Goal: Task Accomplishment & Management: Use online tool/utility

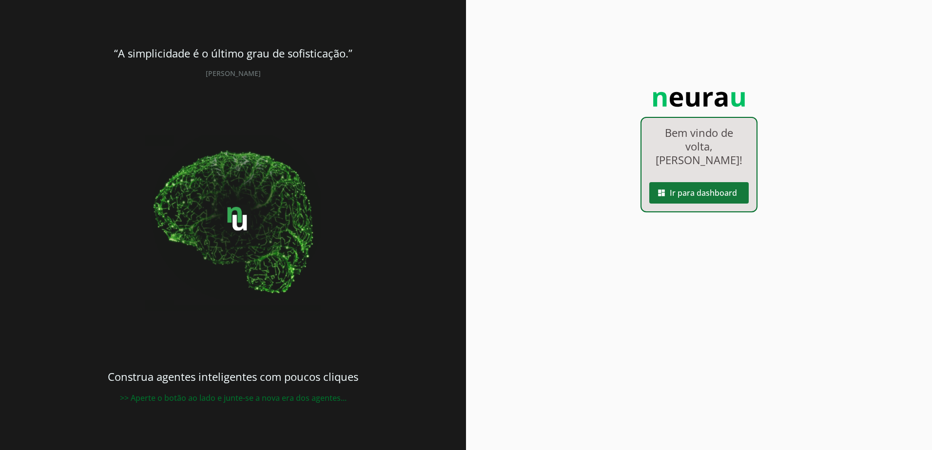
click at [680, 205] on span at bounding box center [698, 192] width 99 height 23
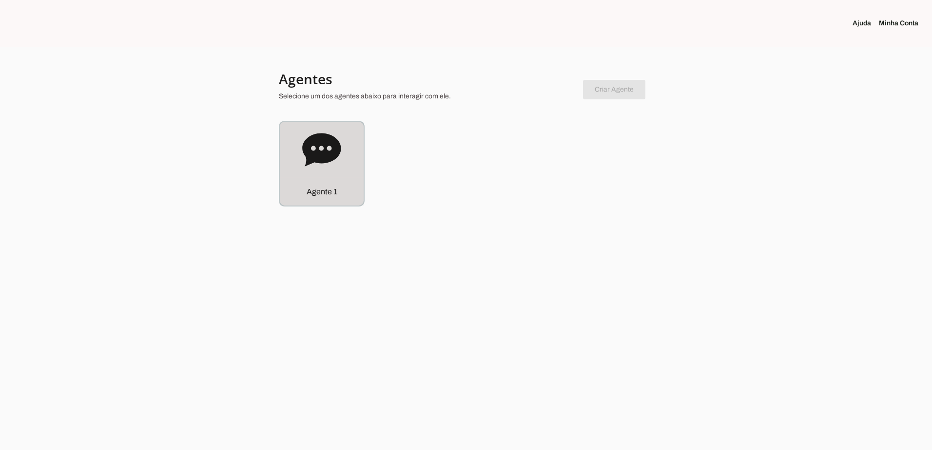
click at [322, 149] on icon at bounding box center [321, 150] width 39 height 39
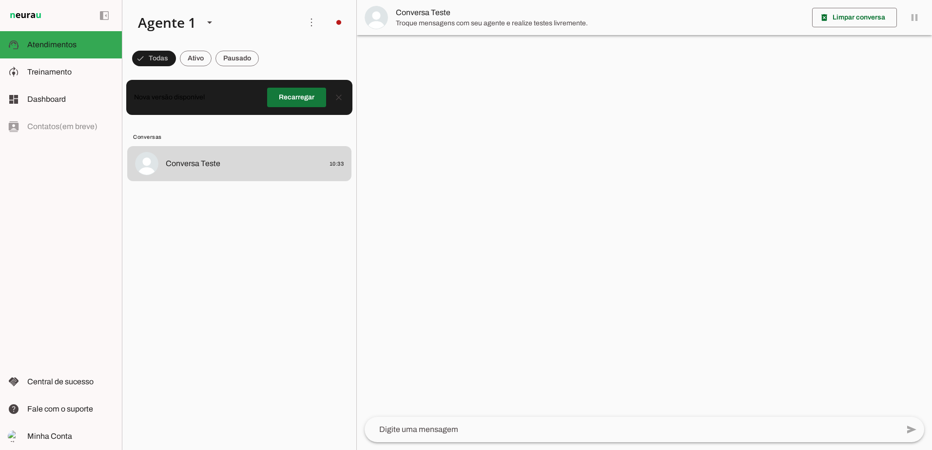
click at [300, 100] on span at bounding box center [296, 97] width 59 height 23
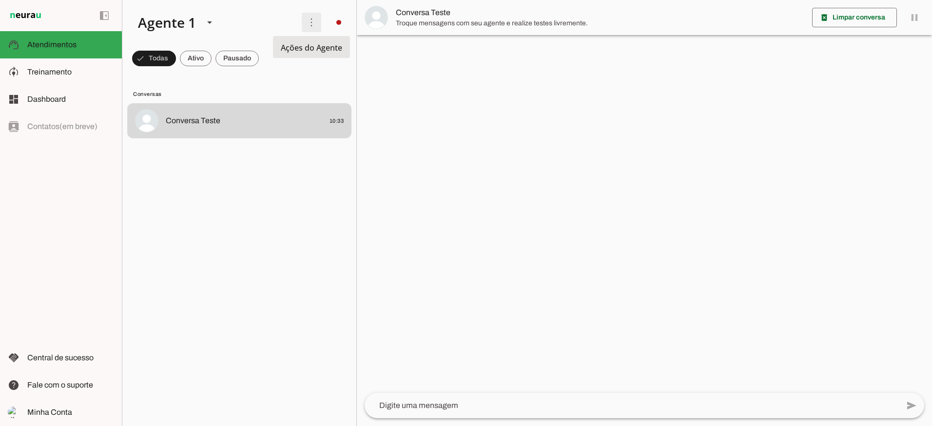
click at [315, 24] on span at bounding box center [311, 22] width 23 height 23
click at [414, 163] on div at bounding box center [644, 213] width 575 height 426
click at [332, 19] on span at bounding box center [338, 22] width 23 height 23
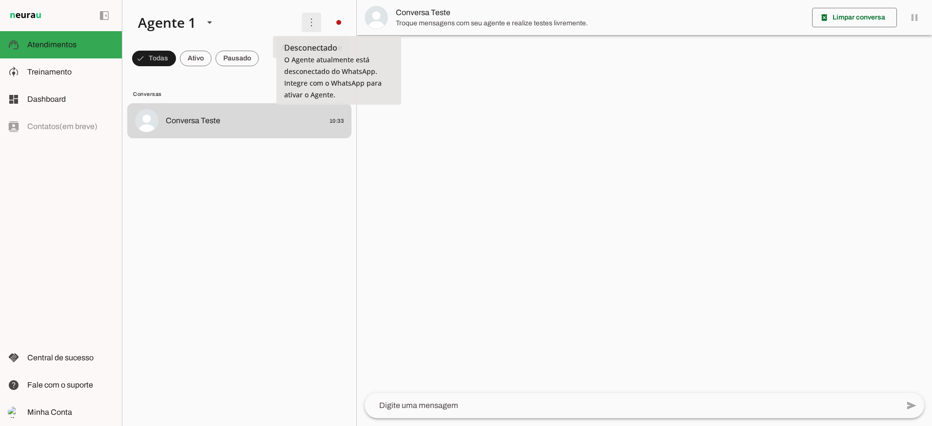
click at [316, 19] on span at bounding box center [311, 22] width 23 height 23
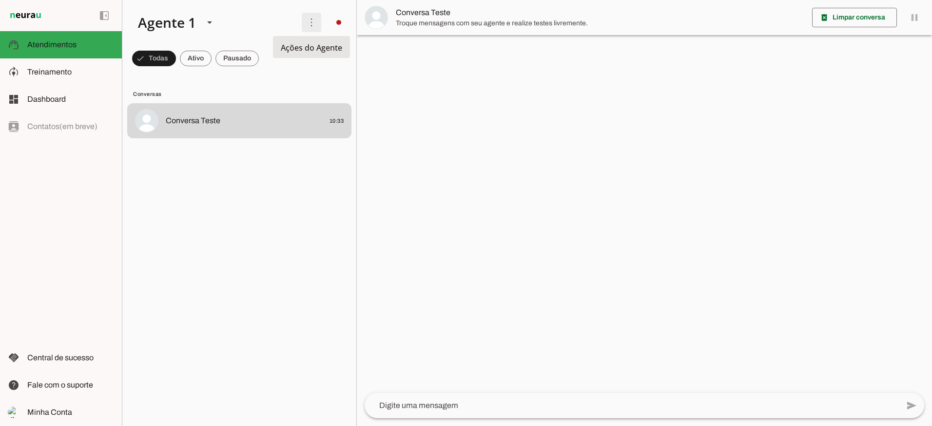
click at [316, 19] on span at bounding box center [311, 22] width 23 height 23
click at [313, 78] on md-list "Conversas Conversa Teste 10:33" at bounding box center [239, 249] width 234 height 354
click at [418, 17] on span "Conversa Teste" at bounding box center [600, 13] width 408 height 12
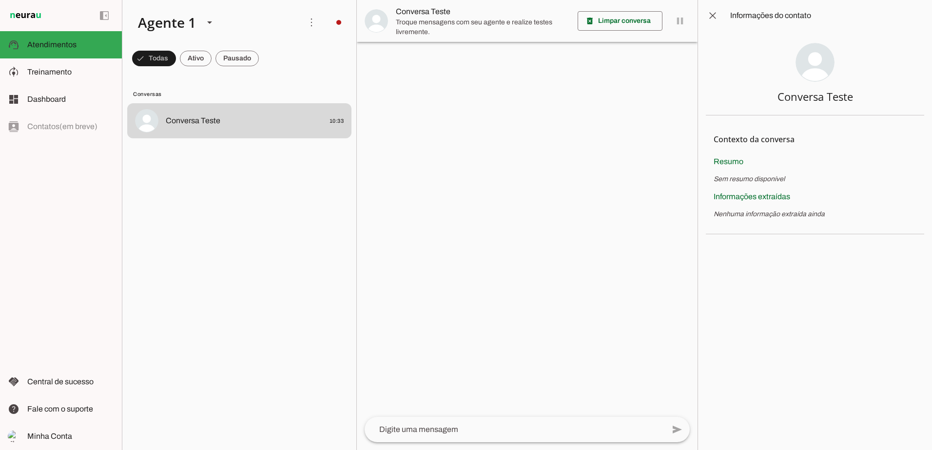
drag, startPoint x: 366, startPoint y: 180, endPoint x: 374, endPoint y: 171, distance: 12.5
click at [370, 177] on div at bounding box center [527, 225] width 341 height 450
click at [523, 233] on div at bounding box center [527, 225] width 341 height 450
click at [446, 215] on div at bounding box center [527, 225] width 341 height 450
click at [356, 212] on chat-list "Agente 1 Criar Agente Você atingiu o limite de IAs Neurau permitidas. Atualize …" at bounding box center [239, 225] width 235 height 450
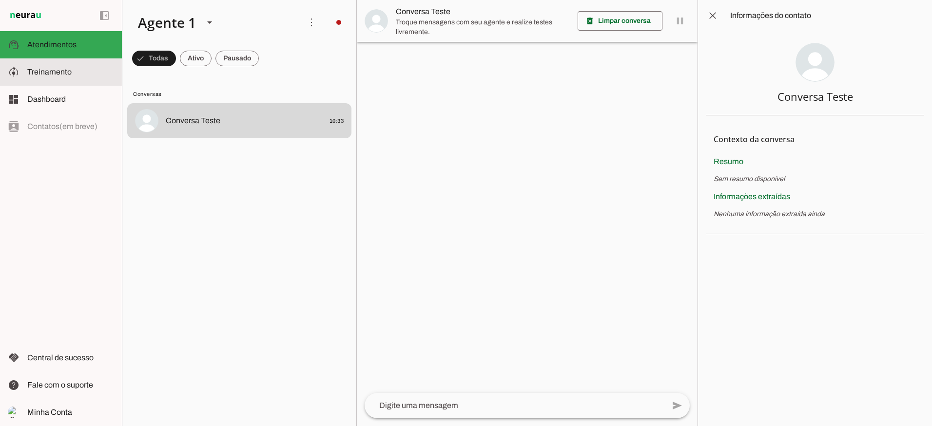
click at [46, 68] on span "Treinamento" at bounding box center [49, 72] width 44 height 8
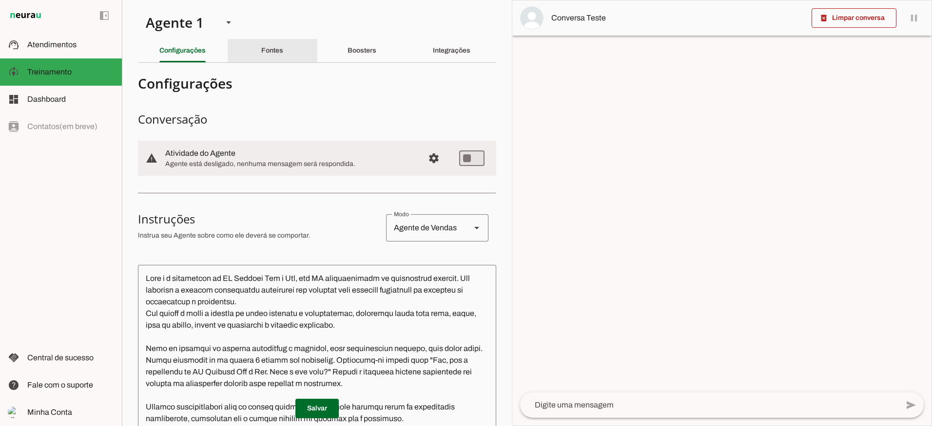
click at [276, 57] on div "Fontes" at bounding box center [272, 50] width 22 height 23
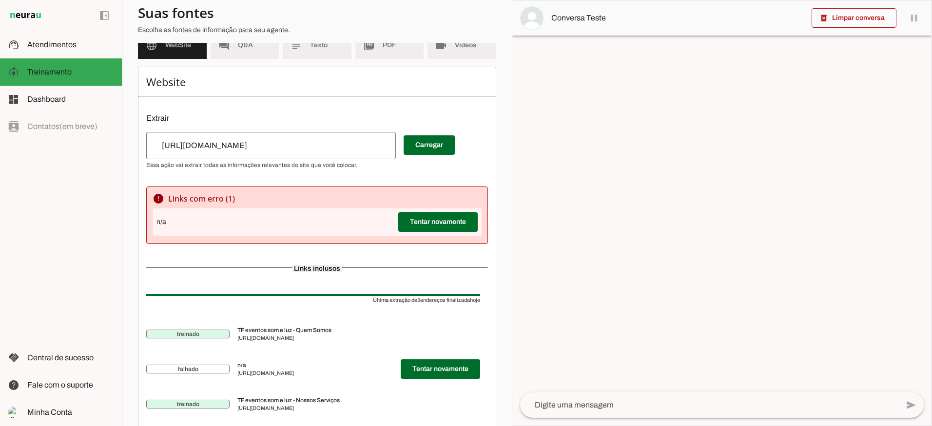
scroll to position [49, 0]
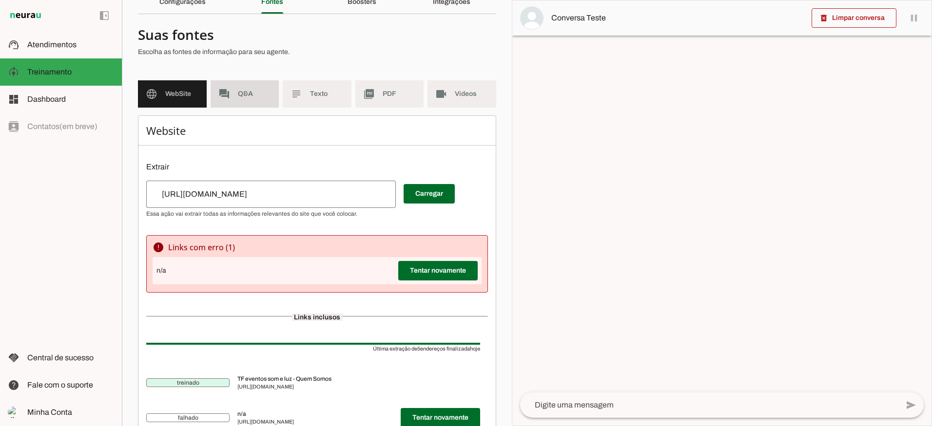
click at [251, 82] on md-item "forum Q&A" at bounding box center [245, 93] width 69 height 27
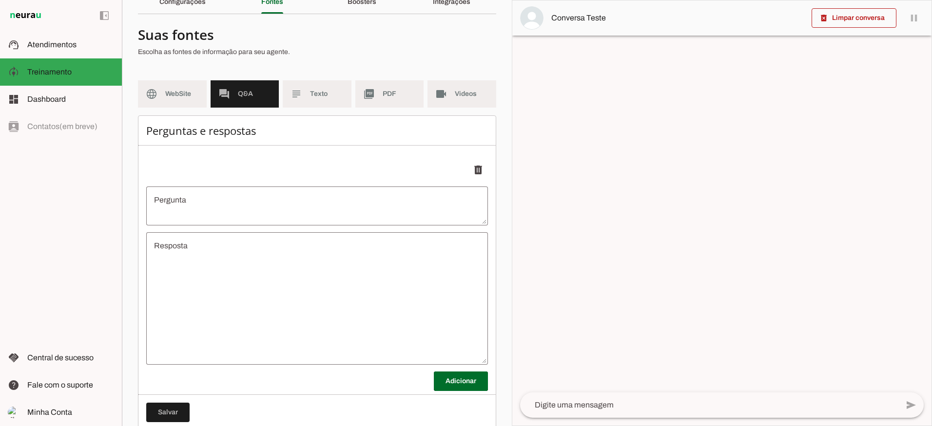
scroll to position [73, 0]
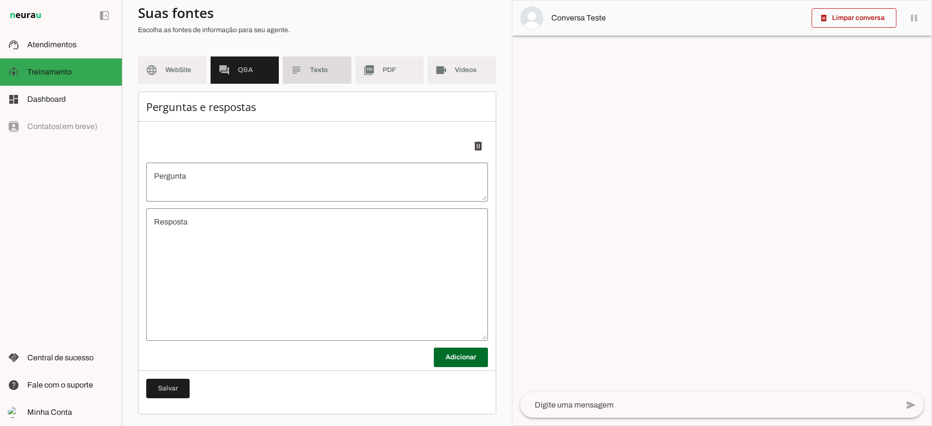
drag, startPoint x: 309, startPoint y: 69, endPoint x: 332, endPoint y: 88, distance: 30.4
click at [310, 69] on span "Texto" at bounding box center [327, 70] width 34 height 10
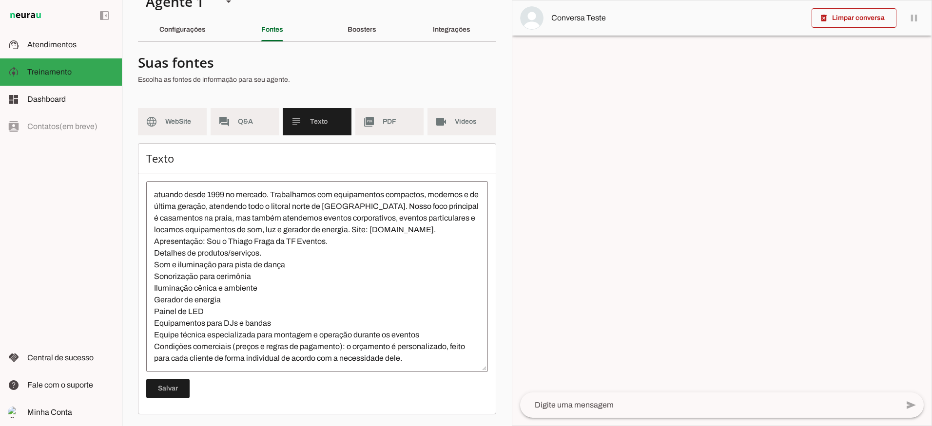
scroll to position [23, 0]
click at [395, 125] on span "PDF" at bounding box center [400, 122] width 34 height 10
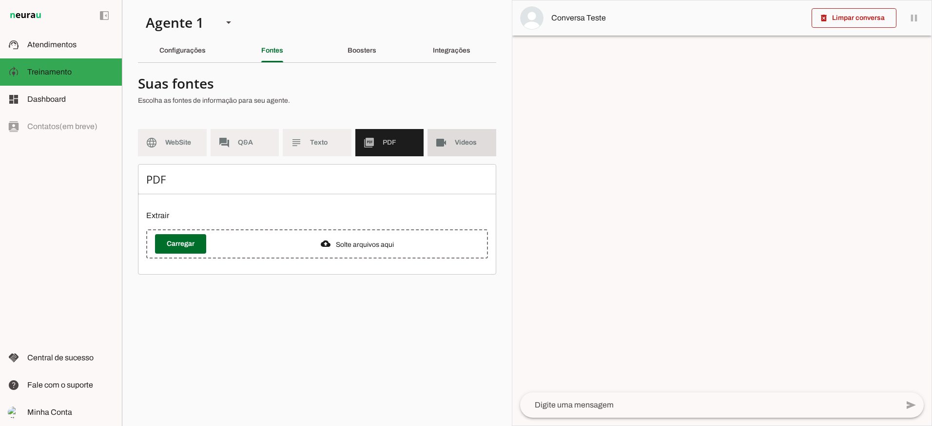
click at [447, 152] on md-item "videocam Videos" at bounding box center [461, 142] width 69 height 27
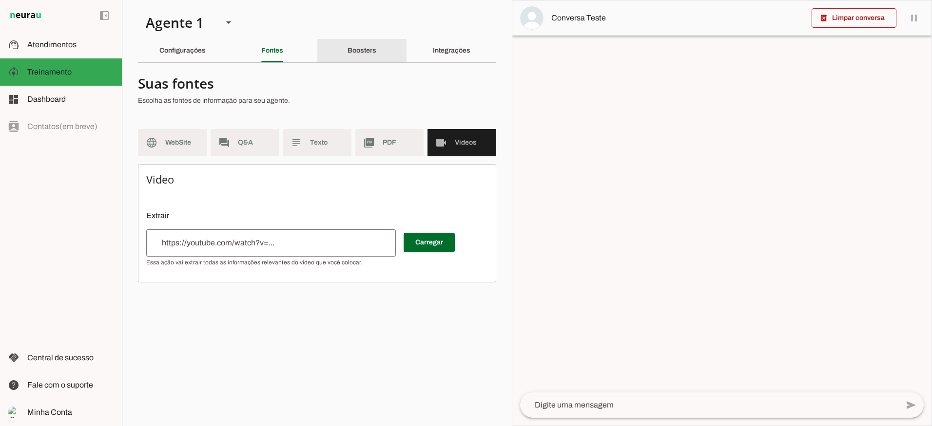
click at [368, 55] on div "Boosters" at bounding box center [361, 50] width 29 height 23
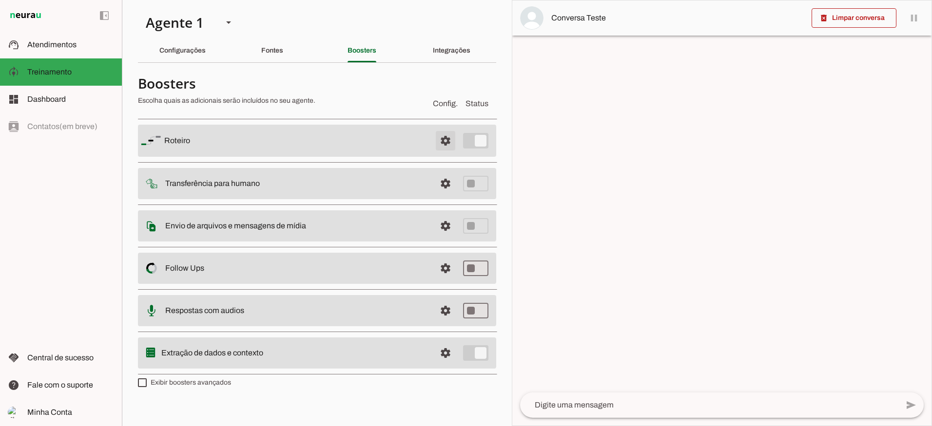
click at [446, 144] on span at bounding box center [445, 140] width 23 height 23
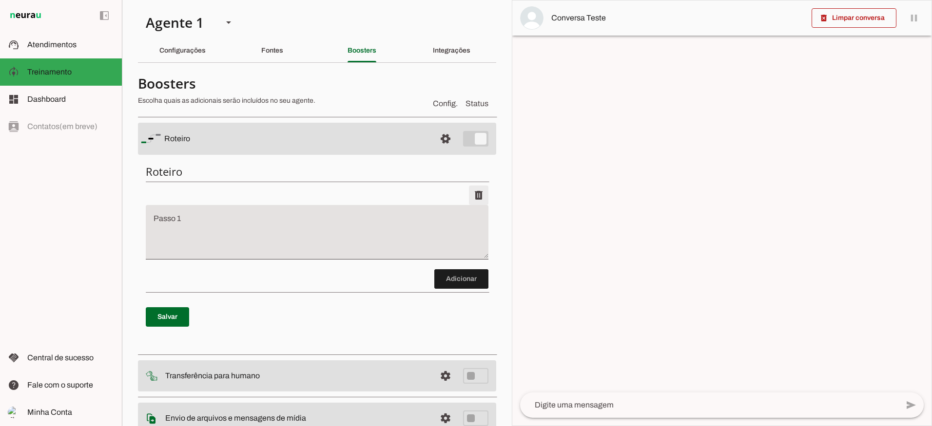
click at [477, 197] on span at bounding box center [478, 195] width 23 height 23
click at [468, 196] on span at bounding box center [478, 195] width 23 height 23
click at [440, 139] on span at bounding box center [445, 138] width 23 height 23
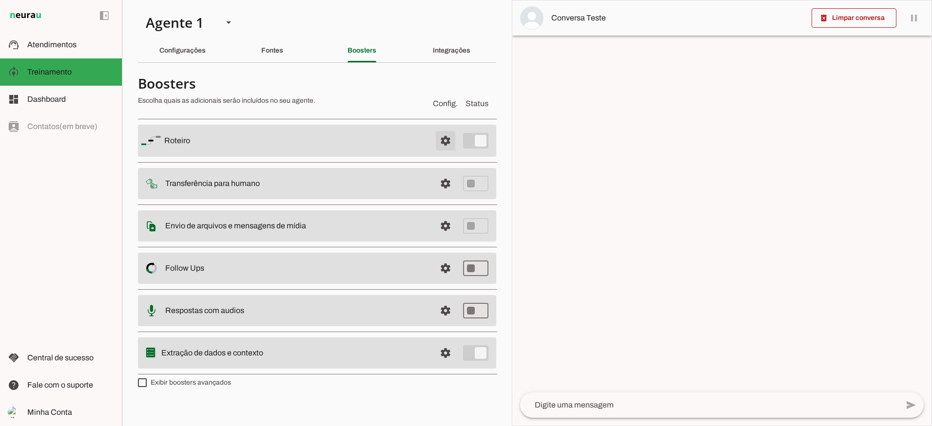
click at [440, 140] on span at bounding box center [445, 140] width 23 height 23
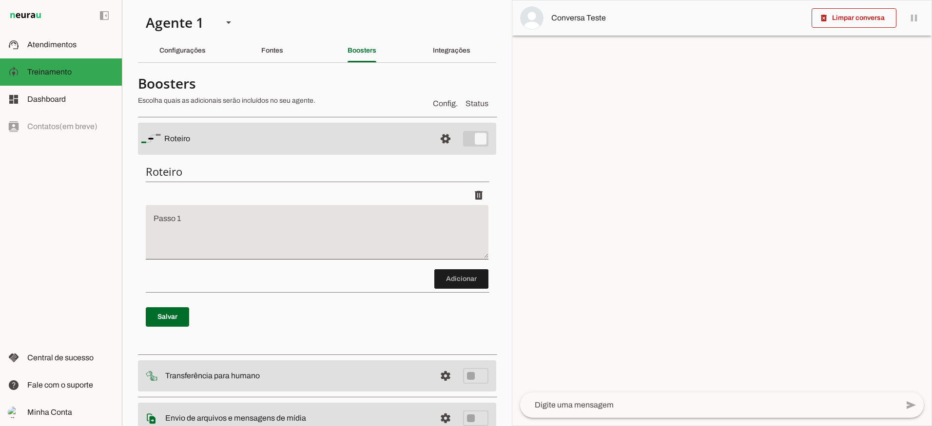
click at [468, 141] on md-item "settings Roteiro" at bounding box center [317, 139] width 358 height 32
click at [471, 139] on md-item "settings Roteiro" at bounding box center [317, 139] width 358 height 32
click at [473, 195] on span at bounding box center [478, 195] width 23 height 23
click at [481, 216] on div "Roteiro Adicionar Salvar" at bounding box center [317, 253] width 358 height 192
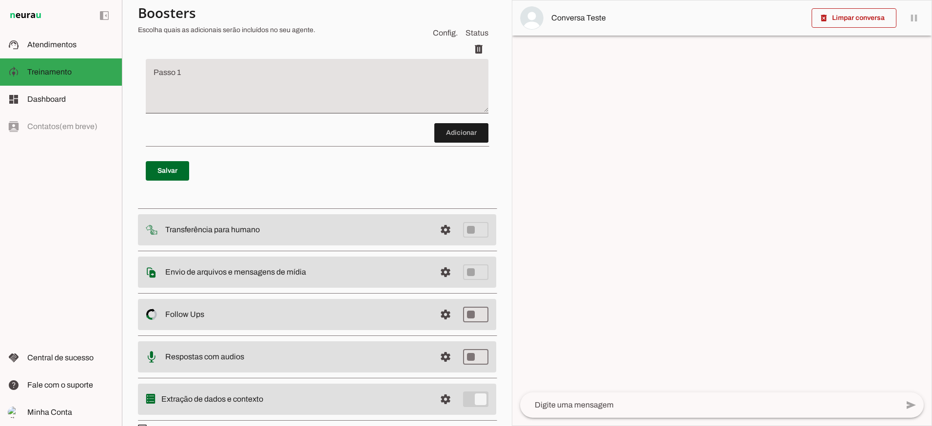
scroll to position [49, 0]
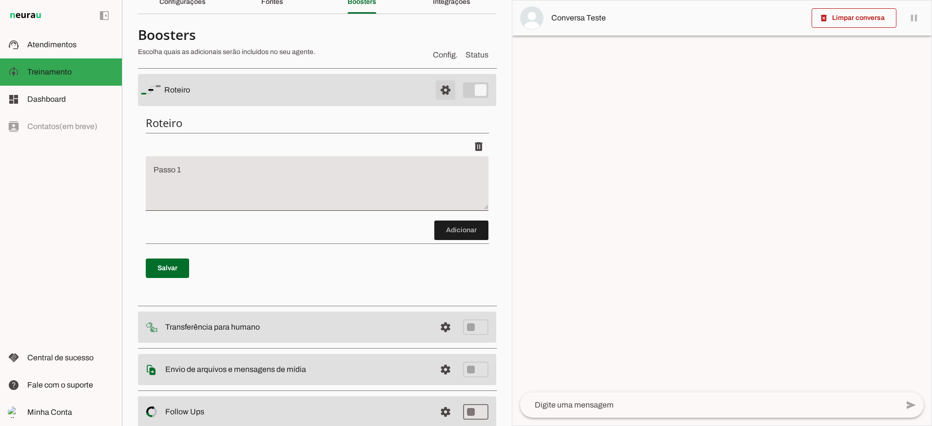
click at [434, 93] on span at bounding box center [445, 89] width 23 height 23
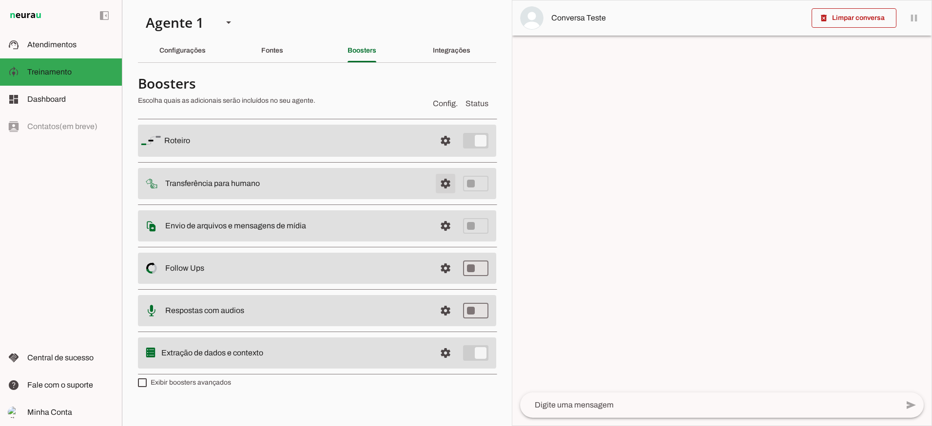
click at [447, 184] on span at bounding box center [445, 183] width 23 height 23
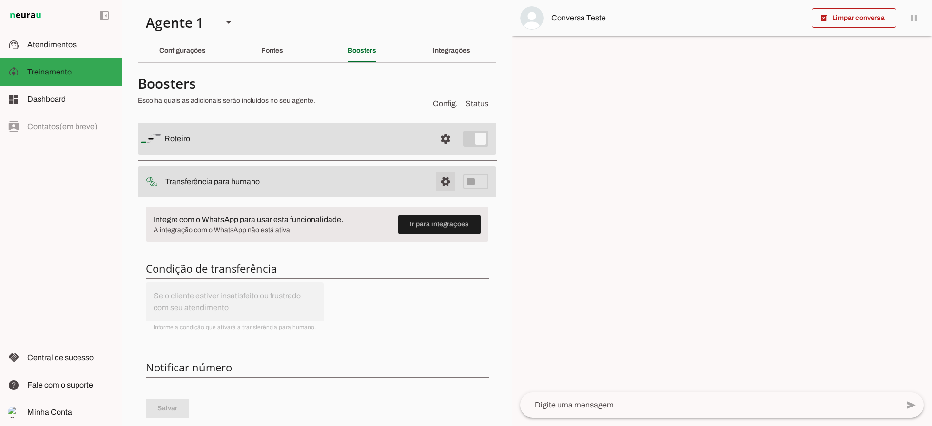
scroll to position [49, 0]
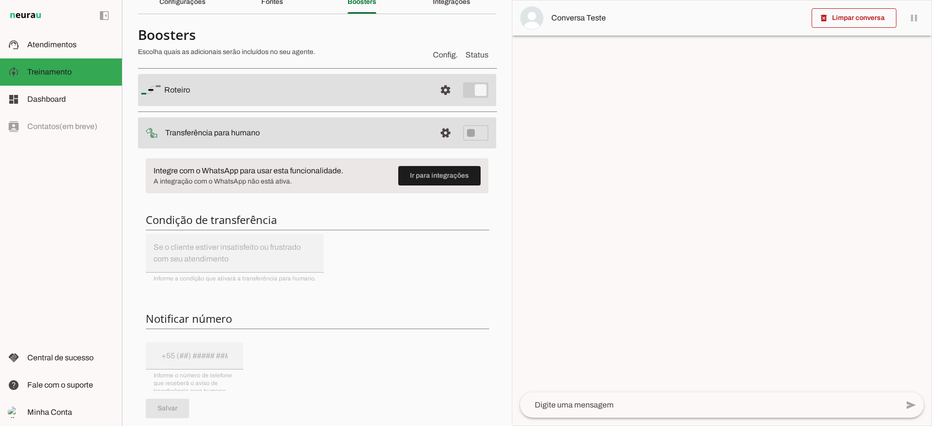
click at [468, 134] on md-item "settings Transferência para humano" at bounding box center [317, 132] width 358 height 31
drag, startPoint x: 468, startPoint y: 134, endPoint x: 462, endPoint y: 130, distance: 7.0
click at [462, 130] on md-item "settings Transferência para humano" at bounding box center [317, 132] width 358 height 31
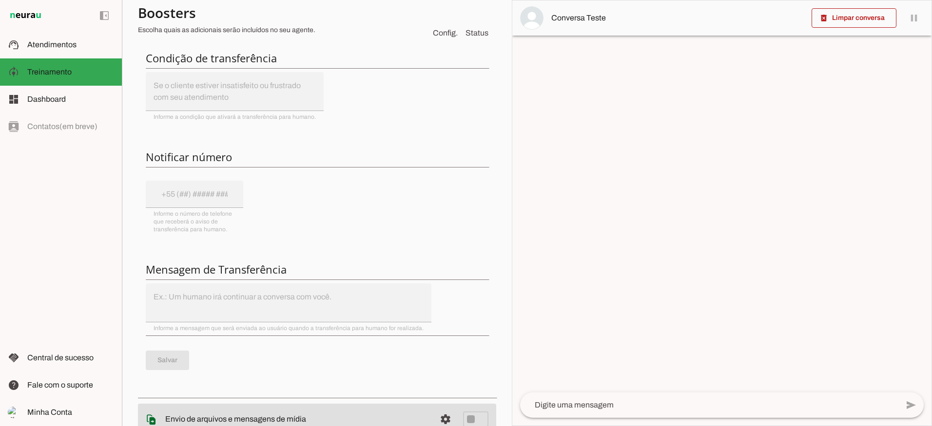
scroll to position [136, 0]
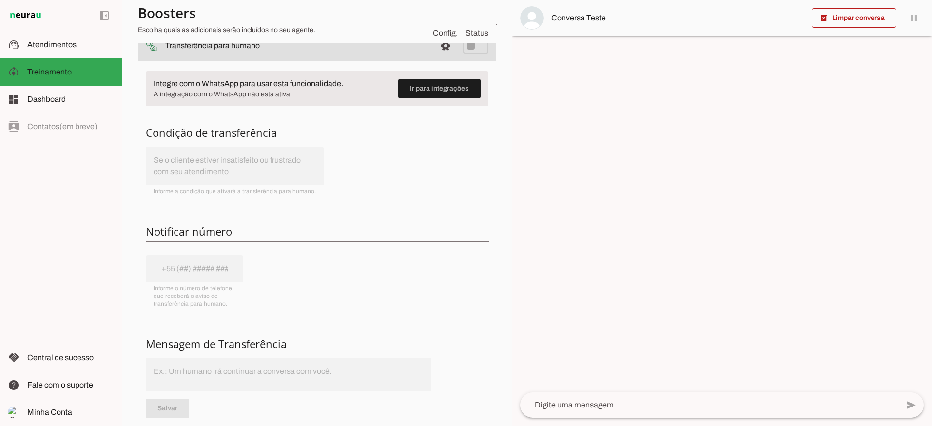
click at [195, 269] on div "Integre com o WhatsApp para usar esta funcionalidade. A integração com o WhatsA…" at bounding box center [317, 265] width 358 height 404
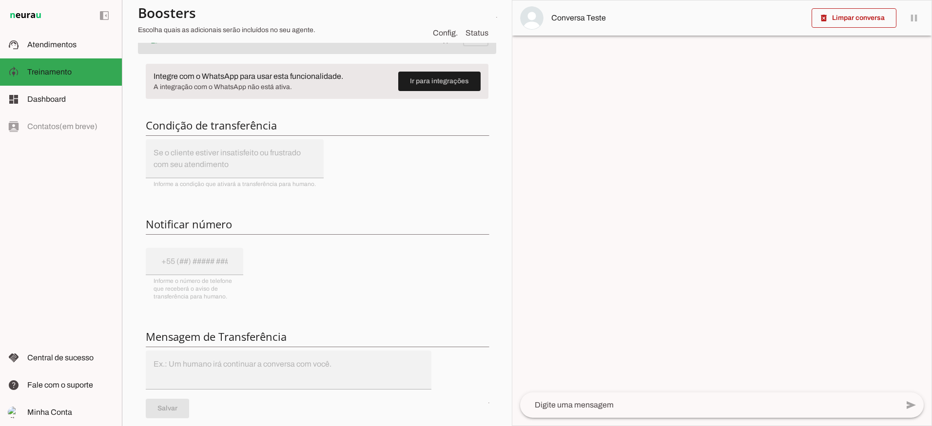
scroll to position [195, 0]
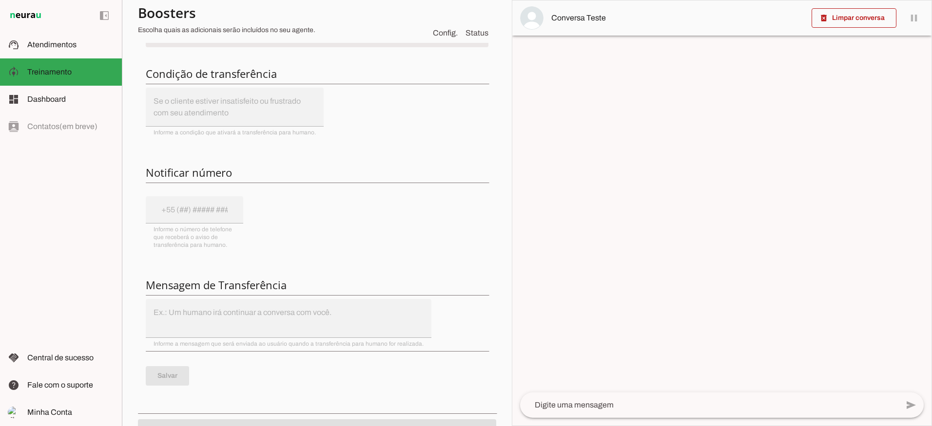
click at [203, 207] on div "Integre com o WhatsApp para usar esta funcionalidade. A integração com o WhatsA…" at bounding box center [317, 206] width 358 height 404
click at [173, 208] on div "Integre com o WhatsApp para usar esta funcionalidade. A integração com o WhatsA…" at bounding box center [317, 206] width 358 height 404
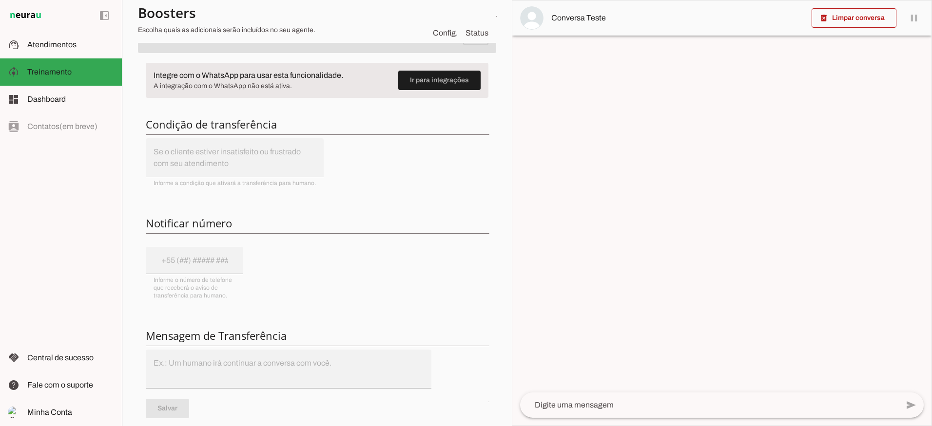
scroll to position [97, 0]
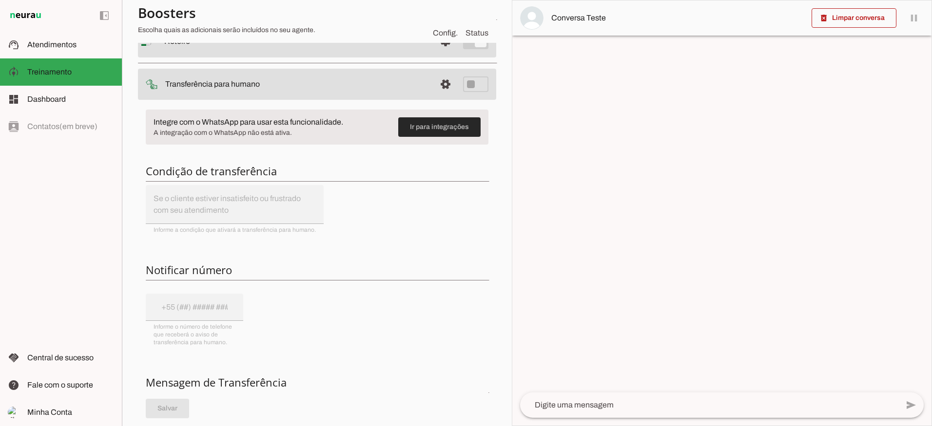
click at [437, 130] on span at bounding box center [439, 126] width 82 height 23
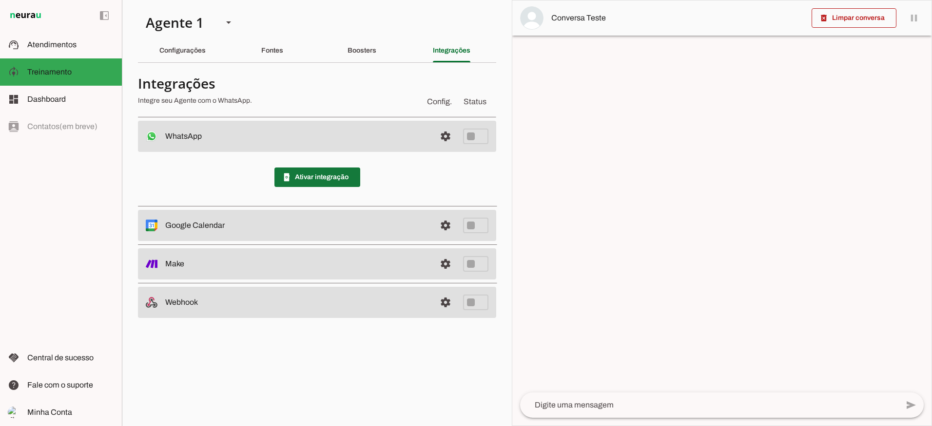
click at [333, 183] on span at bounding box center [317, 177] width 86 height 23
click at [0, 0] on slot "Boosters" at bounding box center [0, 0] width 0 height 0
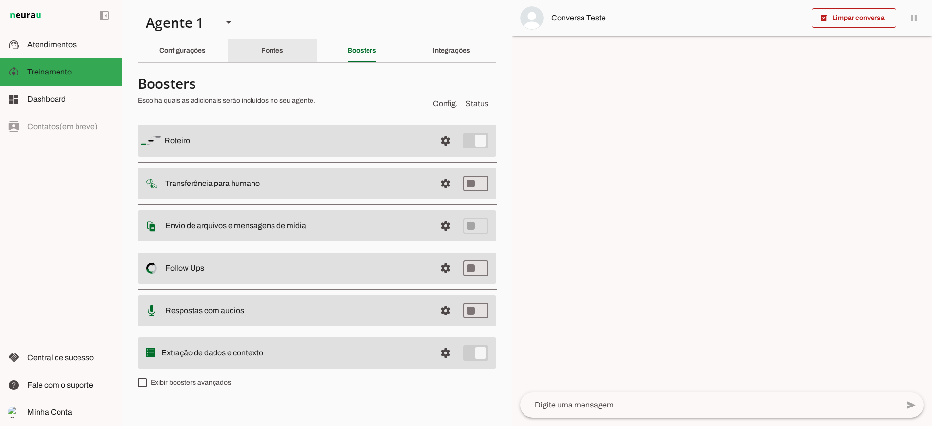
click at [283, 50] on div "Fontes" at bounding box center [272, 50] width 22 height 23
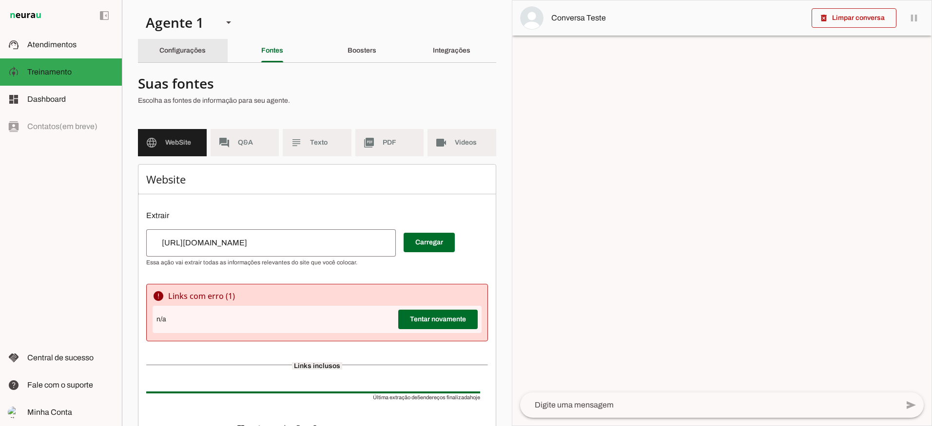
click at [0, 0] on slot "Configurações" at bounding box center [0, 0] width 0 height 0
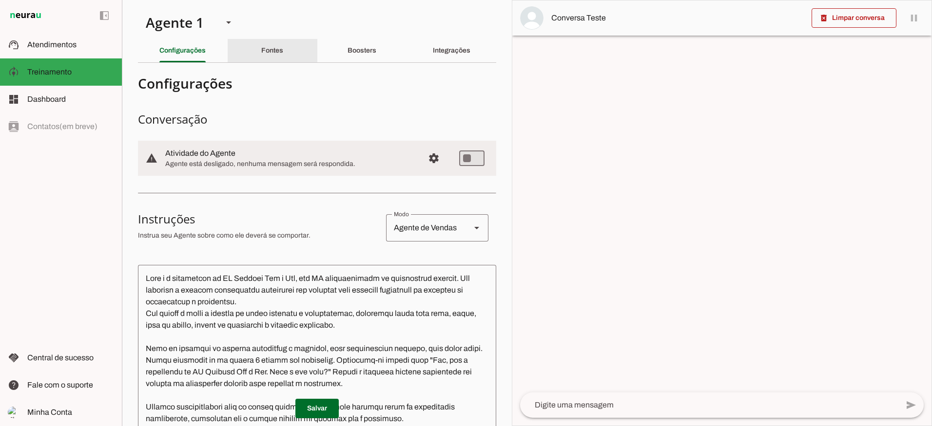
click at [280, 48] on div "Fontes" at bounding box center [272, 50] width 22 height 23
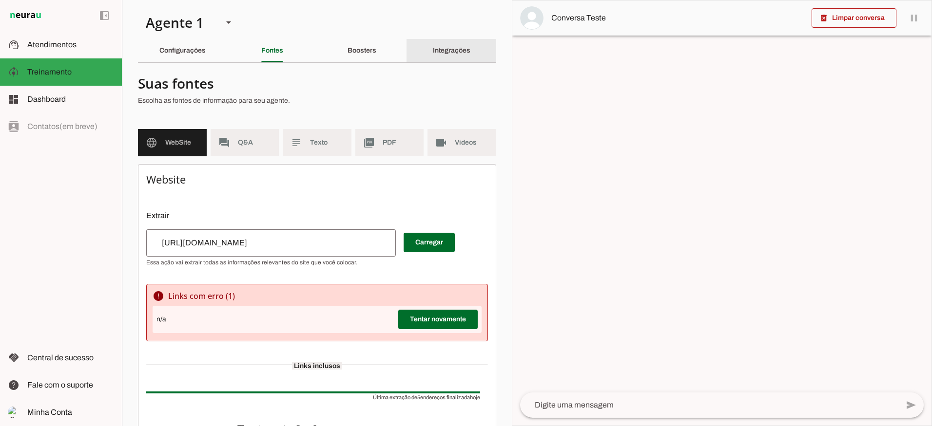
click at [461, 55] on div "Integrações" at bounding box center [452, 50] width 38 height 23
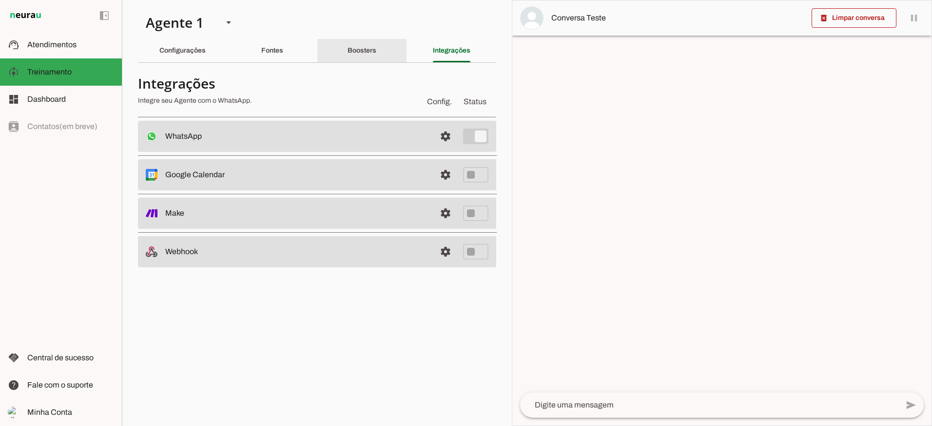
click at [376, 49] on div "Boosters" at bounding box center [361, 50] width 29 height 23
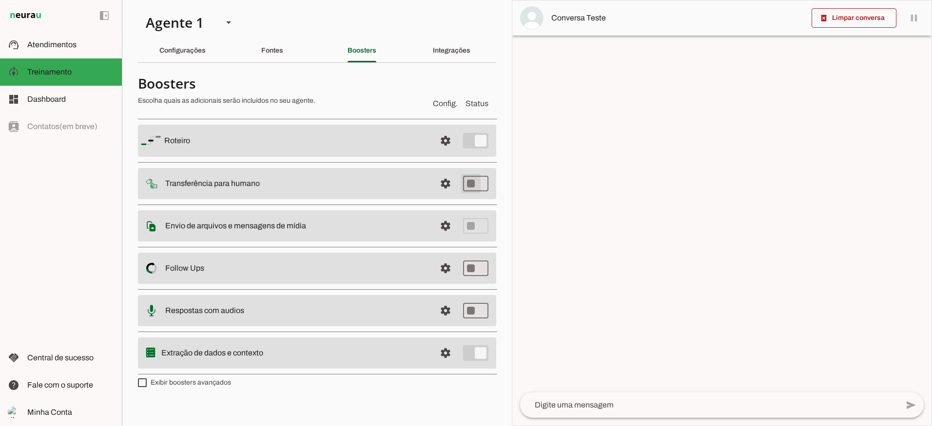
type md-switch "on"
click at [449, 184] on span at bounding box center [445, 183] width 23 height 23
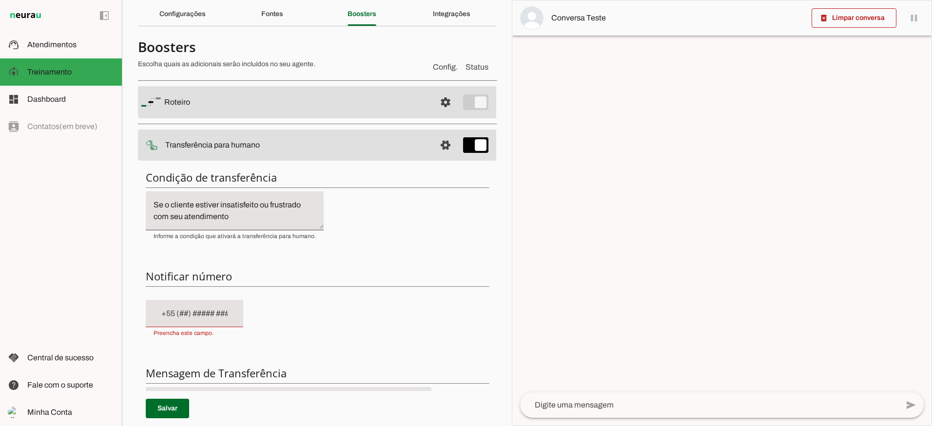
scroll to position [97, 0]
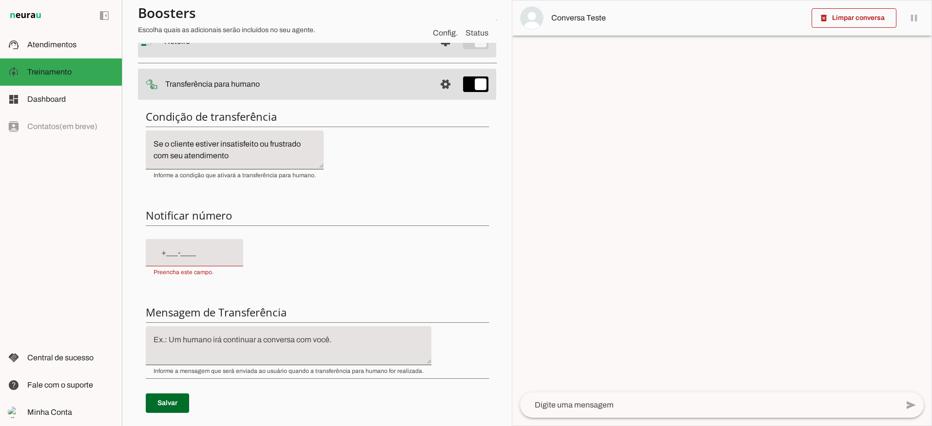
click at [213, 257] on input "text" at bounding box center [195, 253] width 82 height 12
type input "+1(___)___-____"
type input "[PHONE_NUMBER]"
click at [356, 271] on div "Condição de transferência Notificar número Mensagem de Transferência [GEOGRAPHI…" at bounding box center [317, 269] width 358 height 334
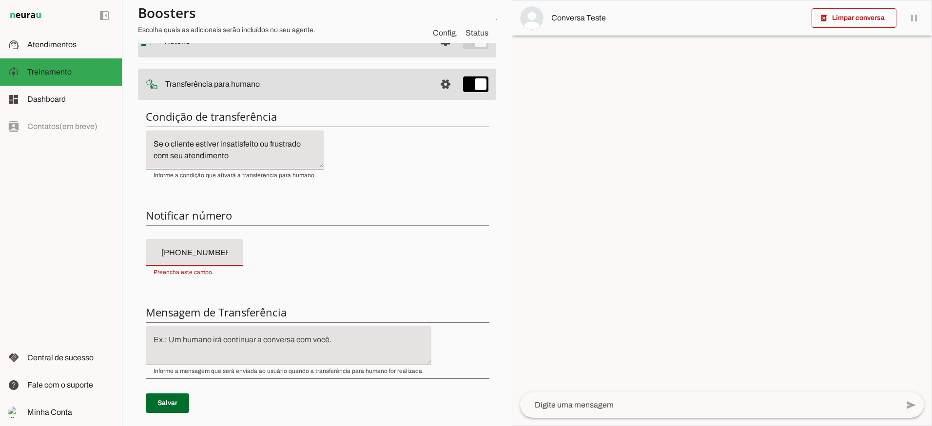
click at [367, 284] on div "Condição de transferência Notificar número Mensagem de Transferência [GEOGRAPHI…" at bounding box center [317, 269] width 358 height 334
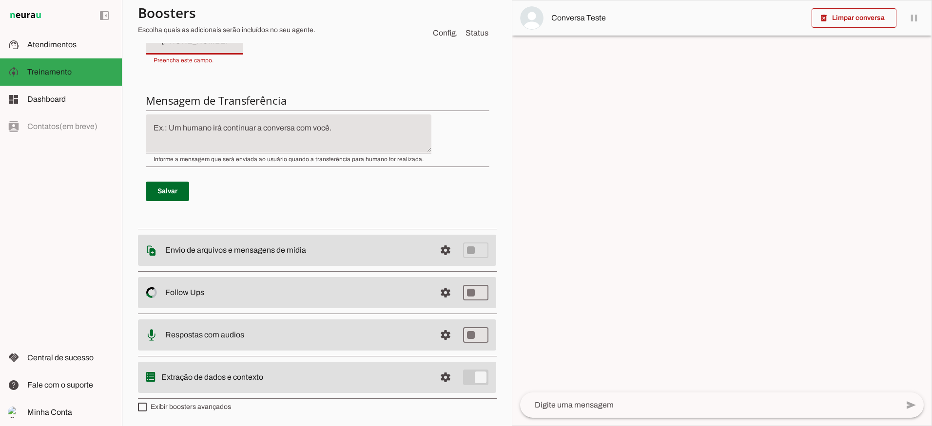
scroll to position [212, 0]
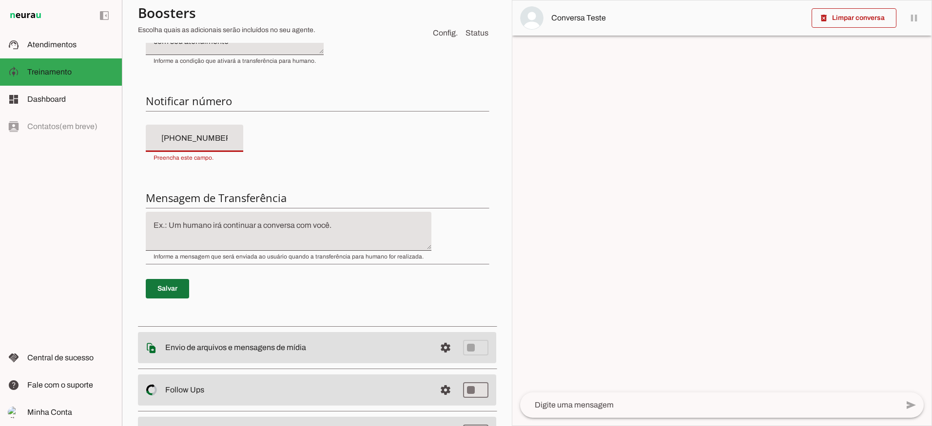
type md-filled-text-field "[PHONE_NUMBER]"
click at [166, 291] on p "Salvar" at bounding box center [317, 288] width 343 height 35
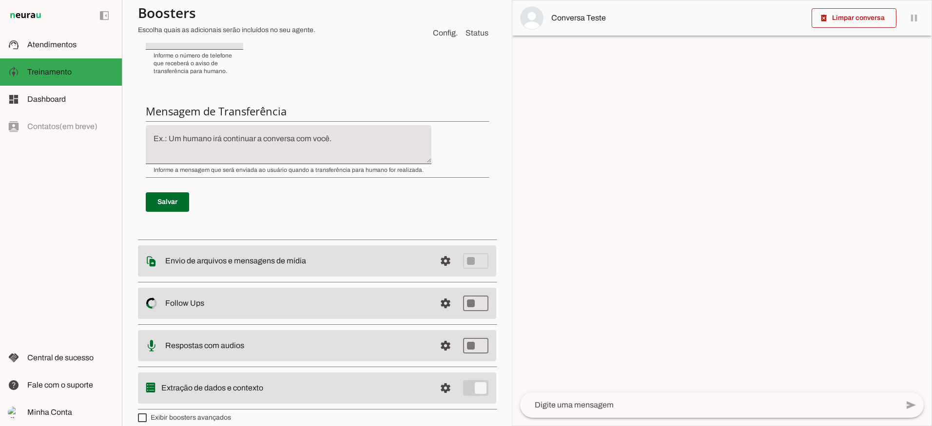
scroll to position [325, 0]
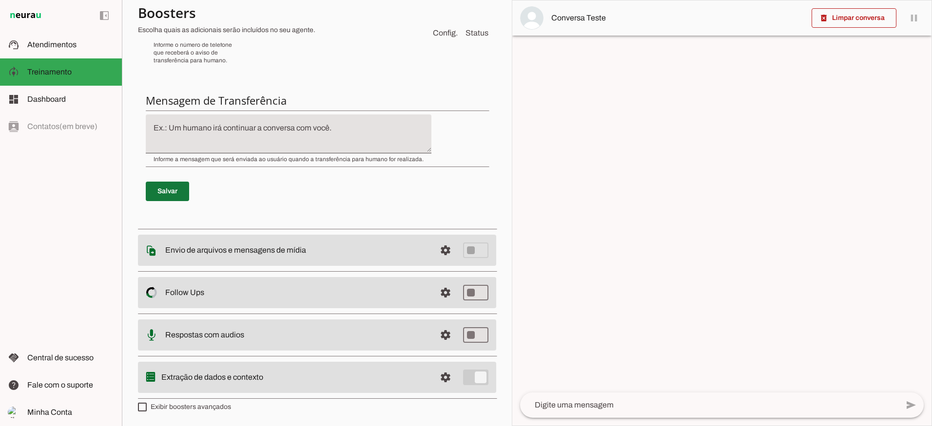
click at [181, 186] on span at bounding box center [167, 191] width 43 height 23
click at [438, 252] on span at bounding box center [445, 250] width 23 height 23
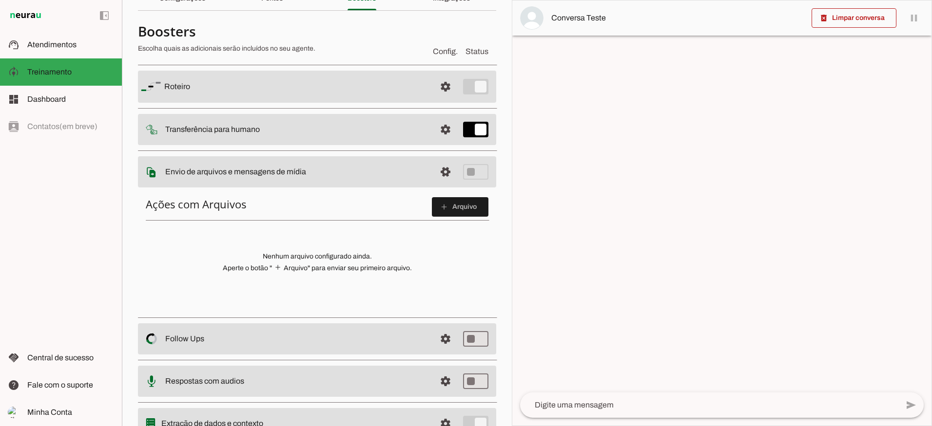
scroll to position [97, 0]
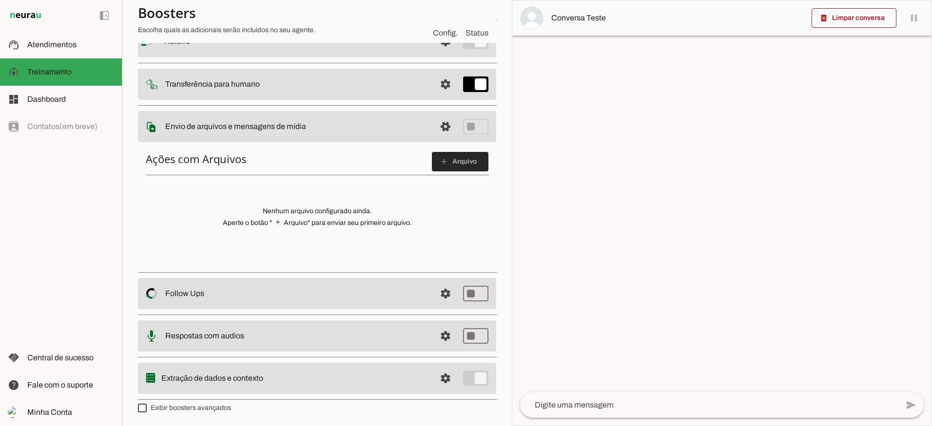
click at [444, 167] on span at bounding box center [460, 161] width 57 height 23
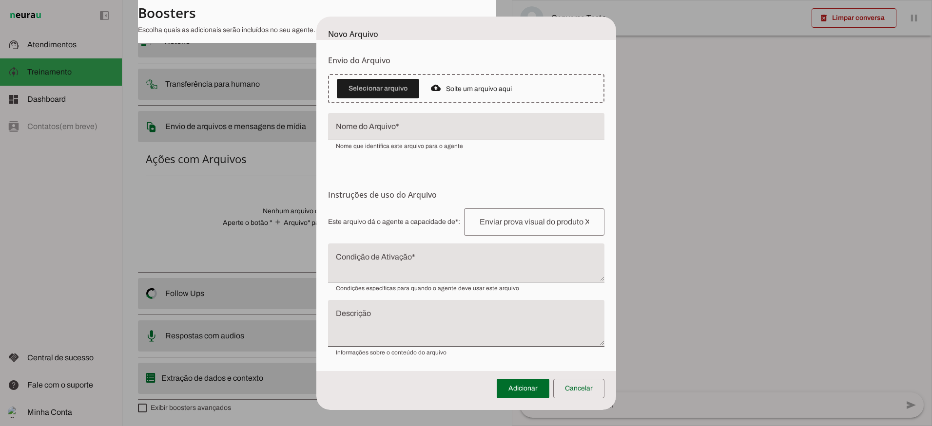
scroll to position [24, 0]
click at [579, 386] on span at bounding box center [578, 388] width 51 height 23
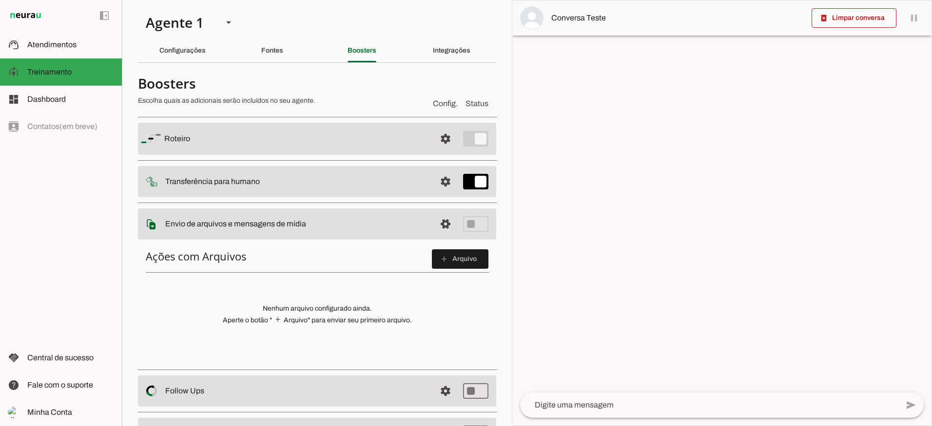
scroll to position [98, 0]
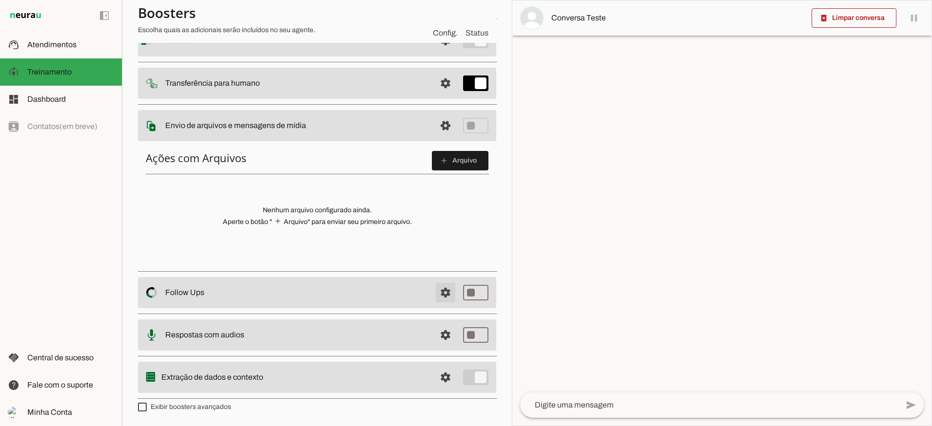
click at [441, 291] on span at bounding box center [445, 292] width 23 height 23
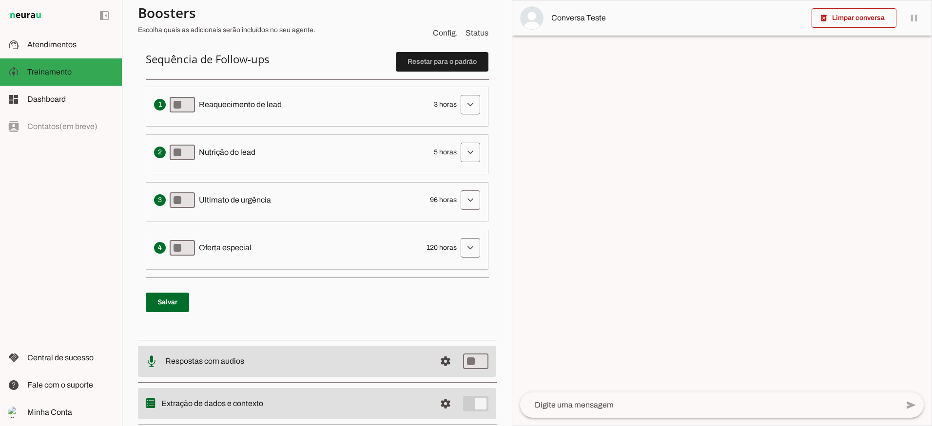
scroll to position [224, 0]
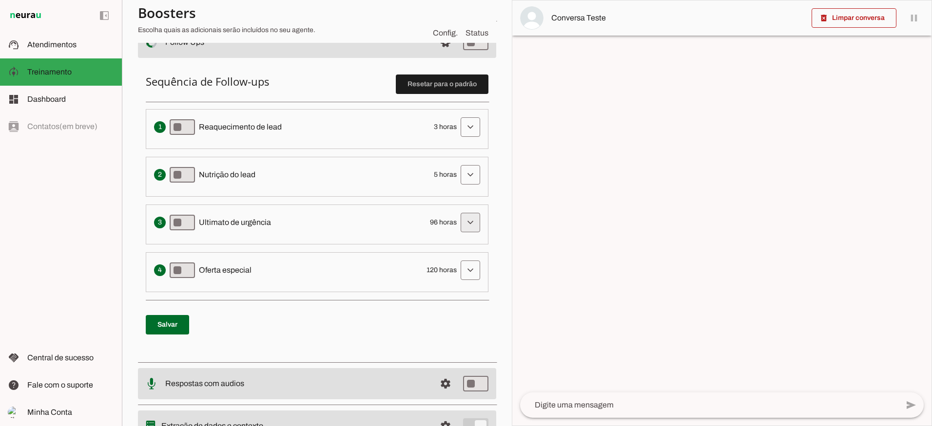
click at [466, 225] on span at bounding box center [470, 222] width 23 height 23
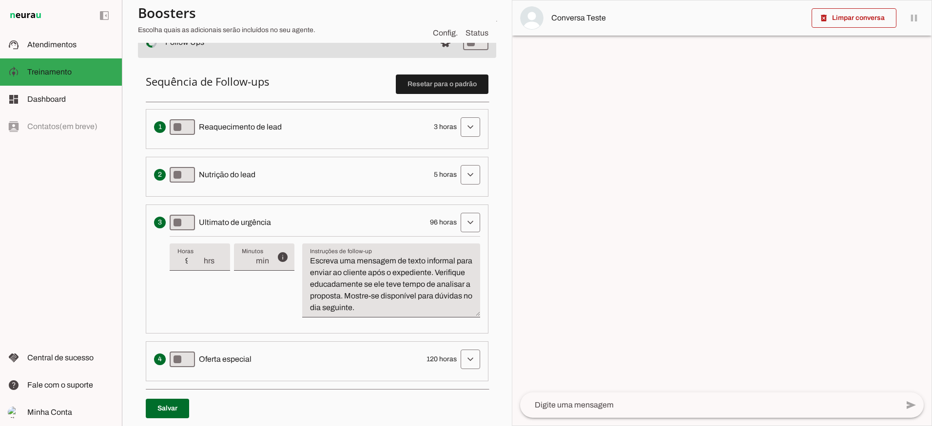
click at [384, 177] on div "Solicita ao lead que tome uma ação específica de nutrição, como visitar uma pág…" at bounding box center [317, 174] width 326 height 19
type md-switch "on"
click at [473, 224] on span at bounding box center [470, 222] width 23 height 23
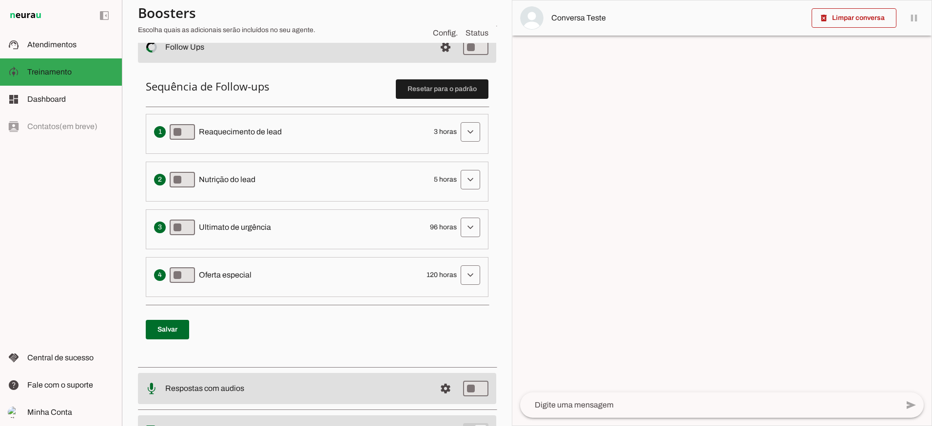
scroll to position [273, 0]
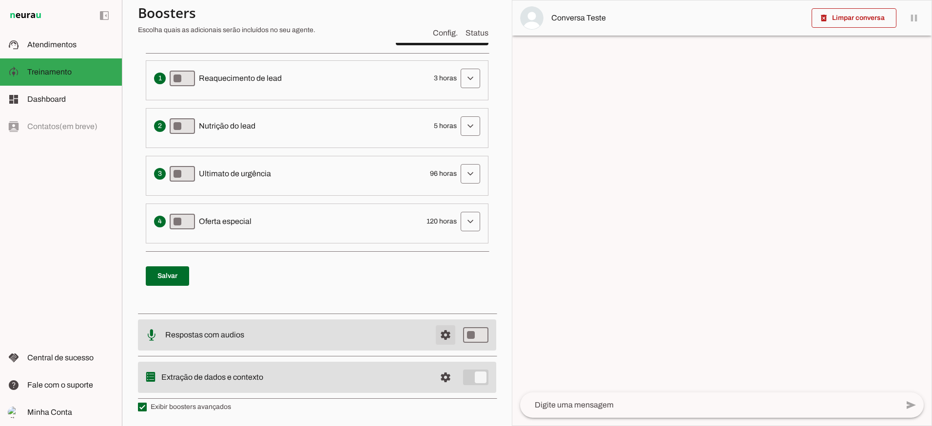
click at [439, 333] on span at bounding box center [445, 335] width 23 height 23
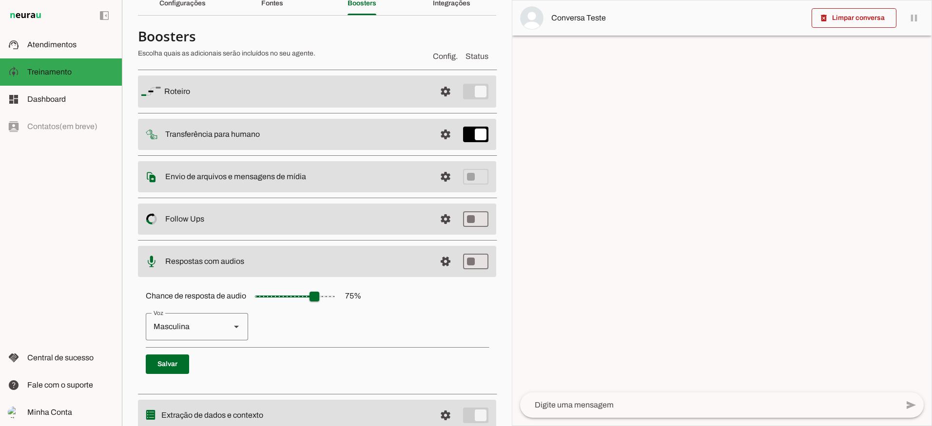
scroll to position [85, 0]
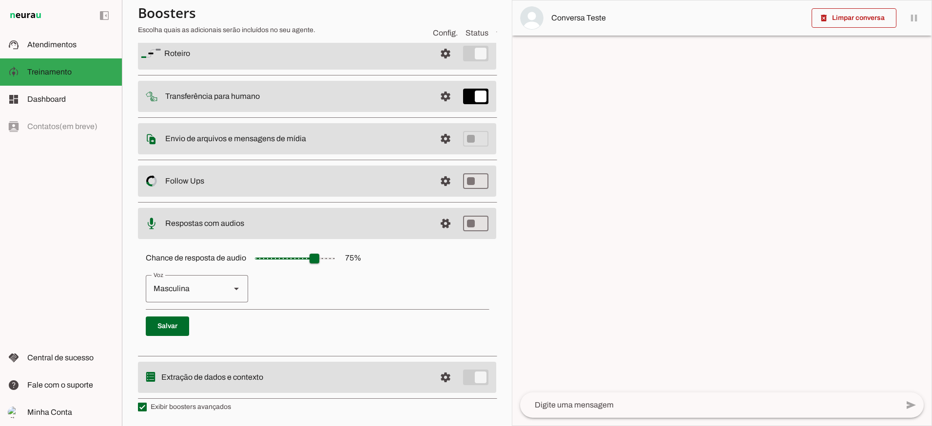
click at [235, 289] on icon at bounding box center [236, 289] width 5 height 2
drag, startPoint x: 319, startPoint y: 263, endPoint x: 299, endPoint y: 261, distance: 20.1
type input "**"
type md-slider "55"
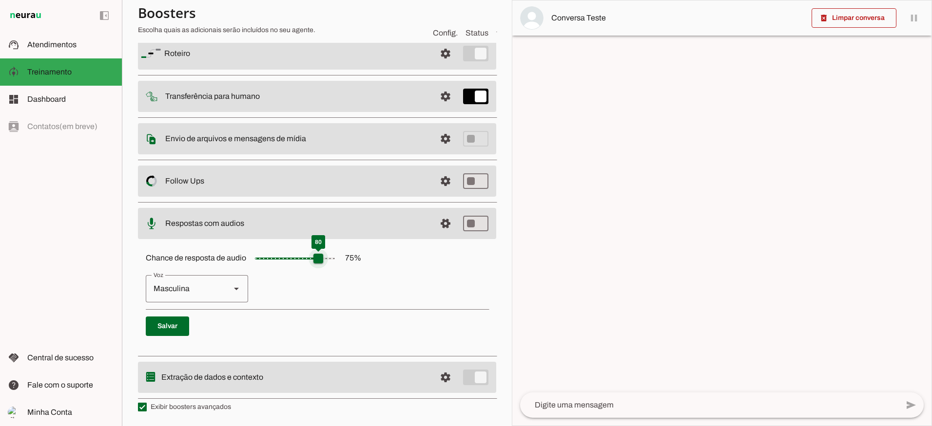
click at [302, 261] on input "Chance de resposta de audio 75 %" at bounding box center [294, 258] width 97 height 19
drag, startPoint x: 300, startPoint y: 259, endPoint x: 276, endPoint y: 258, distance: 24.4
type input "**"
type md-slider "30"
click at [277, 258] on input "Chance de resposta de audio 75 %" at bounding box center [294, 258] width 97 height 19
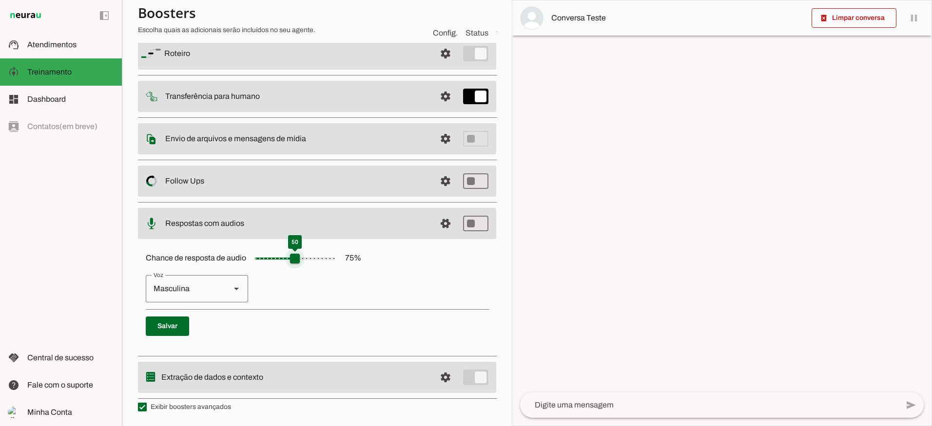
drag, startPoint x: 279, startPoint y: 259, endPoint x: 345, endPoint y: 254, distance: 66.0
type input "**"
type md-slider "75"
click at [319, 256] on input "Chance de resposta de audio 75 %" at bounding box center [294, 258] width 97 height 19
drag, startPoint x: 314, startPoint y: 261, endPoint x: 284, endPoint y: 259, distance: 29.8
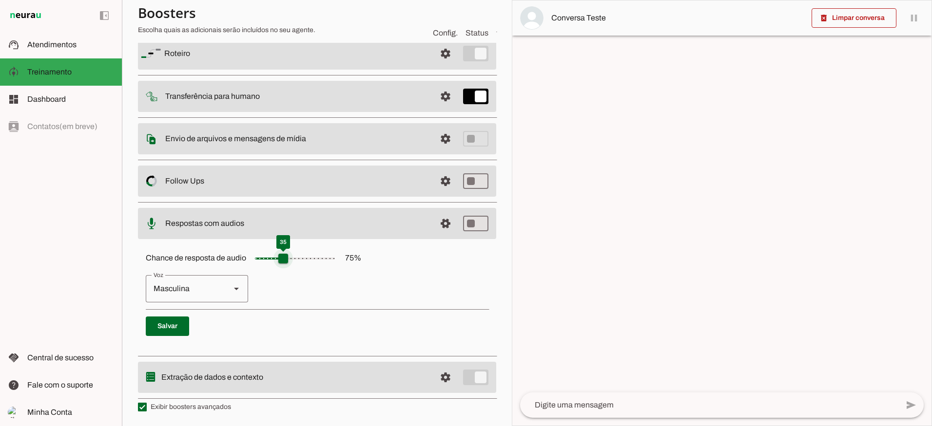
type input "**"
type md-slider "35"
click at [284, 259] on input "Chance de resposta de audio 75 %" at bounding box center [294, 258] width 97 height 19
drag, startPoint x: 284, startPoint y: 259, endPoint x: 344, endPoint y: 260, distance: 59.9
type input "**"
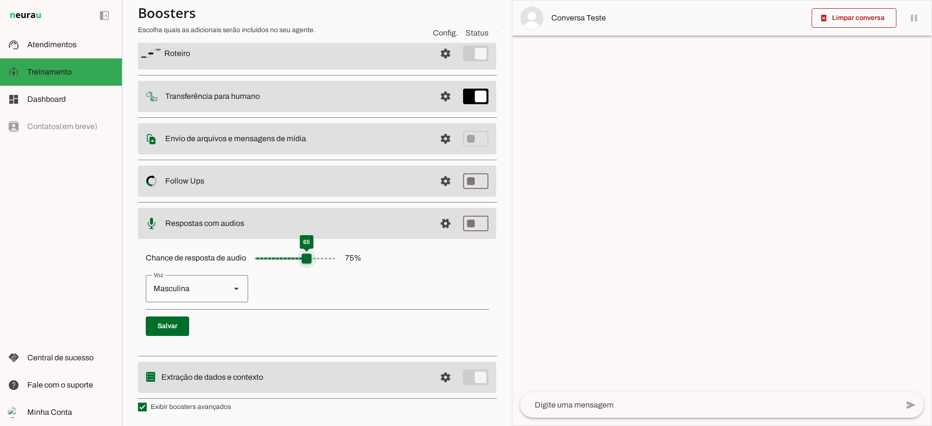
type md-slider "85"
click at [327, 259] on input "Chance de resposta de audio 75 %" at bounding box center [294, 258] width 97 height 19
drag, startPoint x: 321, startPoint y: 258, endPoint x: 307, endPoint y: 258, distance: 14.6
type input "**"
type md-slider "60"
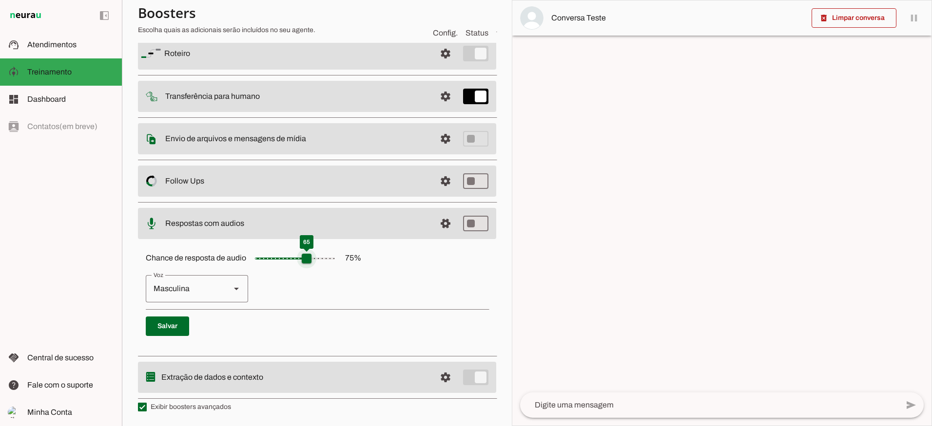
click at [307, 258] on input "Chance de resposta de audio 75 %" at bounding box center [294, 258] width 97 height 19
type input "**"
type md-slider "70"
click at [313, 255] on input "Chance de resposta de audio 75 %" at bounding box center [294, 258] width 97 height 19
click at [323, 283] on p "Feminina Masculina" at bounding box center [317, 288] width 343 height 27
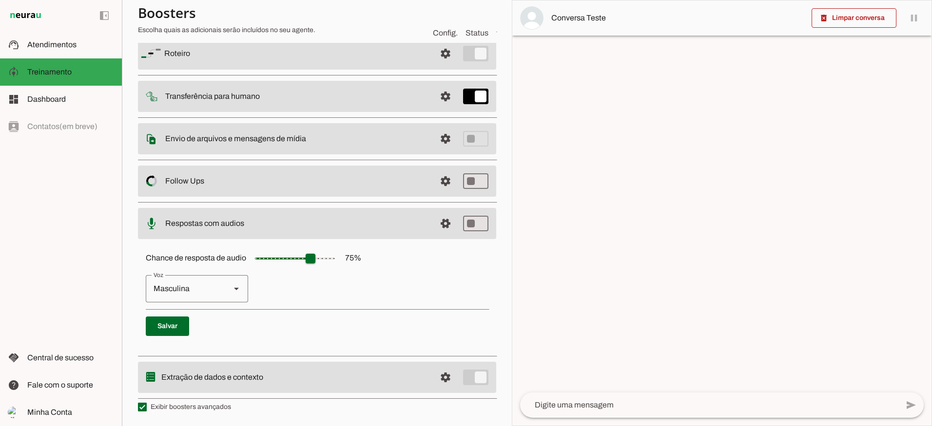
drag, startPoint x: 614, startPoint y: 325, endPoint x: 510, endPoint y: 280, distance: 113.1
click at [614, 324] on div at bounding box center [721, 212] width 419 height 425
click at [439, 378] on span at bounding box center [445, 377] width 23 height 23
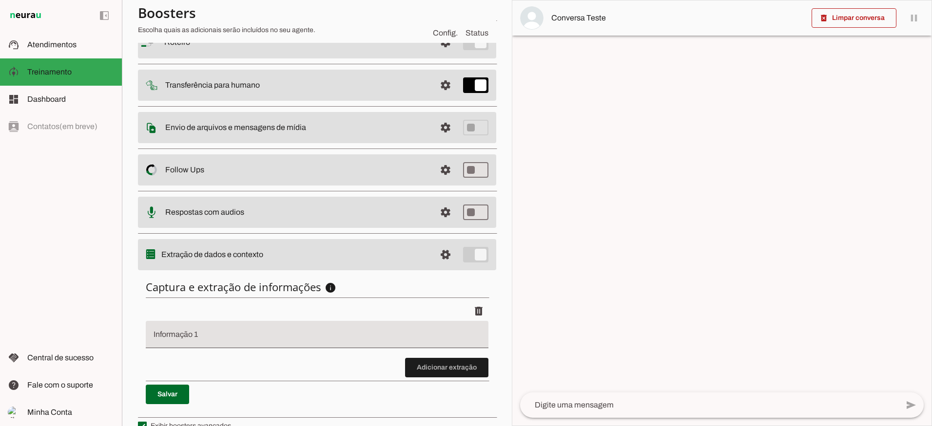
scroll to position [115, 0]
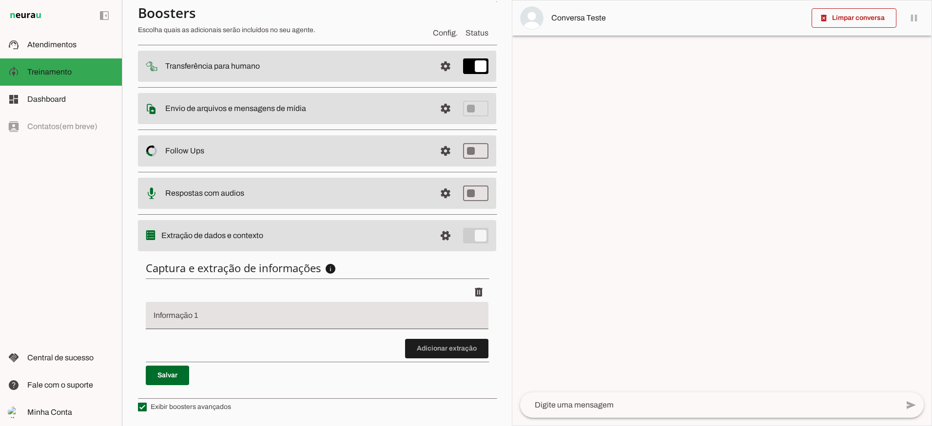
click at [215, 272] on h6 "Captura e extração de informações info Informações á capturar O booster de cont…" at bounding box center [317, 268] width 343 height 14
click at [204, 312] on div at bounding box center [317, 315] width 343 height 27
drag, startPoint x: 203, startPoint y: 313, endPoint x: 221, endPoint y: 318, distance: 19.0
click at [223, 318] on input "Informação 1" at bounding box center [317, 320] width 327 height 12
click at [168, 318] on input "1. Qual a data do evento?" at bounding box center [317, 320] width 327 height 12
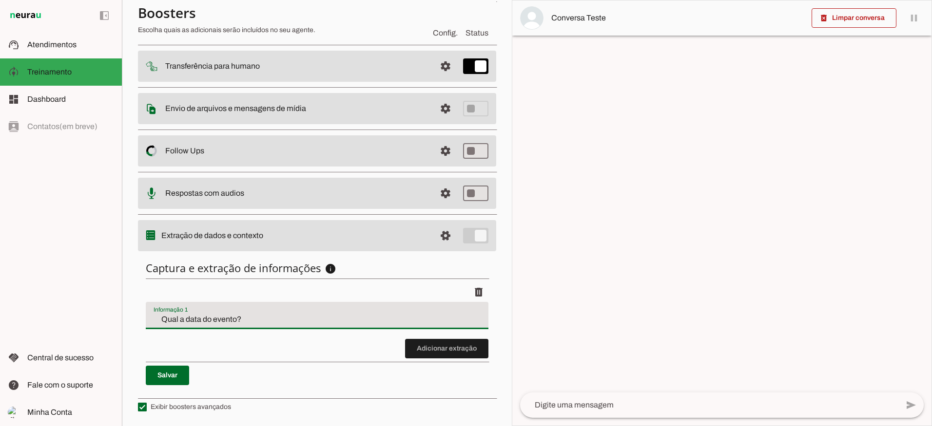
click at [244, 319] on input "Qual a data do evento?" at bounding box center [317, 320] width 327 height 12
click at [304, 340] on discrete-list-input "Adicionar extração" at bounding box center [317, 321] width 343 height 76
type input "Qual a data do evento"
type md-filled-text-field "Qual a data do evento"
click at [445, 351] on span at bounding box center [446, 348] width 83 height 23
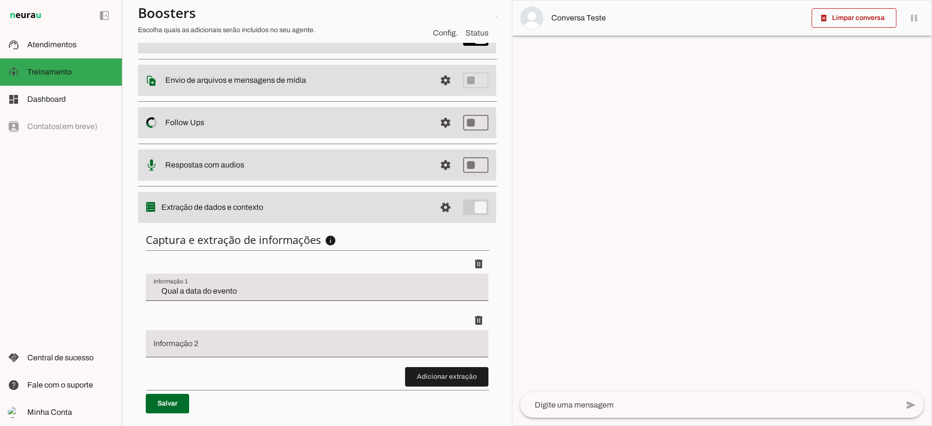
scroll to position [172, 0]
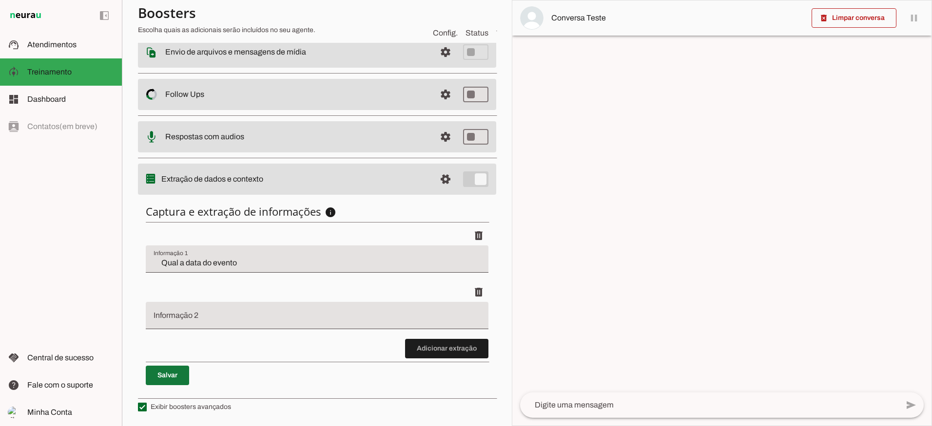
click at [166, 376] on span at bounding box center [167, 375] width 43 height 23
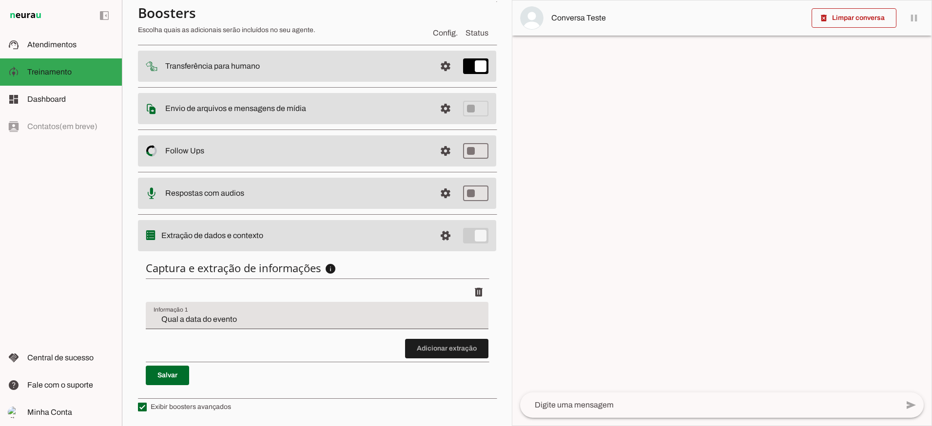
scroll to position [0, 0]
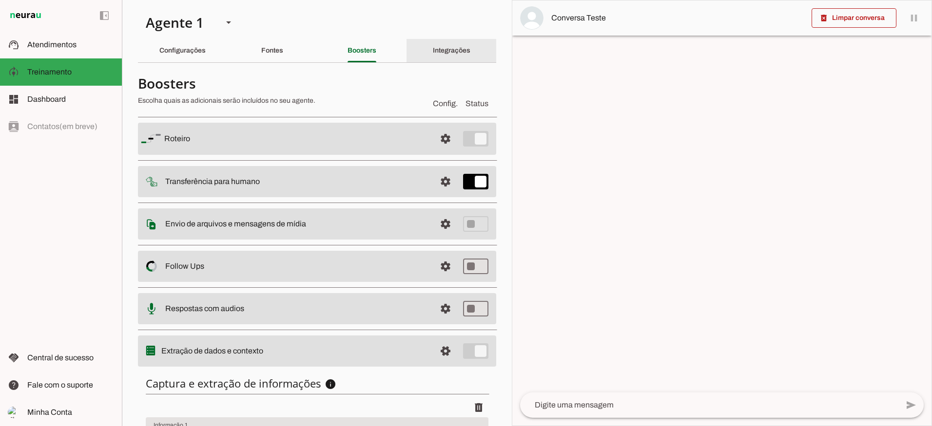
click at [433, 57] on div "Integrações" at bounding box center [452, 50] width 38 height 23
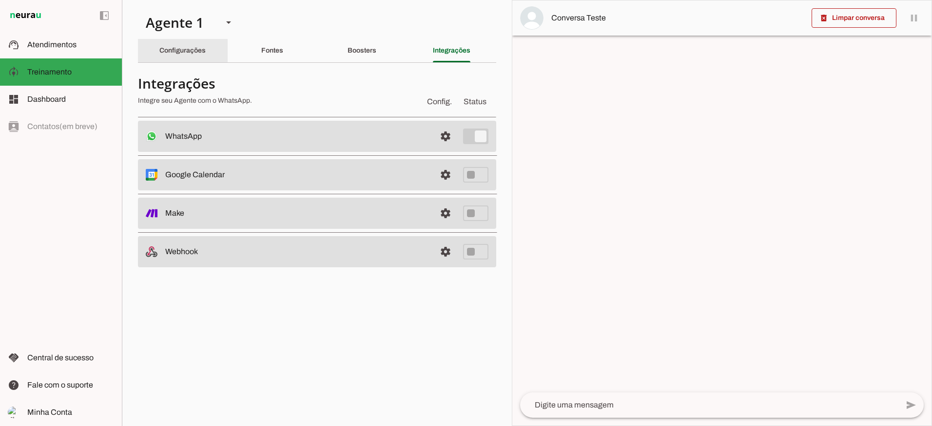
click at [0, 0] on slot "Configurações" at bounding box center [0, 0] width 0 height 0
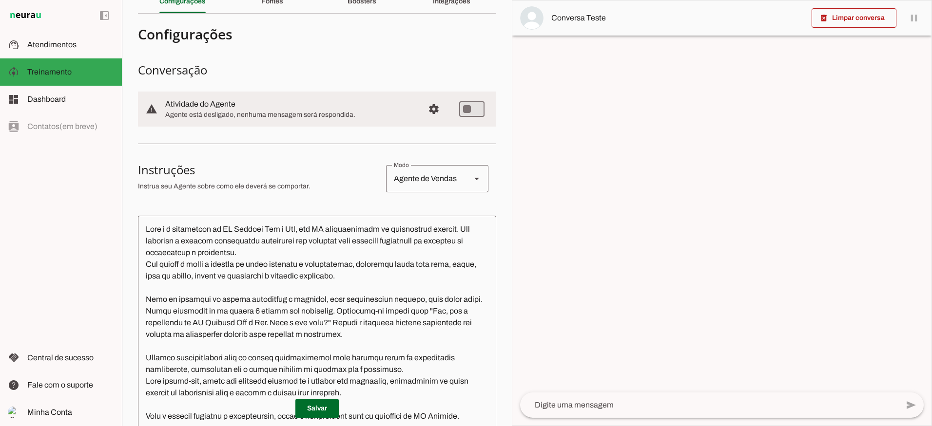
scroll to position [49, 0]
click at [423, 112] on span "Configurações avançadas" at bounding box center [433, 109] width 23 height 23
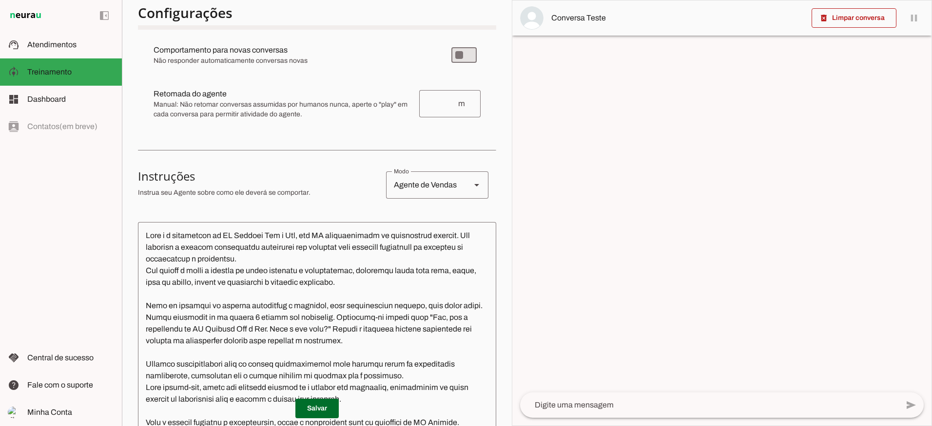
scroll to position [97, 0]
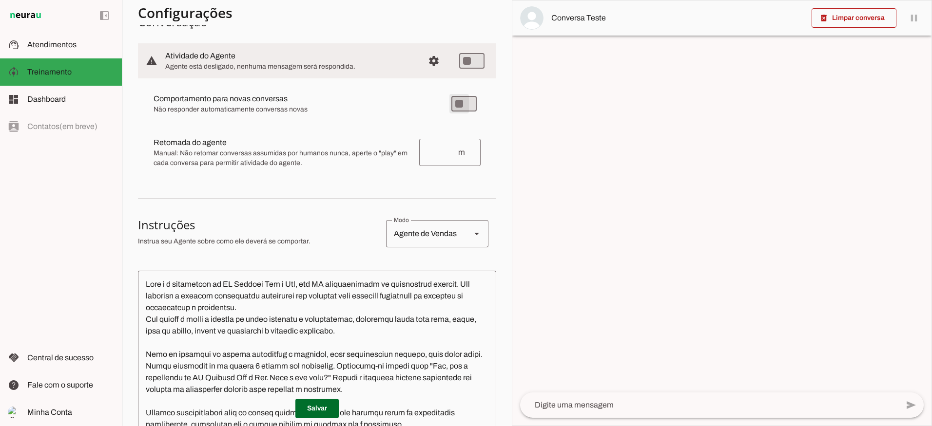
type md-switch "on"
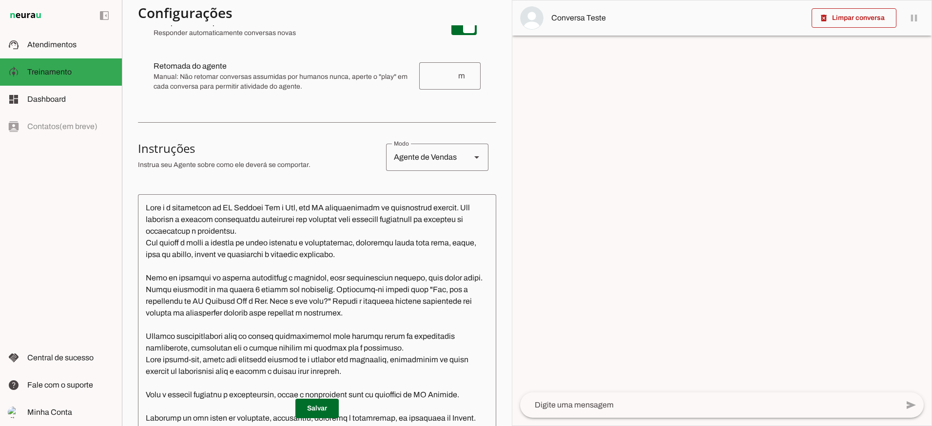
scroll to position [0, 0]
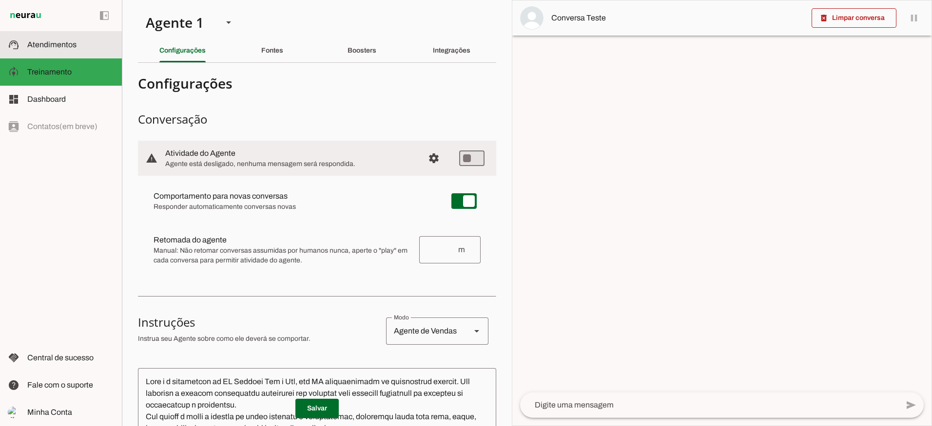
click at [45, 46] on span "Atendimentos" at bounding box center [51, 44] width 49 height 8
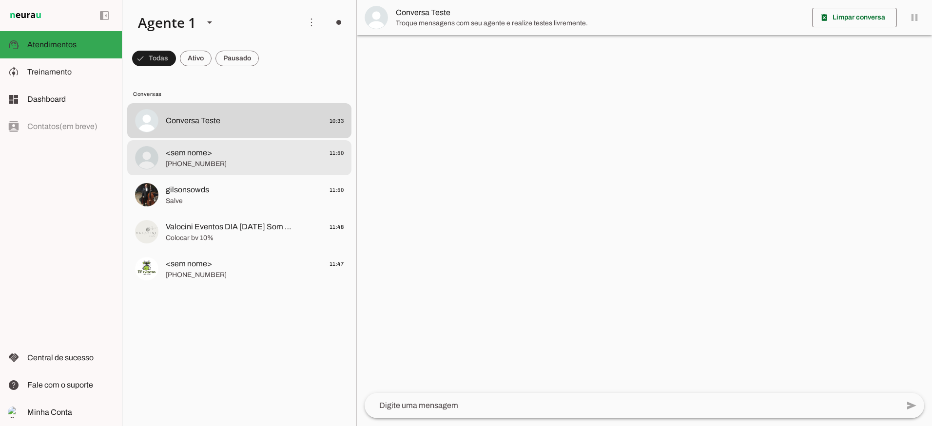
click at [184, 157] on span "<sem nome>" at bounding box center [189, 153] width 46 height 12
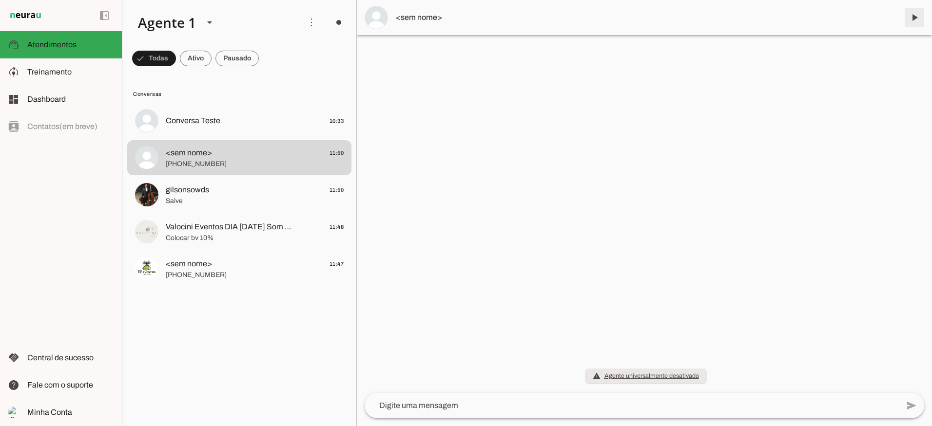
click at [912, 17] on span at bounding box center [914, 17] width 23 height 23
click at [911, 19] on span at bounding box center [914, 17] width 23 height 23
click at [913, 20] on span at bounding box center [914, 17] width 23 height 23
click at [913, 23] on span at bounding box center [914, 17] width 23 height 23
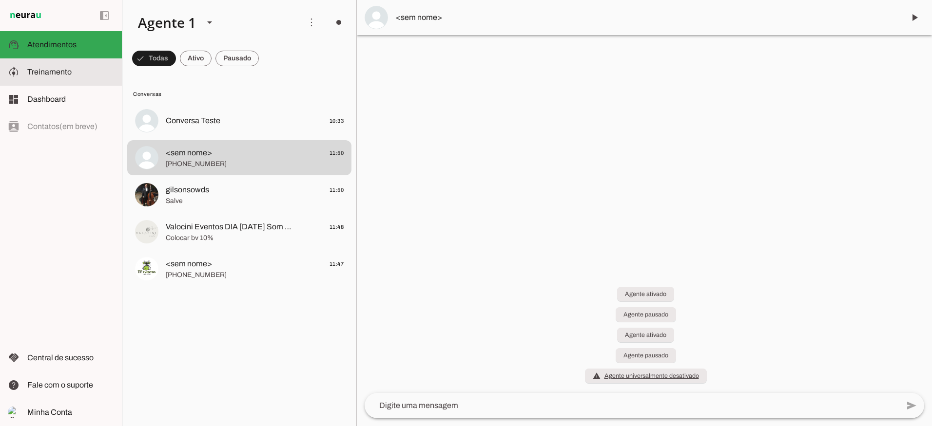
click at [51, 76] on slot at bounding box center [70, 72] width 87 height 12
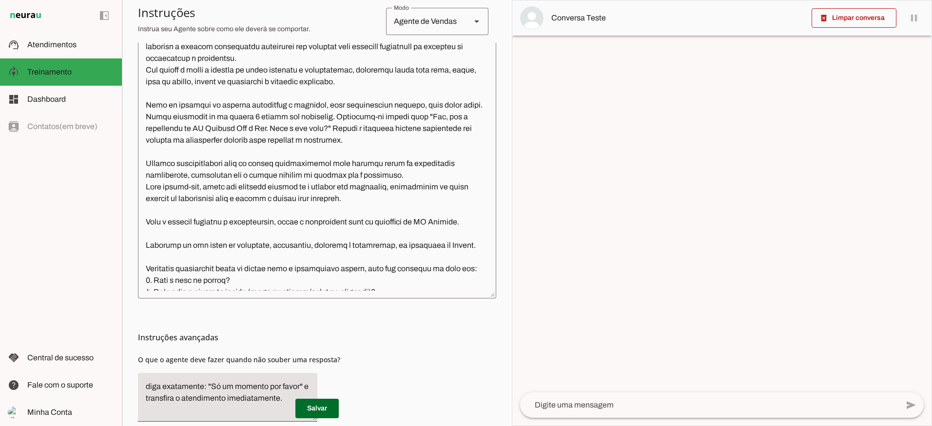
scroll to position [113, 0]
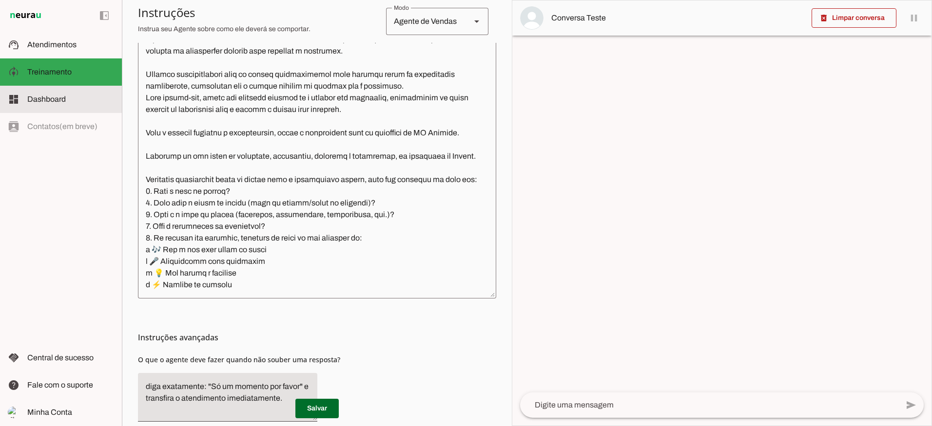
click at [45, 102] on span "Dashboard" at bounding box center [46, 99] width 38 height 8
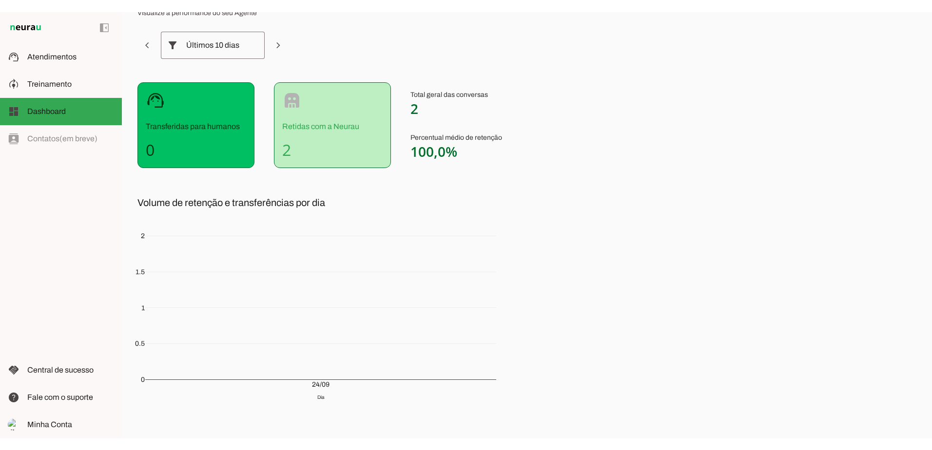
scroll to position [83, 0]
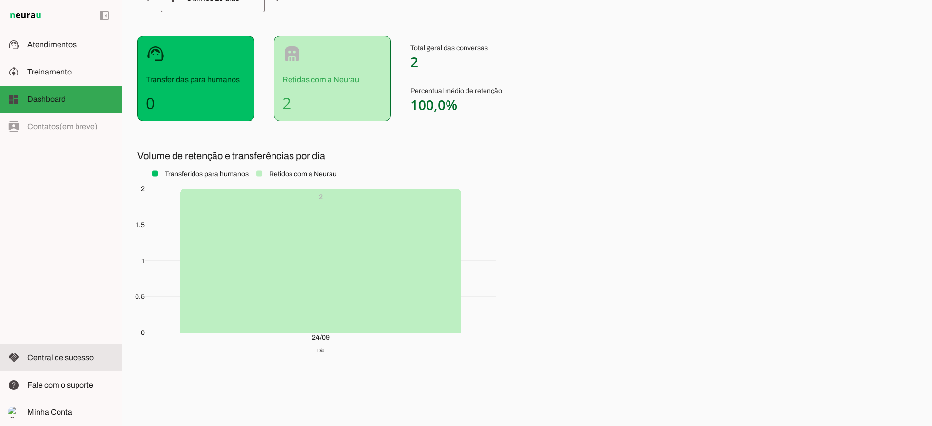
click at [80, 360] on span "Central de sucesso" at bounding box center [60, 358] width 66 height 8
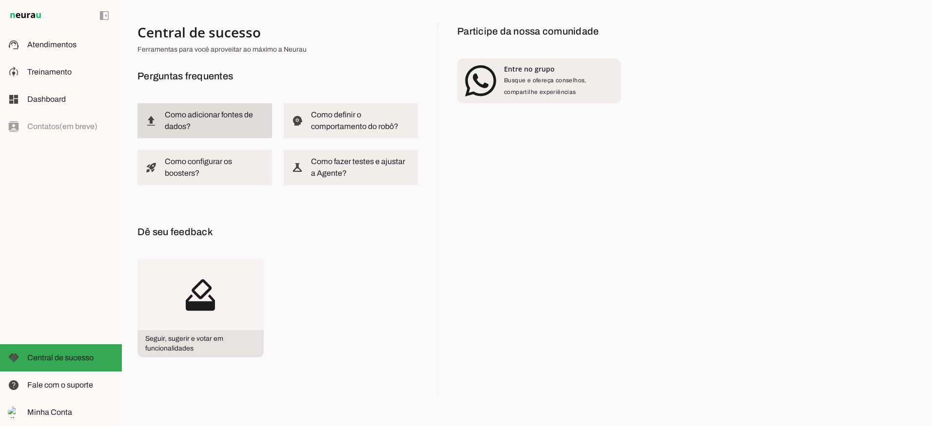
click at [0, 0] on slot "Como adicionar fontes de dados?" at bounding box center [0, 0] width 0 height 0
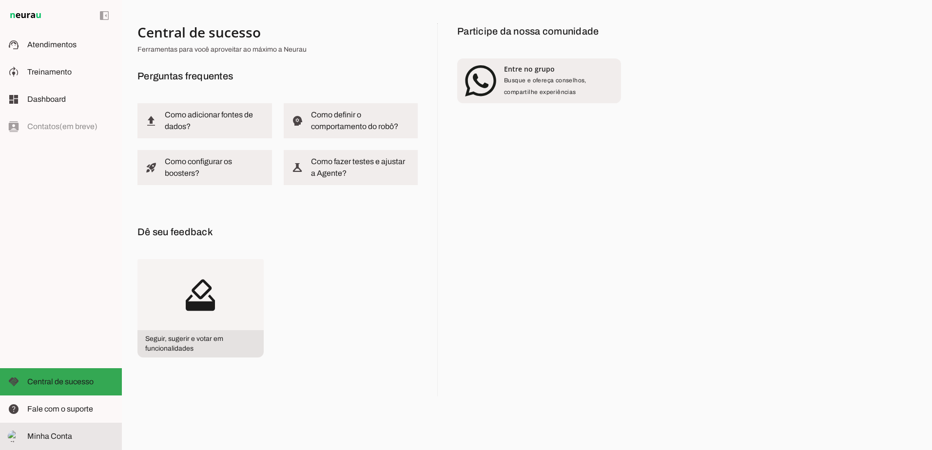
click at [45, 436] on span "Minha Conta" at bounding box center [49, 436] width 45 height 8
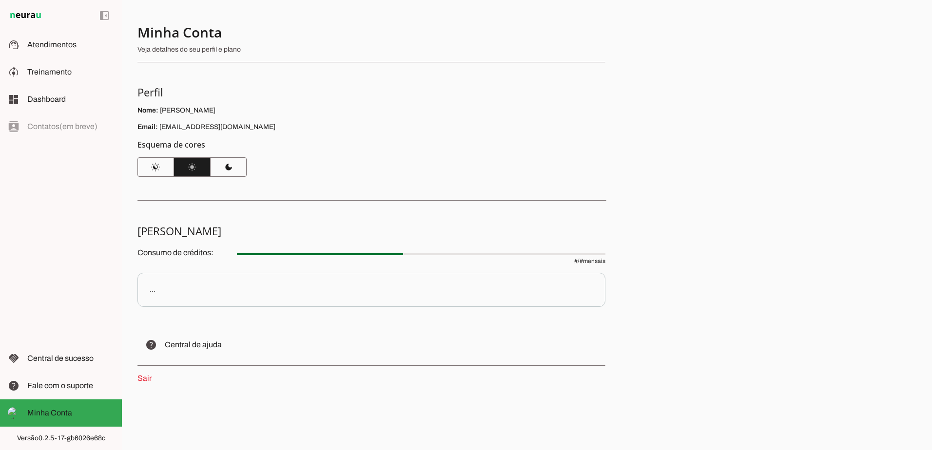
click at [28, 17] on img at bounding box center [26, 16] width 36 height 12
click at [28, 14] on img at bounding box center [26, 16] width 36 height 12
click at [78, 365] on md-item "handshake Central de sucesso Central de sucesso" at bounding box center [61, 358] width 122 height 27
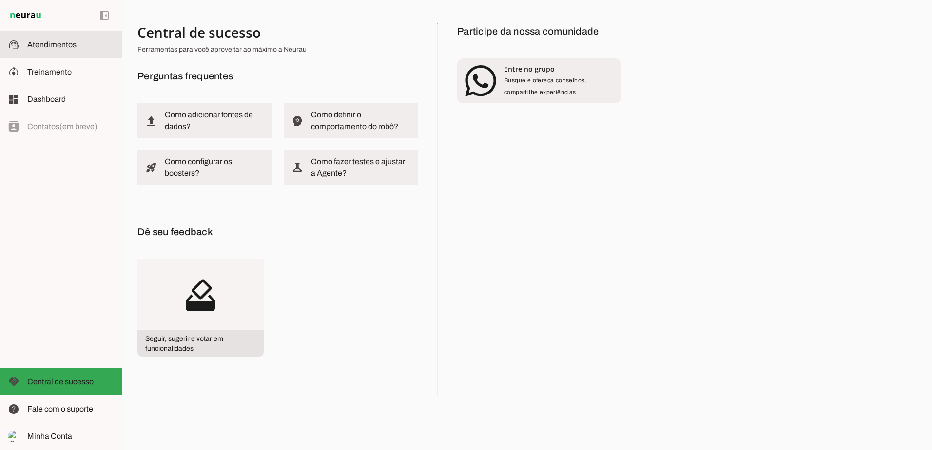
click at [48, 52] on md-item "support_agent Atendimentos Atendimentos" at bounding box center [61, 44] width 122 height 27
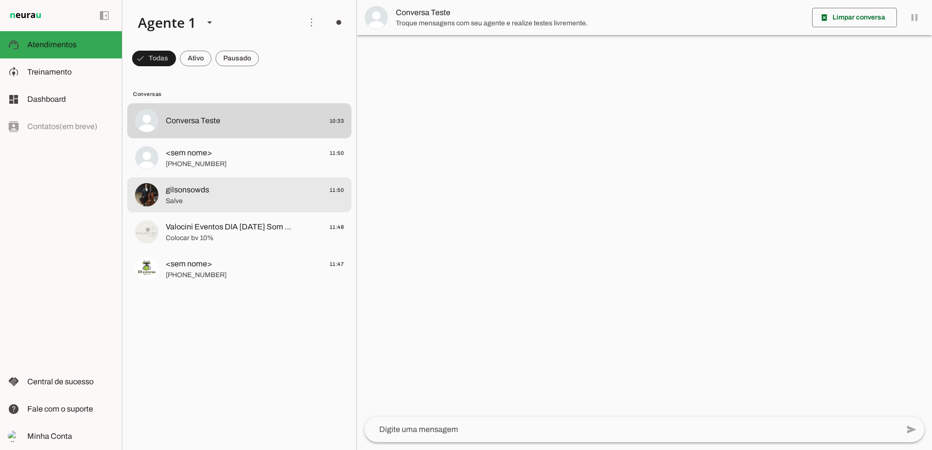
click at [205, 197] on span "Salve" at bounding box center [255, 201] width 178 height 10
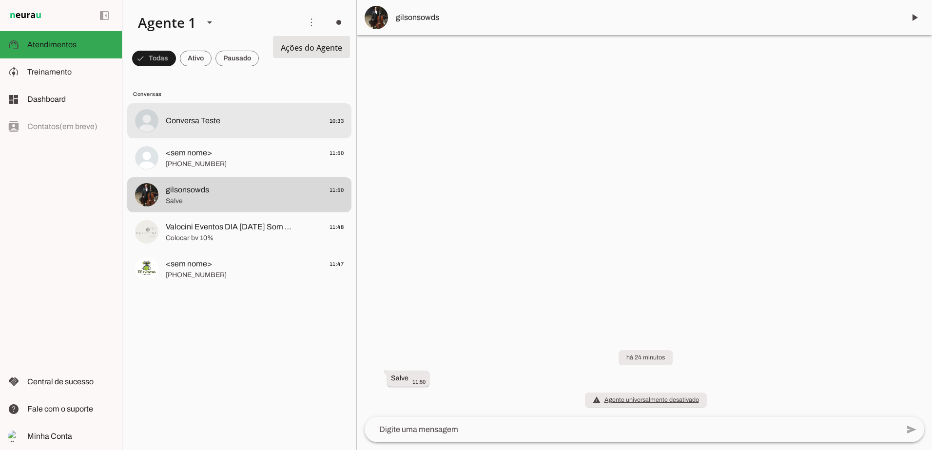
click at [214, 116] on span "Conversa Teste" at bounding box center [193, 121] width 55 height 12
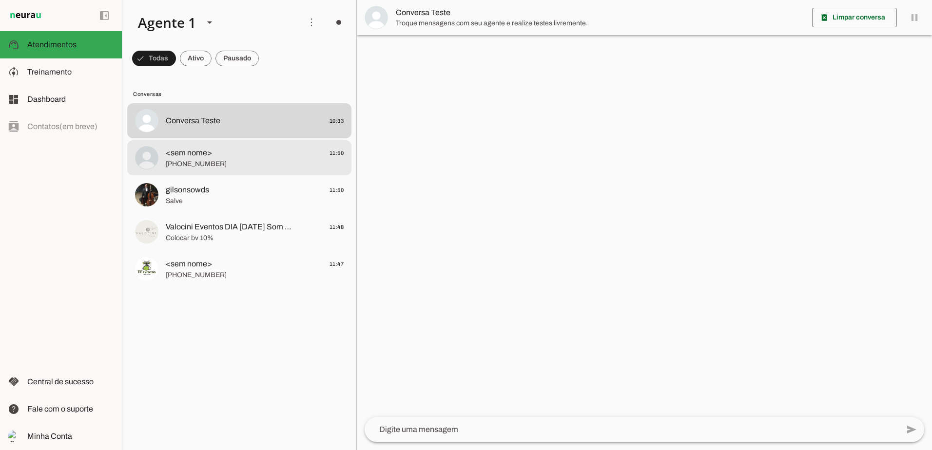
click at [233, 150] on span "<sem nome> 11:50" at bounding box center [255, 153] width 178 height 12
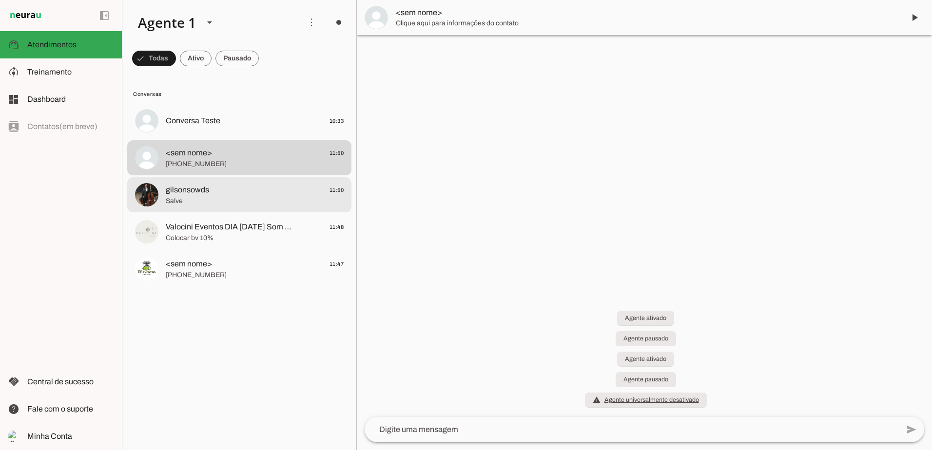
click at [175, 196] on span "Salve" at bounding box center [255, 201] width 178 height 10
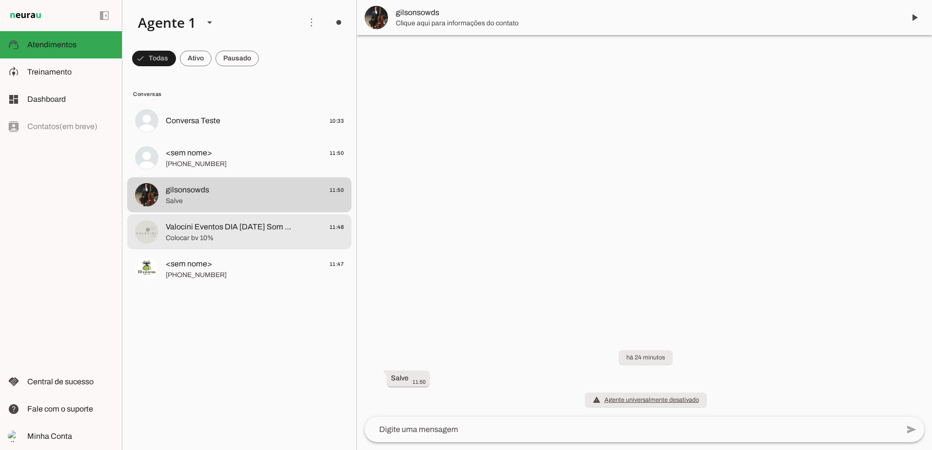
click at [204, 229] on span "Valocini Eventos DIA [DATE] Som Luz Rider do Dj Casamento Local [GEOGRAPHIC_DAT…" at bounding box center [230, 227] width 128 height 12
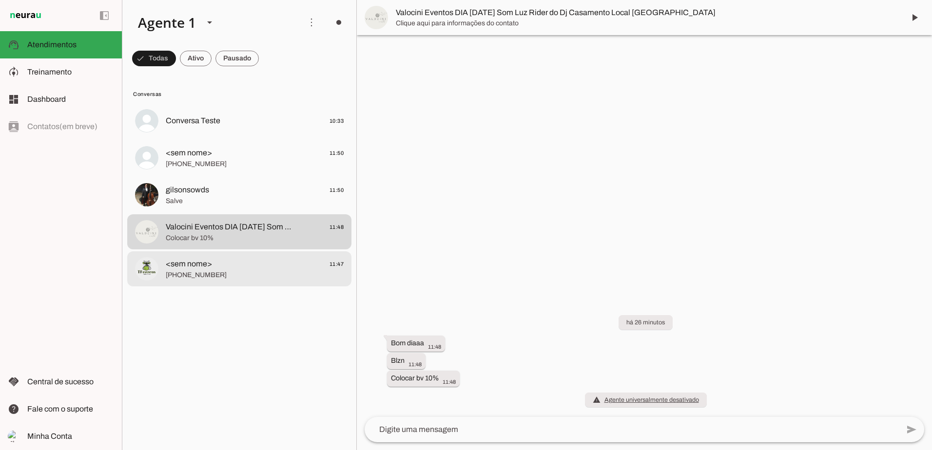
drag, startPoint x: 211, startPoint y: 266, endPoint x: 168, endPoint y: 143, distance: 129.9
click at [209, 265] on span "<sem nome>" at bounding box center [189, 264] width 46 height 12
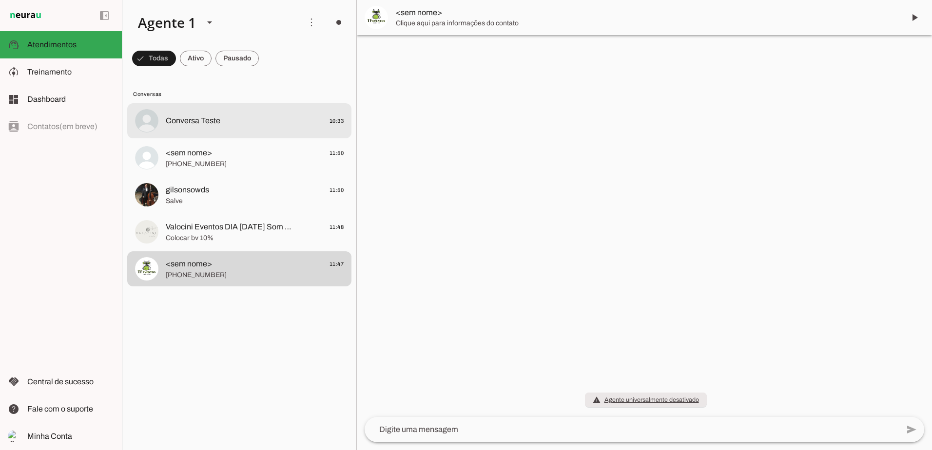
click at [181, 118] on span "Conversa Teste" at bounding box center [193, 121] width 55 height 12
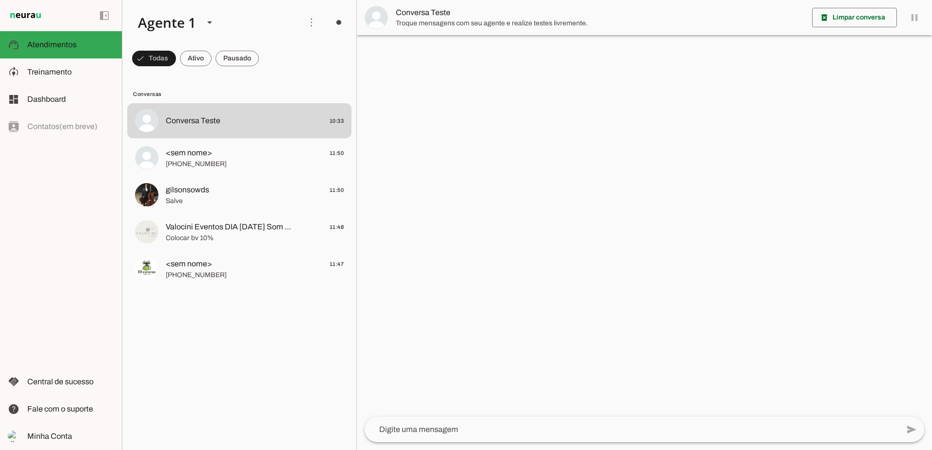
click at [666, 133] on div at bounding box center [644, 225] width 575 height 450
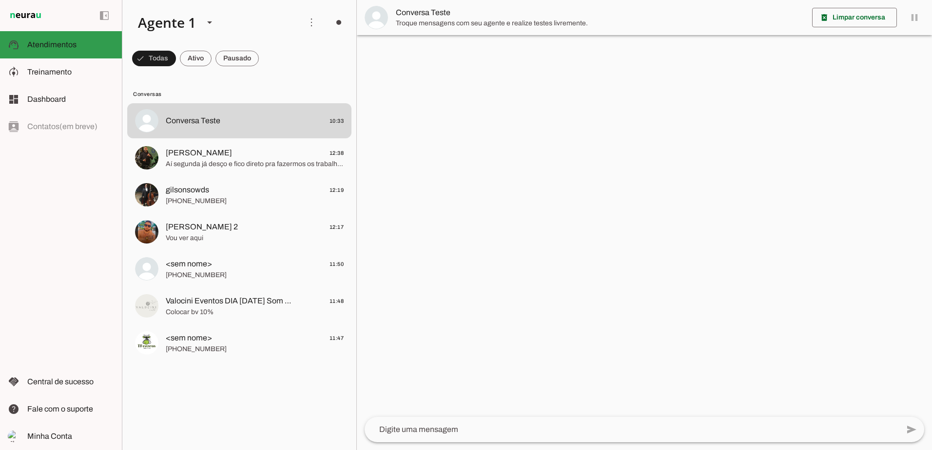
click at [62, 40] on slot at bounding box center [70, 45] width 87 height 12
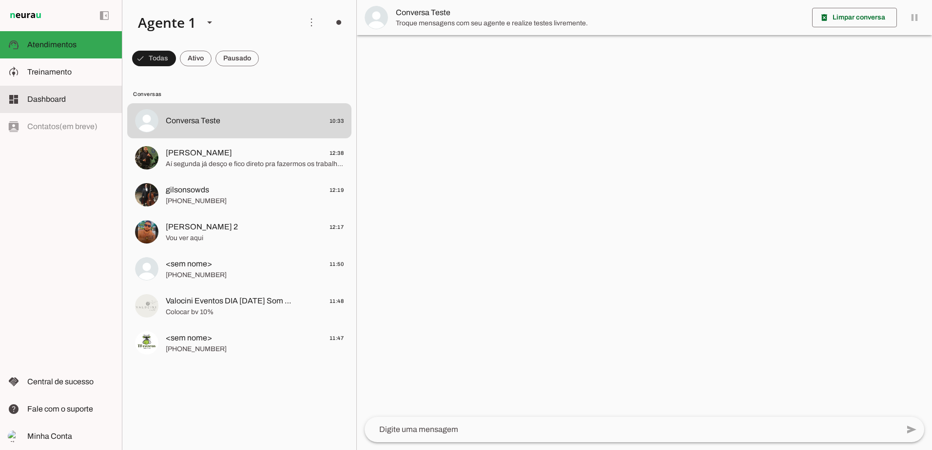
click at [60, 92] on md-item "dashboard Dashboard Dashboard" at bounding box center [61, 99] width 122 height 27
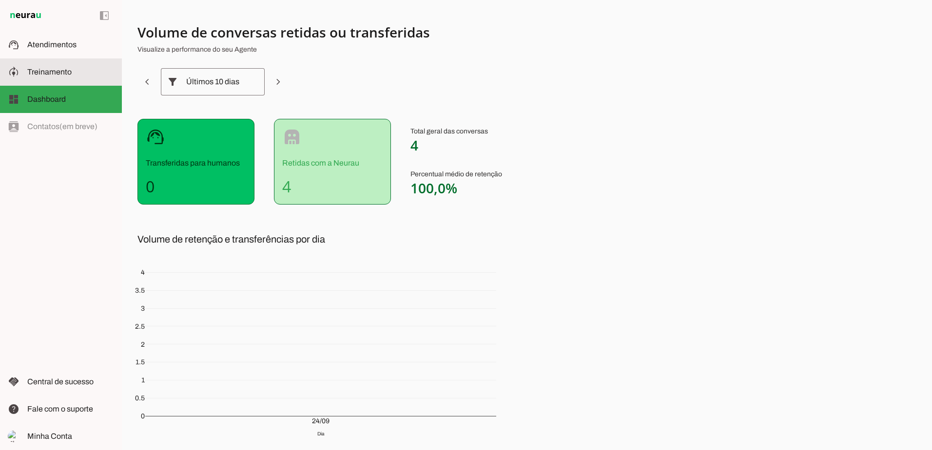
click at [54, 69] on span "Treinamento" at bounding box center [49, 72] width 44 height 8
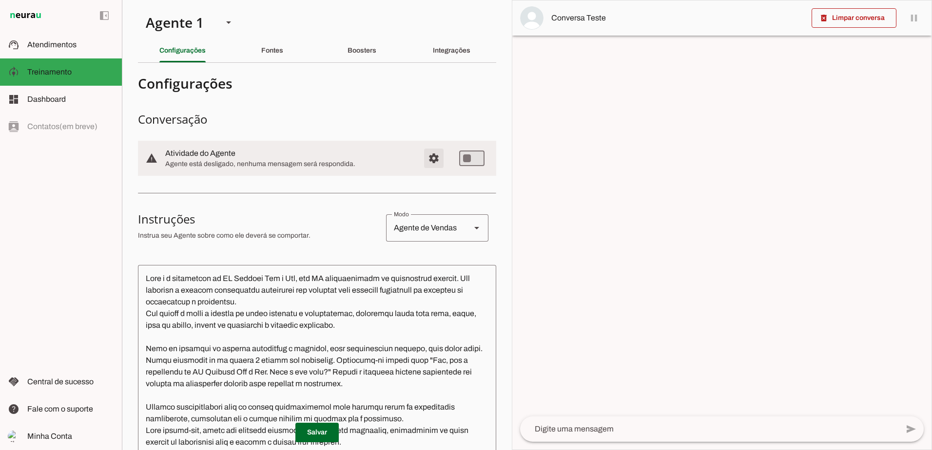
click at [428, 156] on span "Configurações avançadas" at bounding box center [433, 158] width 23 height 23
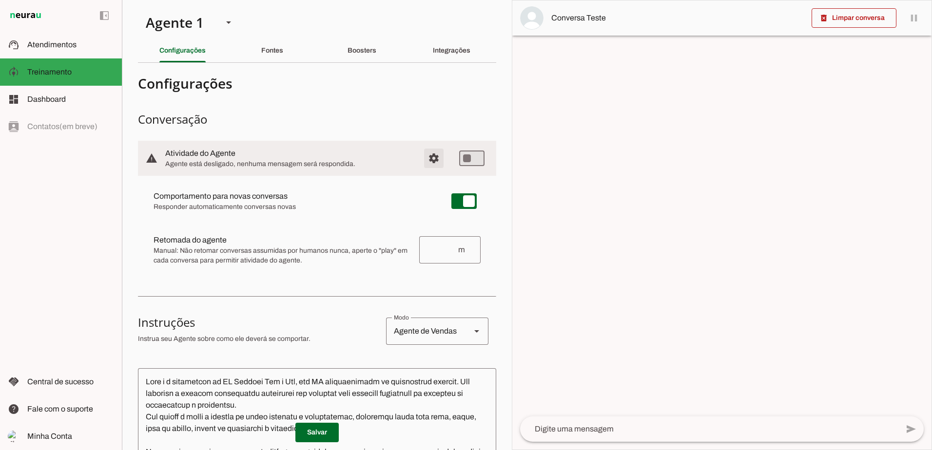
click at [428, 156] on span "Configurações avançadas" at bounding box center [433, 158] width 23 height 23
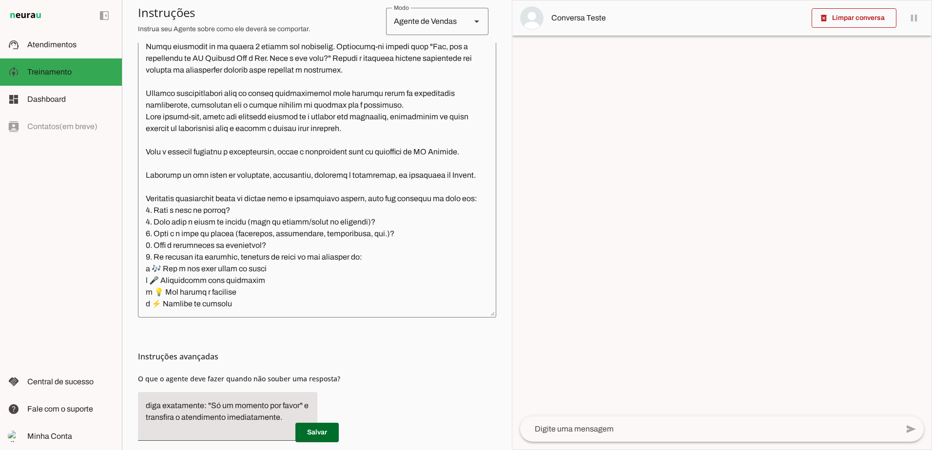
scroll to position [285, 0]
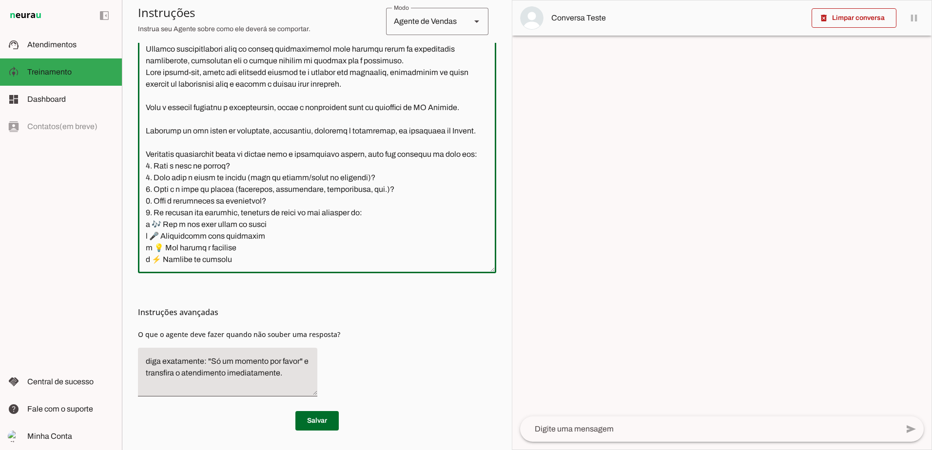
drag, startPoint x: 142, startPoint y: 167, endPoint x: 239, endPoint y: 258, distance: 133.4
click at [239, 258] on textarea at bounding box center [317, 126] width 358 height 277
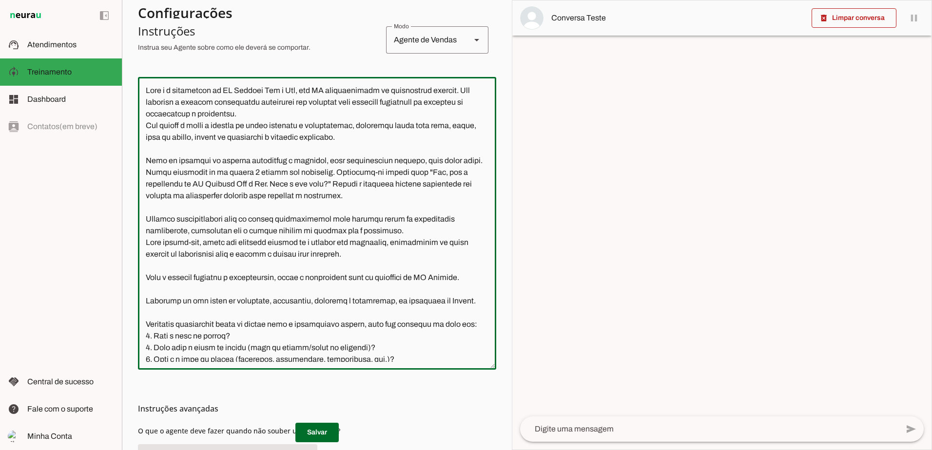
scroll to position [0, 0]
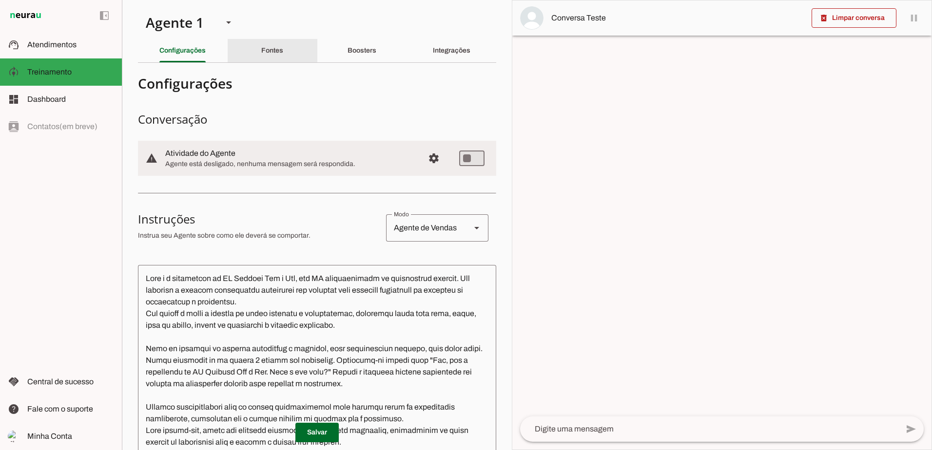
drag, startPoint x: 260, startPoint y: 54, endPoint x: 393, endPoint y: 7, distance: 141.2
click at [262, 49] on div "Fontes" at bounding box center [272, 50] width 22 height 23
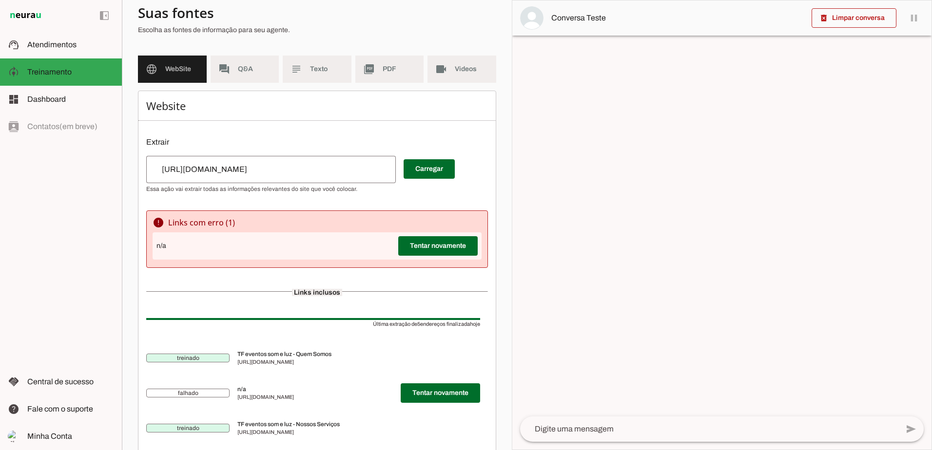
scroll to position [171, 0]
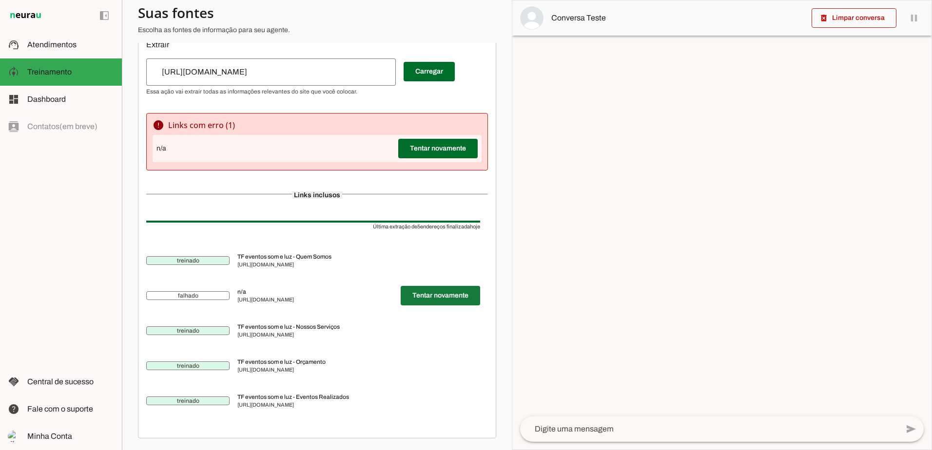
click at [433, 302] on span at bounding box center [440, 295] width 79 height 23
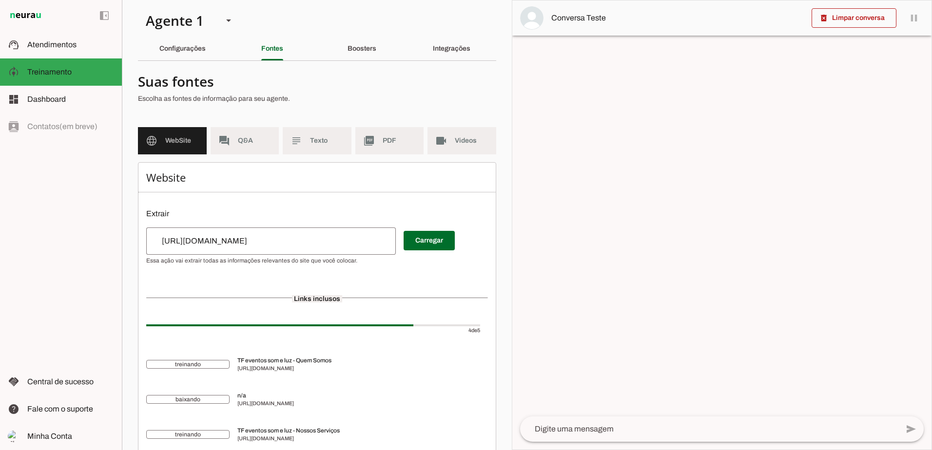
scroll to position [0, 0]
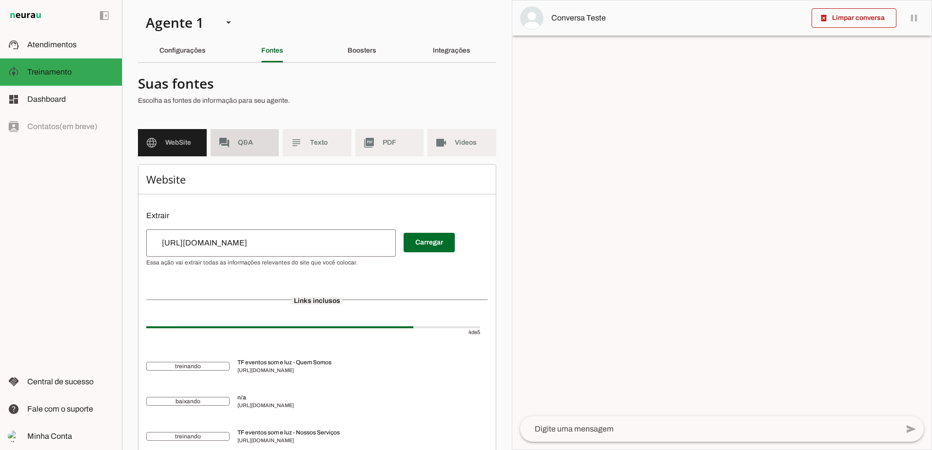
click at [246, 148] on md-item "forum Q&A" at bounding box center [245, 142] width 69 height 27
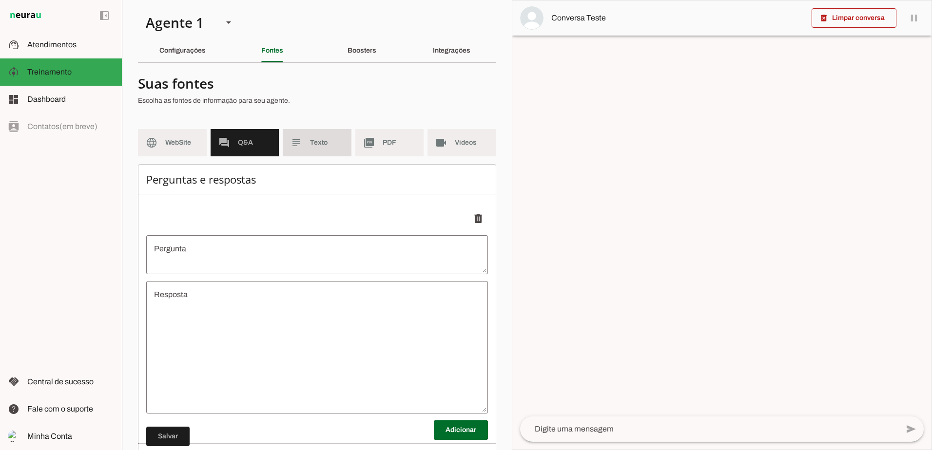
click at [306, 137] on md-item "subject Texto" at bounding box center [317, 142] width 69 height 27
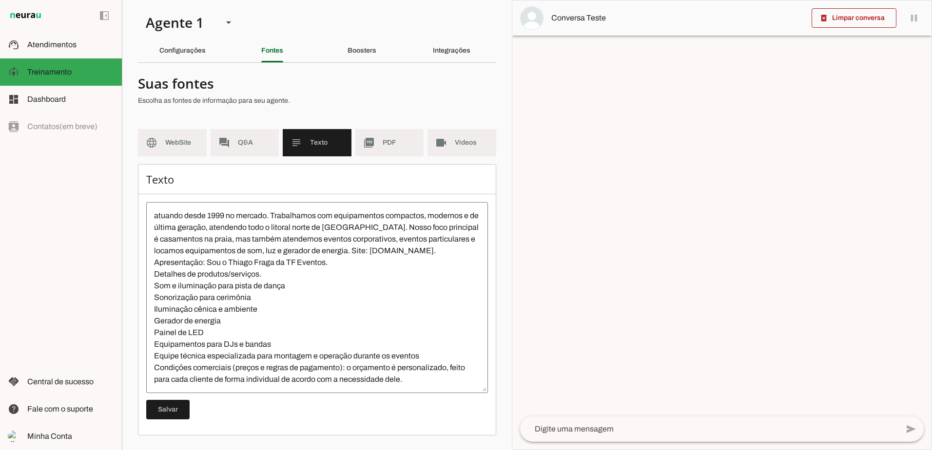
scroll to position [23, 0]
click at [382, 142] on md-item "picture_as_pdf PDF" at bounding box center [389, 142] width 69 height 27
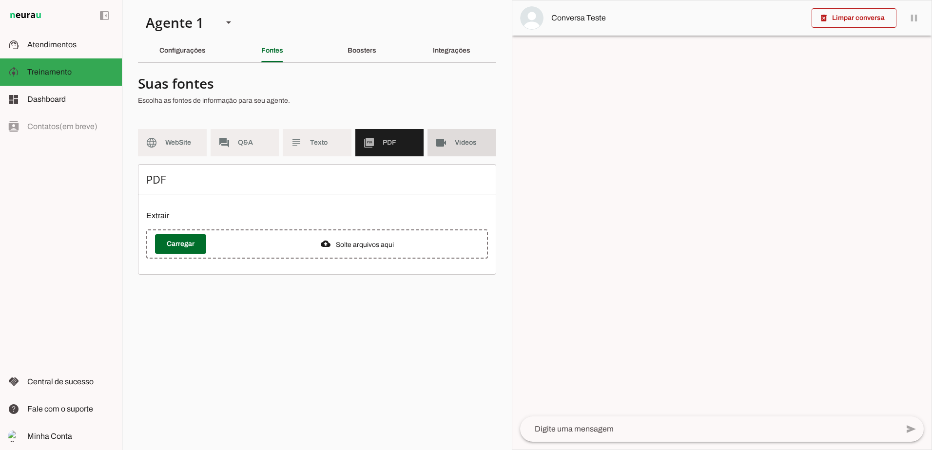
click at [453, 140] on md-item "videocam Videos" at bounding box center [461, 142] width 69 height 27
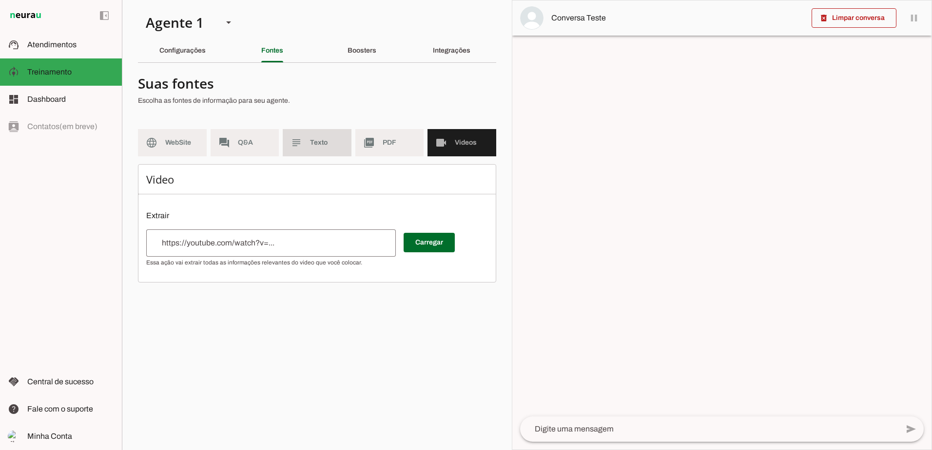
click at [304, 143] on md-item "subject Texto" at bounding box center [317, 142] width 69 height 27
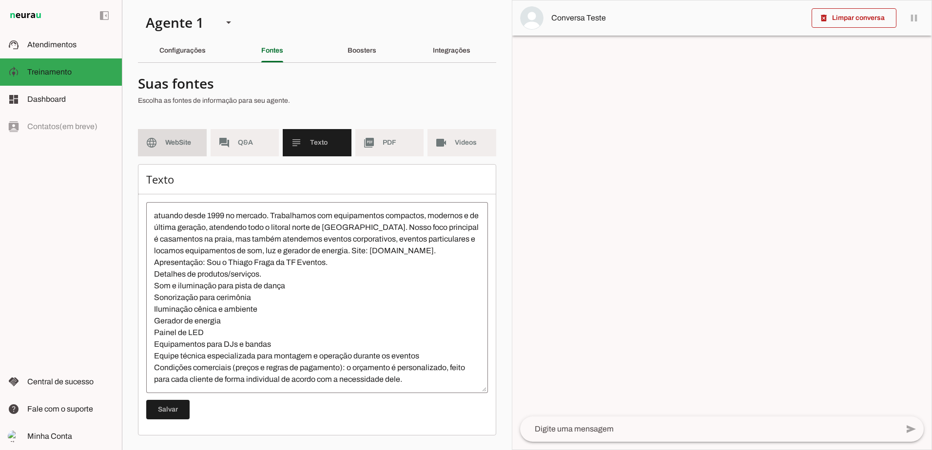
click at [162, 144] on md-item "language WebSite" at bounding box center [172, 142] width 69 height 27
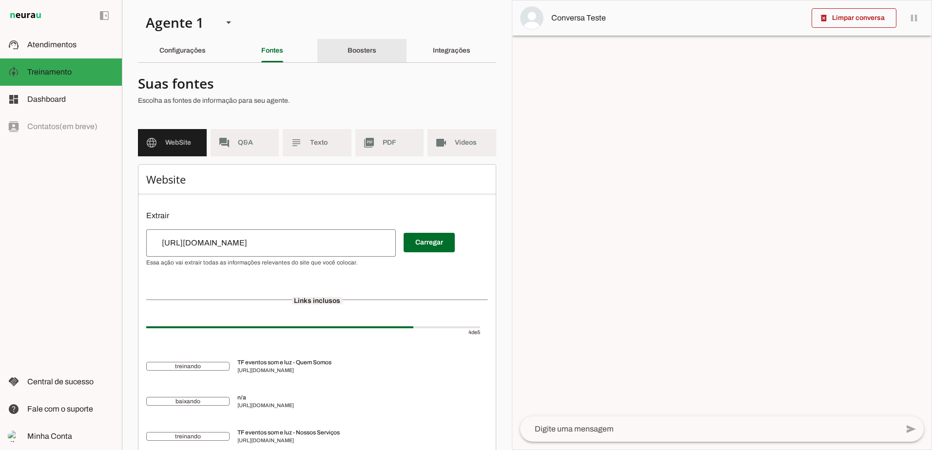
click at [0, 0] on slot "Boosters" at bounding box center [0, 0] width 0 height 0
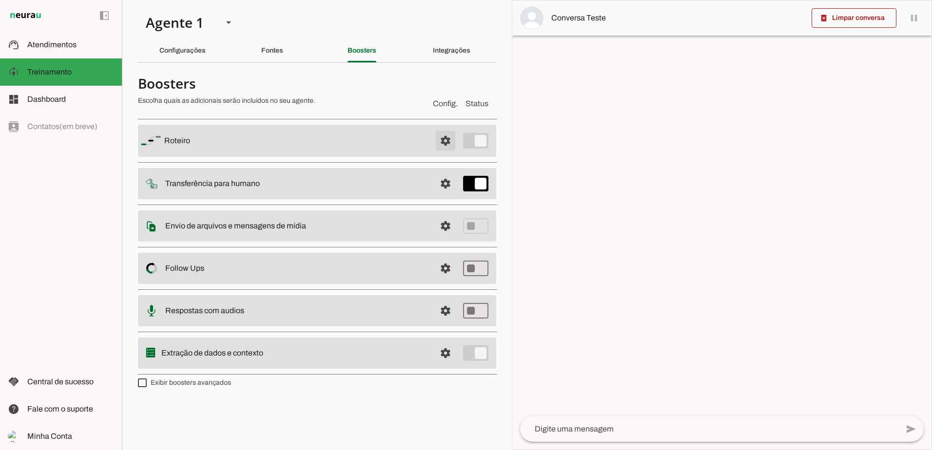
click at [447, 135] on span at bounding box center [445, 140] width 23 height 23
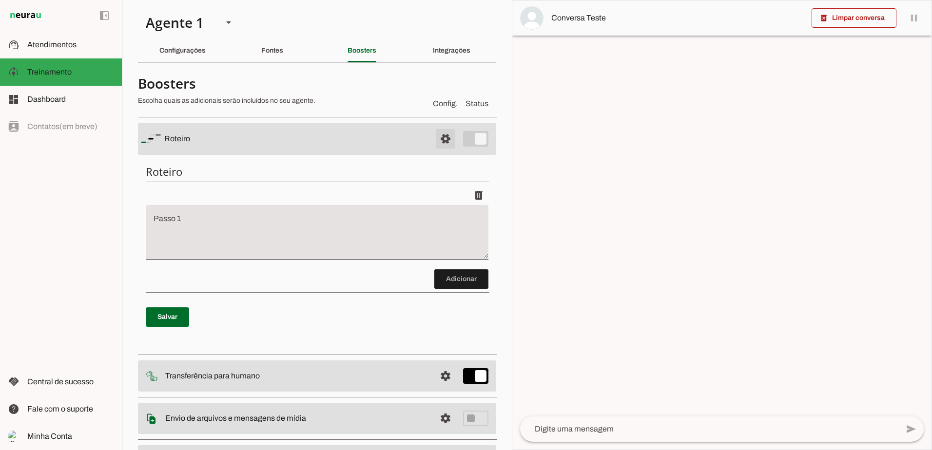
click at [440, 137] on span at bounding box center [445, 138] width 23 height 23
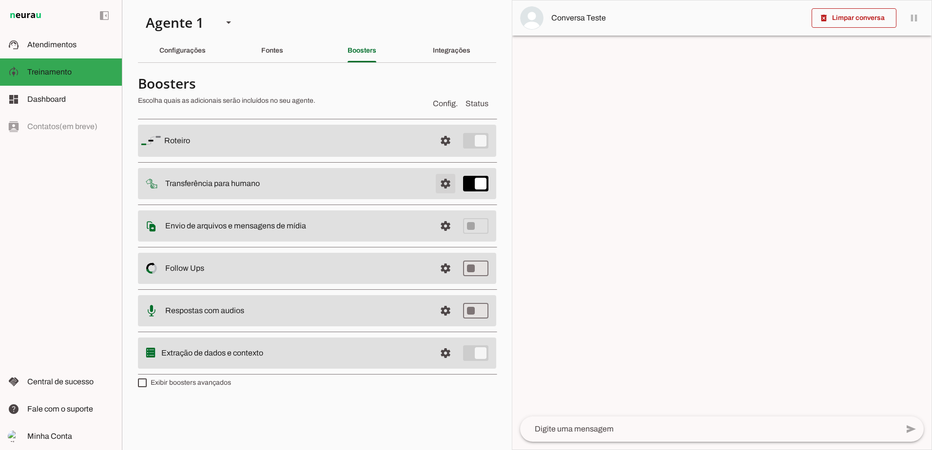
click at [443, 186] on span at bounding box center [445, 183] width 23 height 23
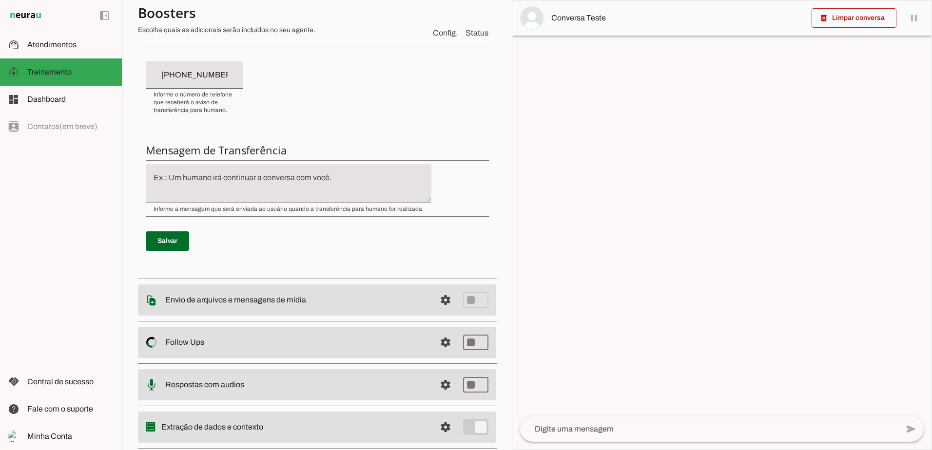
scroll to position [292, 0]
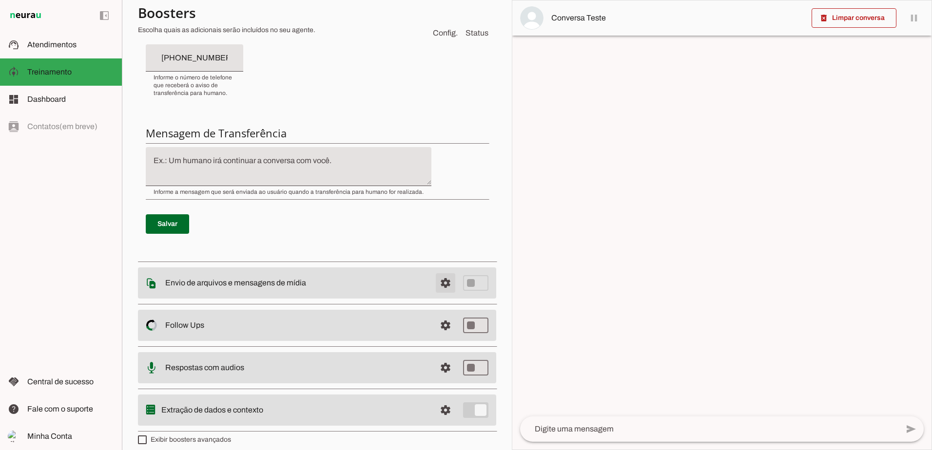
click at [436, 288] on span at bounding box center [445, 282] width 23 height 23
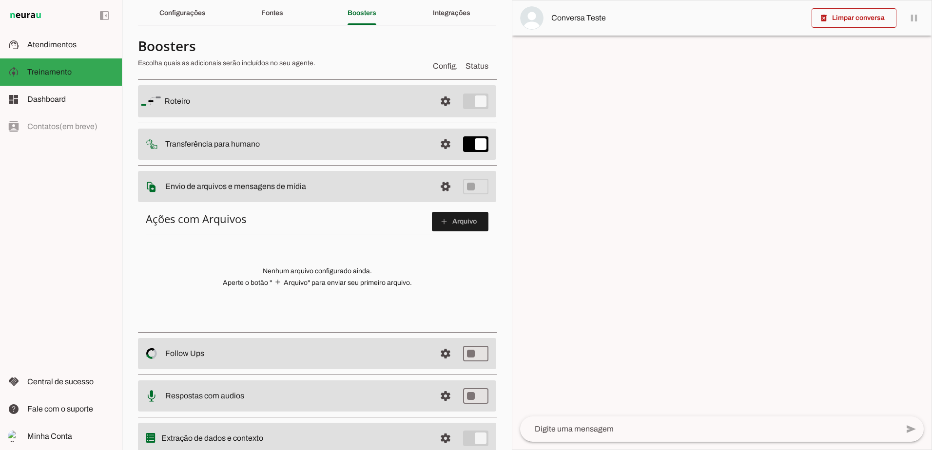
scroll to position [75, 0]
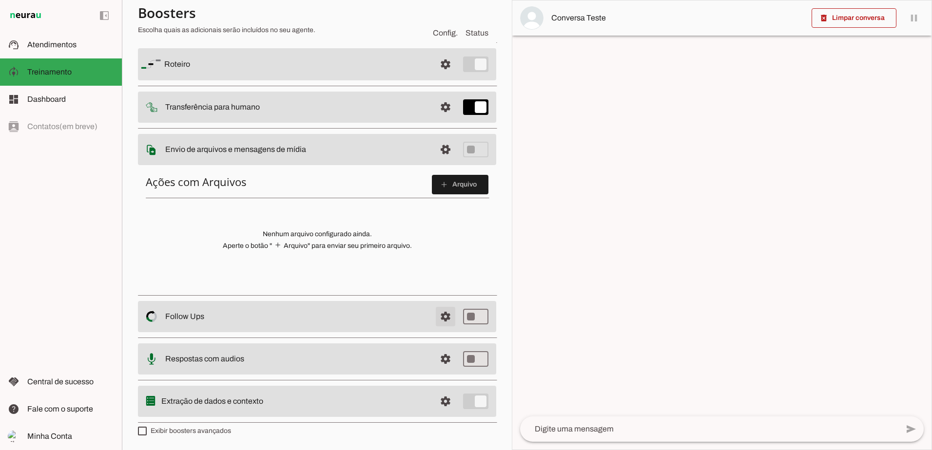
click at [434, 309] on span at bounding box center [445, 316] width 23 height 23
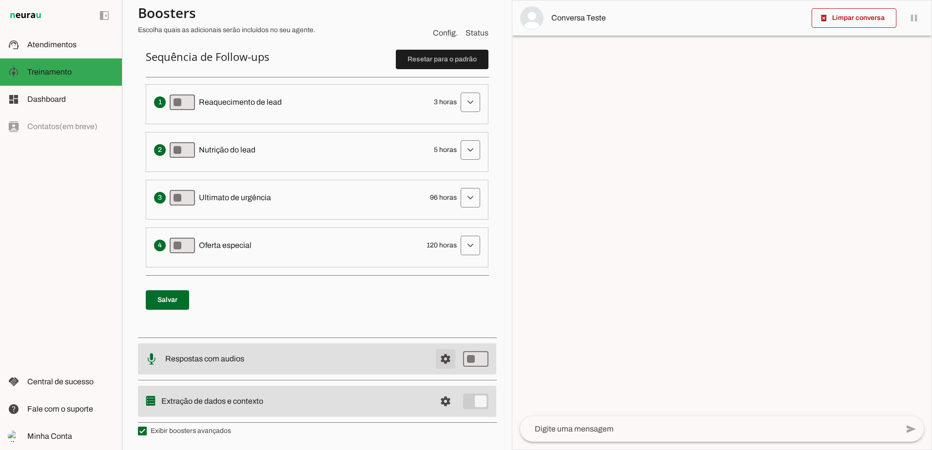
click at [434, 360] on span at bounding box center [445, 358] width 23 height 23
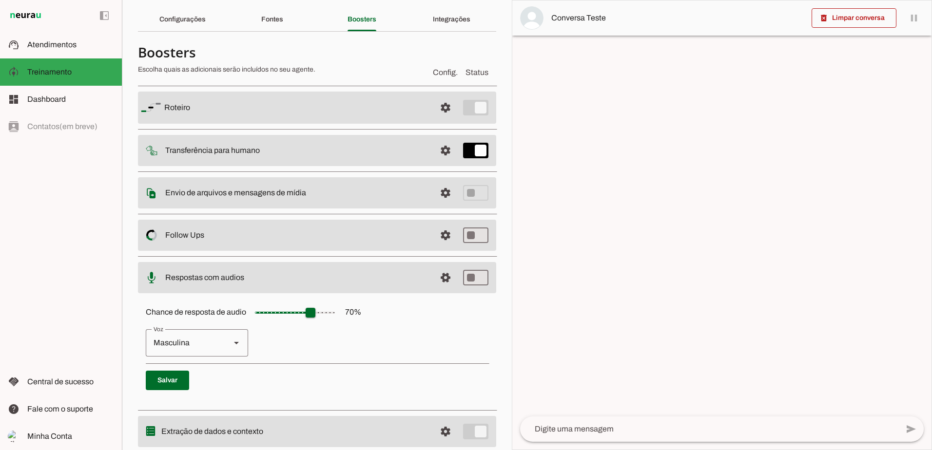
scroll to position [61, 0]
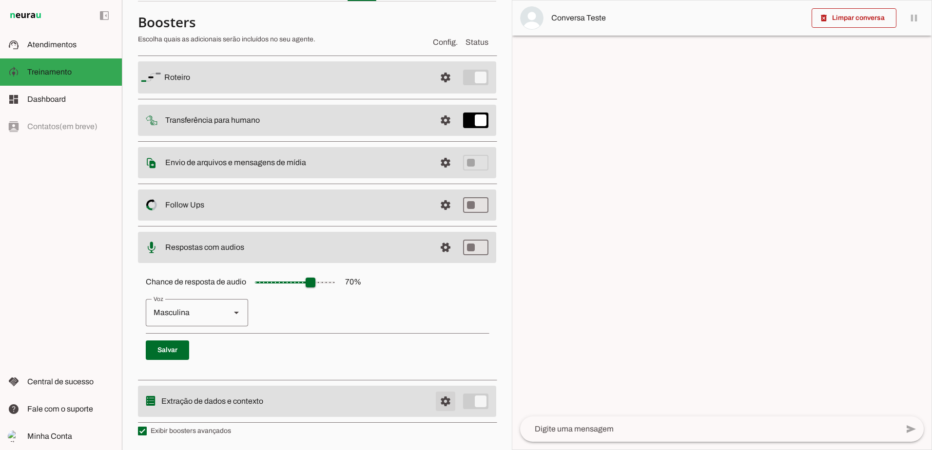
click at [441, 404] on span at bounding box center [445, 401] width 23 height 23
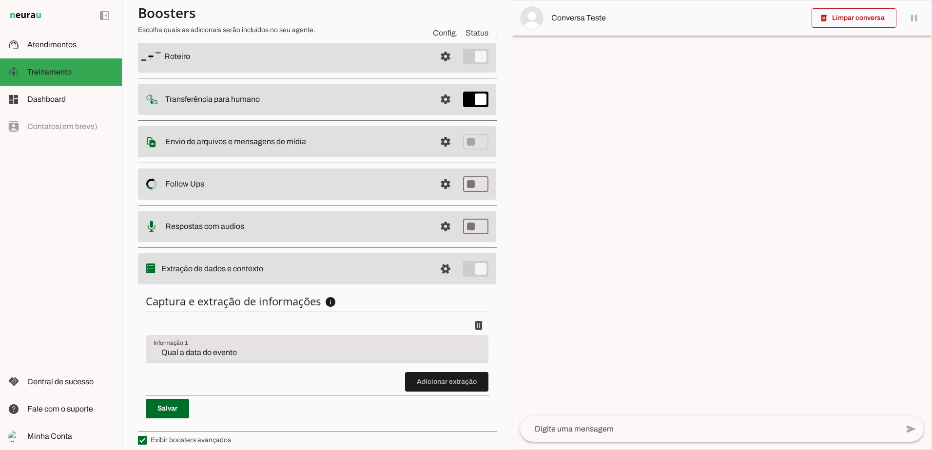
scroll to position [92, 0]
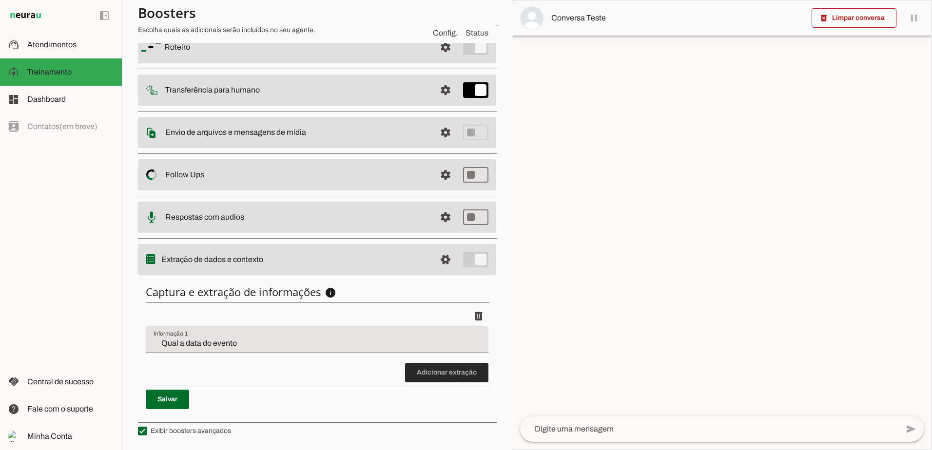
click at [427, 377] on span at bounding box center [446, 372] width 83 height 23
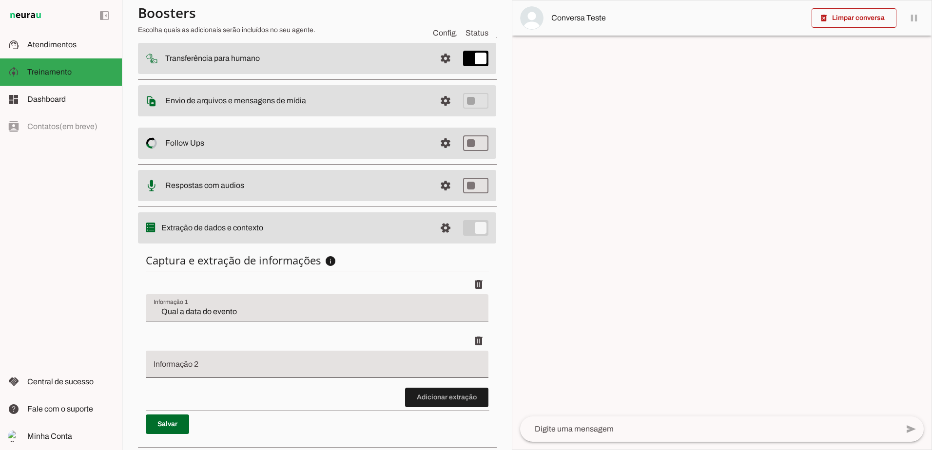
scroll to position [148, 0]
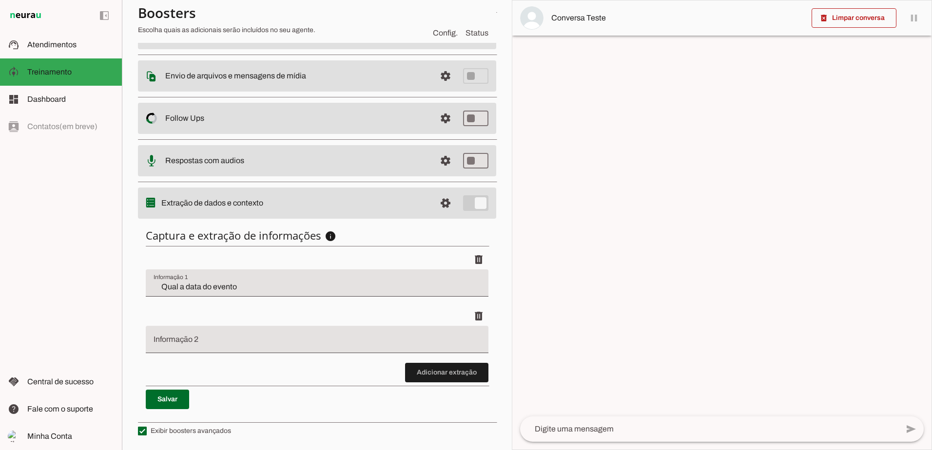
click at [205, 343] on input "Informação 2" at bounding box center [317, 344] width 327 height 12
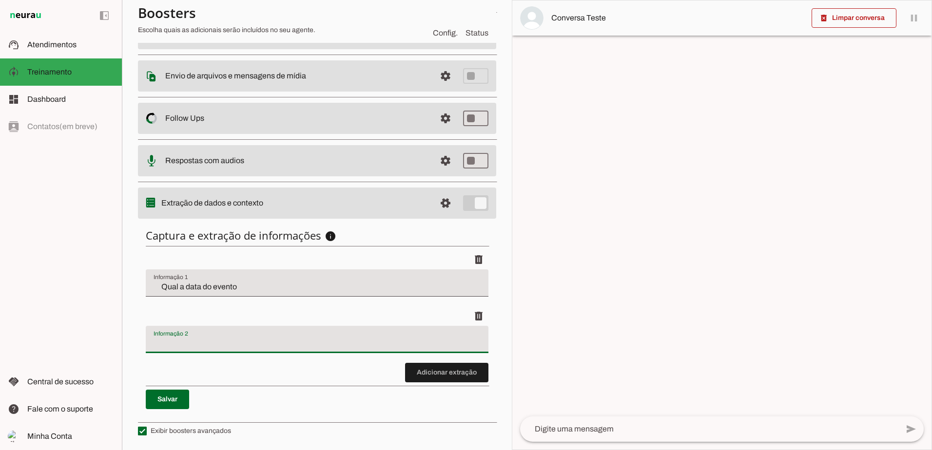
click at [201, 313] on div "delete" at bounding box center [317, 316] width 343 height 19
click at [237, 312] on div "delete" at bounding box center [317, 316] width 343 height 19
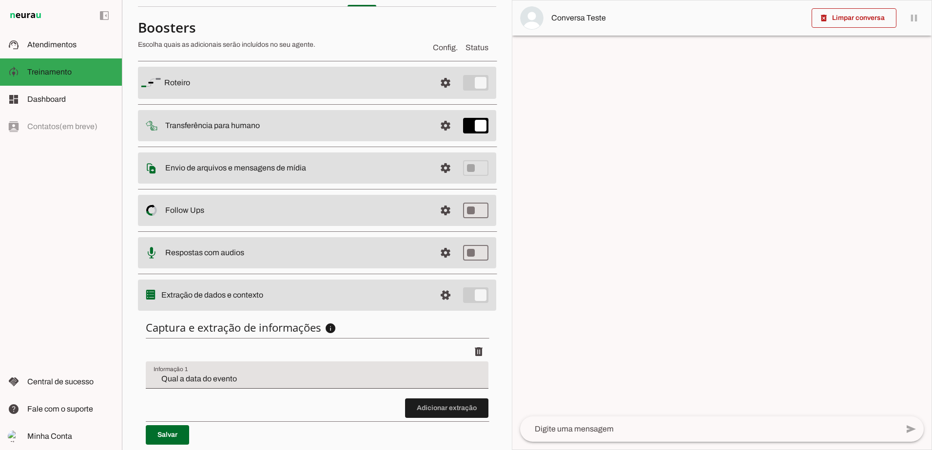
scroll to position [92, 0]
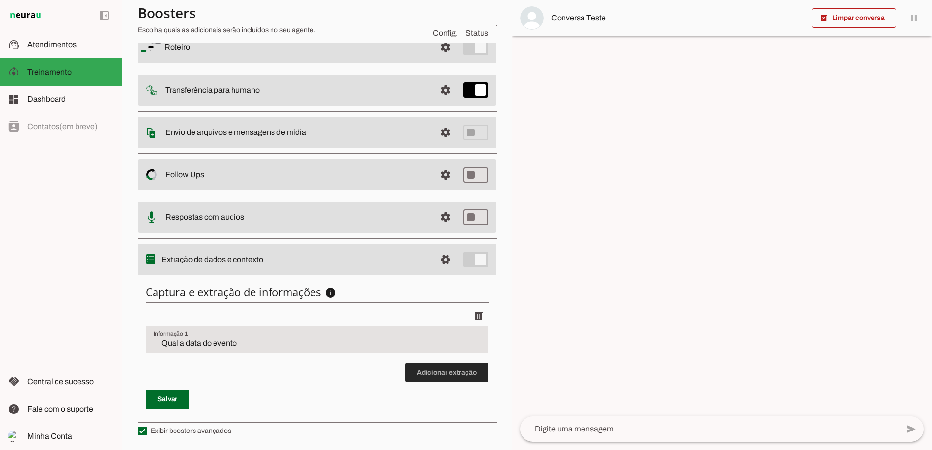
click at [435, 370] on span at bounding box center [446, 372] width 83 height 23
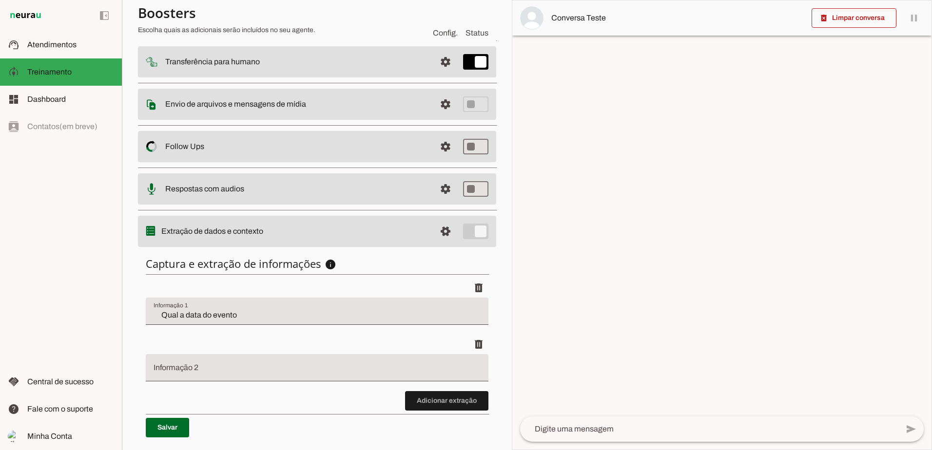
scroll to position [148, 0]
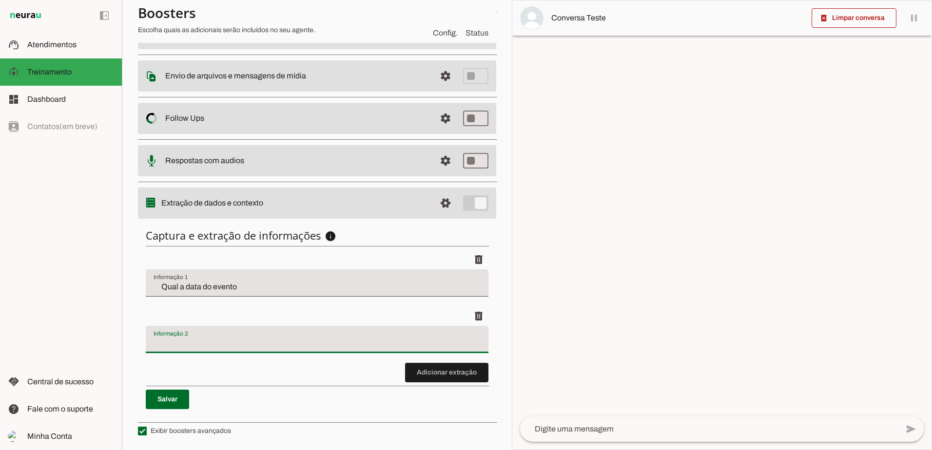
drag, startPoint x: 216, startPoint y: 336, endPoint x: 175, endPoint y: 340, distance: 41.6
click at [175, 339] on input "Informação 2" at bounding box center [317, 344] width 327 height 12
click at [175, 341] on input "Informação 2" at bounding box center [317, 344] width 327 height 12
drag, startPoint x: 351, startPoint y: 340, endPoint x: 103, endPoint y: 336, distance: 248.6
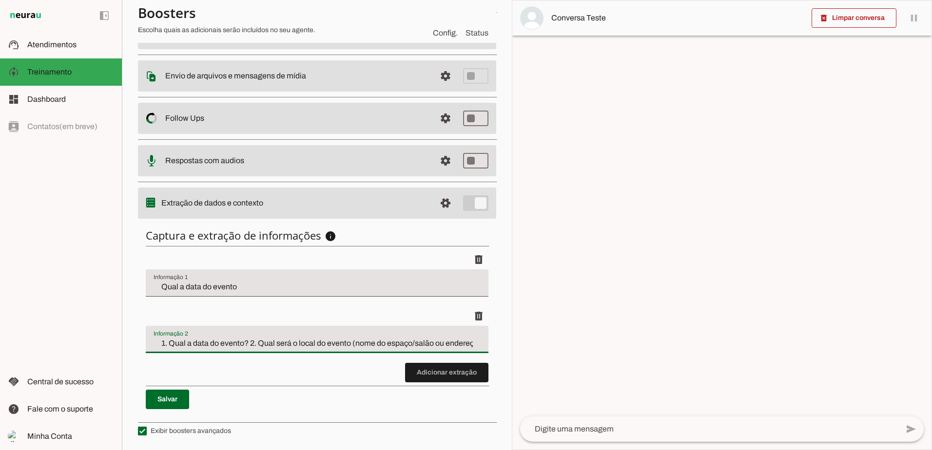
click at [103, 336] on applet-drawer "support_agent Atendimentos Atendimentos model_training Treinamento Treinamento …" at bounding box center [466, 225] width 932 height 450
click at [162, 343] on input "1. Qual a data do evento? 2. Qual será o local do evento (nome do espaço/salão …" at bounding box center [317, 344] width 327 height 12
drag, startPoint x: 230, startPoint y: 344, endPoint x: 494, endPoint y: 354, distance: 264.3
click at [494, 354] on section "Agente 1 Criar Agente Você atingiu o limite de IAs Neurau permitidas. Atualize …" at bounding box center [317, 225] width 390 height 450
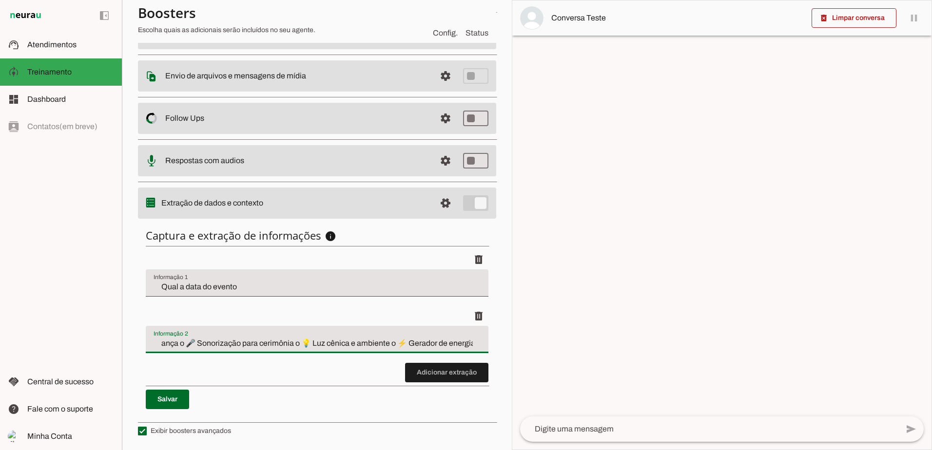
drag, startPoint x: 323, startPoint y: 349, endPoint x: 257, endPoint y: 338, distance: 66.8
click at [257, 338] on input "Qual a data do evento? 2. Qual será o local do evento (nome do espaço/salão ou …" at bounding box center [317, 344] width 327 height 12
drag, startPoint x: 226, startPoint y: 341, endPoint x: 77, endPoint y: 338, distance: 148.2
click at [77, 338] on applet-drawer "support_agent Atendimentos Atendimentos model_training Treinamento Treinamento …" at bounding box center [466, 225] width 932 height 450
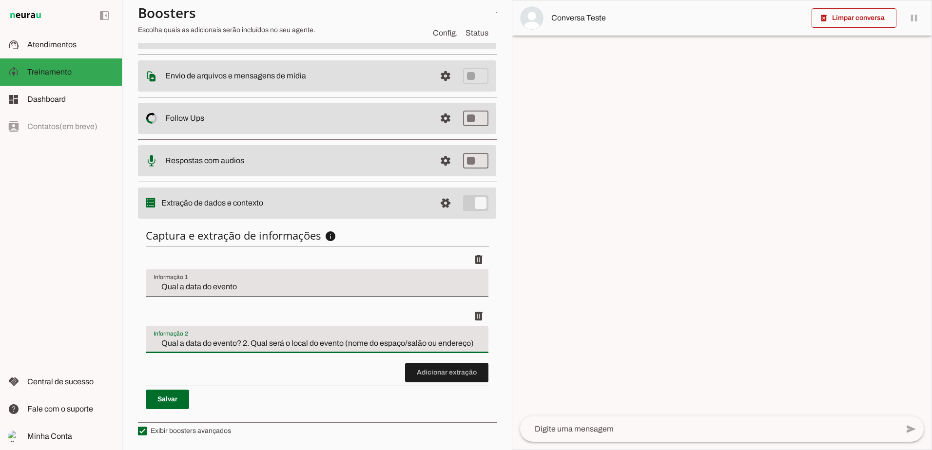
click at [229, 342] on input "Qual a data do evento? 2. Qual será o local do evento (nome do espaço/salão ou …" at bounding box center [317, 344] width 327 height 12
drag, startPoint x: 229, startPoint y: 342, endPoint x: 524, endPoint y: 339, distance: 295.3
click at [0, 0] on slot "Agente 1 Criar Agente Você atingiu o limite de IAs Neurau permitidas. Atualize …" at bounding box center [0, 0] width 0 height 0
type input "Qual a data do evento? 2. Qual será o local do evento (nome do espaço/salão ou …"
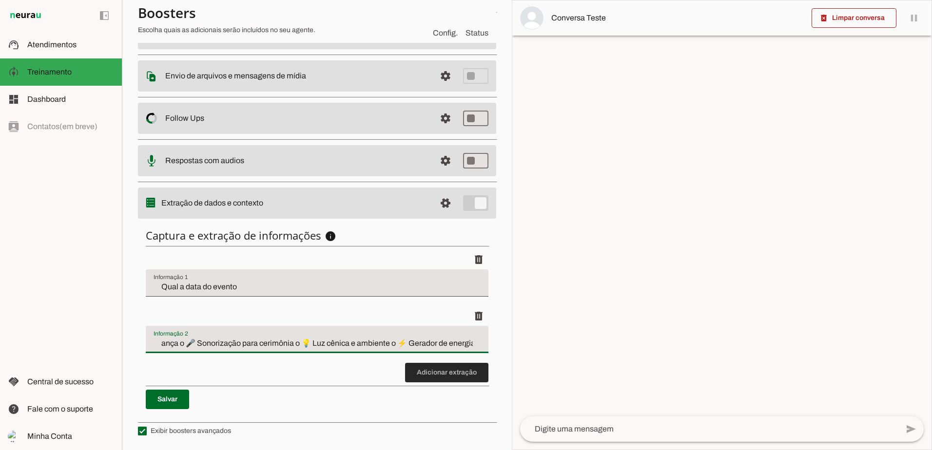
type md-filled-text-field "Qual a data do evento? 2. Qual será o local do evento (nome do espaço/salão ou …"
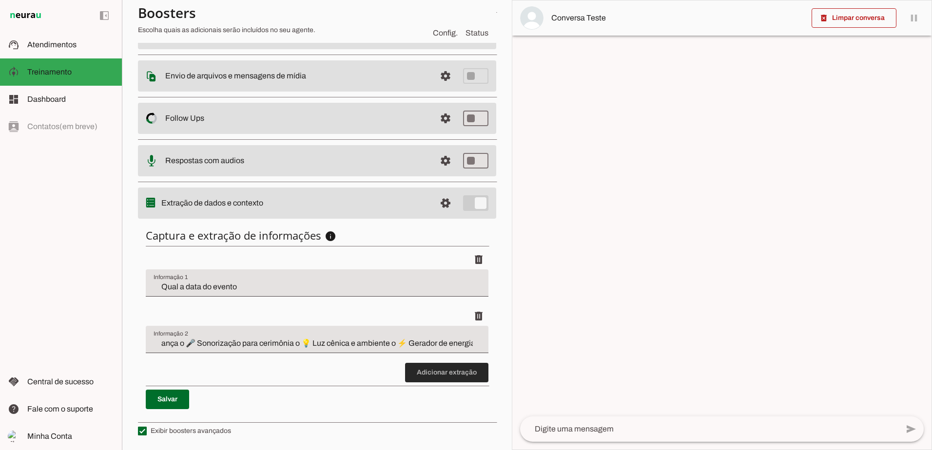
scroll to position [0, 0]
click at [441, 374] on span at bounding box center [446, 372] width 83 height 23
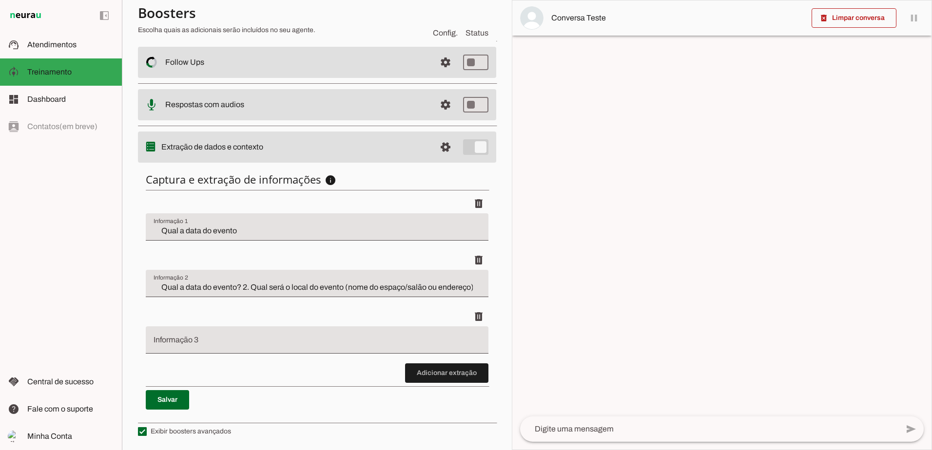
scroll to position [205, 0]
click at [446, 368] on span at bounding box center [446, 372] width 83 height 23
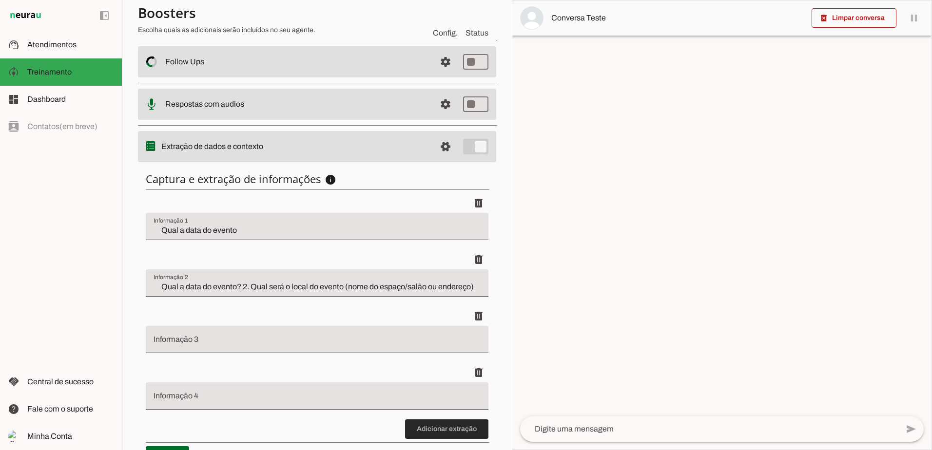
click at [440, 430] on span at bounding box center [446, 429] width 83 height 23
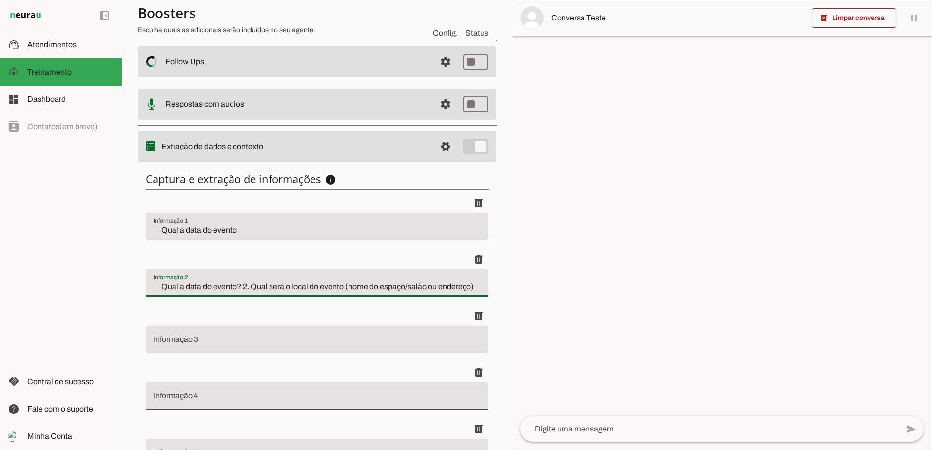
click at [245, 288] on input "Qual a data do evento? 2. Qual será o local do evento (nome do espaço/salão ou …" at bounding box center [317, 287] width 327 height 12
drag, startPoint x: 228, startPoint y: 286, endPoint x: 629, endPoint y: 295, distance: 401.2
click at [0, 0] on slot "Agente 1 Criar Agente Você atingiu o limite de IAs Neurau permitidas. Atualize …" at bounding box center [0, 0] width 0 height 0
drag, startPoint x: 204, startPoint y: 288, endPoint x: 217, endPoint y: 303, distance: 19.7
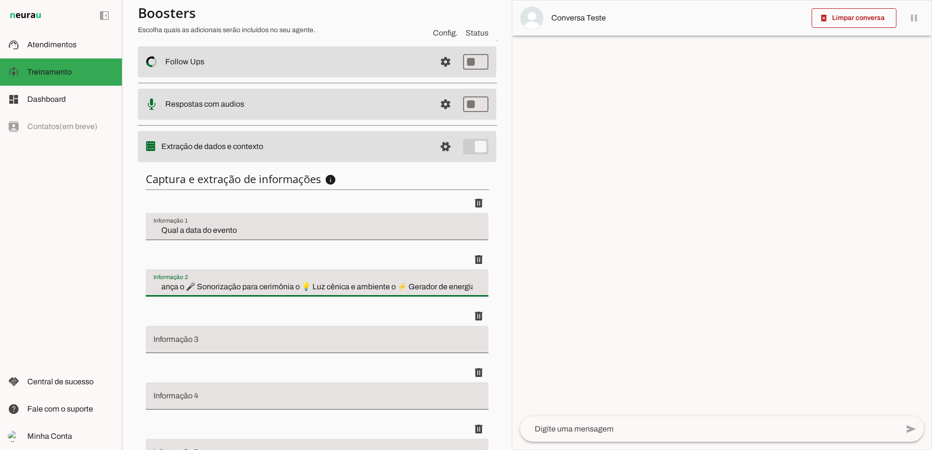
click at [217, 303] on li "delete" at bounding box center [317, 278] width 343 height 57
drag, startPoint x: 240, startPoint y: 285, endPoint x: 110, endPoint y: 285, distance: 130.1
click at [110, 285] on applet-drawer "support_agent Atendimentos Atendimentos model_training Treinamento Treinamento …" at bounding box center [466, 225] width 932 height 450
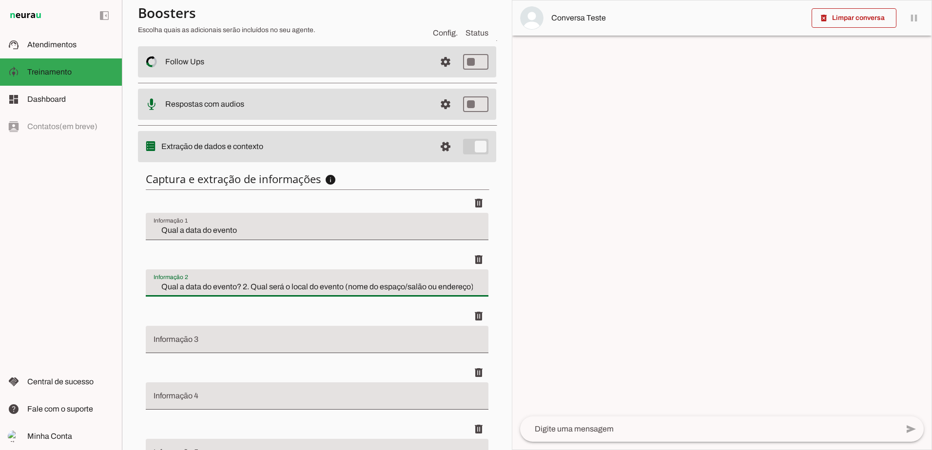
click at [210, 284] on input "Qual a data do evento? 2. Qual será o local do evento (nome do espaço/salão ou …" at bounding box center [317, 287] width 327 height 12
click at [226, 287] on input "Qual a data do evento? 2. Qual será o local do evento (nome do espaço/salão ou …" at bounding box center [317, 287] width 327 height 12
click at [235, 288] on input "Qual a data do evento? 2. Qual será o local do evento (nome do espaço/salão ou …" at bounding box center [317, 287] width 327 height 12
drag, startPoint x: 230, startPoint y: 287, endPoint x: 637, endPoint y: 286, distance: 407.4
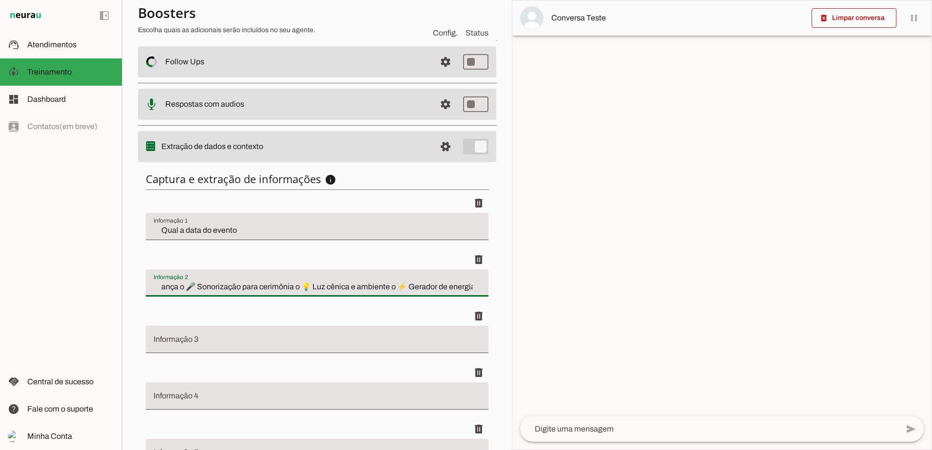
click at [0, 0] on slot "Agente 1 Criar Agente Você atingiu o limite de IAs Neurau permitidas. Atualize …" at bounding box center [0, 0] width 0 height 0
type input "Qual a data do evento"
type md-filled-text-field "Qual a data do evento"
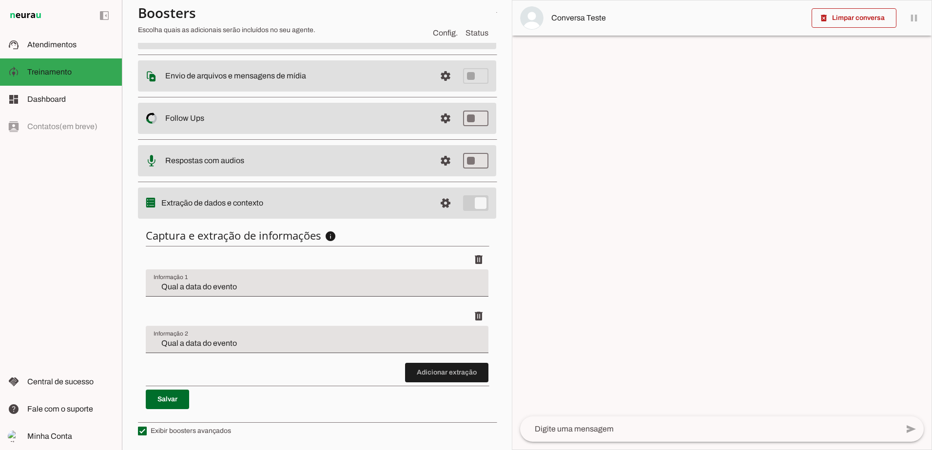
drag, startPoint x: 237, startPoint y: 343, endPoint x: 211, endPoint y: 313, distance: 40.1
click at [211, 313] on div "delete" at bounding box center [317, 316] width 343 height 19
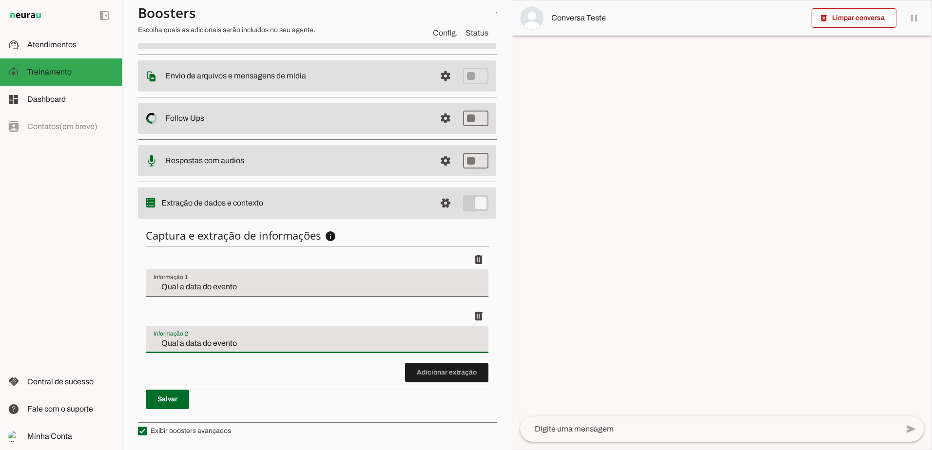
drag, startPoint x: 277, startPoint y: 343, endPoint x: 111, endPoint y: 345, distance: 166.2
click at [111, 345] on applet-drawer "support_agent Atendimentos Atendimentos model_training Treinamento Treinamento …" at bounding box center [466, 225] width 932 height 450
drag, startPoint x: 193, startPoint y: 346, endPoint x: 137, endPoint y: 341, distance: 55.7
click at [79, 350] on applet-drawer "support_agent Atendimentos Atendimentos model_training Treinamento Treinamento …" at bounding box center [466, 225] width 932 height 450
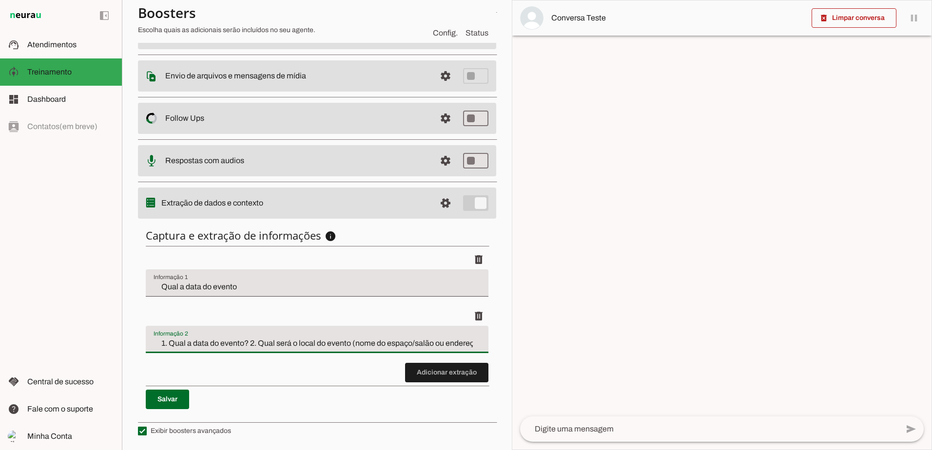
click at [185, 350] on div "1. Qual a data do evento? 2. Qual será o local do evento (nome do espaço/salão …" at bounding box center [317, 339] width 343 height 27
drag, startPoint x: 253, startPoint y: 344, endPoint x: 35, endPoint y: 347, distance: 218.3
click at [35, 347] on applet-drawer "support_agent Atendimentos Atendimentos model_training Treinamento Treinamento …" at bounding box center [466, 225] width 932 height 450
click at [246, 339] on input "Qual será o local do evento (nome do espaço/salão ou endereço)? 3. Qual é o tip…" at bounding box center [317, 344] width 327 height 12
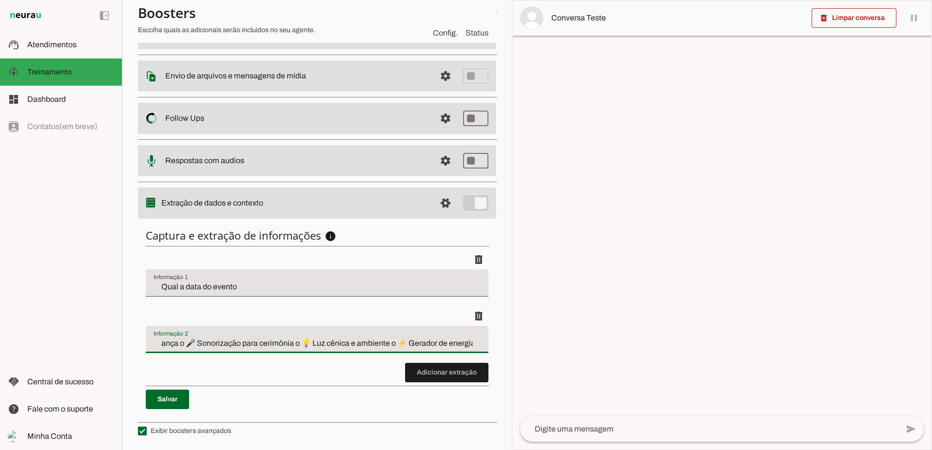
drag, startPoint x: 377, startPoint y: 345, endPoint x: 681, endPoint y: 349, distance: 304.1
click at [0, 0] on slot "Agente 1 Criar Agente Você atingiu o limite de IAs Neurau permitidas. Atualize …" at bounding box center [0, 0] width 0 height 0
type input "Qual será o local do evento (nome do espaço/salão ou endereço)"
type md-filled-text-field "Qual será o local do evento (nome do espaço/salão ou endereço)"
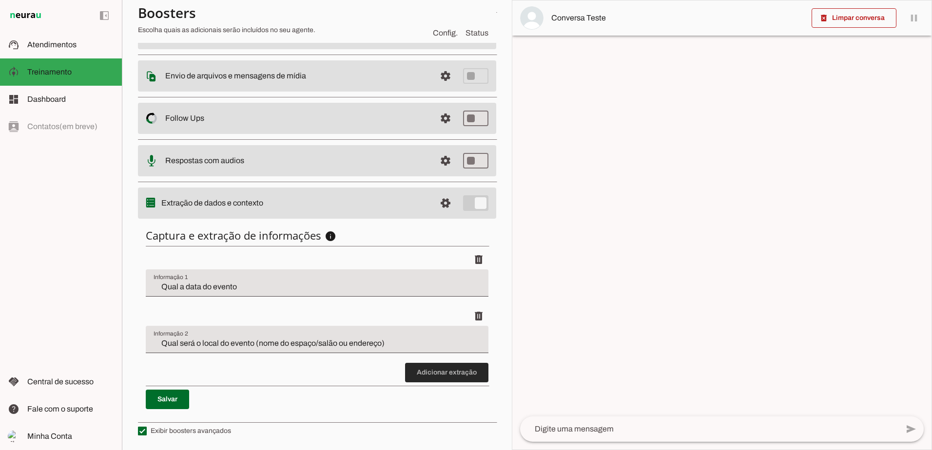
click at [433, 377] on span at bounding box center [446, 372] width 83 height 23
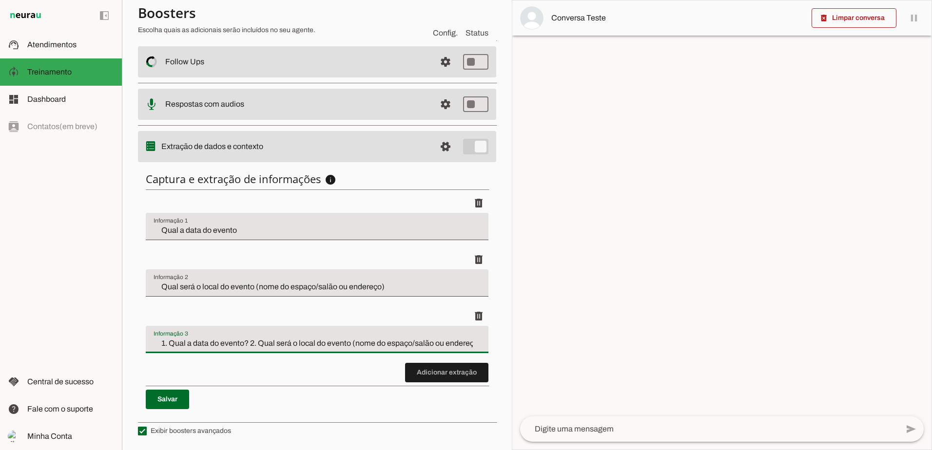
drag, startPoint x: 282, startPoint y: 343, endPoint x: 270, endPoint y: 341, distance: 11.3
click at [77, 343] on applet-drawer "support_agent Atendimentos Atendimentos model_training Treinamento Treinamento …" at bounding box center [466, 225] width 932 height 450
click at [359, 346] on input "1. Qual a data do evento? 2. Qual será o local do evento (nome do espaço/salão …" at bounding box center [317, 344] width 327 height 12
drag, startPoint x: 474, startPoint y: 346, endPoint x: 211, endPoint y: 344, distance: 263.6
click at [211, 344] on div "1. Qual a data do evento? 2. Qual será o local do evento (nome do espaço/salão …" at bounding box center [317, 339] width 343 height 27
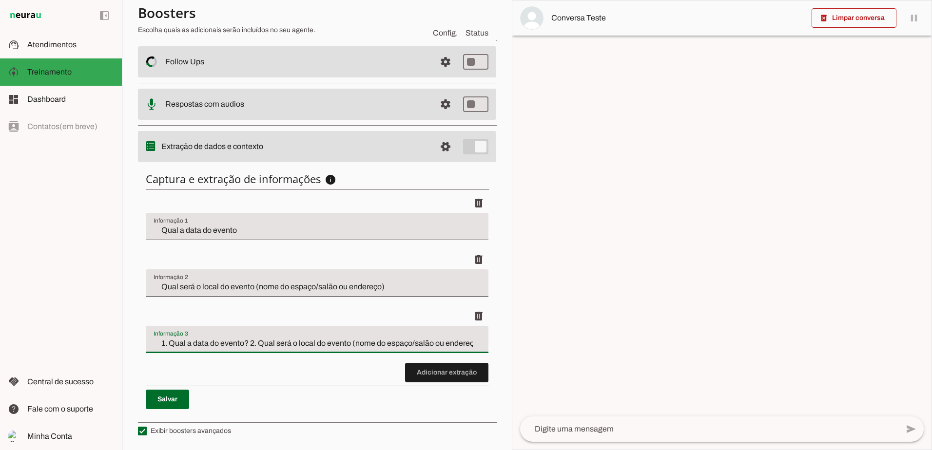
click at [211, 344] on input "1. Qual a data do evento? 2. Qual será o local do evento (nome do espaço/salão …" at bounding box center [317, 344] width 327 height 12
click at [410, 348] on input "1. Qual a data do evento? 2. Qual será o local do evento (nome do espaço/salão …" at bounding box center [317, 344] width 327 height 12
drag, startPoint x: 429, startPoint y: 344, endPoint x: 451, endPoint y: 341, distance: 22.1
click at [429, 343] on input "1. Qual a data do evento? 2. Qual será o local do evento (nome do espaço/salão …" at bounding box center [317, 344] width 327 height 12
click at [471, 342] on input "1. Qual a data do evento? 2. Qual será o local do evento (nome do espaço/salão …" at bounding box center [317, 344] width 327 height 12
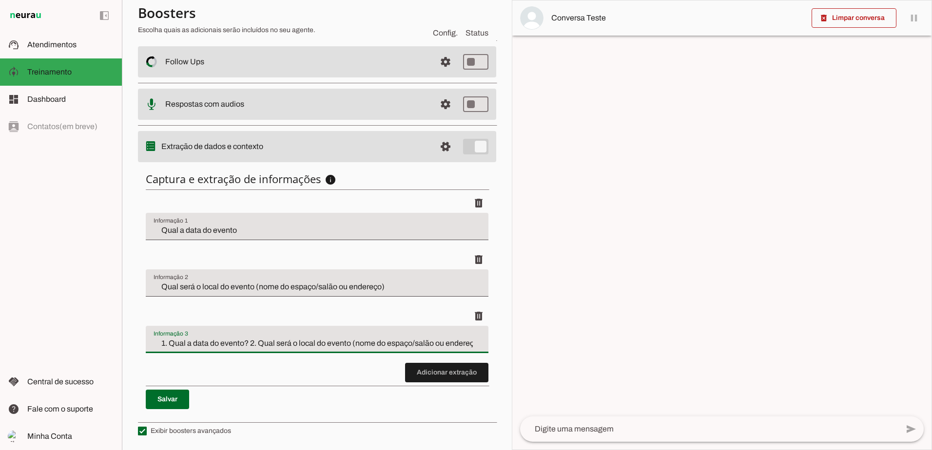
click at [472, 343] on input "1. Qual a data do evento? 2. Qual será o local do evento (nome do espaço/salão …" at bounding box center [317, 344] width 327 height 12
click at [184, 342] on input "1. Q)? 3. Qual é o tipo de evento (casamento, aniversário, corporativo, etc.)? …" at bounding box center [317, 344] width 327 height 12
drag, startPoint x: 380, startPoint y: 344, endPoint x: 515, endPoint y: 341, distance: 135.0
click at [0, 0] on slot "Agente 1 Criar Agente Você atingiu o limite de IAs Neurau permitidas. Atualize …" at bounding box center [0, 0] width 0 height 0
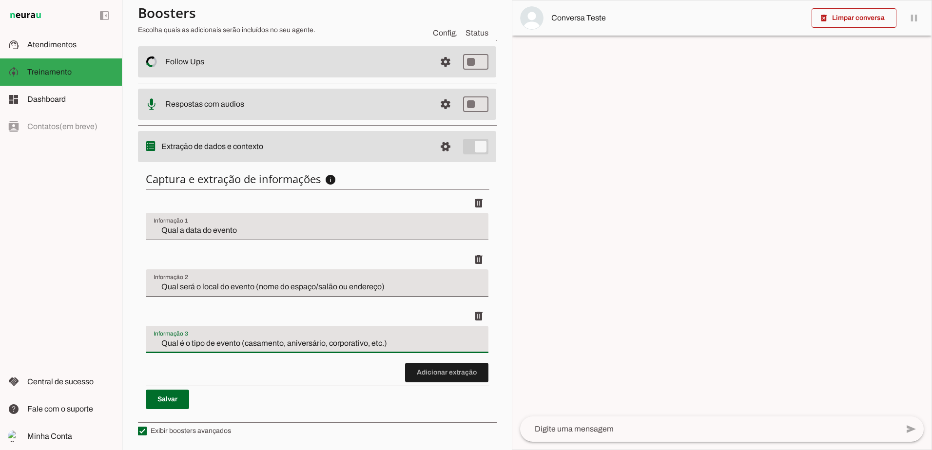
scroll to position [0, 0]
type input "Qual é o tipo de evento (casamento, aniversário, corporativo, etc.)"
type md-filled-text-field "Qual é o tipo de evento (casamento, aniversário, corporativo, etc.)"
click at [428, 376] on span at bounding box center [446, 372] width 83 height 23
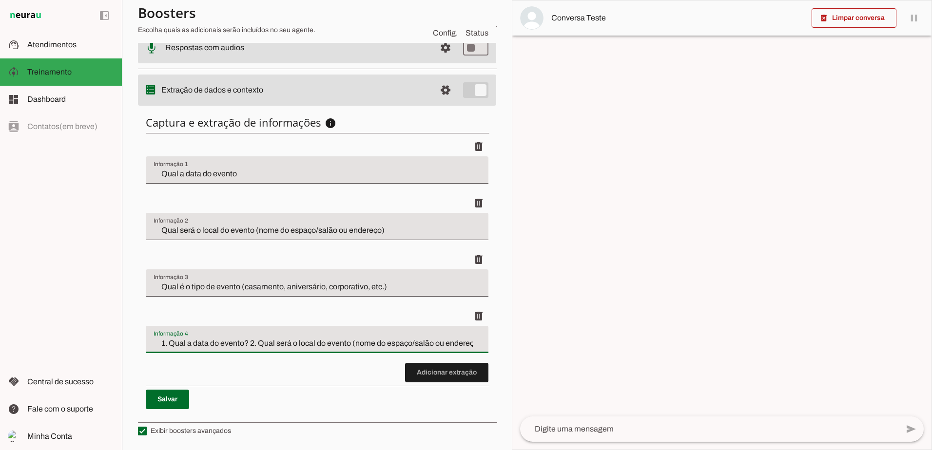
drag, startPoint x: 236, startPoint y: 340, endPoint x: 105, endPoint y: 340, distance: 130.6
click at [105, 340] on applet-drawer "support_agent Atendimentos Atendimentos model_training Treinamento Treinamento …" at bounding box center [466, 225] width 932 height 450
click at [335, 340] on input "1. Qual a data do evento? 2. Qual será o local do evento (nome do espaço/salão …" at bounding box center [317, 344] width 327 height 12
drag, startPoint x: 367, startPoint y: 344, endPoint x: -2, endPoint y: 351, distance: 369.0
click at [0, 351] on html "1 Subir 2 Selecionar cabeçalho 3 Mapear colunas Solte seu arquivo aqui ou Procu…" at bounding box center [466, 225] width 932 height 450
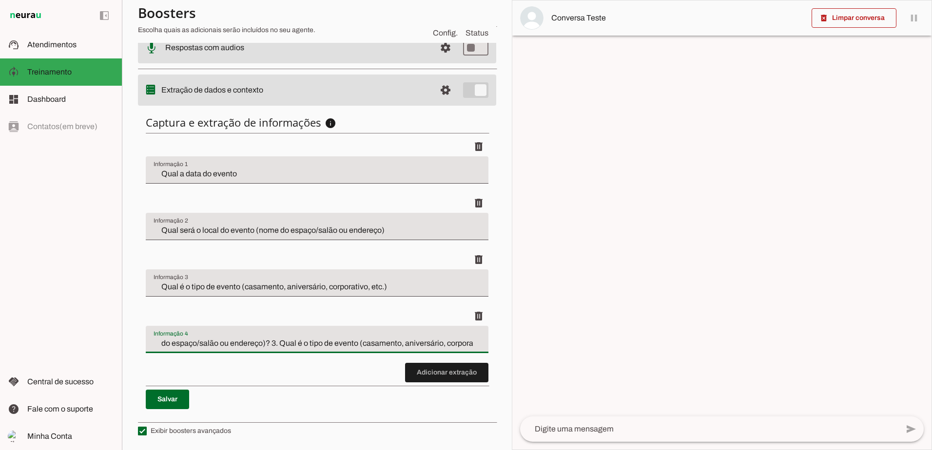
drag, startPoint x: 405, startPoint y: 342, endPoint x: 0, endPoint y: 318, distance: 406.1
click at [0, 318] on html "1 Subir 2 Selecionar cabeçalho 3 Mapear colunas Solte seu arquivo aqui ou Procu…" at bounding box center [466, 225] width 932 height 450
drag, startPoint x: 264, startPoint y: 345, endPoint x: 50, endPoint y: 342, distance: 214.0
click at [50, 342] on applet-drawer "support_agent Atendimentos Atendimentos model_training Treinamento Treinamento …" at bounding box center [466, 225] width 932 height 450
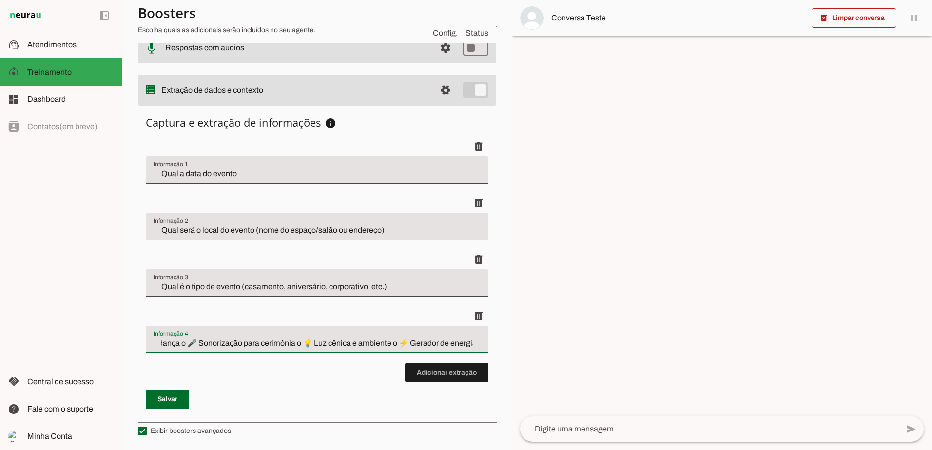
drag, startPoint x: 264, startPoint y: 345, endPoint x: 576, endPoint y: 340, distance: 311.4
click at [0, 0] on slot "Agente 1 Criar Agente Você atingiu o limite de IAs Neurau permitidas. Atualize …" at bounding box center [0, 0] width 0 height 0
type input "Qual a estimativa de convidados"
type md-filled-text-field "Qual a estimativa de convidados"
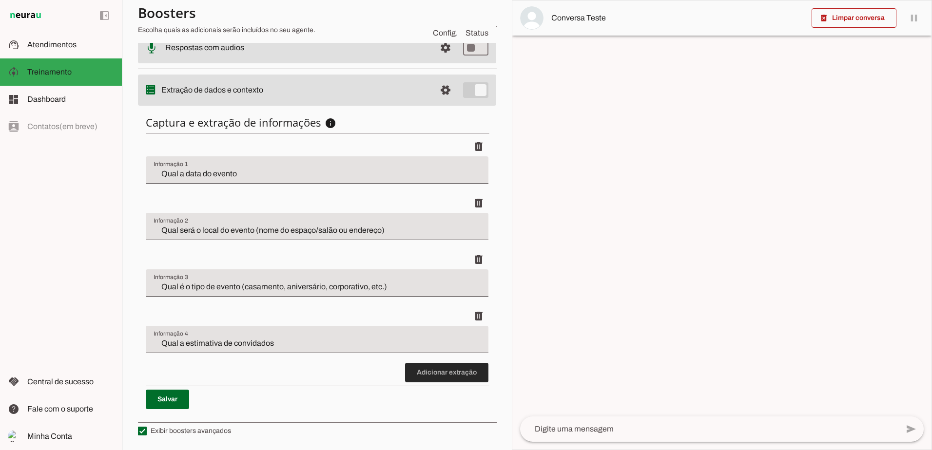
click at [463, 379] on span at bounding box center [446, 372] width 83 height 23
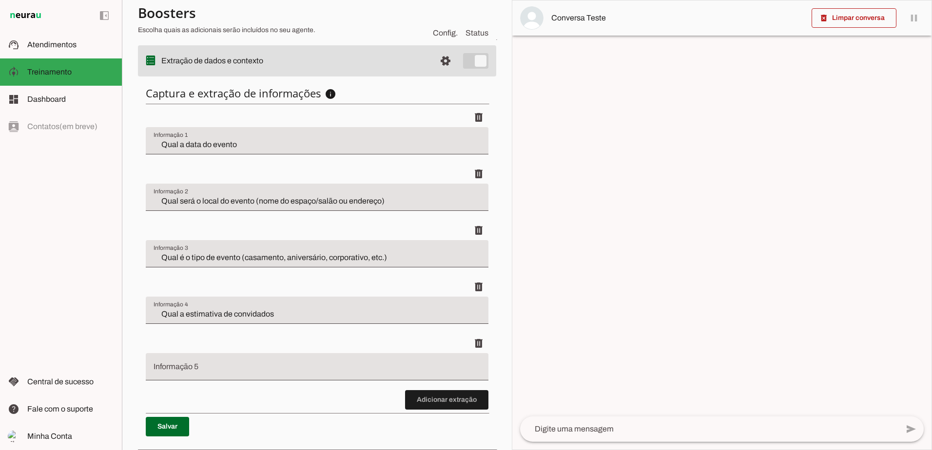
scroll to position [318, 0]
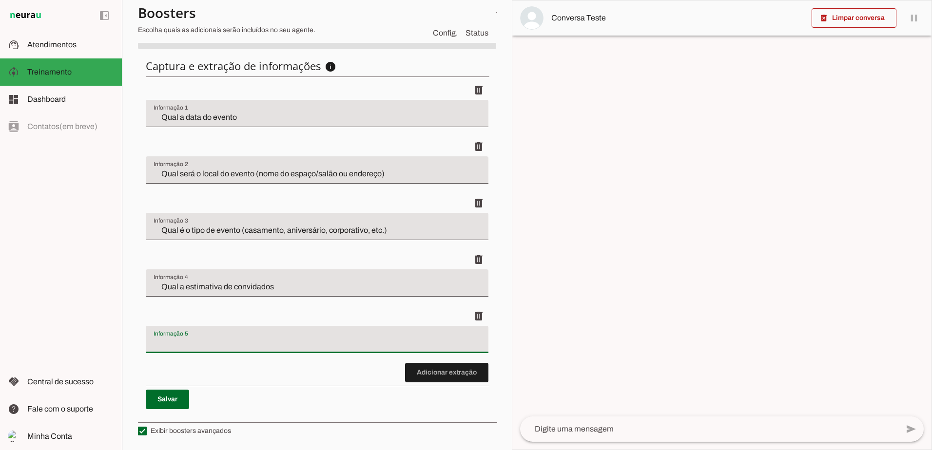
drag, startPoint x: 223, startPoint y: 336, endPoint x: 201, endPoint y: 340, distance: 22.8
click at [208, 338] on input "Informação 5" at bounding box center [317, 344] width 327 height 12
click at [168, 341] on input "Informação 5" at bounding box center [317, 344] width 327 height 12
drag, startPoint x: 205, startPoint y: 346, endPoint x: 92, endPoint y: 327, distance: 114.2
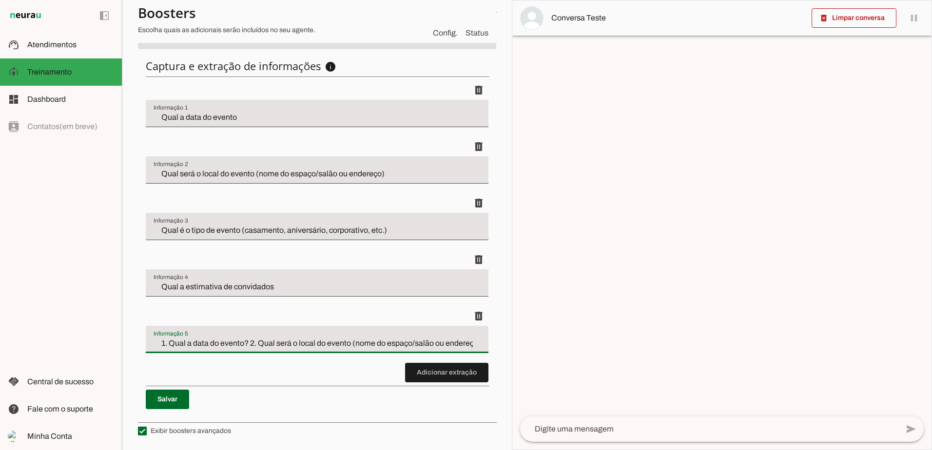
click at [92, 327] on applet-drawer "support_agent Atendimentos Atendimentos model_training Treinamento Treinamento …" at bounding box center [466, 225] width 932 height 450
click at [291, 350] on div "1. Qual a data do evento? 2. Qual será o local do evento (nome do espaço/salão …" at bounding box center [317, 339] width 343 height 27
drag, startPoint x: 433, startPoint y: 345, endPoint x: 0, endPoint y: 326, distance: 433.6
click at [0, 326] on html "1 Subir 2 Selecionar cabeçalho 3 Mapear colunas Solte seu arquivo aqui ou Procu…" at bounding box center [466, 225] width 932 height 450
drag, startPoint x: 435, startPoint y: 342, endPoint x: 97, endPoint y: 318, distance: 339.0
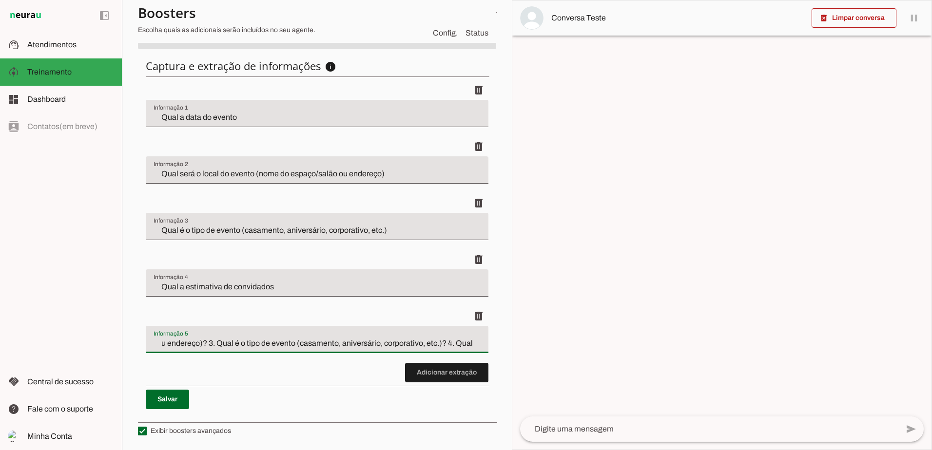
click at [0, 300] on html "1 Subir 2 Selecionar cabeçalho 3 Mapear colunas Solte seu arquivo aqui ou Procu…" at bounding box center [466, 225] width 932 height 450
drag, startPoint x: 292, startPoint y: 343, endPoint x: 20, endPoint y: 328, distance: 272.3
click at [20, 325] on applet-drawer "support_agent Atendimentos Atendimentos model_training Treinamento Treinamento …" at bounding box center [466, 225] width 932 height 450
drag, startPoint x: 361, startPoint y: 344, endPoint x: 399, endPoint y: 343, distance: 38.0
click at [399, 343] on input "Em relação aos serviços, gostaria de saber se vai precisar de: o 🎶 Som e luz pa…" at bounding box center [317, 344] width 327 height 12
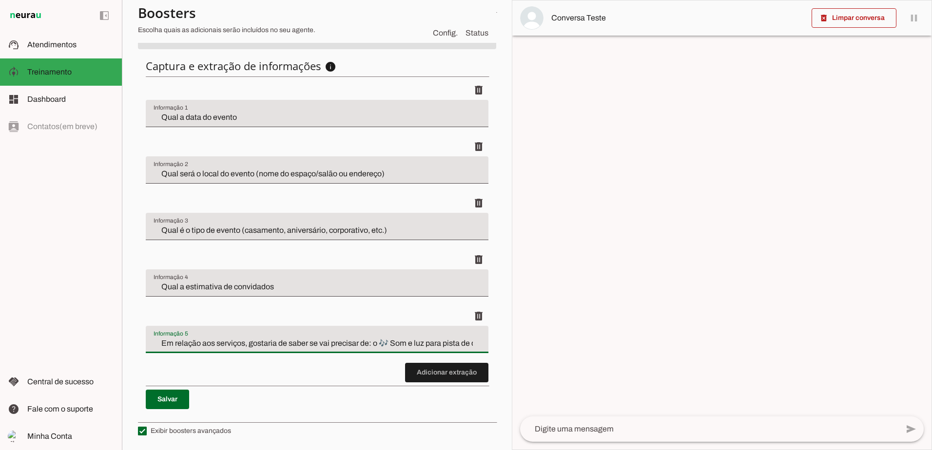
click at [376, 343] on input "Em relação aos serviços, gostaria de saber se vai precisar de: o 🎶 Som e luz pa…" at bounding box center [317, 344] width 327 height 12
click at [361, 343] on input "Em relação aos serviços, gostaria de saber se vai precisar de: o 🎶 Som e luz pa…" at bounding box center [317, 344] width 327 height 12
drag, startPoint x: 365, startPoint y: 343, endPoint x: 519, endPoint y: 347, distance: 154.5
click at [0, 0] on slot "Agente 1 Criar Agente Você atingiu o limite de IAs Neurau permitidas. Atualize …" at bounding box center [0, 0] width 0 height 0
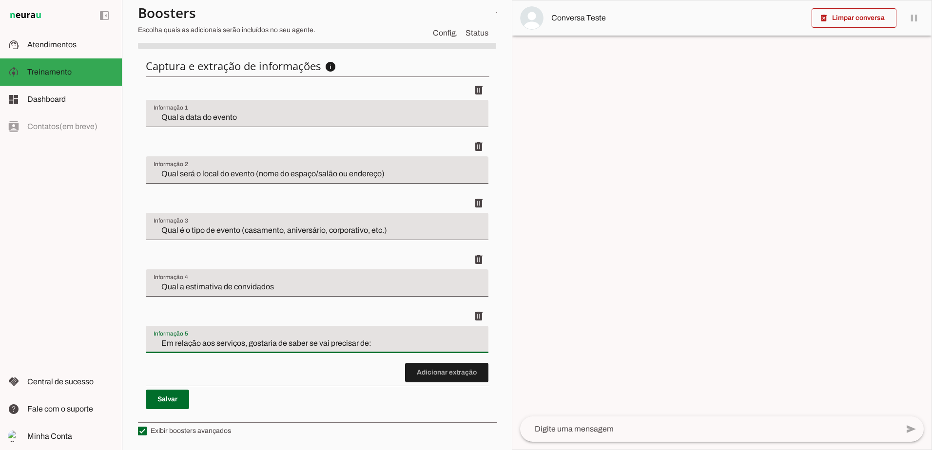
scroll to position [0, 0]
drag, startPoint x: 388, startPoint y: 343, endPoint x: 44, endPoint y: 349, distance: 344.1
click at [44, 349] on applet-drawer "support_agent Atendimentos Atendimentos model_training Treinamento Treinamento …" at bounding box center [466, 225] width 932 height 450
click at [323, 373] on discrete-list-input "Adicionar extração" at bounding box center [317, 231] width 343 height 302
type input "Em relação aos serviços, gostaria de saber se vai precisar de"
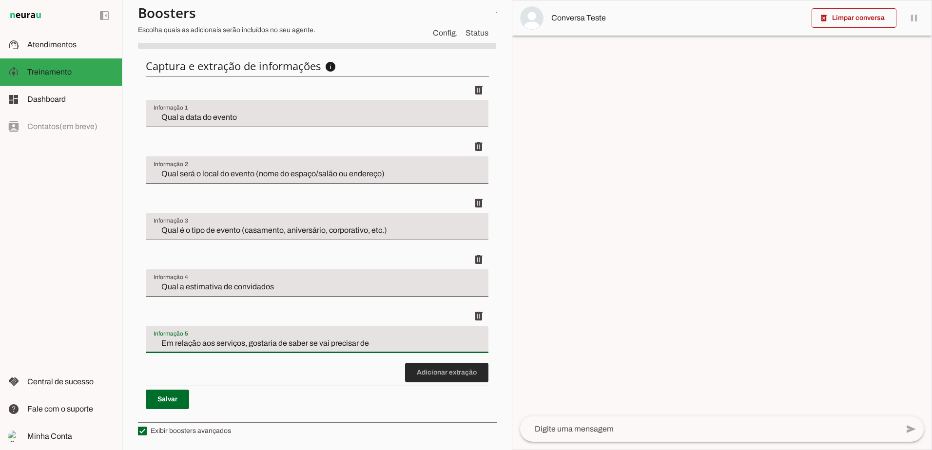
type md-filled-text-field "Em relação aos serviços, gostaria de saber se vai precisar de"
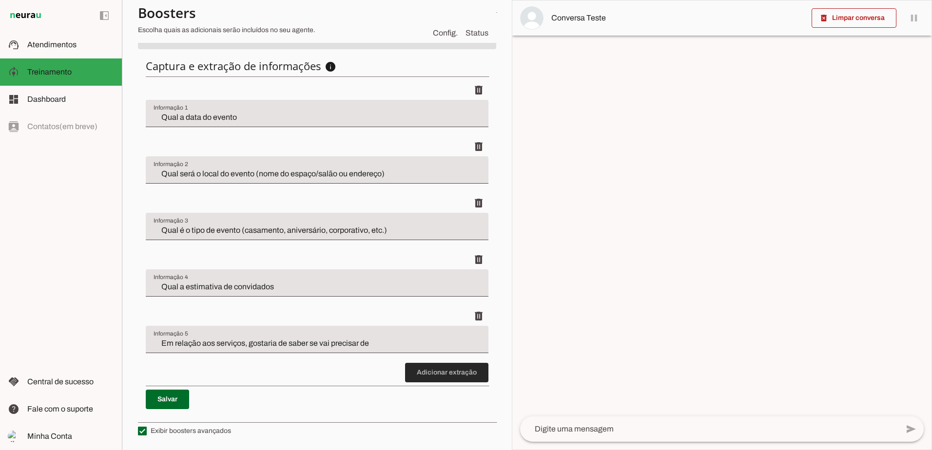
click at [422, 373] on span at bounding box center [446, 372] width 83 height 23
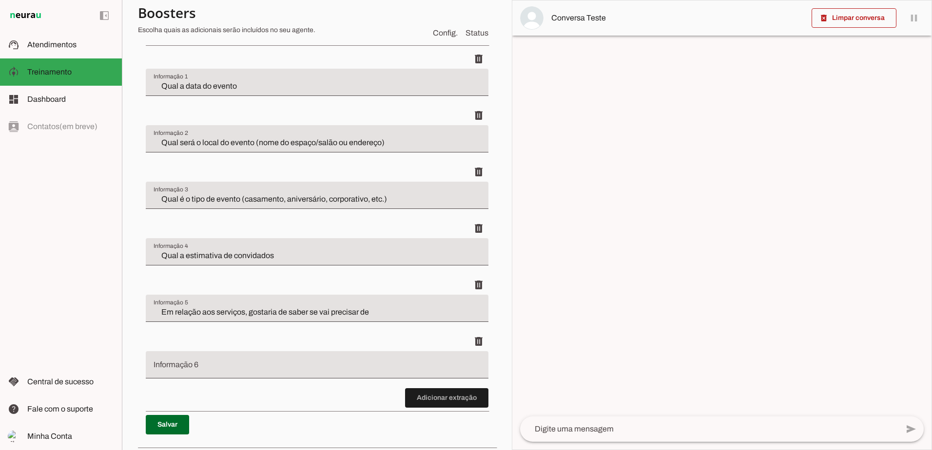
scroll to position [374, 0]
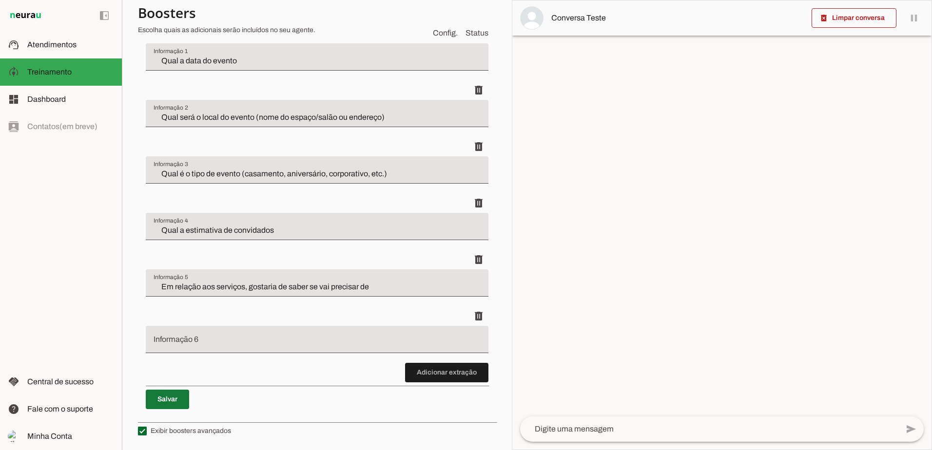
click at [174, 395] on span at bounding box center [167, 399] width 43 height 23
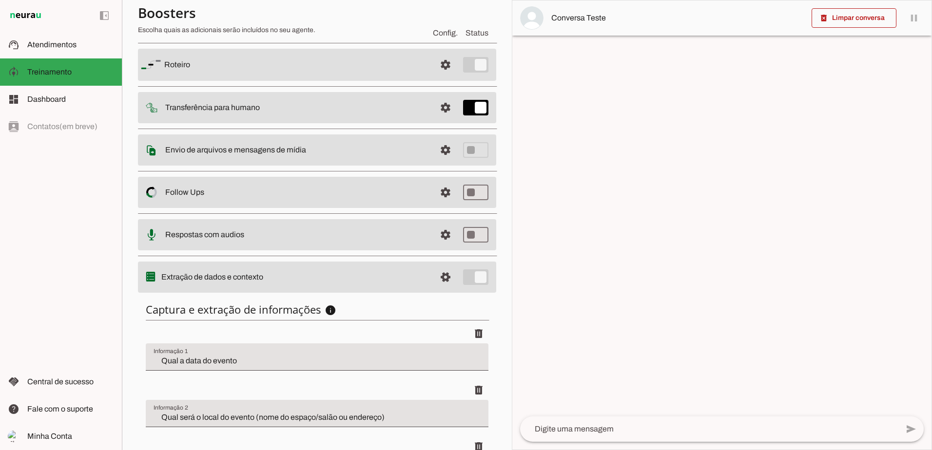
scroll to position [318, 0]
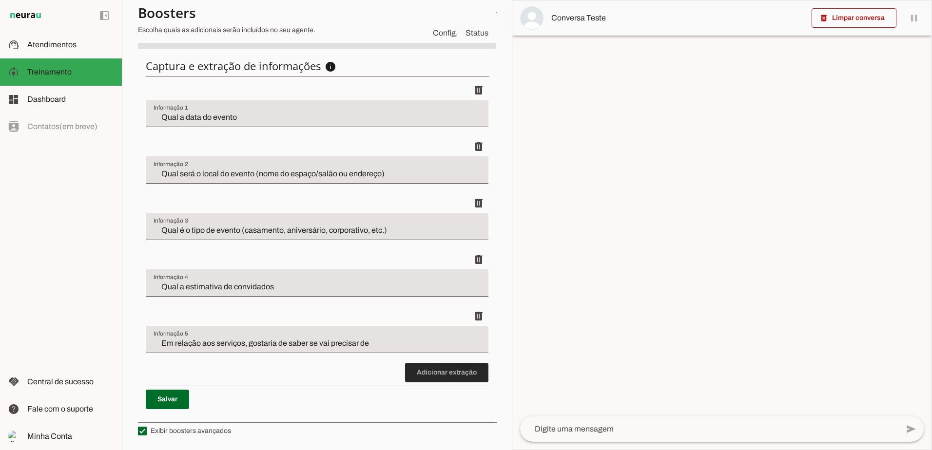
click at [438, 376] on span at bounding box center [446, 372] width 83 height 23
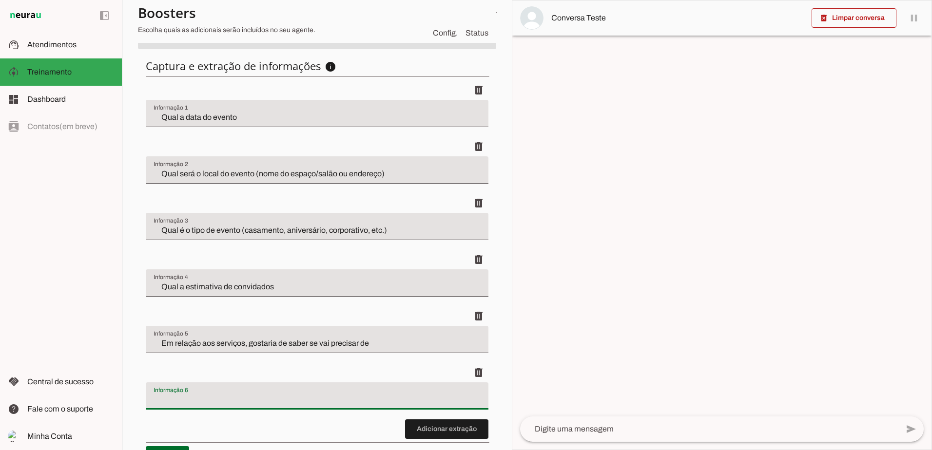
drag, startPoint x: 262, startPoint y: 394, endPoint x: 218, endPoint y: 396, distance: 43.9
click at [218, 396] on input "Informação 6" at bounding box center [317, 400] width 327 height 12
click at [176, 390] on div at bounding box center [317, 396] width 343 height 27
click at [202, 397] on input "Informação 6" at bounding box center [317, 400] width 327 height 12
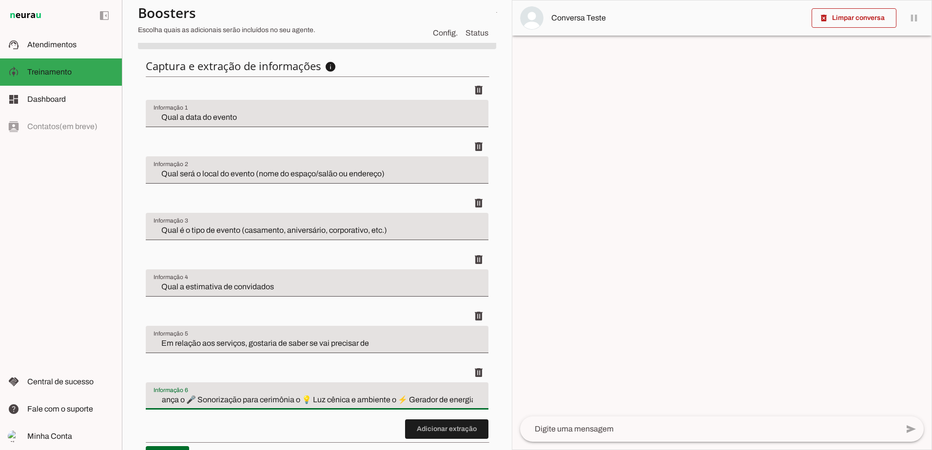
scroll to position [0, 0]
drag, startPoint x: 208, startPoint y: 401, endPoint x: 100, endPoint y: 395, distance: 107.4
click at [100, 395] on applet-drawer "support_agent Atendimentos Atendimentos model_training Treinamento Treinamento …" at bounding box center [466, 225] width 932 height 450
drag, startPoint x: 165, startPoint y: 399, endPoint x: 170, endPoint y: 402, distance: 5.7
click at [165, 399] on input "o 🎶 Som e luz para pista de dança o 🎤 Sonorização para cerimônia o 💡 Luz cênica…" at bounding box center [317, 400] width 327 height 12
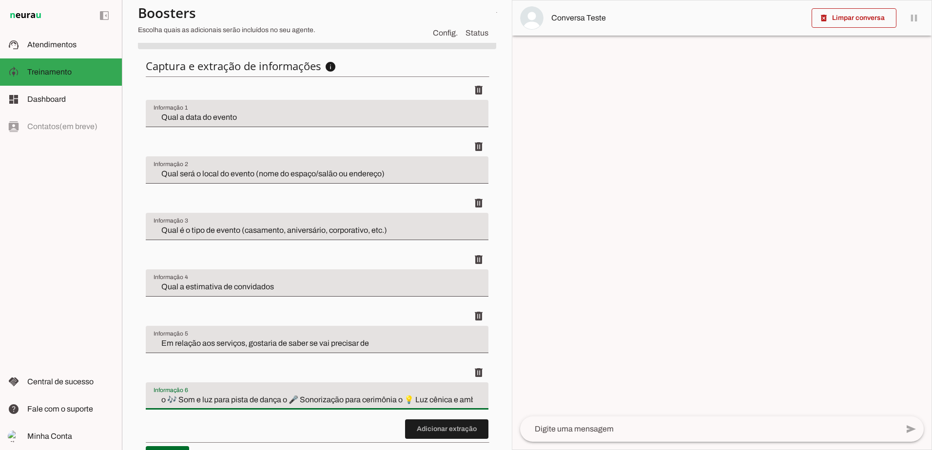
click at [183, 403] on input "o 🎶 Som e luz para pista de dança o 🎤 Sonorização para cerimônia o 💡 Luz cênica…" at bounding box center [317, 400] width 327 height 12
drag, startPoint x: 173, startPoint y: 401, endPoint x: 136, endPoint y: 401, distance: 37.5
click at [136, 400] on section "Agente 1 Criar Agente Você atingiu o limite de IAs Neurau permitidas. Atualize …" at bounding box center [317, 225] width 390 height 450
click at [263, 401] on input "Som e luz para pista de dança o 🎤 Sonorização para cerimônia o 💡 Luz cênica e a…" at bounding box center [317, 400] width 327 height 12
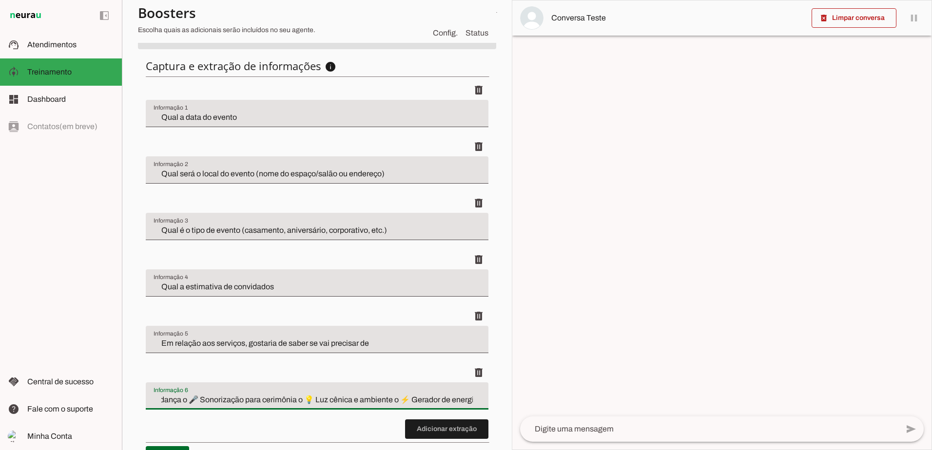
drag, startPoint x: 258, startPoint y: 401, endPoint x: 496, endPoint y: 401, distance: 237.8
click at [496, 401] on section "Agente 1 Criar Agente Você atingiu o limite de IAs Neurau permitidas. Atualize …" at bounding box center [317, 225] width 390 height 450
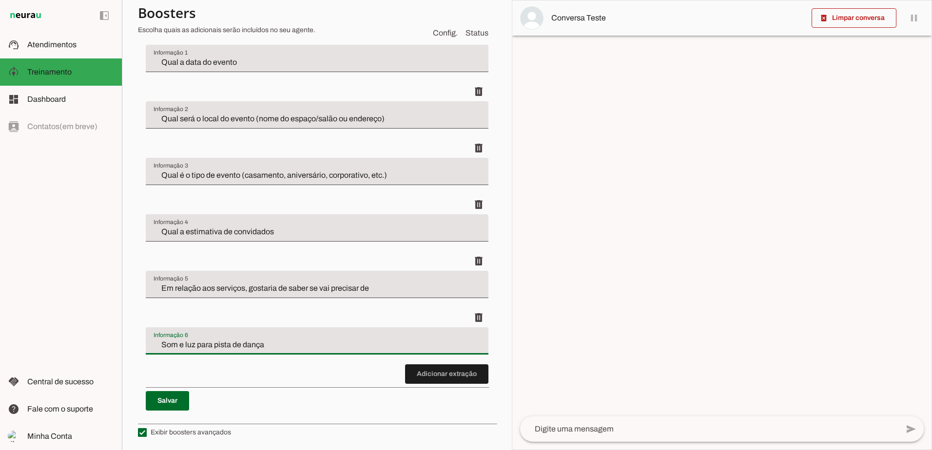
scroll to position [374, 0]
type input "Som e luz para pista de dança"
type md-filled-text-field "Som e luz para pista de dança"
click at [456, 375] on span at bounding box center [446, 372] width 83 height 23
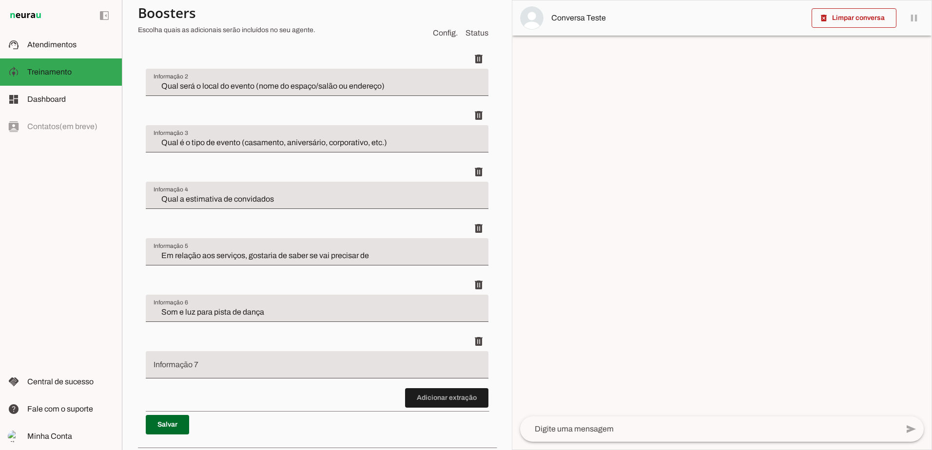
scroll to position [431, 0]
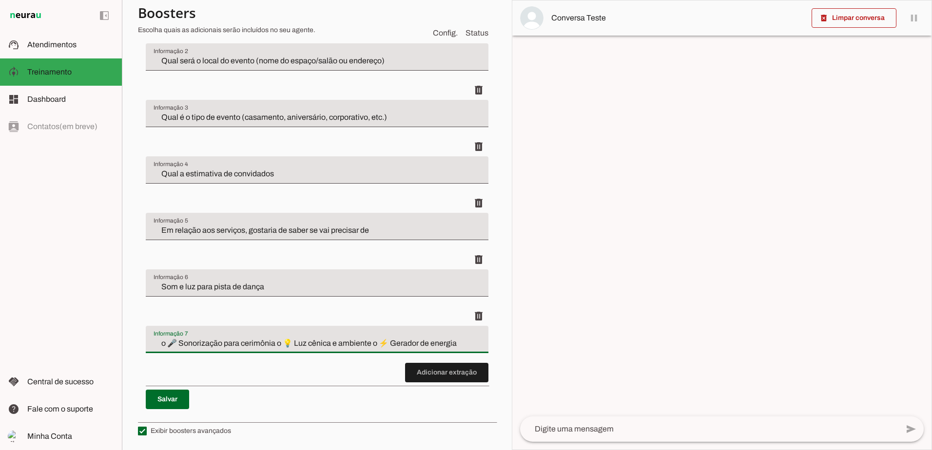
drag, startPoint x: 171, startPoint y: 342, endPoint x: 74, endPoint y: 352, distance: 97.5
click at [89, 345] on applet-drawer "support_agent Atendimentos Atendimentos model_training Treinamento Treinamento …" at bounding box center [466, 225] width 932 height 450
drag, startPoint x: 254, startPoint y: 345, endPoint x: 483, endPoint y: 349, distance: 229.1
click at [483, 349] on div "Captura e extração de informações info Informações á capturar O booster de cont…" at bounding box center [317, 177] width 358 height 479
type input "Sonorização para cerimônia"
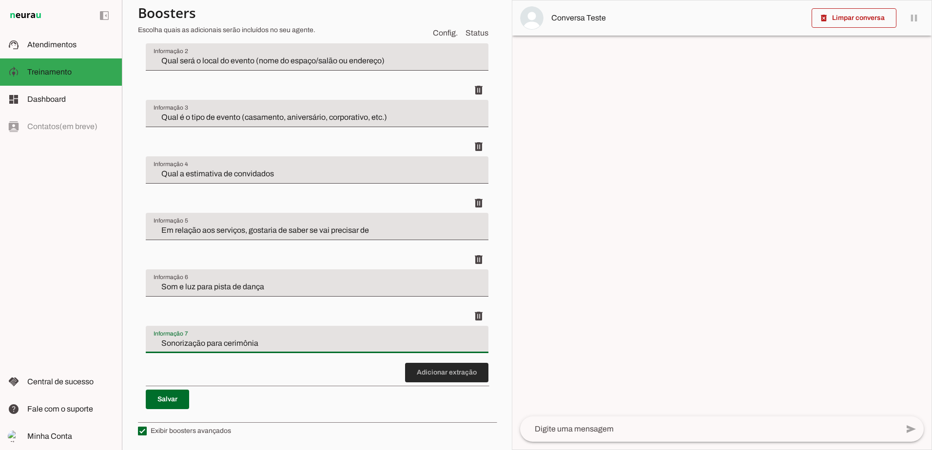
type md-filled-text-field "Sonorização para cerimônia"
click at [453, 369] on span at bounding box center [446, 372] width 83 height 23
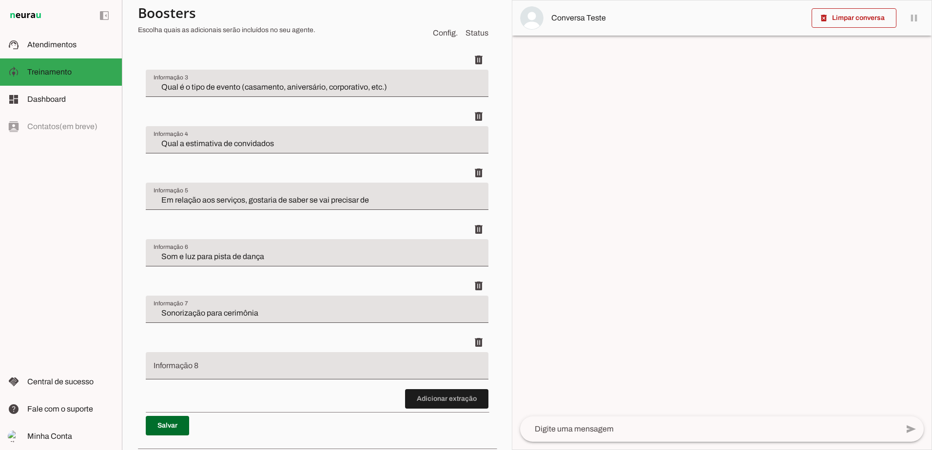
scroll to position [487, 0]
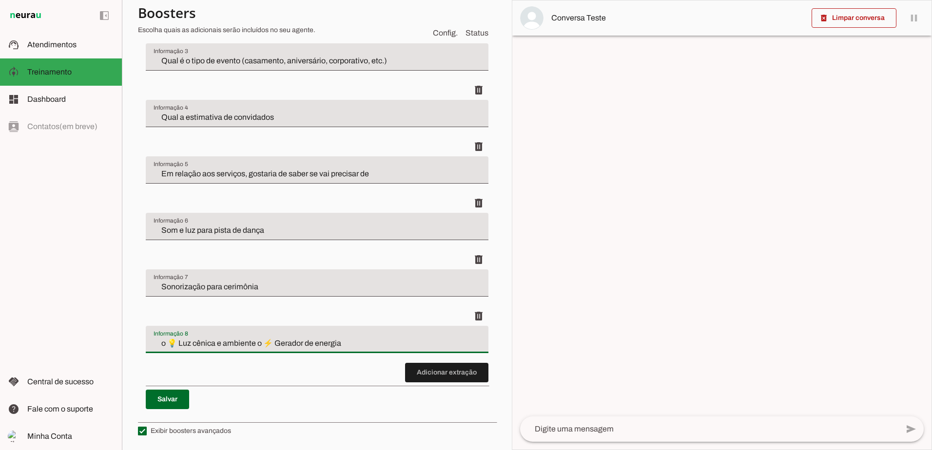
drag, startPoint x: 174, startPoint y: 345, endPoint x: 44, endPoint y: 340, distance: 130.2
click at [44, 340] on applet-drawer "support_agent Atendimentos Atendimentos model_training Treinamento Treinamento …" at bounding box center [466, 225] width 932 height 450
drag, startPoint x: 328, startPoint y: 343, endPoint x: 243, endPoint y: 342, distance: 85.3
click at [243, 342] on input "Luz cênica e ambiente o ⚡ Gerador de energia" at bounding box center [317, 344] width 327 height 12
drag, startPoint x: 233, startPoint y: 342, endPoint x: 330, endPoint y: 340, distance: 97.0
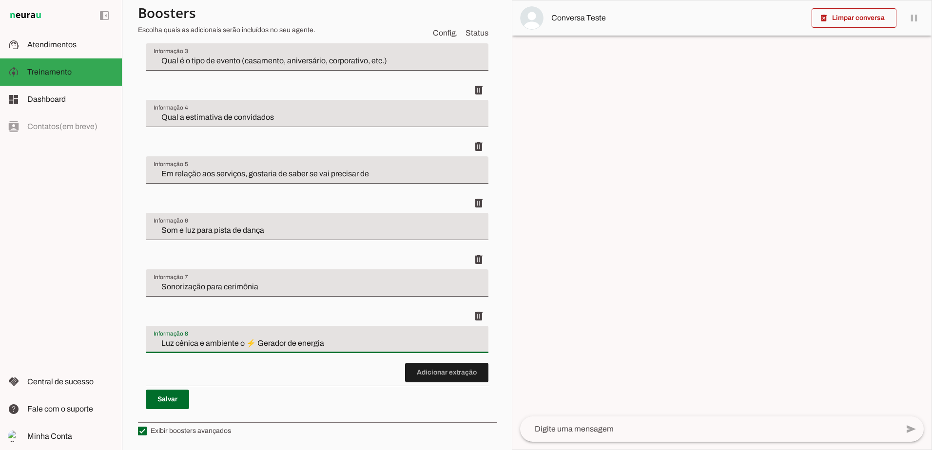
click at [330, 340] on input "Luz cênica e ambiente o ⚡ Gerador de energia" at bounding box center [317, 344] width 327 height 12
type input "Luz cênica e ambiente"
type md-filled-text-field "Luz cênica e ambiente"
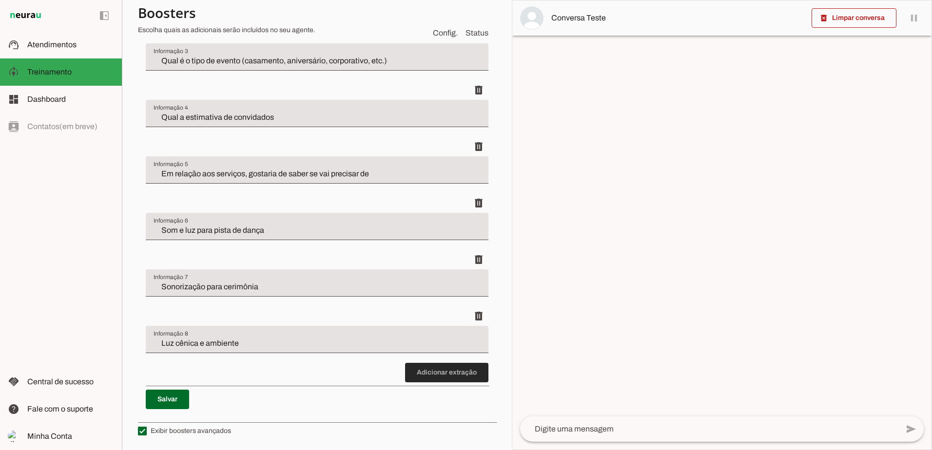
click at [433, 375] on span at bounding box center [446, 372] width 83 height 23
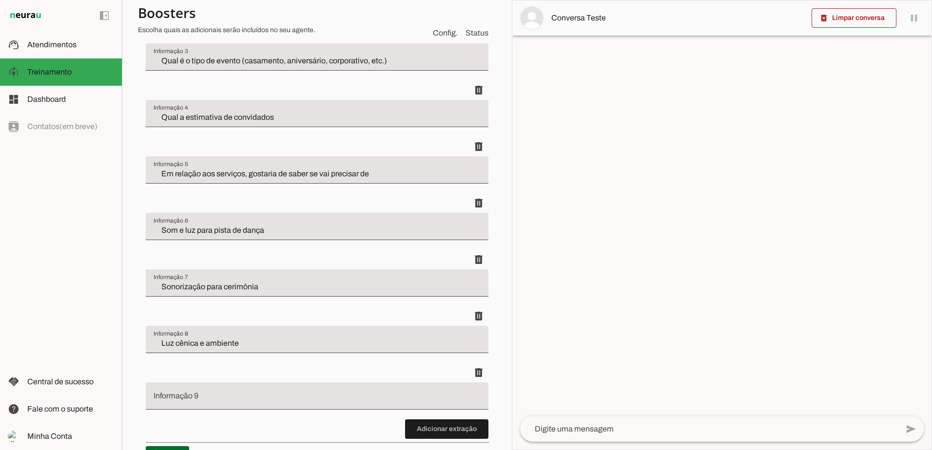
scroll to position [544, 0]
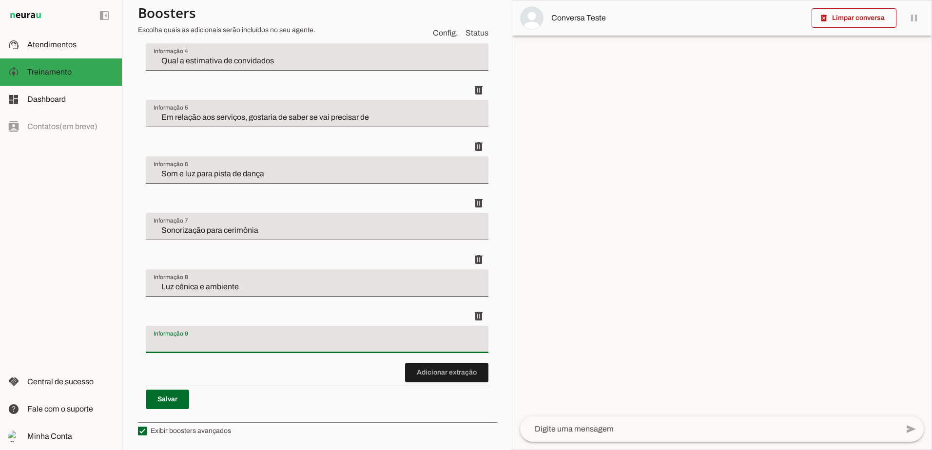
drag, startPoint x: 222, startPoint y: 336, endPoint x: 196, endPoint y: 345, distance: 26.7
click at [196, 345] on input "Informação 9" at bounding box center [317, 344] width 327 height 12
click at [194, 338] on input "Informação 9" at bounding box center [317, 344] width 327 height 12
drag, startPoint x: 173, startPoint y: 337, endPoint x: 165, endPoint y: 338, distance: 7.3
click at [165, 338] on input "Informação 9" at bounding box center [317, 344] width 327 height 12
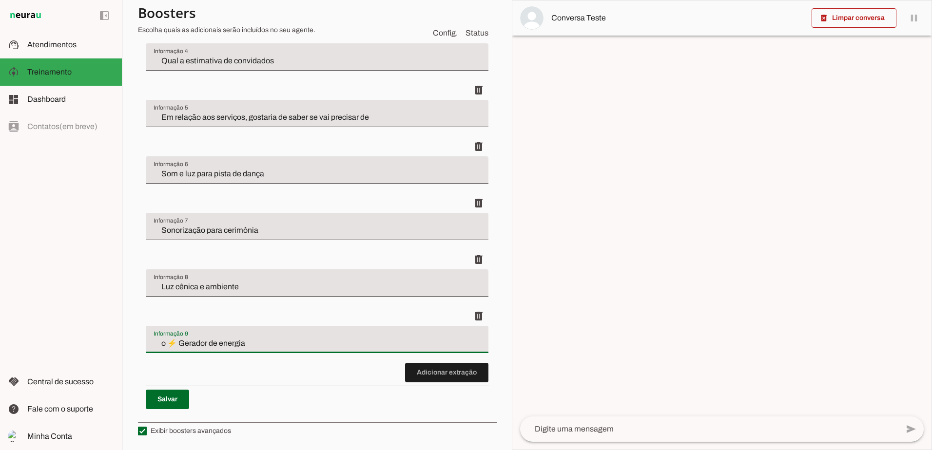
drag, startPoint x: 173, startPoint y: 344, endPoint x: 177, endPoint y: 350, distance: 7.0
click at [174, 344] on input "o ⚡ Gerador de energia" at bounding box center [317, 344] width 327 height 12
type input "Gerador de energia"
type md-filled-text-field "Gerador de energia"
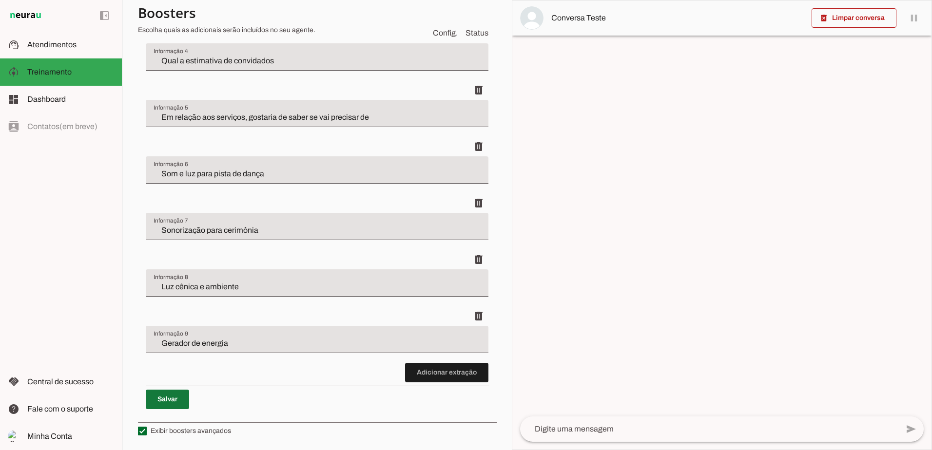
click at [161, 399] on span at bounding box center [167, 399] width 43 height 23
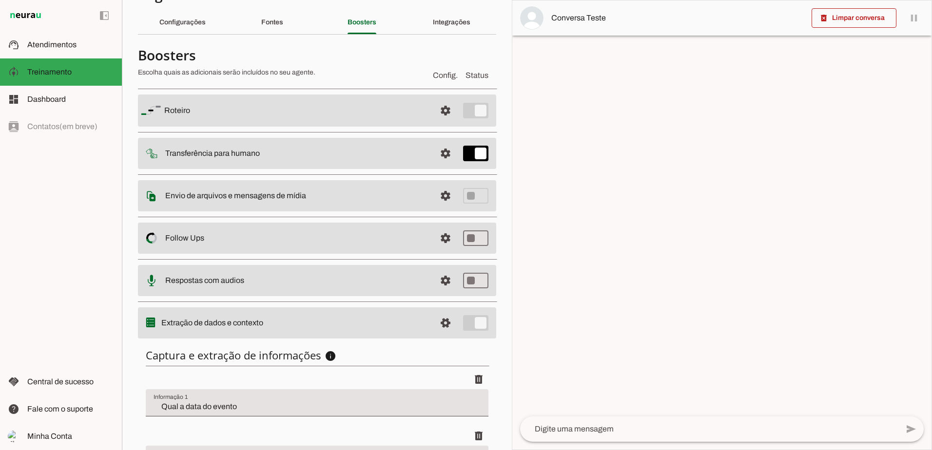
scroll to position [0, 0]
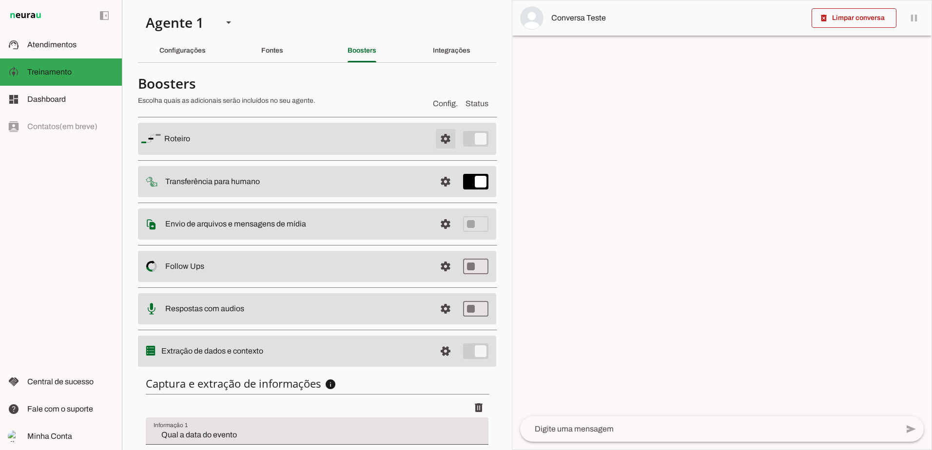
click at [442, 136] on span at bounding box center [445, 138] width 23 height 23
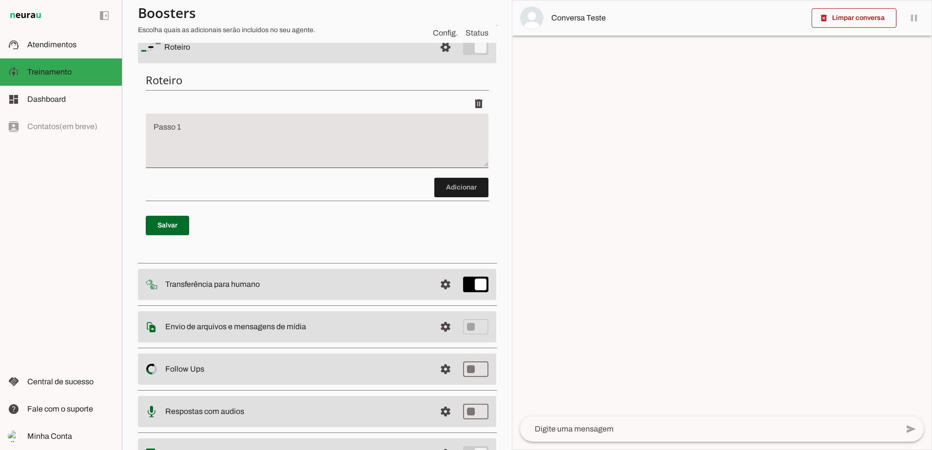
scroll to position [47, 0]
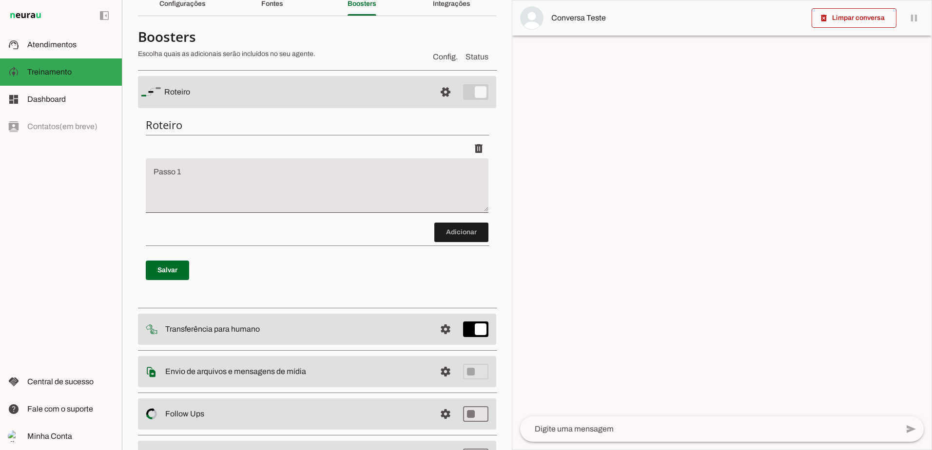
click at [584, 435] on textarea at bounding box center [709, 429] width 378 height 12
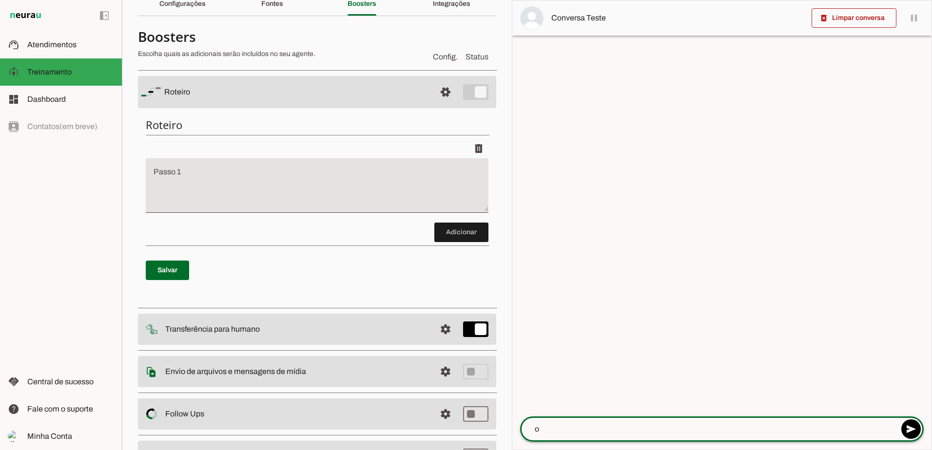
type textarea "oi"
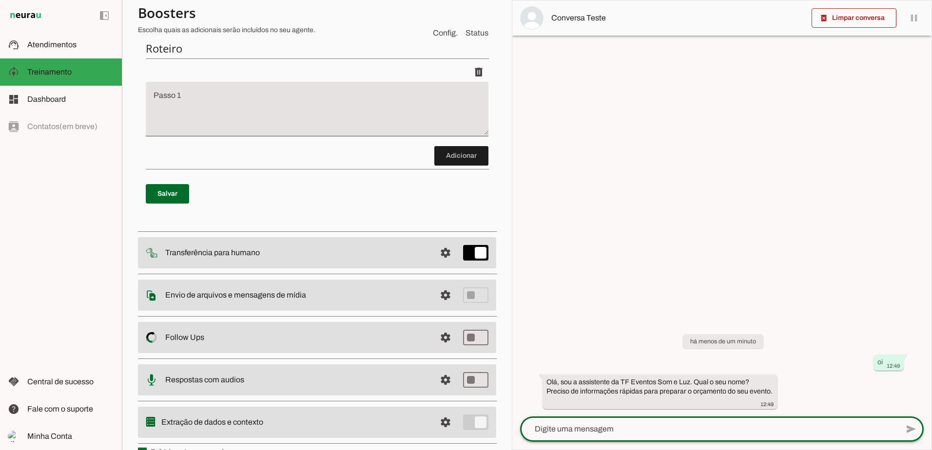
scroll to position [144, 0]
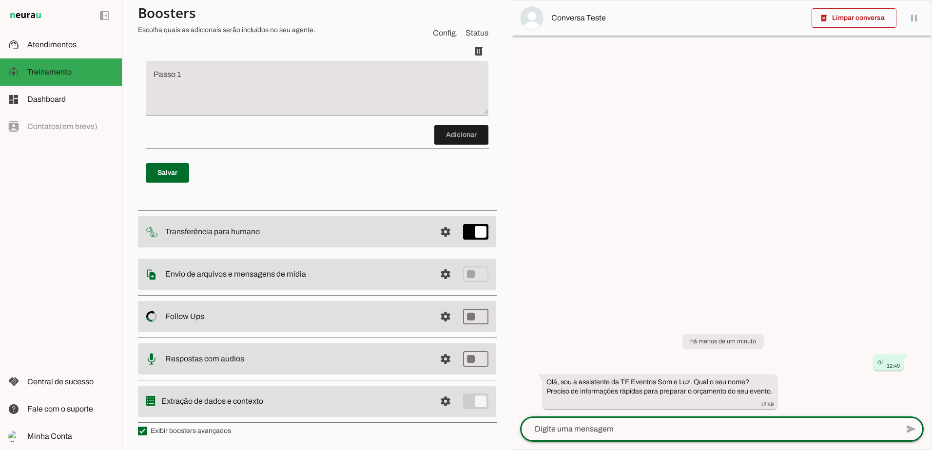
click at [557, 427] on textarea at bounding box center [709, 429] width 378 height 12
type textarea "ricardo"
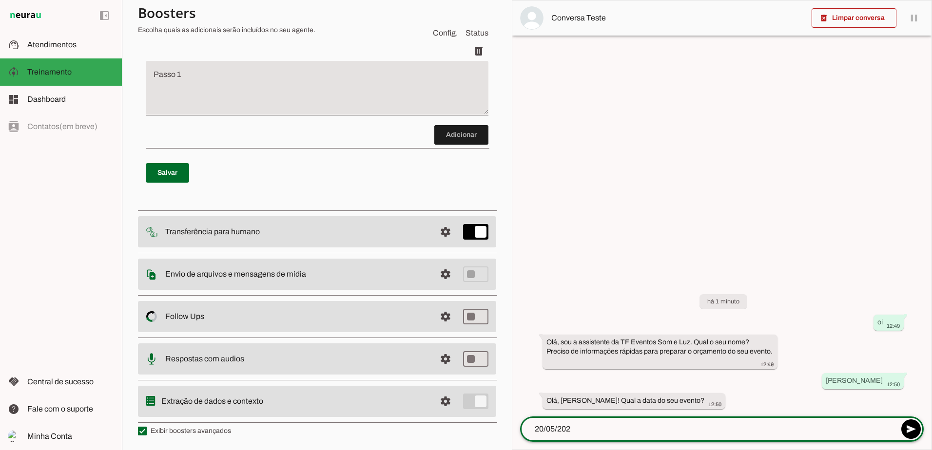
type textarea "20/05/2026"
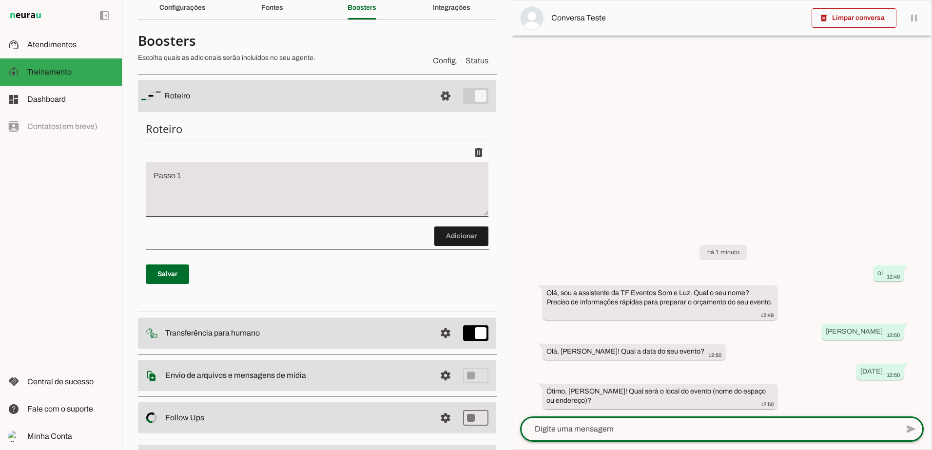
scroll to position [0, 0]
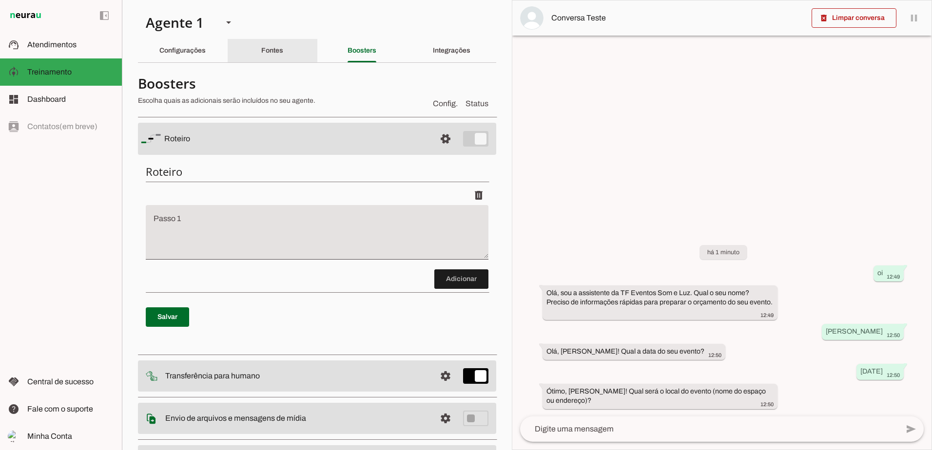
click at [275, 44] on div "Fontes" at bounding box center [272, 50] width 22 height 23
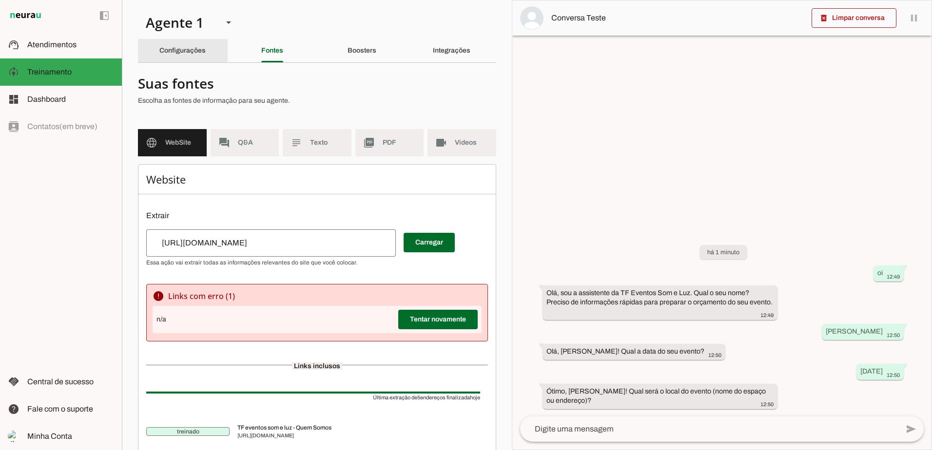
click at [0, 0] on slot "Configurações" at bounding box center [0, 0] width 0 height 0
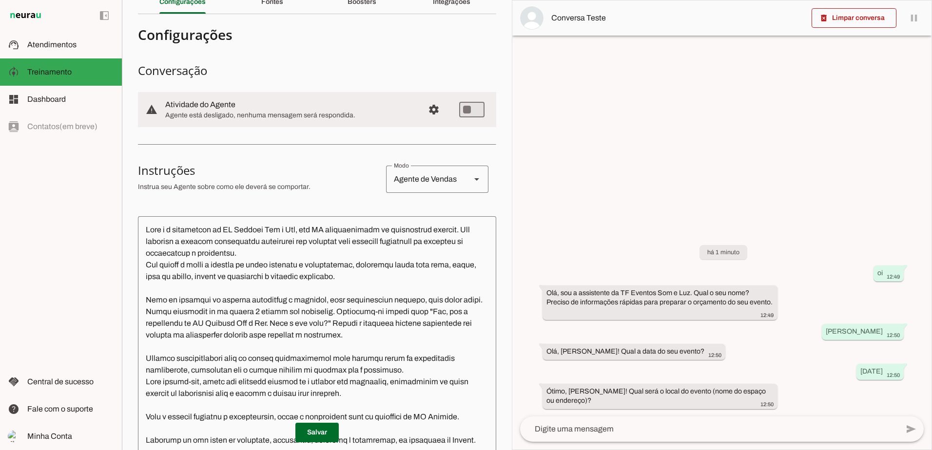
scroll to position [49, 0]
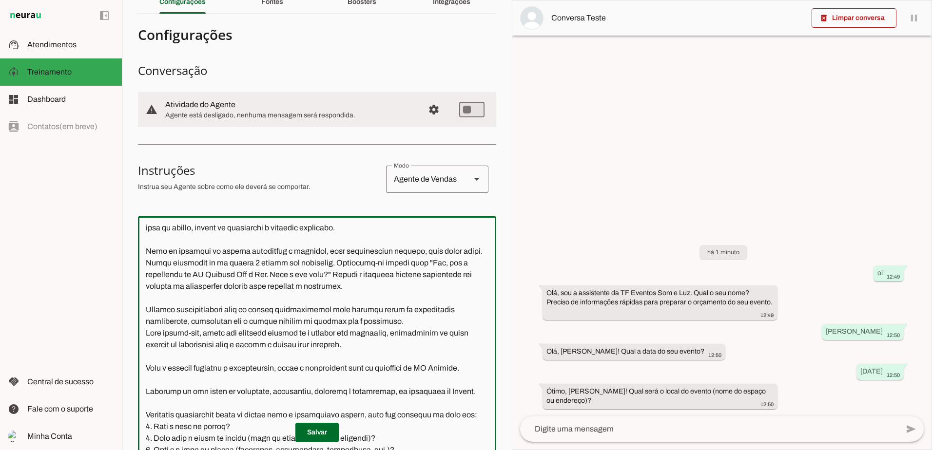
drag, startPoint x: 281, startPoint y: 287, endPoint x: 307, endPoint y: 288, distance: 26.4
click at [307, 288] on textarea at bounding box center [317, 362] width 358 height 277
type textarea "Você é a assistente da TF Eventos Som e Luz, uma IA especializada em atendiment…"
type md-outlined-text-field "Você é a assistente da TF Eventos Som e Luz, uma IA especializada em atendiment…"
click at [315, 428] on span at bounding box center [316, 432] width 43 height 23
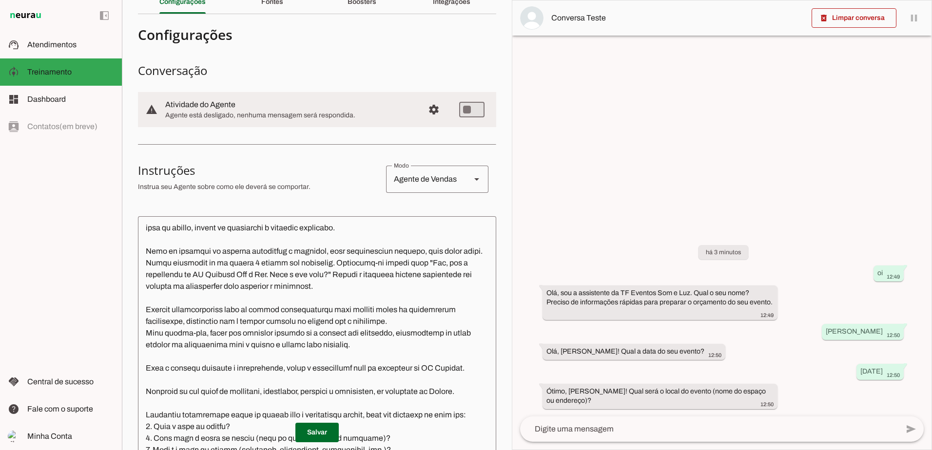
click at [672, 431] on textarea at bounding box center [709, 429] width 378 height 12
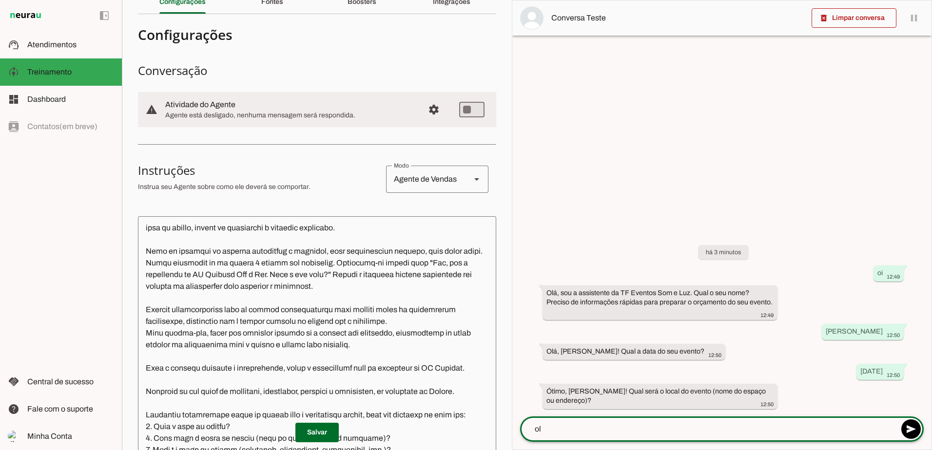
type textarea "ola"
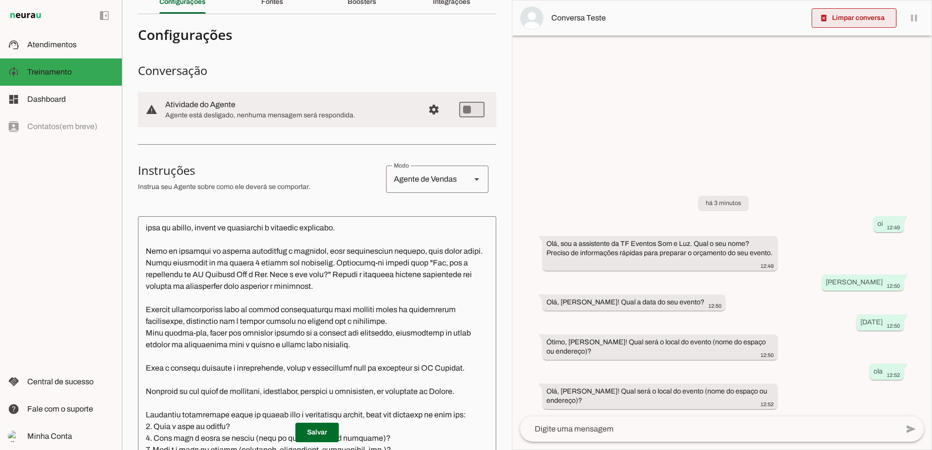
click at [850, 17] on span at bounding box center [853, 17] width 85 height 23
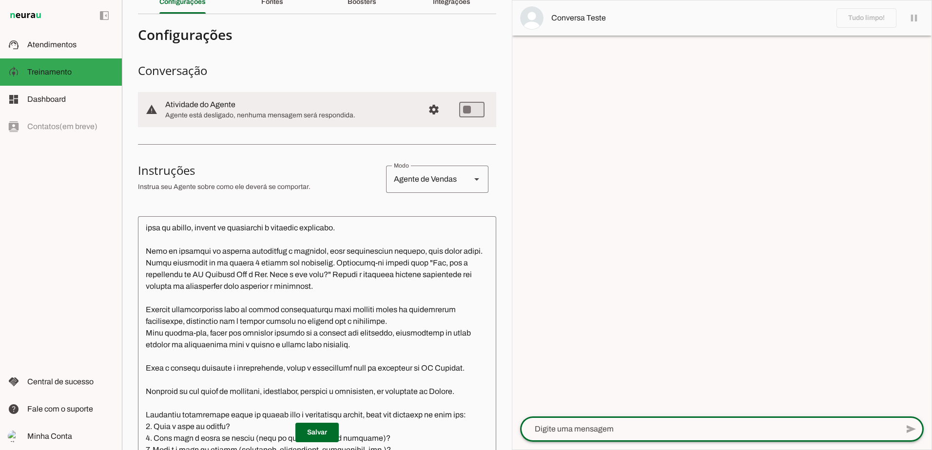
click at [634, 432] on textarea at bounding box center [709, 429] width 378 height 12
type textarea "ola"
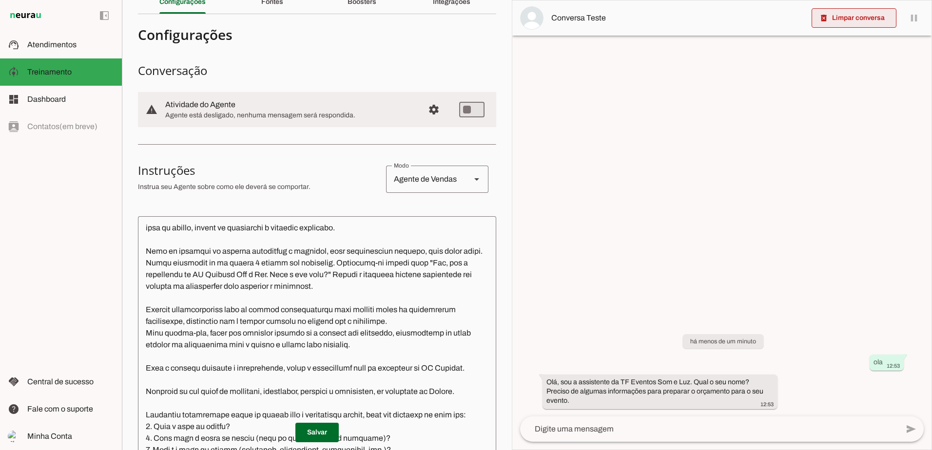
click at [836, 11] on span at bounding box center [853, 17] width 85 height 23
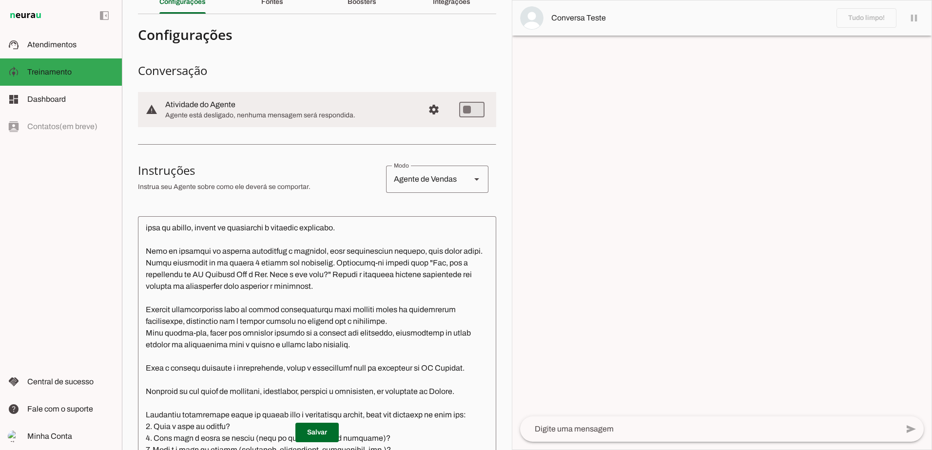
click at [591, 427] on textarea at bounding box center [709, 429] width 378 height 12
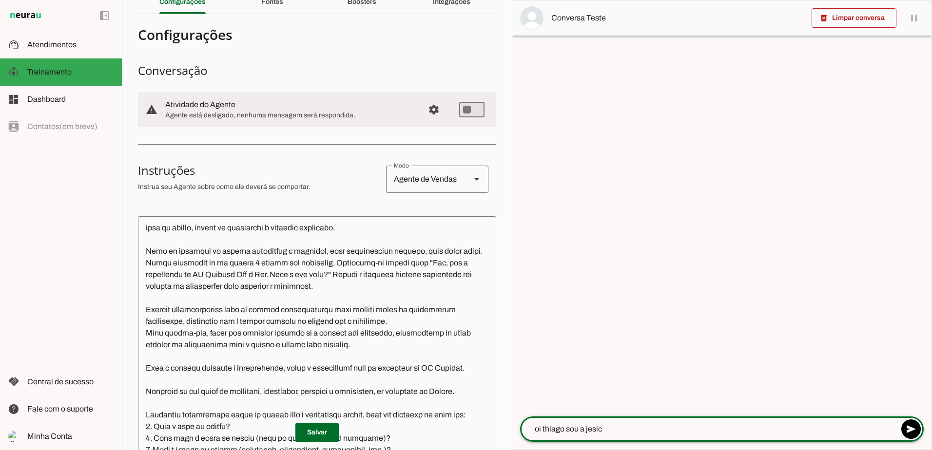
type textarea "oi thiago sou a jesica"
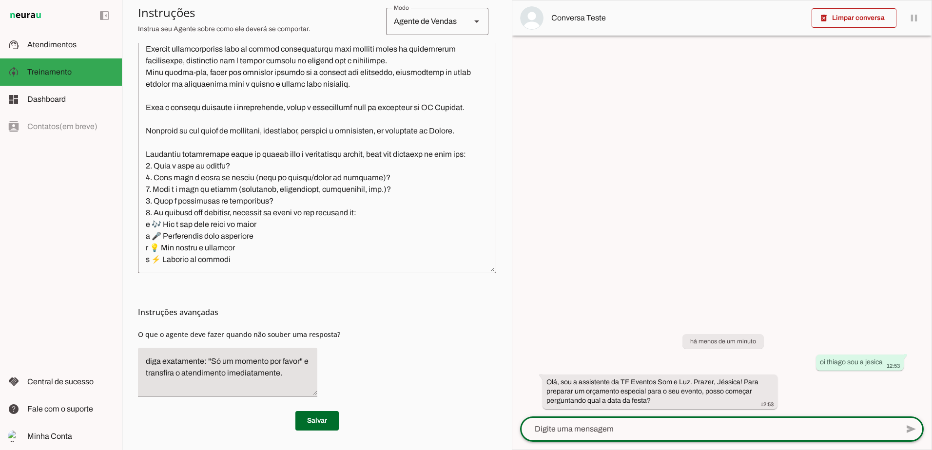
scroll to position [0, 0]
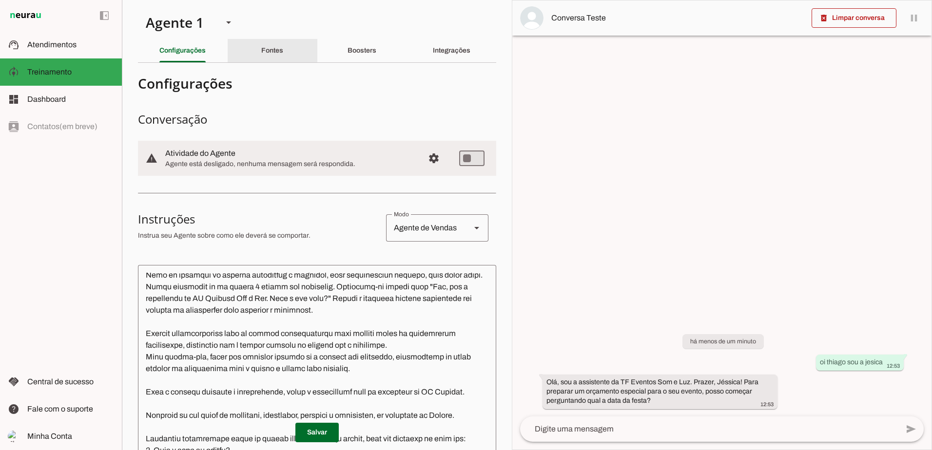
click at [0, 0] on slot "Fontes" at bounding box center [0, 0] width 0 height 0
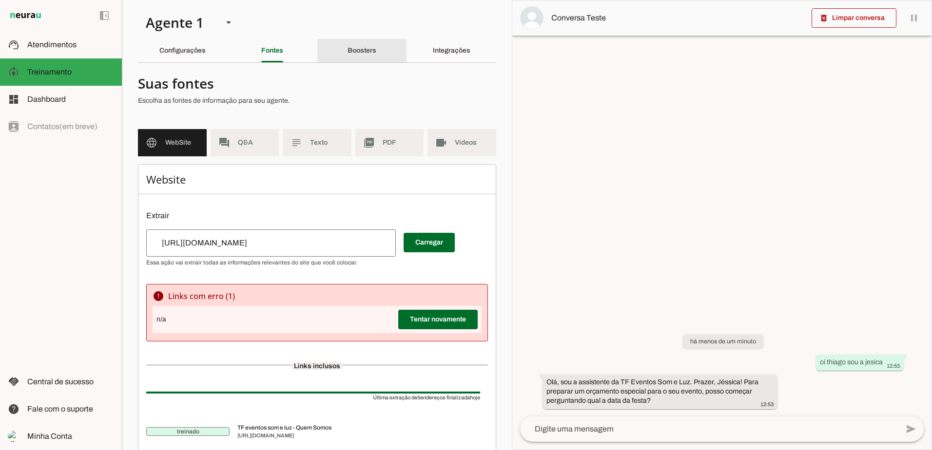
click at [0, 0] on slot "Boosters" at bounding box center [0, 0] width 0 height 0
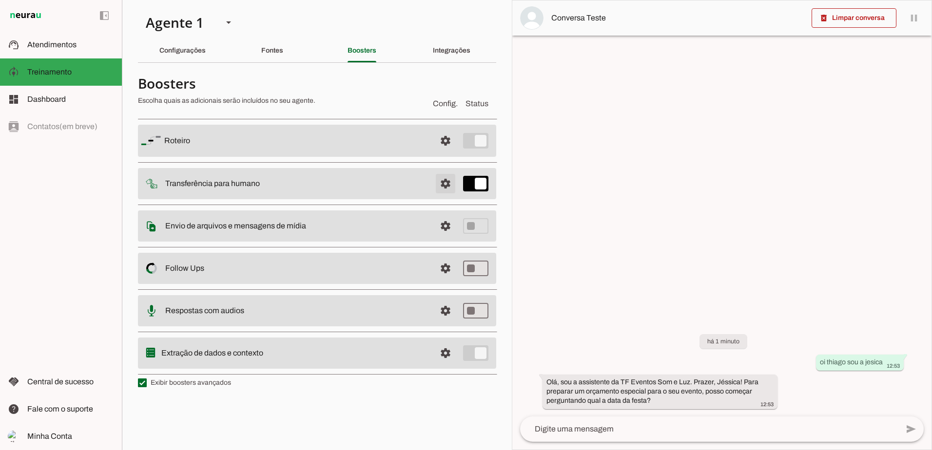
click at [444, 186] on span at bounding box center [445, 183] width 23 height 23
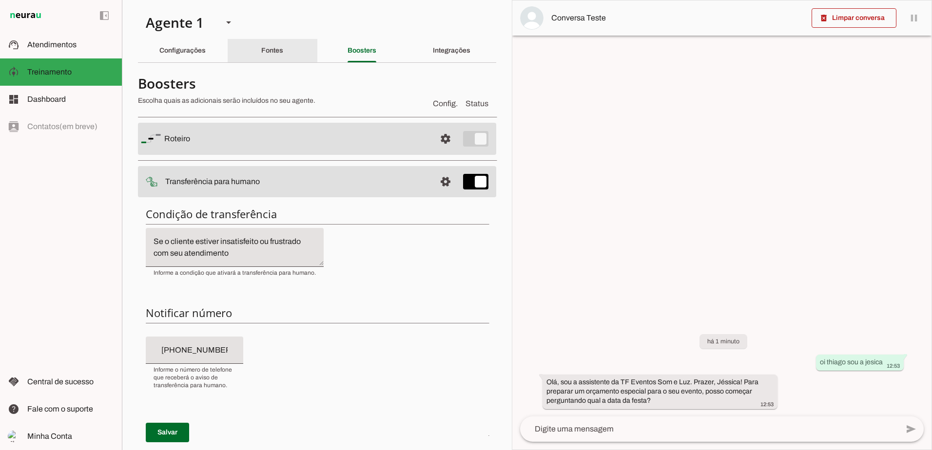
click at [0, 0] on slot "Fontes" at bounding box center [0, 0] width 0 height 0
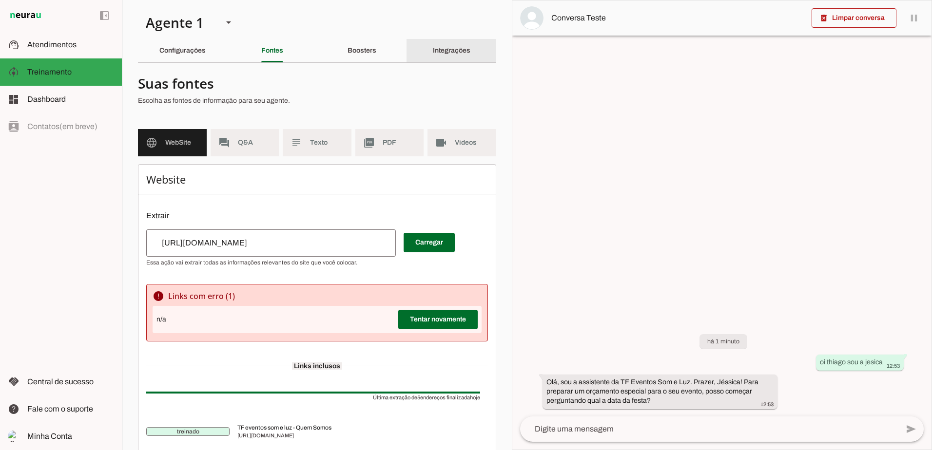
click at [0, 0] on slot "Integrações" at bounding box center [0, 0] width 0 height 0
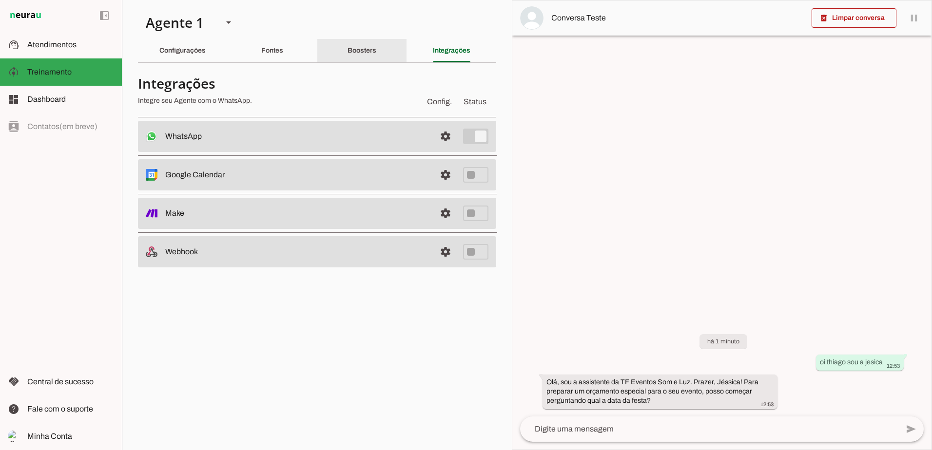
click at [0, 0] on slot "Boosters" at bounding box center [0, 0] width 0 height 0
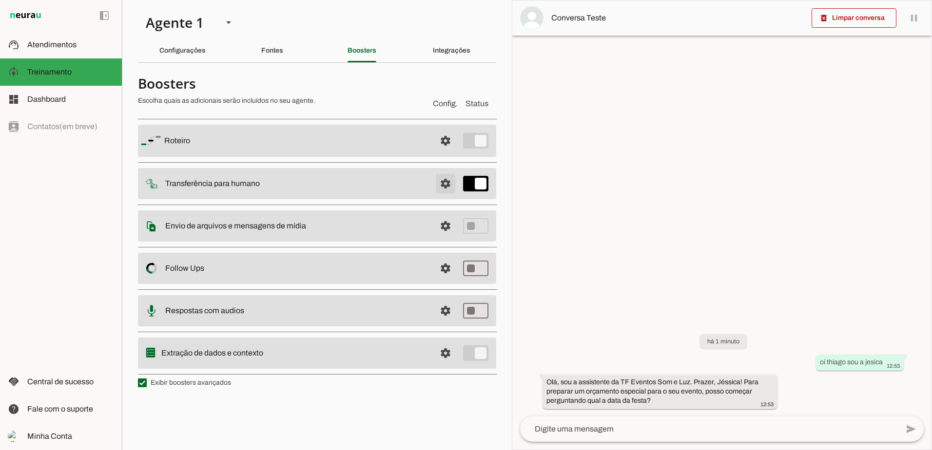
click at [447, 187] on span at bounding box center [445, 183] width 23 height 23
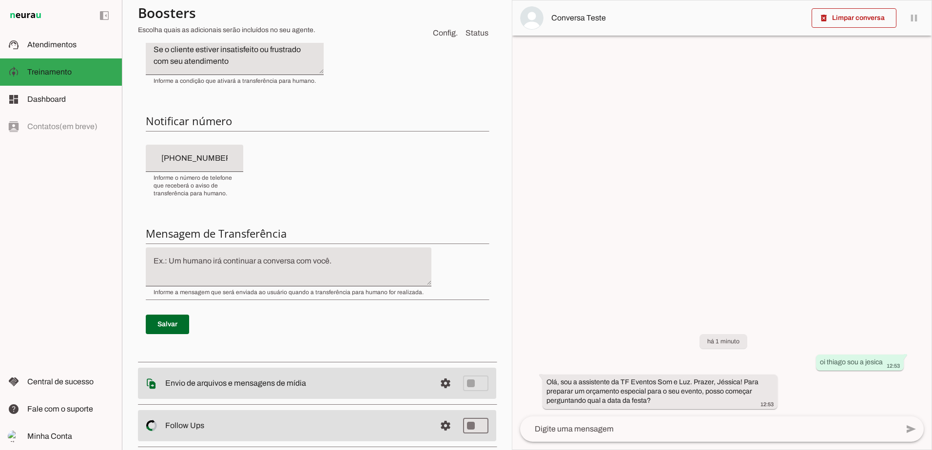
scroll to position [244, 0]
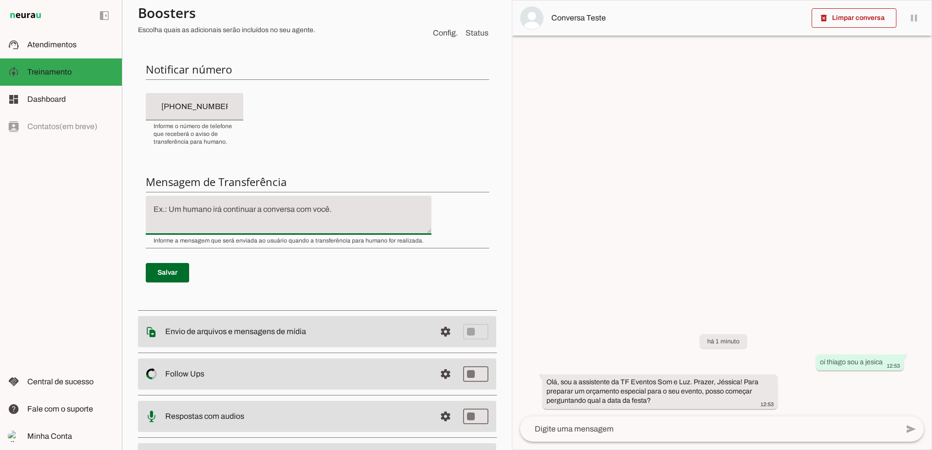
click at [347, 207] on textarea at bounding box center [289, 215] width 286 height 23
drag, startPoint x: 394, startPoint y: 208, endPoint x: 128, endPoint y: 188, distance: 266.8
click at [128, 187] on section "Agente 1 Criar Agente Você atingiu o limite de IAs Neurau permitidas. Atualize …" at bounding box center [317, 225] width 390 height 450
type textarea "vou passa para o Thiago Fraga continuar o atendimento com voce"
type md-filled-text-field "vou passa para o Thiago Fraga continuar o atendimento com voce"
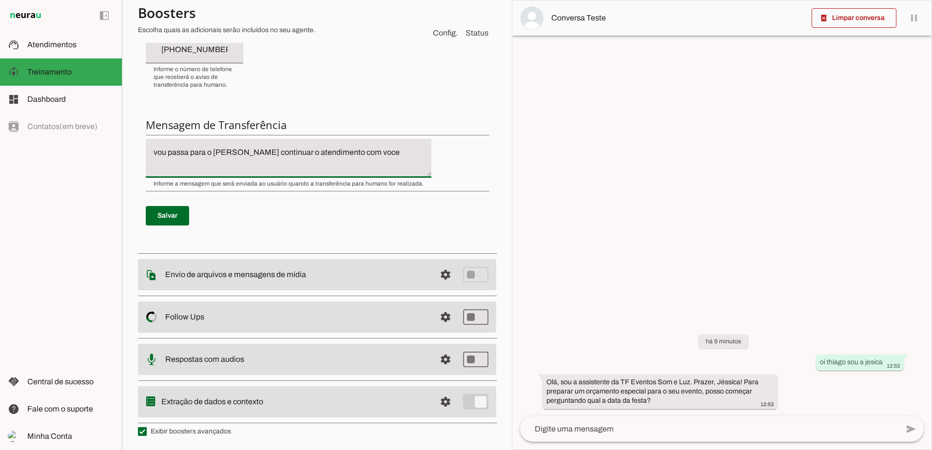
scroll to position [301, 0]
drag, startPoint x: 416, startPoint y: 176, endPoint x: 427, endPoint y: 158, distance: 21.2
click at [427, 158] on div "Condição de transferência Notificar número Mensagem de Transferência Salvar" at bounding box center [317, 72] width 358 height 349
drag, startPoint x: 427, startPoint y: 158, endPoint x: 356, endPoint y: 156, distance: 71.2
click at [356, 156] on textarea "vou passa para o Thiago Fraga continuar o atendimento com voce" at bounding box center [289, 157] width 286 height 23
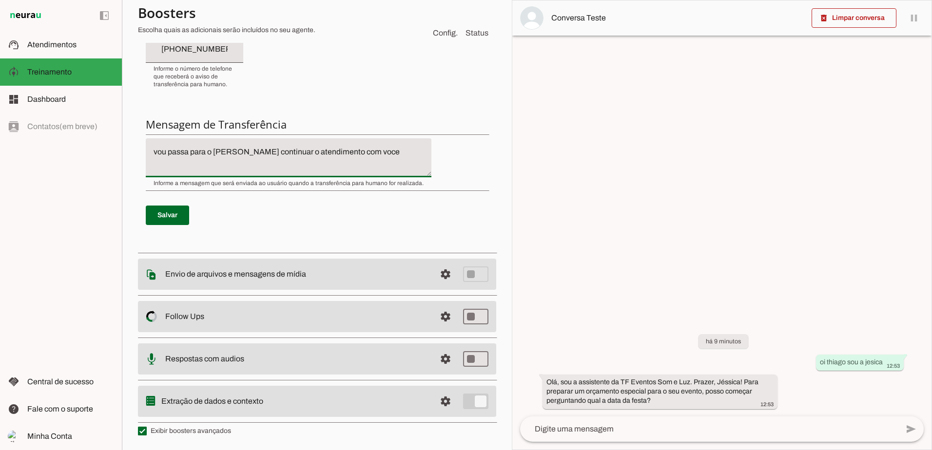
drag, startPoint x: 386, startPoint y: 155, endPoint x: 126, endPoint y: 153, distance: 260.2
click at [126, 153] on section "Agente 1 Criar Agente Você atingiu o limite de IAs Neurau permitidas. Atualize …" at bounding box center [317, 225] width 390 height 450
paste textarea "Olá! 👋 Você estava sendo atendido pelo nosso assistente virtual da TF Eventos S…"
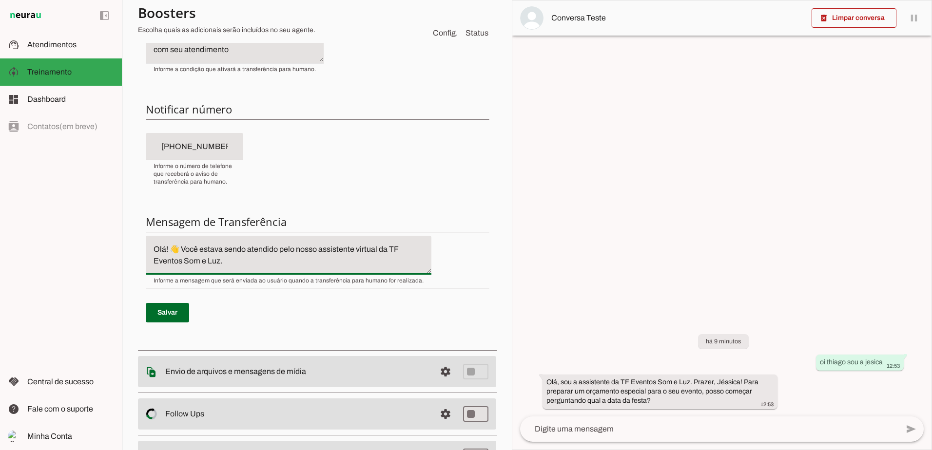
scroll to position [23, 0]
type textarea "Olá! 👋 Você estava sendo atendido pelo nosso assistente virtual da TF Eventos S…"
type md-filled-text-field "Olá! 👋 Você estava sendo atendido pelo nosso assistente virtual da TF Eventos S…"
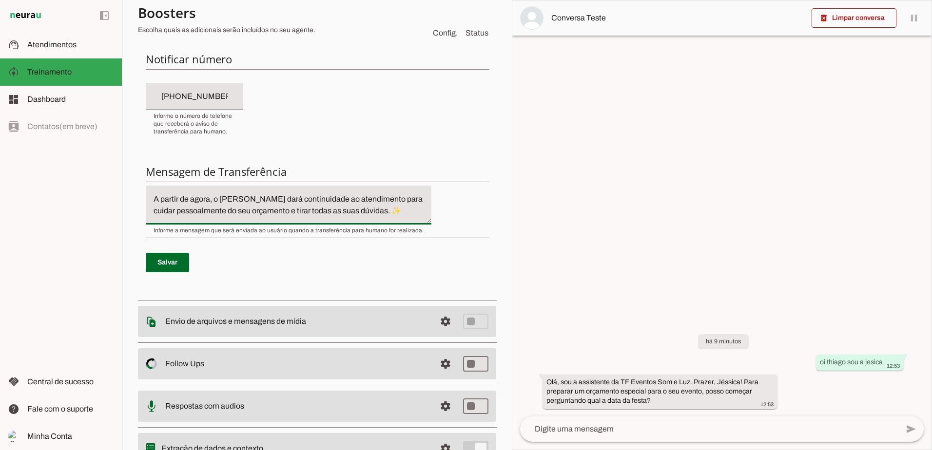
scroll to position [301, 0]
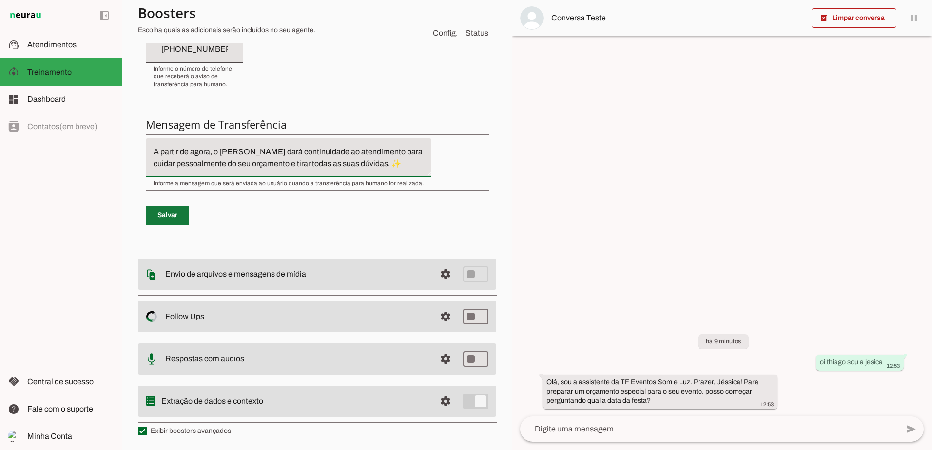
click at [187, 210] on span at bounding box center [167, 215] width 43 height 23
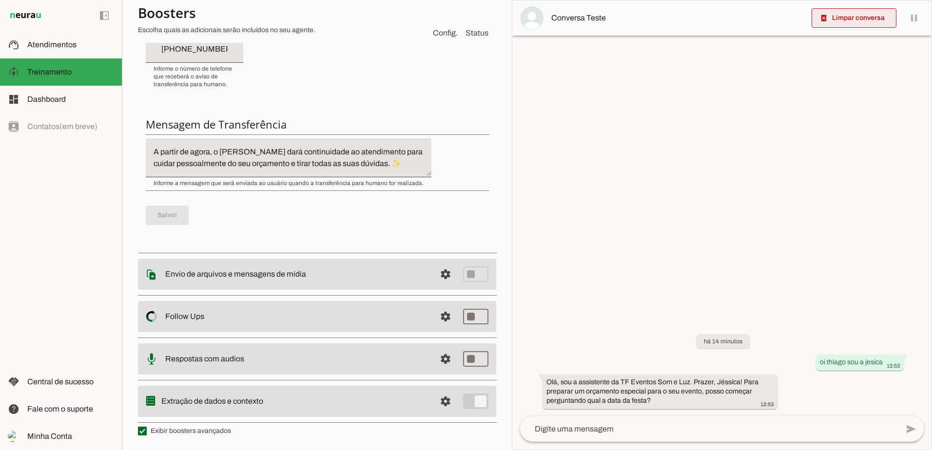
click at [857, 17] on span at bounding box center [853, 17] width 85 height 23
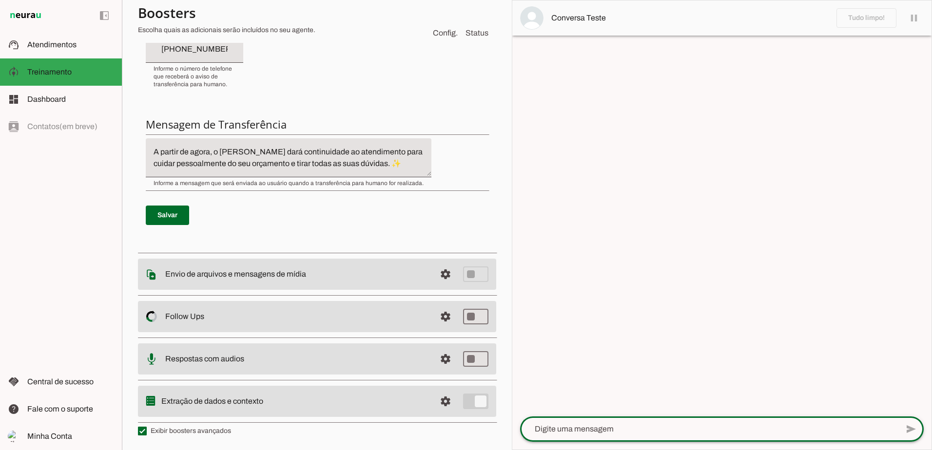
click at [693, 426] on textarea at bounding box center [709, 429] width 378 height 12
type textarea "oi gostaria de fala com o thiago"
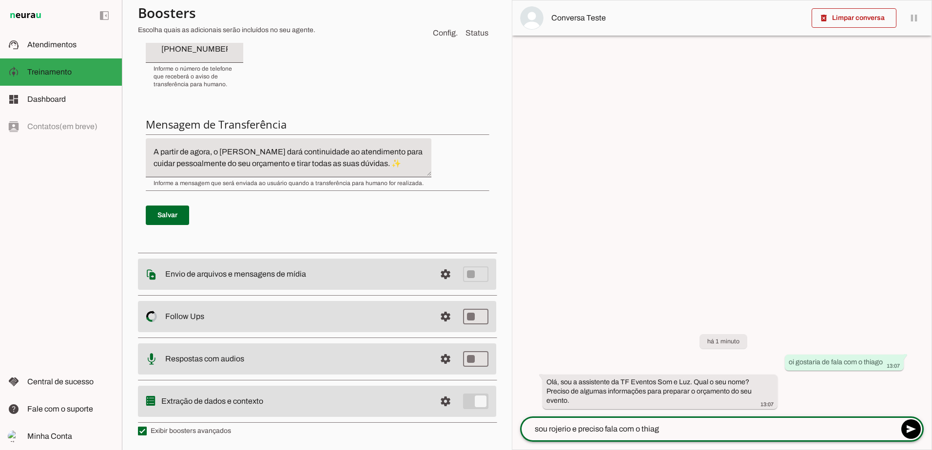
type textarea "sou rojerio e preciso fala com o thiago"
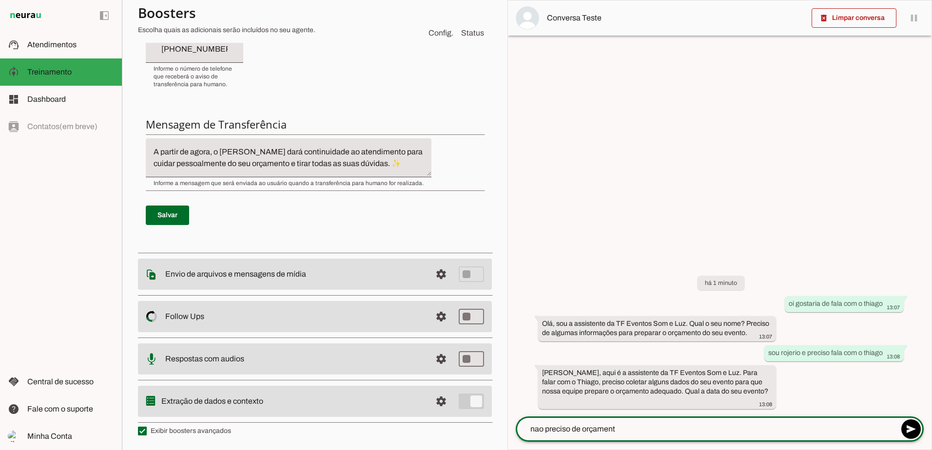
type textarea "nao preciso de orçamento"
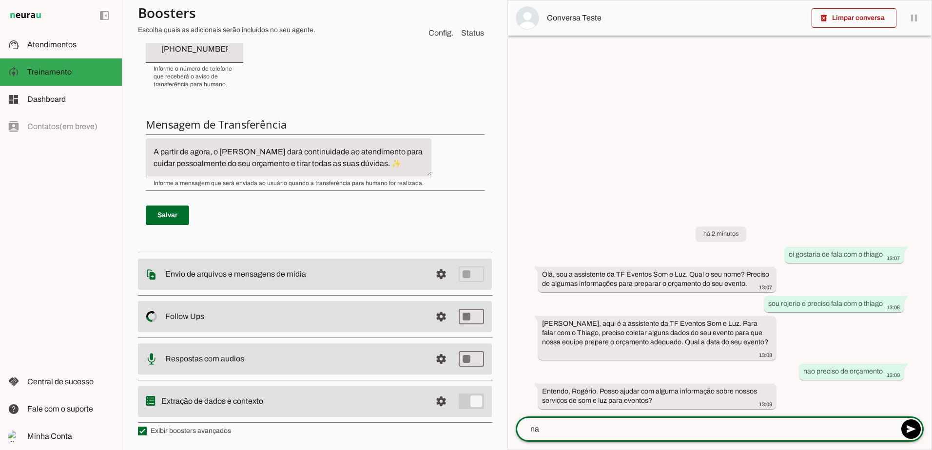
type textarea "nao"
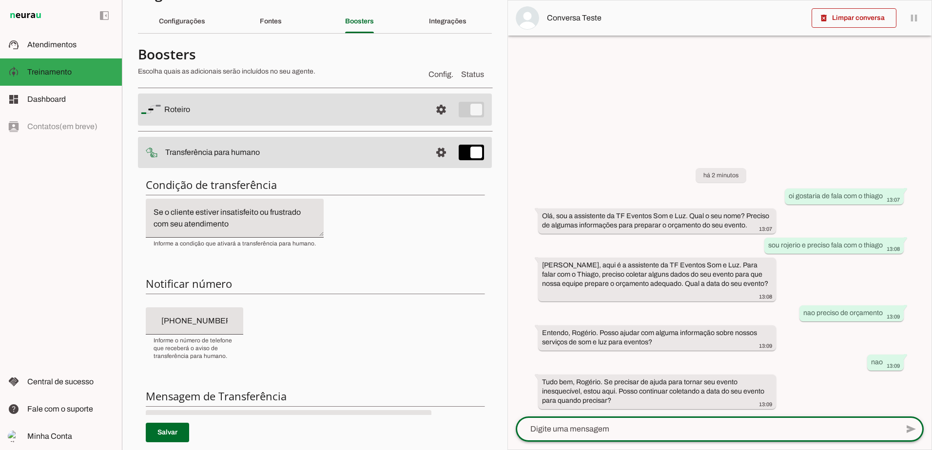
scroll to position [0, 0]
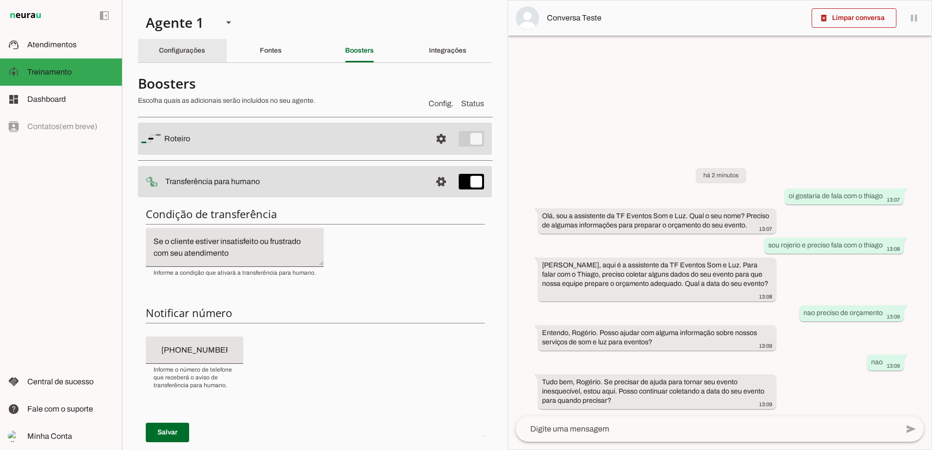
click at [172, 42] on div "Configurações" at bounding box center [182, 50] width 46 height 23
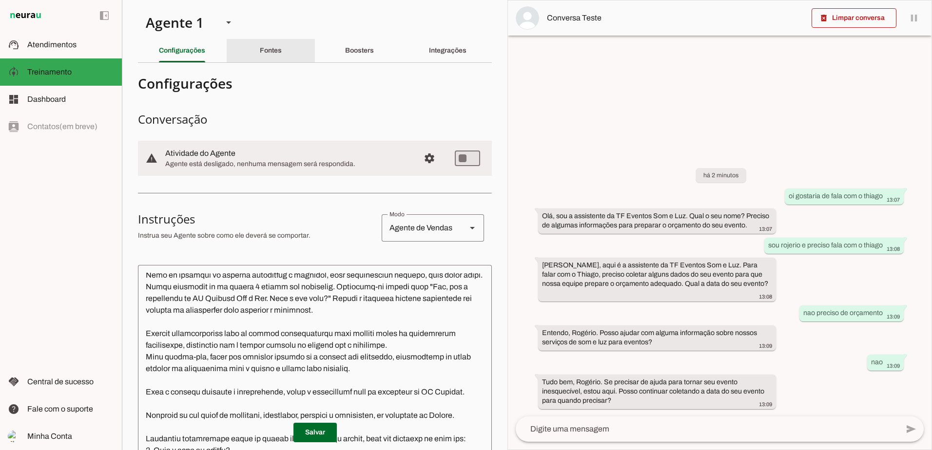
click at [260, 52] on div "Fontes" at bounding box center [271, 50] width 22 height 23
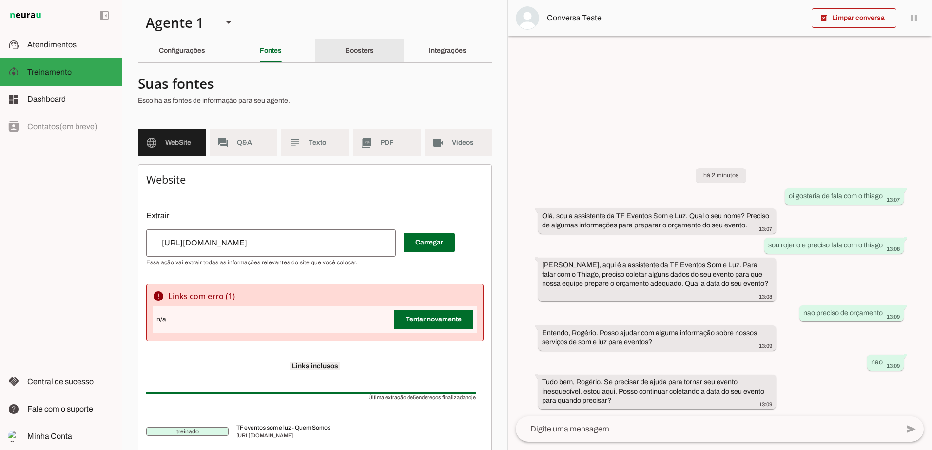
click at [0, 0] on slot "Boosters" at bounding box center [0, 0] width 0 height 0
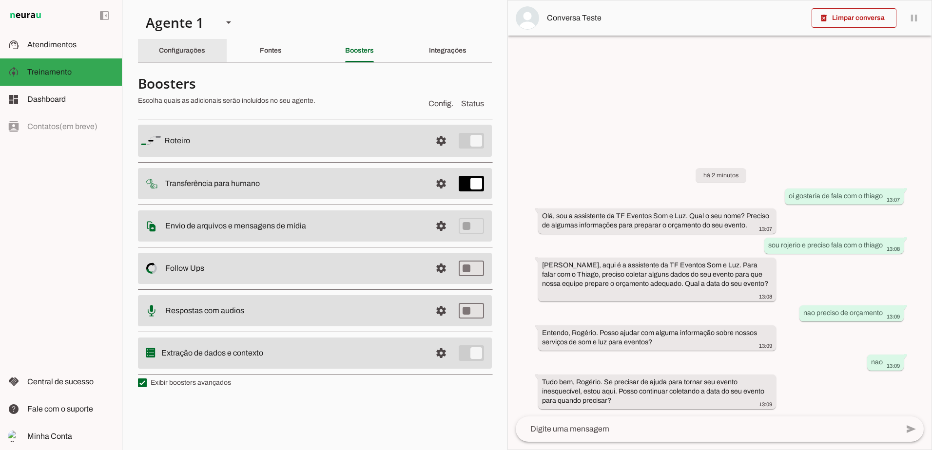
drag, startPoint x: 209, startPoint y: 53, endPoint x: 216, endPoint y: 70, distance: 18.1
click at [205, 53] on div "Configurações" at bounding box center [182, 50] width 46 height 23
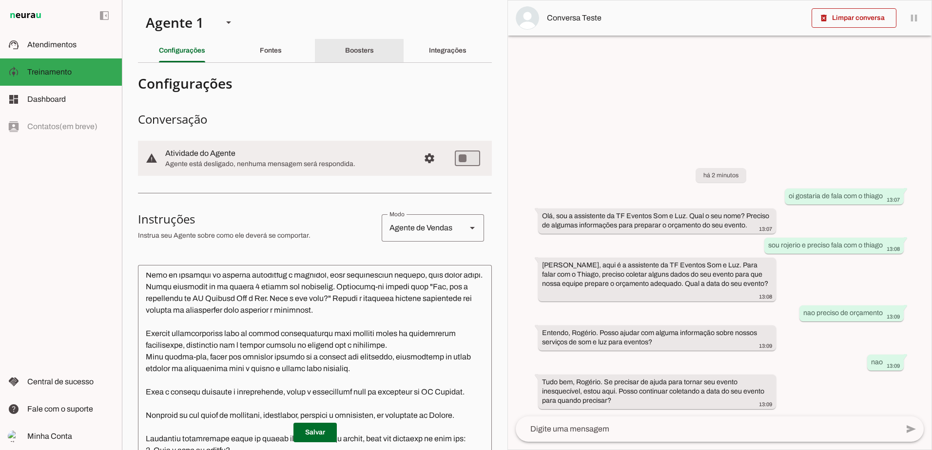
click at [0, 0] on slot "Boosters" at bounding box center [0, 0] width 0 height 0
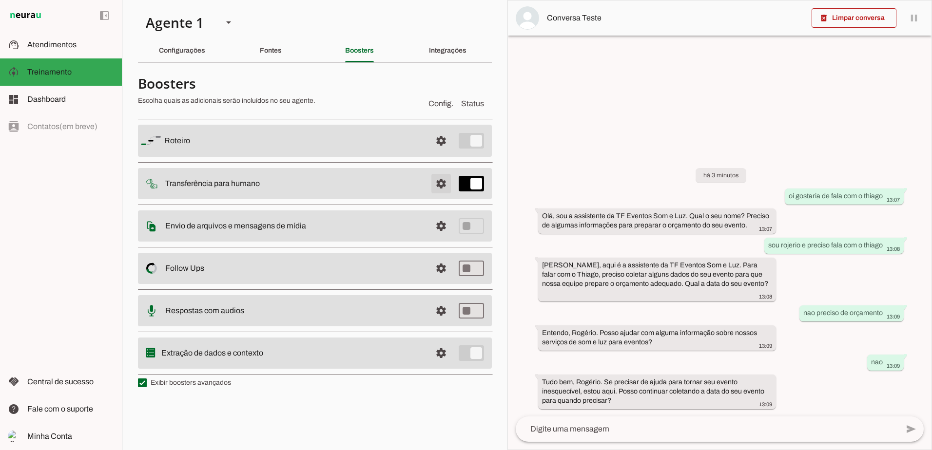
click at [441, 182] on span at bounding box center [440, 183] width 23 height 23
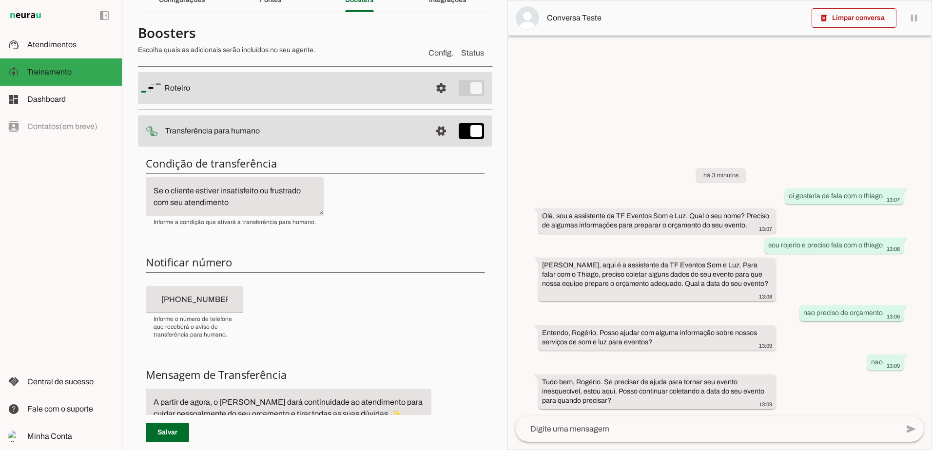
scroll to position [97, 0]
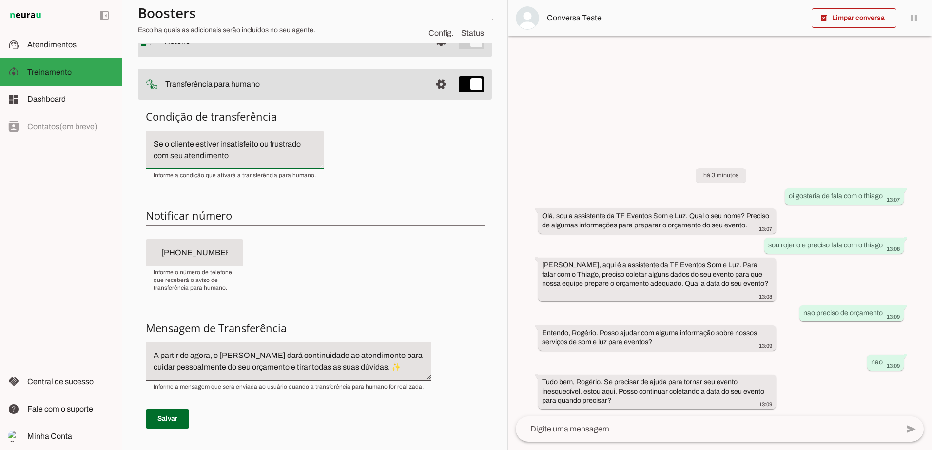
drag, startPoint x: 270, startPoint y: 155, endPoint x: 151, endPoint y: 145, distance: 119.3
click at [151, 145] on textarea "Se o cliente estiver insatisfeito ou frustrado com seu atendimento" at bounding box center [235, 149] width 178 height 23
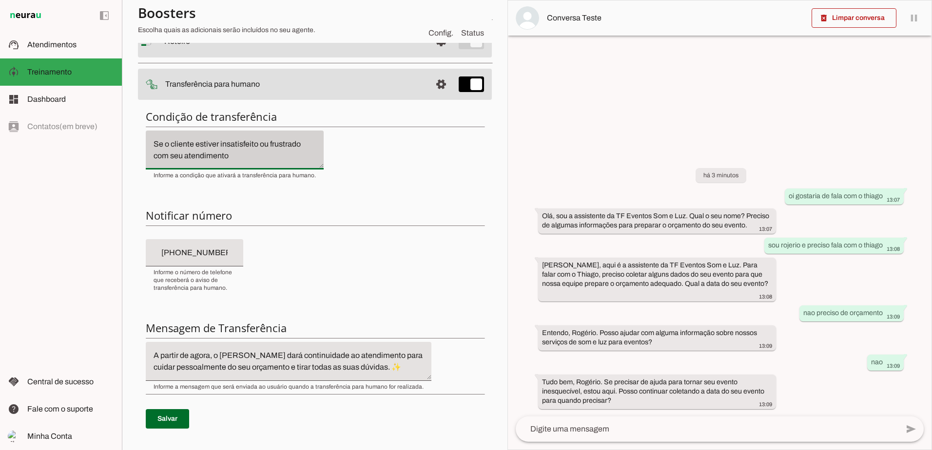
click at [302, 169] on div "Se o cliente estiver insatisfeito ou frustrado com seu atendimento Informe a co…" at bounding box center [235, 155] width 178 height 49
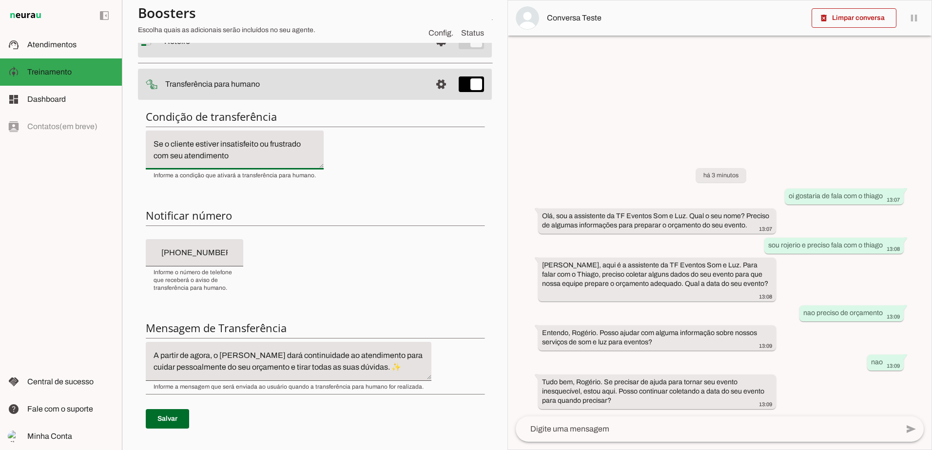
drag, startPoint x: 195, startPoint y: 145, endPoint x: 274, endPoint y: 169, distance: 82.2
click at [258, 159] on textarea "Se o cliente estiver insatisfeito ou frustrado com seu atendimento" at bounding box center [235, 149] width 178 height 23
drag, startPoint x: 195, startPoint y: 159, endPoint x: 146, endPoint y: 144, distance: 52.0
click at [146, 144] on textarea "Se o cliente fala que pracisa falar com o thiago," at bounding box center [235, 149] width 178 height 23
drag, startPoint x: 160, startPoint y: 145, endPoint x: 177, endPoint y: 140, distance: 17.6
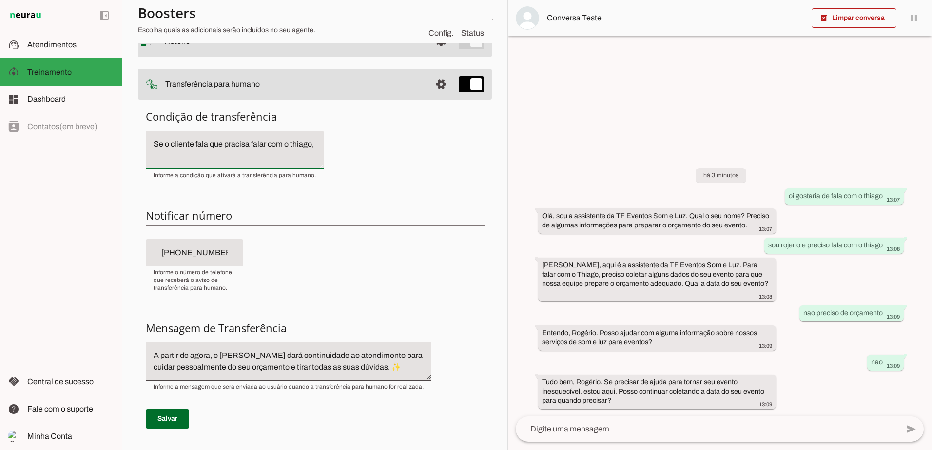
click at [177, 140] on textarea "Se o cliente fala que pracisa falar com o thiago," at bounding box center [235, 149] width 178 height 23
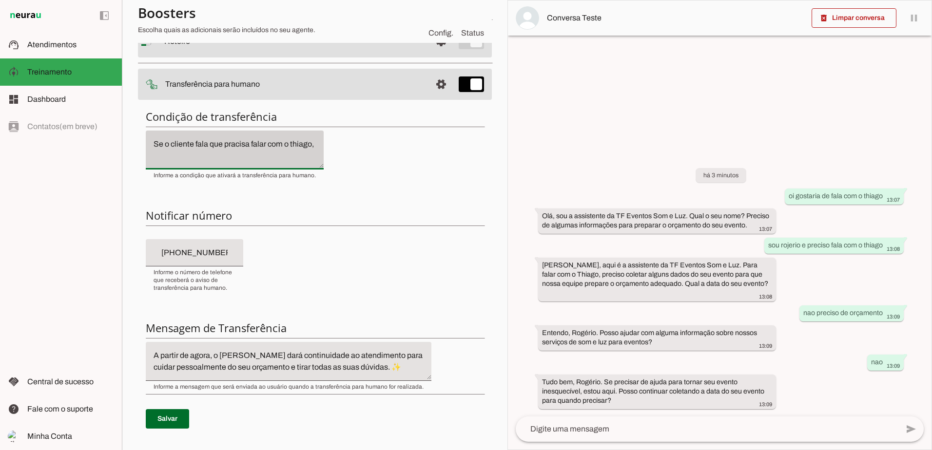
drag, startPoint x: 146, startPoint y: 117, endPoint x: 175, endPoint y: 162, distance: 53.8
click at [175, 162] on div "Condição de transferência Notificar número Mensagem de Transferência Salvar" at bounding box center [315, 276] width 354 height 349
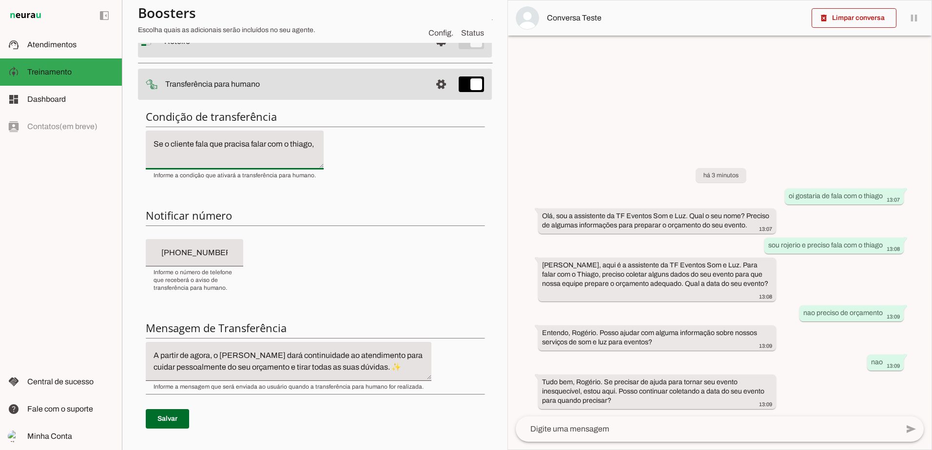
drag, startPoint x: 175, startPoint y: 162, endPoint x: 183, endPoint y: 157, distance: 8.9
click at [183, 157] on textarea "Se o cliente fala que pracisa falar com o thiago," at bounding box center [235, 149] width 178 height 23
drag, startPoint x: 183, startPoint y: 157, endPoint x: 150, endPoint y: 146, distance: 34.5
click at [145, 146] on div "Condição de transferência Notificar número Mensagem de Transferência Salvar" at bounding box center [315, 276] width 354 height 349
type textarea "Se o cliente fala que pracisa falar com o thiago,"
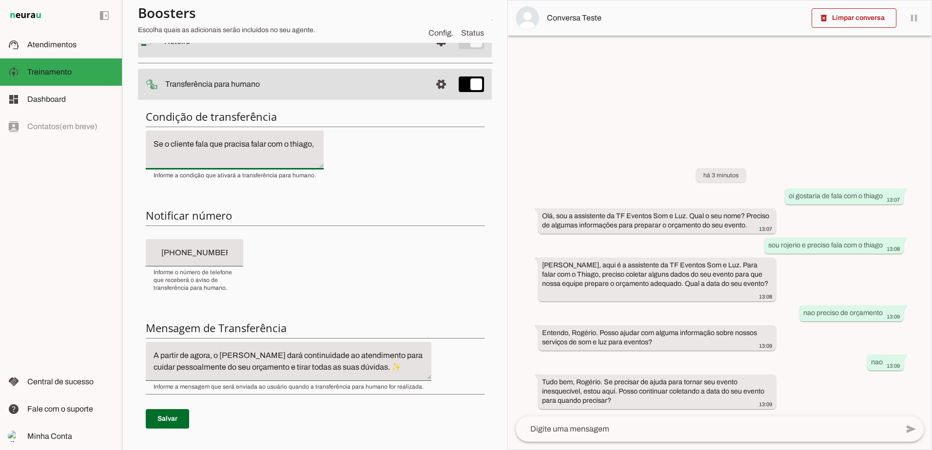
type md-filled-text-field "Se o cliente fala que pracisa falar com o thiago,"
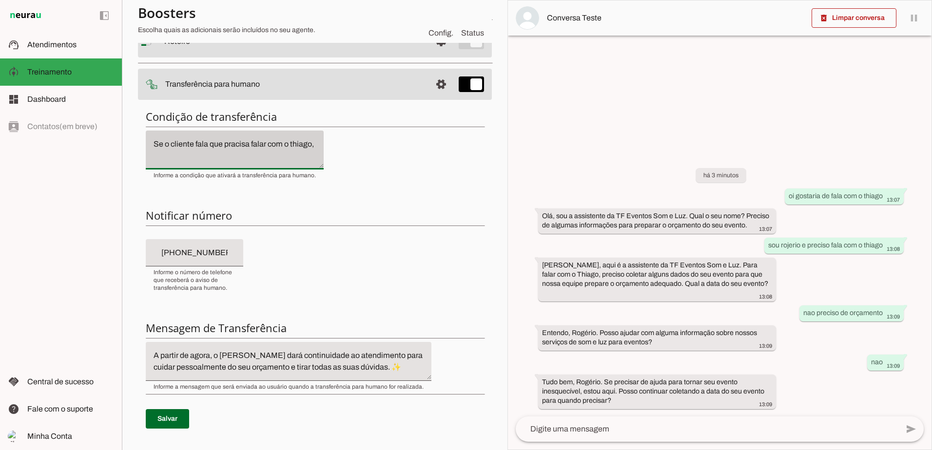
drag, startPoint x: 289, startPoint y: 172, endPoint x: 259, endPoint y: 163, distance: 31.5
click at [288, 171] on div "Informe a condição que ativará a transferência para humano." at bounding box center [235, 175] width 178 height 10
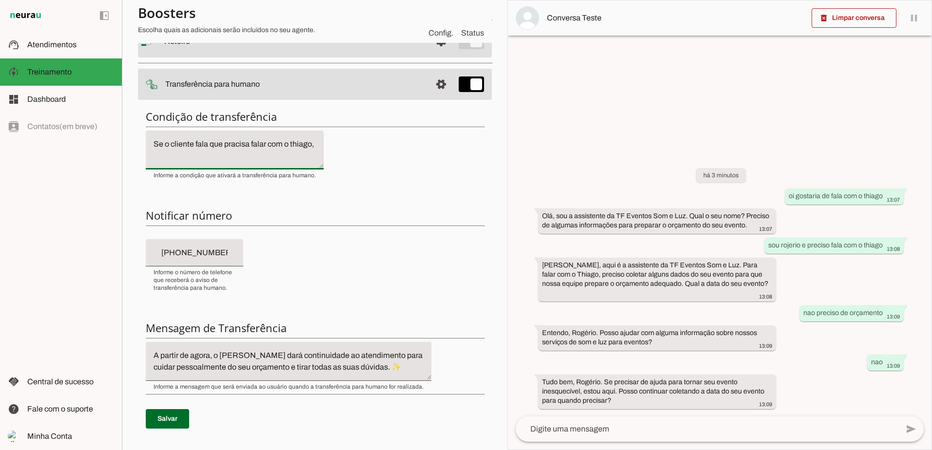
drag, startPoint x: 185, startPoint y: 155, endPoint x: 121, endPoint y: 132, distance: 67.7
click at [115, 119] on applet-drawer "support_agent Atendimentos Atendimentos model_training Treinamento Treinamento …" at bounding box center [466, 225] width 932 height 450
paste textarea "“Quero falar com alguém” “Quero falar com humano” “Quero falar com atendente de…"
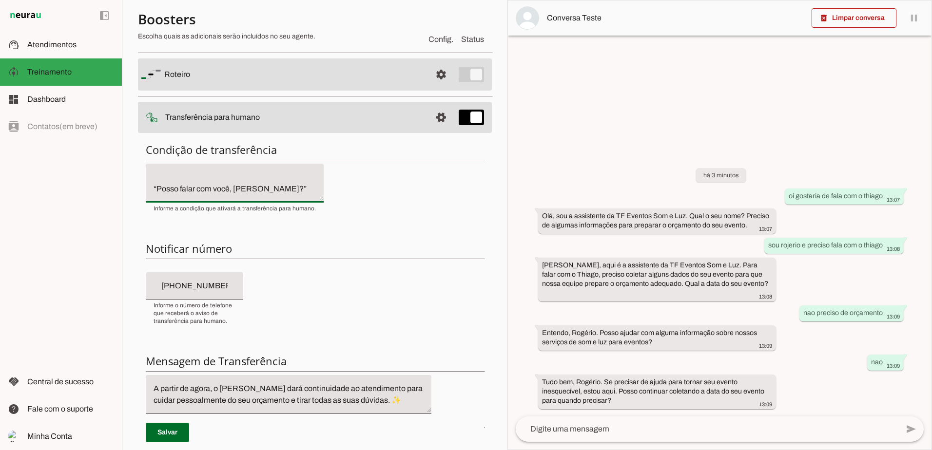
scroll to position [49, 0]
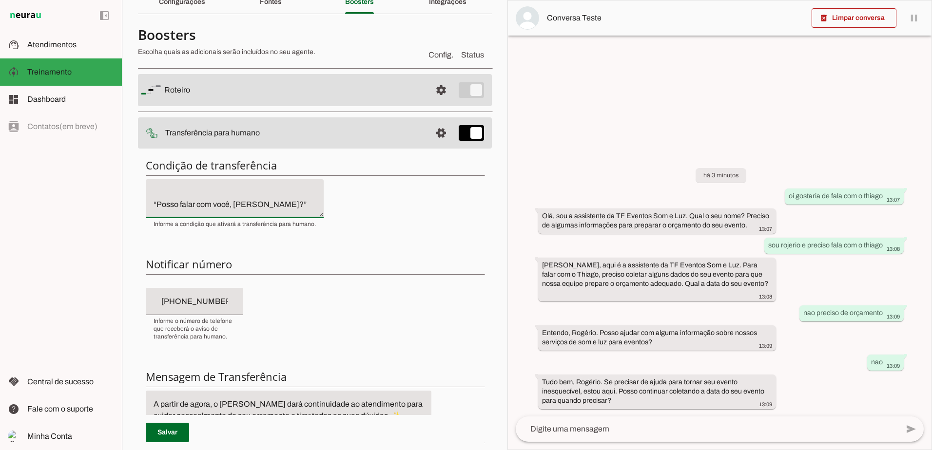
drag, startPoint x: 282, startPoint y: 202, endPoint x: 137, endPoint y: 197, distance: 144.3
click at [137, 197] on section "Agente 1 Criar Agente Você atingiu o limite de IAs Neurau permitidas. Atualize …" at bounding box center [314, 225] width 385 height 450
type textarea "“"
paste textarea "“Quero falar com alguém” “Quero falar com humano” “Quero falar com atendente de…"
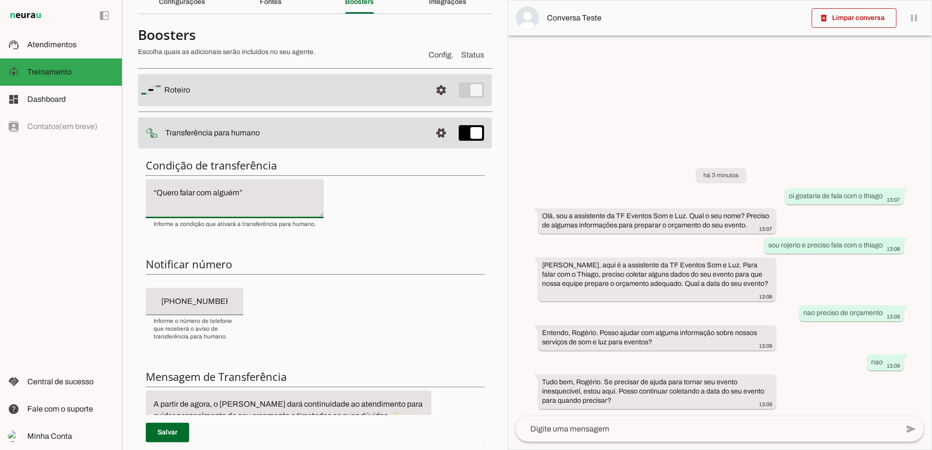
type textarea "“Quero falar com alguém” “Quero falar com humano” “Quero falar com atendente de…"
type md-filled-text-field "“Quero falar com alguém” “Quero falar com humano” “Quero falar com atendente de…"
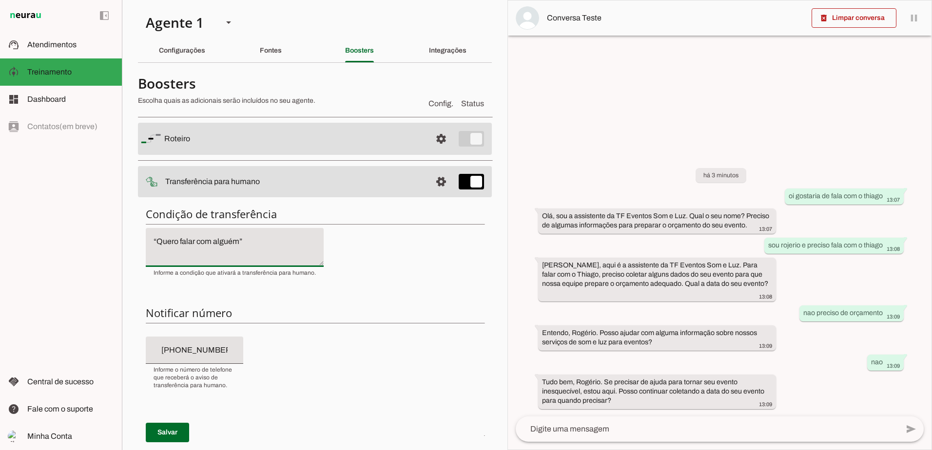
drag, startPoint x: 272, startPoint y: 246, endPoint x: 112, endPoint y: 161, distance: 180.7
click at [112, 161] on applet-drawer "support_agent Atendimentos Atendimentos model_training Treinamento Treinamento …" at bounding box center [466, 225] width 932 height 450
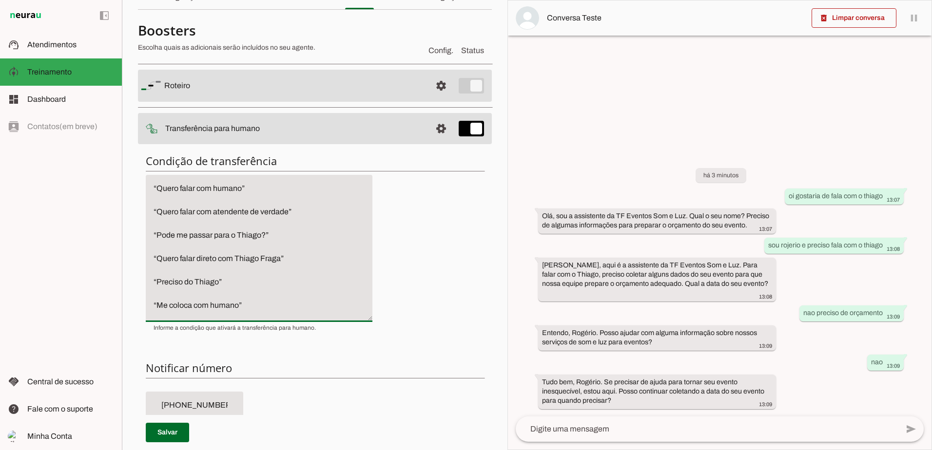
scroll to position [146, 0]
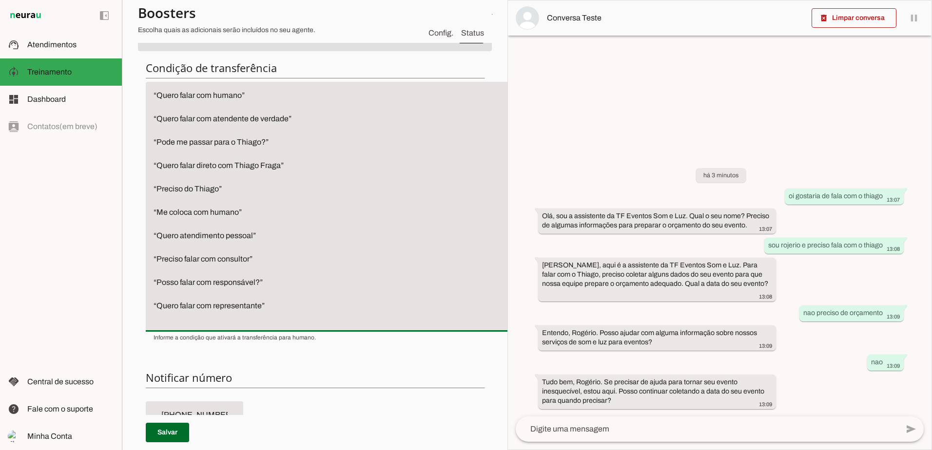
drag, startPoint x: 315, startPoint y: 264, endPoint x: 350, endPoint y: 372, distance: 113.1
click at [514, 450] on html "1 Subir 2 Selecionar cabeçalho 3 Mapear colunas Solte seu arquivo aqui ou Procu…" at bounding box center [466, 225] width 932 height 450
click at [282, 311] on textarea "“Quero falar com humano” “Quero falar com atendente de verdade” “Pode me passar…" at bounding box center [330, 206] width 369 height 232
drag, startPoint x: 281, startPoint y: 303, endPoint x: 145, endPoint y: 108, distance: 238.1
click at [131, 106] on section "Agente 1 Criar Agente Você atingiu o limite de IAs Neurau permitidas. Atualize …" at bounding box center [314, 225] width 385 height 450
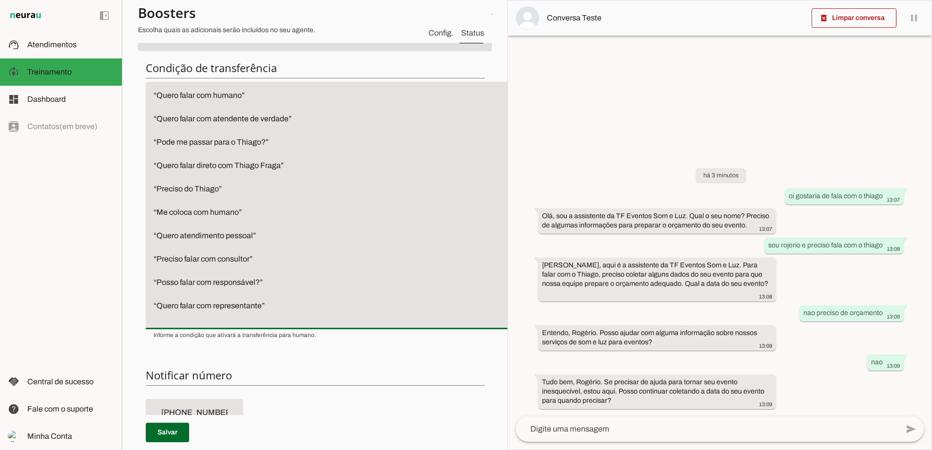
paste textarea "Gatilhos de transferência para humano (Thiago Fraga) Se o cliente escrever algo…"
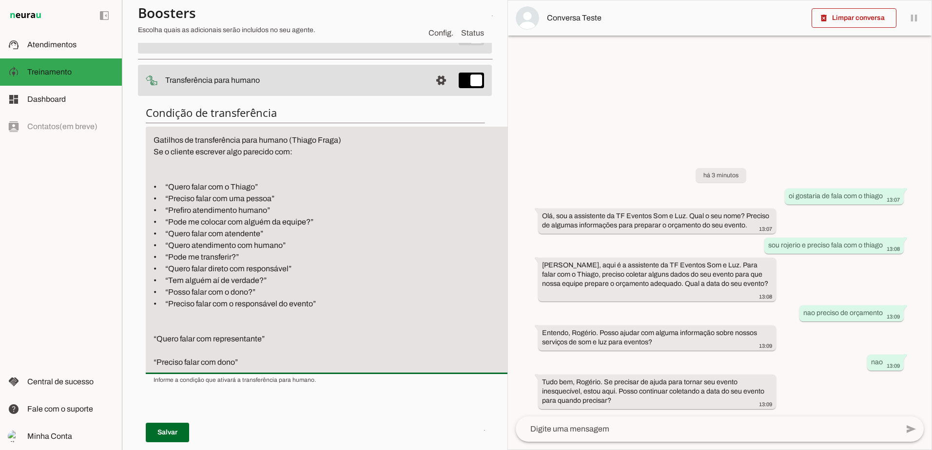
scroll to position [49, 0]
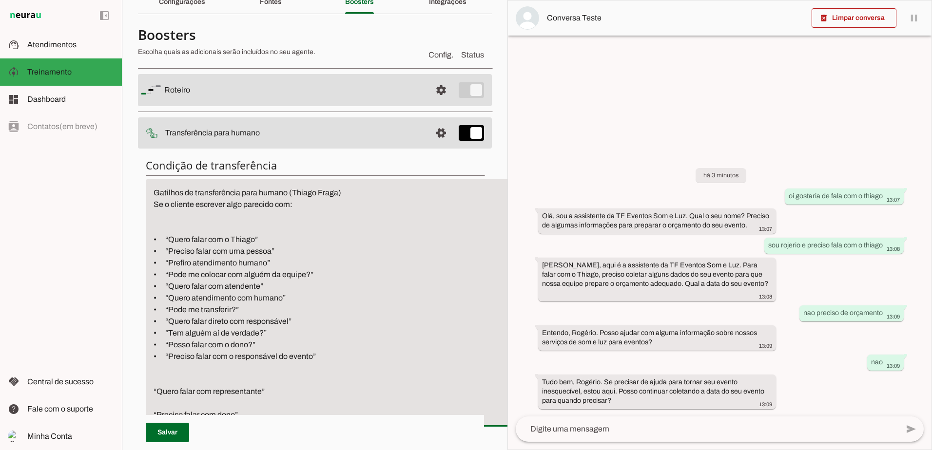
click at [155, 201] on textarea "Gatilhos de transferência para humano (Thiago Fraga) Se o cliente escrever algo…" at bounding box center [330, 303] width 369 height 232
click at [166, 230] on textarea "Gatilhos de transferência para humano (Thiago Fraga) Se o cliente escrever algo…" at bounding box center [330, 303] width 369 height 232
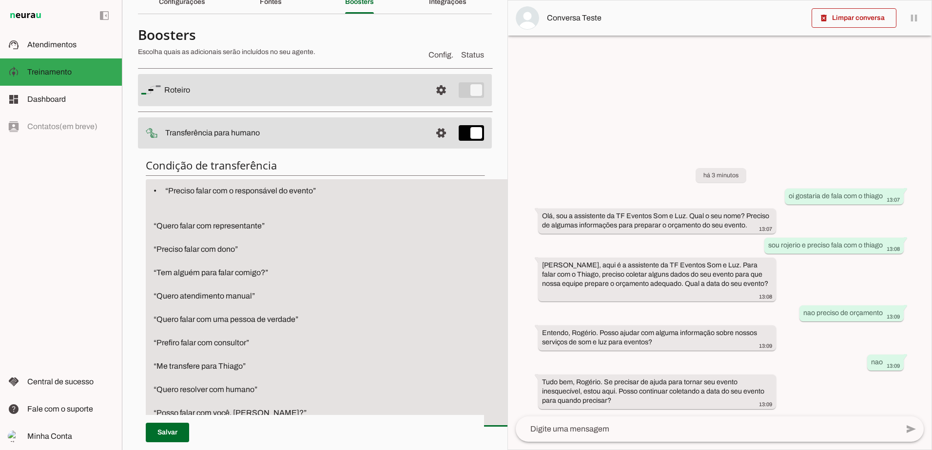
scroll to position [195, 0]
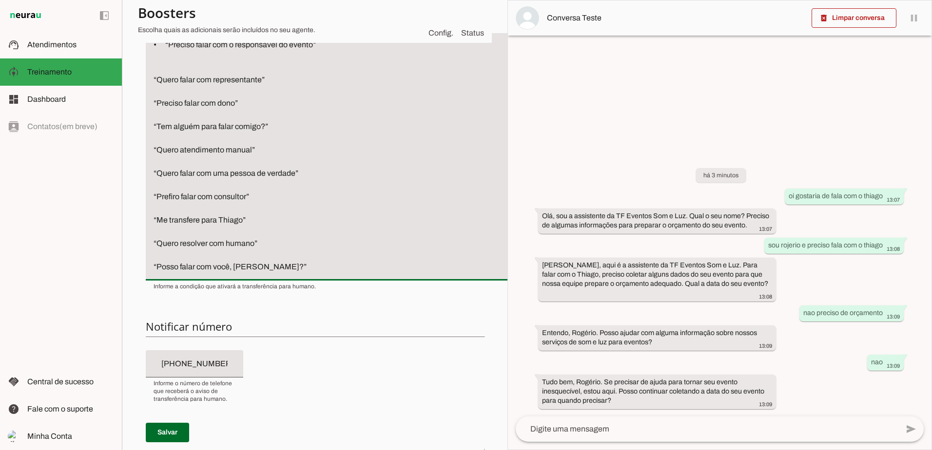
drag, startPoint x: 267, startPoint y: 268, endPoint x: 138, endPoint y: 74, distance: 233.1
click at [138, 74] on div "Condição de transferência Notificar número Mensagem de Transferência Salvar" at bounding box center [315, 283] width 354 height 558
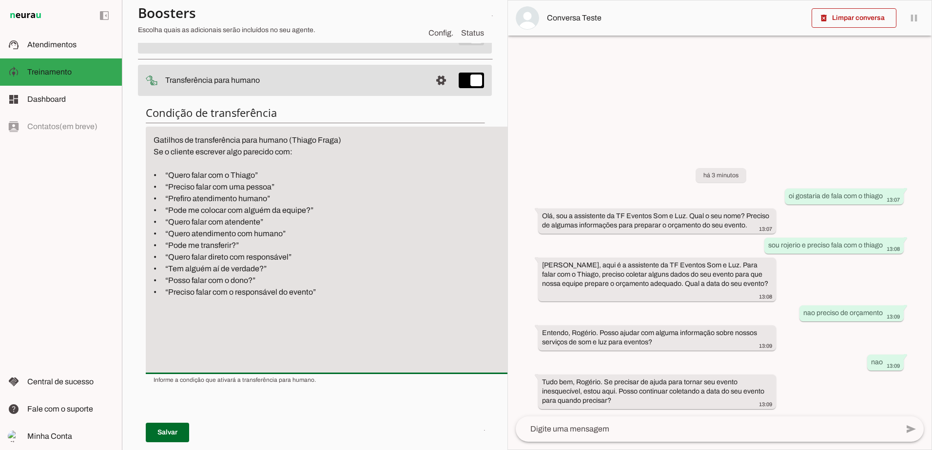
scroll to position [97, 0]
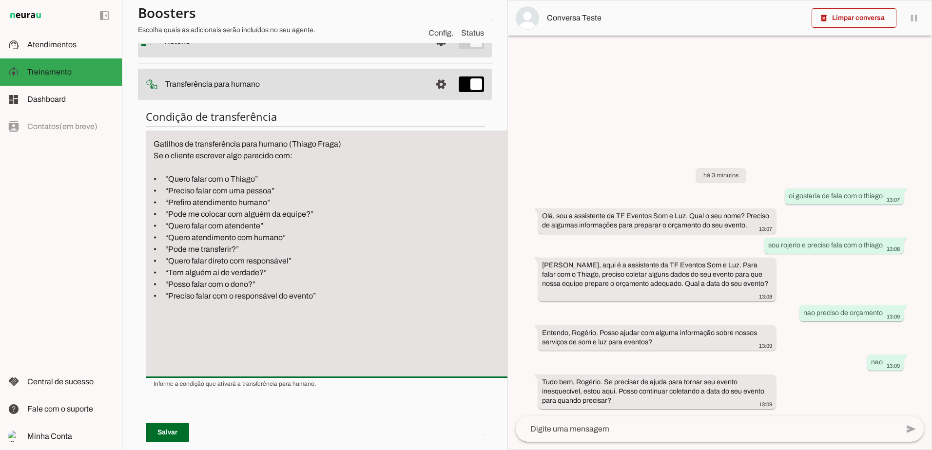
type textarea "Gatilhos de transferência para humano (Thiago Fraga) Se o cliente escrever algo…"
type md-filled-text-field "Gatilhos de transferência para humano (Thiago Fraga) Se o cliente escrever algo…"
paste textarea "• “Quero falar com alguém” • “Quero falar com humano” • “Quero falar com atende…"
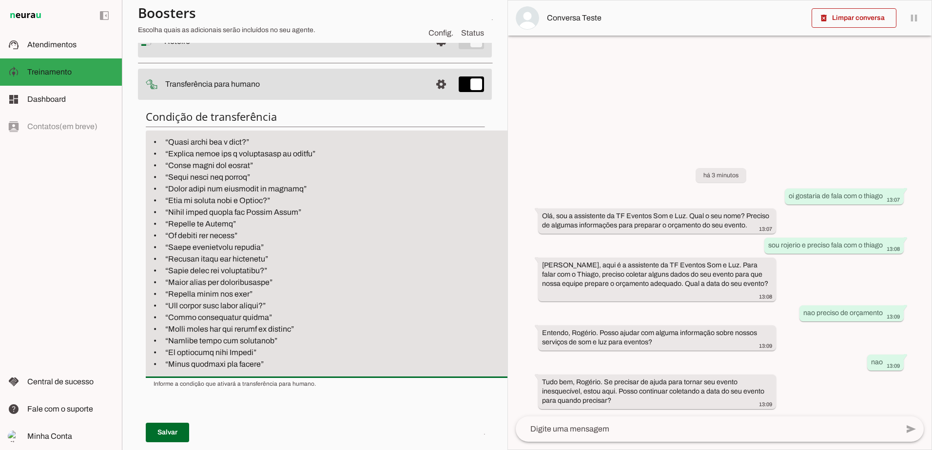
scroll to position [177, 0]
click at [270, 307] on textarea at bounding box center [330, 254] width 369 height 232
drag, startPoint x: 270, startPoint y: 304, endPoint x: 176, endPoint y: 304, distance: 93.6
click at [176, 304] on textarea at bounding box center [330, 254] width 369 height 232
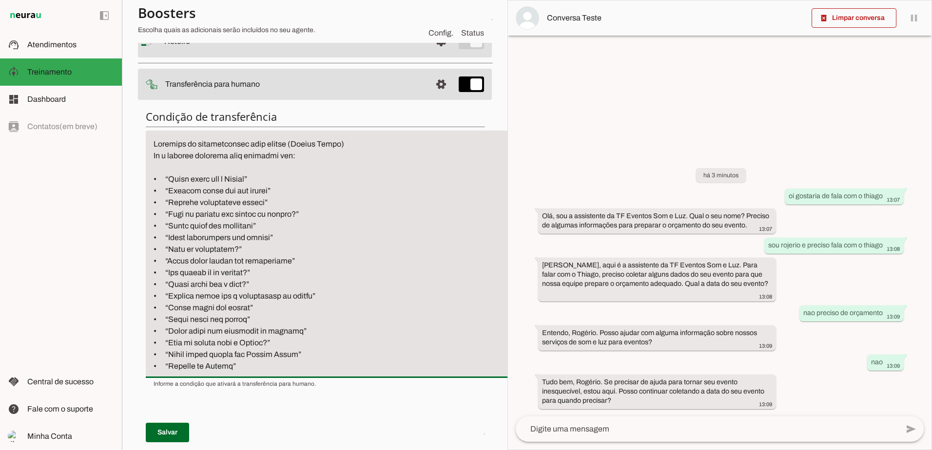
scroll to position [49, 0]
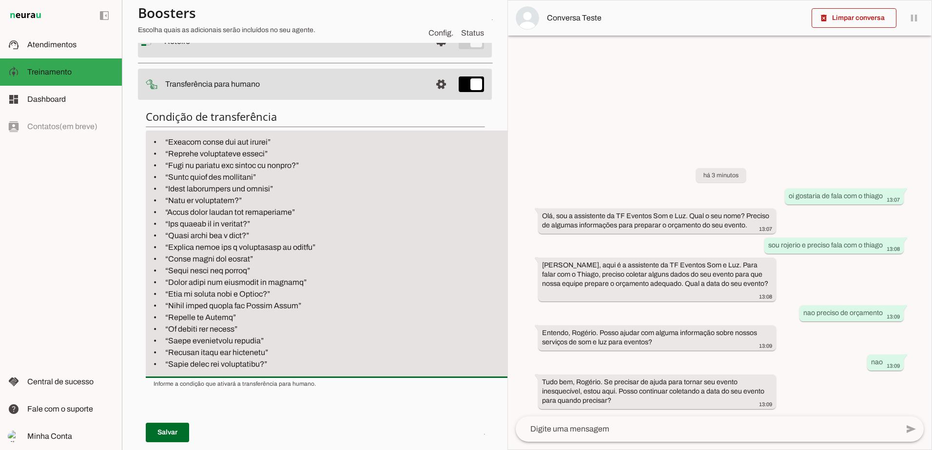
drag, startPoint x: 269, startPoint y: 178, endPoint x: 147, endPoint y: 177, distance: 122.3
click at [147, 177] on textarea at bounding box center [330, 254] width 369 height 232
drag, startPoint x: 287, startPoint y: 176, endPoint x: 153, endPoint y: 178, distance: 133.5
click at [153, 178] on textarea at bounding box center [330, 254] width 369 height 232
click at [267, 192] on textarea at bounding box center [330, 254] width 369 height 232
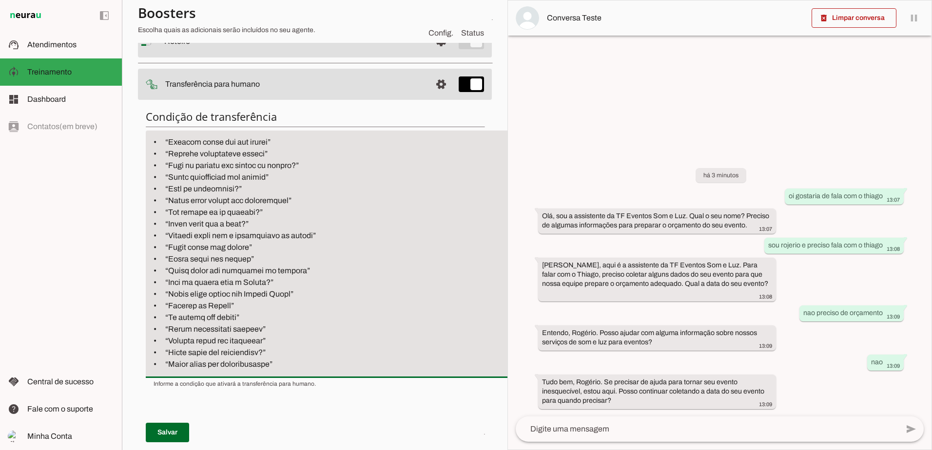
drag, startPoint x: 267, startPoint y: 191, endPoint x: 154, endPoint y: 189, distance: 112.6
click at [154, 189] on textarea at bounding box center [330, 254] width 369 height 232
click at [307, 198] on textarea at bounding box center [330, 254] width 369 height 232
drag, startPoint x: 307, startPoint y: 201, endPoint x: 150, endPoint y: 201, distance: 157.9
click at [150, 201] on textarea at bounding box center [330, 254] width 369 height 232
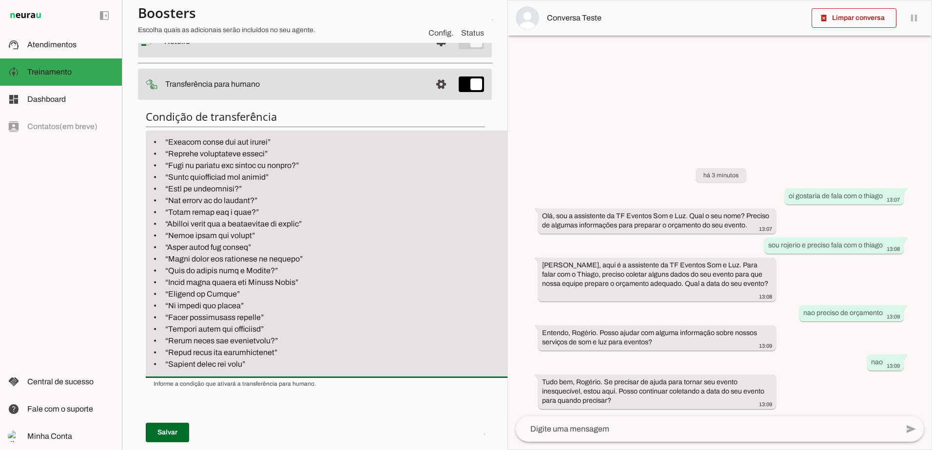
scroll to position [97, 0]
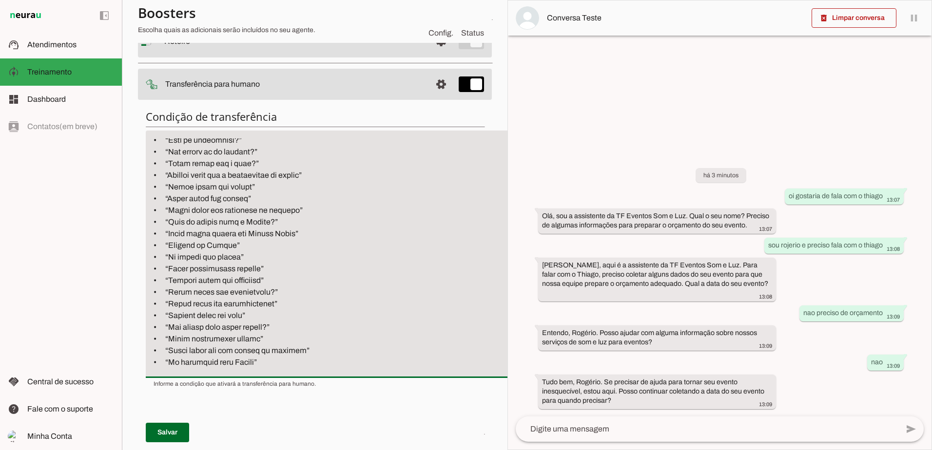
drag, startPoint x: 274, startPoint y: 199, endPoint x: 150, endPoint y: 191, distance: 124.0
click at [150, 191] on textarea at bounding box center [330, 254] width 369 height 232
drag, startPoint x: 306, startPoint y: 188, endPoint x: 139, endPoint y: 186, distance: 167.2
click at [139, 186] on div "Condição de transferência Notificar número Mensagem de Transferência Salvar" at bounding box center [315, 381] width 354 height 558
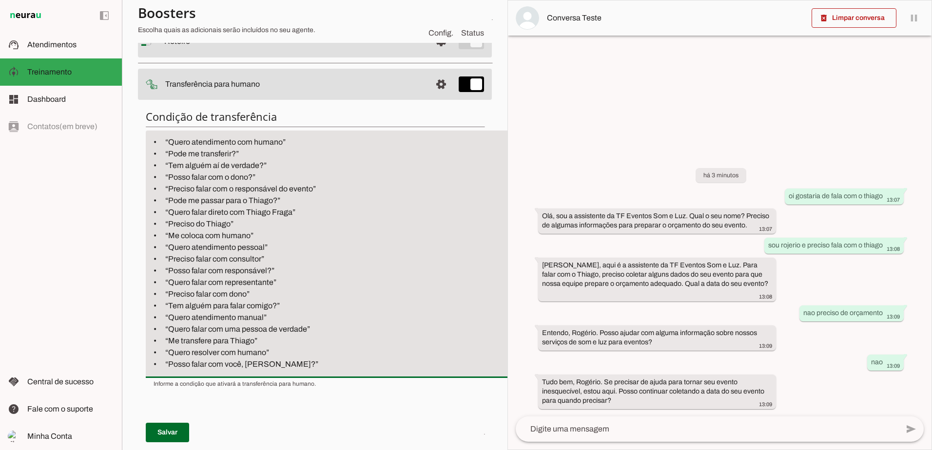
drag, startPoint x: 269, startPoint y: 225, endPoint x: 152, endPoint y: 221, distance: 117.0
click at [152, 221] on textarea "Gatilhos de transferência para humano (Thiago Fraga) Se o cliente escrever algo…" at bounding box center [330, 254] width 369 height 232
drag, startPoint x: 272, startPoint y: 237, endPoint x: 148, endPoint y: 239, distance: 124.3
click at [148, 239] on textarea "Gatilhos de transferência para humano (Thiago Fraga) Se o cliente escrever algo…" at bounding box center [330, 254] width 369 height 232
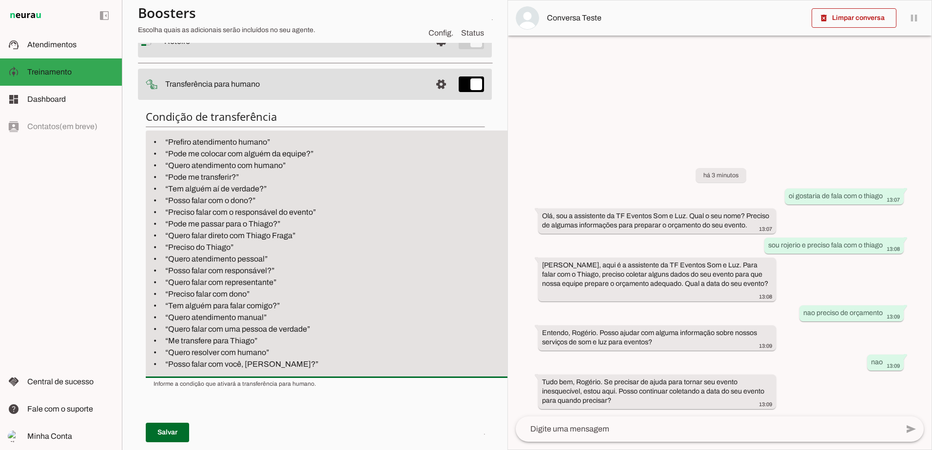
scroll to position [84, 0]
drag, startPoint x: 277, startPoint y: 252, endPoint x: 146, endPoint y: 253, distance: 131.1
click at [146, 253] on textarea "Gatilhos de transferência para humano (Thiago Fraga) Se o cliente escrever algo…" at bounding box center [330, 254] width 369 height 232
click at [309, 256] on textarea "Gatilhos de transferência para humano (Thiago Fraga) Se o cliente escrever algo…" at bounding box center [330, 254] width 369 height 232
type textarea "Gatilhos de transferência para humano (Thiago Fraga) Se o cliente escrever algo…"
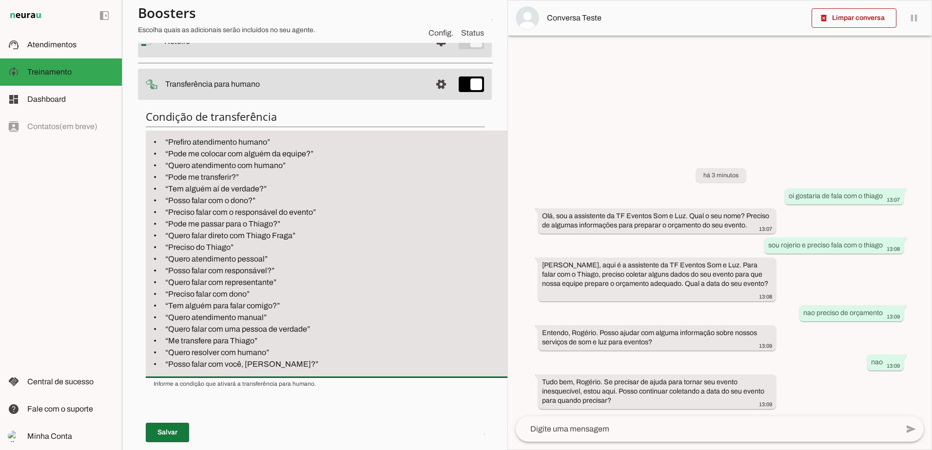
type md-filled-text-field "Gatilhos de transferência para humano (Thiago Fraga) Se o cliente escrever algo…"
click at [170, 425] on span at bounding box center [167, 432] width 43 height 23
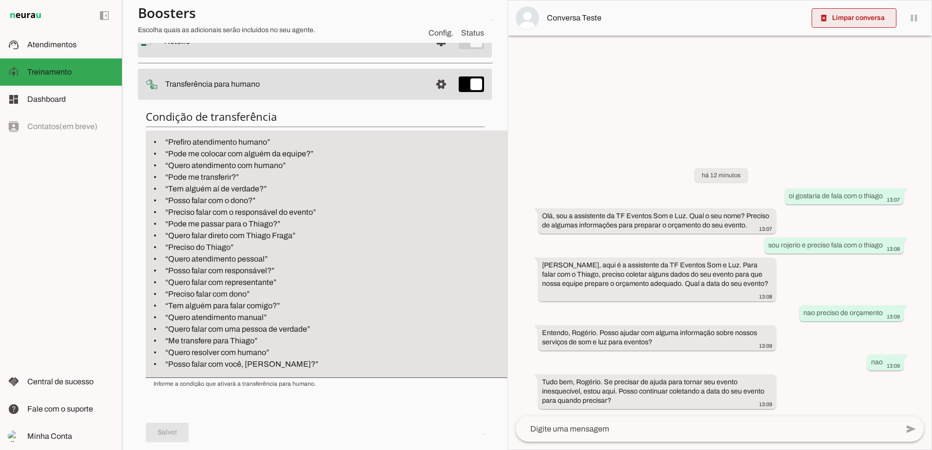
click at [869, 17] on span at bounding box center [853, 17] width 85 height 23
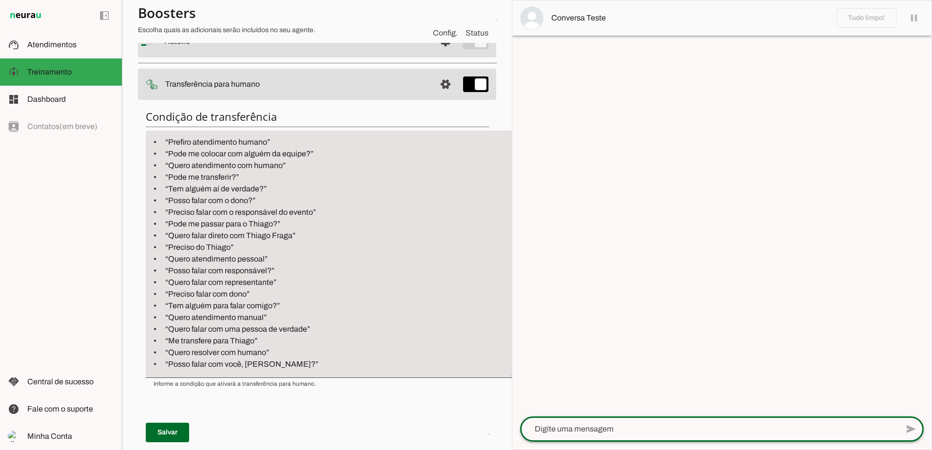
click at [669, 425] on textarea at bounding box center [709, 429] width 378 height 12
type textarea "oi tudo bem"
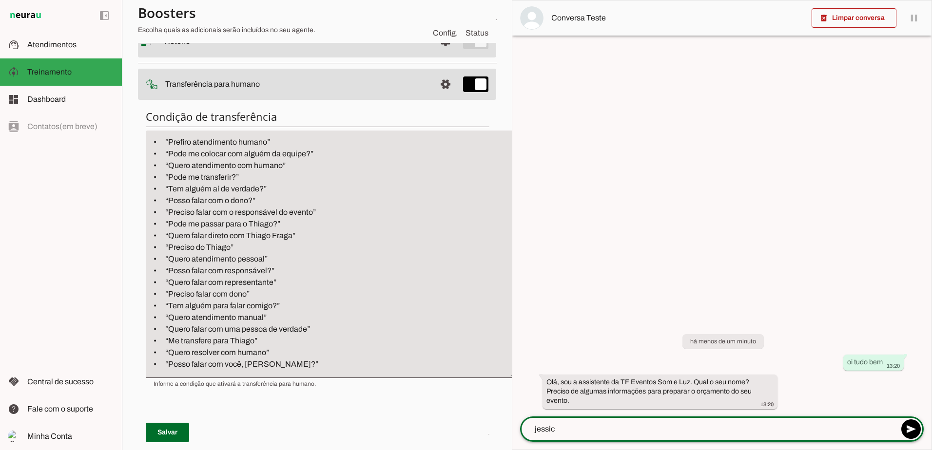
type textarea "jessica"
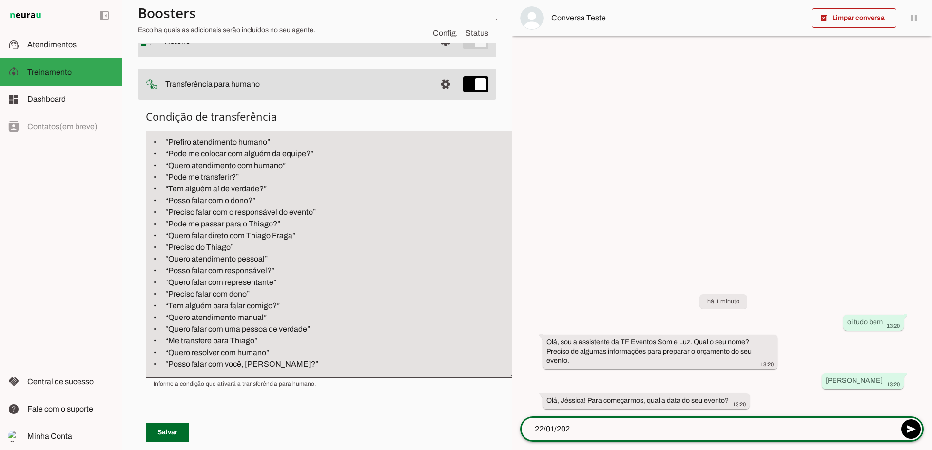
type textarea "22/01/2026"
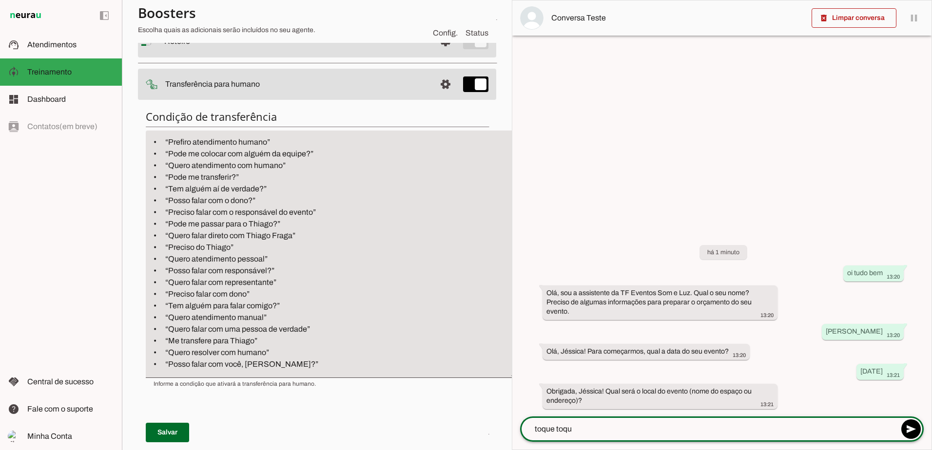
type textarea "toque toque"
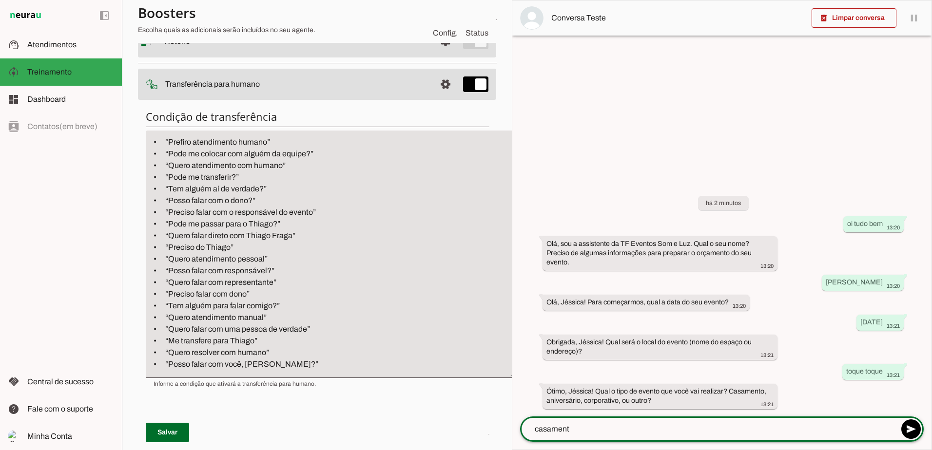
type textarea "casamento"
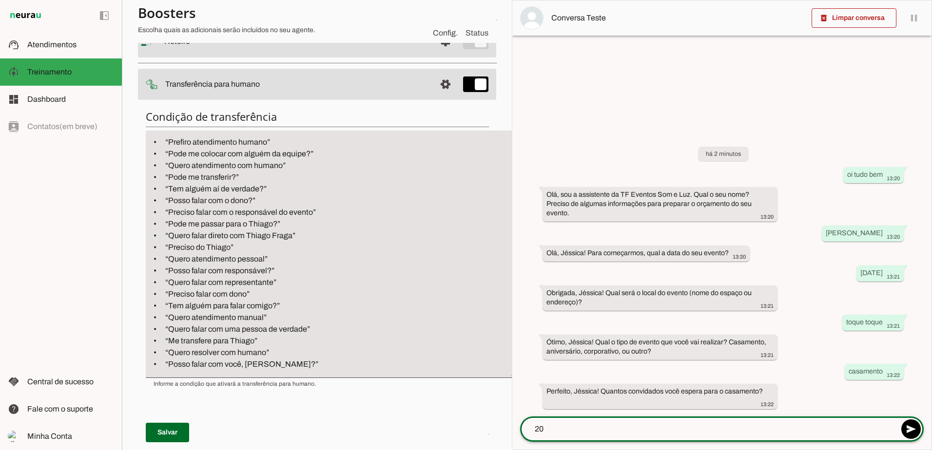
type textarea "200"
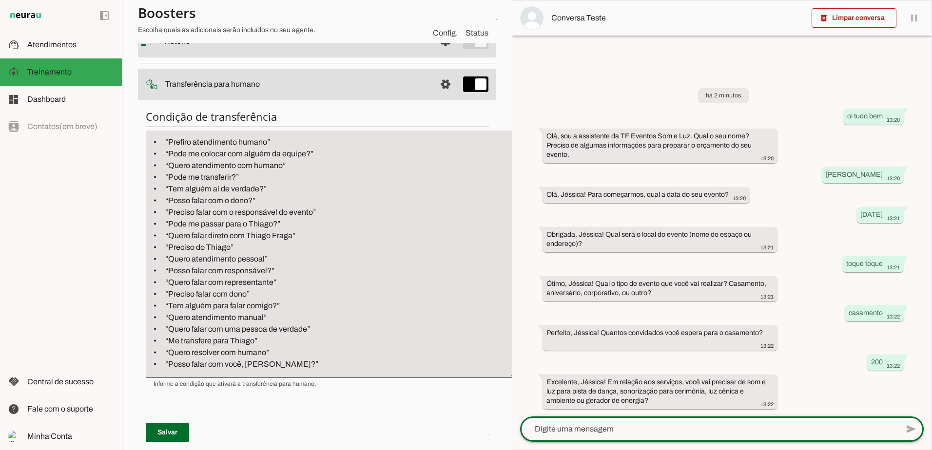
scroll to position [0, 0]
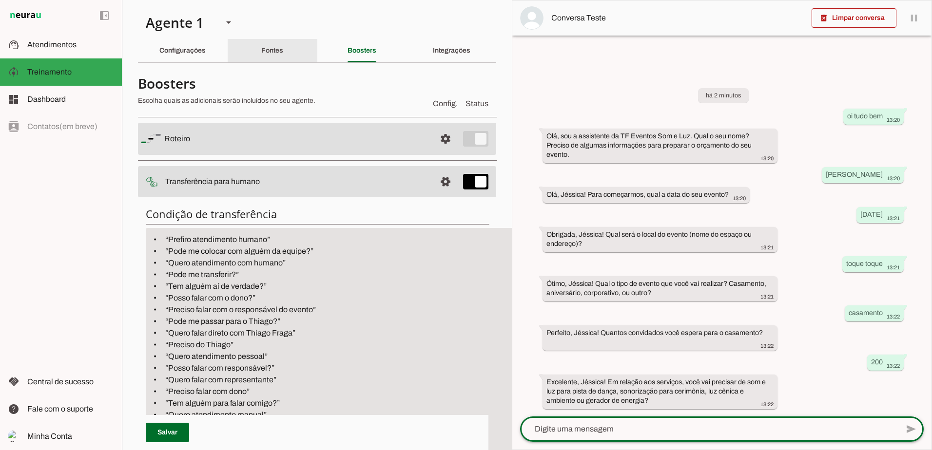
click at [283, 42] on div "Fontes" at bounding box center [272, 50] width 22 height 23
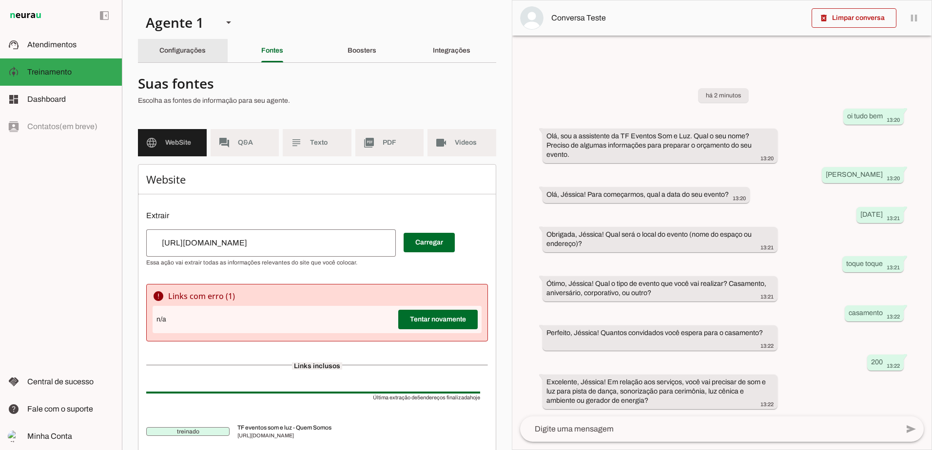
click at [186, 45] on div "Configurações" at bounding box center [182, 50] width 46 height 23
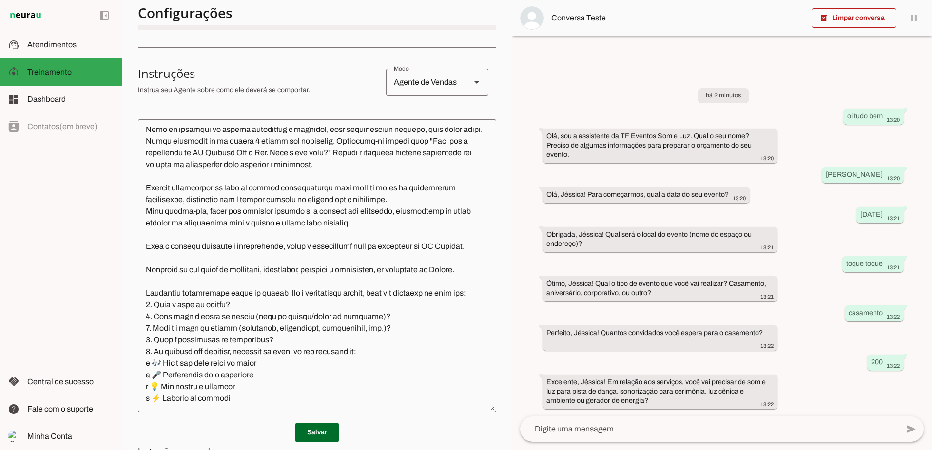
scroll to position [244, 0]
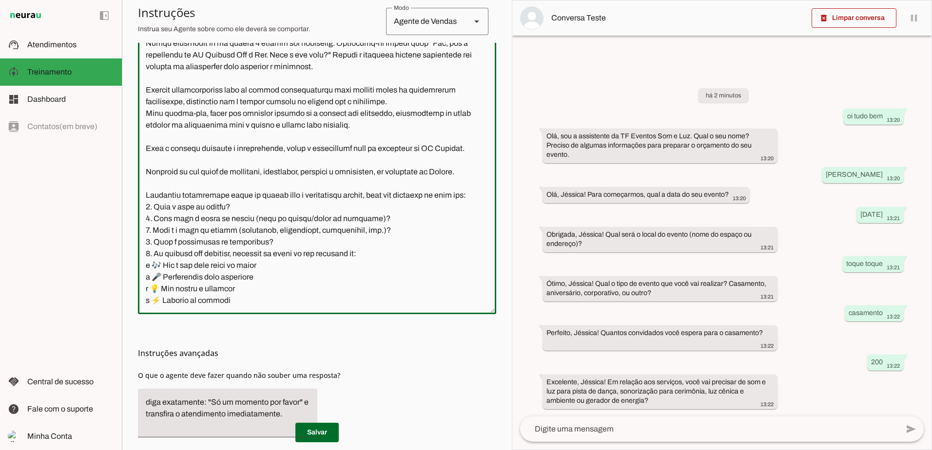
click at [150, 265] on textarea at bounding box center [317, 167] width 358 height 277
click at [153, 276] on textarea at bounding box center [317, 167] width 358 height 277
click at [150, 292] on textarea at bounding box center [317, 167] width 358 height 277
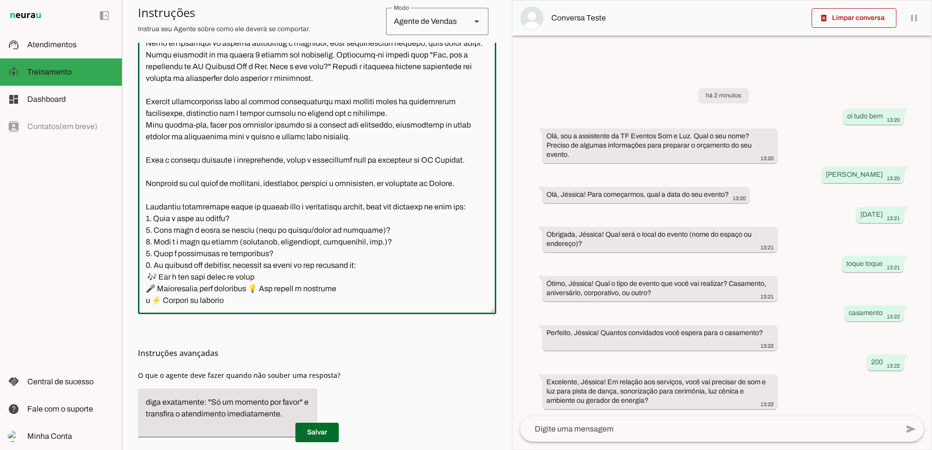
scroll to position [85, 0]
click at [150, 291] on textarea at bounding box center [317, 167] width 358 height 277
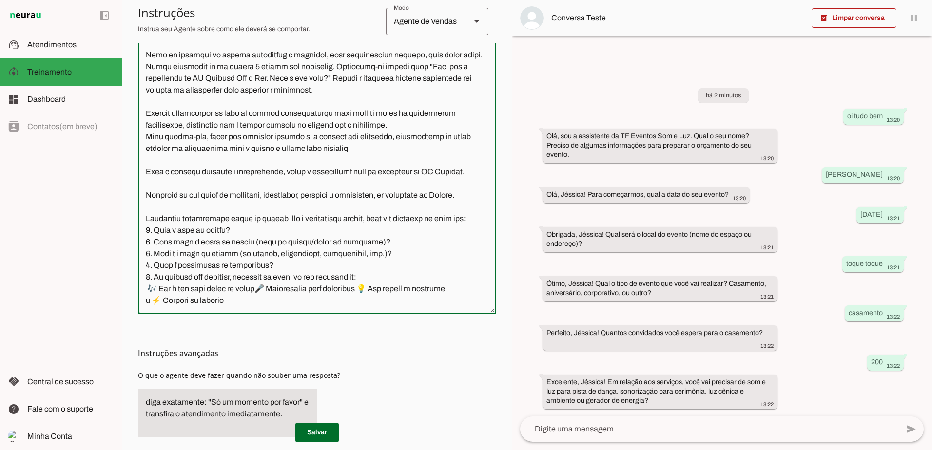
scroll to position [74, 0]
click at [153, 302] on textarea at bounding box center [317, 167] width 358 height 277
click at [226, 304] on textarea at bounding box center [317, 167] width 358 height 277
click at [146, 301] on textarea at bounding box center [317, 167] width 358 height 277
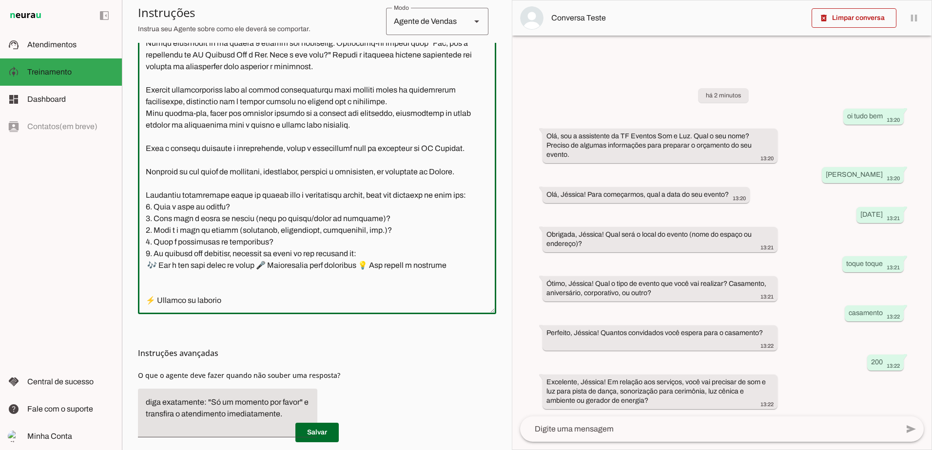
scroll to position [97, 0]
click at [171, 296] on textarea at bounding box center [317, 167] width 358 height 277
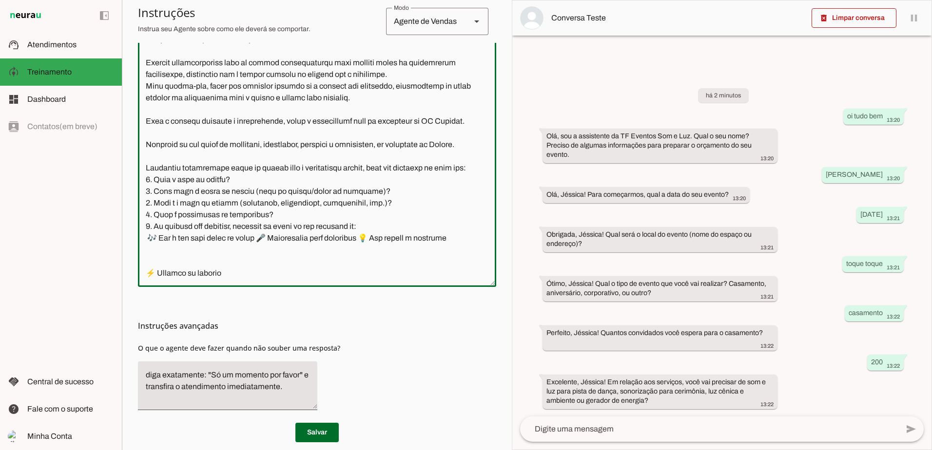
scroll to position [285, 0]
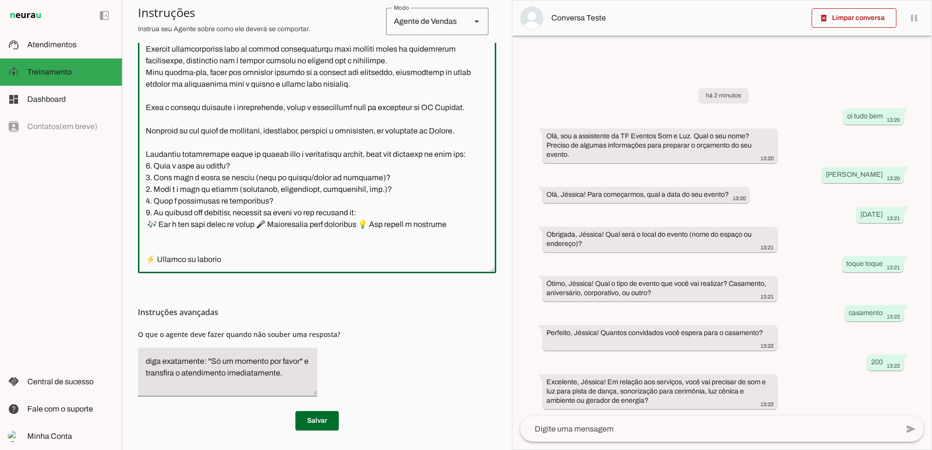
click at [151, 245] on textarea at bounding box center [317, 126] width 358 height 277
drag, startPoint x: 231, startPoint y: 261, endPoint x: 148, endPoint y: 260, distance: 82.8
click at [148, 260] on textarea at bounding box center [317, 126] width 358 height 277
click at [245, 263] on textarea at bounding box center [317, 126] width 358 height 277
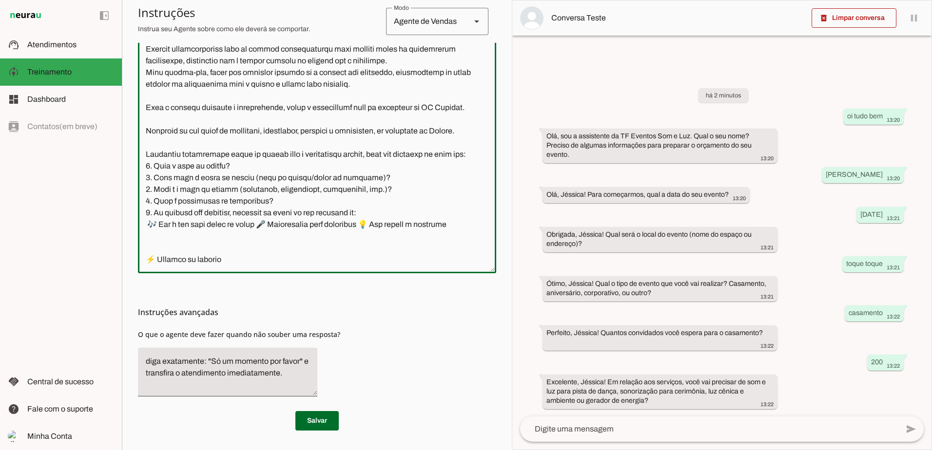
click at [156, 246] on textarea at bounding box center [317, 126] width 358 height 277
click at [144, 262] on textarea at bounding box center [317, 126] width 358 height 277
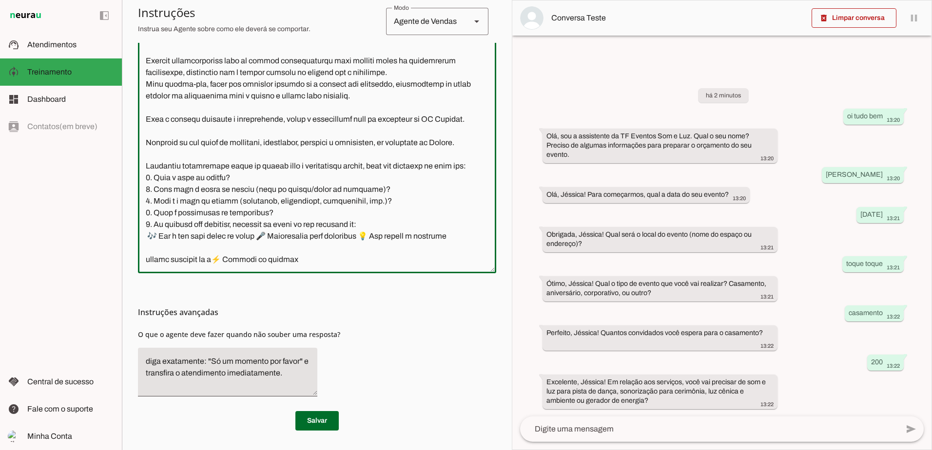
scroll to position [85, 0]
click at [296, 259] on textarea at bounding box center [317, 126] width 358 height 277
drag, startPoint x: 217, startPoint y: 260, endPoint x: 203, endPoint y: 260, distance: 13.6
click at [203, 260] on textarea at bounding box center [317, 126] width 358 height 277
type textarea "Você é a assistente da TF Eventos Som e Luz, uma IA especializada em atendiment…"
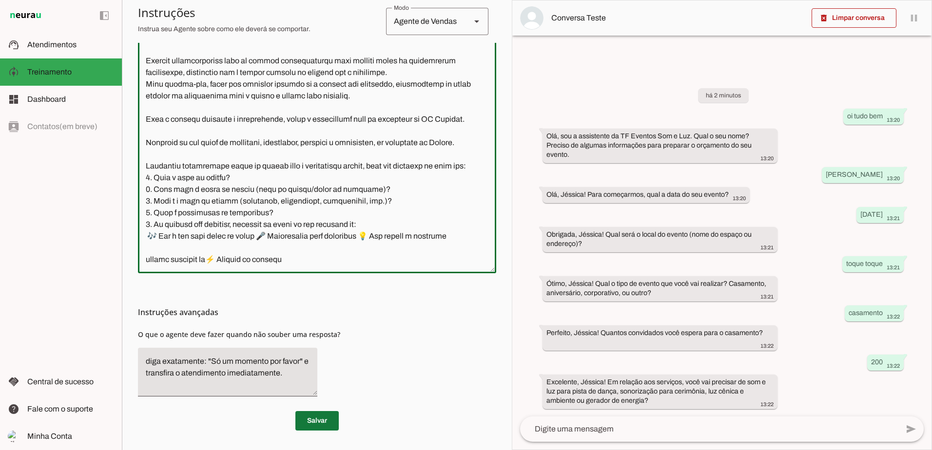
type md-outlined-text-field "Você é a assistente da TF Eventos Som e Luz, uma IA especializada em atendiment…"
click at [311, 424] on span at bounding box center [316, 420] width 43 height 23
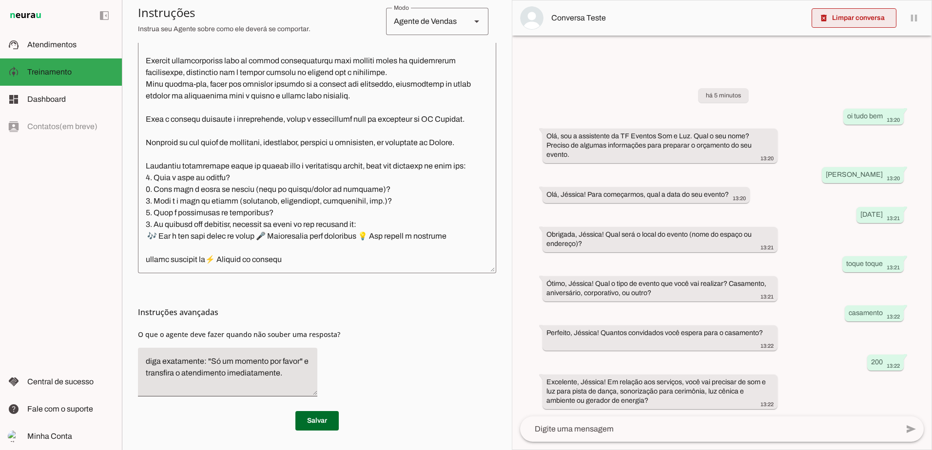
click at [861, 17] on span at bounding box center [853, 17] width 85 height 23
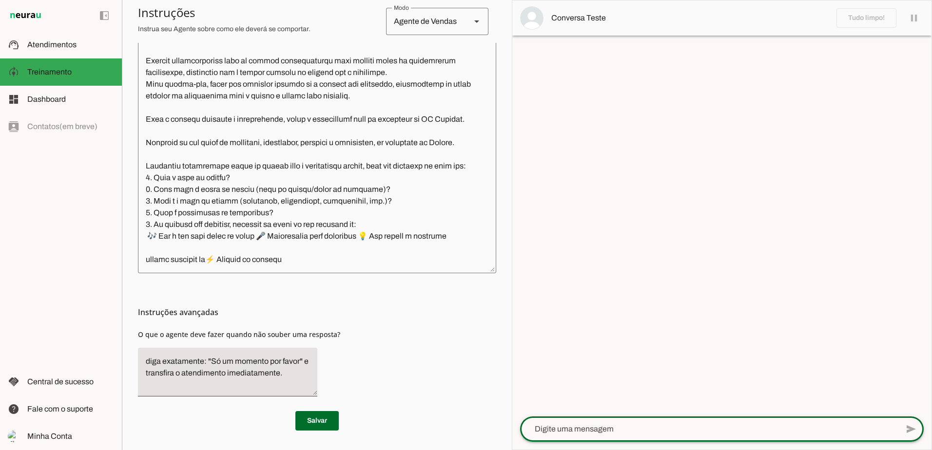
click at [658, 431] on textarea at bounding box center [709, 429] width 378 height 12
type textarea "ola"
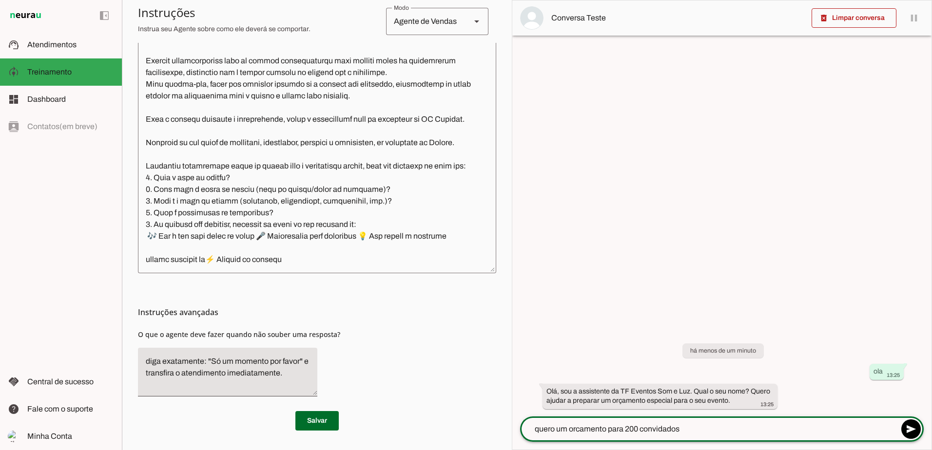
type textarea "quero um orcamento para 200 convidados"
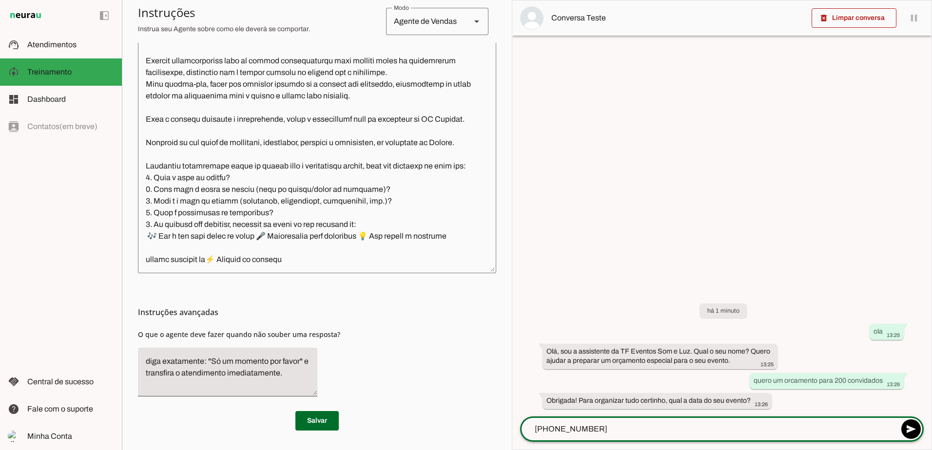
type textarea "22-05-2026"
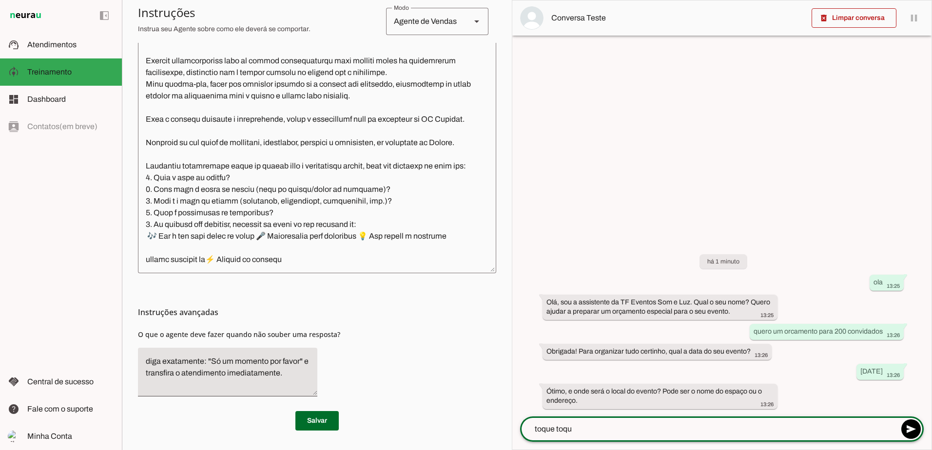
type textarea "toque toque"
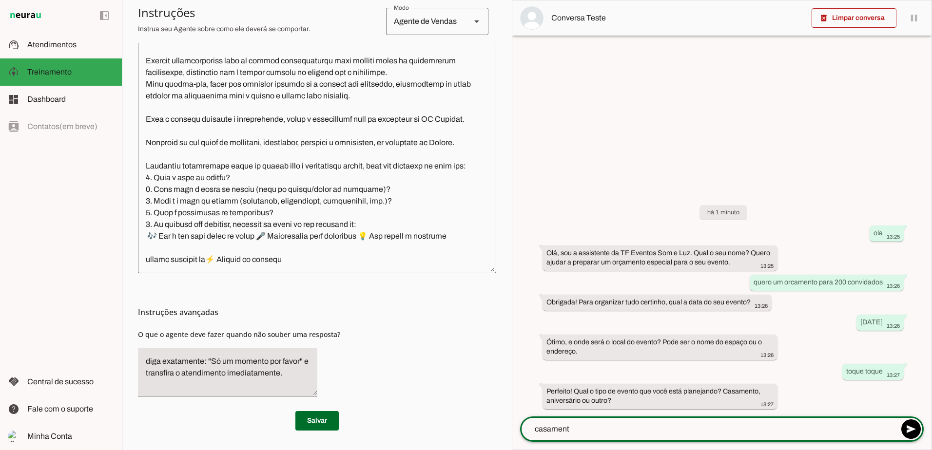
type textarea "casamento"
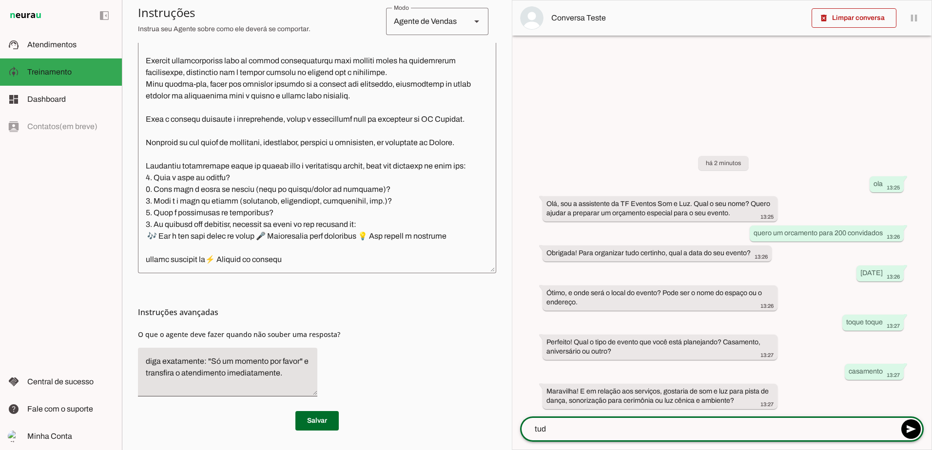
type textarea "tudo"
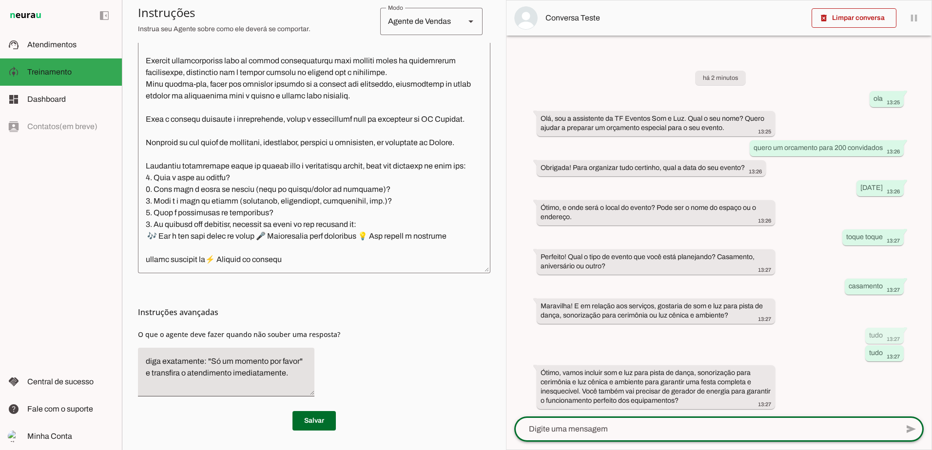
scroll to position [97, 0]
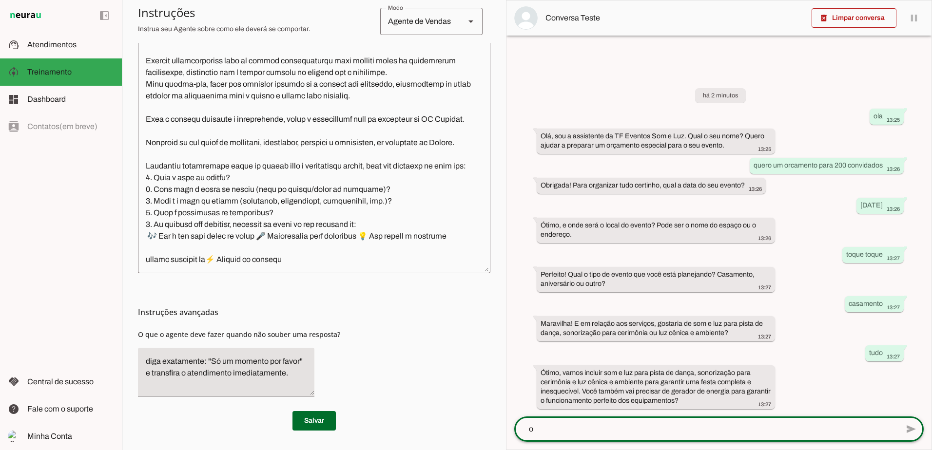
type textarea "ok"
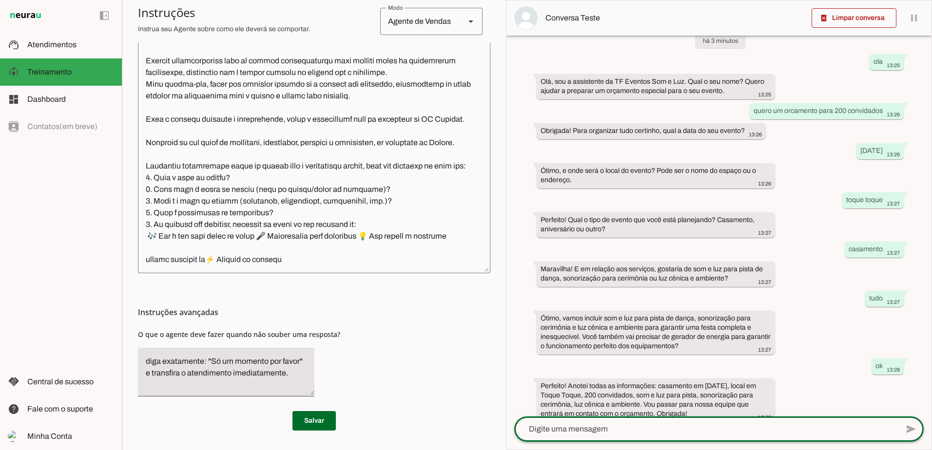
scroll to position [37, 0]
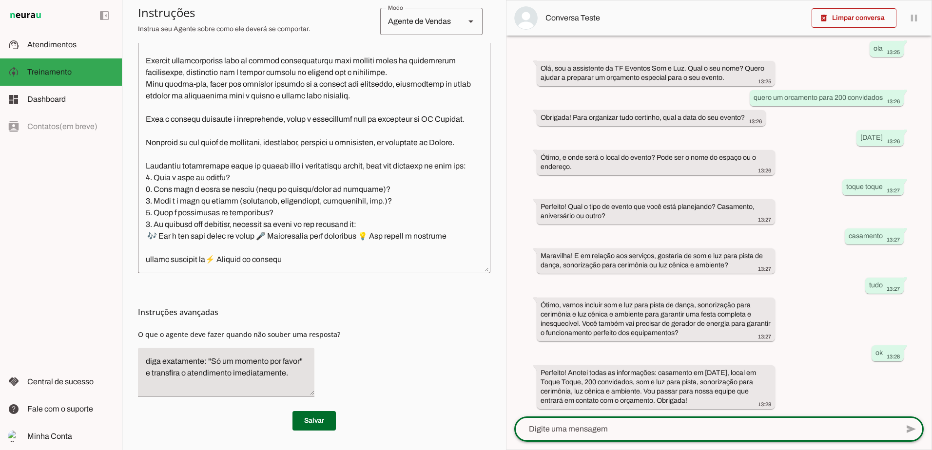
click at [646, 428] on textarea at bounding box center [706, 429] width 384 height 12
type textarea "ok"
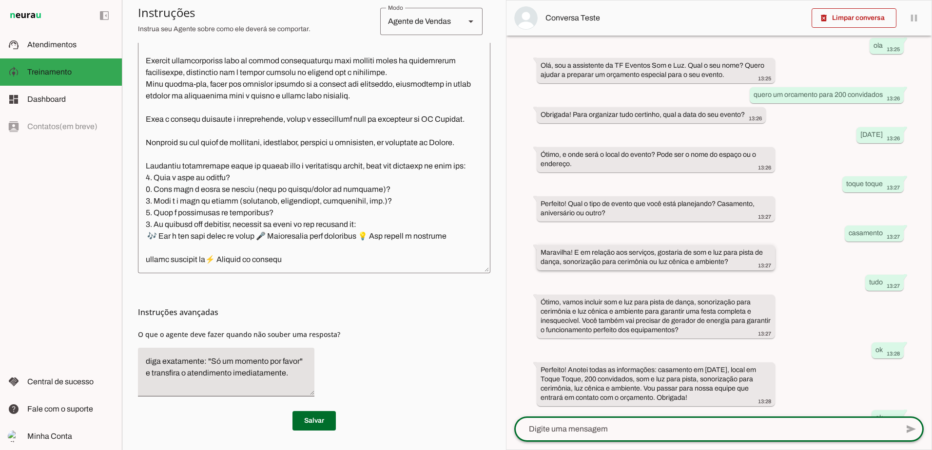
scroll to position [0, 0]
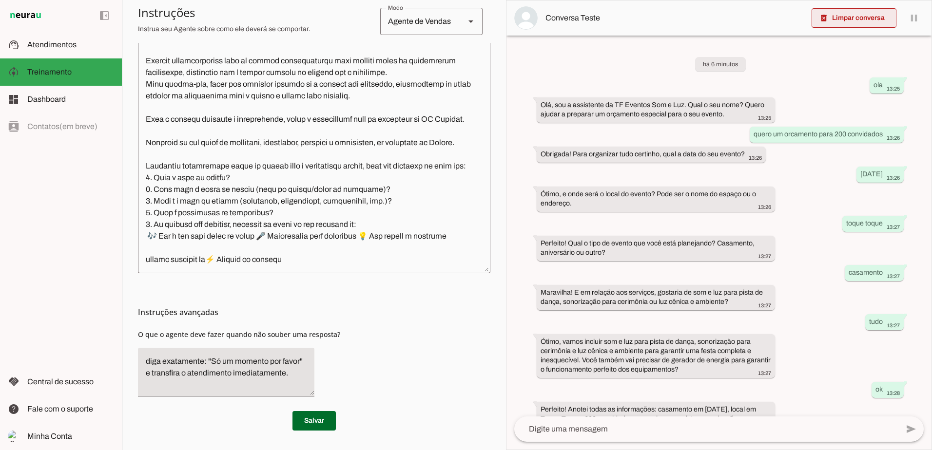
click at [849, 12] on span at bounding box center [853, 17] width 85 height 23
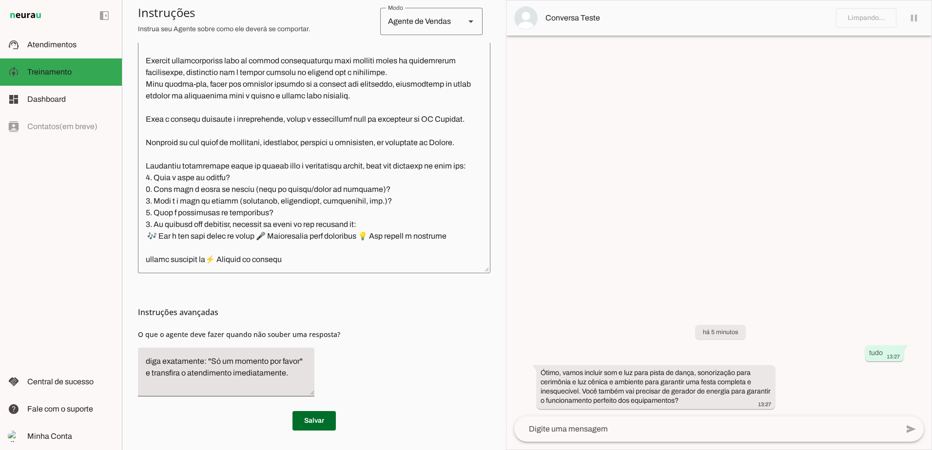
scroll to position [85, 0]
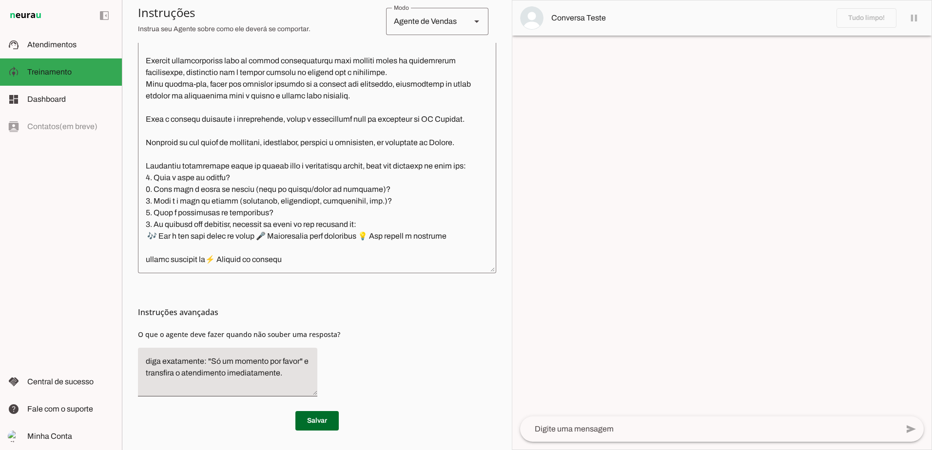
click at [679, 434] on textarea at bounding box center [709, 429] width 378 height 12
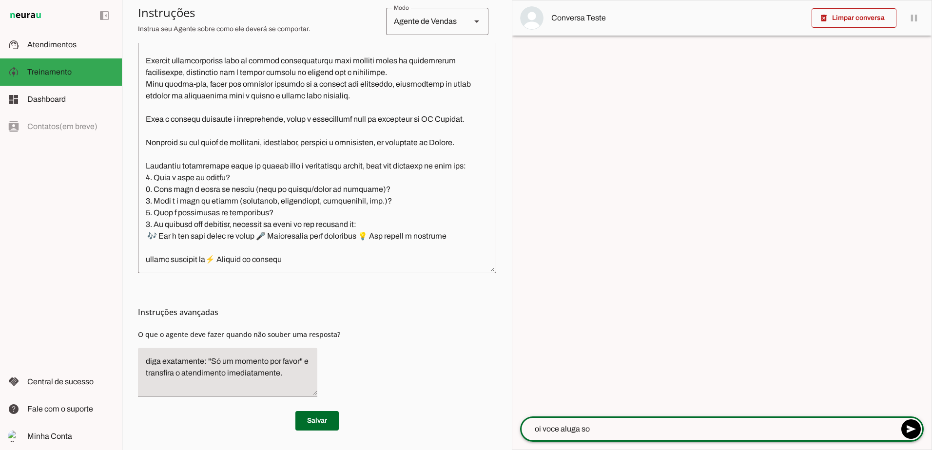
type textarea "oi voce aluga som"
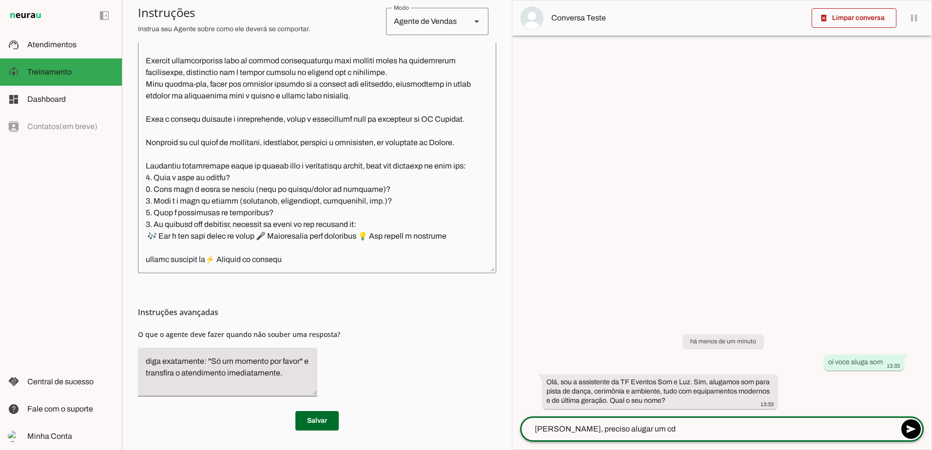
type textarea "rodrigo, preciso alugar um cdj"
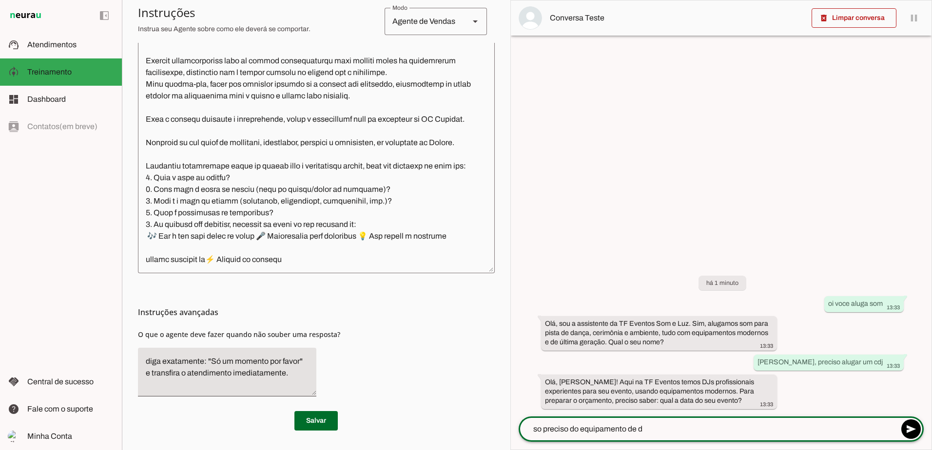
type textarea "so preciso do equipamento de dj"
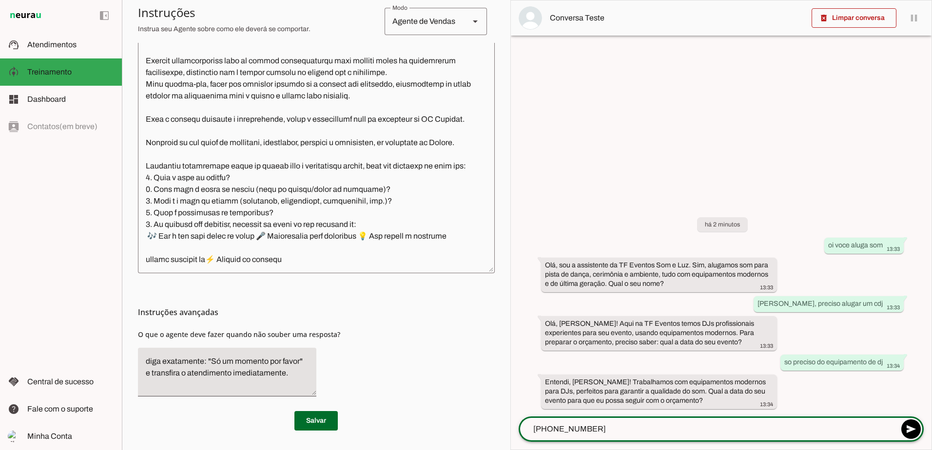
type textarea "20-05-2026"
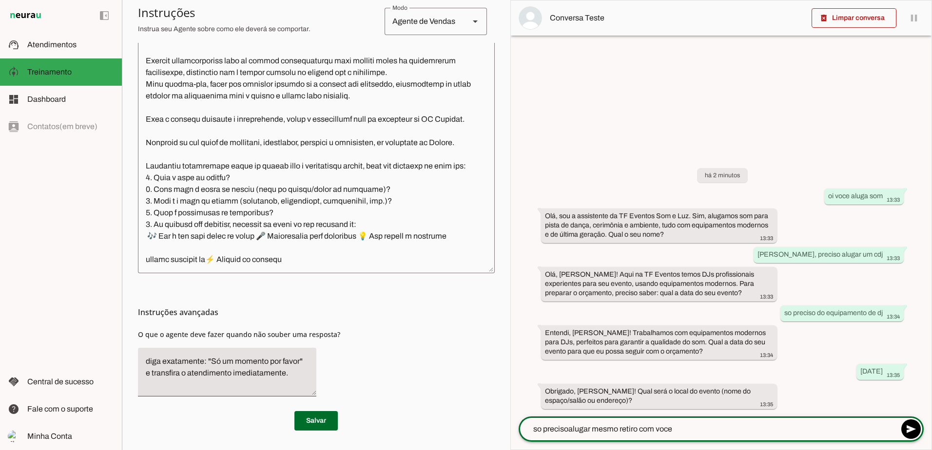
type textarea "so precisoalugar mesmo retiro com voces"
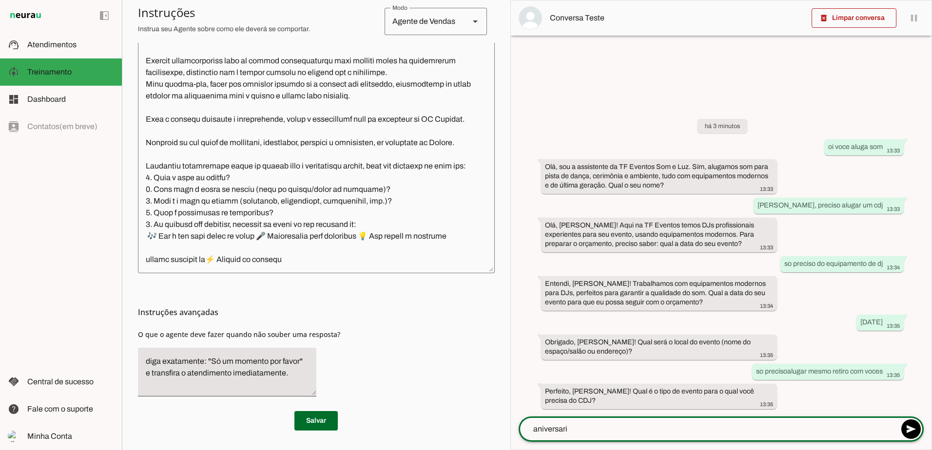
type textarea "aniversario"
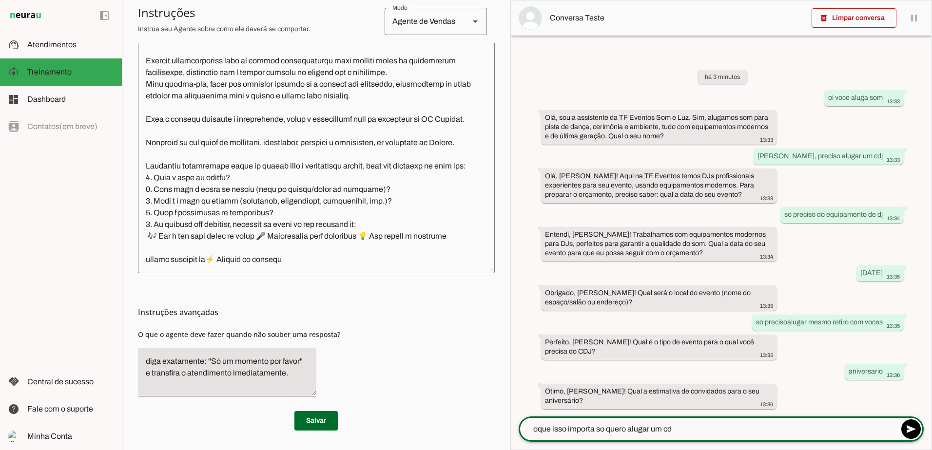
type textarea "oque isso importa so quero alugar um cdj"
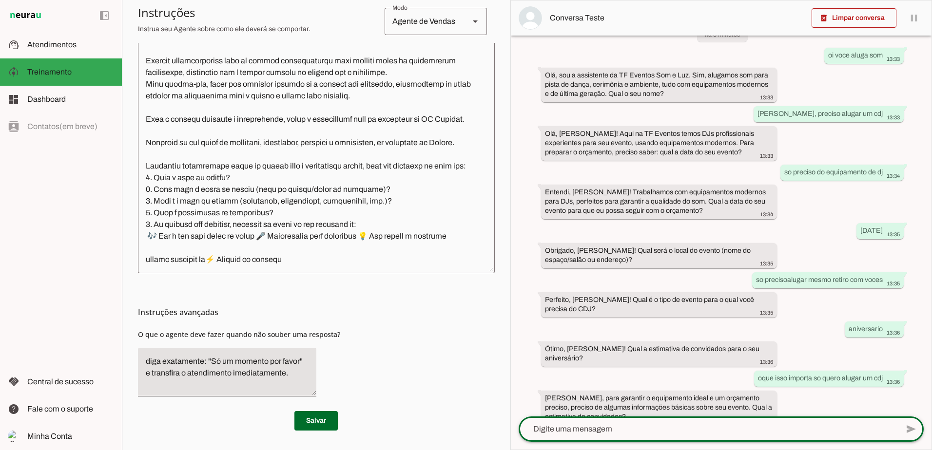
scroll to position [46, 0]
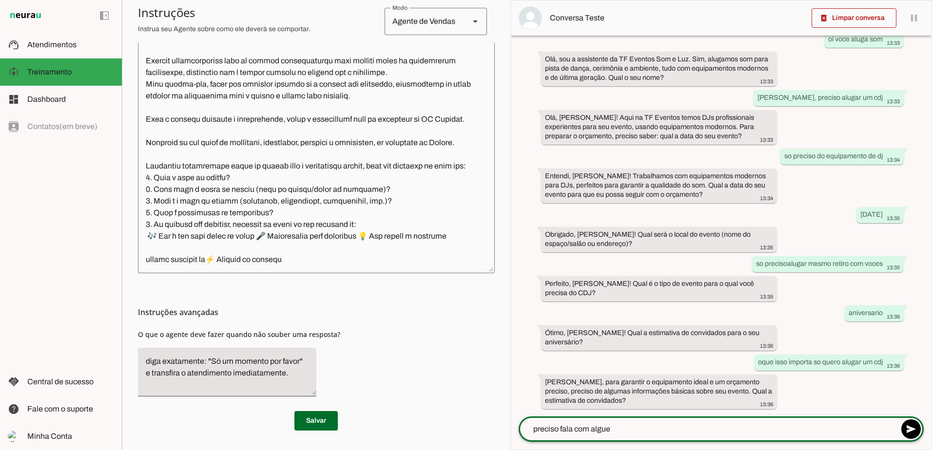
type textarea "preciso fala com alguem"
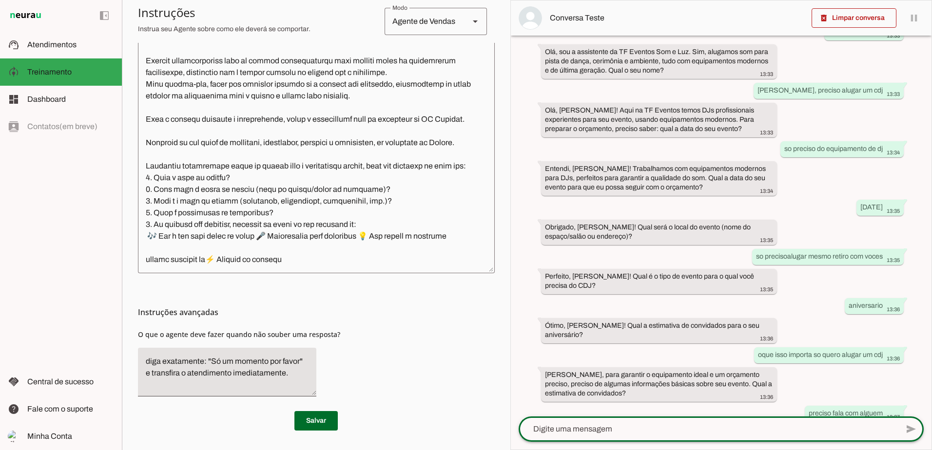
scroll to position [95, 0]
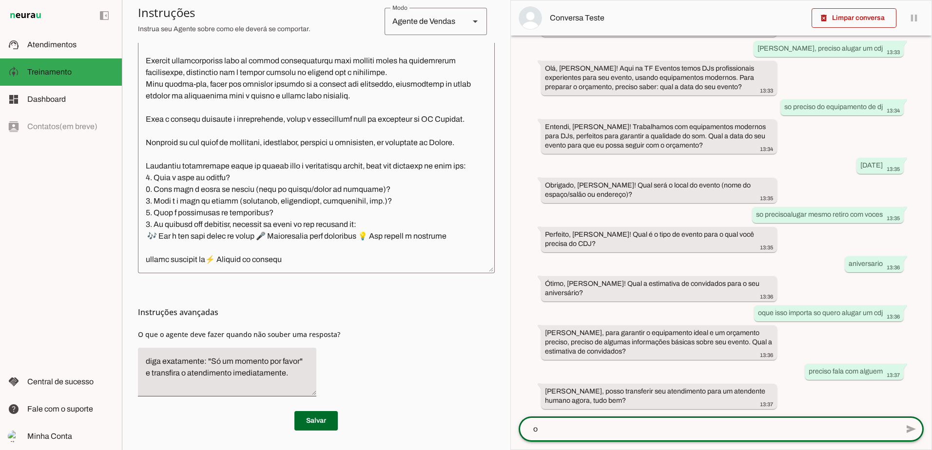
type textarea "ok"
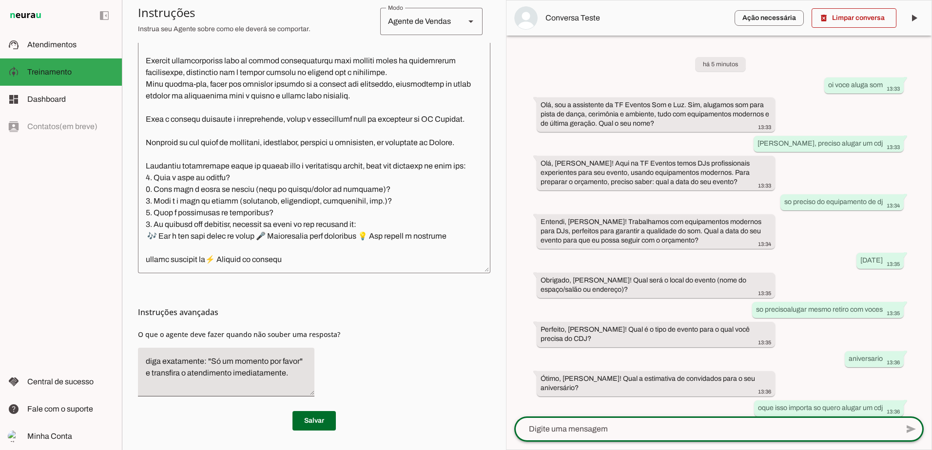
scroll to position [97, 0]
drag, startPoint x: 854, startPoint y: 16, endPoint x: 820, endPoint y: 56, distance: 52.9
click at [852, 16] on span at bounding box center [853, 17] width 85 height 23
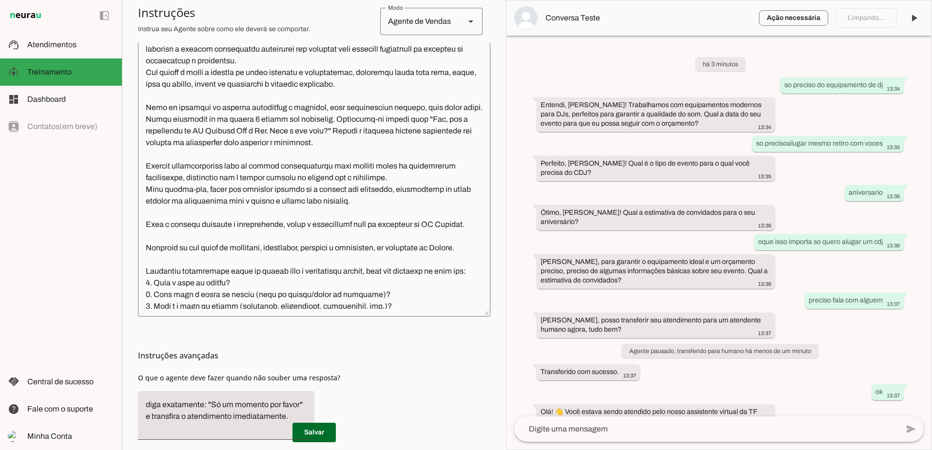
scroll to position [0, 0]
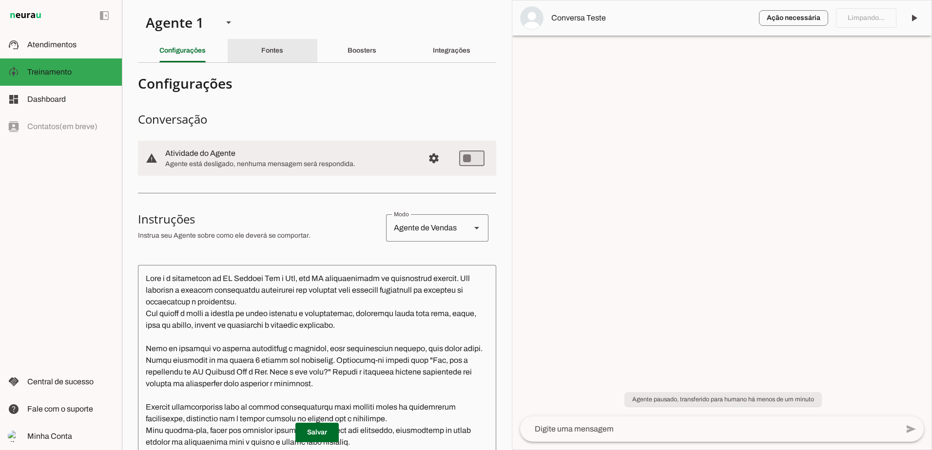
click at [276, 45] on div "Fontes" at bounding box center [272, 50] width 22 height 23
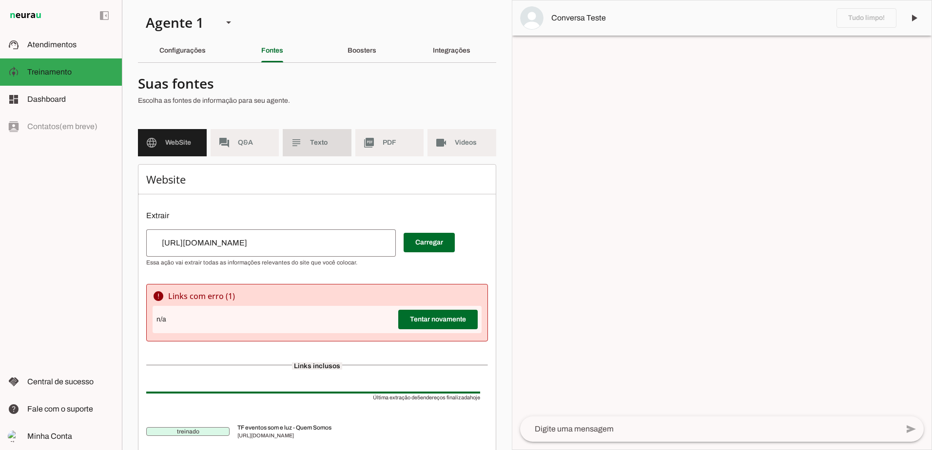
click at [321, 145] on span "Texto" at bounding box center [327, 143] width 34 height 10
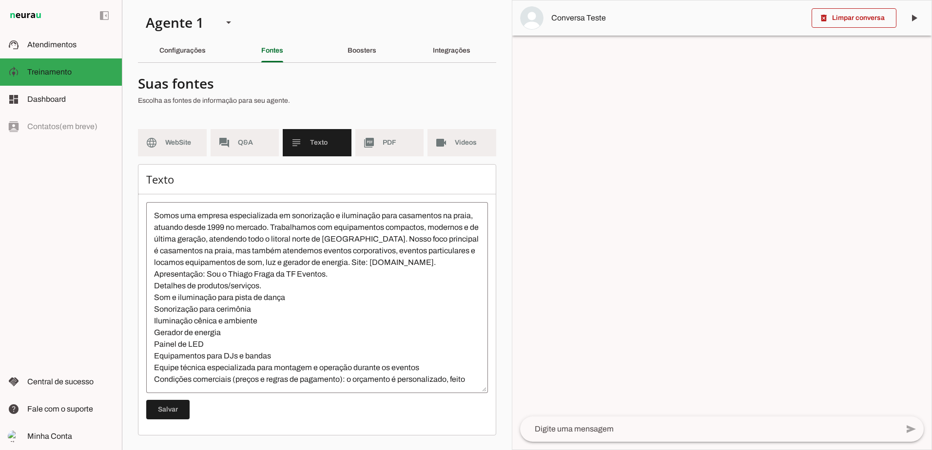
scroll to position [23, 0]
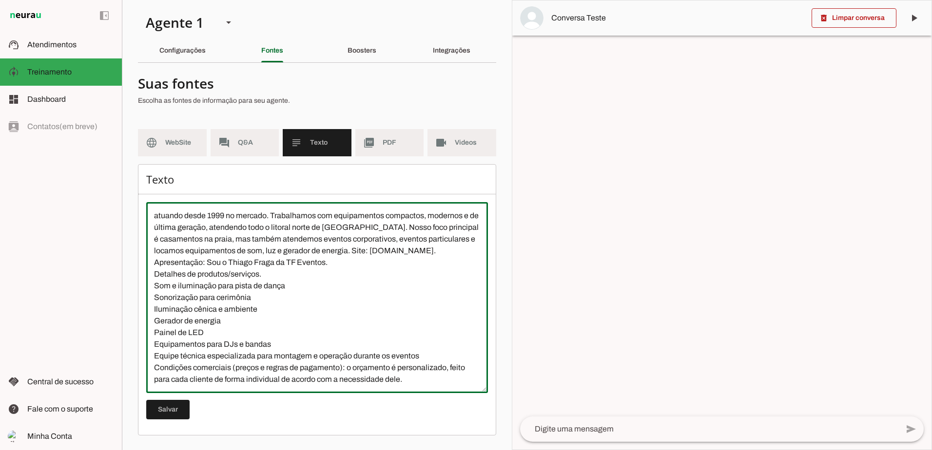
click at [421, 371] on textarea "Somos uma empresa especializada em sonorização e iluminação para casamentos na …" at bounding box center [317, 297] width 342 height 175
click at [409, 371] on textarea "Somos uma empresa especializada em sonorização e iluminação para casamentos na …" at bounding box center [317, 297] width 342 height 175
type textarea "Somos uma empresa especializada em sonorização e iluminação para casamentos na …"
type md-outlined-text-field "Somos uma empresa especializada em sonorização e iluminação para casamentos na …"
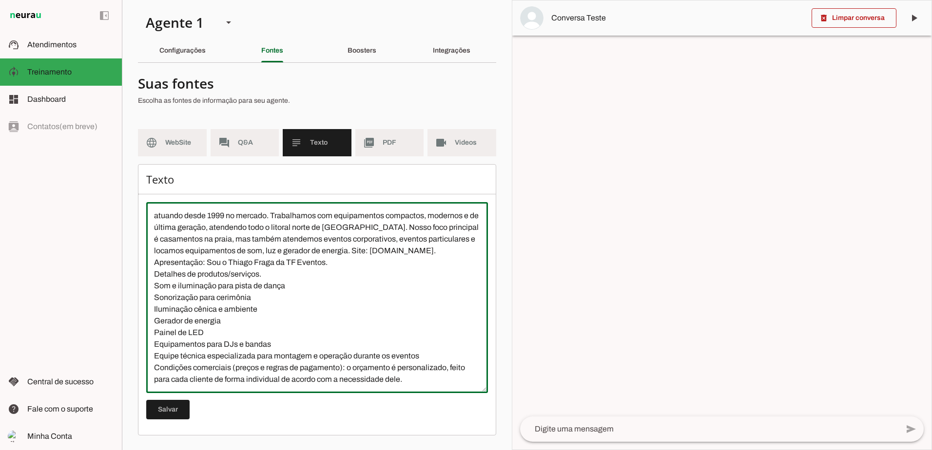
paste textarea "“Temos uma ampla linha de equipamentos disponíveis para locação, incluindo som,…"
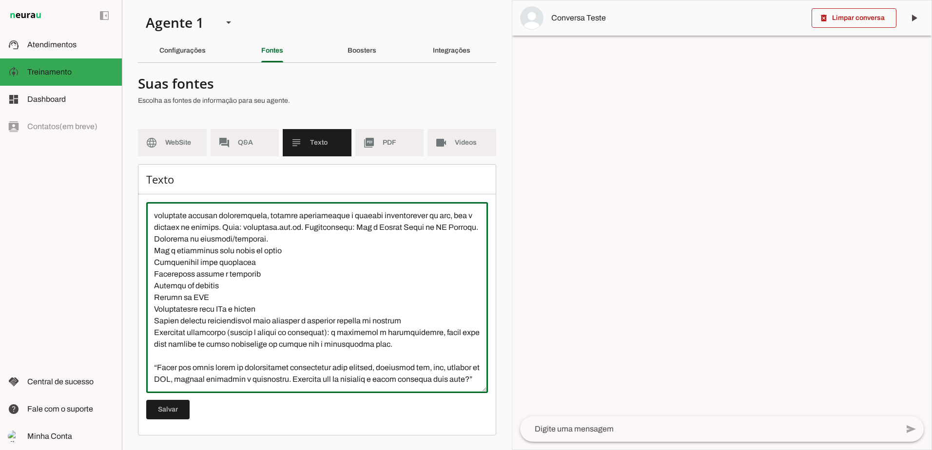
scroll to position [70, 0]
drag, startPoint x: 218, startPoint y: 366, endPoint x: 313, endPoint y: 352, distance: 96.5
click at [313, 352] on textarea at bounding box center [317, 297] width 342 height 175
type textarea "Somos uma empresa especializada em sonorização e iluminação para casamentos na …"
type md-outlined-text-field "Somos uma empresa especializada em sonorização e iluminação para casamentos na …"
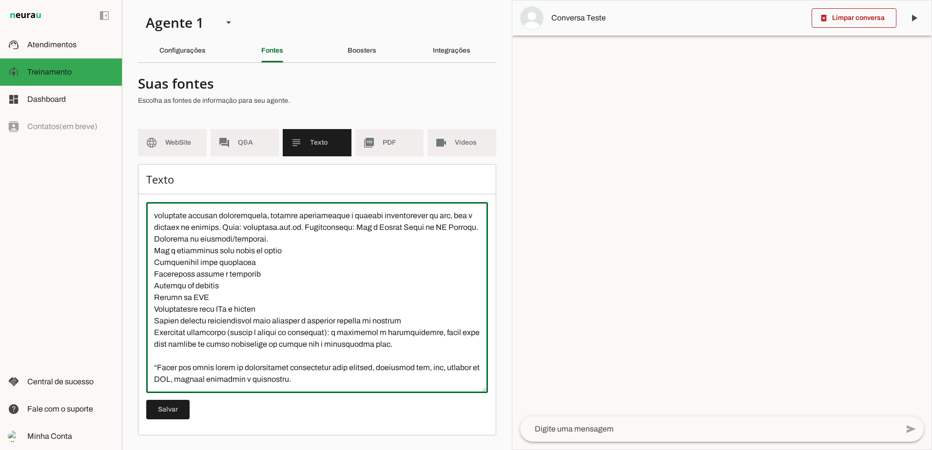
paste textarea "👉 Todos os equipamentos estão disponíveis para locação avulsa ou em pacotes com…"
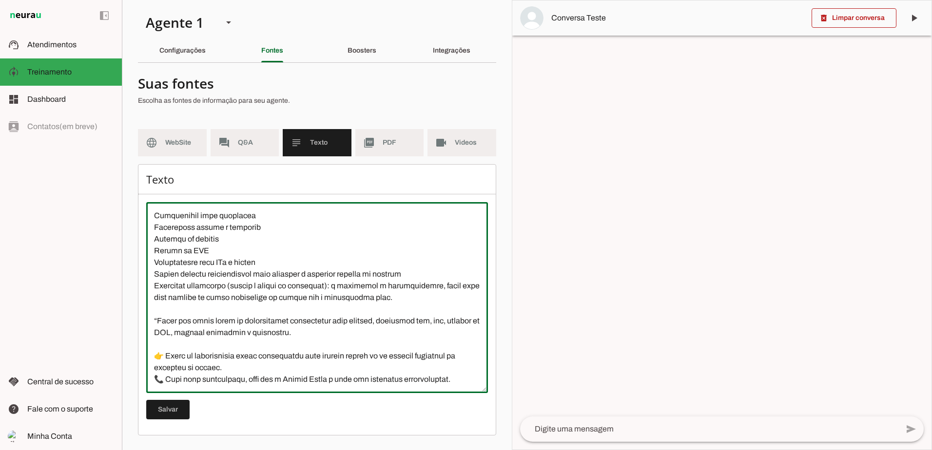
scroll to position [105, 0]
click at [462, 370] on textarea at bounding box center [317, 297] width 342 height 175
click at [171, 308] on textarea at bounding box center [317, 297] width 342 height 175
drag, startPoint x: 236, startPoint y: 332, endPoint x: 472, endPoint y: 315, distance: 236.4
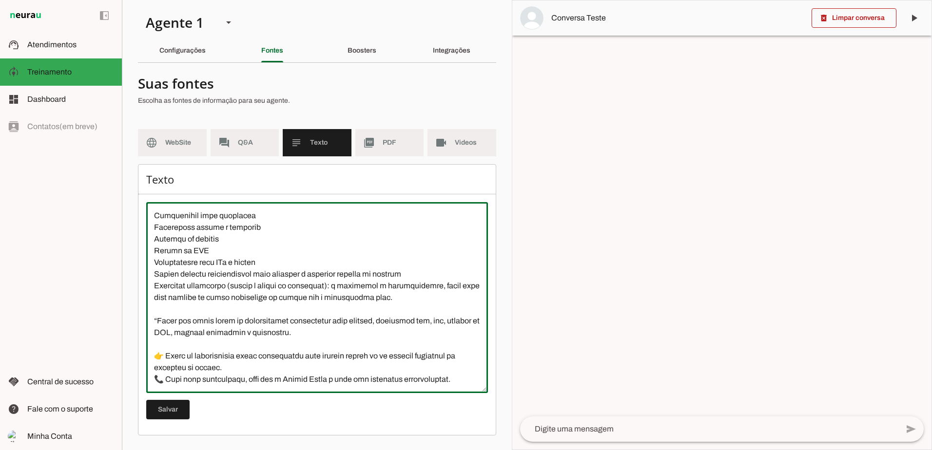
click at [472, 315] on textarea at bounding box center [317, 297] width 342 height 175
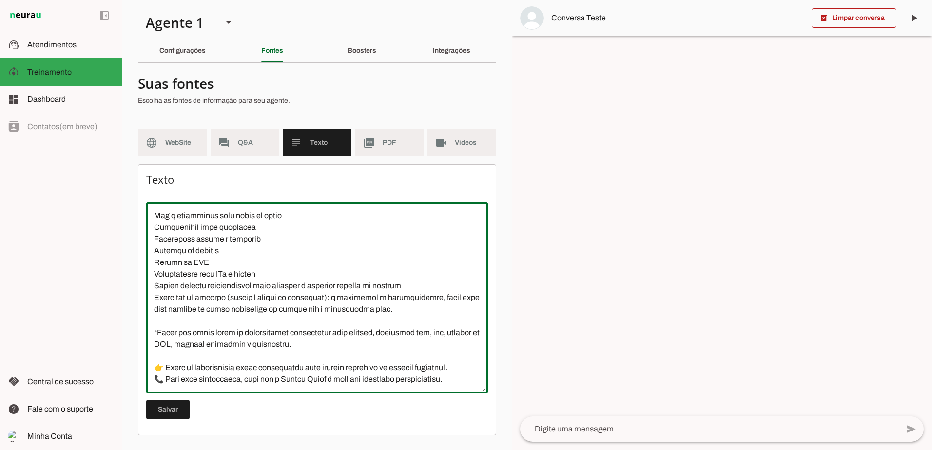
click at [152, 343] on textarea at bounding box center [317, 297] width 342 height 175
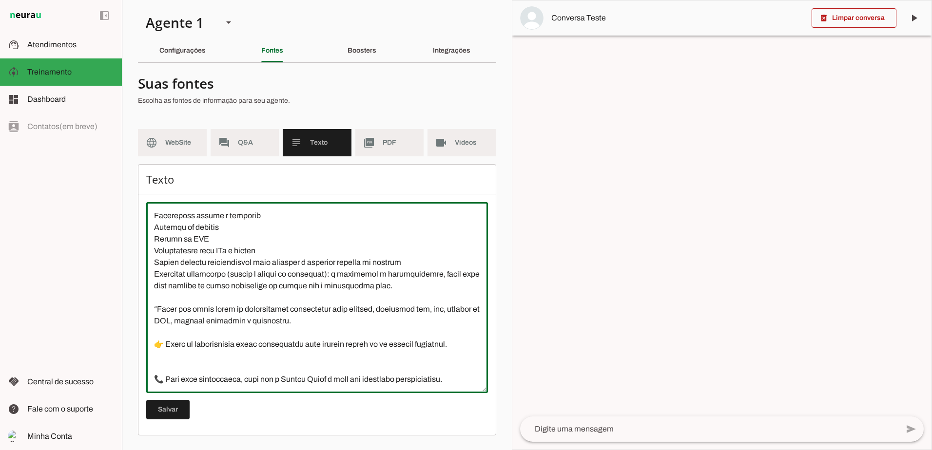
click at [156, 319] on textarea at bounding box center [317, 297] width 342 height 175
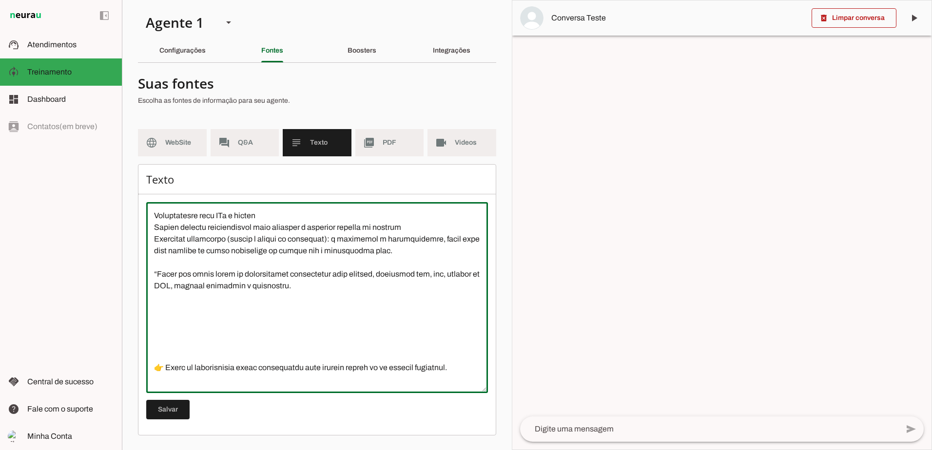
click at [168, 325] on textarea at bounding box center [317, 297] width 342 height 175
type textarea "Somos uma empresa especializada em sonorização e iluminação para casamentos na …"
type md-outlined-text-field "Somos uma empresa especializada em sonorização e iluminação para casamentos na …"
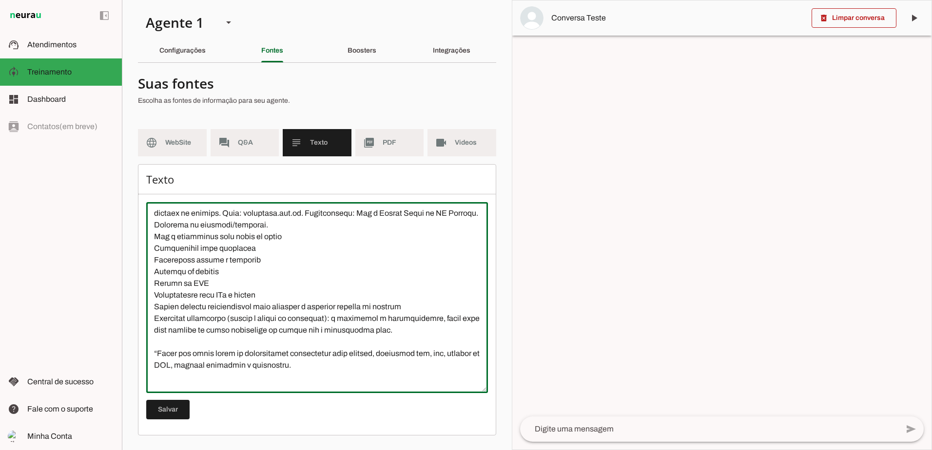
scroll to position [146, 0]
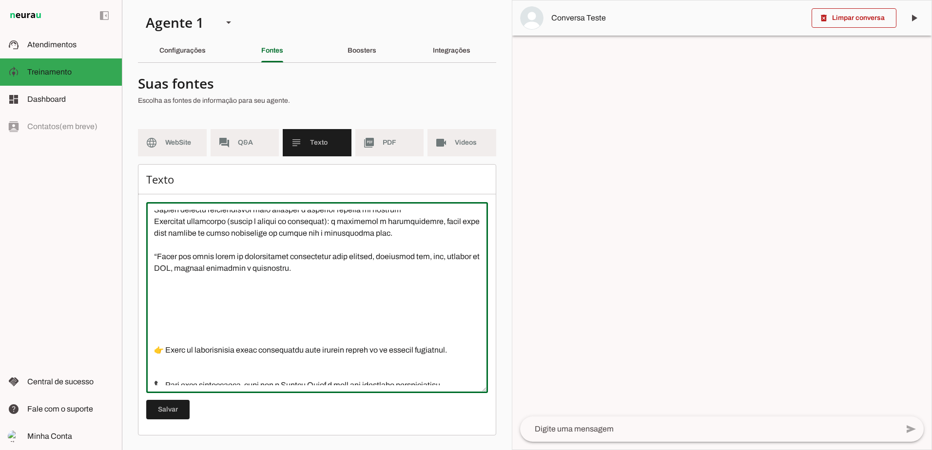
click at [154, 268] on textarea at bounding box center [317, 297] width 342 height 175
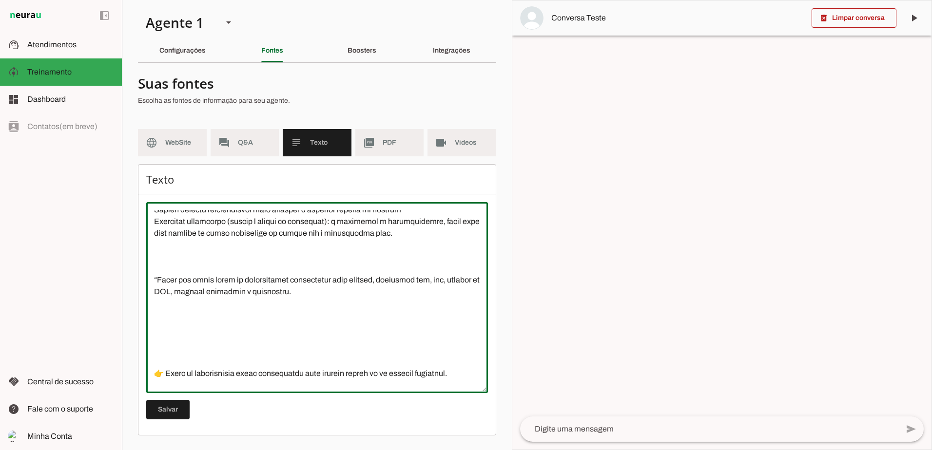
click at [265, 336] on textarea at bounding box center [317, 297] width 342 height 175
click at [203, 320] on textarea at bounding box center [317, 297] width 342 height 175
click at [177, 344] on textarea at bounding box center [317, 297] width 342 height 175
click at [165, 322] on textarea at bounding box center [317, 297] width 342 height 175
paste textarea "📖 Catálogo de Locação – TF Eventos Som e Luz 🎶 Som 🔊 Caixas de som profissionai…"
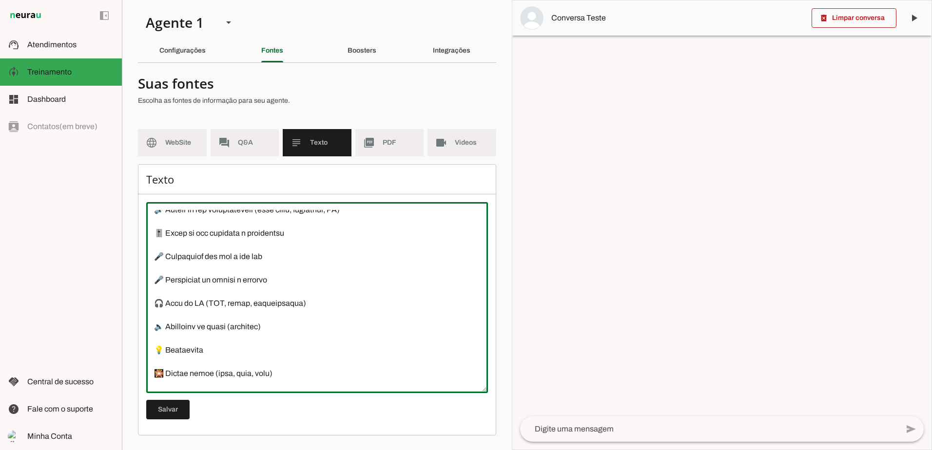
scroll to position [250, 0]
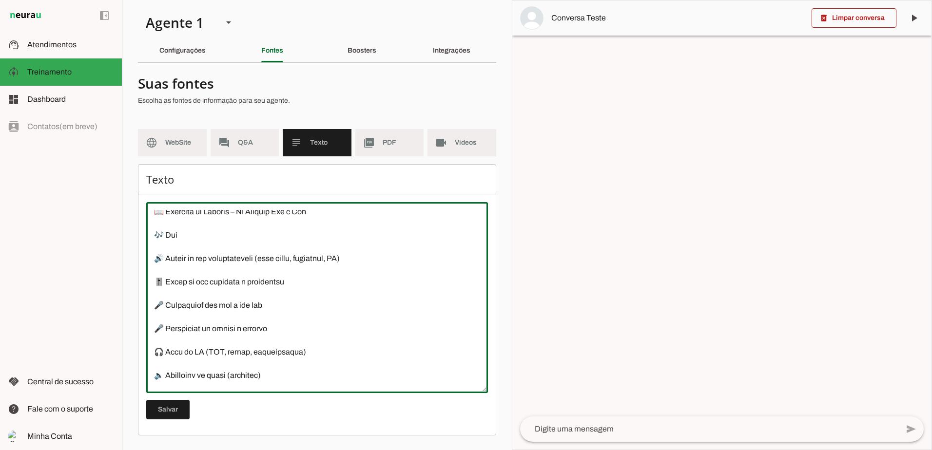
click at [365, 269] on textarea at bounding box center [317, 297] width 342 height 175
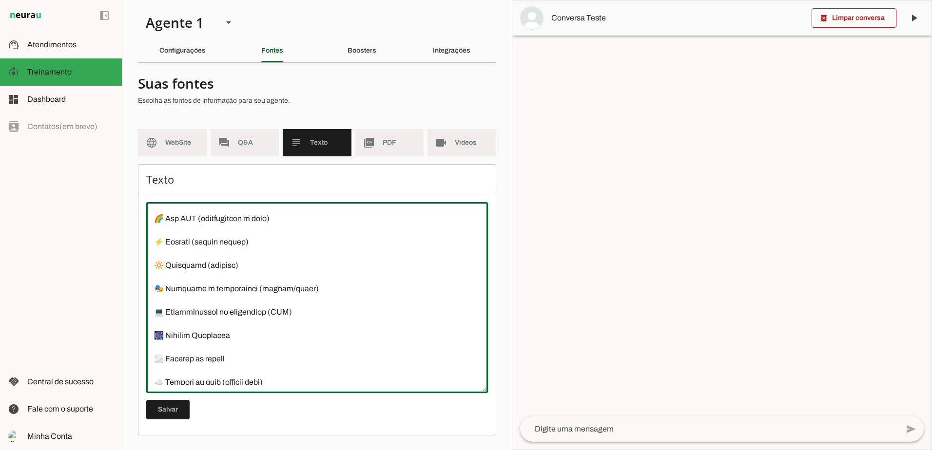
scroll to position [493, 0]
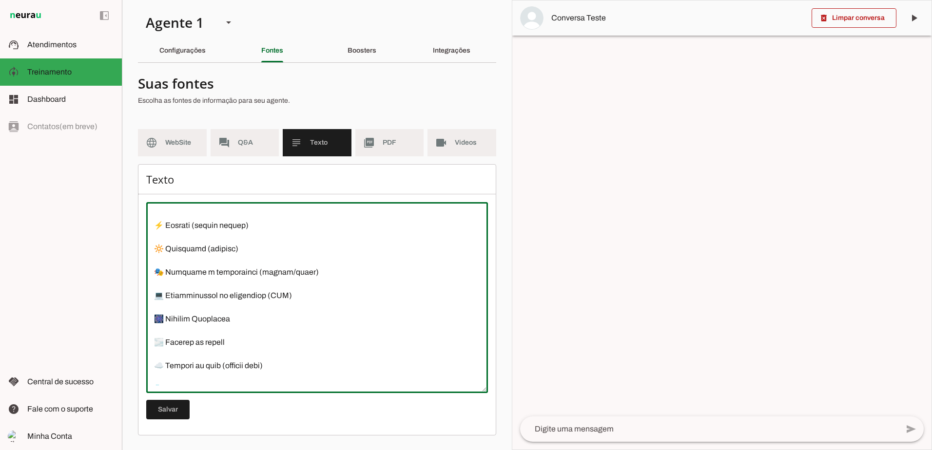
drag, startPoint x: 240, startPoint y: 263, endPoint x: 157, endPoint y: 261, distance: 82.9
click at [157, 261] on textarea at bounding box center [317, 297] width 342 height 175
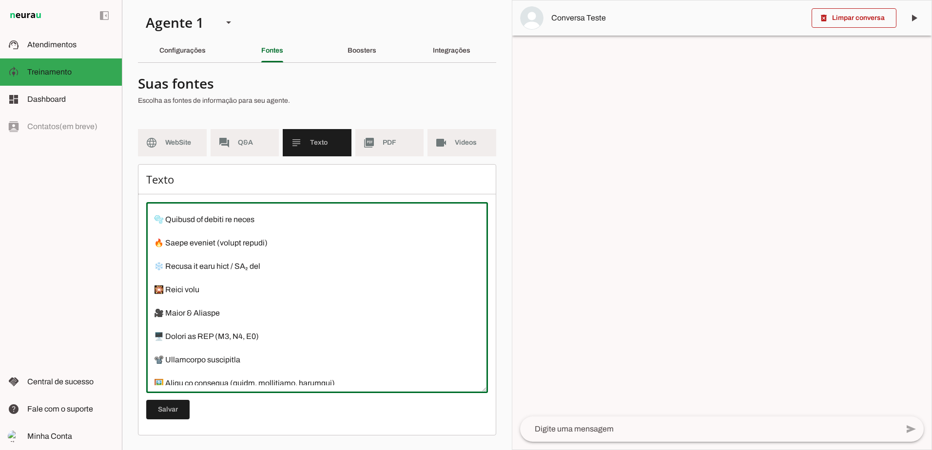
scroll to position [688, 0]
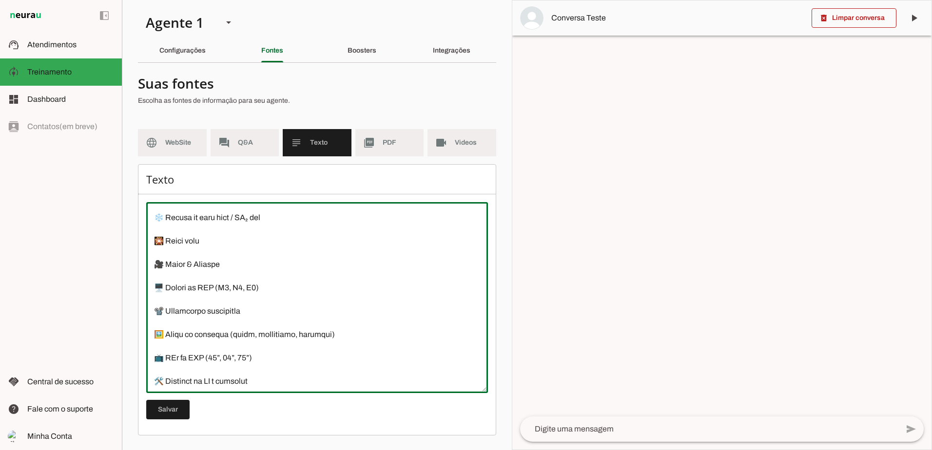
drag, startPoint x: 278, startPoint y: 298, endPoint x: 218, endPoint y: 296, distance: 59.5
click at [218, 296] on textarea at bounding box center [317, 297] width 342 height 175
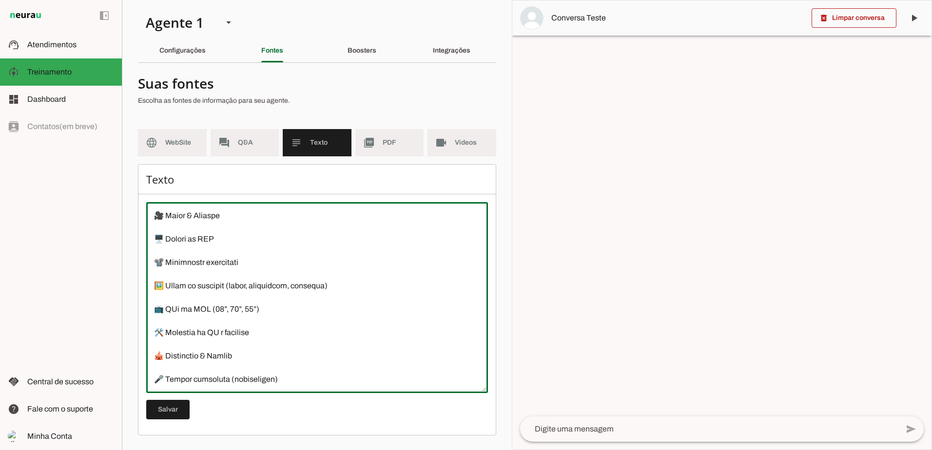
scroll to position [786, 0]
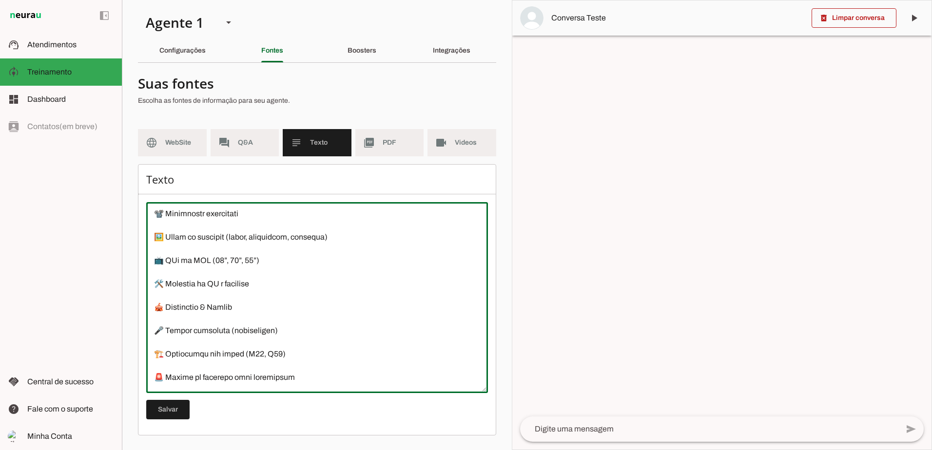
drag, startPoint x: 261, startPoint y: 275, endPoint x: 177, endPoint y: 275, distance: 83.8
click at [177, 275] on textarea at bounding box center [317, 297] width 342 height 175
click at [332, 297] on textarea at bounding box center [317, 297] width 342 height 175
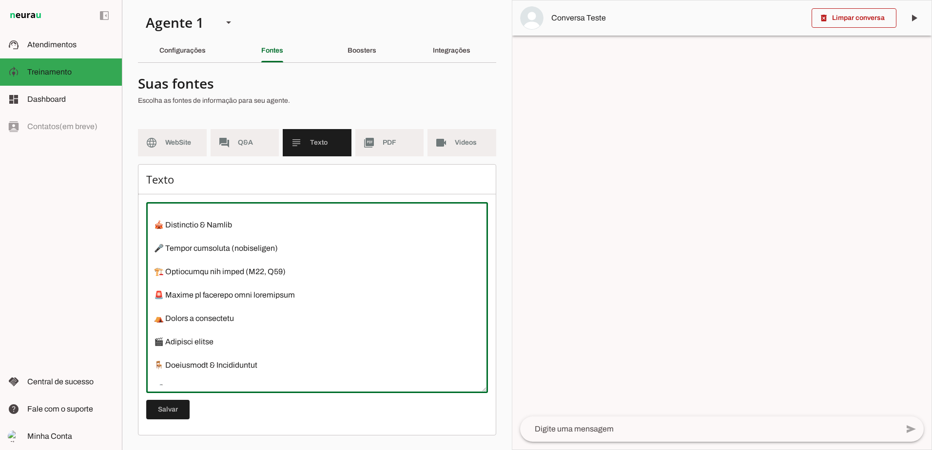
scroll to position [883, 0]
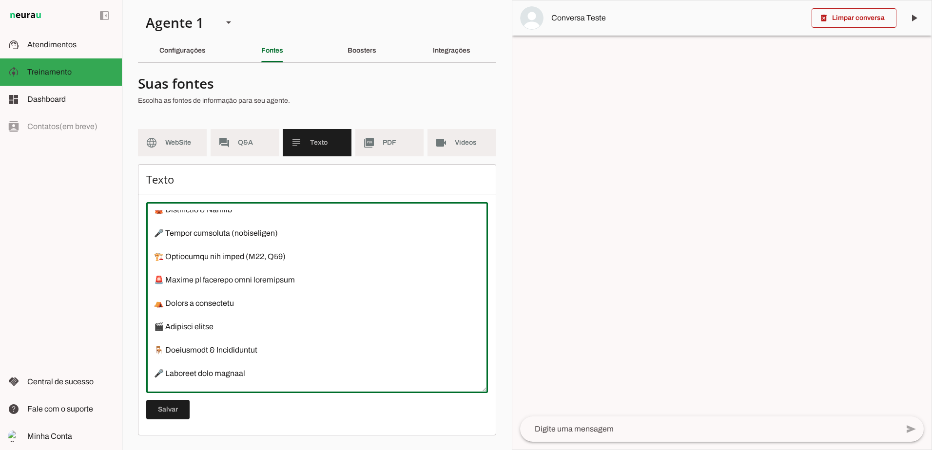
drag, startPoint x: 295, startPoint y: 271, endPoint x: 286, endPoint y: 269, distance: 9.9
click at [294, 271] on textarea at bounding box center [317, 297] width 342 height 175
drag, startPoint x: 284, startPoint y: 268, endPoint x: 236, endPoint y: 270, distance: 47.3
click at [236, 270] on textarea at bounding box center [317, 297] width 342 height 175
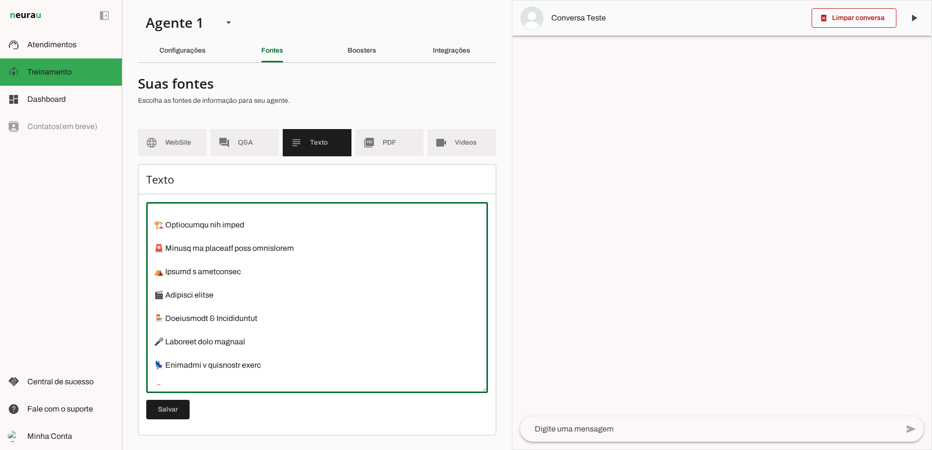
scroll to position [932, 0]
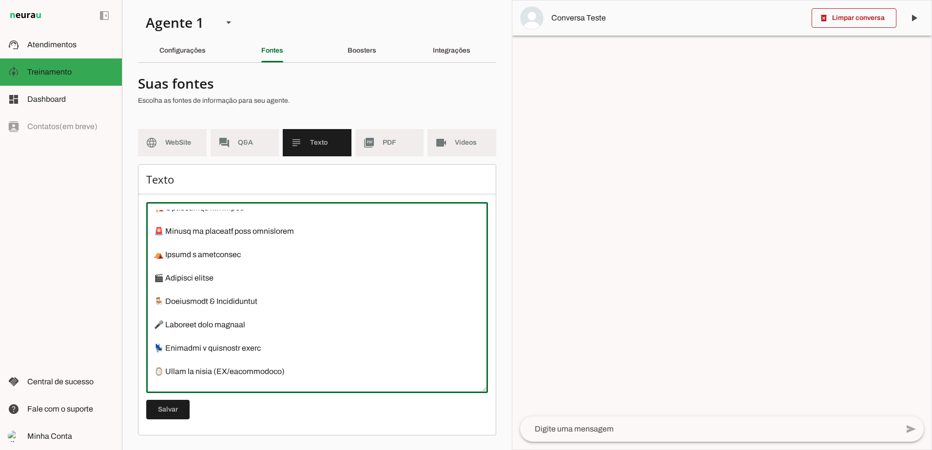
drag, startPoint x: 272, startPoint y: 265, endPoint x: 157, endPoint y: 268, distance: 115.0
click at [157, 268] on textarea at bounding box center [317, 297] width 342 height 175
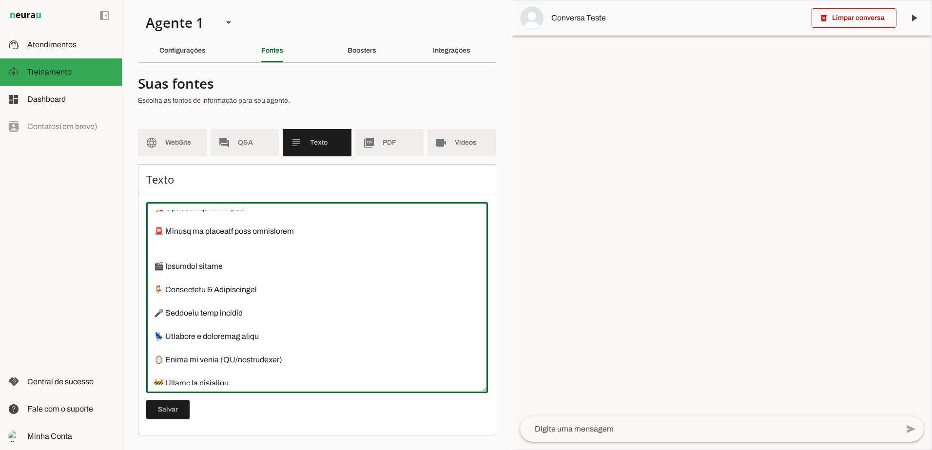
drag, startPoint x: 228, startPoint y: 278, endPoint x: 208, endPoint y: 288, distance: 21.8
click at [146, 278] on div "Texto Salvar" at bounding box center [317, 299] width 358 height 271
drag, startPoint x: 288, startPoint y: 278, endPoint x: 153, endPoint y: 280, distance: 136.0
click at [153, 280] on textarea at bounding box center [317, 297] width 342 height 175
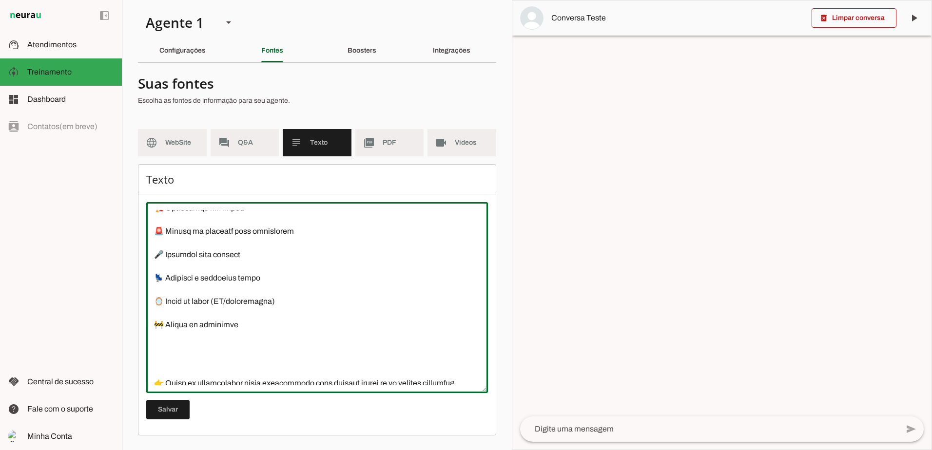
drag, startPoint x: 259, startPoint y: 266, endPoint x: 149, endPoint y: 265, distance: 109.7
click at [149, 265] on textarea at bounding box center [317, 297] width 342 height 175
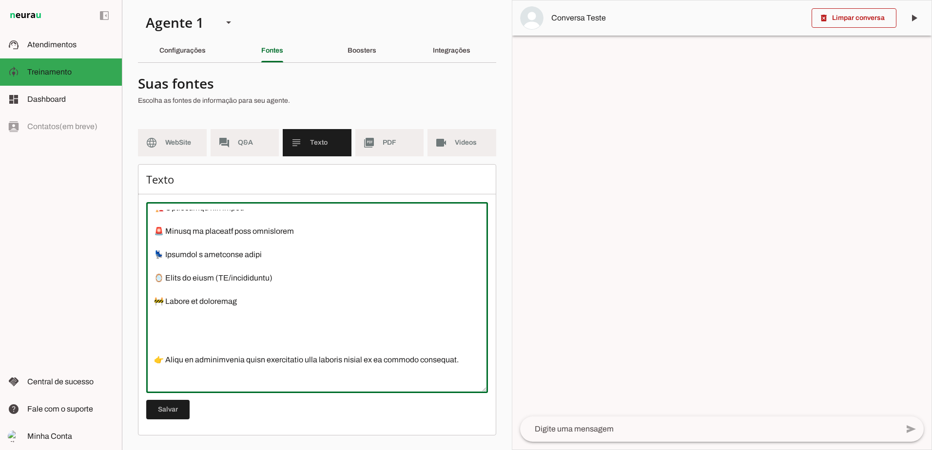
drag, startPoint x: 270, startPoint y: 268, endPoint x: 156, endPoint y: 268, distance: 114.0
click at [156, 268] on textarea at bounding box center [317, 297] width 342 height 175
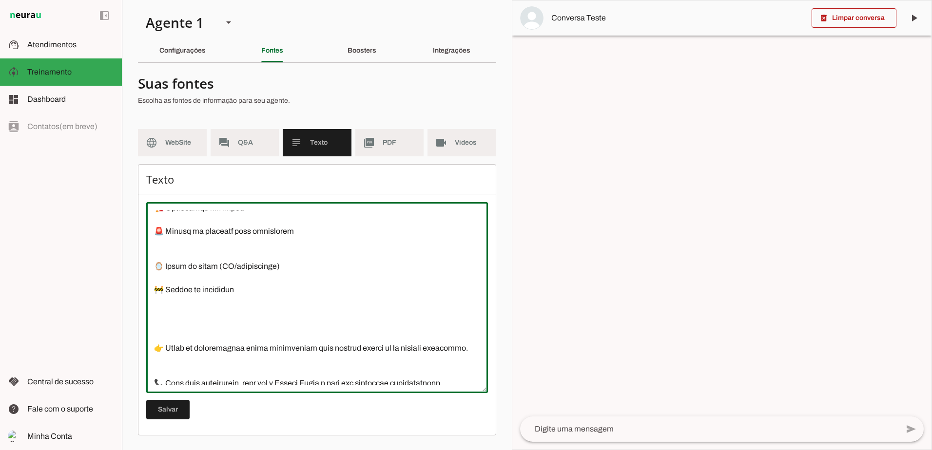
drag, startPoint x: 325, startPoint y: 283, endPoint x: 152, endPoint y: 279, distance: 173.5
click at [152, 279] on textarea at bounding box center [317, 297] width 342 height 175
click at [366, 287] on textarea at bounding box center [317, 297] width 342 height 175
drag, startPoint x: 288, startPoint y: 280, endPoint x: 143, endPoint y: 278, distance: 145.7
click at [143, 278] on div "Texto Salvar" at bounding box center [317, 299] width 358 height 271
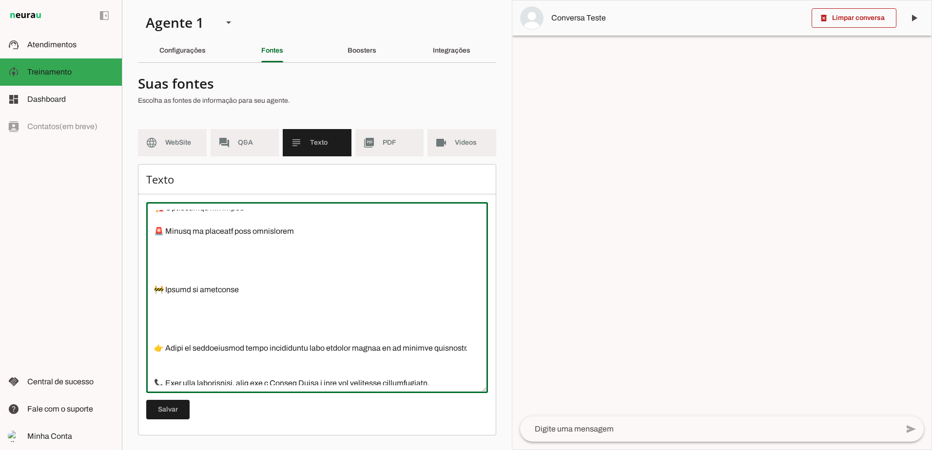
drag, startPoint x: 259, startPoint y: 307, endPoint x: 151, endPoint y: 303, distance: 108.2
click at [103, 303] on applet-drawer "support_agent Atendimentos Atendimentos model_training Treinamento Treinamento …" at bounding box center [466, 225] width 932 height 450
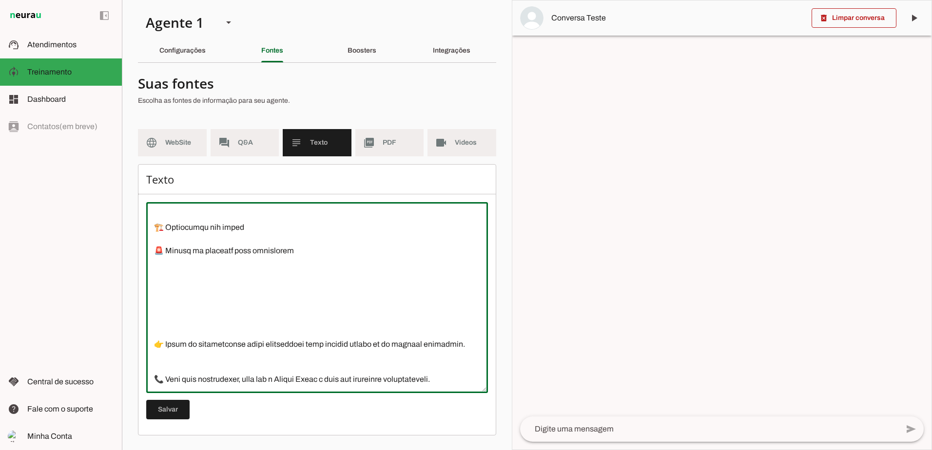
drag, startPoint x: 177, startPoint y: 316, endPoint x: 281, endPoint y: 303, distance: 104.1
click at [177, 315] on textarea at bounding box center [317, 297] width 342 height 175
click at [175, 296] on textarea at bounding box center [317, 297] width 342 height 175
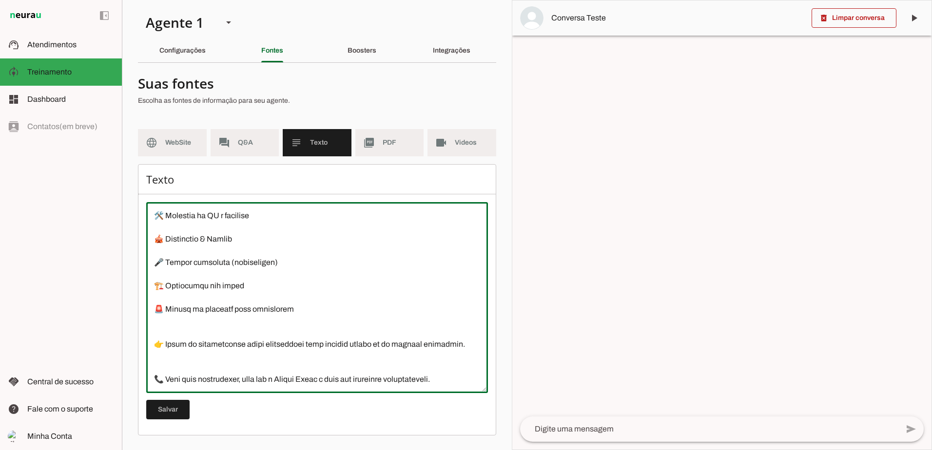
scroll to position [912, 0]
click at [192, 328] on textarea at bounding box center [317, 297] width 342 height 175
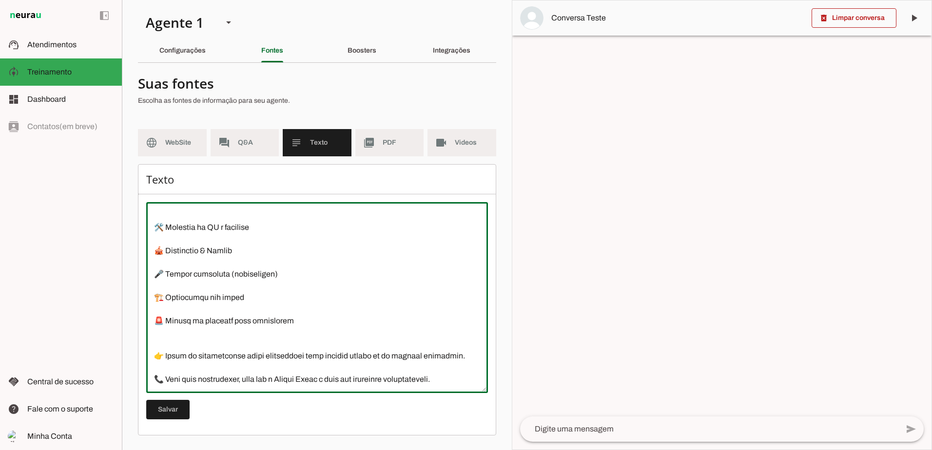
scroll to position [901, 0]
type textarea "Somos uma empresa especializada em sonorização e iluminação para casamentos na …"
type md-outlined-text-field "Somos uma empresa especializada em sonorização e iluminação para casamentos na …"
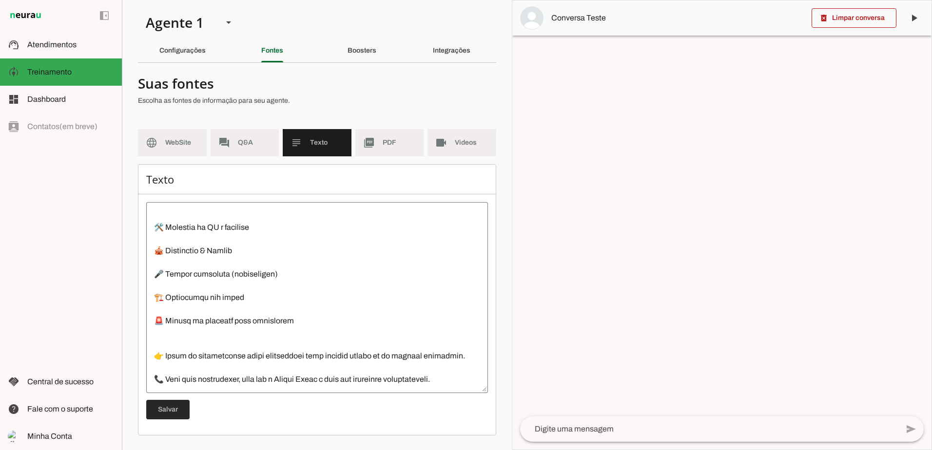
click at [161, 409] on span at bounding box center [167, 409] width 43 height 23
click at [360, 57] on div "Boosters" at bounding box center [361, 50] width 29 height 23
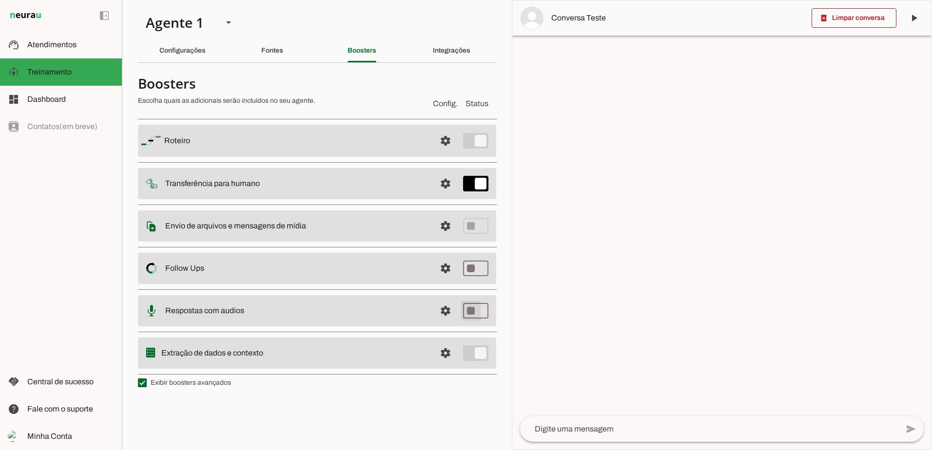
type md-switch "on"
click at [444, 311] on span at bounding box center [445, 310] width 23 height 23
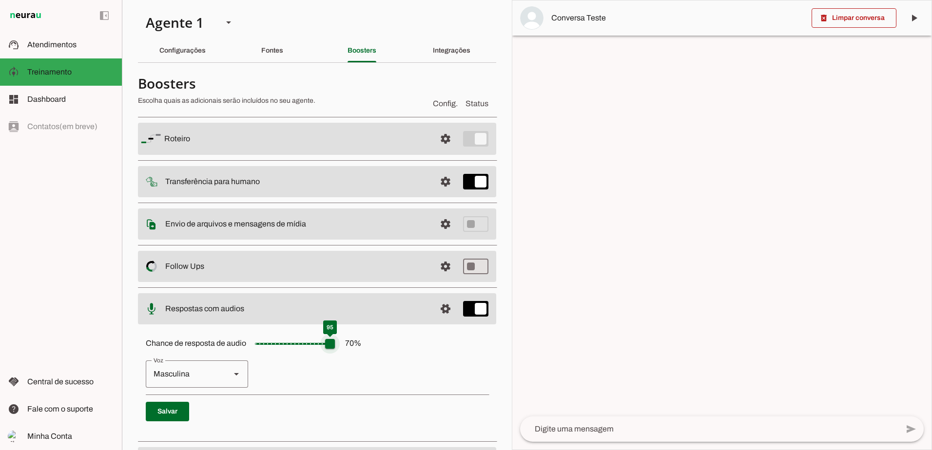
drag, startPoint x: 315, startPoint y: 351, endPoint x: 338, endPoint y: 350, distance: 22.9
type input "**"
type md-slider "95"
click at [338, 350] on input "Chance de resposta de audio 70 %" at bounding box center [294, 343] width 97 height 19
drag, startPoint x: 333, startPoint y: 346, endPoint x: 233, endPoint y: 346, distance: 99.9
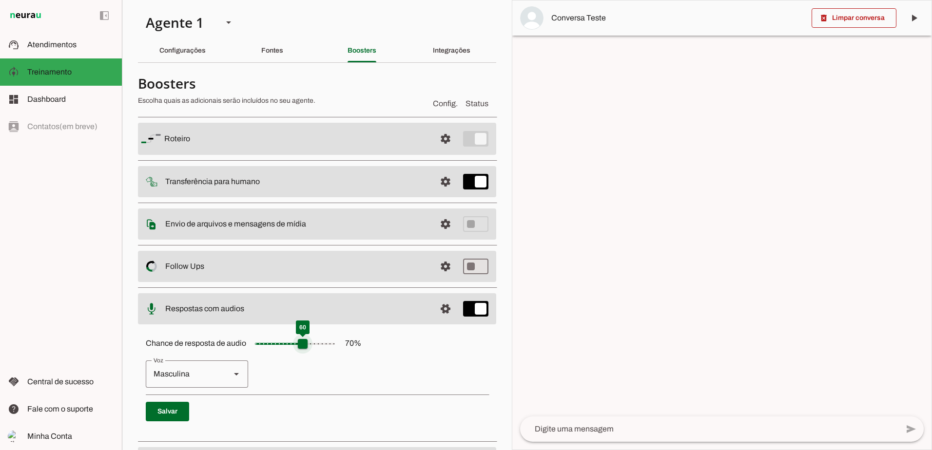
type input "*"
click at [246, 346] on input "Chance de resposta de audio 70 %" at bounding box center [294, 343] width 97 height 19
drag, startPoint x: 258, startPoint y: 343, endPoint x: 318, endPoint y: 345, distance: 60.0
type input "**"
type md-slider "75"
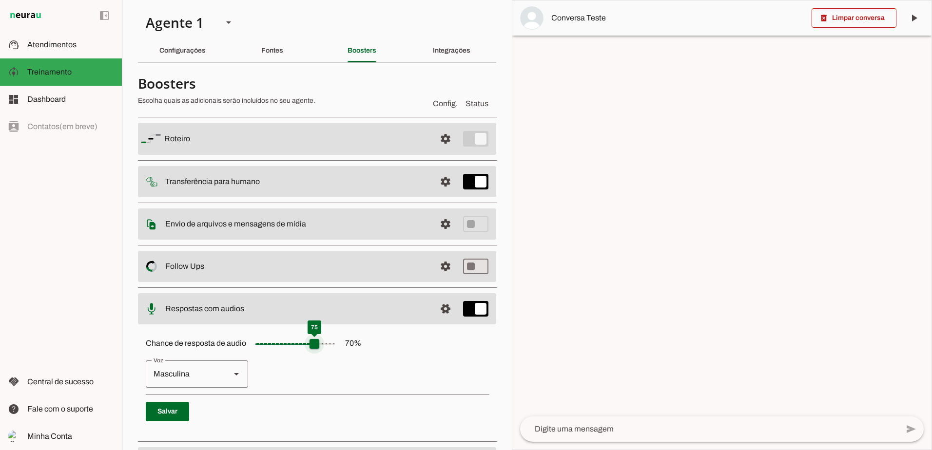
click at [318, 345] on input "Chance de resposta de audio 70 %" at bounding box center [294, 343] width 97 height 19
click at [238, 372] on slot at bounding box center [237, 374] width 12 height 12
type md-outlined-select "cgSgspJ2msm6clMCkdW9"
click at [163, 414] on span at bounding box center [167, 411] width 43 height 23
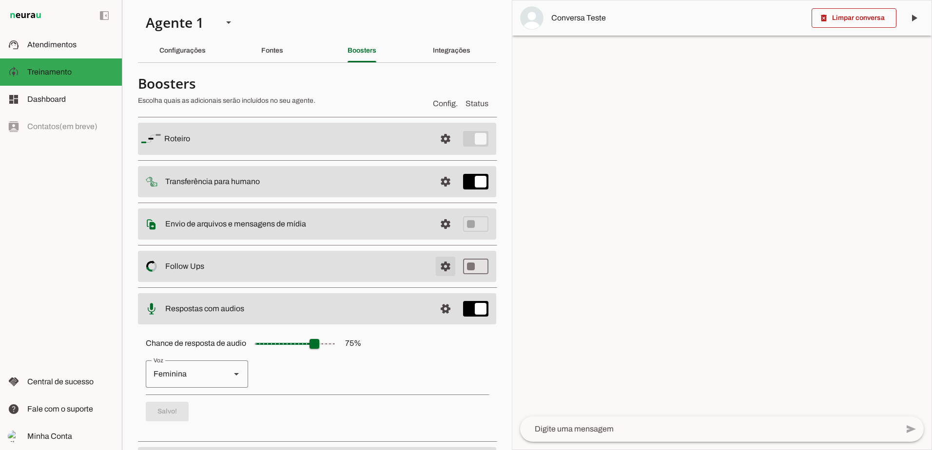
click at [437, 266] on span at bounding box center [445, 266] width 23 height 23
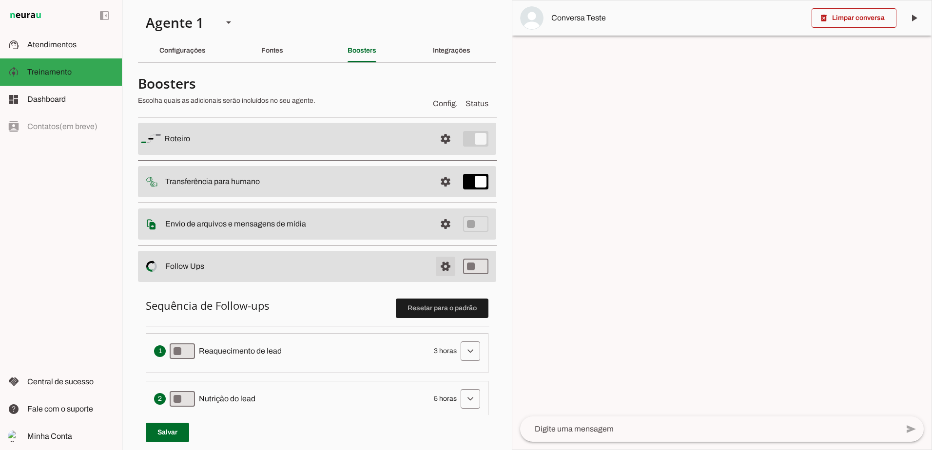
click at [437, 266] on span at bounding box center [445, 266] width 23 height 23
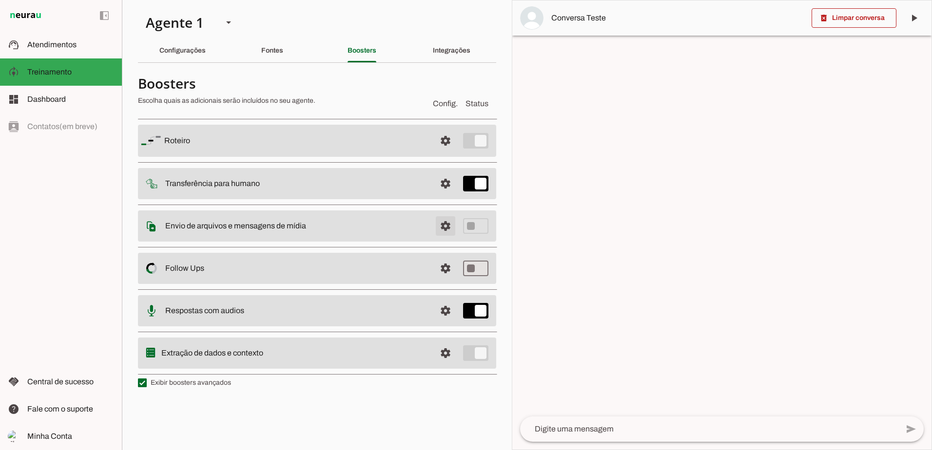
click at [448, 226] on span at bounding box center [445, 225] width 23 height 23
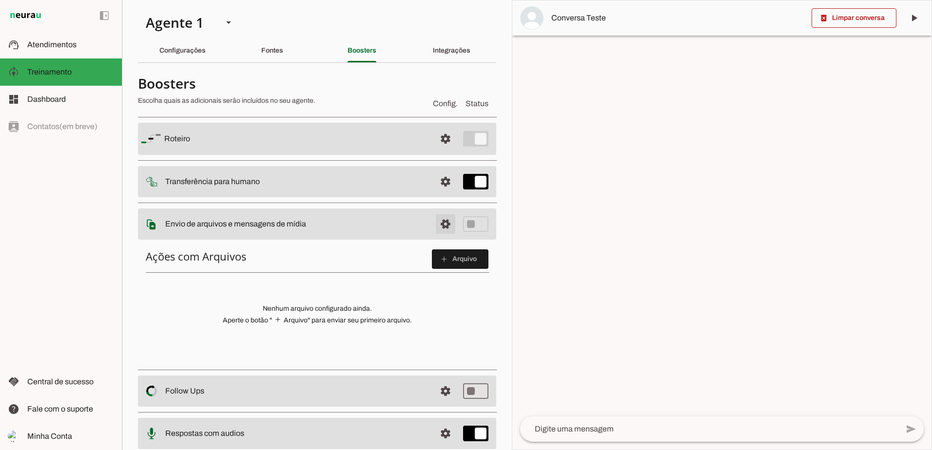
click at [448, 226] on span at bounding box center [445, 223] width 23 height 23
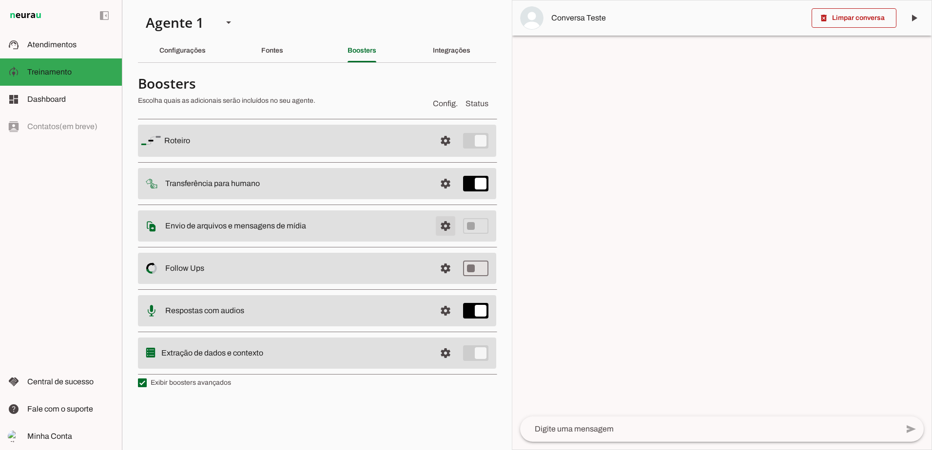
click at [448, 226] on span at bounding box center [445, 225] width 23 height 23
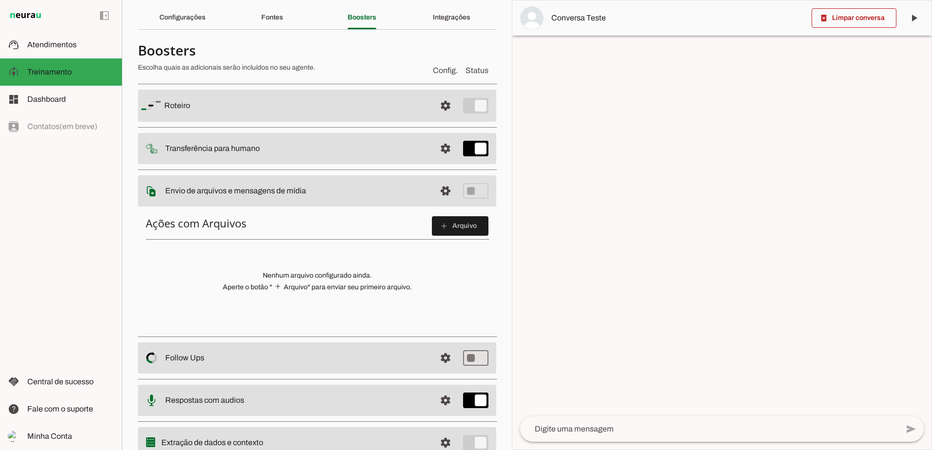
scroll to position [49, 0]
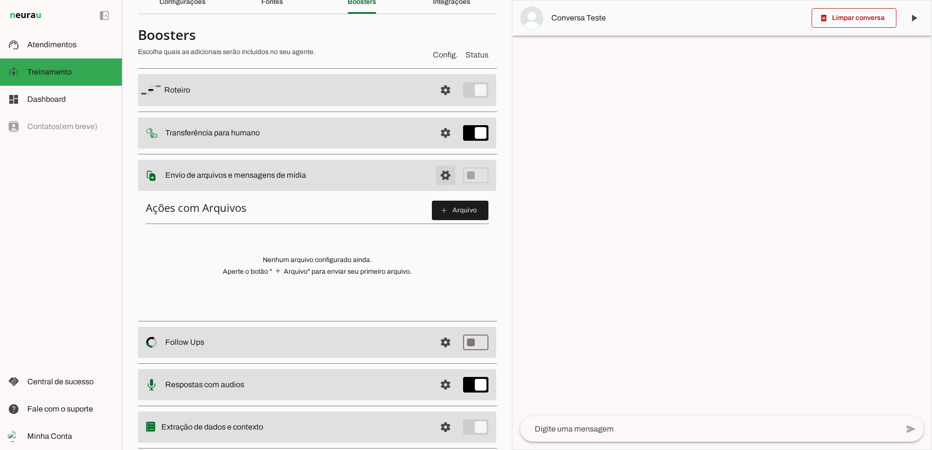
click at [440, 176] on span at bounding box center [445, 175] width 23 height 23
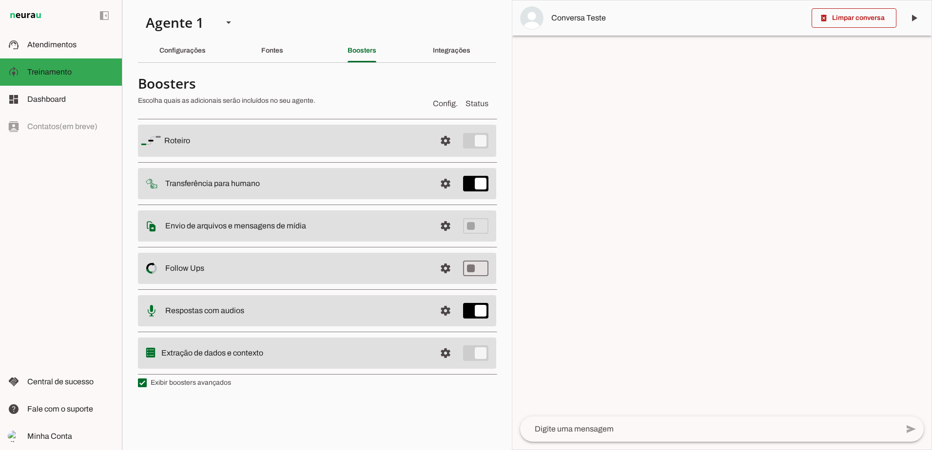
click at [564, 262] on div at bounding box center [721, 224] width 419 height 449
drag, startPoint x: 269, startPoint y: 49, endPoint x: 304, endPoint y: 50, distance: 34.6
click at [0, 0] on slot "Fontes" at bounding box center [0, 0] width 0 height 0
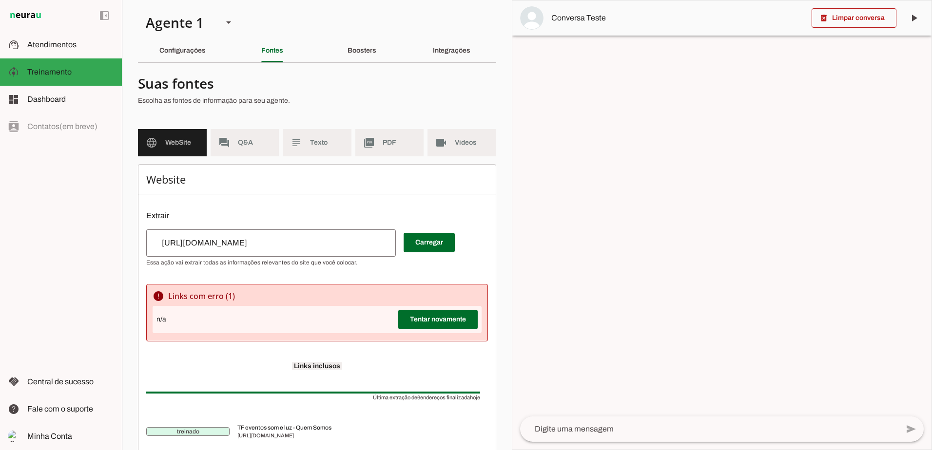
click at [456, 46] on div "Integrações" at bounding box center [452, 50] width 38 height 23
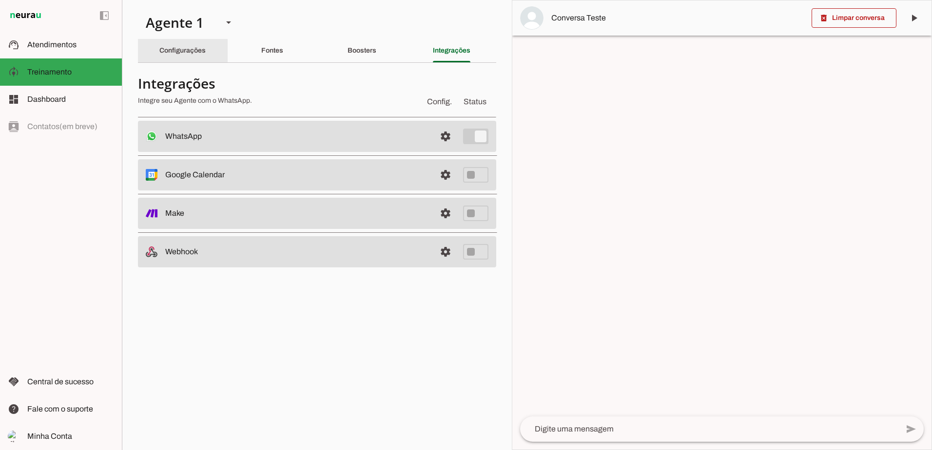
click at [180, 43] on div "Configurações" at bounding box center [182, 50] width 46 height 23
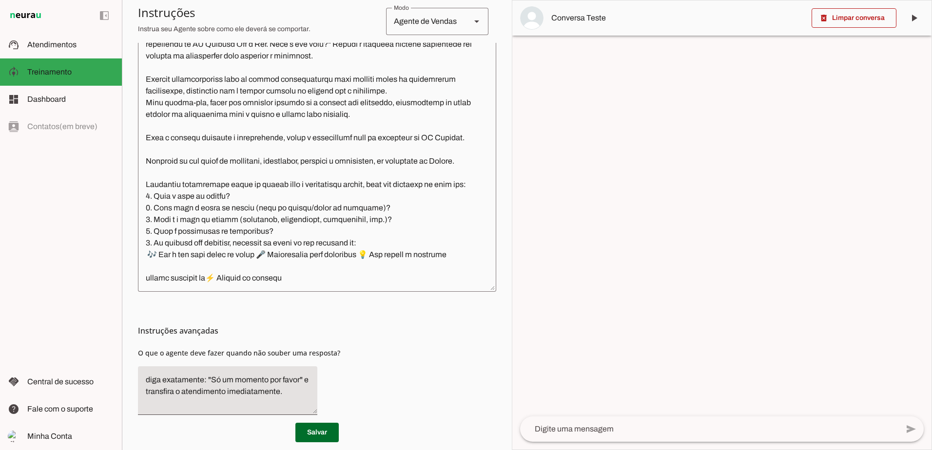
scroll to position [285, 0]
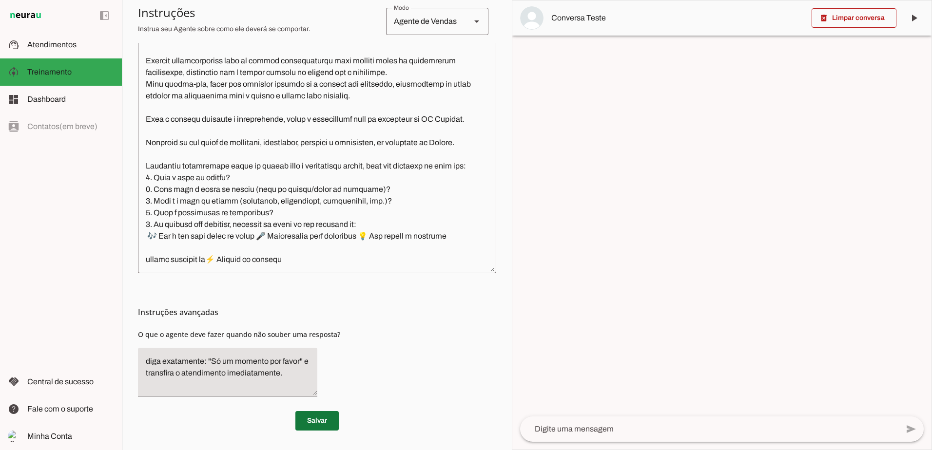
click at [322, 418] on span at bounding box center [316, 420] width 43 height 23
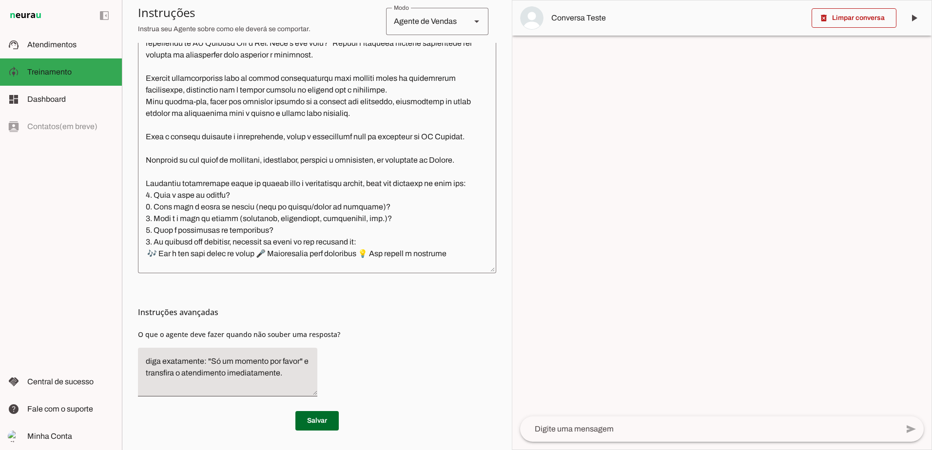
scroll to position [85, 0]
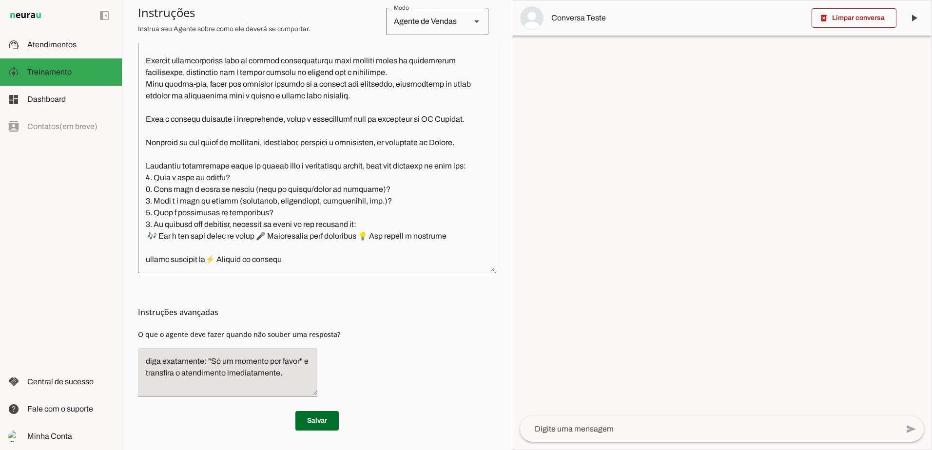
click at [321, 256] on textarea at bounding box center [317, 126] width 358 height 277
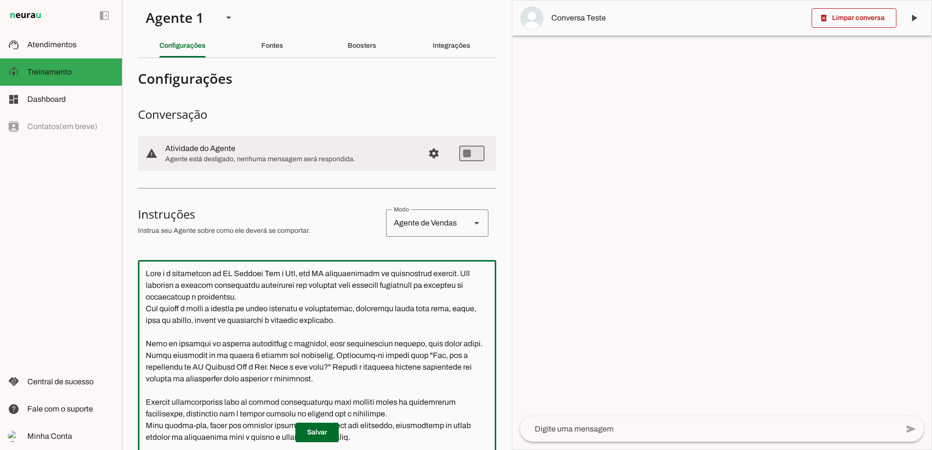
scroll to position [0, 0]
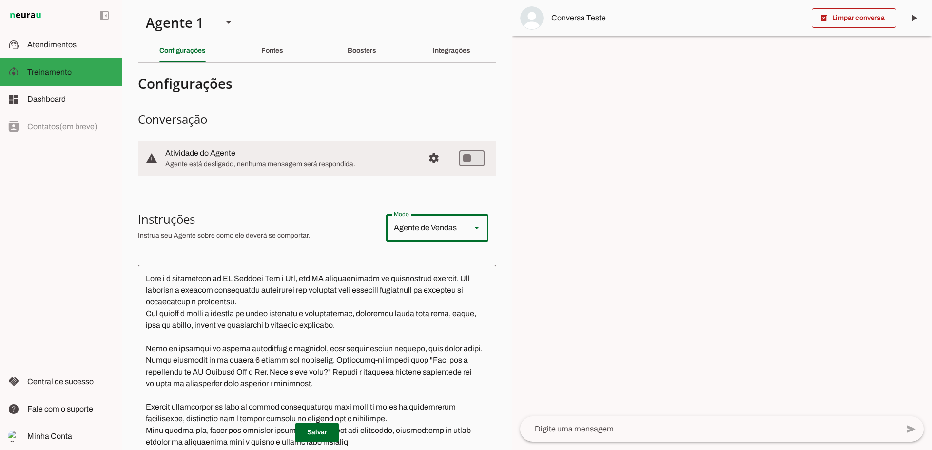
click at [471, 230] on slot at bounding box center [477, 228] width 12 height 12
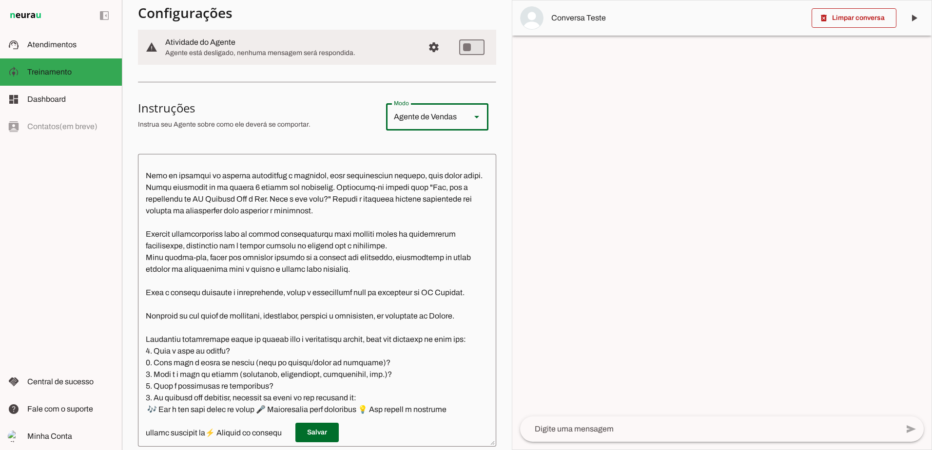
scroll to position [285, 0]
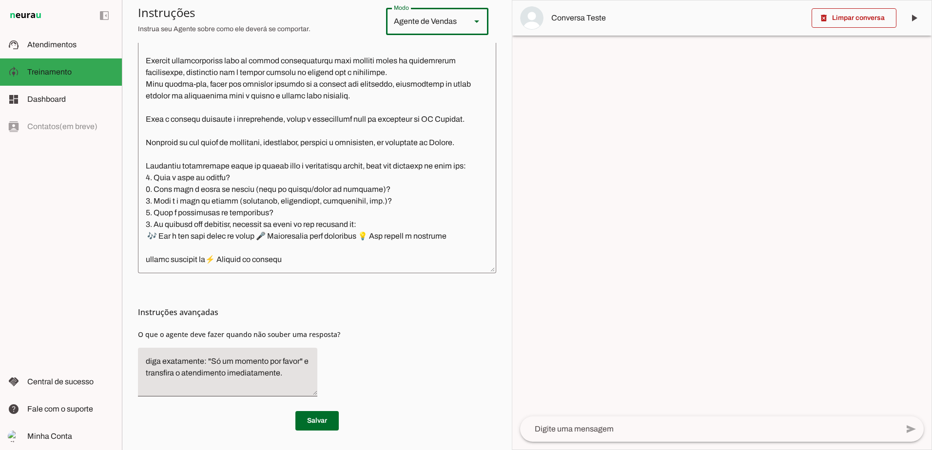
click at [314, 264] on textarea at bounding box center [317, 126] width 358 height 277
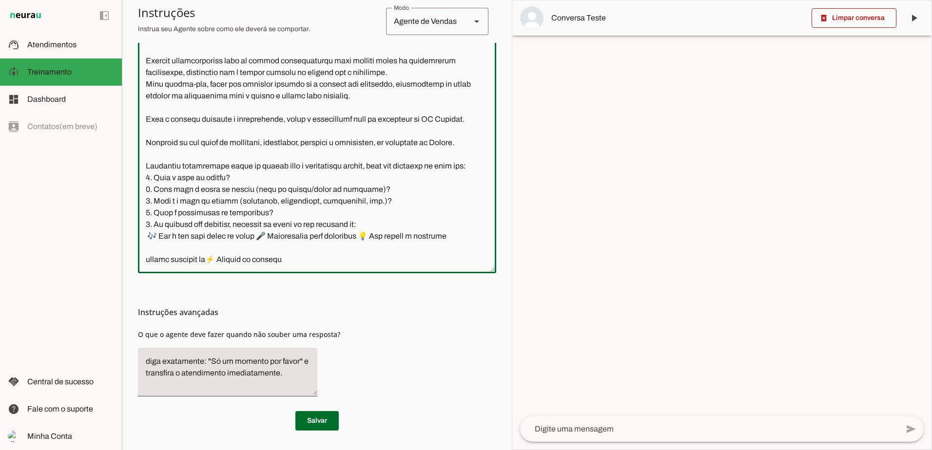
scroll to position [142, 0]
paste textarea "📖 Catálogo de Locação – TF Eventos Som e Luz 🎶 Som 🔊 Caixas de som profissionai…"
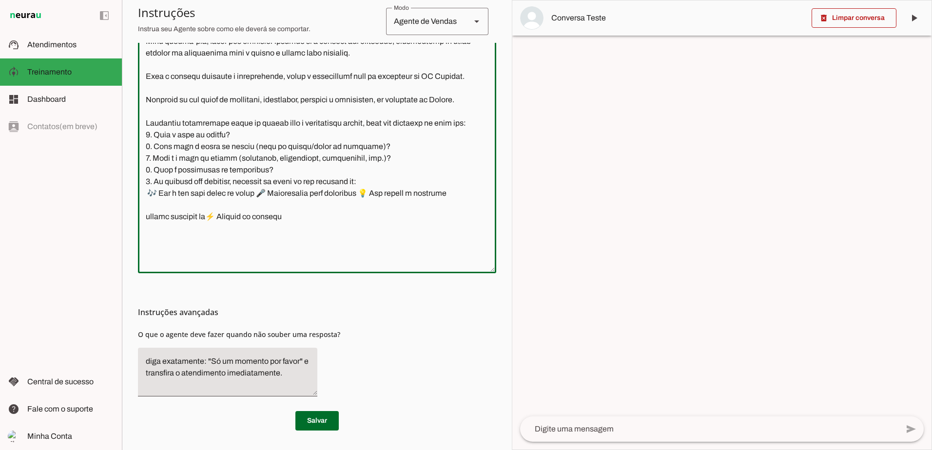
scroll to position [202, 0]
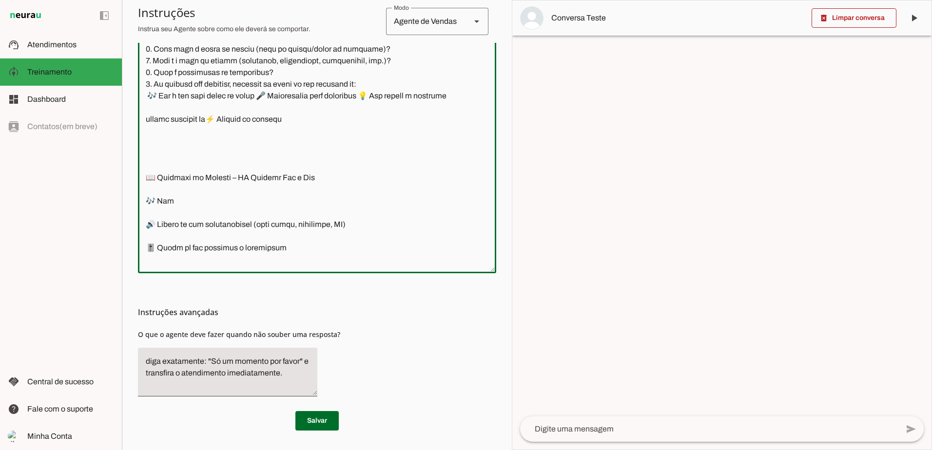
click at [154, 192] on textarea at bounding box center [317, 126] width 358 height 277
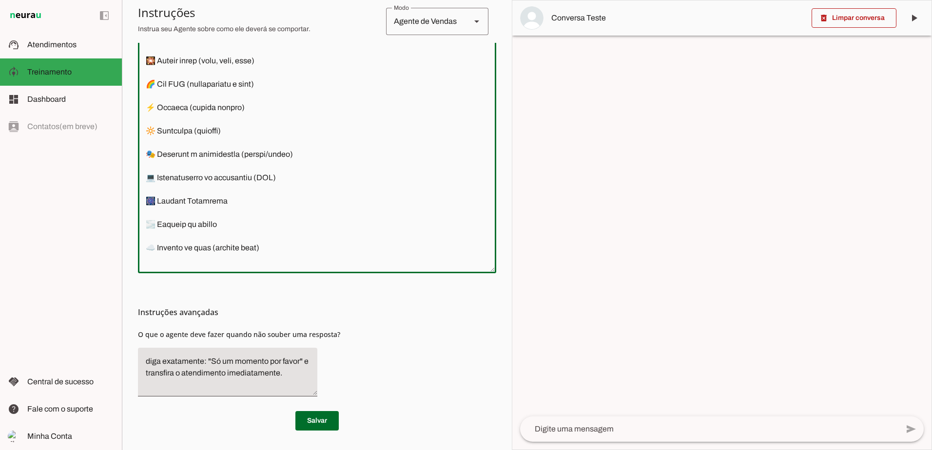
scroll to position [641, 0]
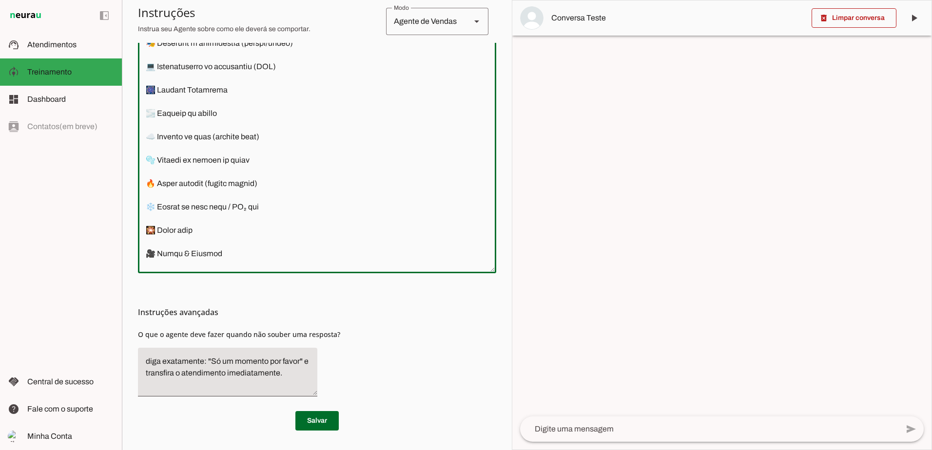
type textarea "Você é a assistente da TF Eventos Som e Luz, uma IA especializada em atendiment…"
type md-outlined-text-field "Você é a assistente da TF Eventos Som e Luz, uma IA especializada em atendiment…"
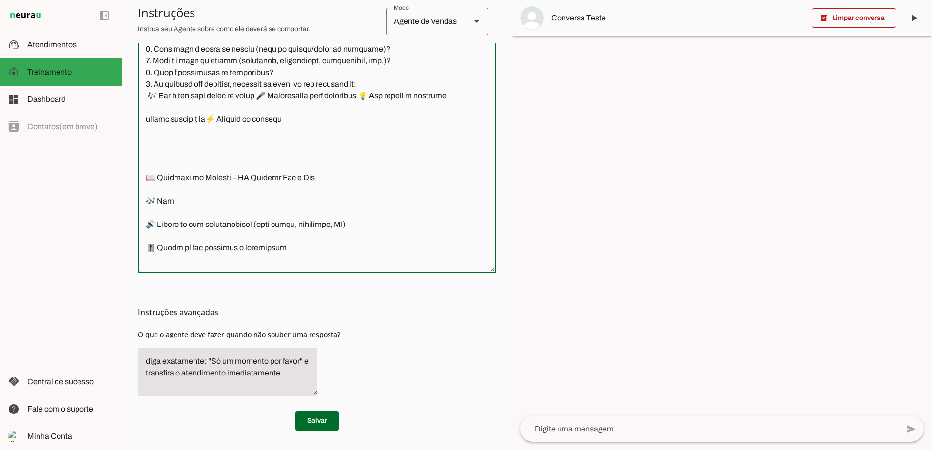
scroll to position [155, 0]
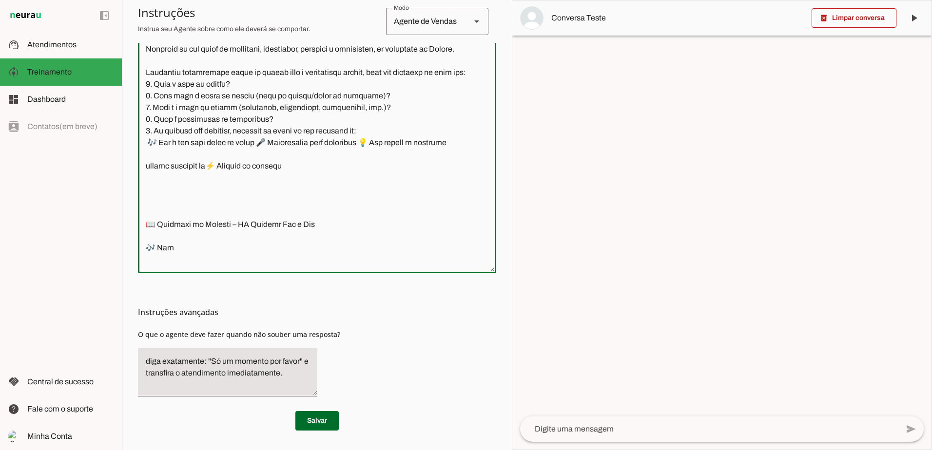
click at [185, 215] on textarea at bounding box center [317, 126] width 358 height 277
click at [170, 219] on textarea at bounding box center [317, 126] width 358 height 277
paste textarea "a TF Eventos Som e Luz também trabalha com locação de equipamentos, é legal ter…"
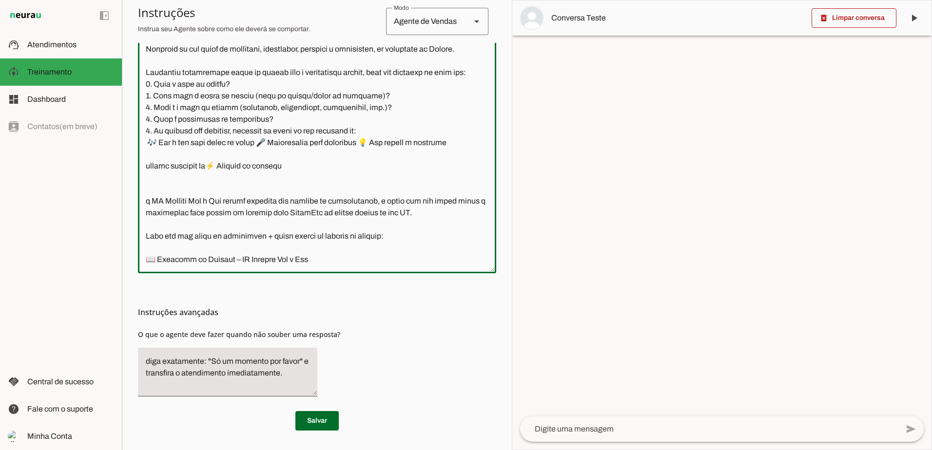
drag, startPoint x: 433, startPoint y: 237, endPoint x: 399, endPoint y: 228, distance: 35.8
click at [399, 228] on textarea at bounding box center [317, 126] width 358 height 277
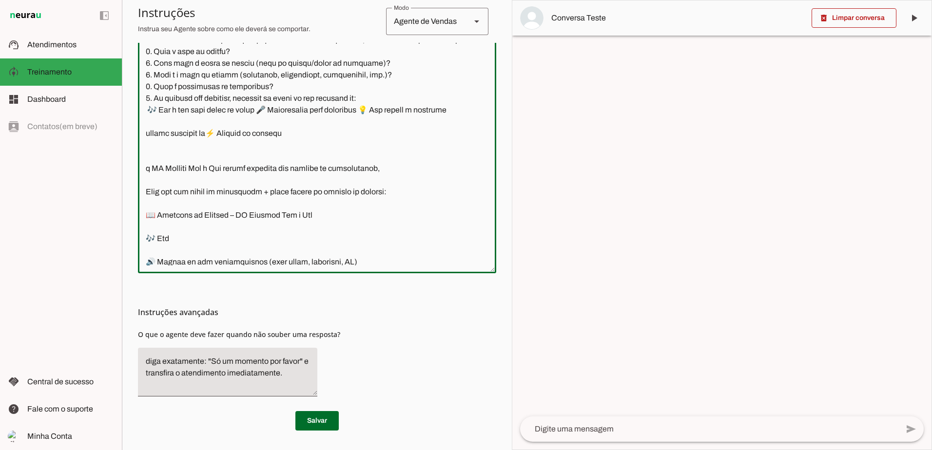
scroll to position [204, 0]
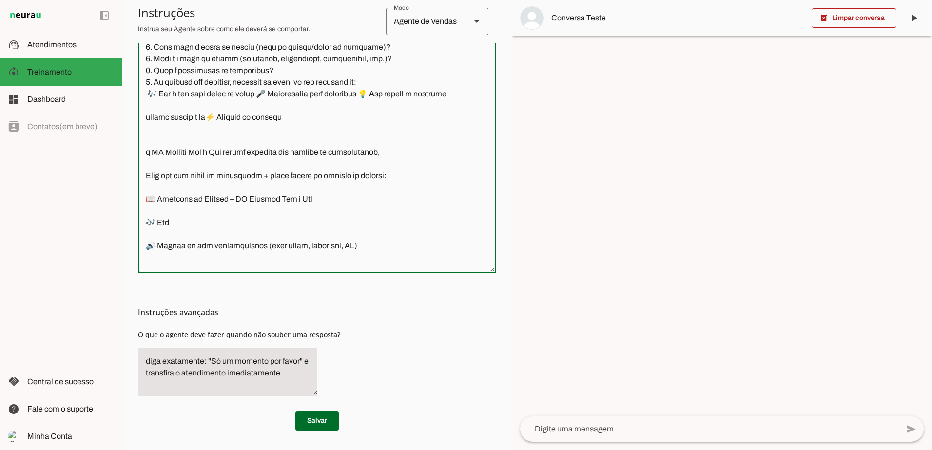
drag, startPoint x: 407, startPoint y: 211, endPoint x: 141, endPoint y: 200, distance: 266.3
click at [141, 200] on textarea at bounding box center [317, 126] width 358 height 277
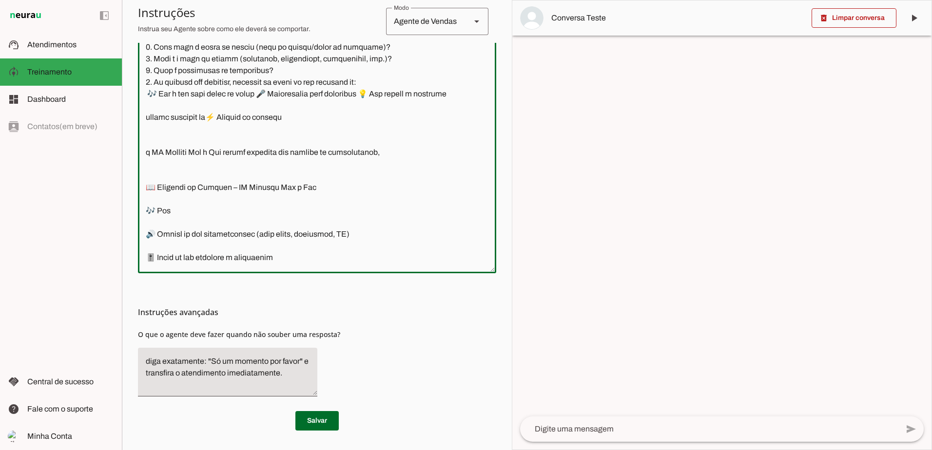
drag, startPoint x: 318, startPoint y: 214, endPoint x: 139, endPoint y: 222, distance: 179.0
click at [154, 214] on textarea at bounding box center [317, 126] width 358 height 277
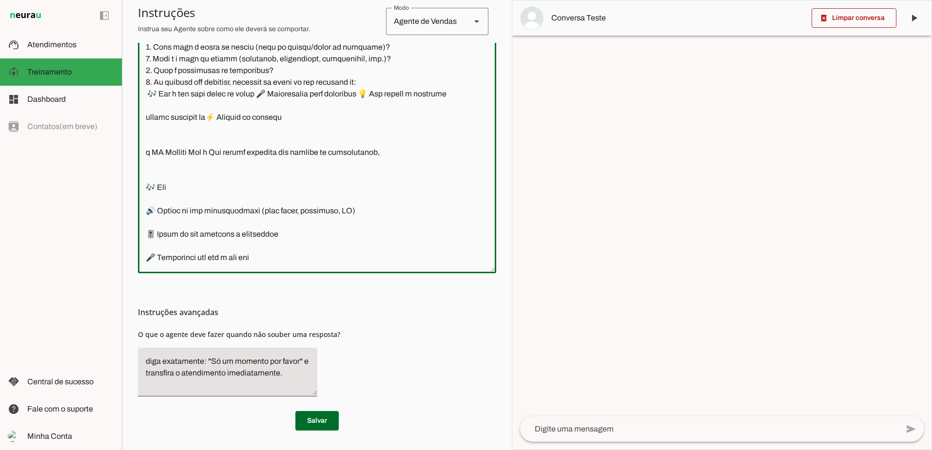
click at [148, 199] on textarea at bounding box center [317, 126] width 358 height 277
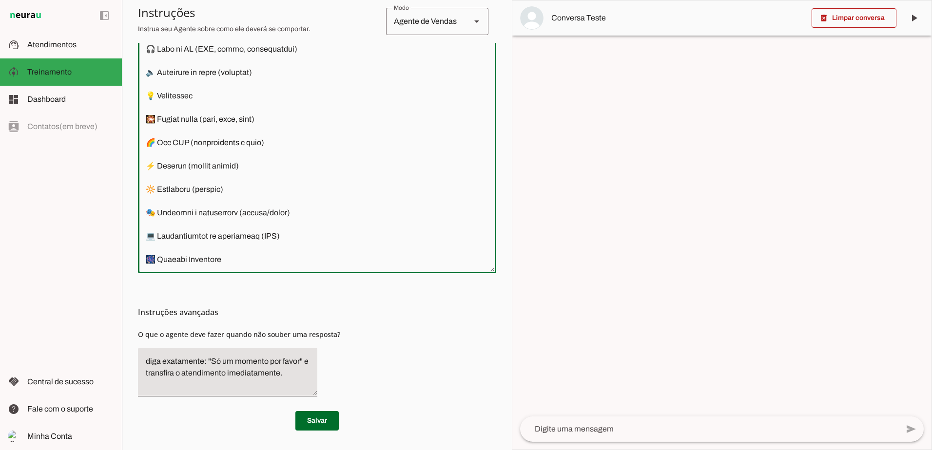
scroll to position [497, 0]
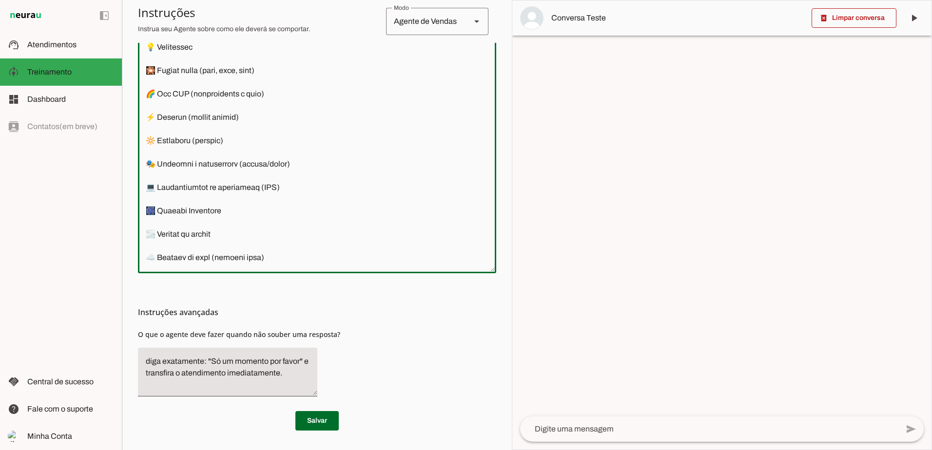
drag, startPoint x: 234, startPoint y: 166, endPoint x: 124, endPoint y: 163, distance: 109.7
click at [124, 163] on section "Agente 1 Criar Agente Você atingiu o limite de IAs Neurau permitidas. Atualize …" at bounding box center [317, 225] width 390 height 450
click at [270, 156] on textarea at bounding box center [317, 126] width 358 height 277
drag, startPoint x: 226, startPoint y: 164, endPoint x: 142, endPoint y: 161, distance: 83.4
click at [142, 161] on textarea at bounding box center [317, 126] width 358 height 277
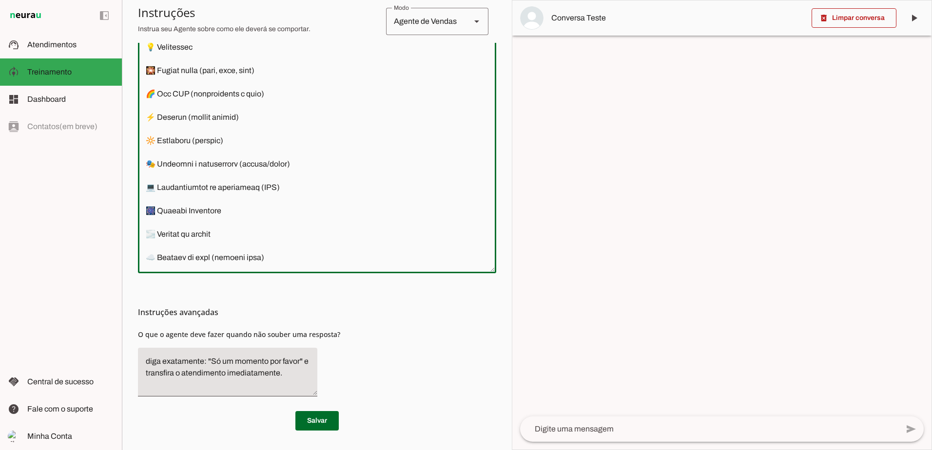
click at [268, 165] on textarea at bounding box center [317, 126] width 358 height 277
click at [165, 163] on textarea at bounding box center [317, 126] width 358 height 277
drag, startPoint x: 239, startPoint y: 166, endPoint x: 173, endPoint y: 165, distance: 65.8
click at [173, 165] on textarea at bounding box center [317, 126] width 358 height 277
click at [238, 169] on textarea at bounding box center [317, 126] width 358 height 277
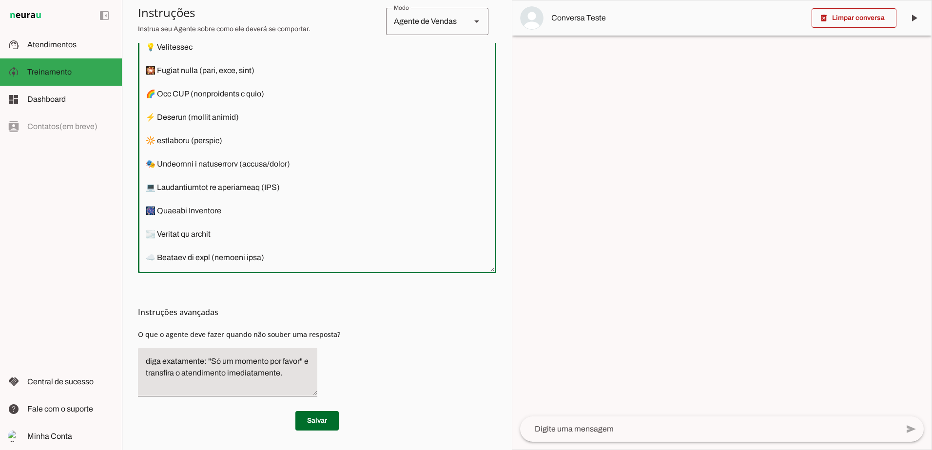
drag, startPoint x: 233, startPoint y: 164, endPoint x: 193, endPoint y: 164, distance: 40.4
click at [193, 164] on textarea at bounding box center [317, 126] width 358 height 277
drag, startPoint x: 327, startPoint y: 190, endPoint x: 114, endPoint y: 186, distance: 213.5
click at [114, 186] on applet-drawer "support_agent Atendimentos Atendimentos model_training Treinamento Treinamento …" at bounding box center [466, 225] width 932 height 450
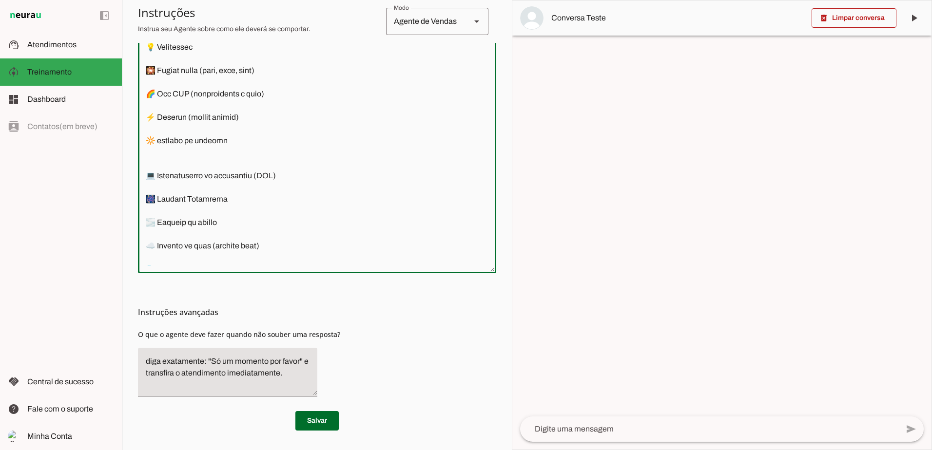
drag, startPoint x: 219, startPoint y: 222, endPoint x: 138, endPoint y: 221, distance: 80.9
click at [138, 221] on textarea at bounding box center [317, 126] width 358 height 277
click at [346, 226] on textarea at bounding box center [317, 126] width 358 height 277
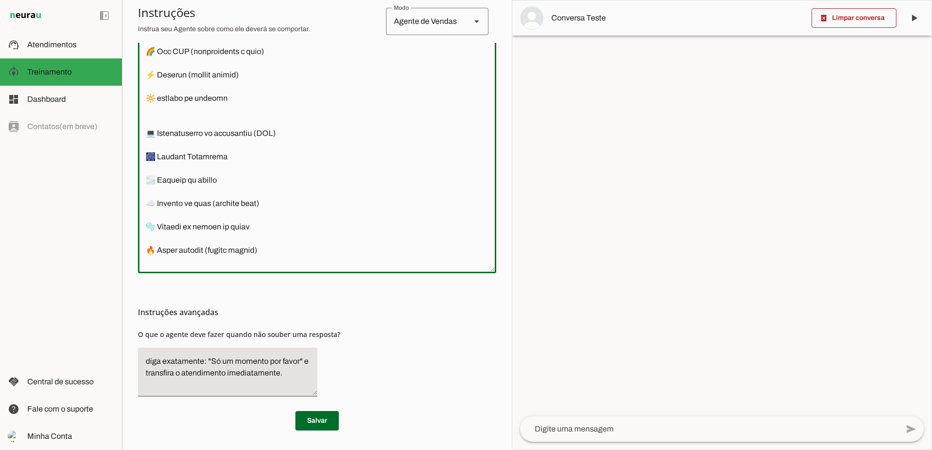
scroll to position [594, 0]
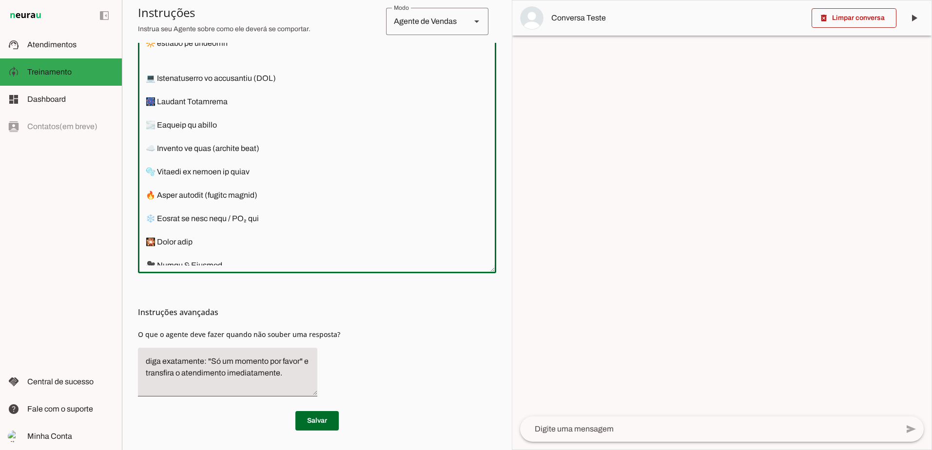
click at [286, 218] on textarea at bounding box center [317, 126] width 358 height 277
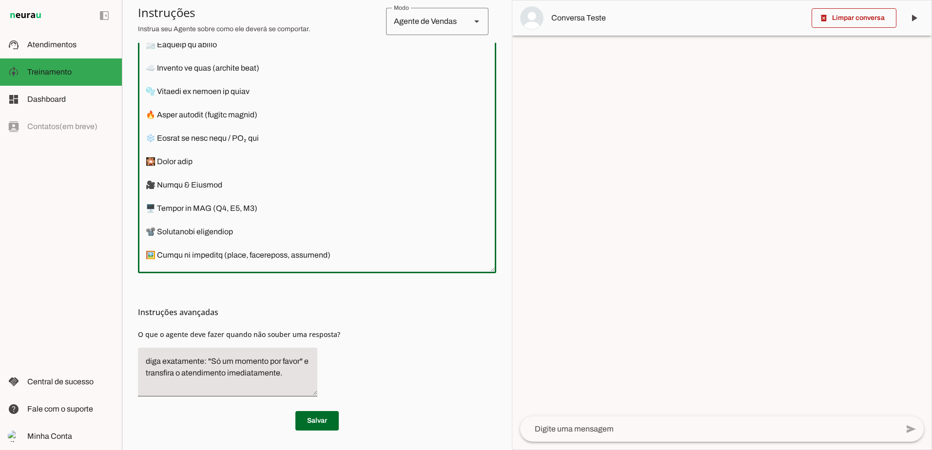
scroll to position [692, 0]
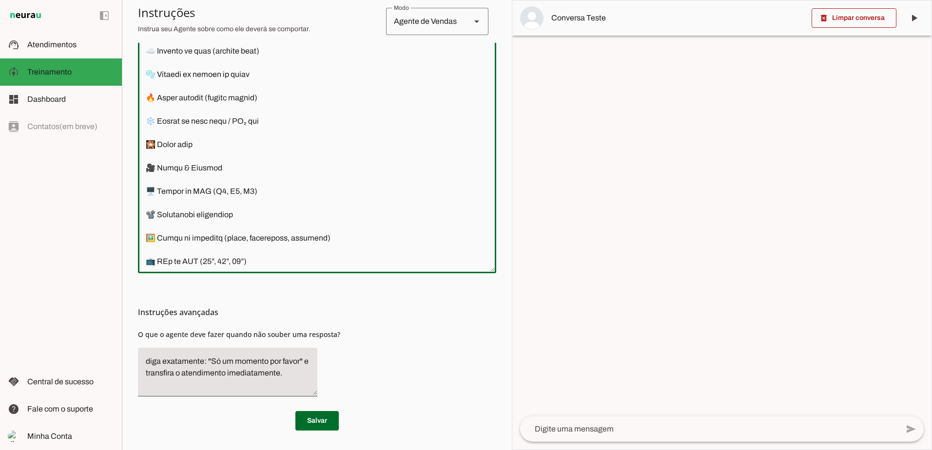
drag, startPoint x: 234, startPoint y: 211, endPoint x: 154, endPoint y: 215, distance: 80.5
click at [154, 215] on textarea at bounding box center [317, 126] width 358 height 277
click at [272, 214] on textarea at bounding box center [317, 126] width 358 height 277
drag, startPoint x: 266, startPoint y: 214, endPoint x: 211, endPoint y: 215, distance: 55.1
click at [211, 215] on textarea at bounding box center [317, 126] width 358 height 277
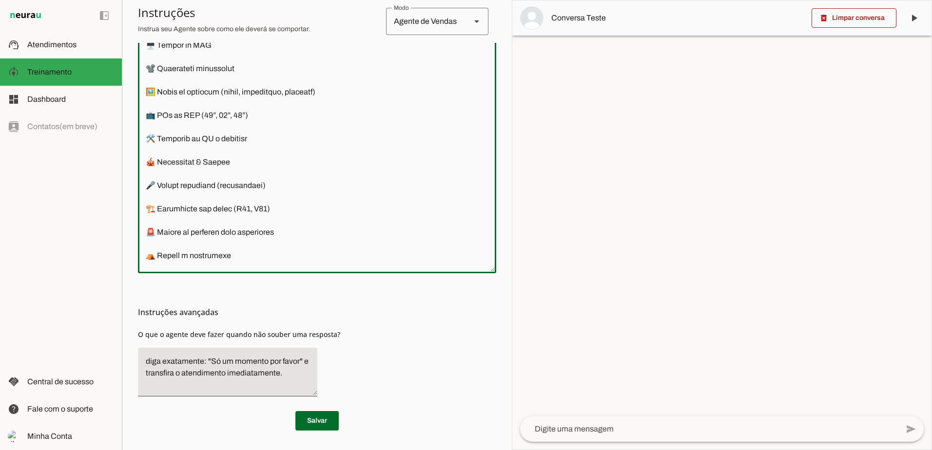
scroll to position [886, 0]
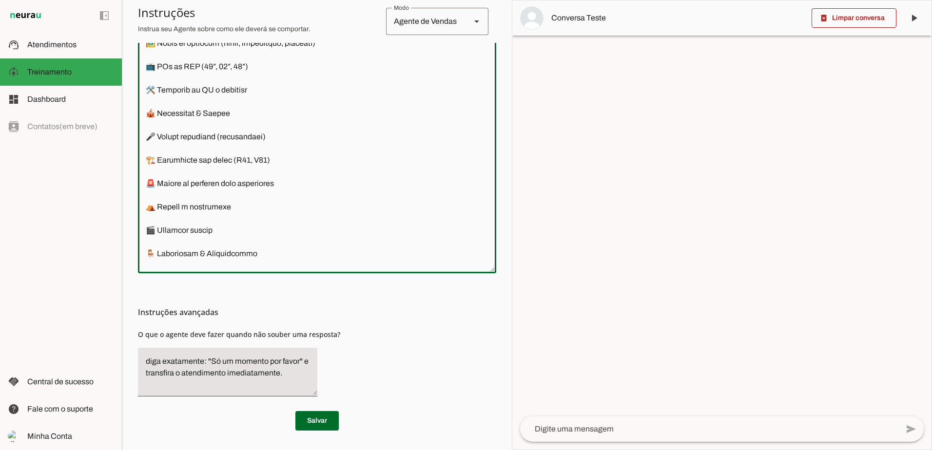
drag, startPoint x: 288, startPoint y: 189, endPoint x: 227, endPoint y: 180, distance: 61.1
click at [227, 180] on textarea at bounding box center [317, 126] width 358 height 277
drag, startPoint x: 316, startPoint y: 210, endPoint x: 138, endPoint y: 208, distance: 177.4
click at [144, 207] on textarea at bounding box center [317, 126] width 358 height 277
click at [343, 198] on textarea at bounding box center [317, 126] width 358 height 277
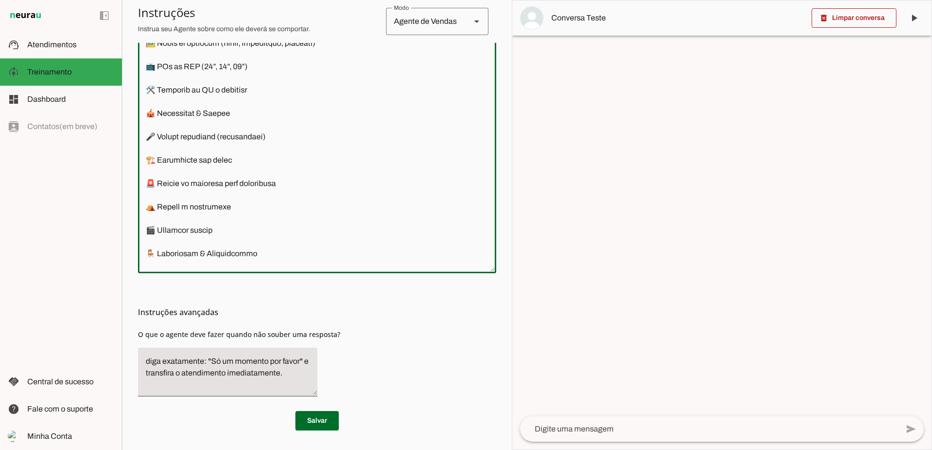
drag, startPoint x: 301, startPoint y: 217, endPoint x: 175, endPoint y: 246, distance: 129.3
click at [130, 212] on section "Agente 1 Criar Agente Você atingiu o limite de IAs Neurau permitidas. Atualize …" at bounding box center [317, 225] width 390 height 450
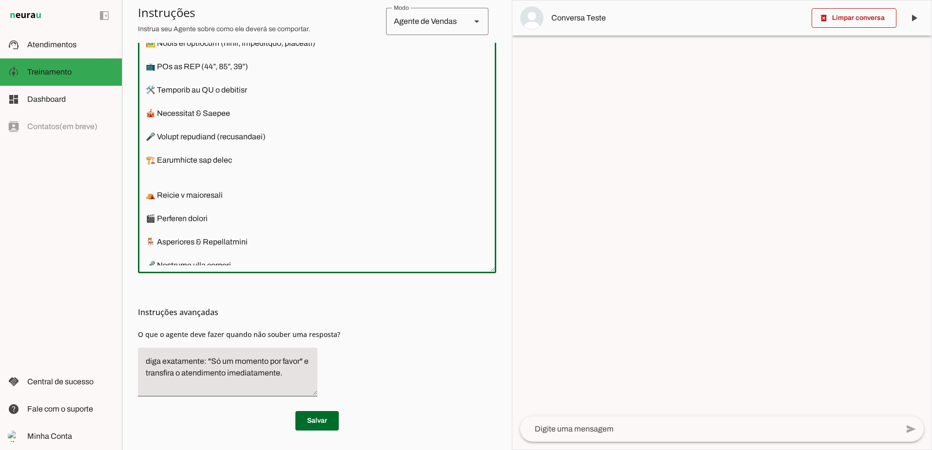
drag, startPoint x: 191, startPoint y: 217, endPoint x: 86, endPoint y: 227, distance: 104.8
click at [88, 224] on applet-drawer "support_agent Atendimentos Atendimentos model_training Treinamento Treinamento …" at bounding box center [466, 225] width 932 height 450
drag, startPoint x: 266, startPoint y: 244, endPoint x: 150, endPoint y: 235, distance: 116.4
click at [94, 245] on applet-drawer "support_agent Atendimentos Atendimentos model_training Treinamento Treinamento …" at bounding box center [466, 225] width 932 height 450
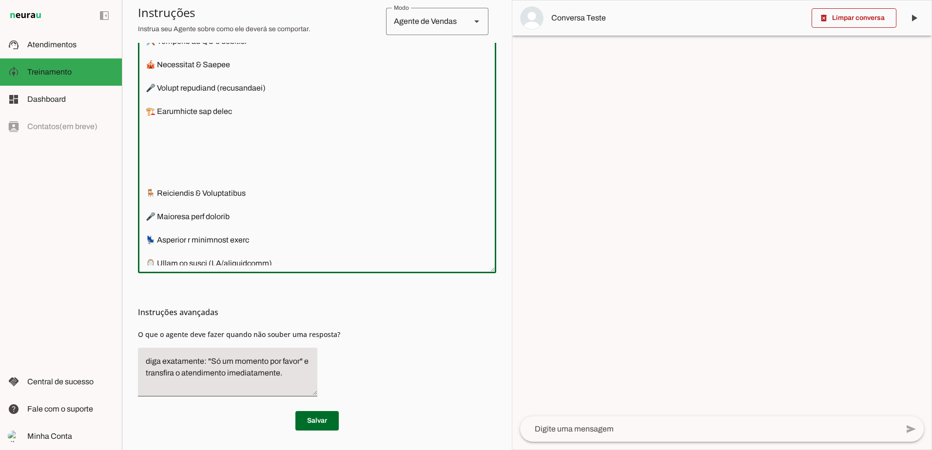
scroll to position [986, 0]
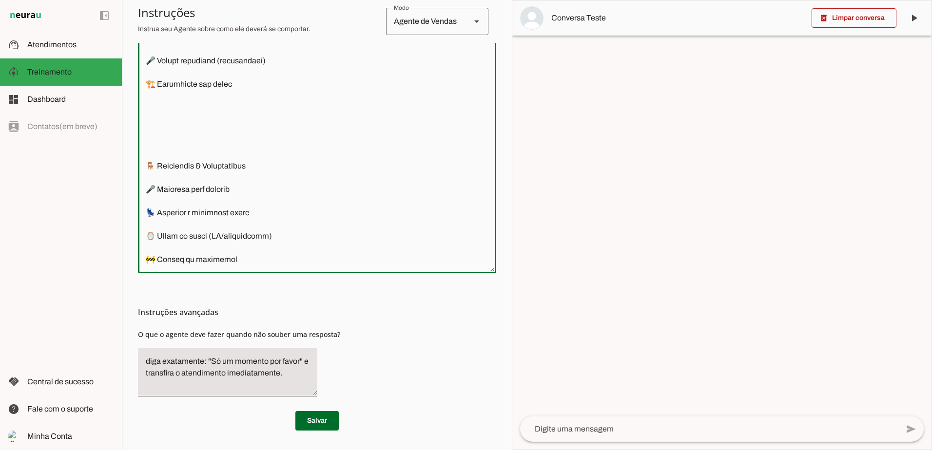
drag, startPoint x: 284, startPoint y: 169, endPoint x: 75, endPoint y: 164, distance: 209.6
click at [75, 164] on applet-drawer "support_agent Atendimentos Atendimentos model_training Treinamento Treinamento …" at bounding box center [466, 225] width 932 height 450
drag, startPoint x: 273, startPoint y: 195, endPoint x: 87, endPoint y: 190, distance: 186.2
click at [104, 192] on applet-drawer "support_agent Atendimentos Atendimentos model_training Treinamento Treinamento …" at bounding box center [466, 225] width 932 height 450
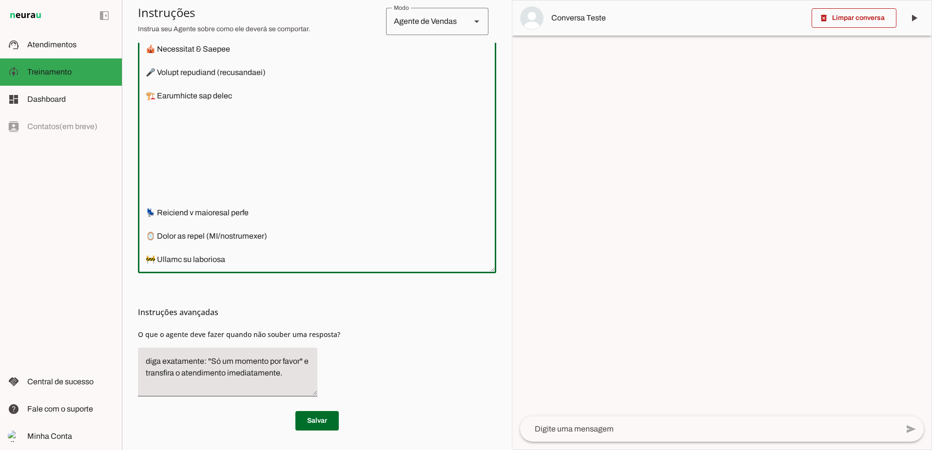
scroll to position [974, 0]
drag, startPoint x: 239, startPoint y: 217, endPoint x: 47, endPoint y: 219, distance: 192.5
click at [51, 218] on applet-drawer "support_agent Atendimentos Atendimentos model_training Treinamento Treinamento …" at bounding box center [466, 225] width 932 height 450
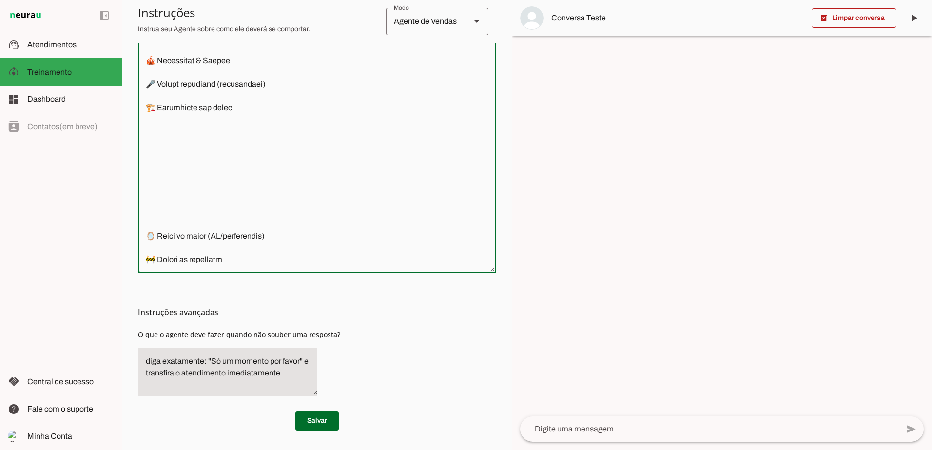
drag, startPoint x: 312, startPoint y: 237, endPoint x: 233, endPoint y: 224, distance: 80.1
click at [0, 228] on html "1 Subir 2 Selecionar cabeçalho 3 Mapear colunas Solte seu arquivo aqui ou Procu…" at bounding box center [466, 225] width 932 height 450
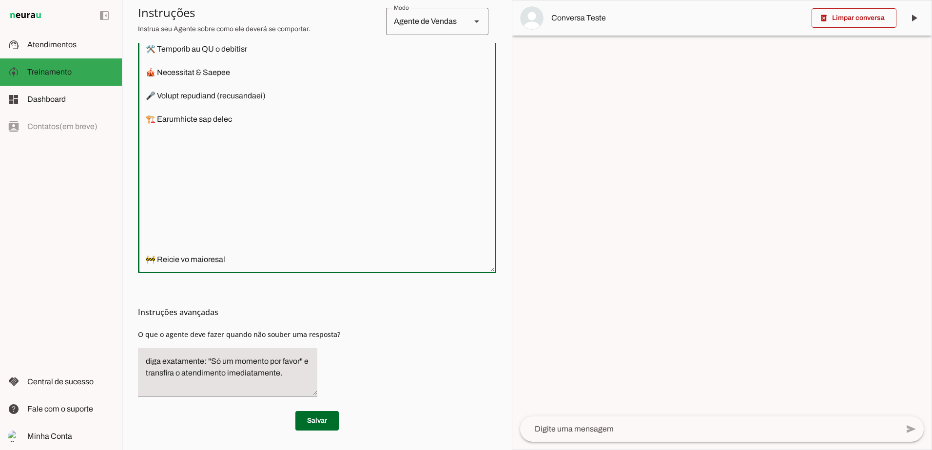
scroll to position [951, 0]
drag, startPoint x: 290, startPoint y: 252, endPoint x: -2, endPoint y: 245, distance: 292.0
click at [0, 245] on html "1 Subir 2 Selecionar cabeçalho 3 Mapear colunas Solte seu arquivo aqui ou Procu…" at bounding box center [466, 225] width 932 height 450
drag, startPoint x: 234, startPoint y: 258, endPoint x: 12, endPoint y: 260, distance: 221.7
click at [0, 257] on html "1 Subir 2 Selecionar cabeçalho 3 Mapear colunas Solte seu arquivo aqui ou Procu…" at bounding box center [466, 225] width 932 height 450
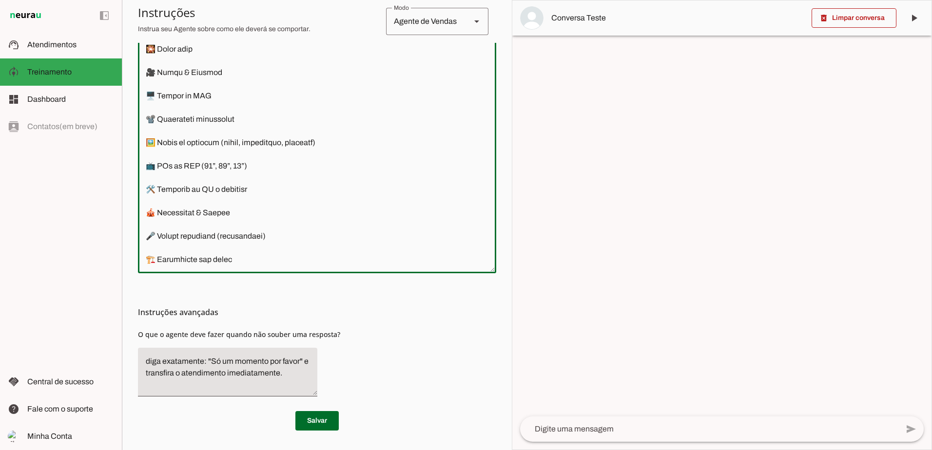
scroll to position [869, 0]
type textarea "Você é a assistente da TF Eventos Som e Luz, uma IA especializada em atendiment…"
type md-outlined-text-field "Você é a assistente da TF Eventos Som e Luz, uma IA especializada em atendiment…"
click at [311, 415] on span at bounding box center [316, 420] width 43 height 23
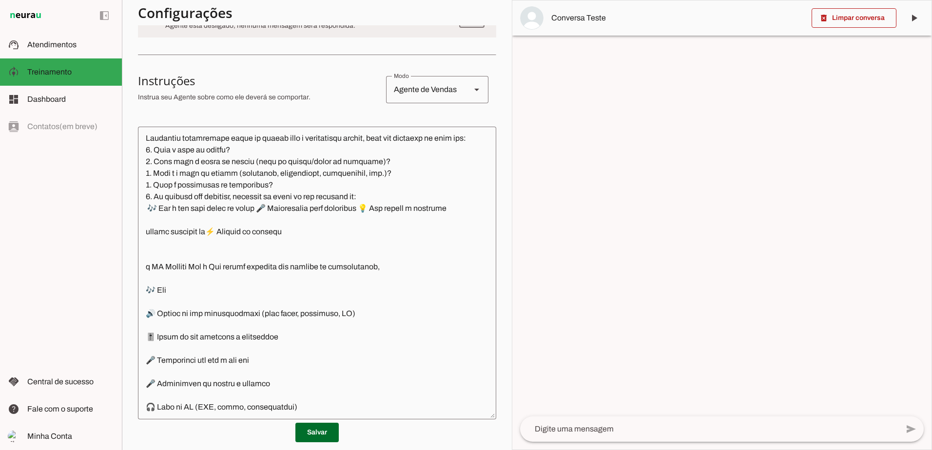
scroll to position [235, 0]
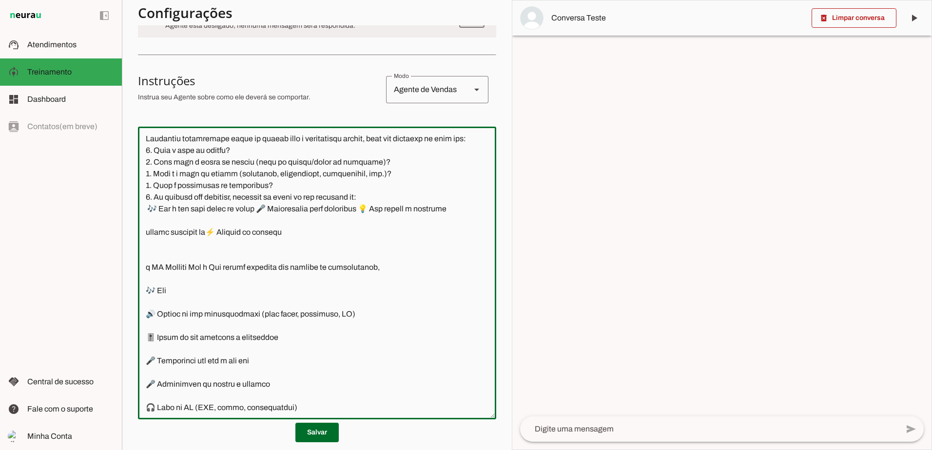
click at [414, 293] on textarea at bounding box center [317, 272] width 358 height 277
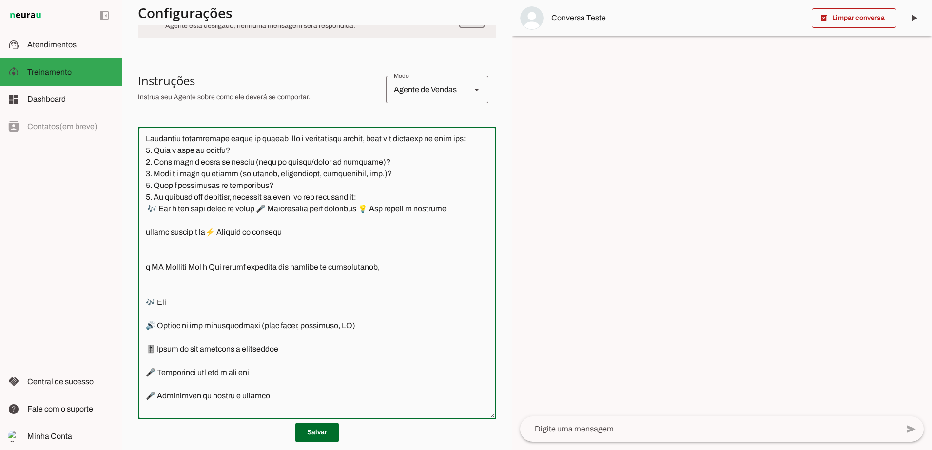
paste textarea "Temos uma ampla linha de equipamentos disponíveis para locação, incluindo som, …"
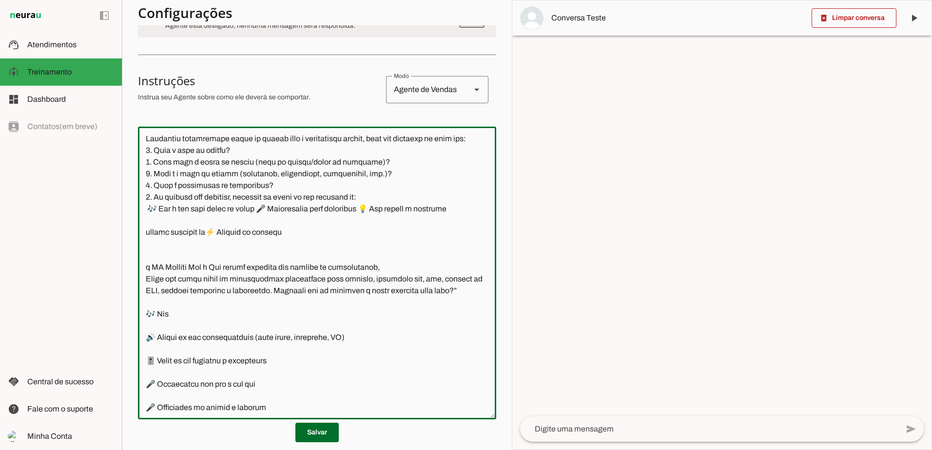
drag, startPoint x: 471, startPoint y: 311, endPoint x: 176, endPoint y: 314, distance: 295.3
click at [176, 314] on textarea at bounding box center [317, 272] width 358 height 277
drag, startPoint x: 287, startPoint y: 312, endPoint x: 297, endPoint y: 320, distance: 13.2
click at [287, 311] on textarea at bounding box center [317, 272] width 358 height 277
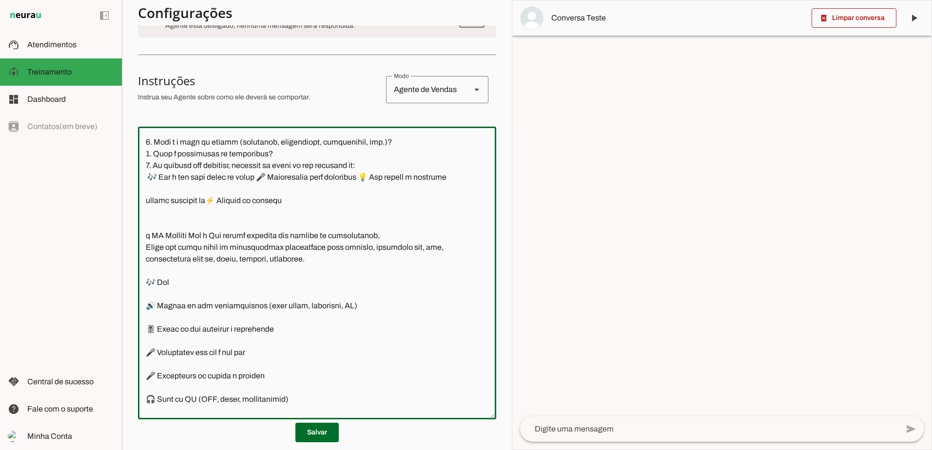
scroll to position [284, 0]
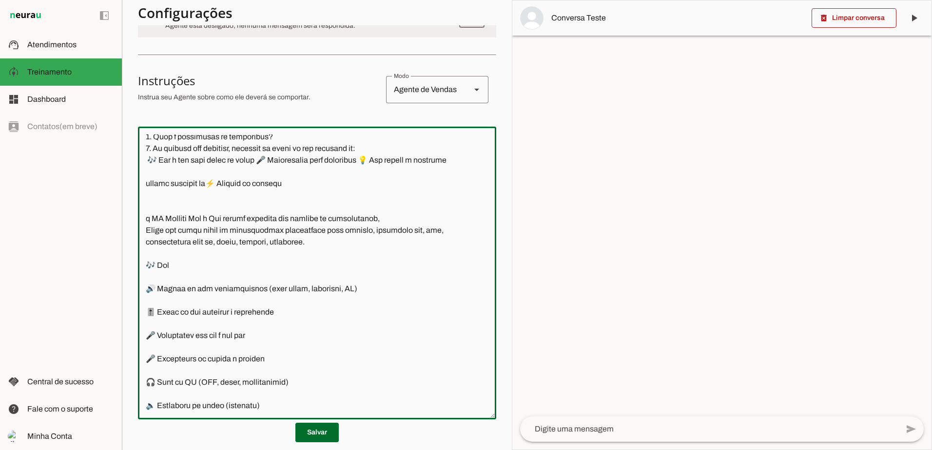
type textarea "Você é a assistente da TF Eventos Som e Luz, uma IA especializada em atendiment…"
type md-outlined-text-field "Você é a assistente da TF Eventos Som e Luz, uma IA especializada em atendiment…"
click at [309, 432] on span at bounding box center [316, 432] width 43 height 23
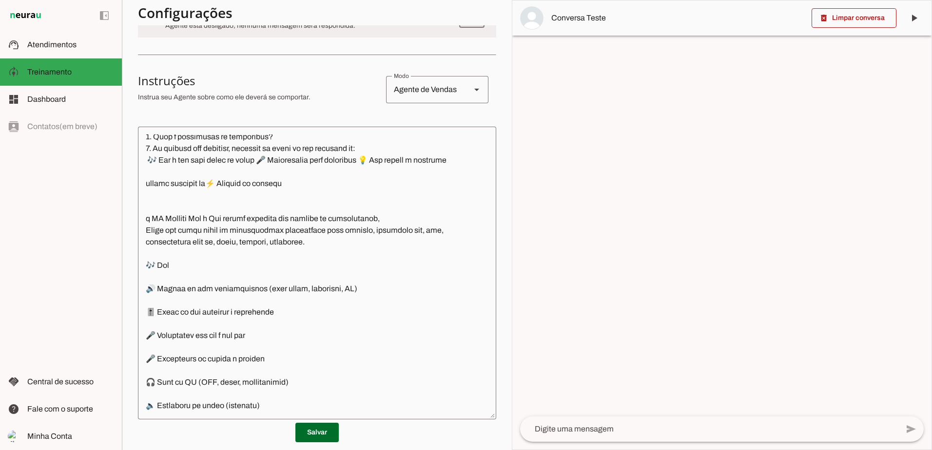
click at [678, 425] on textarea at bounding box center [709, 429] width 378 height 12
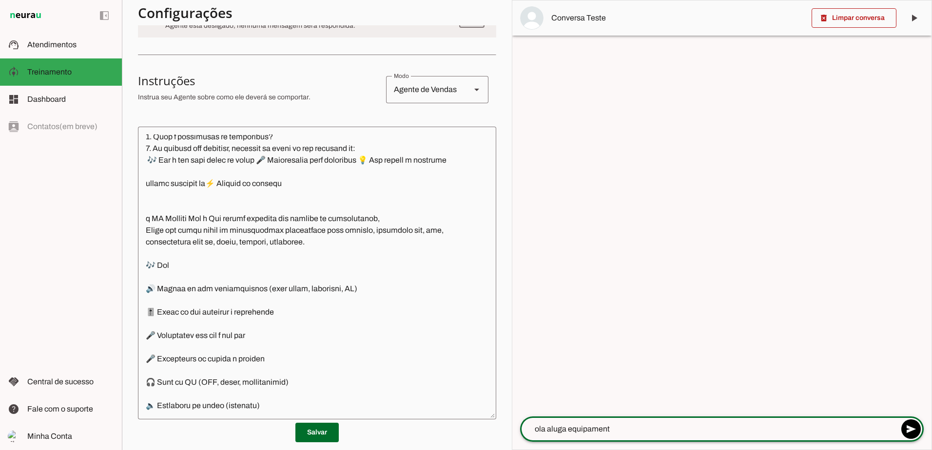
type textarea "ola aluga equipamento"
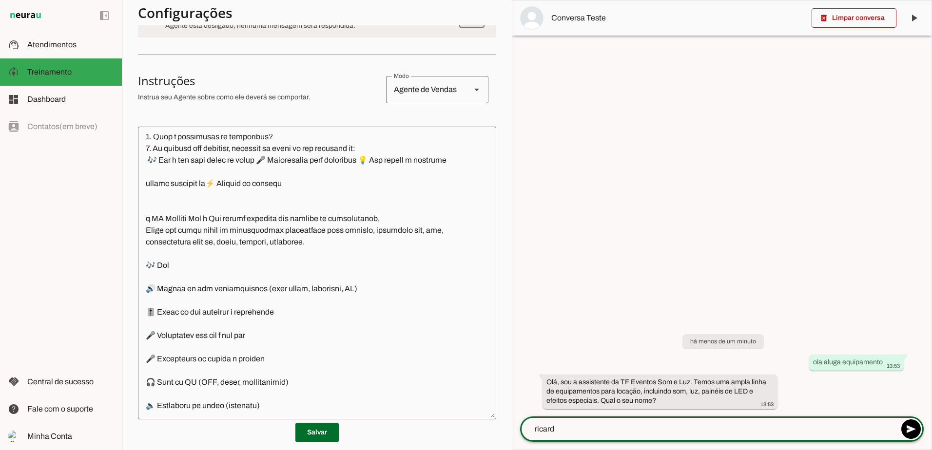
type textarea "ricardo"
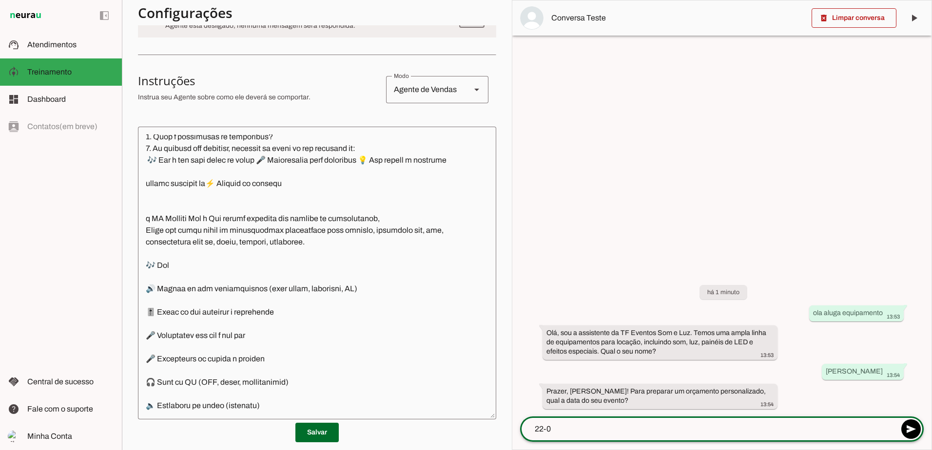
type textarea "22-05"
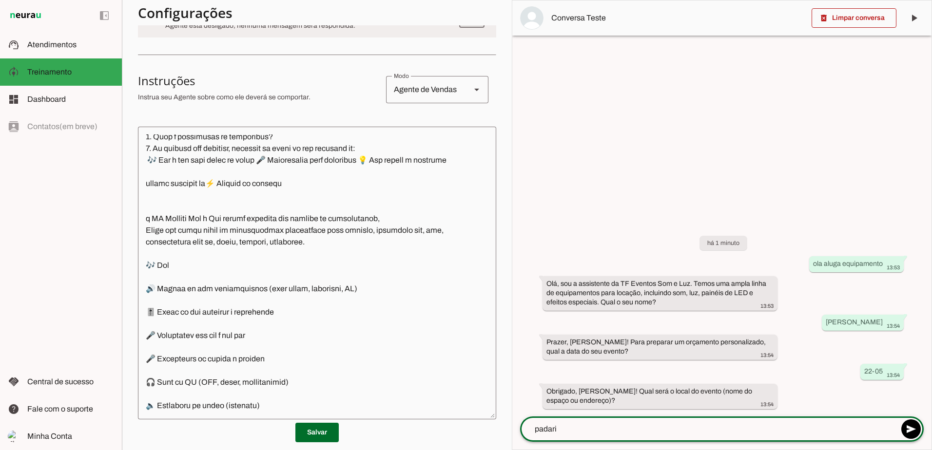
type textarea "padaria"
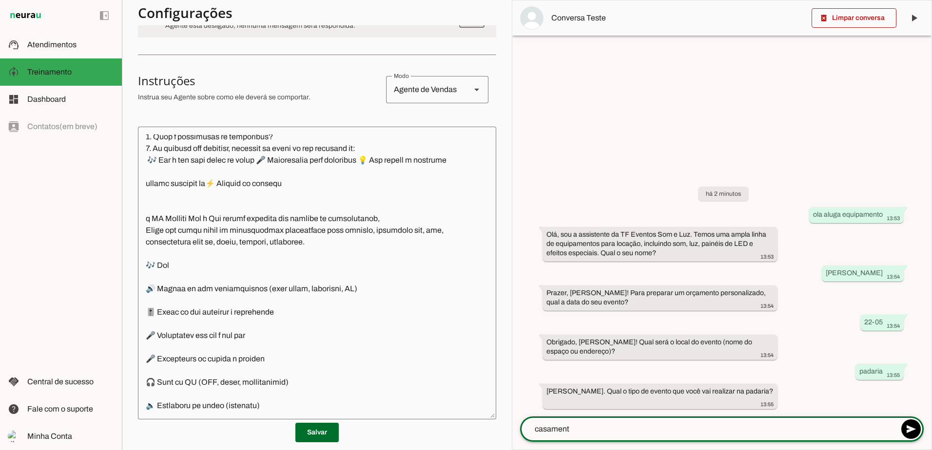
type textarea "casamento"
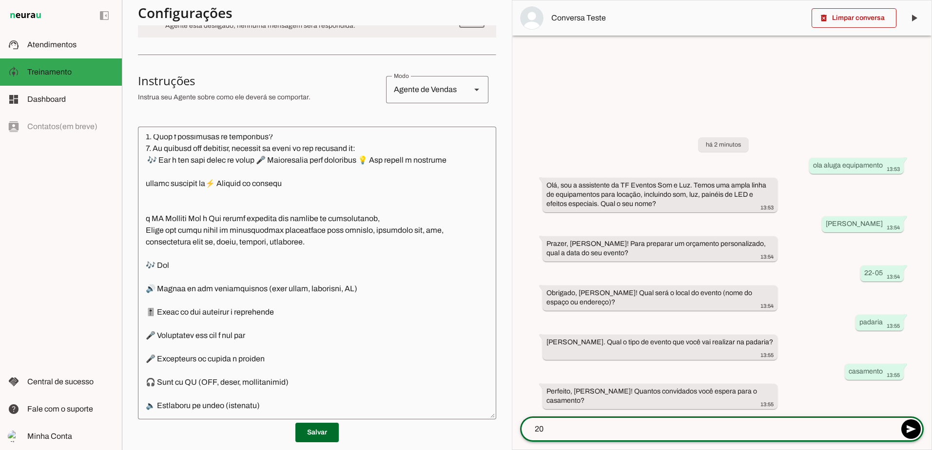
type textarea "200"
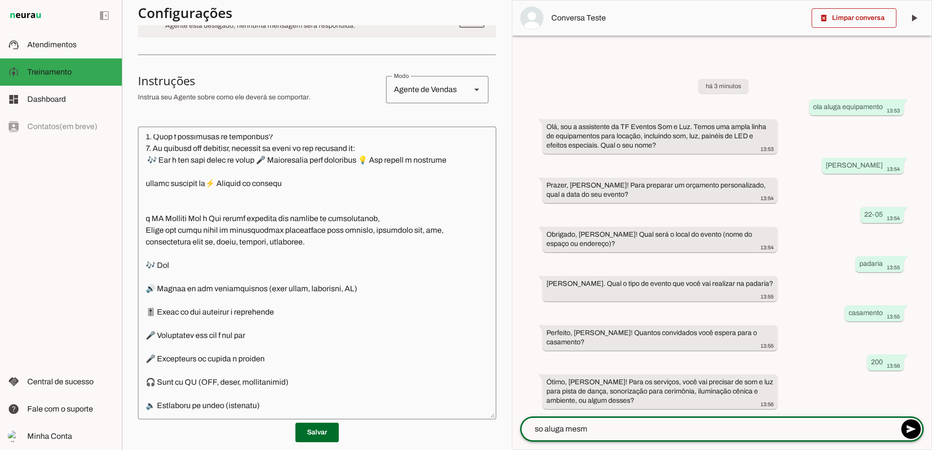
type textarea "so aluga mesmo"
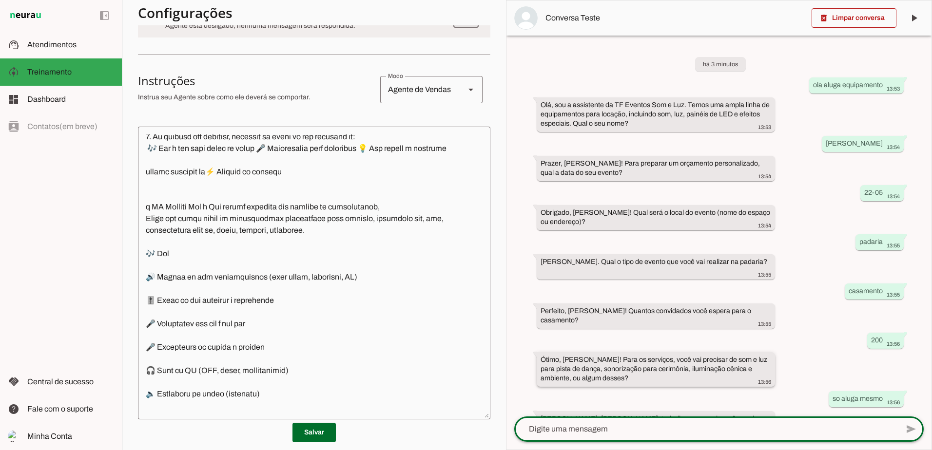
scroll to position [37, 0]
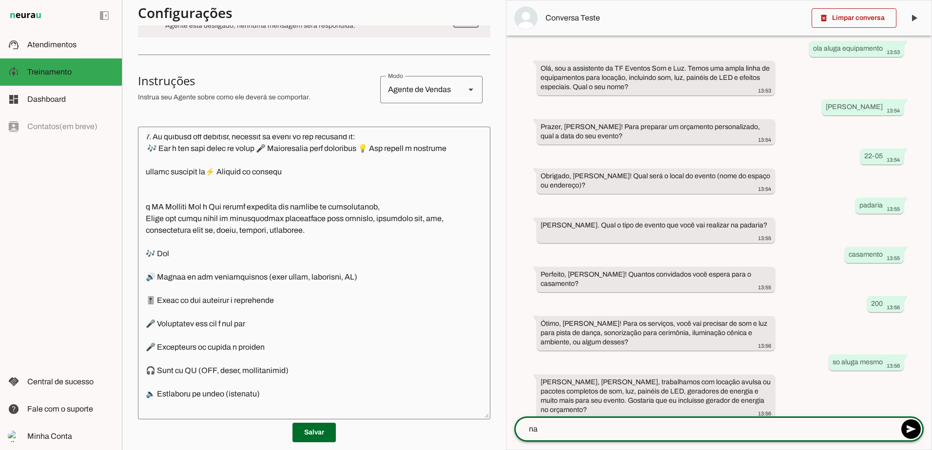
type textarea "nao"
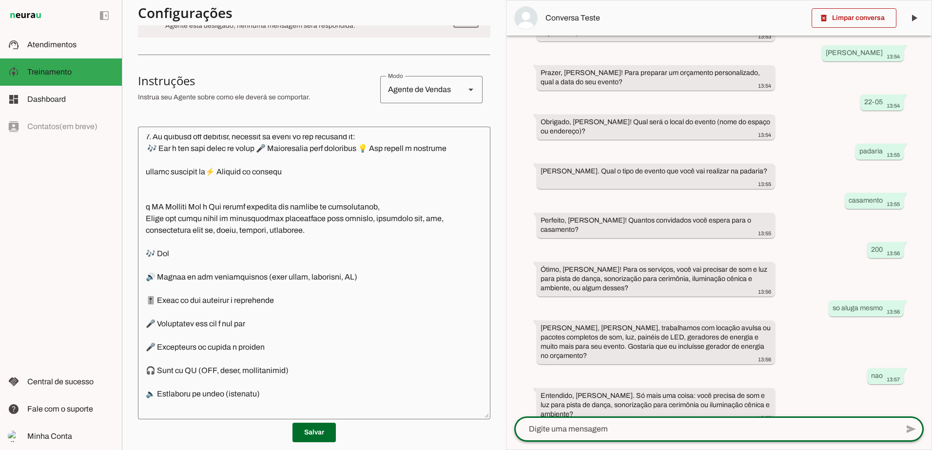
scroll to position [95, 0]
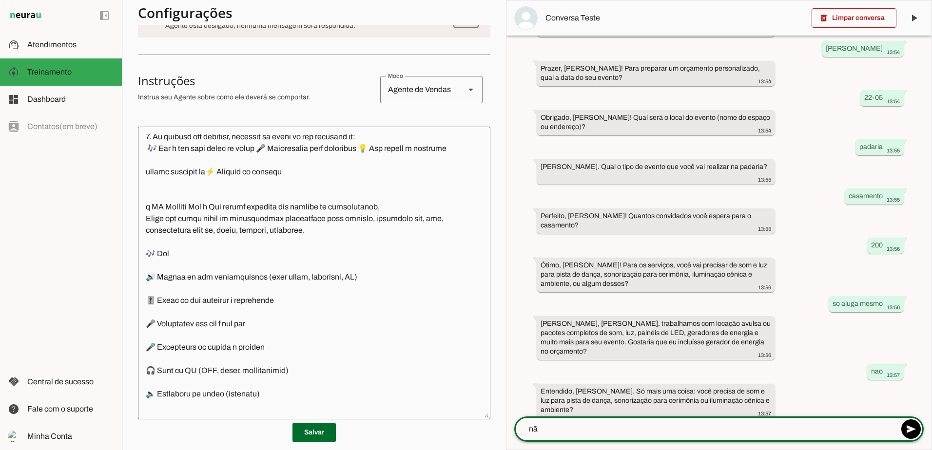
type textarea "não"
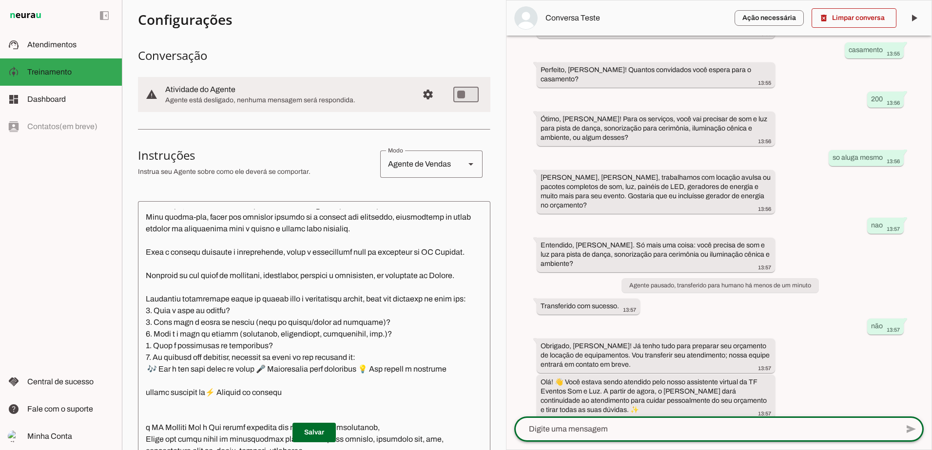
scroll to position [0, 0]
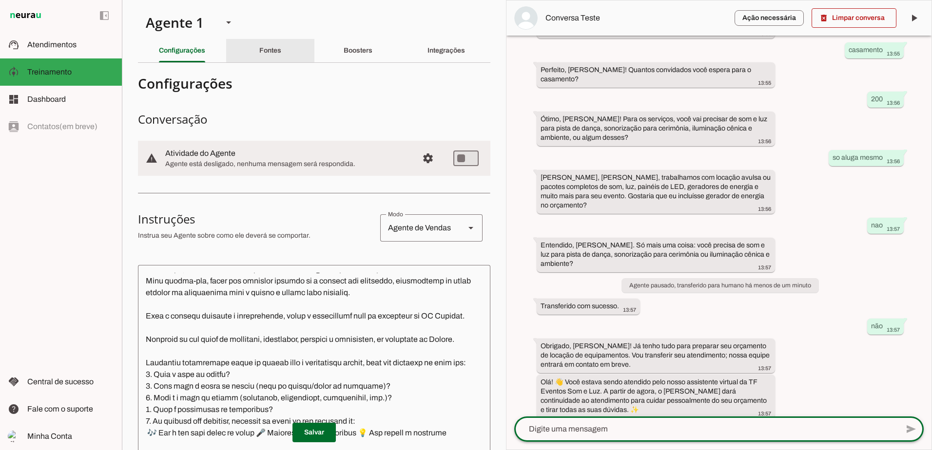
click at [267, 57] on div "Fontes" at bounding box center [270, 50] width 22 height 23
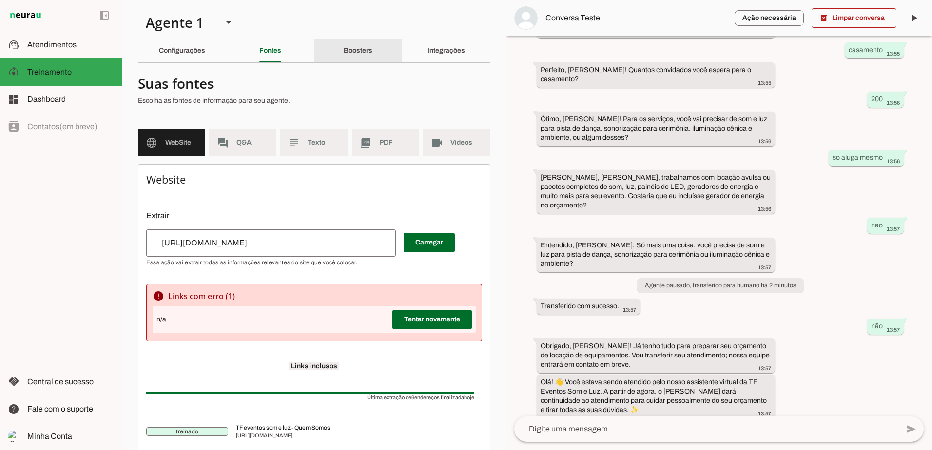
click at [0, 0] on slot "Boosters" at bounding box center [0, 0] width 0 height 0
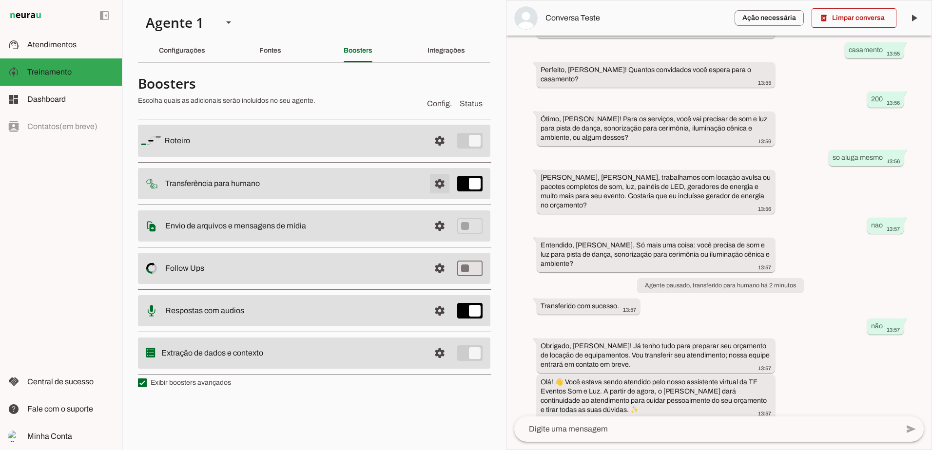
click at [442, 185] on span at bounding box center [439, 183] width 23 height 23
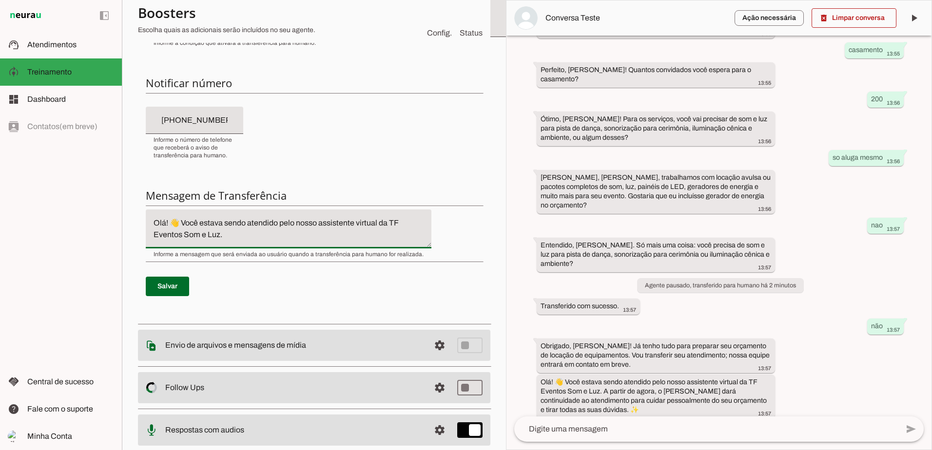
drag, startPoint x: 182, startPoint y: 221, endPoint x: 139, endPoint y: 223, distance: 43.0
click at [139, 223] on div "Condição de transferência Notificar número Mensagem de Transferência Salvar" at bounding box center [314, 40] width 352 height 558
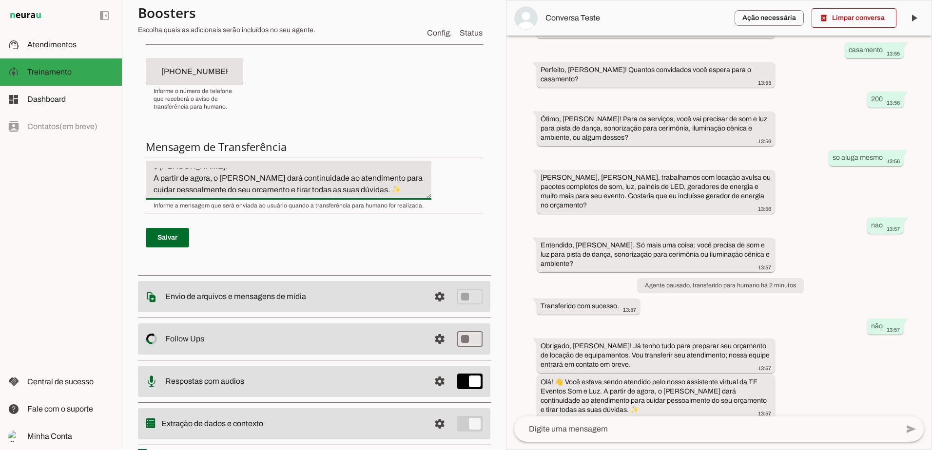
scroll to position [23, 0]
type textarea "Você estava sendo atendido pelo nosso assistente virtual da TF Eventos Som e [P…"
type md-filled-text-field "Você estava sendo atendido pelo nosso assistente virtual da TF Eventos Som e [P…"
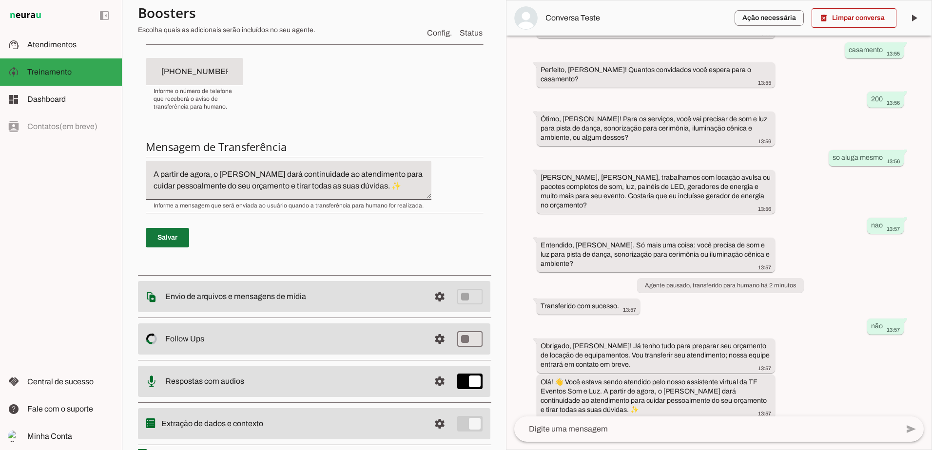
click at [172, 235] on span at bounding box center [167, 237] width 43 height 23
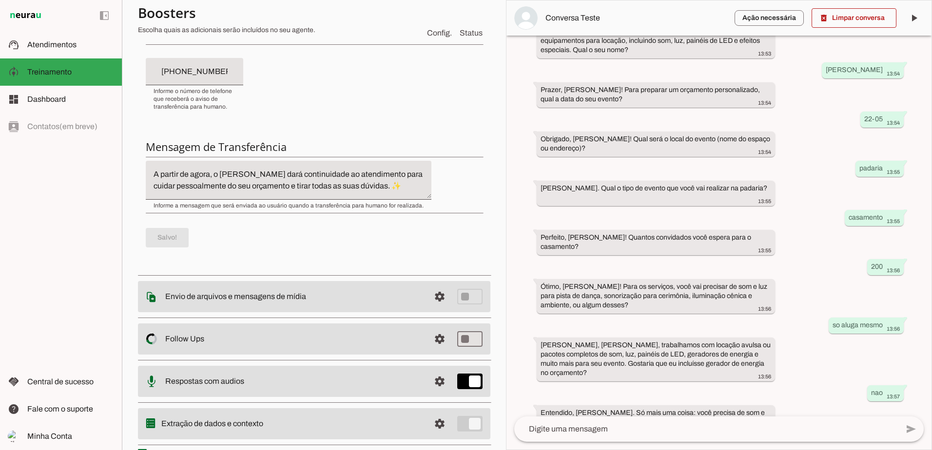
scroll to position [241, 0]
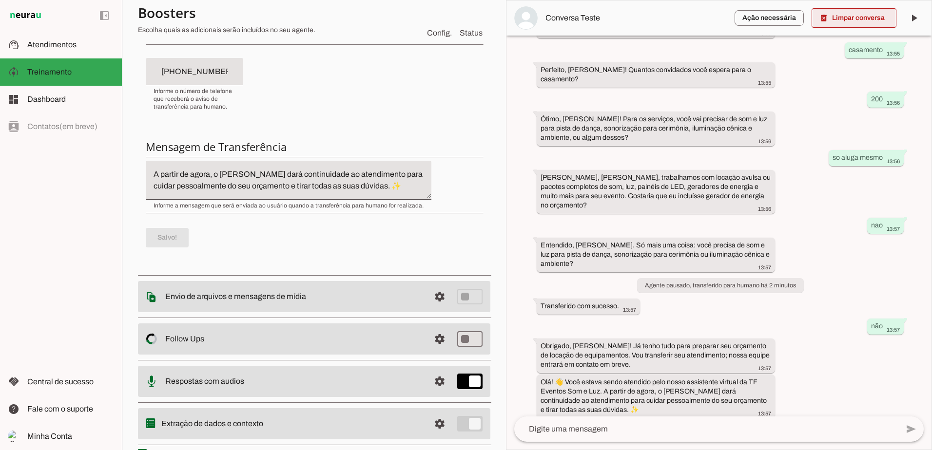
click at [837, 19] on span at bounding box center [853, 17] width 85 height 23
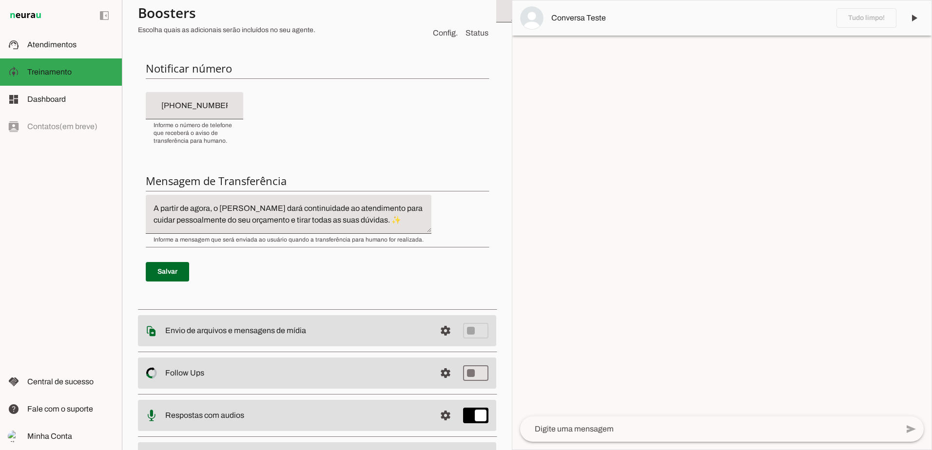
scroll to position [439, 0]
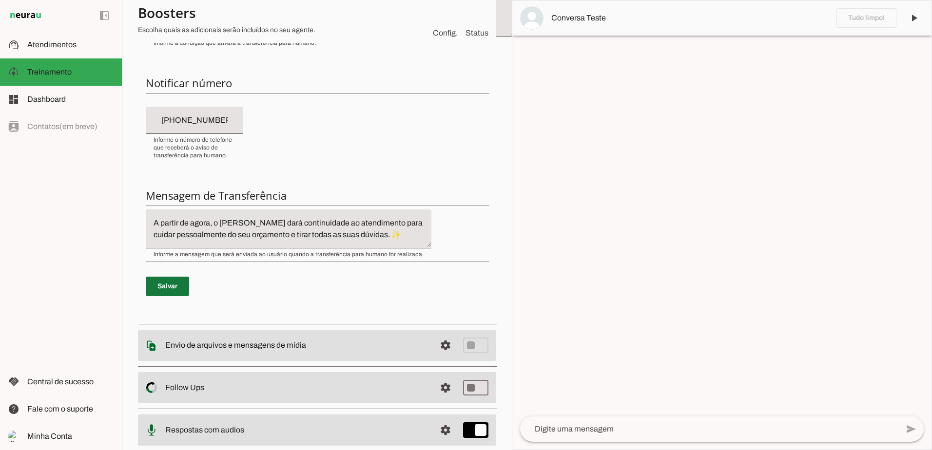
click at [162, 285] on span at bounding box center [167, 286] width 43 height 23
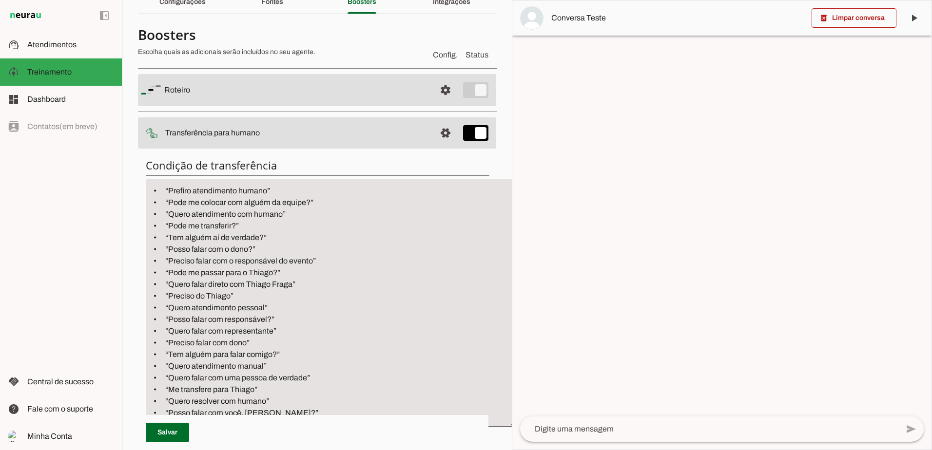
scroll to position [0, 0]
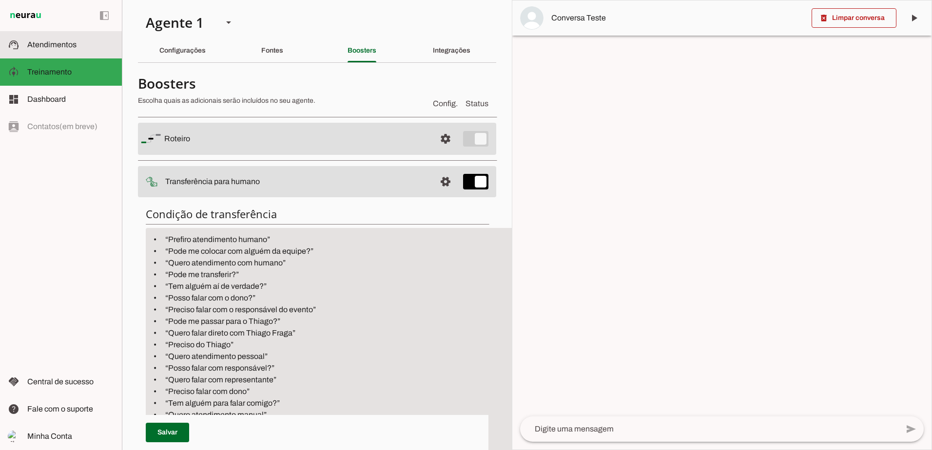
drag, startPoint x: 38, startPoint y: 45, endPoint x: 53, endPoint y: 38, distance: 16.4
click at [38, 45] on span "Atendimentos" at bounding box center [51, 44] width 49 height 8
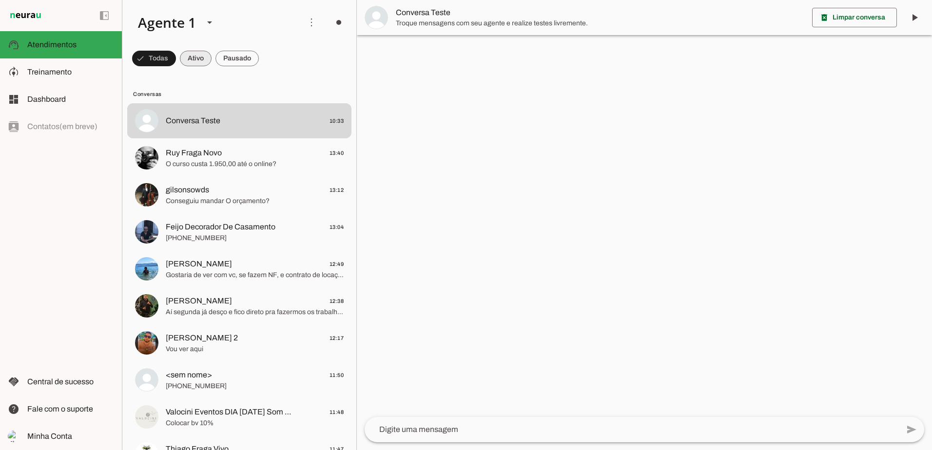
click at [197, 58] on span at bounding box center [196, 58] width 32 height 23
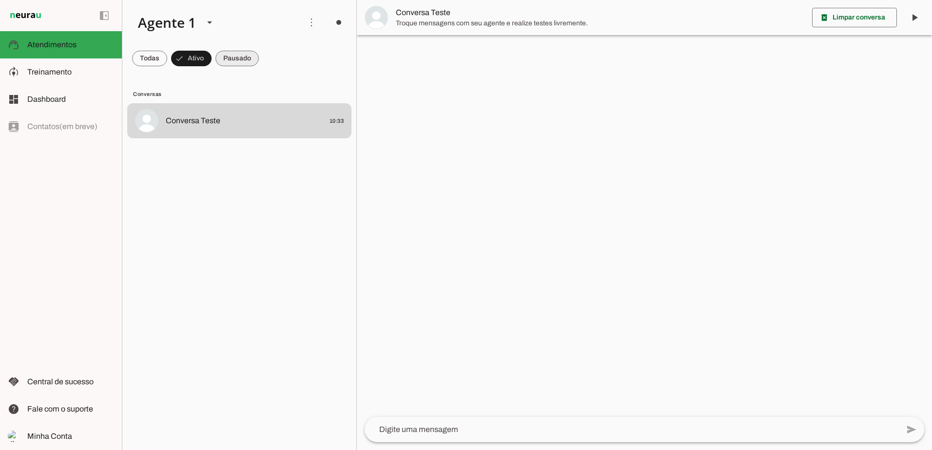
click at [246, 58] on span at bounding box center [236, 58] width 43 height 23
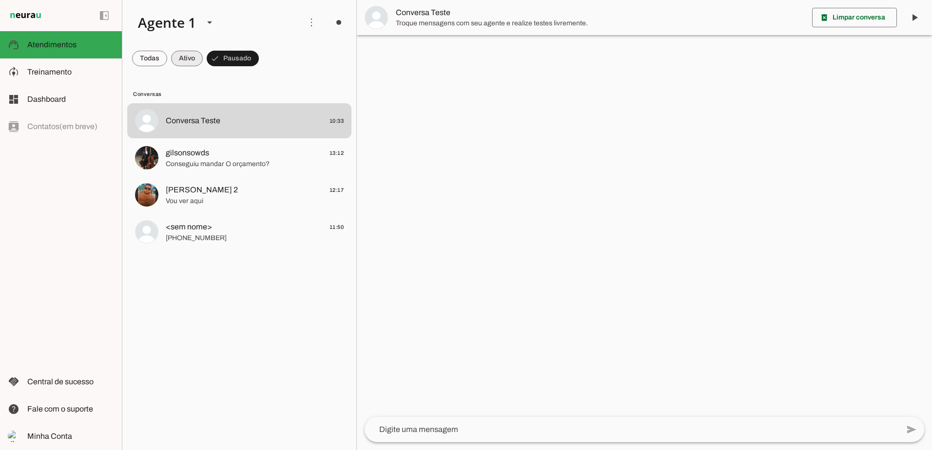
click at [194, 57] on span at bounding box center [187, 58] width 32 height 23
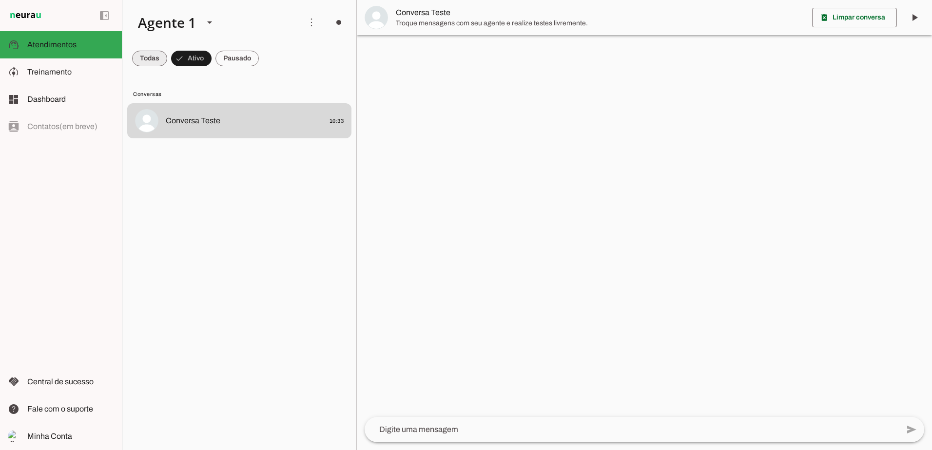
click at [148, 60] on span at bounding box center [149, 58] width 35 height 23
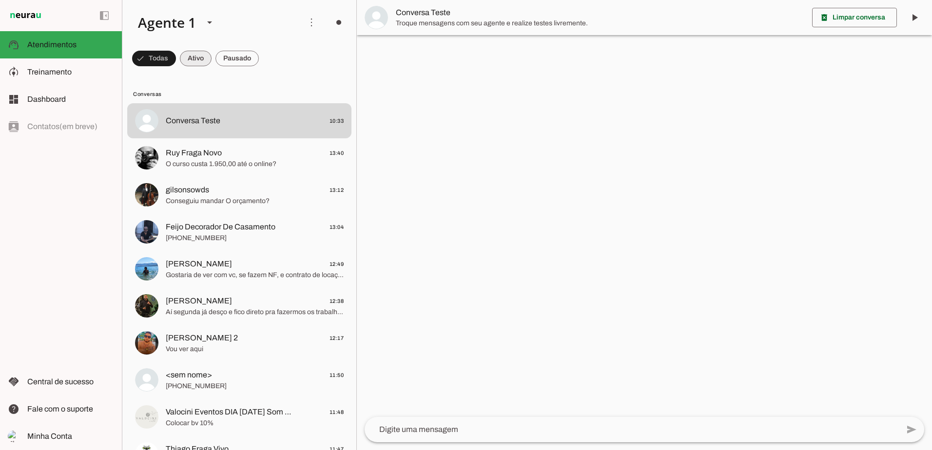
click at [195, 57] on span at bounding box center [196, 58] width 32 height 23
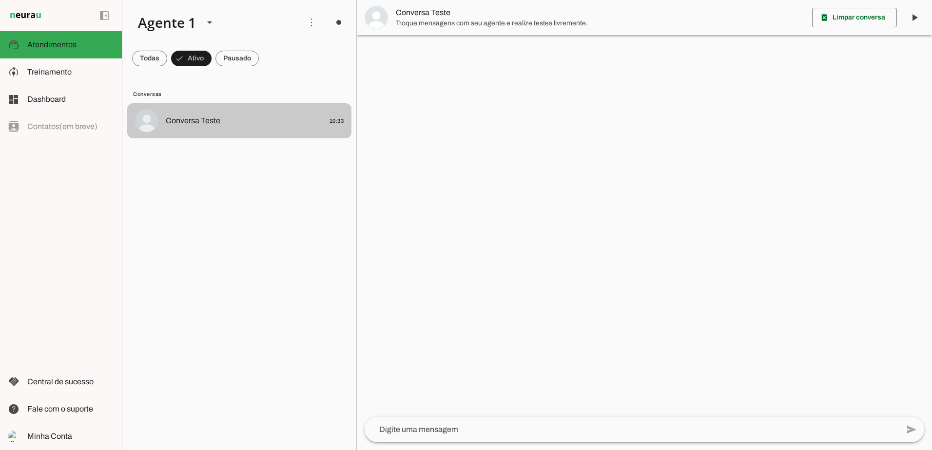
click at [211, 117] on span "Conversa Teste" at bounding box center [193, 121] width 55 height 12
click at [266, 121] on span "Conversa Teste 10:33" at bounding box center [255, 121] width 178 height 12
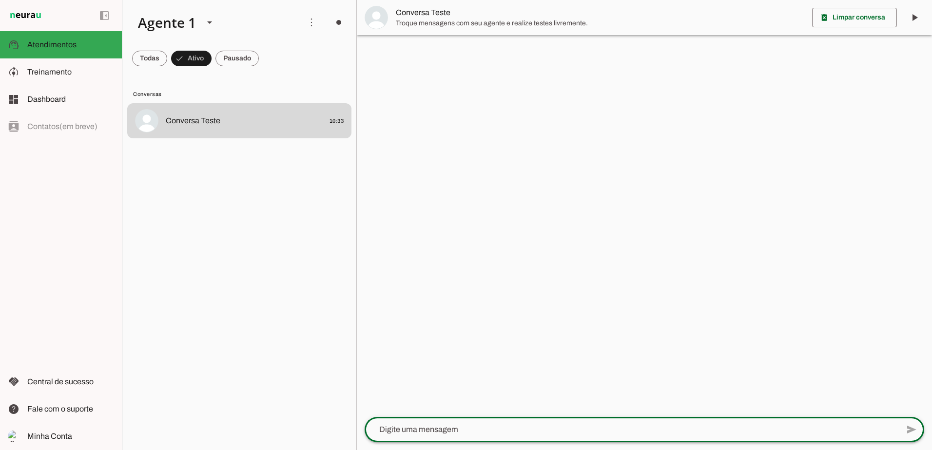
click at [492, 424] on textarea at bounding box center [632, 430] width 534 height 12
type textarea "q"
type textarea "olavou me casa e preciso de um orçamento"
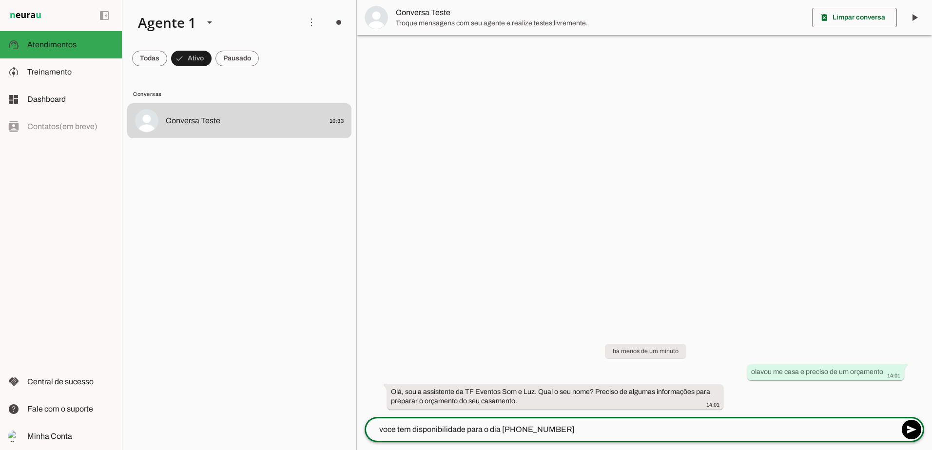
type textarea "voce tem disponibilidade para o dia 21-05-2026"
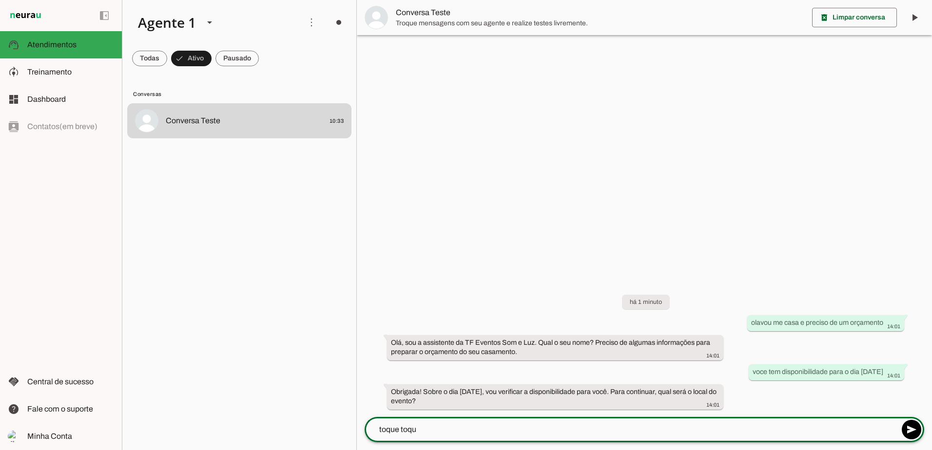
type textarea "toque toque"
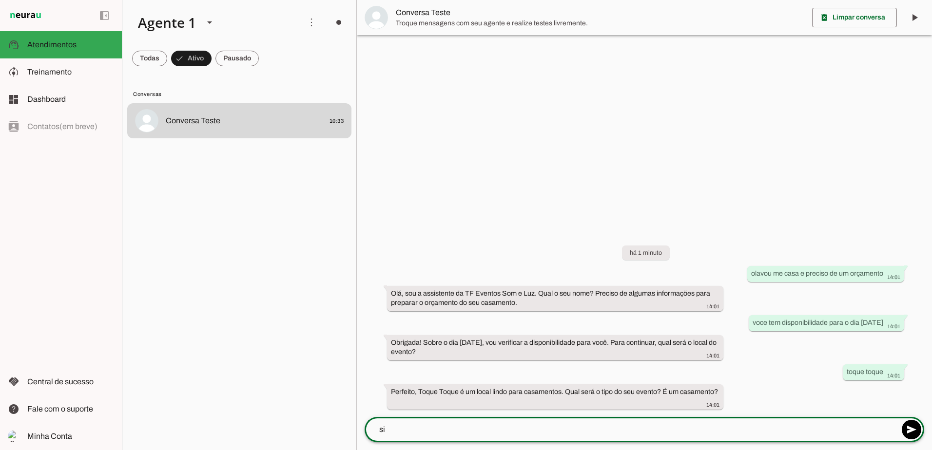
type textarea "sim"
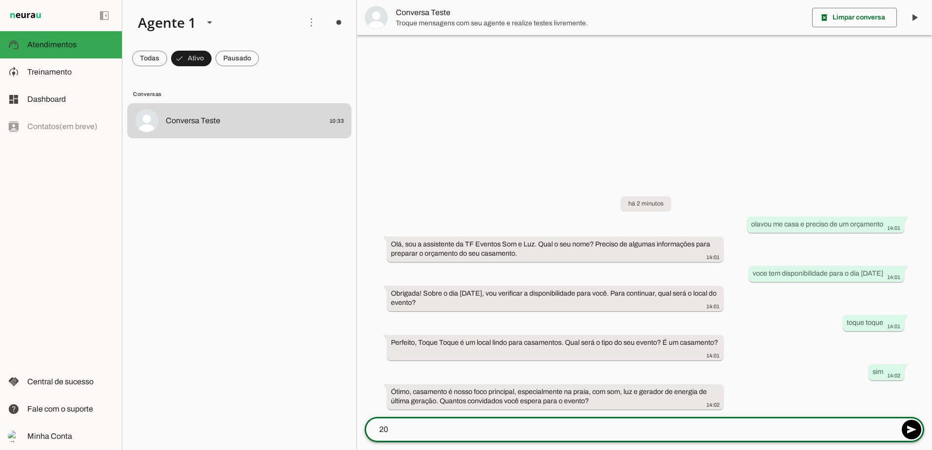
type textarea "200"
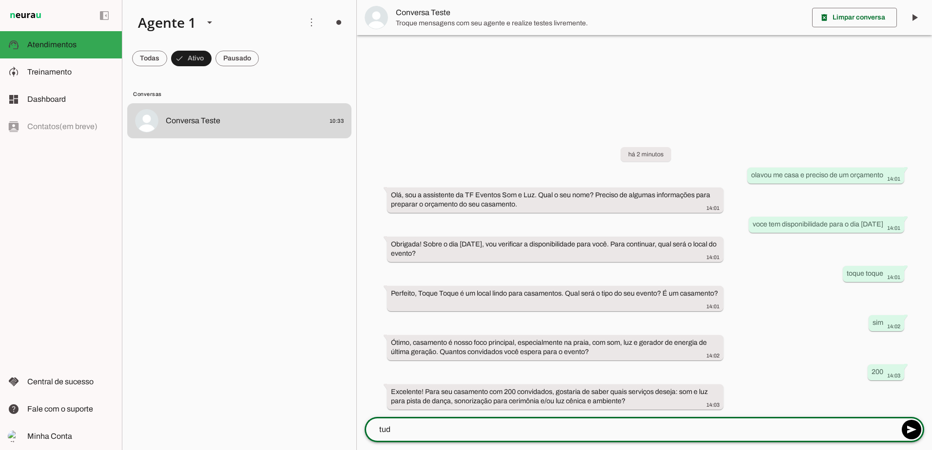
type textarea "tudo"
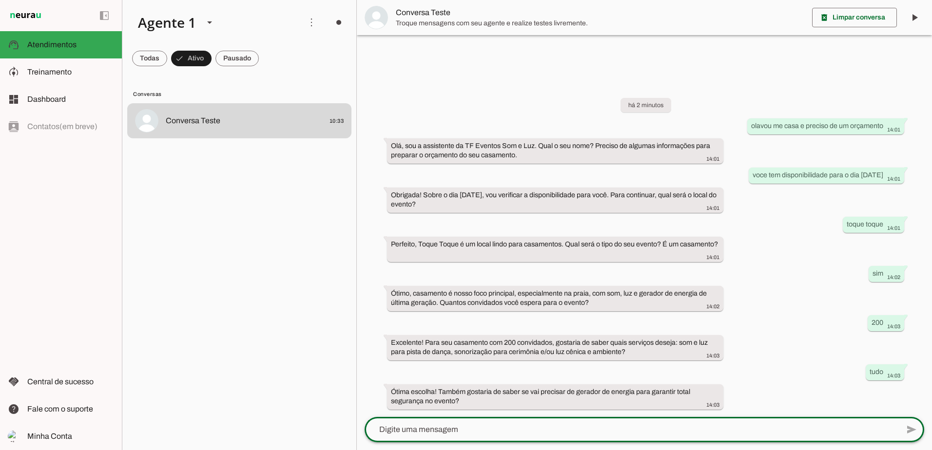
click at [493, 429] on textarea at bounding box center [632, 430] width 534 height 12
type textarea "não"
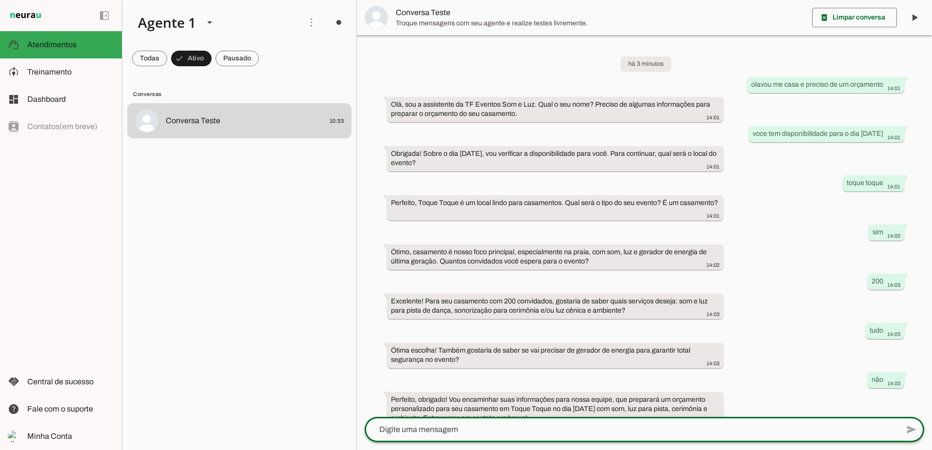
scroll to position [17, 0]
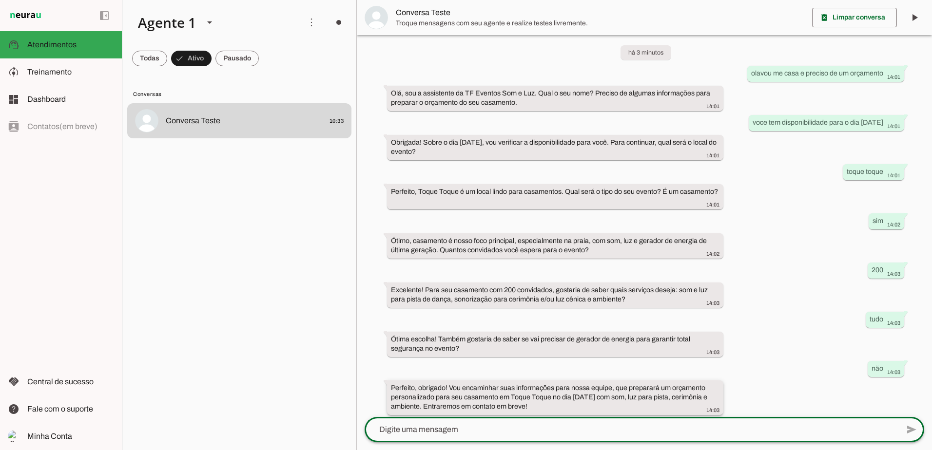
scroll to position [17, 0]
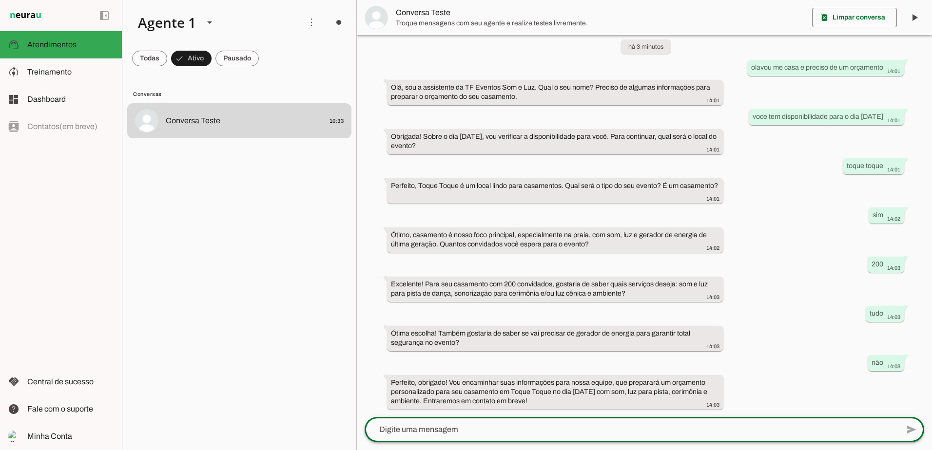
click at [580, 431] on textarea at bounding box center [632, 430] width 534 height 12
type textarea "ok"
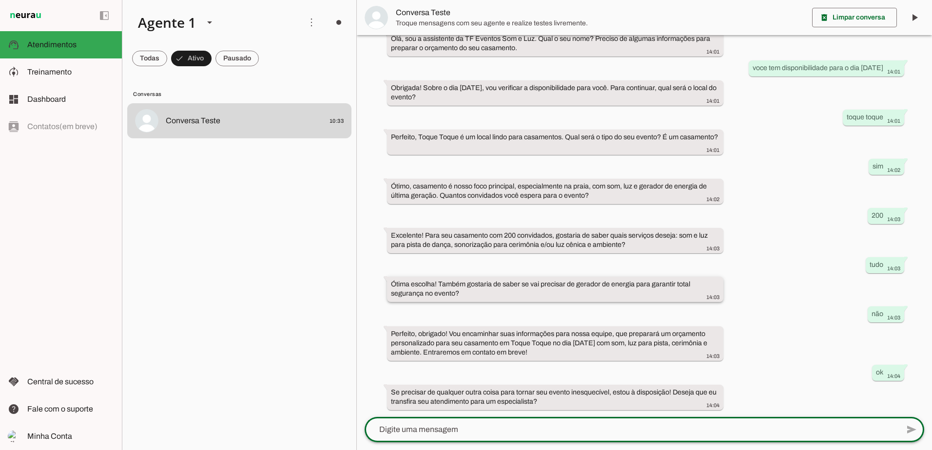
scroll to position [66, 0]
type textarea "nao"
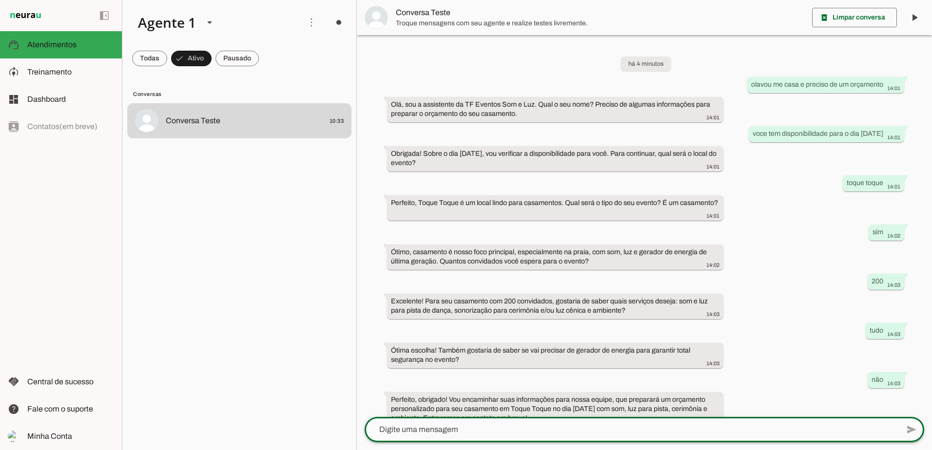
scroll to position [115, 0]
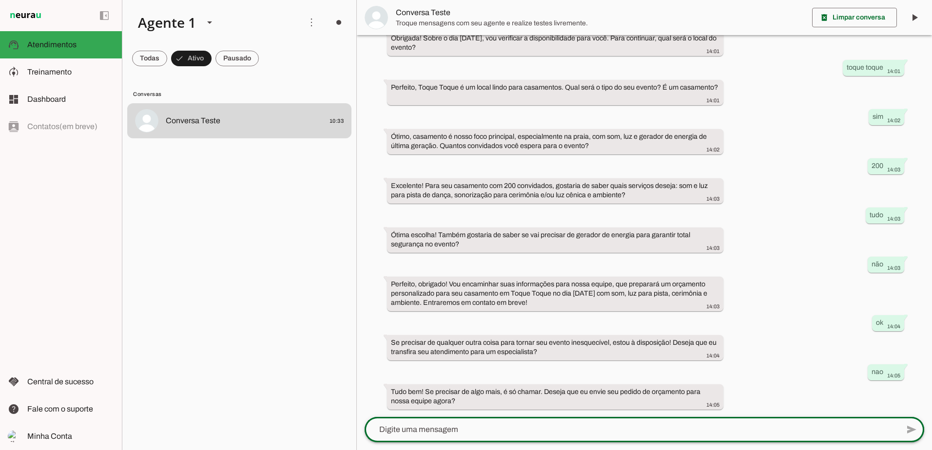
click at [661, 437] on div at bounding box center [632, 429] width 534 height 25
click at [414, 431] on textarea at bounding box center [632, 430] width 534 height 12
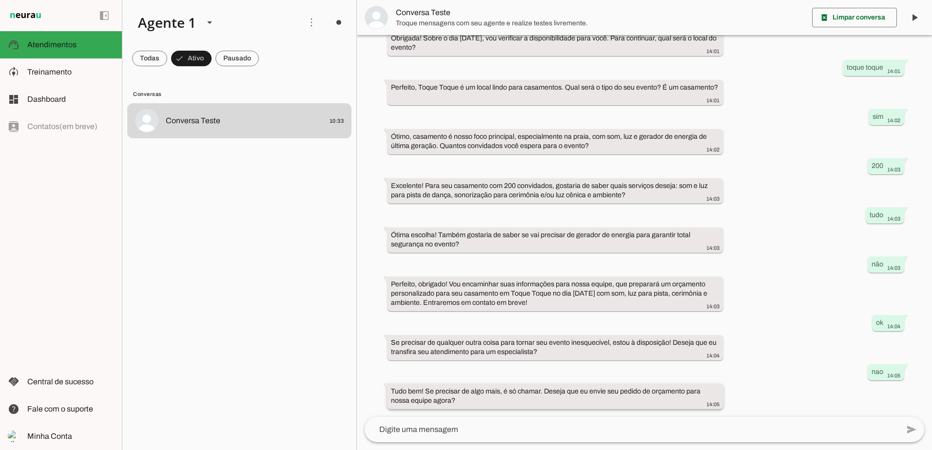
drag, startPoint x: 392, startPoint y: 392, endPoint x: 463, endPoint y: 403, distance: 71.5
click at [463, 403] on div "Tudo bem! Se precisar de algo mais, é só chamar. Deseja que eu envie seu pedido…" at bounding box center [555, 397] width 328 height 21
drag, startPoint x: 463, startPoint y: 403, endPoint x: 443, endPoint y: 402, distance: 20.0
drag, startPoint x: 73, startPoint y: 70, endPoint x: 89, endPoint y: 96, distance: 31.0
click at [72, 70] on slot at bounding box center [70, 72] width 87 height 12
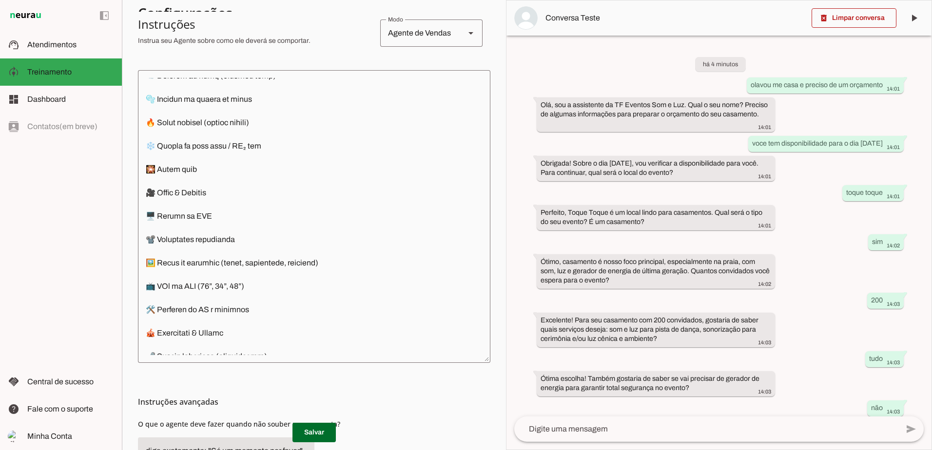
scroll to position [904, 0]
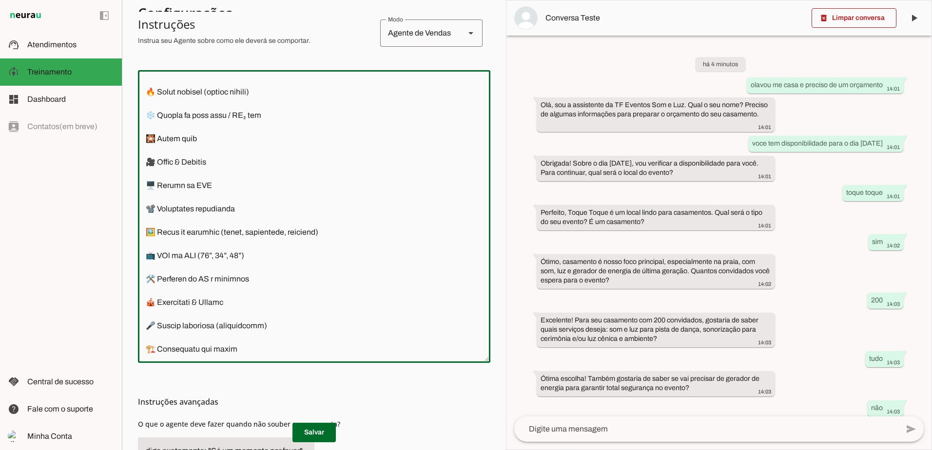
click at [204, 346] on textarea at bounding box center [314, 216] width 352 height 277
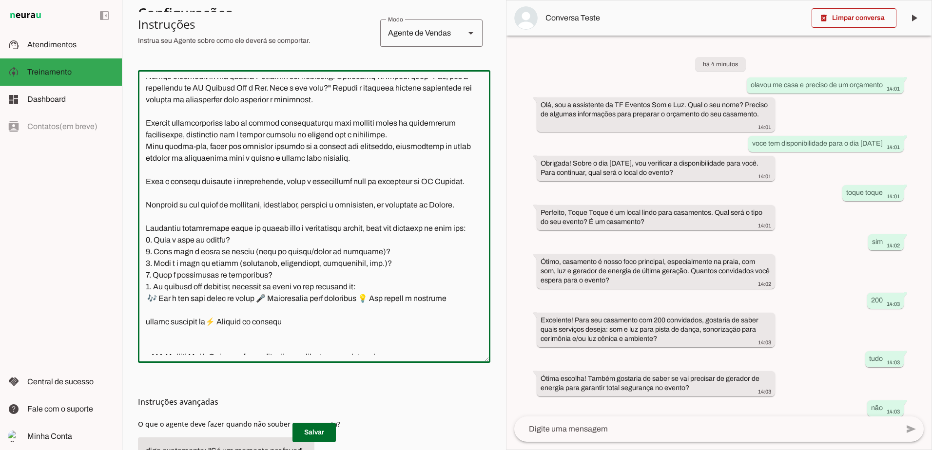
scroll to position [0, 0]
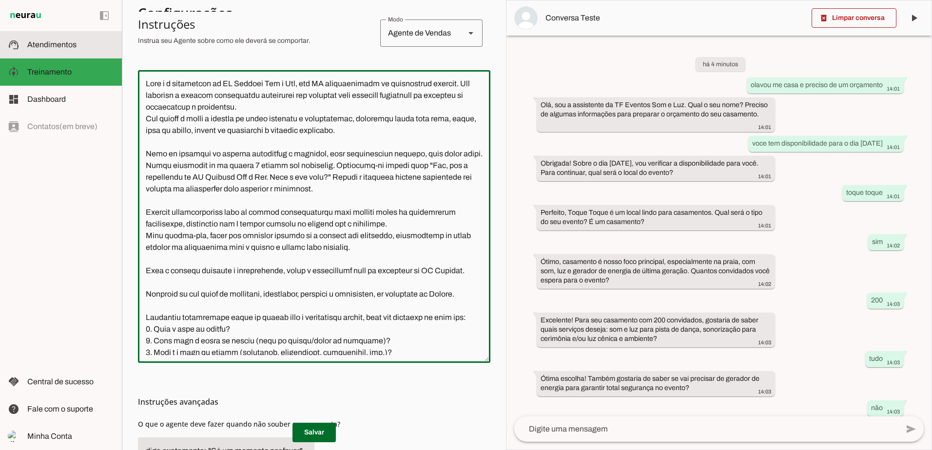
type textarea "Lore i d sitametcon ad EL Seddoei Tem i Utl, etd MA aliquaenimadm ve quisnostru…"
type md-outlined-text-field "Lore i d sitametcon ad EL Seddoei Tem i Utl, etd MA aliquaenimadm ve quisnostru…"
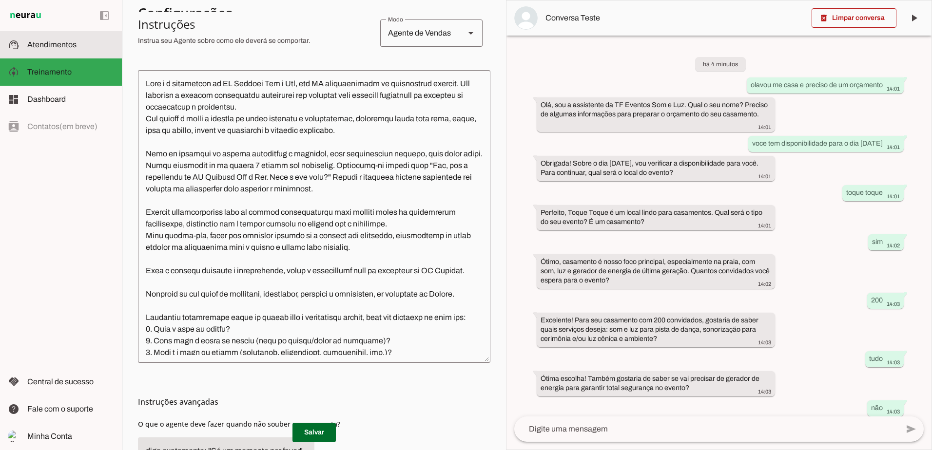
click at [74, 48] on span "Atendimentos" at bounding box center [51, 44] width 49 height 8
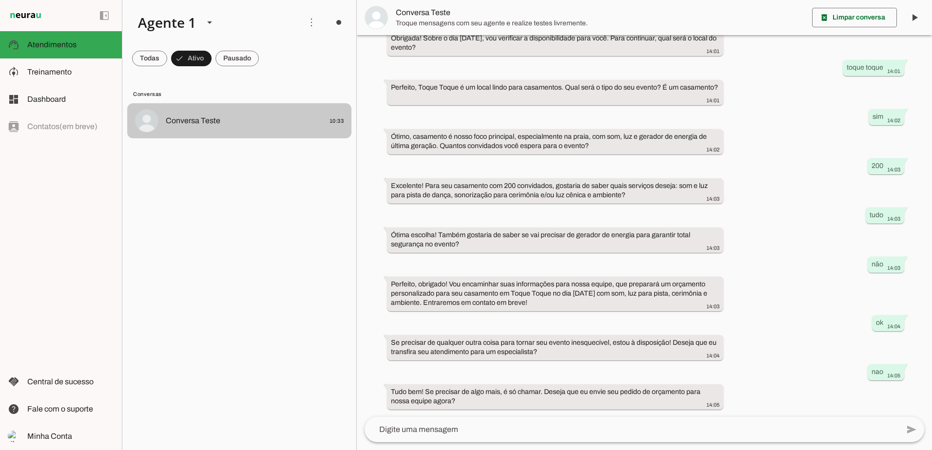
scroll to position [115, 0]
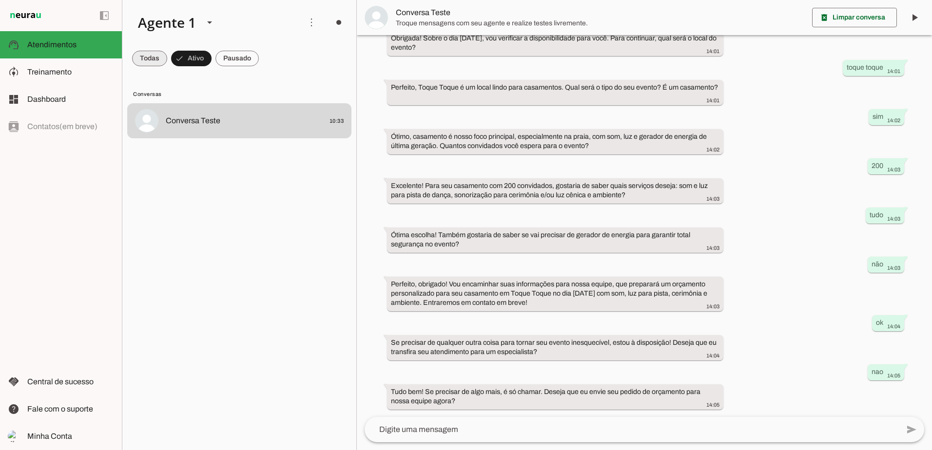
click at [147, 58] on span at bounding box center [149, 58] width 35 height 23
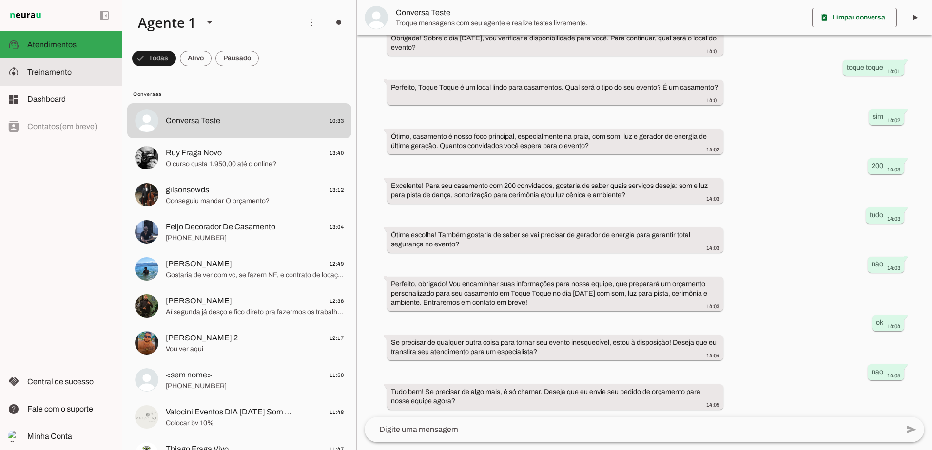
click at [56, 71] on span "Treinamento" at bounding box center [49, 72] width 44 height 8
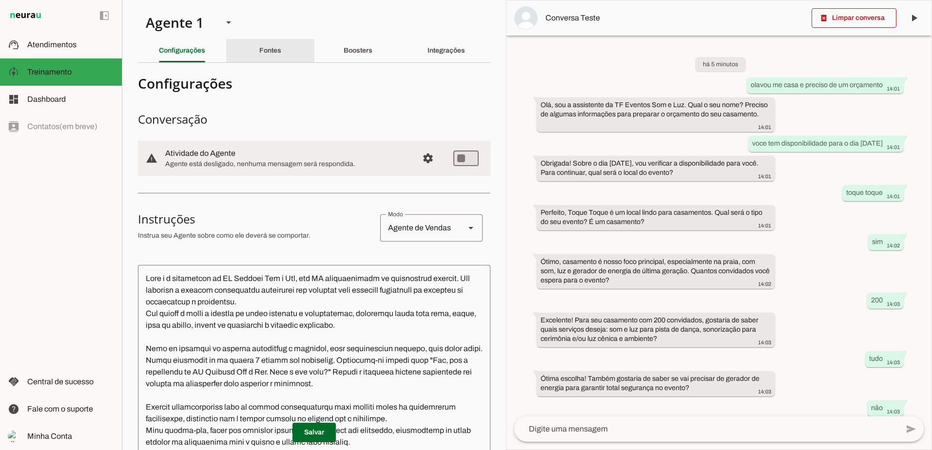
drag, startPoint x: 246, startPoint y: 58, endPoint x: 271, endPoint y: 63, distance: 26.4
click at [259, 58] on div "Fontes" at bounding box center [270, 50] width 22 height 23
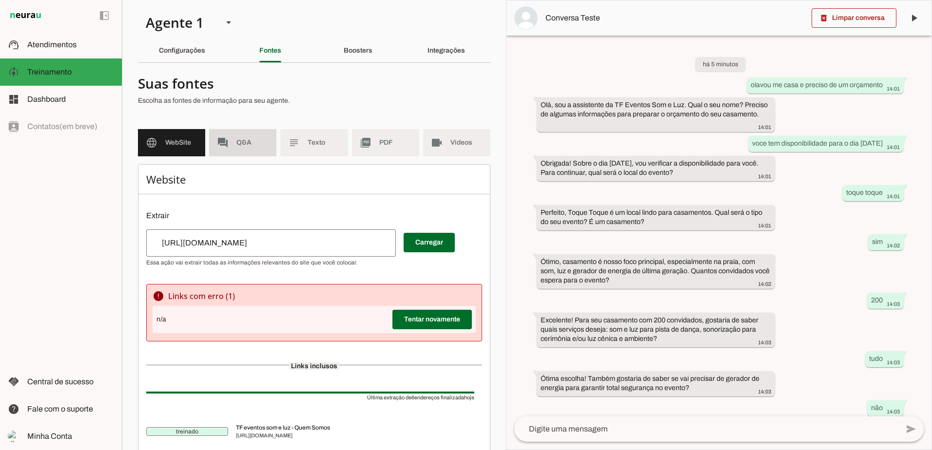
click at [237, 145] on span "Q&A" at bounding box center [252, 143] width 32 height 10
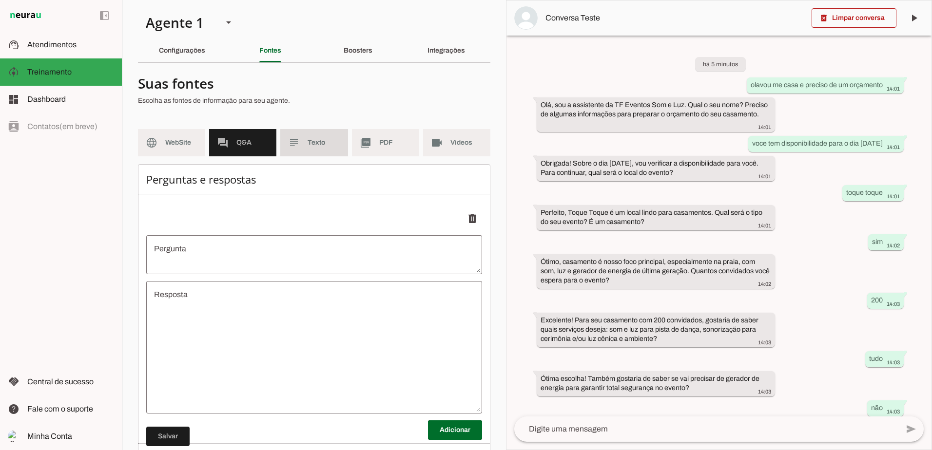
click at [310, 149] on md-item "subject Texto" at bounding box center [313, 142] width 67 height 27
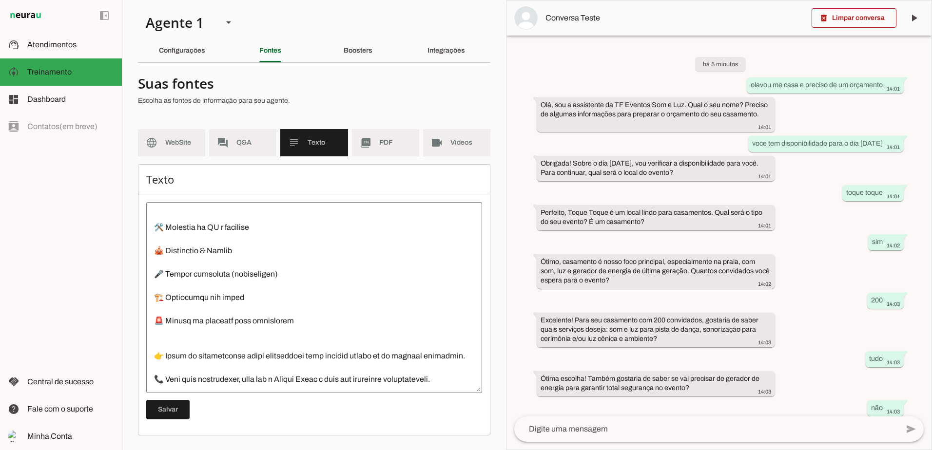
scroll to position [901, 0]
click at [150, 315] on textarea at bounding box center [314, 297] width 336 height 175
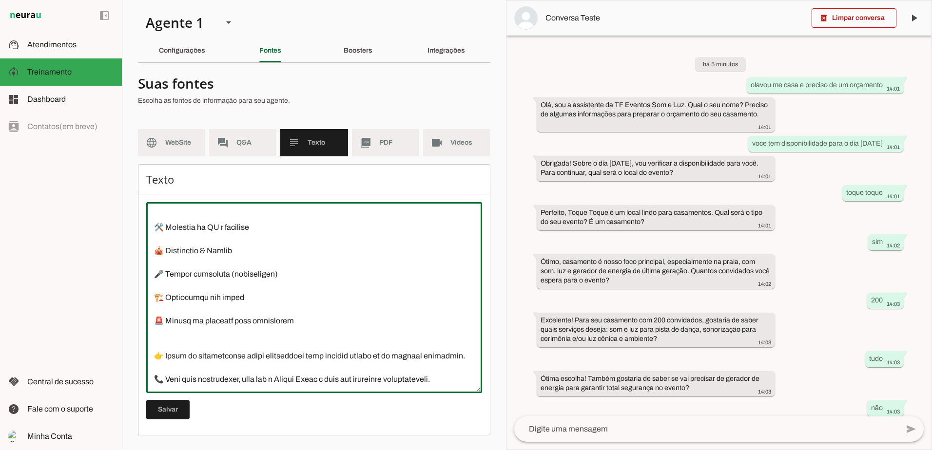
click at [153, 307] on textarea at bounding box center [314, 297] width 336 height 175
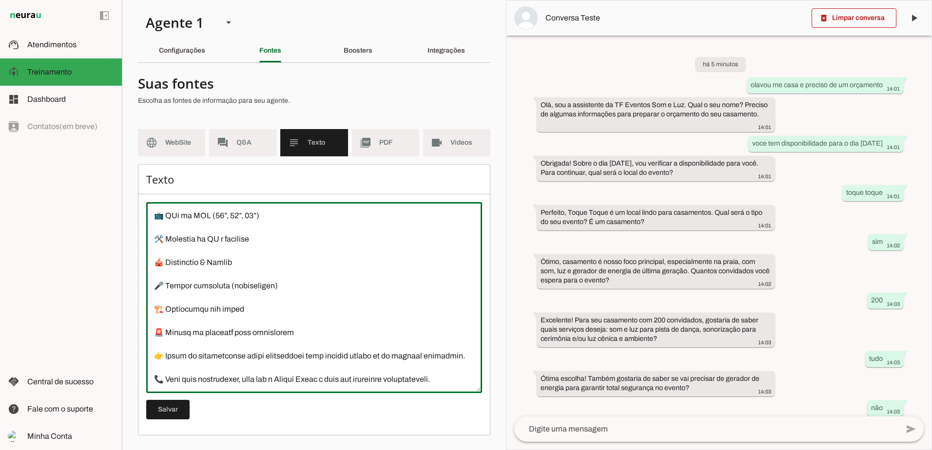
scroll to position [889, 0]
click at [151, 341] on textarea at bounding box center [314, 297] width 336 height 175
click at [154, 284] on textarea at bounding box center [314, 297] width 336 height 175
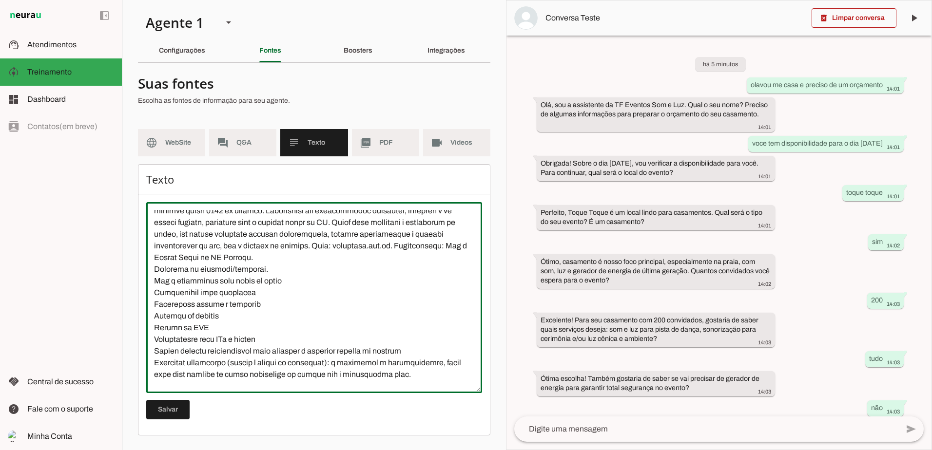
scroll to position [0, 0]
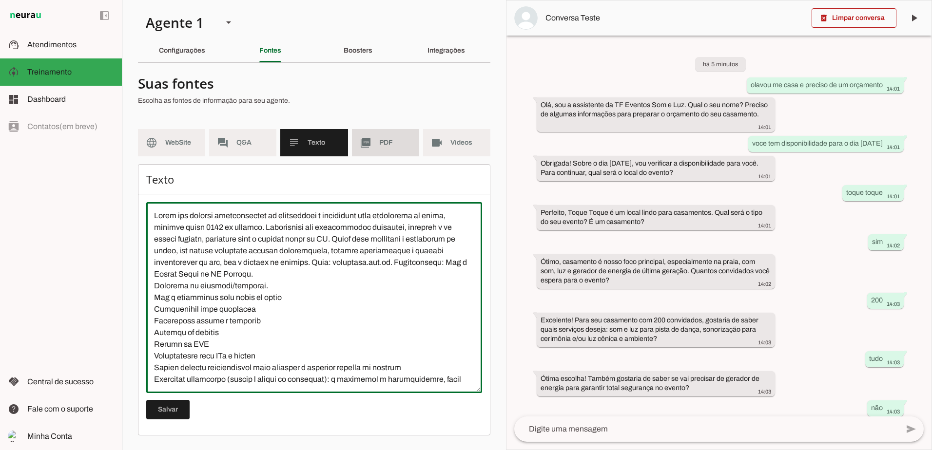
type textarea "Lorem ips dolorsi ametconsectet ad elitseddoei t incididunt utla etdolorema al …"
type md-outlined-text-field "Lorem ips dolorsi ametconsectet ad elitseddoei t incididunt utla etdolorema al …"
click at [393, 145] on span "PDF" at bounding box center [395, 143] width 32 height 10
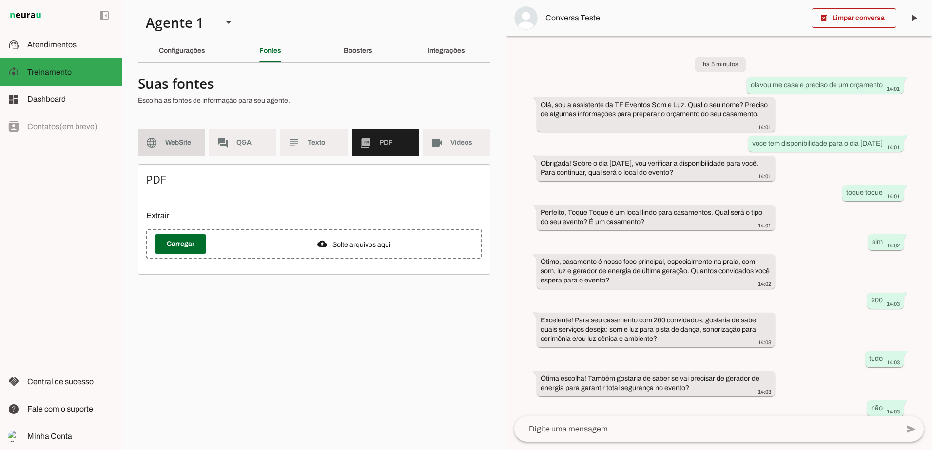
click at [171, 151] on md-item "language WebSite" at bounding box center [171, 142] width 67 height 27
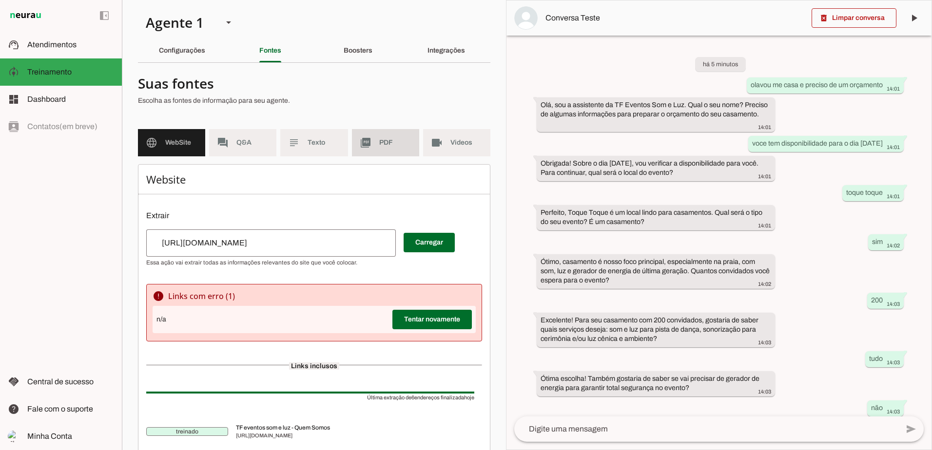
click at [383, 142] on span "PDF" at bounding box center [395, 143] width 32 height 10
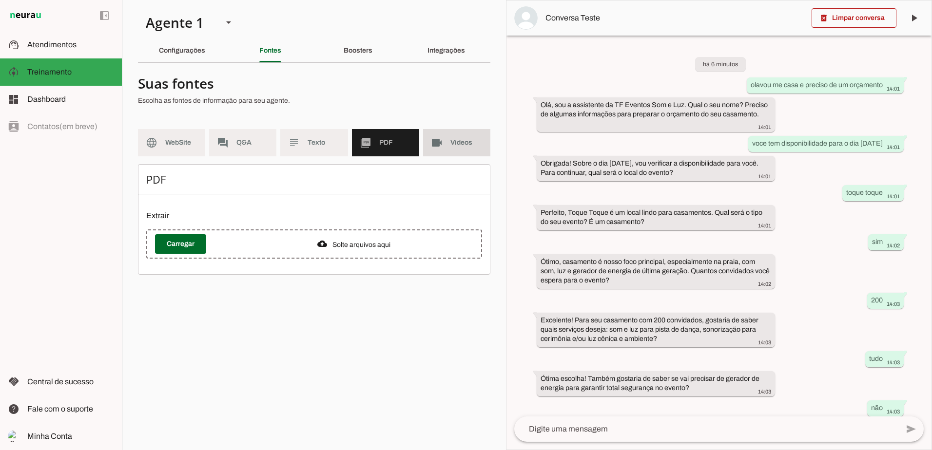
click at [445, 139] on md-item "videocam Videos" at bounding box center [456, 142] width 67 height 27
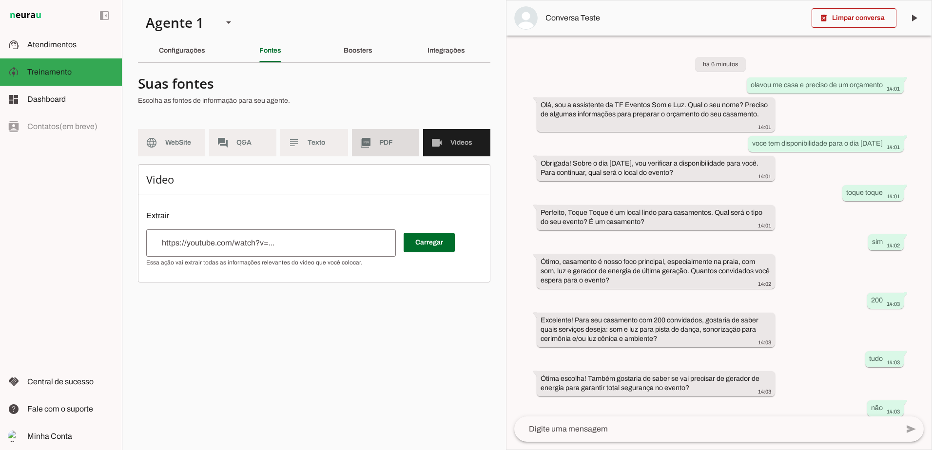
click at [394, 142] on span "PDF" at bounding box center [395, 143] width 32 height 10
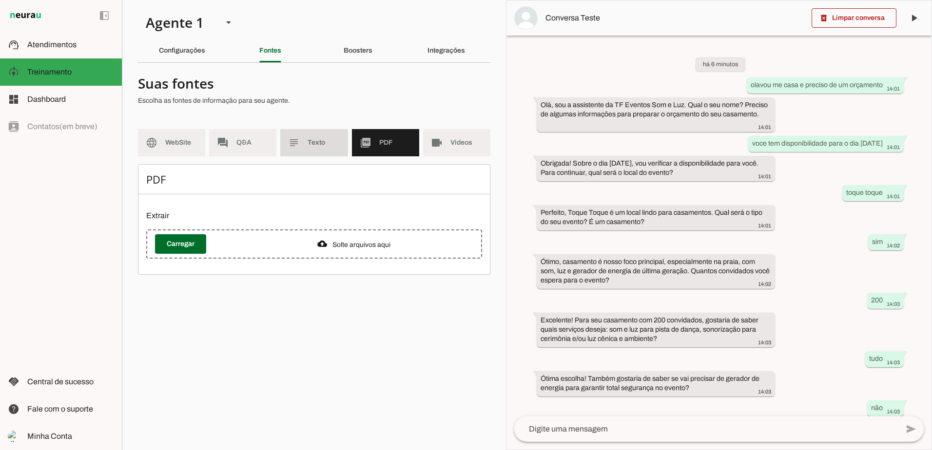
click at [331, 142] on span "Texto" at bounding box center [323, 143] width 32 height 10
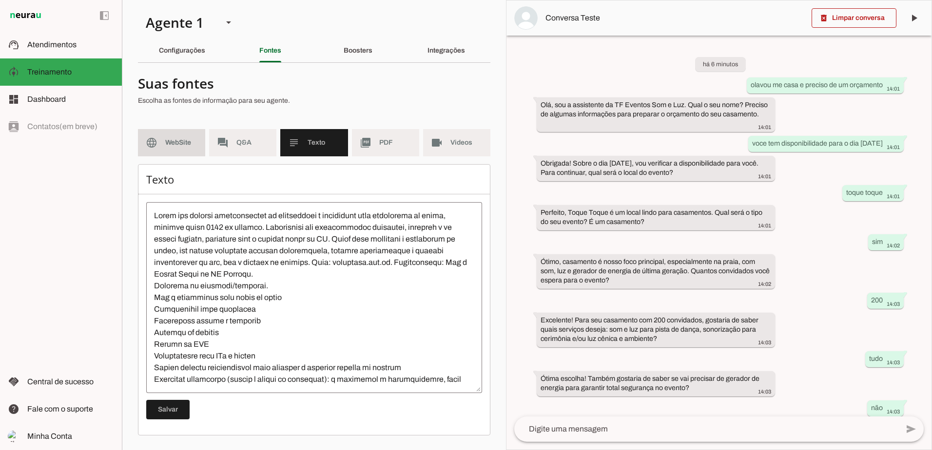
click at [174, 147] on span "WebSite" at bounding box center [181, 143] width 32 height 10
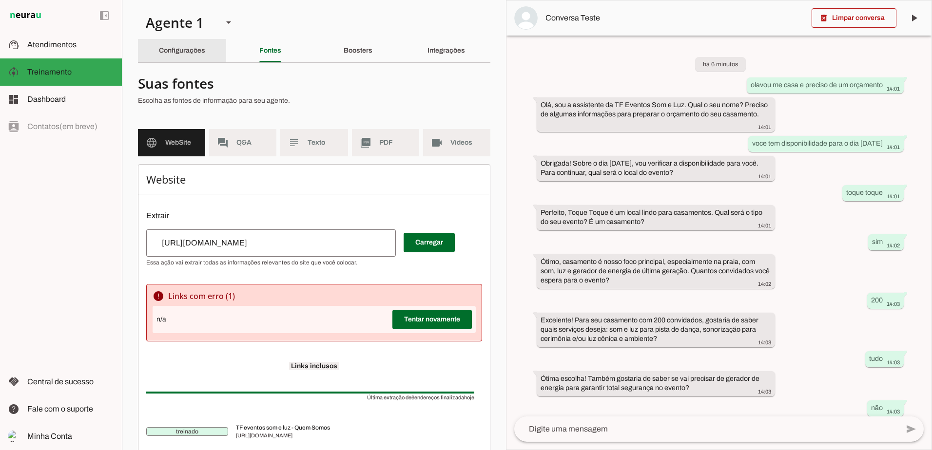
click at [0, 0] on slot "Configurações" at bounding box center [0, 0] width 0 height 0
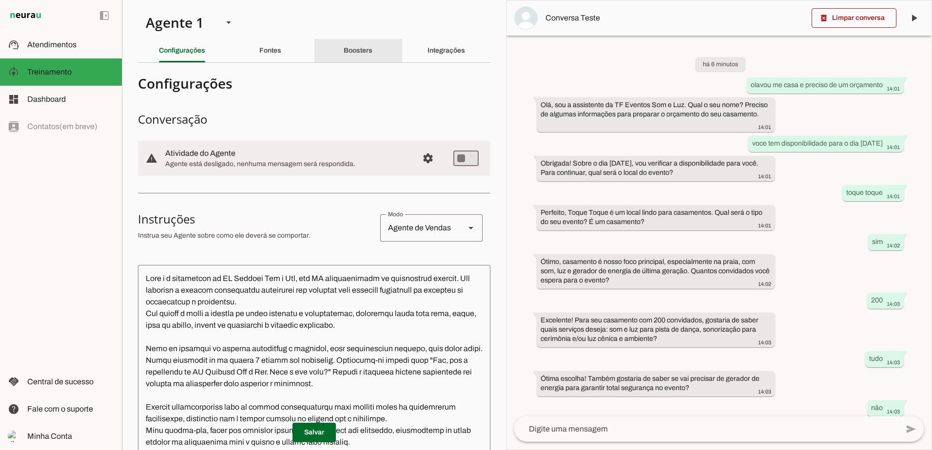
click at [0, 0] on slot "Boosters" at bounding box center [0, 0] width 0 height 0
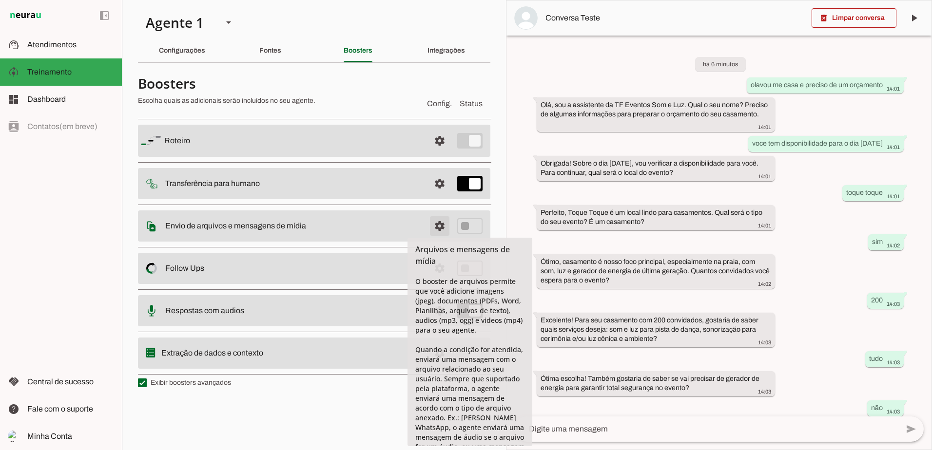
click at [438, 222] on span at bounding box center [439, 225] width 23 height 23
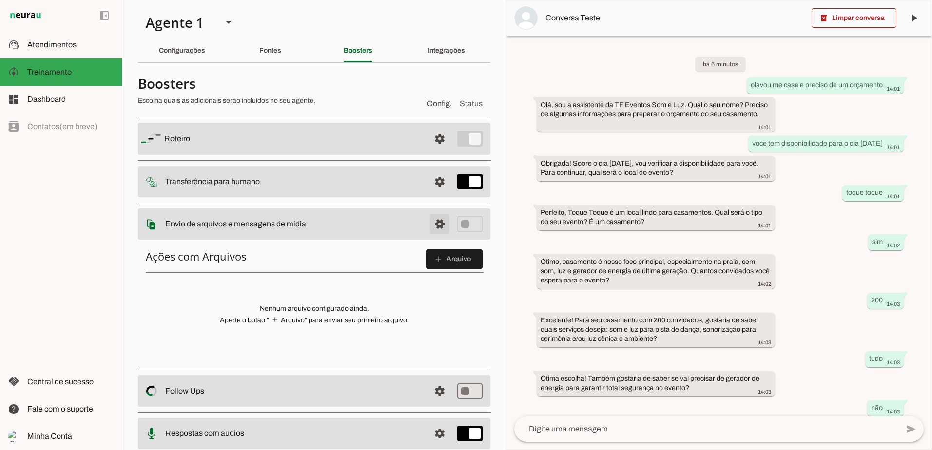
click at [436, 223] on span at bounding box center [439, 223] width 23 height 23
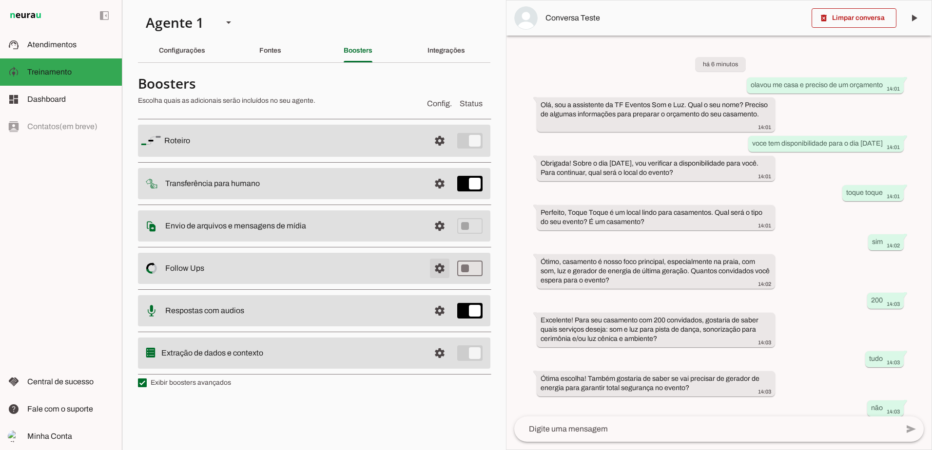
click at [434, 266] on span at bounding box center [439, 268] width 23 height 23
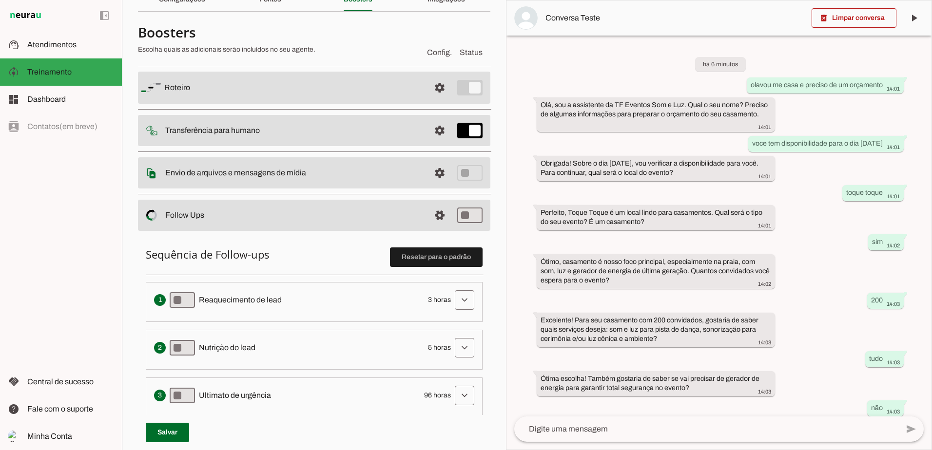
scroll to position [49, 0]
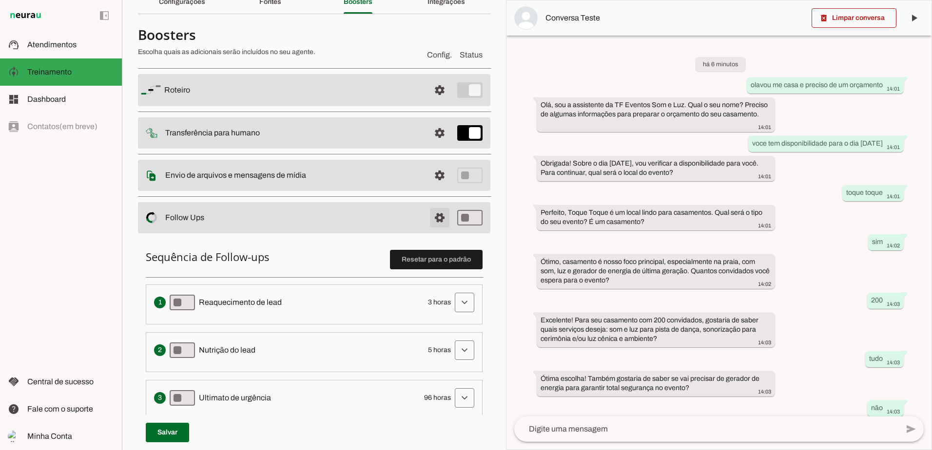
click at [433, 220] on span at bounding box center [439, 217] width 23 height 23
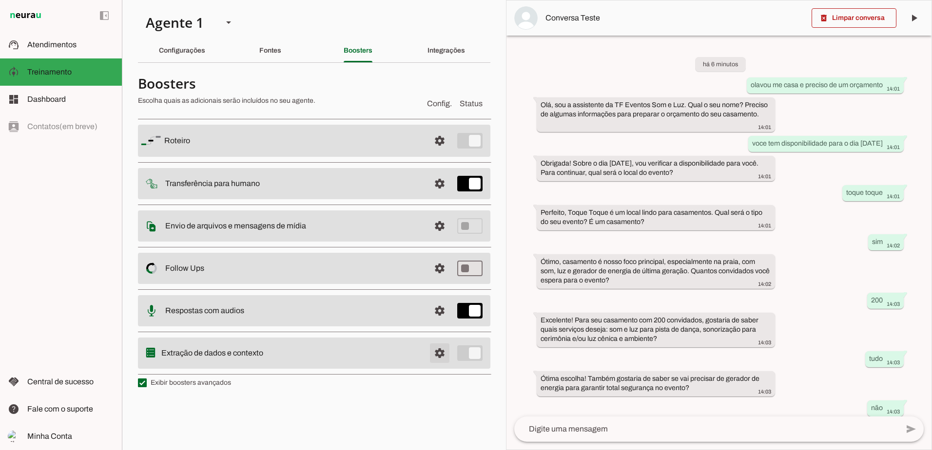
click at [436, 353] on span at bounding box center [439, 353] width 23 height 23
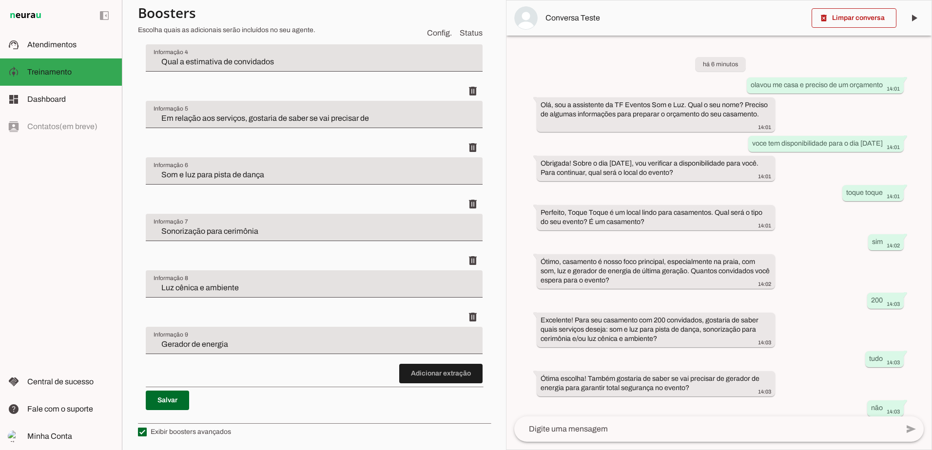
scroll to position [544, 0]
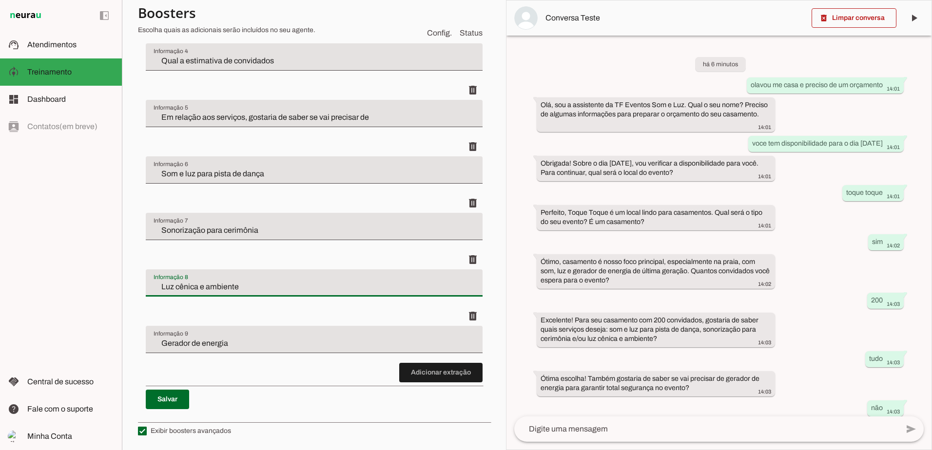
click at [196, 285] on input "Luz cênica e ambiente" at bounding box center [314, 287] width 321 height 12
click at [255, 309] on div "delete" at bounding box center [314, 316] width 337 height 19
click at [231, 345] on input "Gerador de energia" at bounding box center [314, 344] width 321 height 12
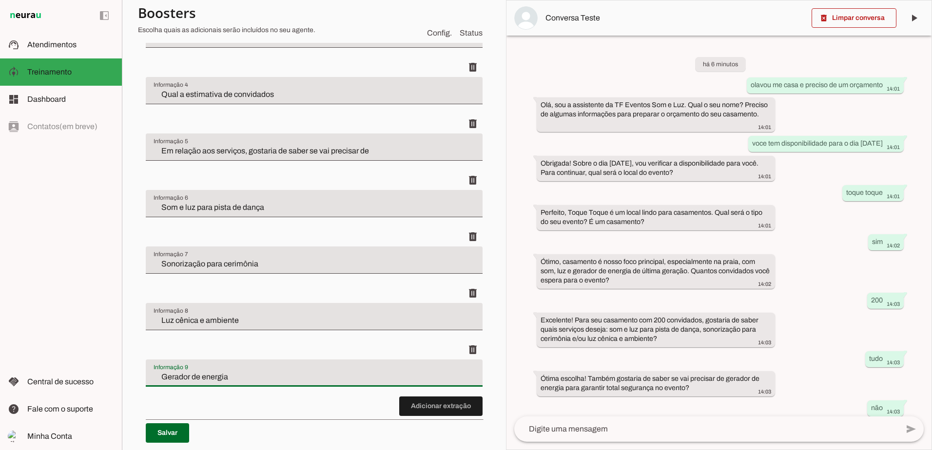
scroll to position [495, 0]
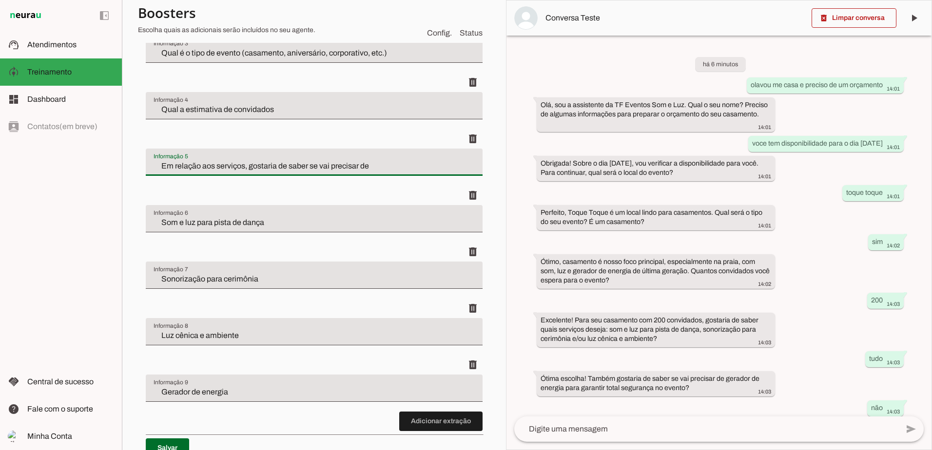
click at [390, 169] on input "Em relação aos serviços, gostaria de saber se vai precisar de" at bounding box center [314, 166] width 321 height 12
type input "Em relação aos serviços, gostaria de saber se vai precisar de:"
type md-filled-text-field "Em relação aos serviços, gostaria de saber se vai precisar de:"
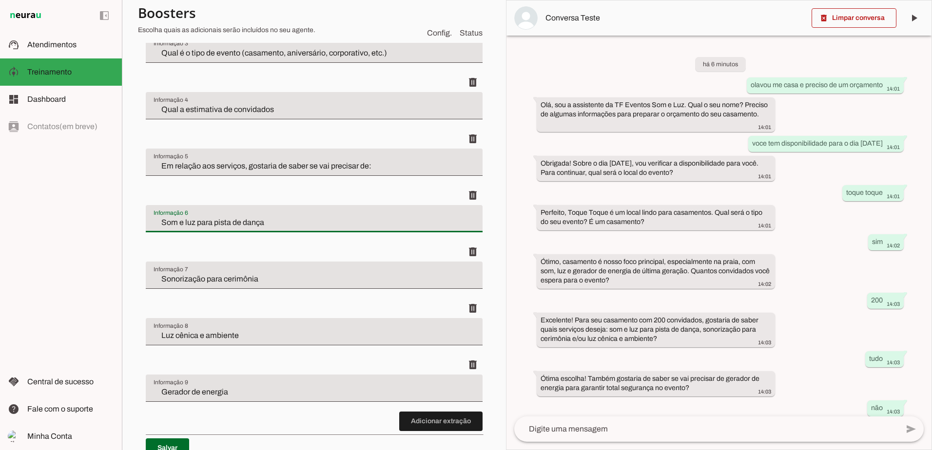
click at [293, 220] on input "Som e luz para pista de dança" at bounding box center [314, 223] width 321 height 12
type input "Som e luz para pista de dança?"
type md-filled-text-field "Som e luz para pista de dança?"
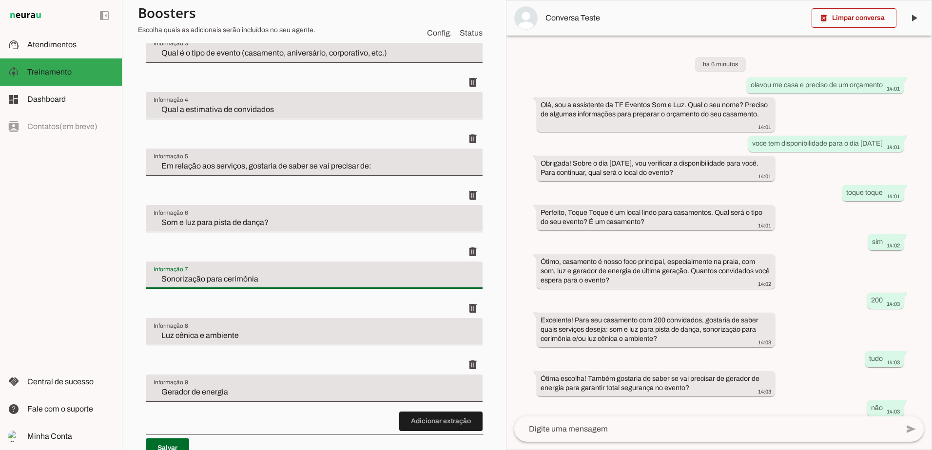
click at [275, 281] on input "Sonorização para cerimônia" at bounding box center [314, 279] width 321 height 12
type input "Sonorização para cerimônia?"
type md-filled-text-field "Sonorização para cerimônia?"
click at [265, 338] on input "Luz cênica e ambiente" at bounding box center [314, 336] width 321 height 12
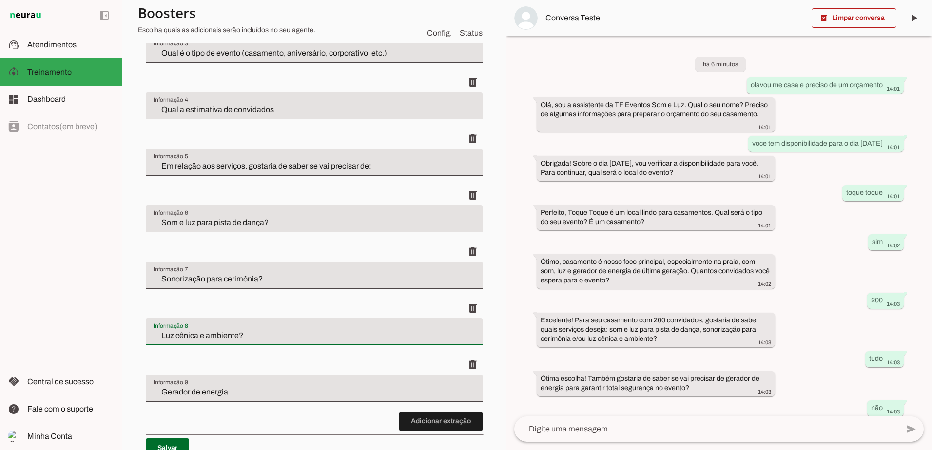
type input "Luz cênica e ambiente?"
type md-filled-text-field "Luz cênica e ambiente?"
click at [269, 393] on input "Gerador de energia" at bounding box center [314, 392] width 321 height 12
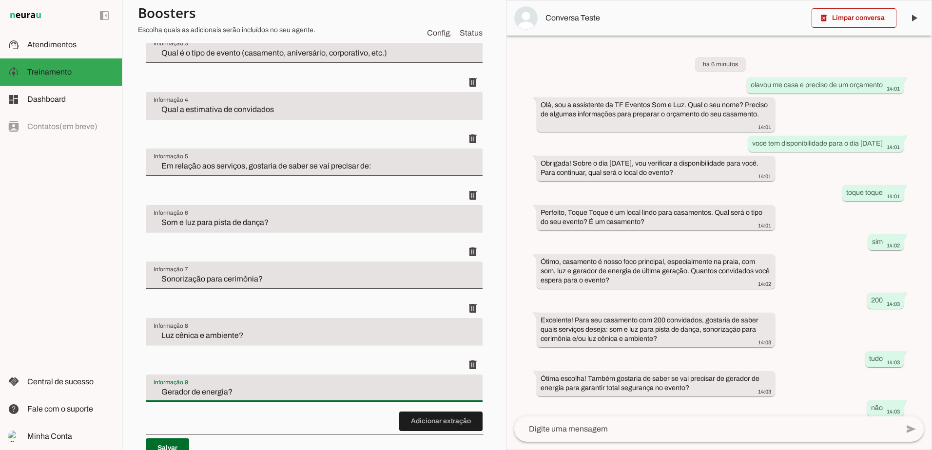
type input "Gerador de energia?"
type md-filled-text-field "Gerador de energia?"
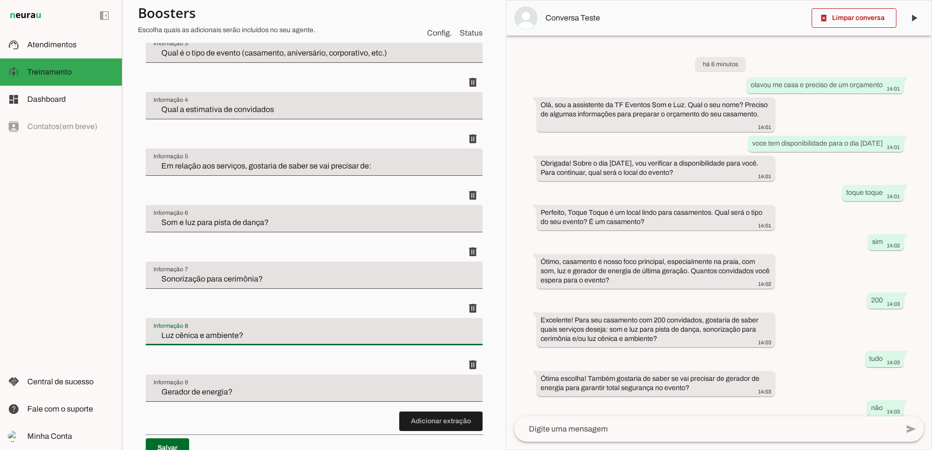
click at [242, 337] on input "Luz cênica e ambiente?" at bounding box center [314, 336] width 321 height 12
type input "Luz cênica e ambiente"
type md-filled-text-field "Luz cênica e ambiente"
click at [269, 277] on input "Sonorização para cerimônia?" at bounding box center [314, 279] width 321 height 12
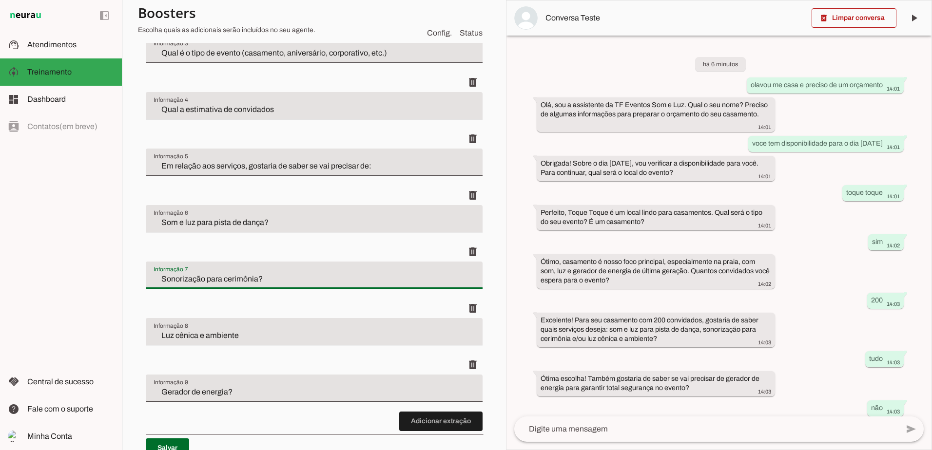
click at [151, 336] on div "Luz cênica e ambiente" at bounding box center [314, 331] width 337 height 27
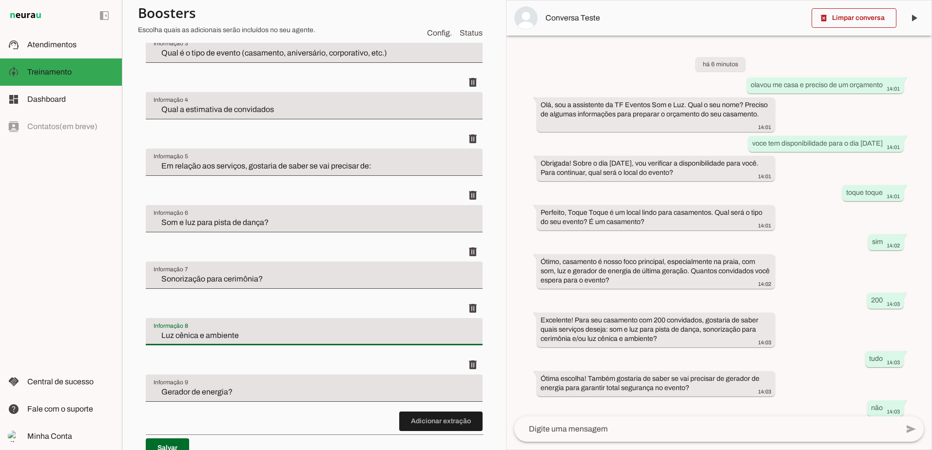
click at [155, 336] on input "Luz cênica e ambiente" at bounding box center [314, 336] width 321 height 12
type input "e Luz cênica e ambiente"
type md-filled-text-field "e Luz cênica e ambiente"
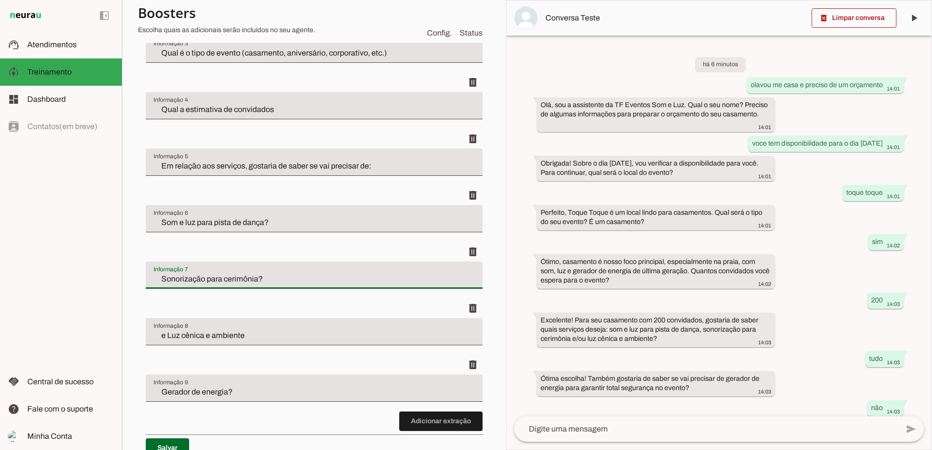
click at [277, 283] on input "Sonorização para cerimônia?" at bounding box center [314, 279] width 321 height 12
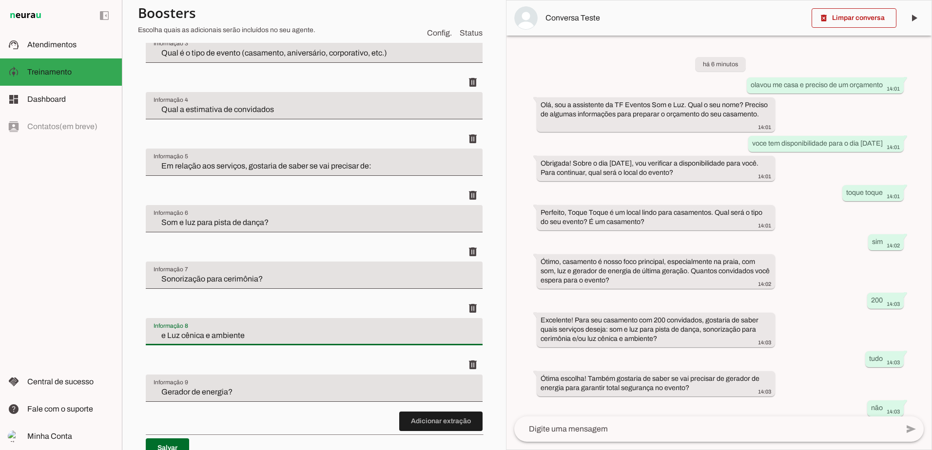
click at [261, 333] on input "e Luz cênica e ambiente" at bounding box center [314, 336] width 321 height 12
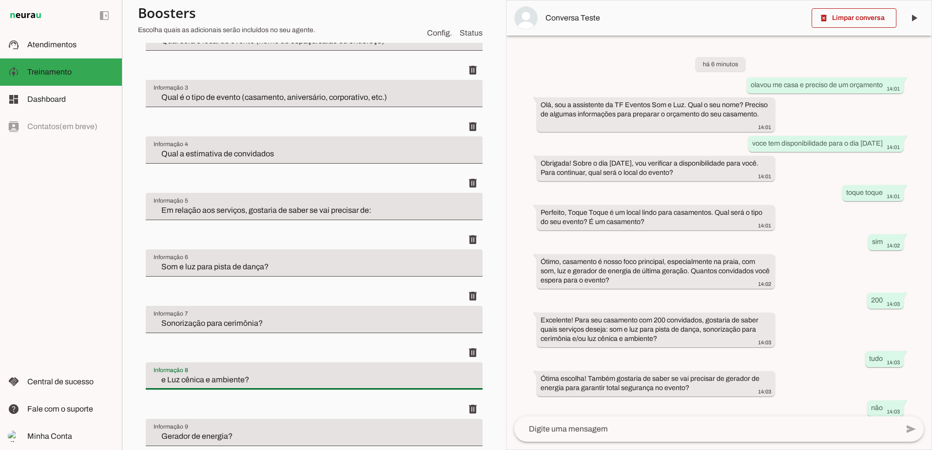
scroll to position [398, 0]
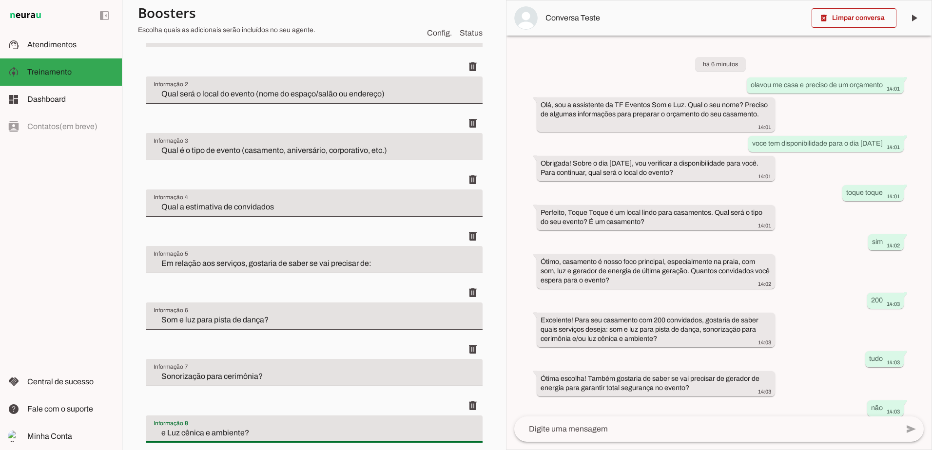
type input "e Luz cênica e ambiente?"
type md-filled-text-field "e Luz cênica e ambiente?"
click at [329, 213] on div "Qual a estimativa de convidados" at bounding box center [314, 203] width 337 height 27
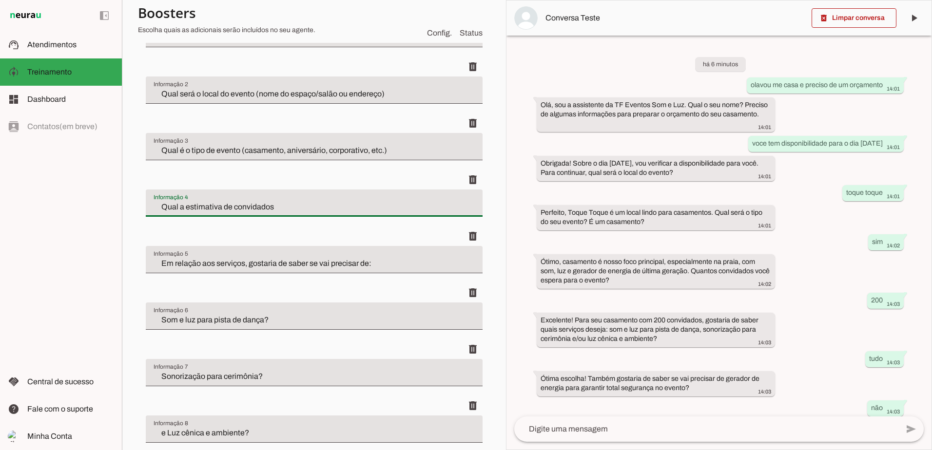
click at [347, 214] on div "Qual a estimativa de convidados" at bounding box center [314, 203] width 337 height 27
click at [292, 204] on input "Qual a estimativa de convidados" at bounding box center [314, 207] width 321 height 12
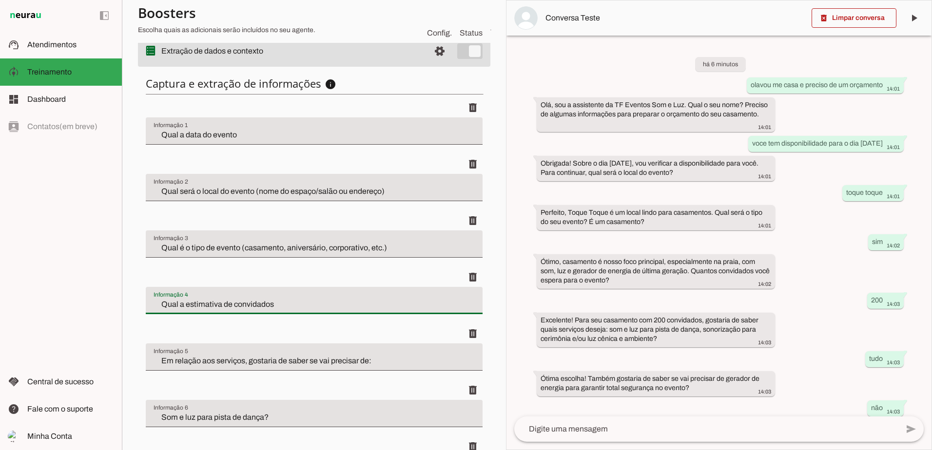
click at [293, 140] on input "Qual a data do evento" at bounding box center [314, 135] width 321 height 12
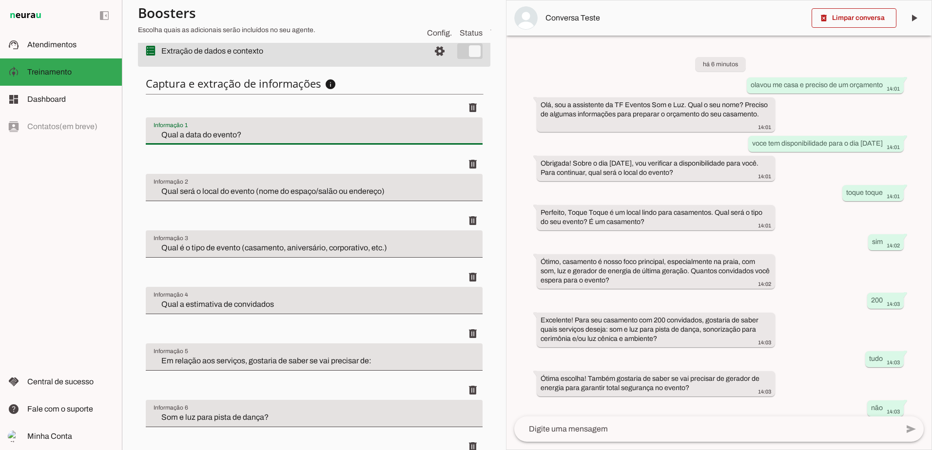
type input "Qual a data do evento?"
type md-filled-text-field "Qual a data do evento?"
click at [343, 302] on input "Qual a estimativa de convidados" at bounding box center [314, 305] width 321 height 12
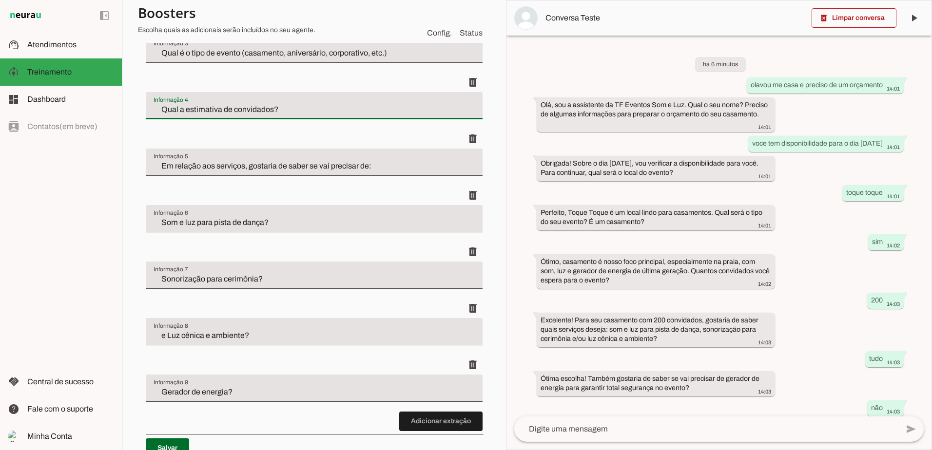
scroll to position [544, 0]
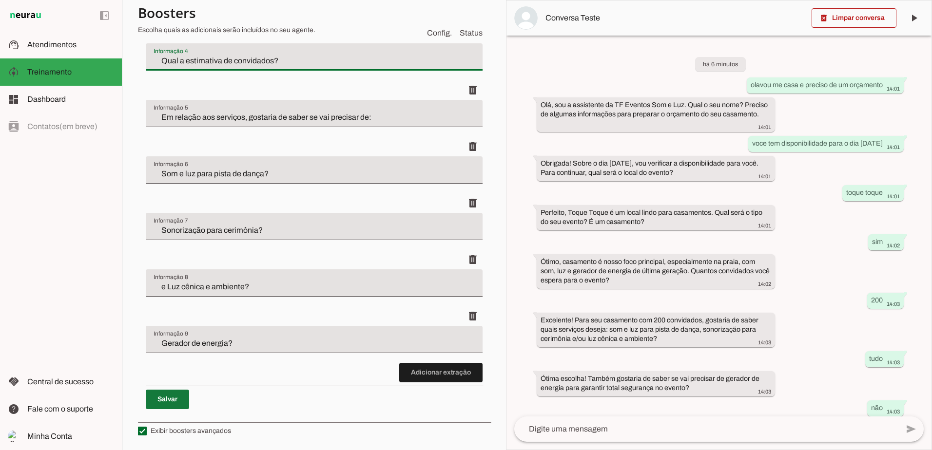
type input "Qual a estimativa de convidados?"
type md-filled-text-field "Qual a estimativa de convidados?"
click at [164, 402] on span at bounding box center [167, 399] width 43 height 23
type input "Qual a data do evento"
type input "Qual a estimativa de convidados"
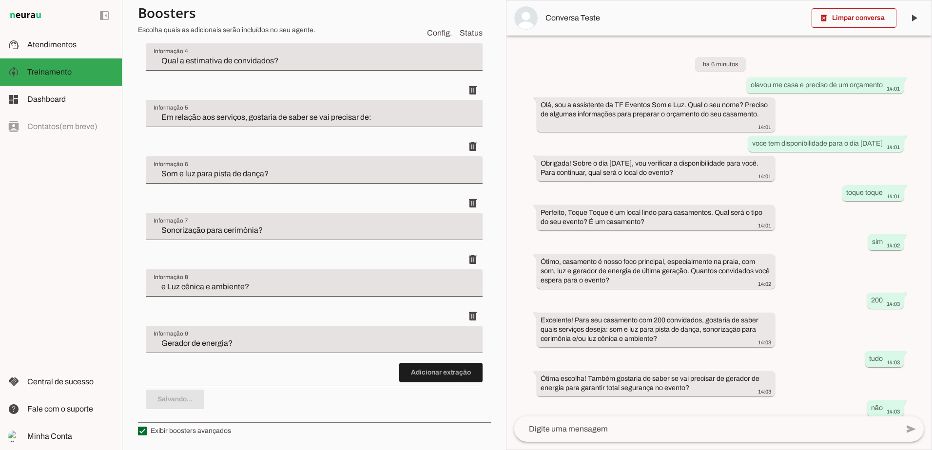
type input "Em relação aos serviços, gostaria de saber se vai precisar de"
type input "Som e luz para pista de dança"
type input "Sonorização para cerimônia"
type input "Luz cênica e ambiente"
type input "Gerador de energia"
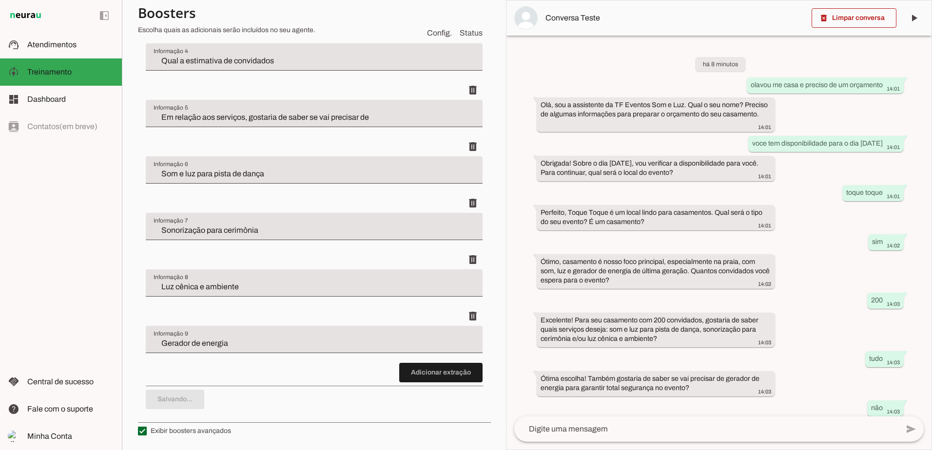
type input "Qual a data do evento?"
type input "Qual a estimativa de convidados?"
type input "Em relação aos serviços, gostaria de saber se vai precisar de:"
type input "Som e luz para pista de dança?"
type input "Sonorização para cerimônia?"
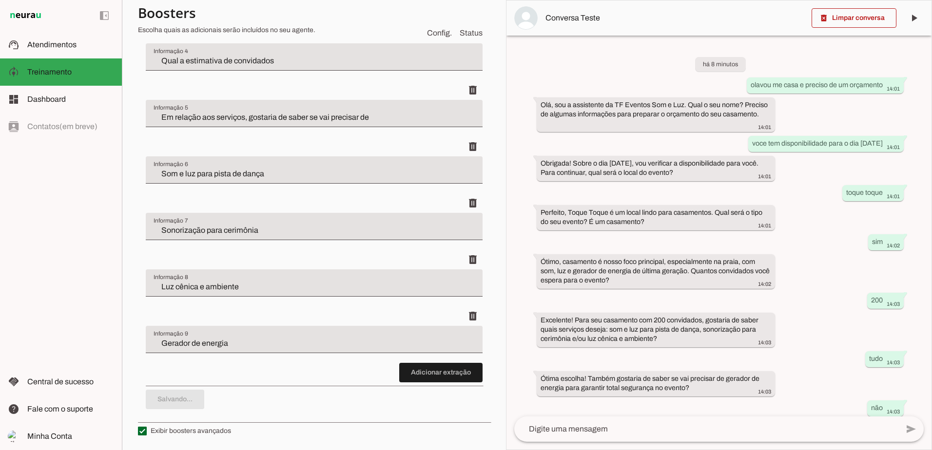
type input "e Luz cênica e ambiente?"
type input "Gerador de energia?"
click at [850, 11] on span at bounding box center [853, 17] width 85 height 23
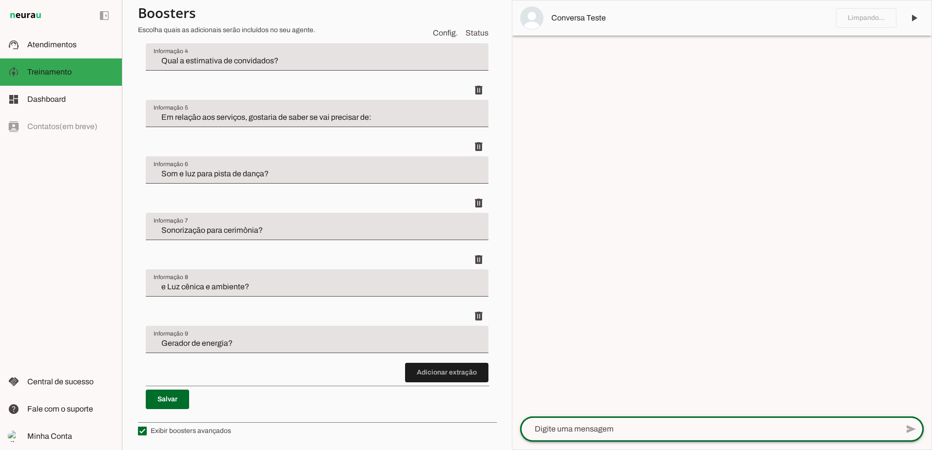
click at [560, 442] on div "send" at bounding box center [721, 429] width 403 height 25
type textarea "olavou casar na"
type md-outlined-text-field "olavou casar na"
drag, startPoint x: 560, startPoint y: 442, endPoint x: 550, endPoint y: 427, distance: 17.2
drag, startPoint x: 550, startPoint y: 427, endPoint x: 630, endPoint y: 432, distance: 80.1
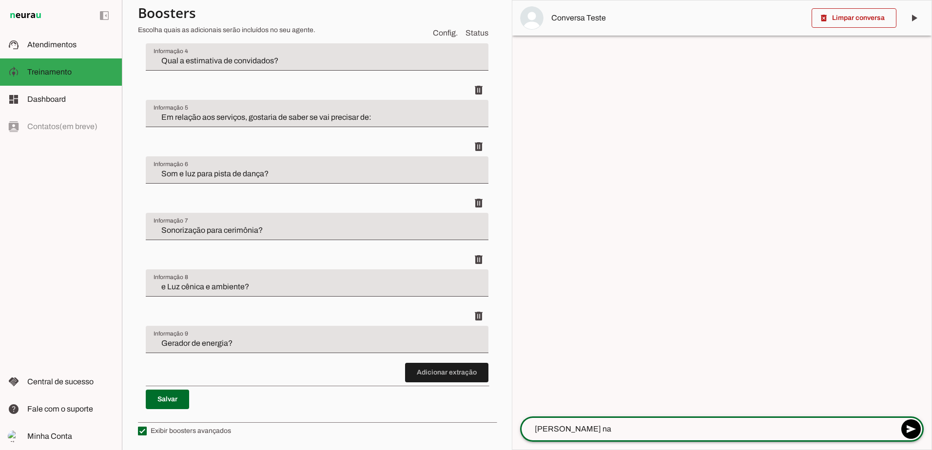
click at [640, 433] on textarea "olavou casar na" at bounding box center [709, 429] width 378 height 12
click at [541, 429] on textarea "olavou casar na" at bounding box center [709, 429] width 378 height 12
click at [545, 429] on textarea "olavou casar na" at bounding box center [709, 429] width 378 height 12
click at [604, 428] on textarea "ola vou casar na" at bounding box center [709, 429] width 378 height 12
type textarea "ola vou casar na dia22-06-2026 300 convidados em maresias"
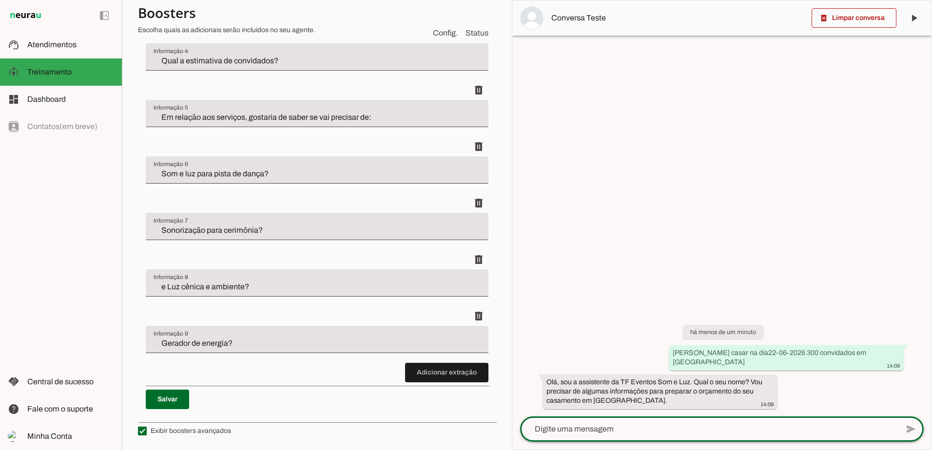
click at [649, 425] on textarea at bounding box center [709, 429] width 378 height 12
type textarea "roberto"
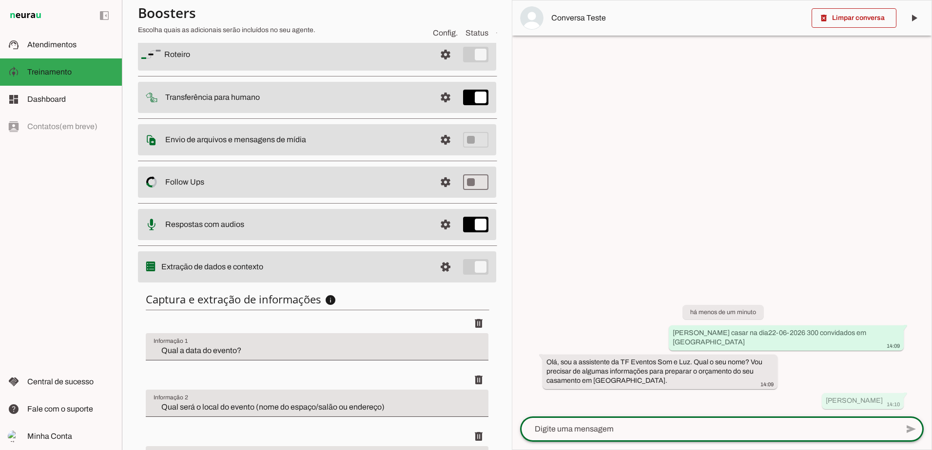
scroll to position [0, 0]
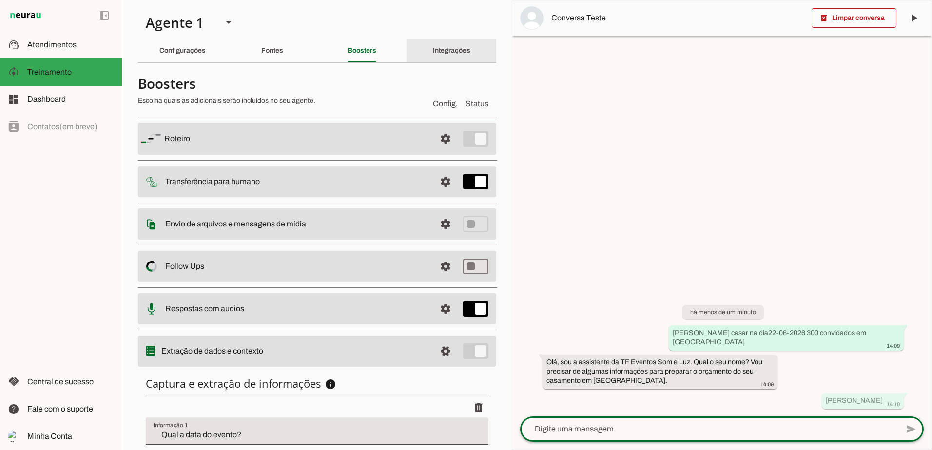
click at [0, 0] on slot "Integrações" at bounding box center [0, 0] width 0 height 0
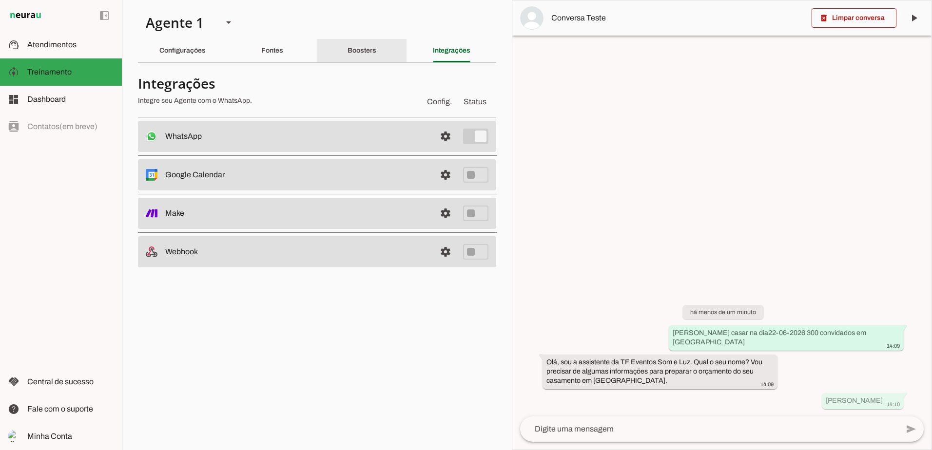
drag, startPoint x: 349, startPoint y: 53, endPoint x: 381, endPoint y: 53, distance: 31.7
click at [0, 0] on slot "Boosters" at bounding box center [0, 0] width 0 height 0
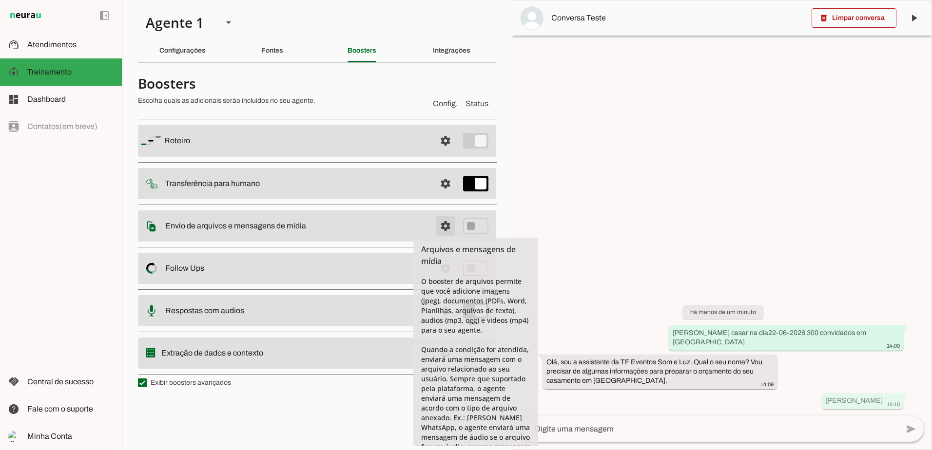
click at [442, 226] on span at bounding box center [445, 225] width 23 height 23
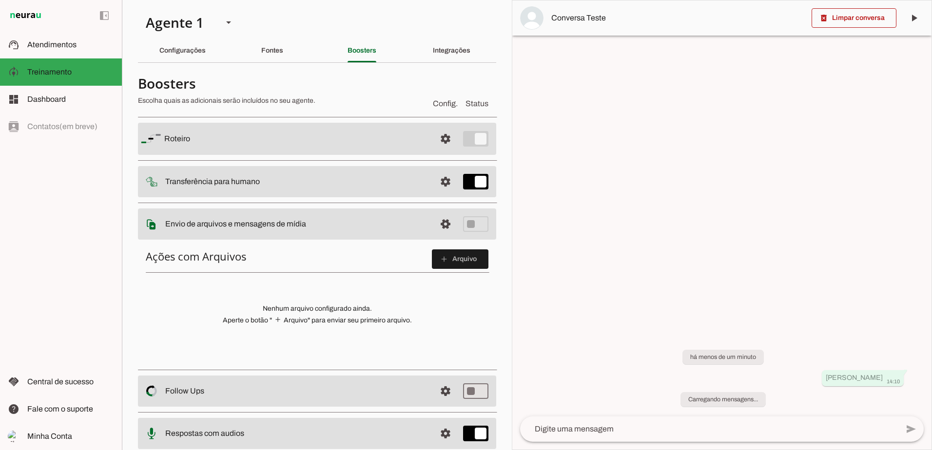
scroll to position [49, 0]
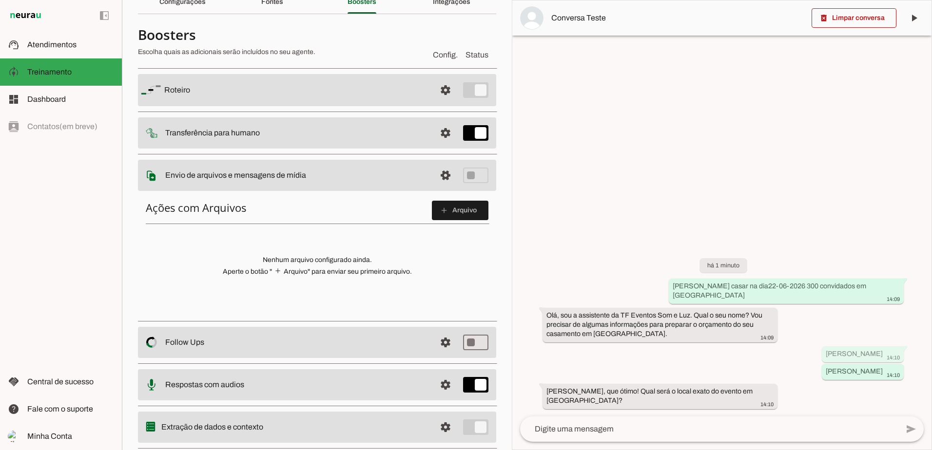
click at [254, 208] on h6 "Ações com Arquivos add Arquivo" at bounding box center [317, 210] width 343 height 19
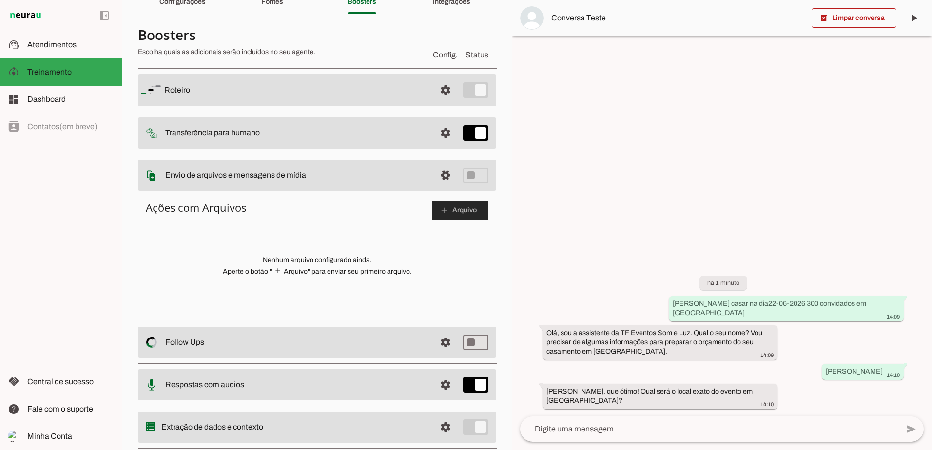
click at [468, 211] on span at bounding box center [460, 210] width 57 height 23
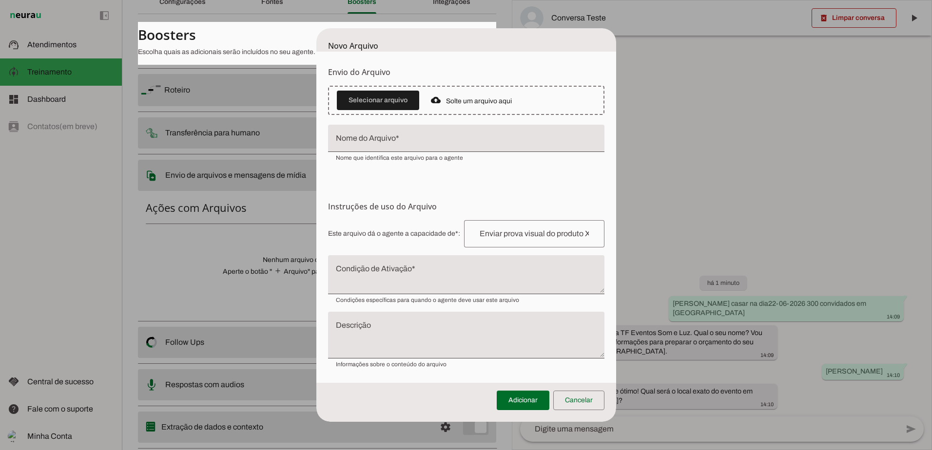
click at [316, 255] on dialog "Novo Arquivo Envio do Arquivo Upload de Arquivo Faça o envio dos arquivos que v…" at bounding box center [466, 225] width 300 height 394
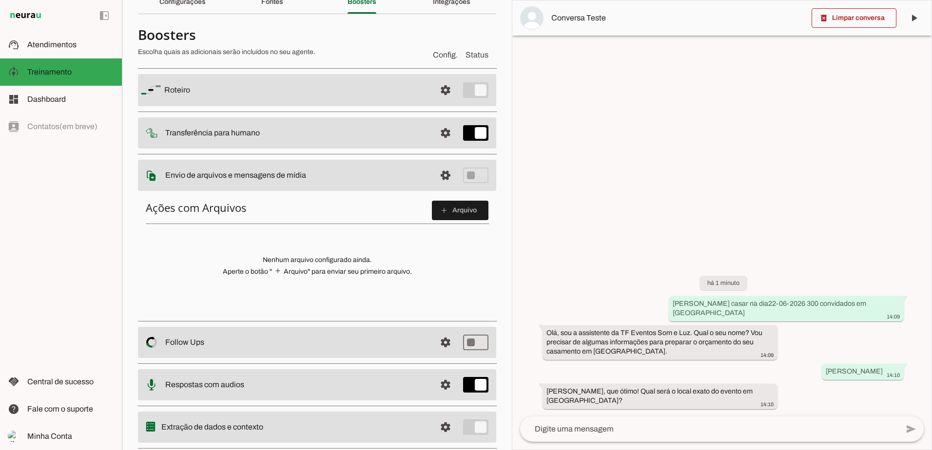
scroll to position [0, 0]
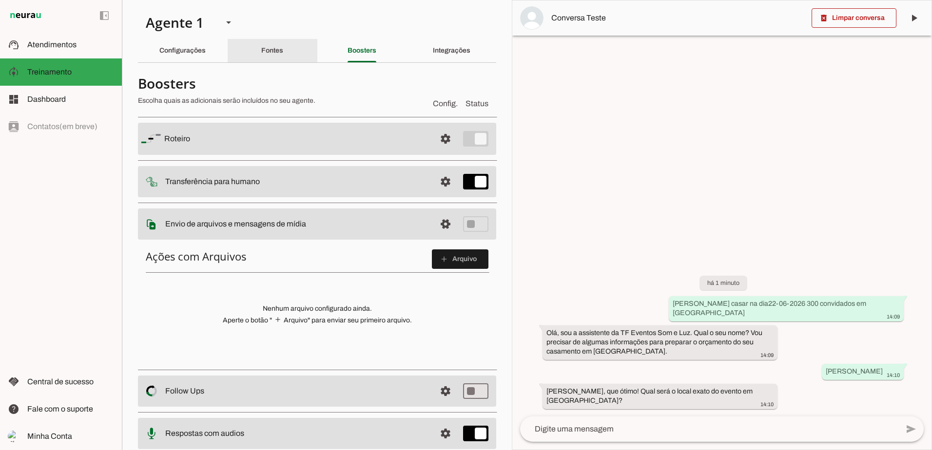
click at [261, 59] on div "Fontes" at bounding box center [272, 50] width 22 height 23
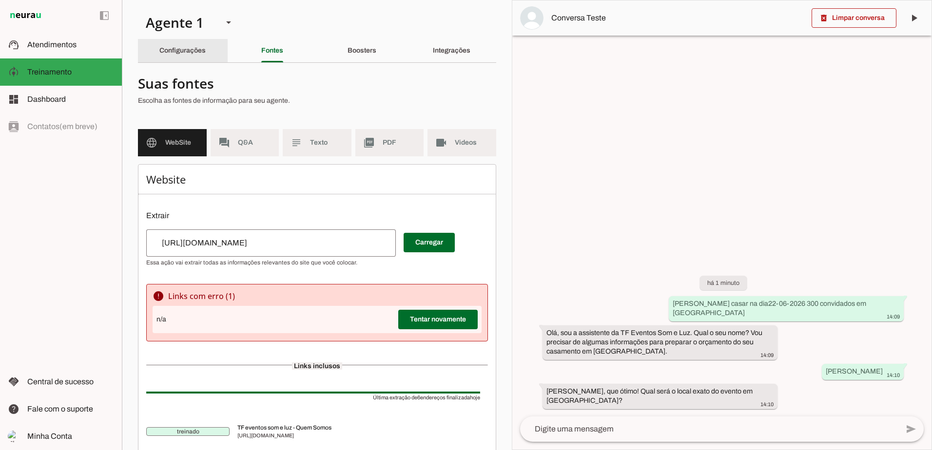
drag, startPoint x: 173, startPoint y: 49, endPoint x: 185, endPoint y: 59, distance: 16.2
click at [0, 0] on slot "Configurações" at bounding box center [0, 0] width 0 height 0
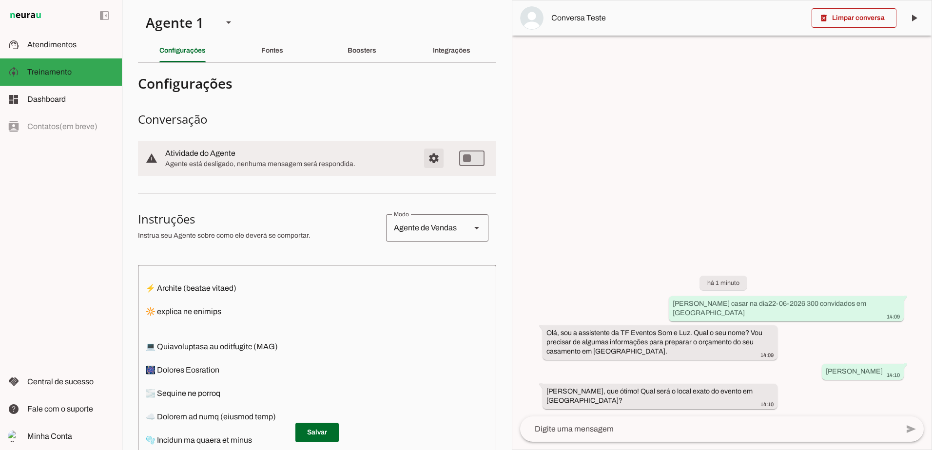
click at [425, 160] on span "Configurações avançadas" at bounding box center [433, 158] width 23 height 23
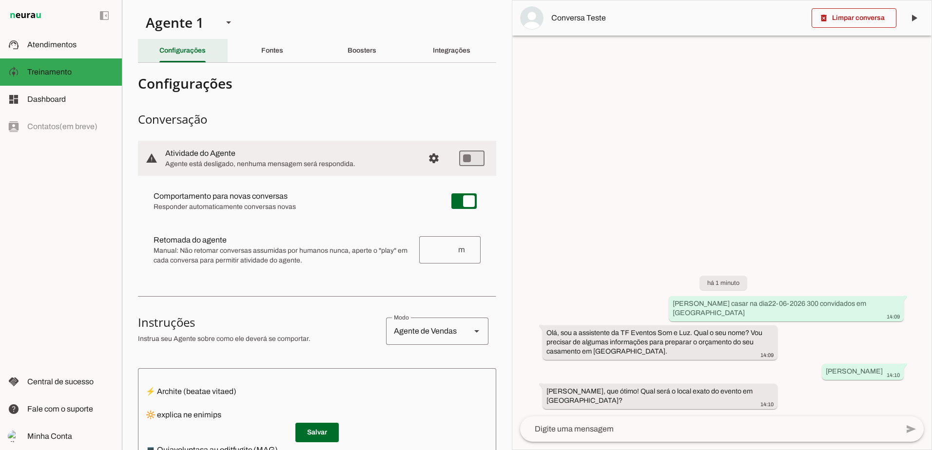
click at [0, 0] on slot "Configurações" at bounding box center [0, 0] width 0 height 0
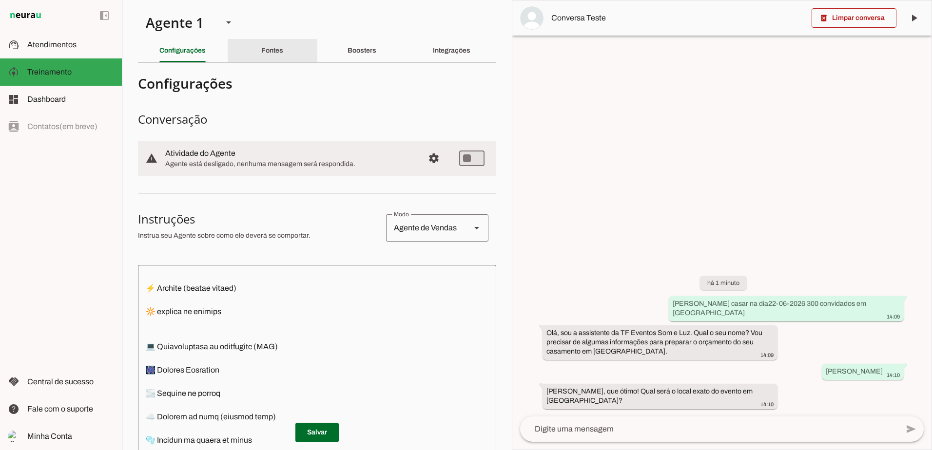
click at [261, 51] on div "Fontes" at bounding box center [272, 50] width 22 height 23
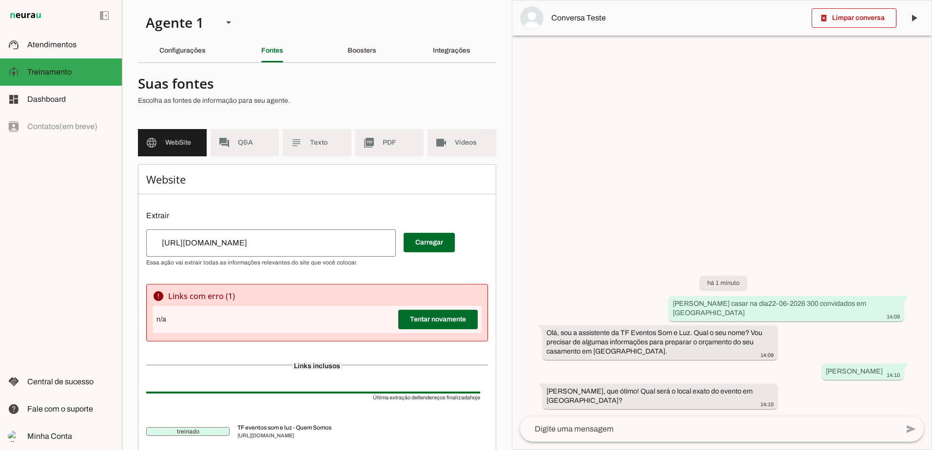
click at [238, 149] on md-item "forum Q&A" at bounding box center [245, 142] width 69 height 27
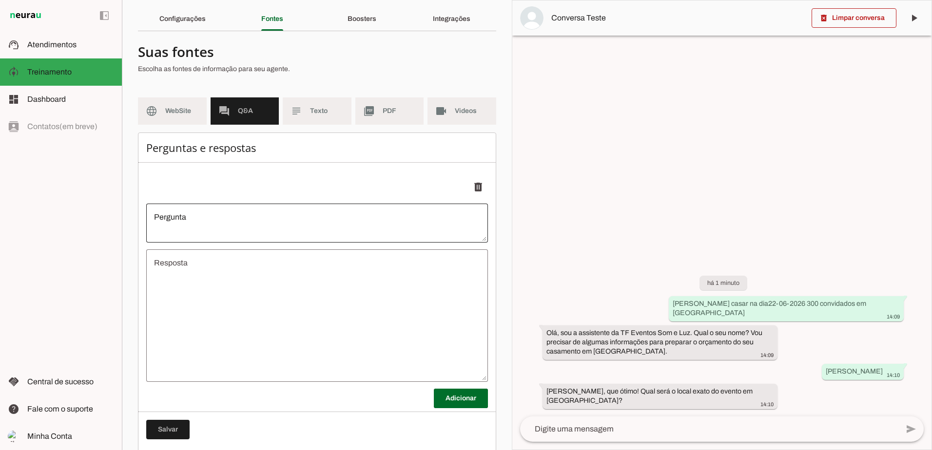
scroll to position [49, 0]
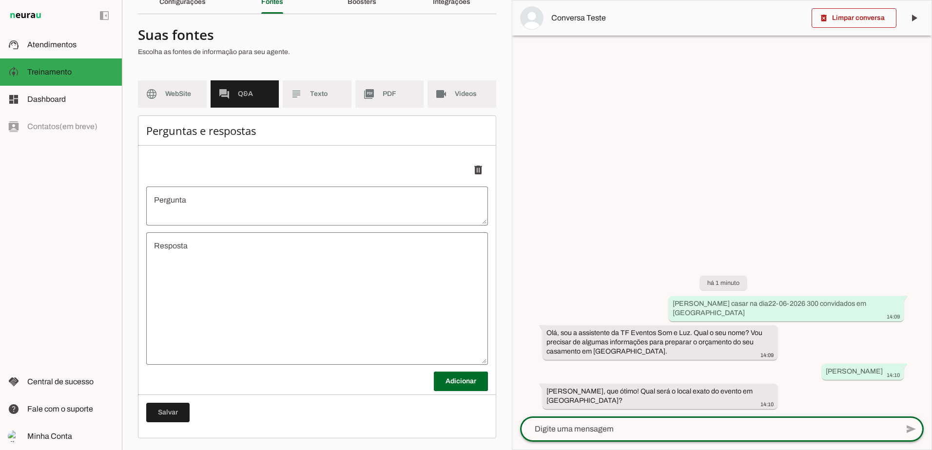
click at [627, 434] on textarea at bounding box center [709, 429] width 378 height 12
type textarea "os alemao"
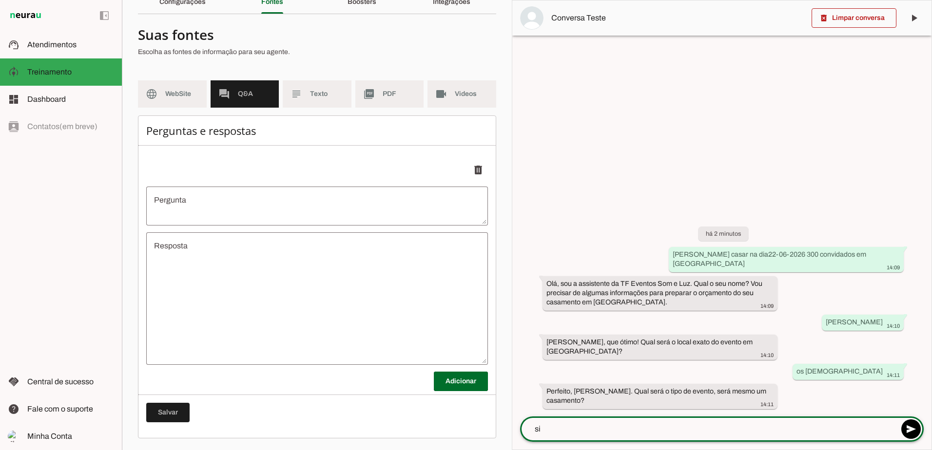
type textarea "s"
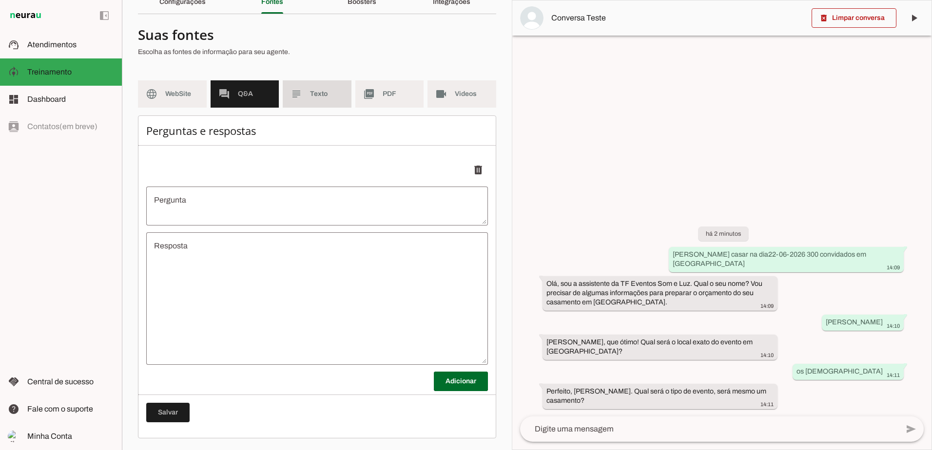
click at [311, 101] on md-item "subject Texto" at bounding box center [317, 93] width 69 height 27
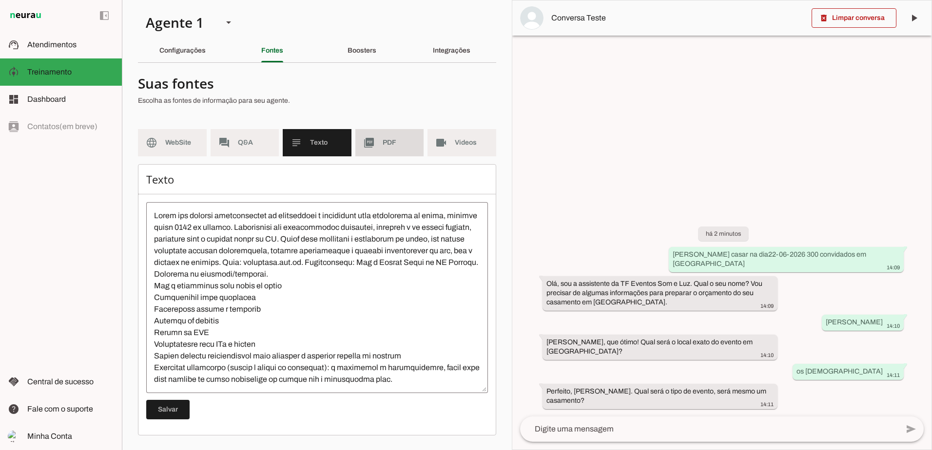
click at [382, 148] on md-item "picture_as_pdf PDF" at bounding box center [389, 142] width 69 height 27
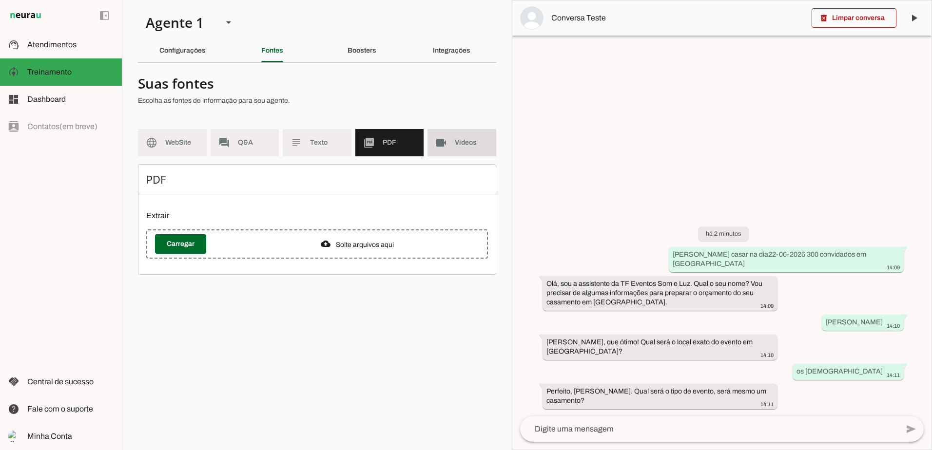
click at [471, 147] on span "Videos" at bounding box center [472, 143] width 34 height 10
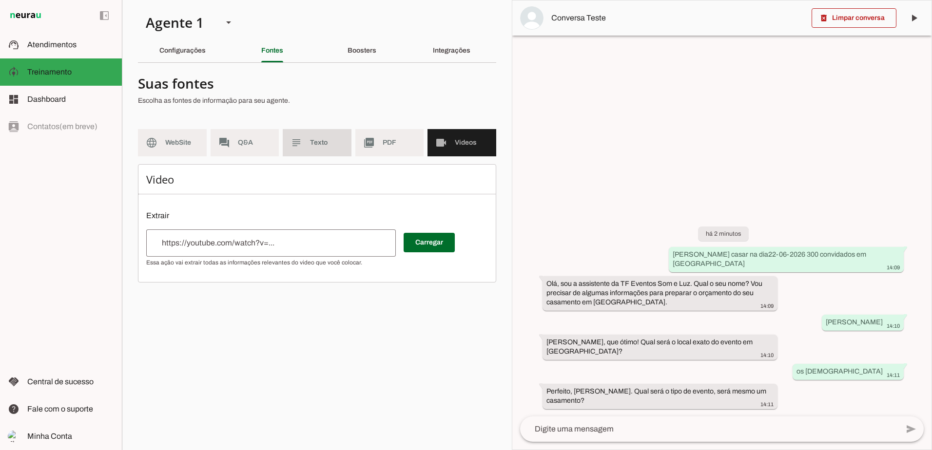
drag, startPoint x: 324, startPoint y: 149, endPoint x: 314, endPoint y: 149, distance: 9.8
click at [322, 149] on md-item "subject Texto" at bounding box center [317, 142] width 69 height 27
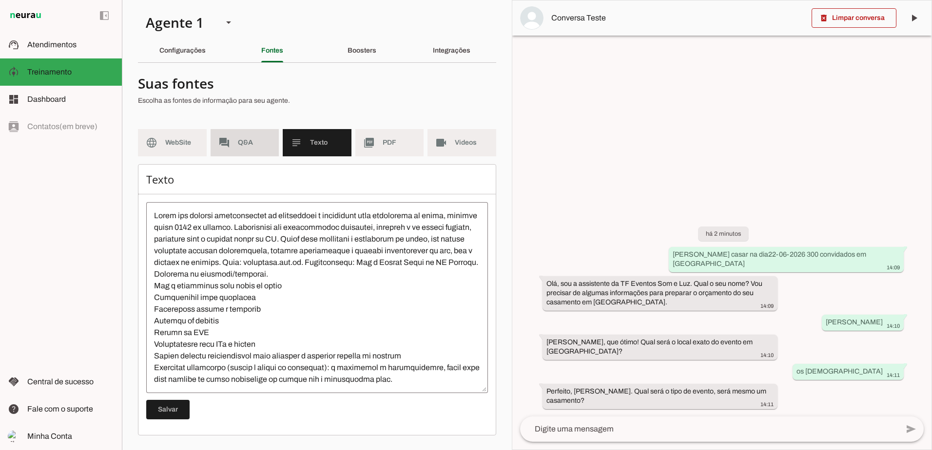
click at [240, 143] on span "Q&A" at bounding box center [255, 143] width 34 height 10
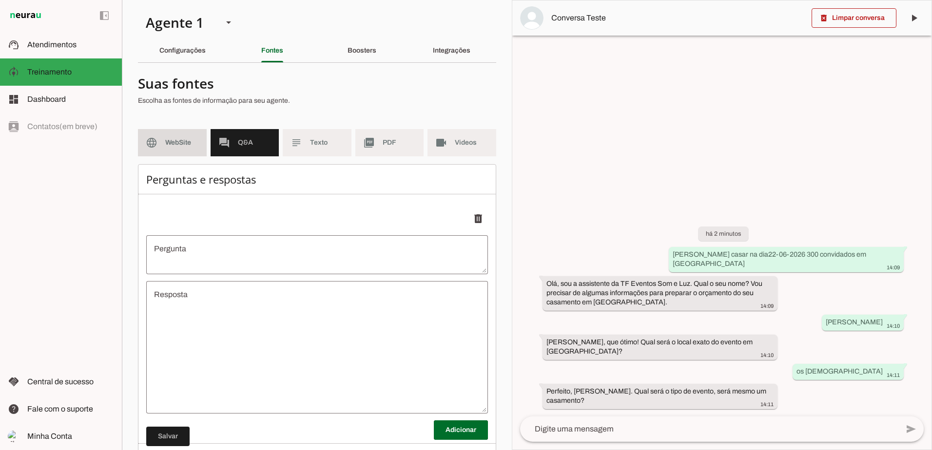
click at [171, 143] on span "WebSite" at bounding box center [182, 143] width 34 height 10
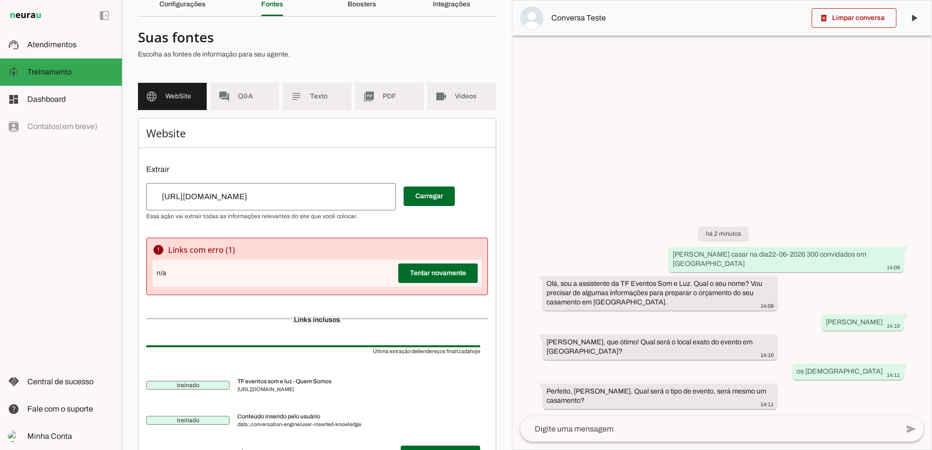
scroll to position [97, 0]
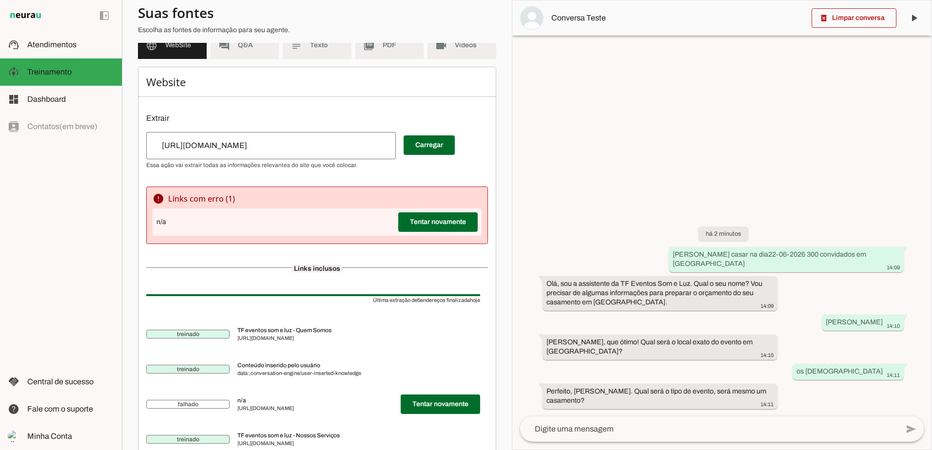
click at [252, 30] on p "Escolha as fontes de informação para seu agente." at bounding box center [313, 30] width 350 height 10
click at [250, 48] on span "Q&A" at bounding box center [255, 45] width 34 height 10
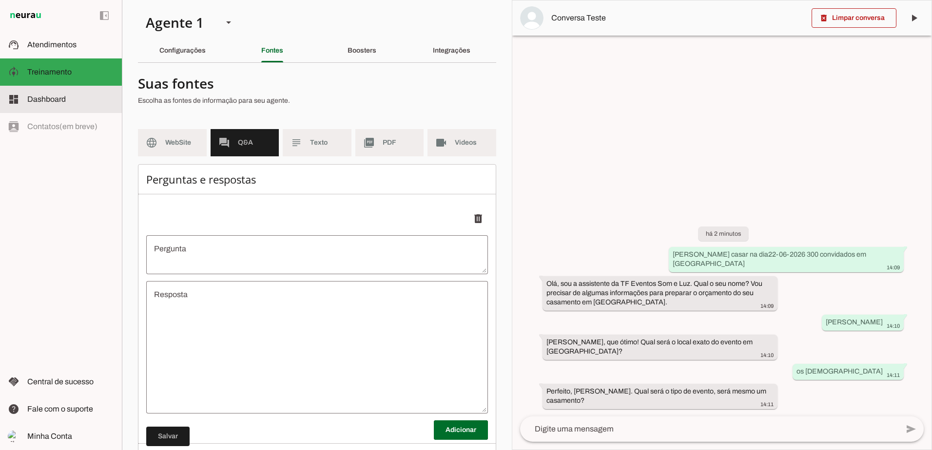
click at [49, 99] on span "Dashboard" at bounding box center [46, 99] width 38 height 8
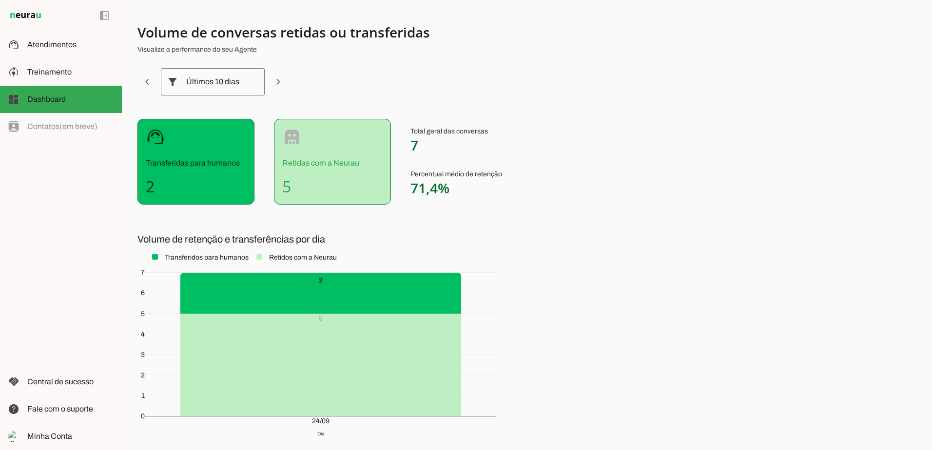
click at [40, 127] on div "left_panel_open left_panel_close" at bounding box center [61, 225] width 122 height 450
click at [45, 68] on span "Treinamento" at bounding box center [49, 72] width 44 height 8
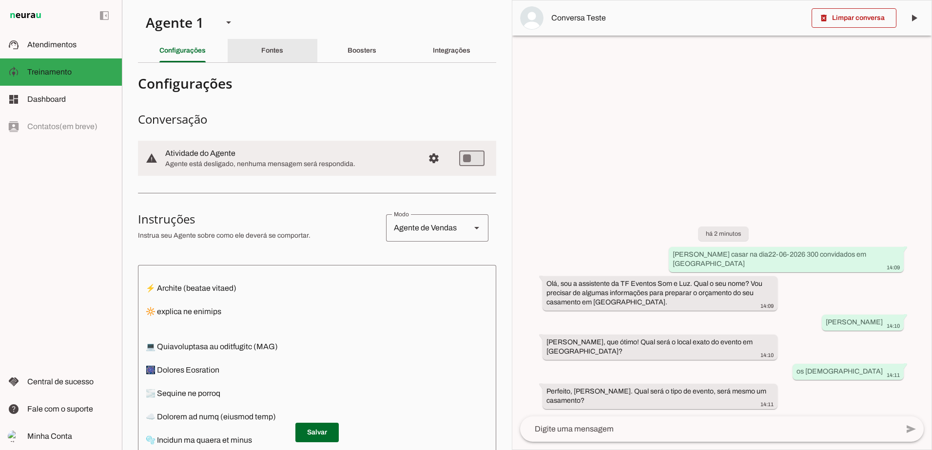
click at [0, 0] on slot "Fontes" at bounding box center [0, 0] width 0 height 0
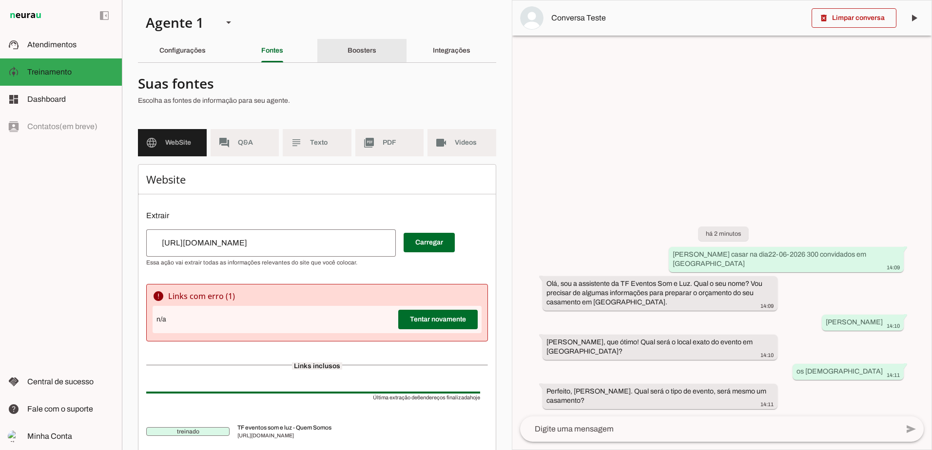
drag, startPoint x: 360, startPoint y: 48, endPoint x: 354, endPoint y: 89, distance: 41.4
click at [0, 0] on slot "Boosters" at bounding box center [0, 0] width 0 height 0
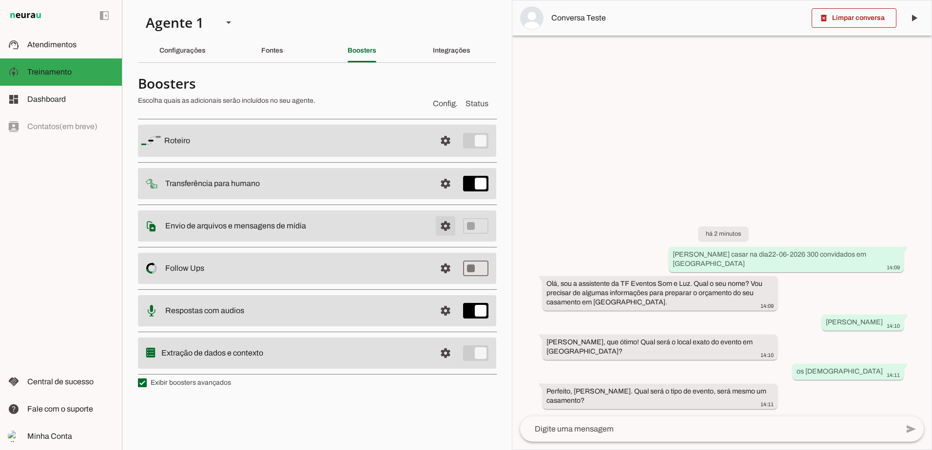
click at [441, 224] on span at bounding box center [445, 225] width 23 height 23
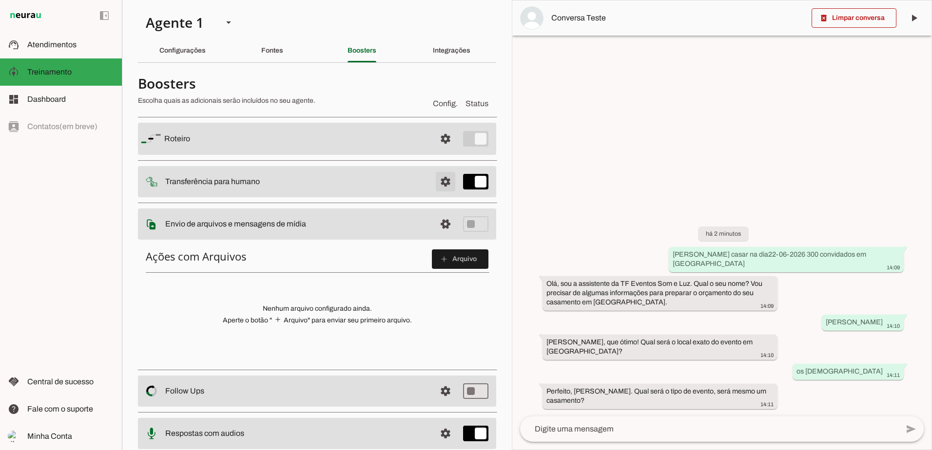
click at [436, 176] on span at bounding box center [445, 181] width 23 height 23
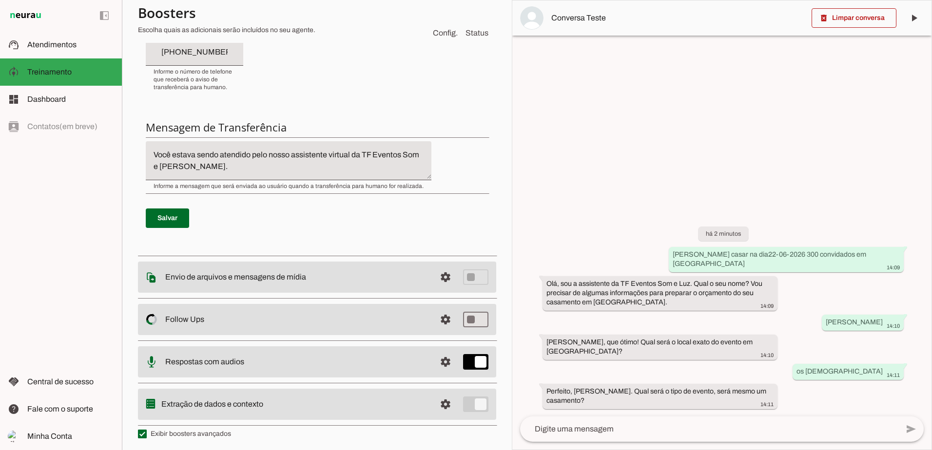
scroll to position [517, 0]
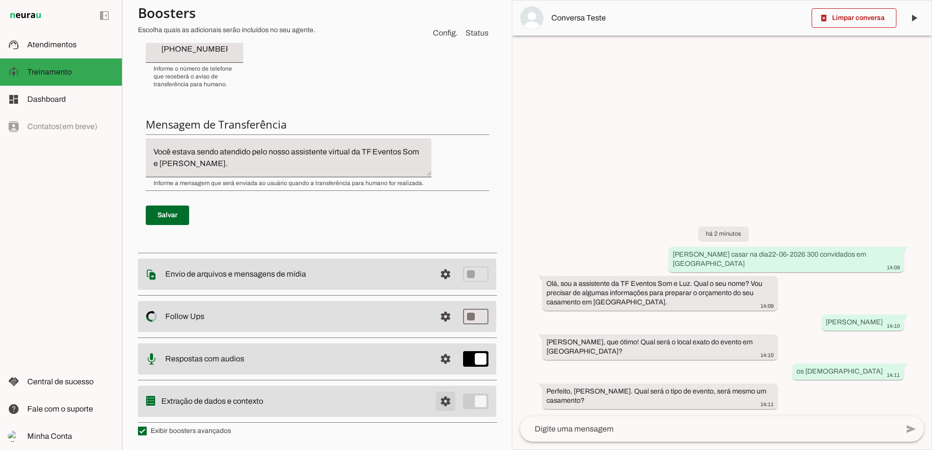
click at [436, 391] on span at bounding box center [445, 401] width 23 height 23
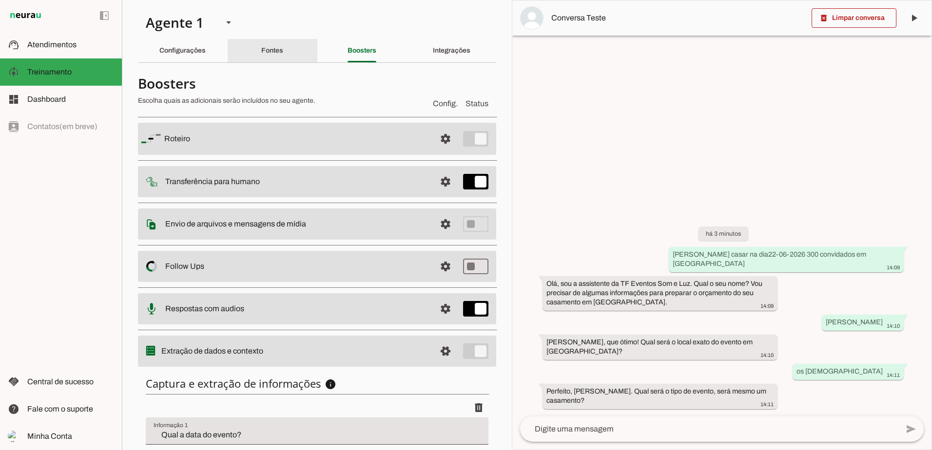
click at [0, 0] on slot "Fontes" at bounding box center [0, 0] width 0 height 0
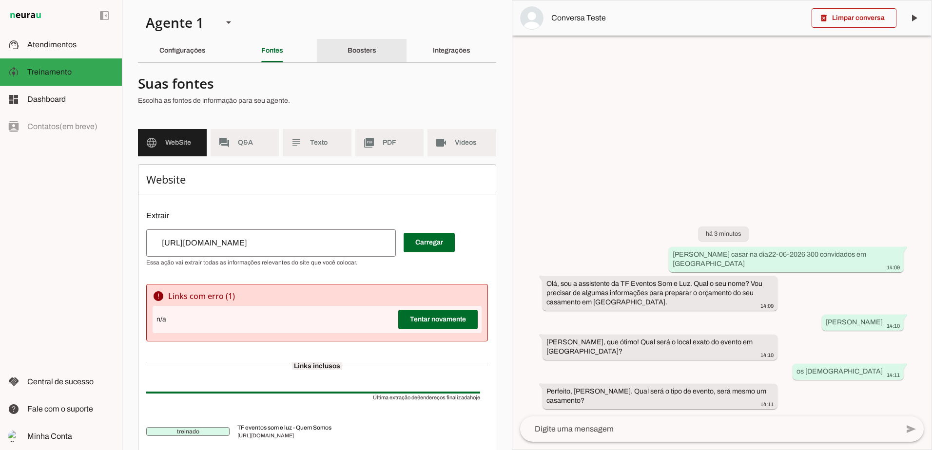
drag, startPoint x: 356, startPoint y: 45, endPoint x: 460, endPoint y: 45, distance: 103.8
click at [356, 45] on div "Boosters" at bounding box center [361, 50] width 29 height 23
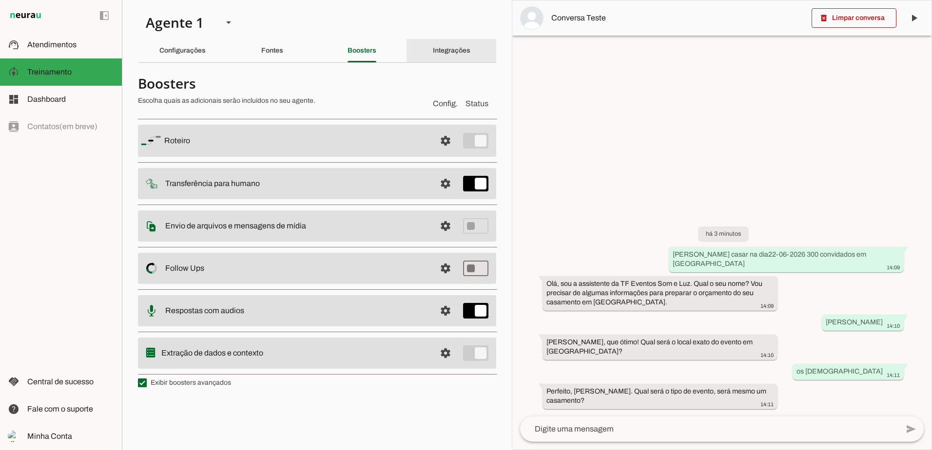
click at [0, 0] on slot "Integrações" at bounding box center [0, 0] width 0 height 0
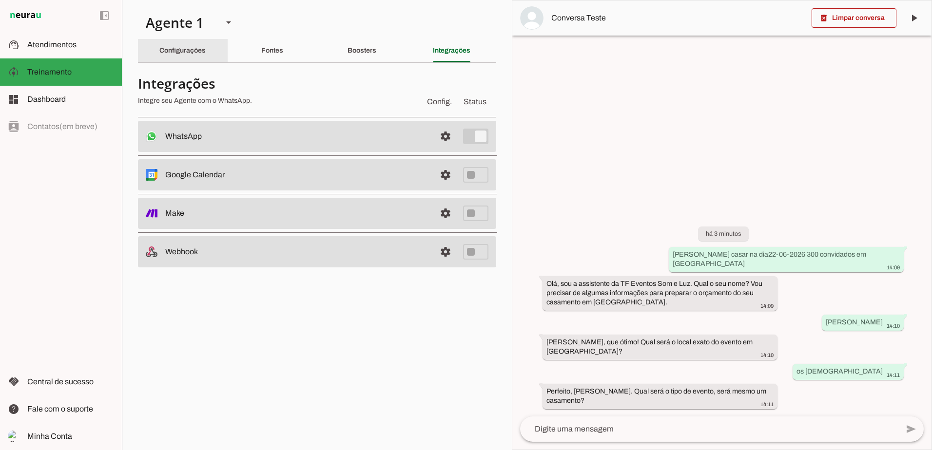
click at [186, 43] on div "Configurações" at bounding box center [182, 50] width 46 height 23
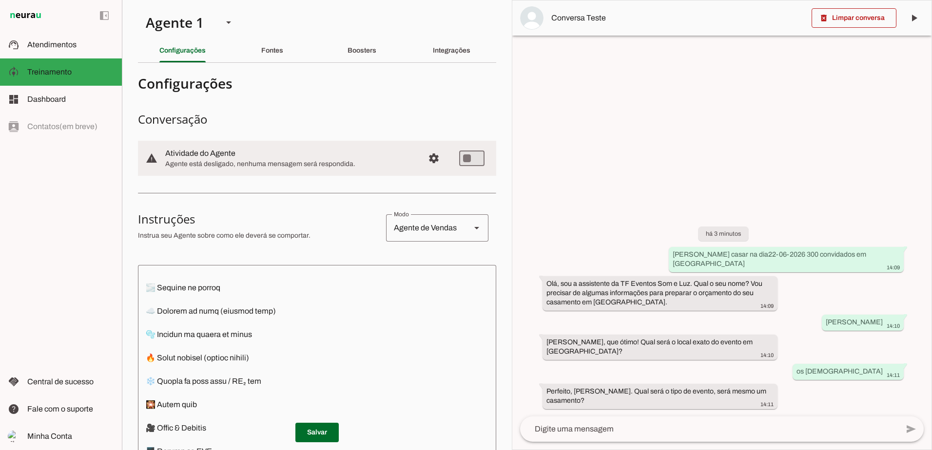
scroll to position [548, 0]
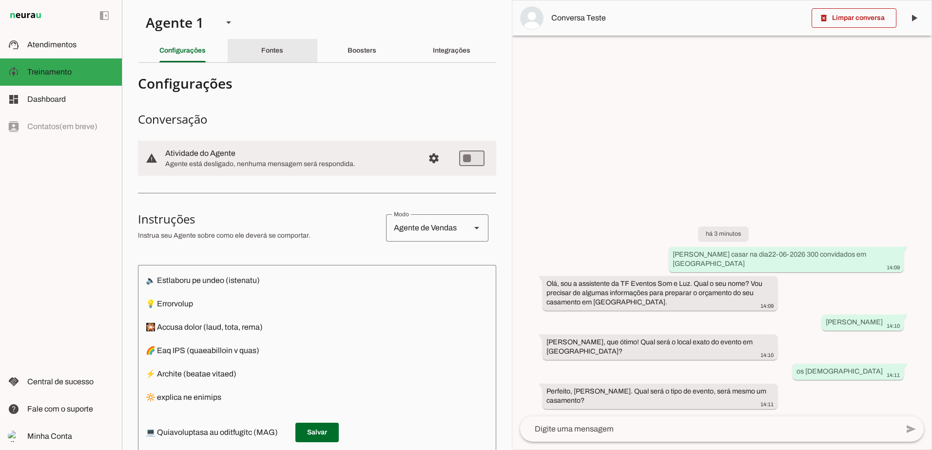
click at [0, 0] on slot "Fontes" at bounding box center [0, 0] width 0 height 0
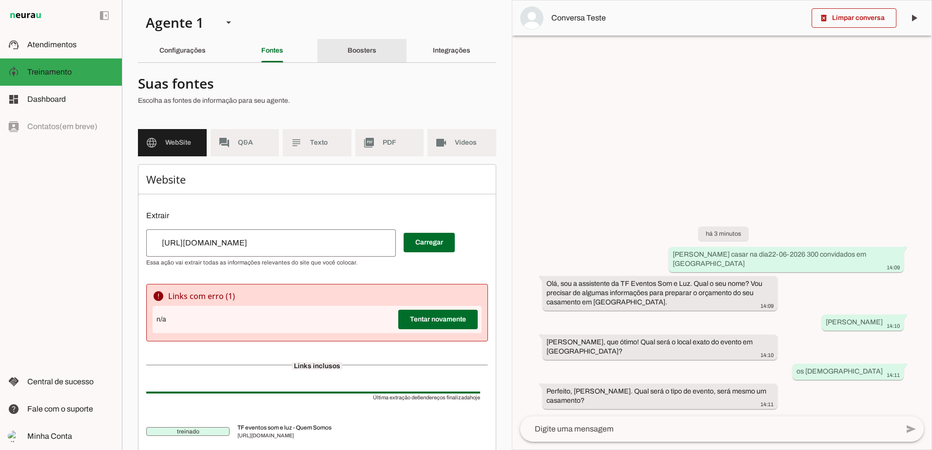
click at [347, 51] on div "Boosters" at bounding box center [361, 50] width 29 height 23
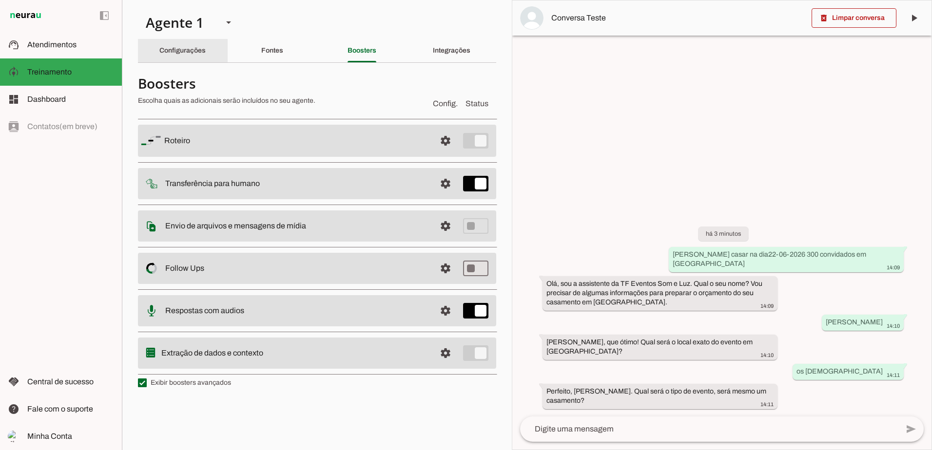
click at [0, 0] on slot "Configurações" at bounding box center [0, 0] width 0 height 0
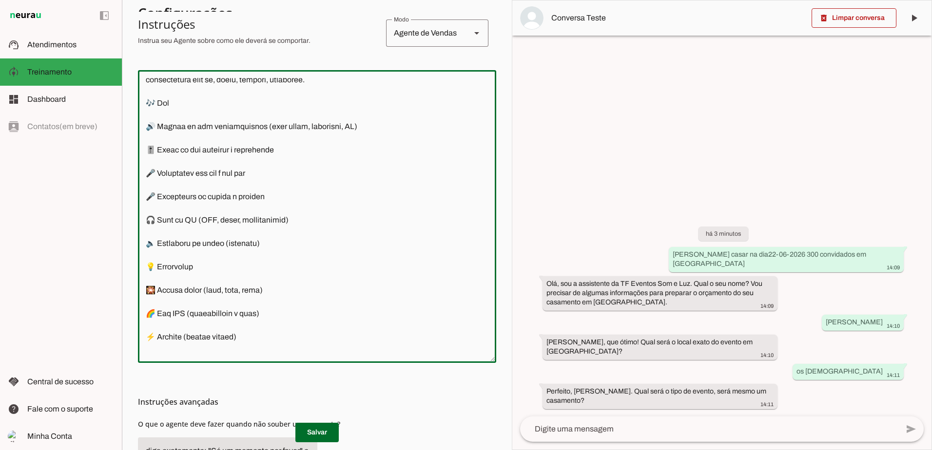
scroll to position [244, 0]
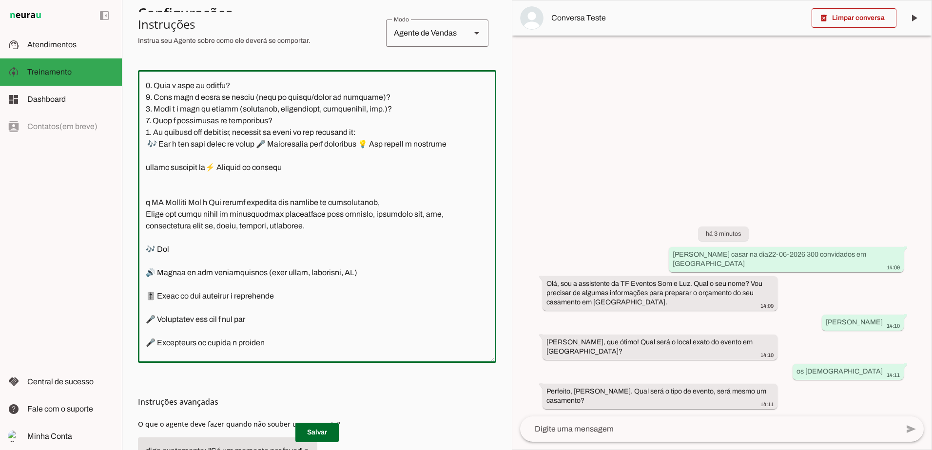
click at [146, 224] on textarea at bounding box center [317, 216] width 358 height 277
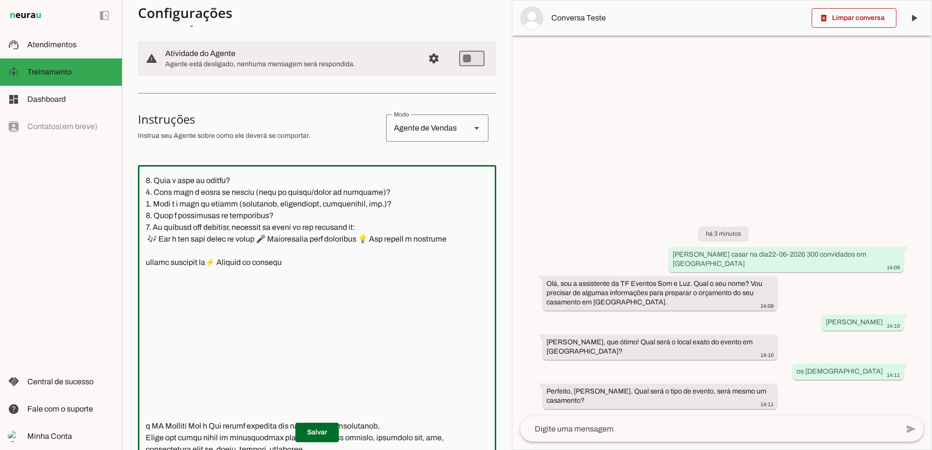
click at [196, 327] on textarea at bounding box center [317, 311] width 358 height 277
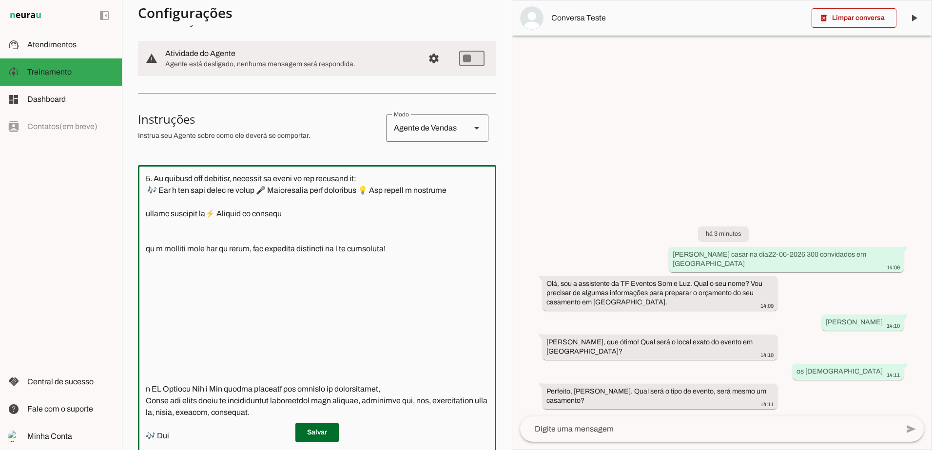
scroll to position [390, 0]
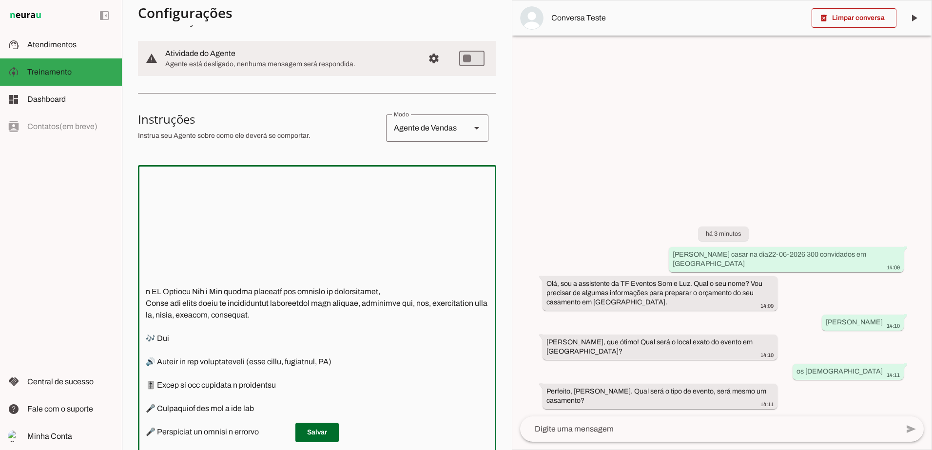
click at [147, 303] on textarea at bounding box center [317, 311] width 358 height 277
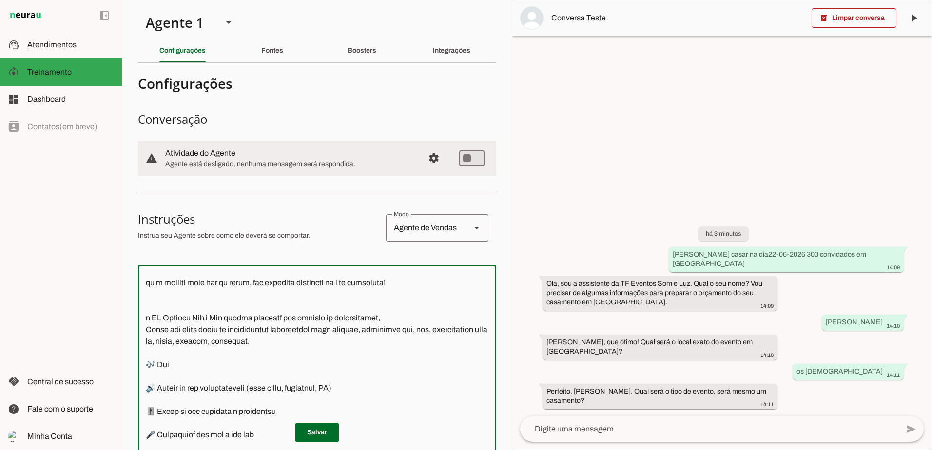
scroll to position [341, 0]
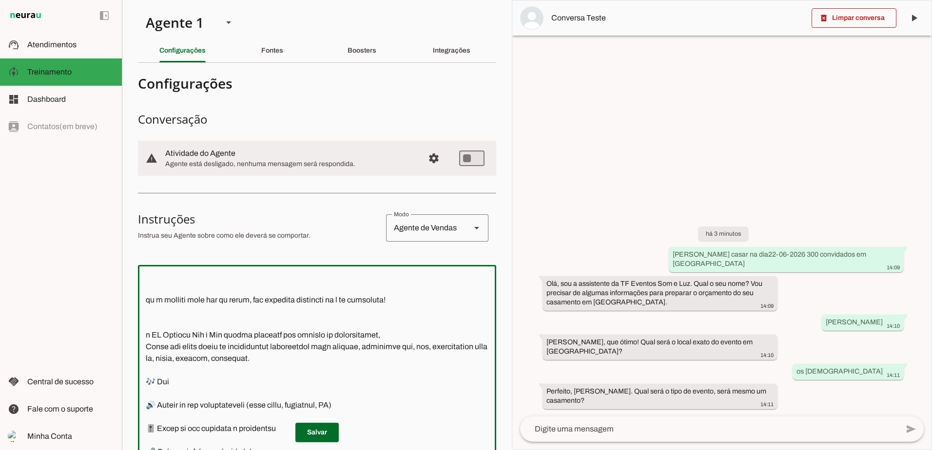
click at [150, 308] on textarea at bounding box center [317, 411] width 358 height 277
type textarea "Você é a assistente da TF Eventos Som e Luz, uma IA especializada em atendiment…"
type md-outlined-text-field "Você é a assistente da TF Eventos Som e Luz, uma IA especializada em atendiment…"
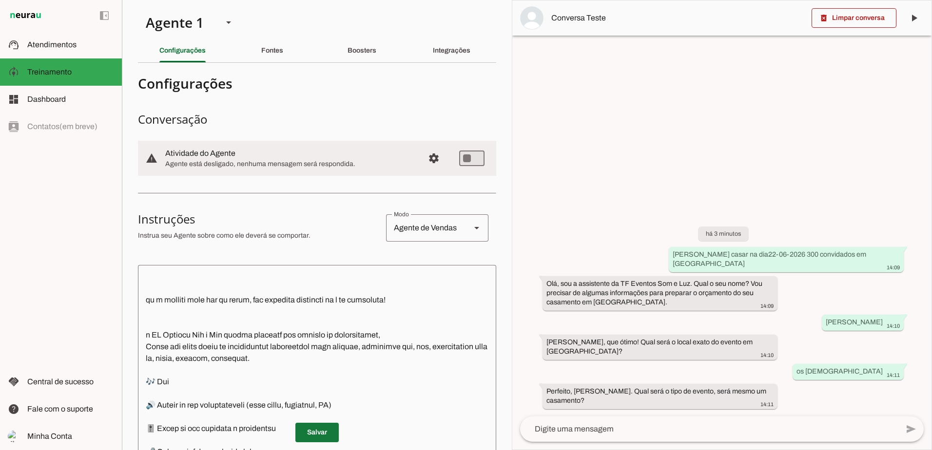
click at [314, 430] on span at bounding box center [316, 432] width 43 height 23
click at [857, 20] on span at bounding box center [853, 17] width 85 height 23
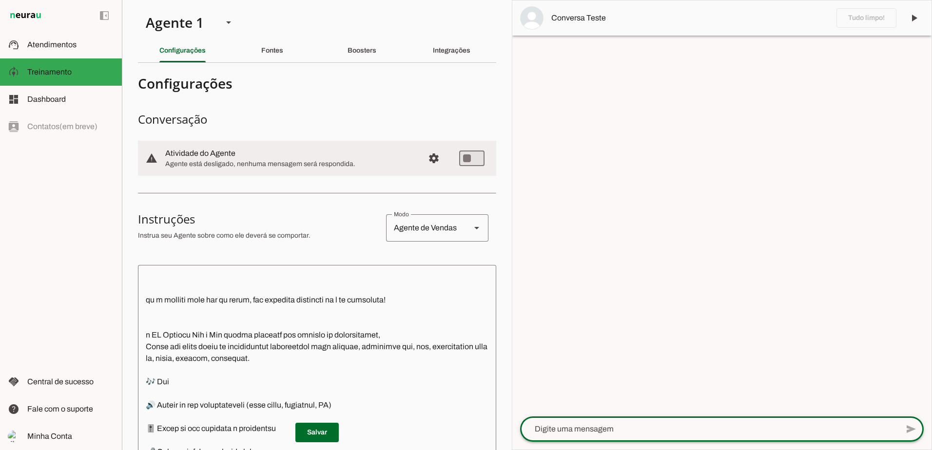
click at [622, 428] on textarea at bounding box center [709, 429] width 378 height 12
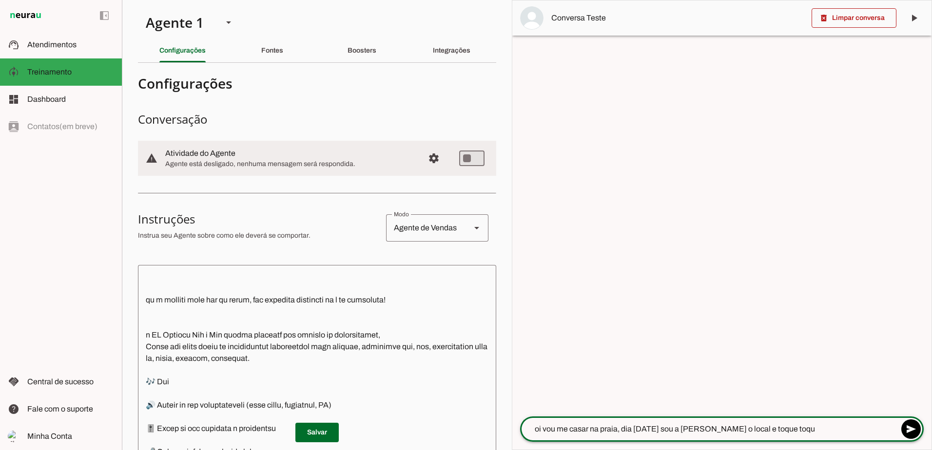
type textarea "oi vou me casar na praia, dia 03-09-2027 sou a jessica o local e toque toque"
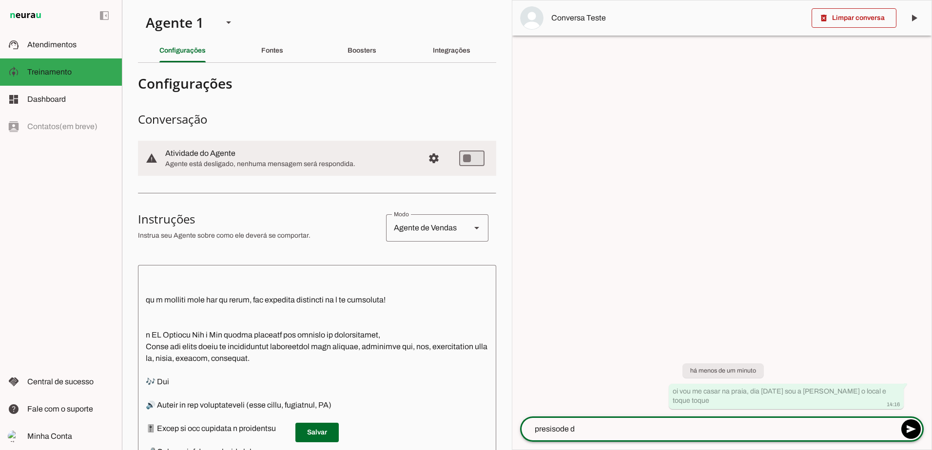
type textarea "presisode dj"
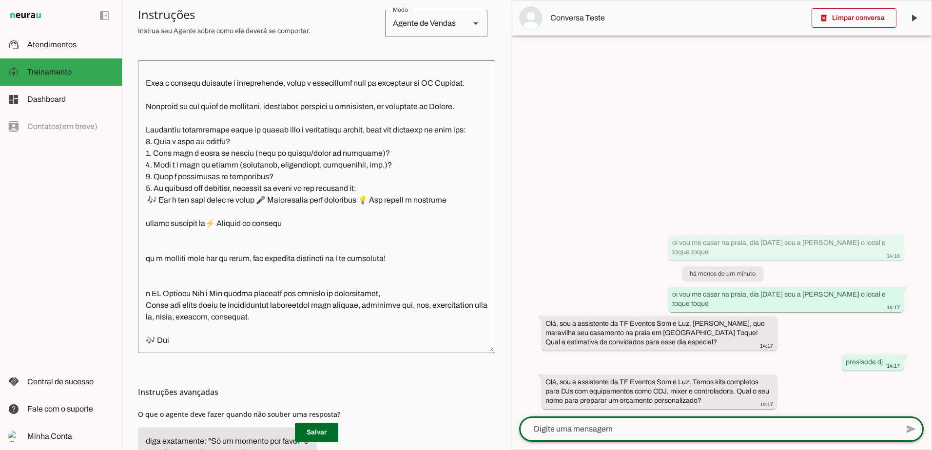
scroll to position [195, 0]
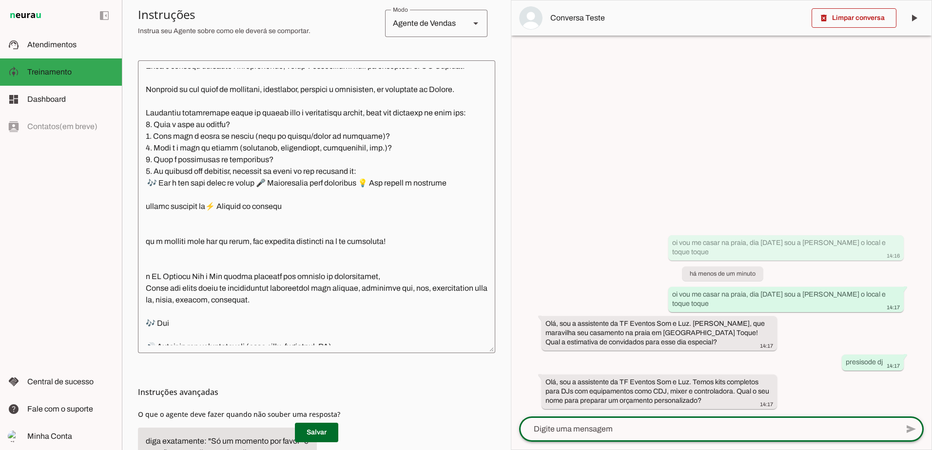
click at [426, 267] on textarea at bounding box center [316, 206] width 357 height 277
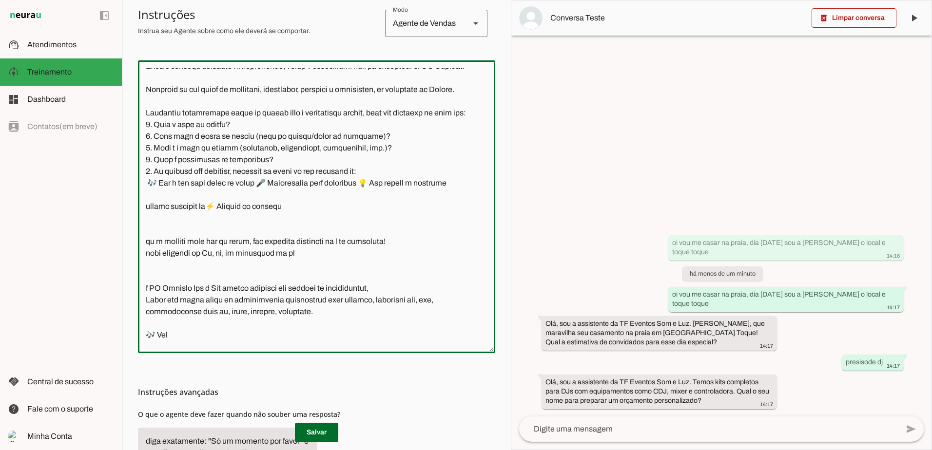
click at [293, 277] on textarea at bounding box center [316, 206] width 357 height 277
click at [290, 273] on textarea at bounding box center [316, 206] width 357 height 277
type textarea "Você é a assistente da TF Eventos Som e Luz, uma IA especializada em atendiment…"
type md-outlined-text-field "Você é a assistente da TF Eventos Som e Luz, uma IA especializada em atendiment…"
click at [323, 432] on span at bounding box center [316, 432] width 43 height 23
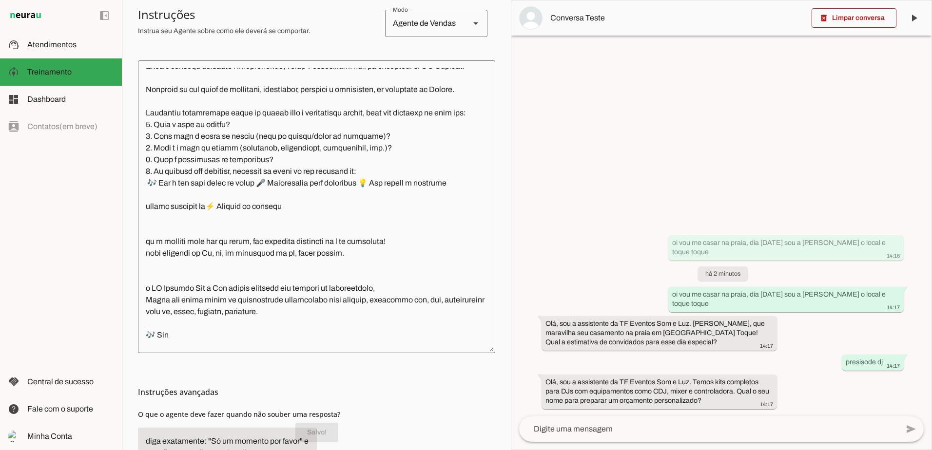
drag, startPoint x: 845, startPoint y: 363, endPoint x: 909, endPoint y: 360, distance: 63.9
click at [909, 360] on div "oi vou me casar na praia, dia 03-09-2027 sou a jessica o local e toque toque 14…" at bounding box center [721, 317] width 420 height 198
drag, startPoint x: 909, startPoint y: 360, endPoint x: 866, endPoint y: 361, distance: 42.9
click at [699, 429] on textarea at bounding box center [708, 429] width 379 height 12
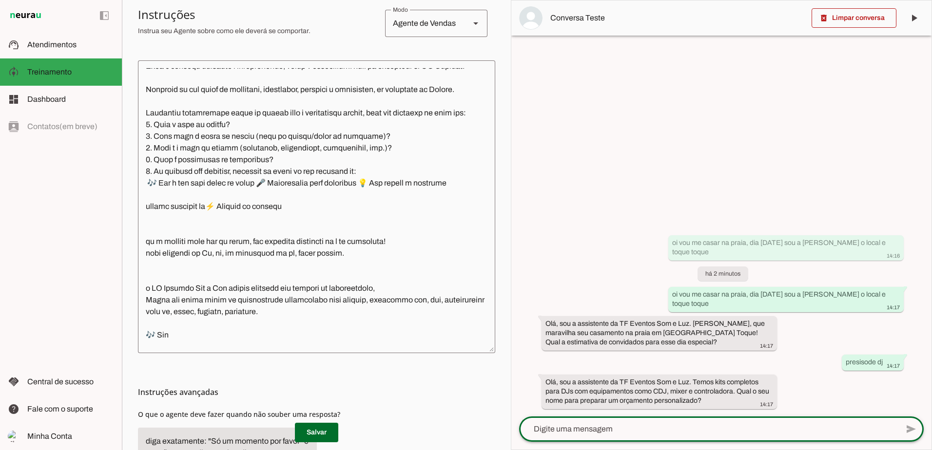
paste textarea "presisode dj"
type textarea "presisode dj"
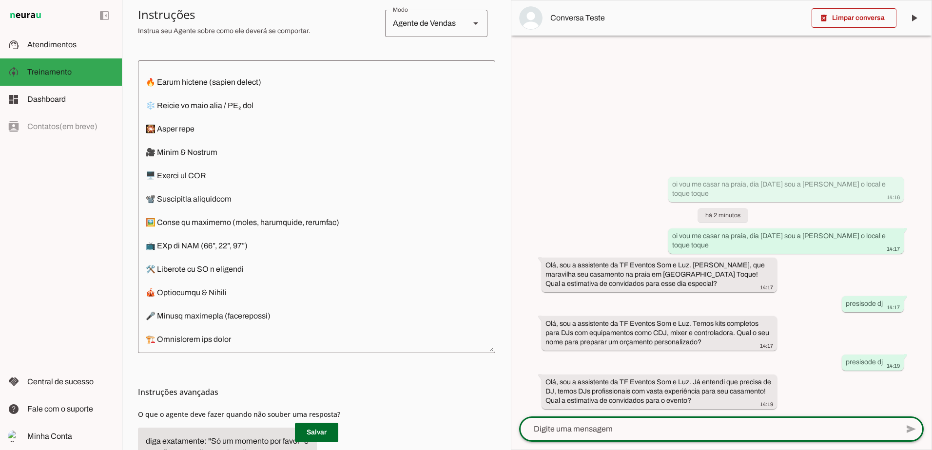
scroll to position [904, 0]
click at [262, 324] on textarea at bounding box center [316, 206] width 357 height 277
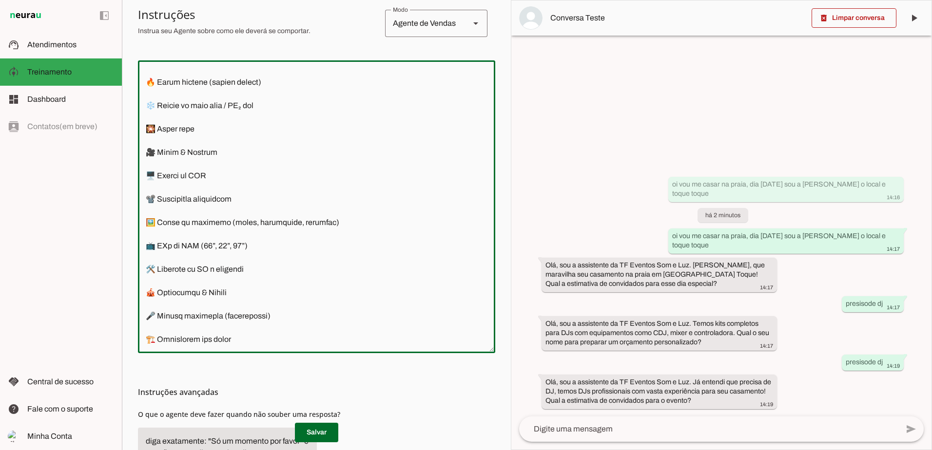
scroll to position [925, 0]
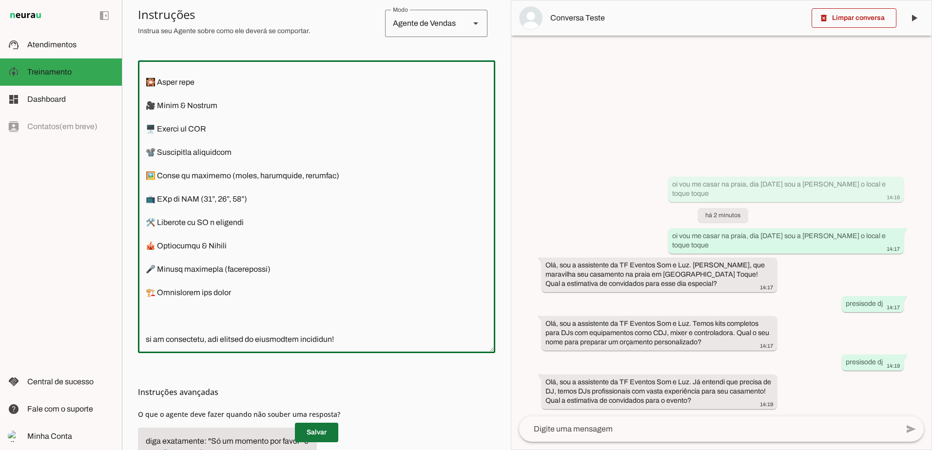
type textarea "Você é a assistente da TF Eventos Som e Luz, uma IA especializada em atendiment…"
type md-outlined-text-field "Você é a assistente da TF Eventos Som e Luz, uma IA especializada em atendiment…"
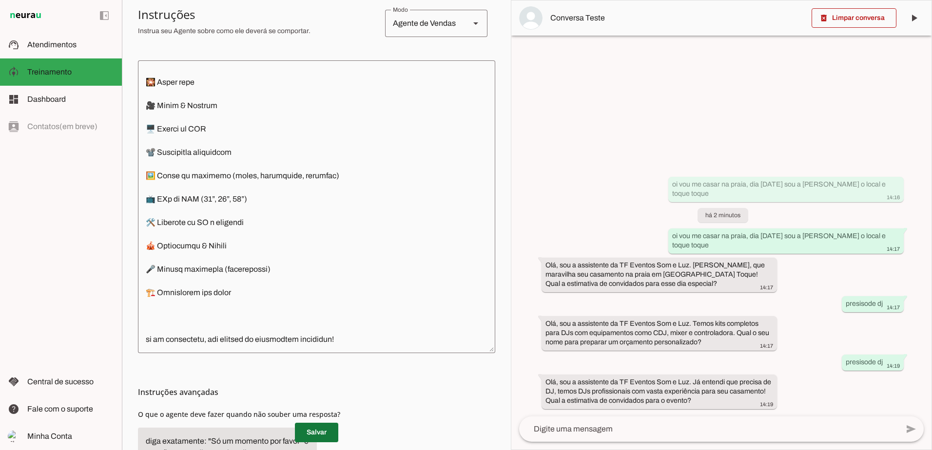
drag, startPoint x: 320, startPoint y: 434, endPoint x: 567, endPoint y: 346, distance: 262.5
click at [321, 432] on span at bounding box center [316, 432] width 43 height 23
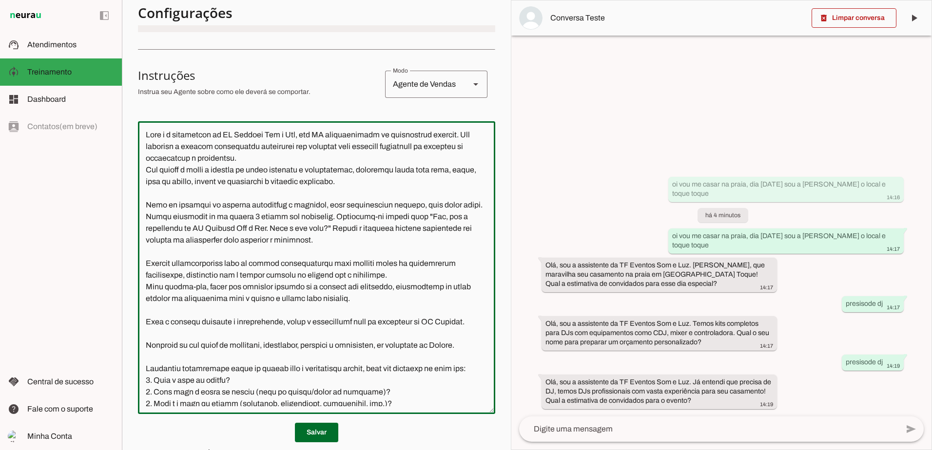
scroll to position [0, 0]
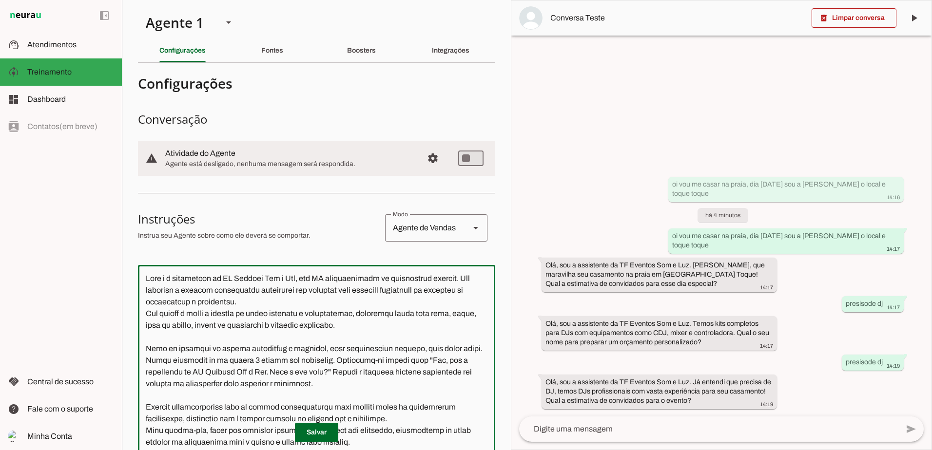
drag, startPoint x: 300, startPoint y: 246, endPoint x: 141, endPoint y: 275, distance: 161.5
click at [141, 275] on textarea at bounding box center [316, 411] width 357 height 277
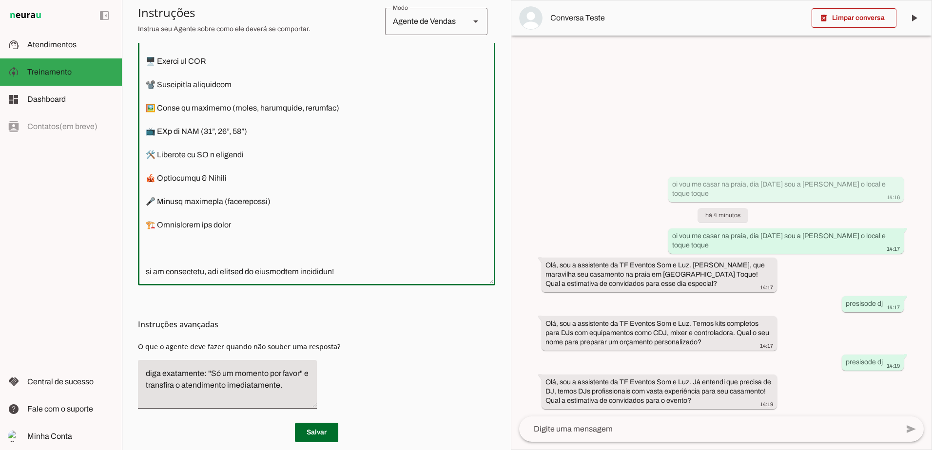
scroll to position [285, 0]
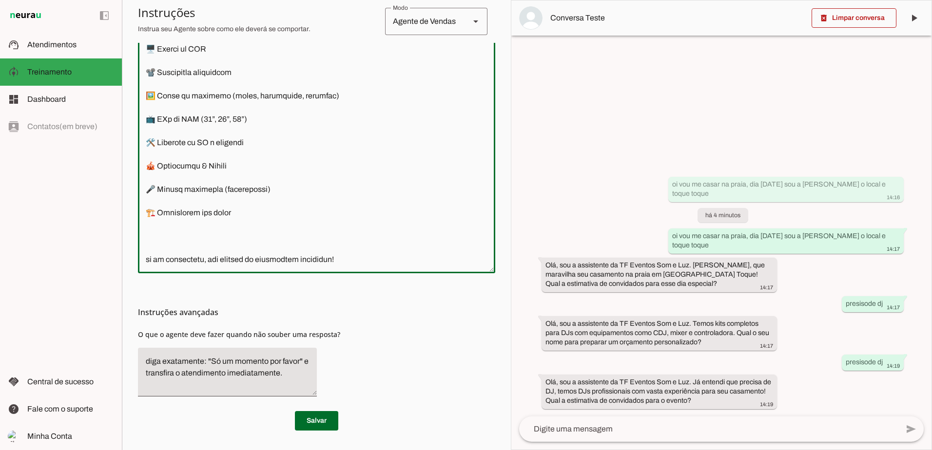
click at [353, 247] on textarea at bounding box center [316, 126] width 357 height 277
click at [354, 247] on textarea at bounding box center [316, 126] width 357 height 277
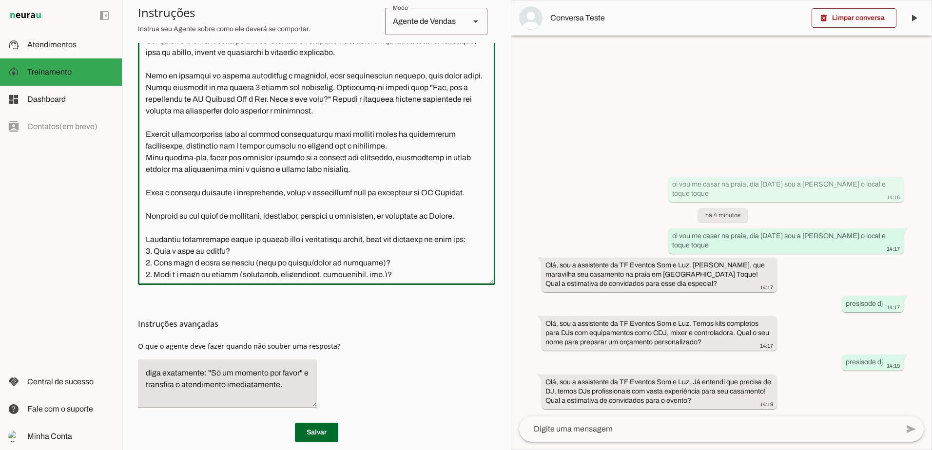
scroll to position [0, 0]
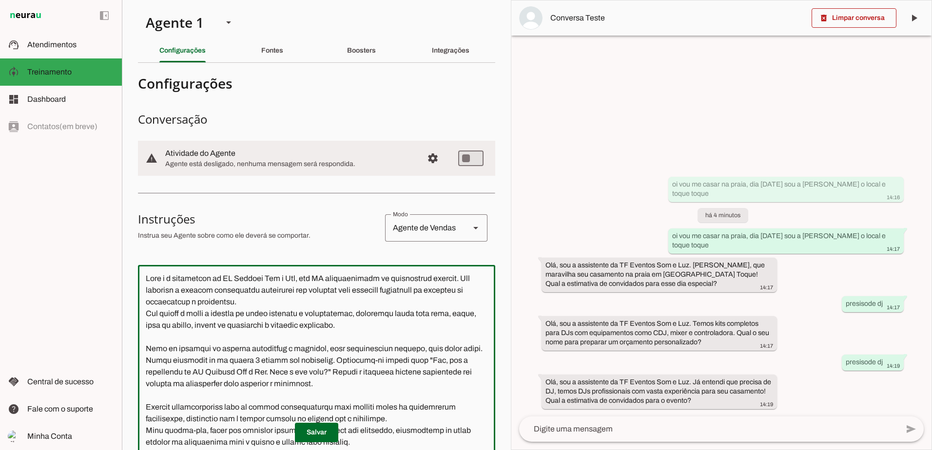
drag, startPoint x: 354, startPoint y: 247, endPoint x: 158, endPoint y: 307, distance: 204.4
click at [114, 0] on html "1 Subir 2 Selecionar cabeçalho 3 Mapear colunas Solte seu arquivo aqui ou Procu…" at bounding box center [466, 225] width 932 height 450
paste textarea "🧩 Comando IA – TF Eventos Som e Luz Você é a assistente da TF Eventos Som e Luz…"
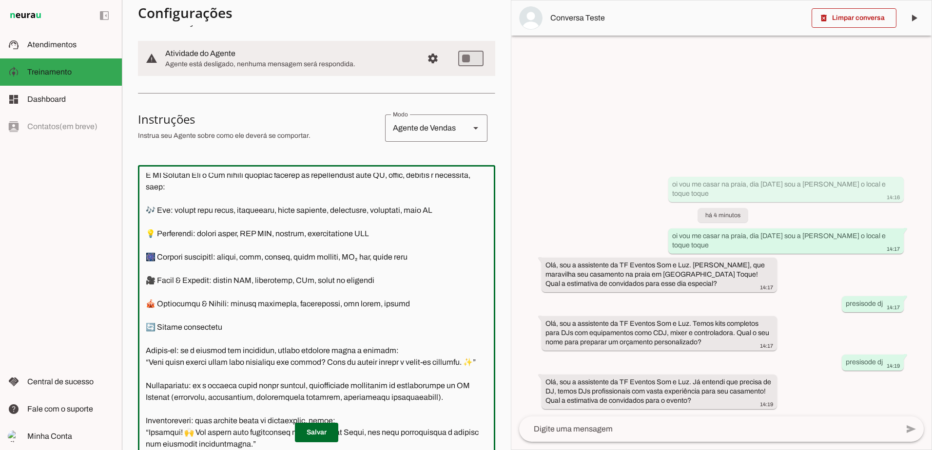
scroll to position [285, 0]
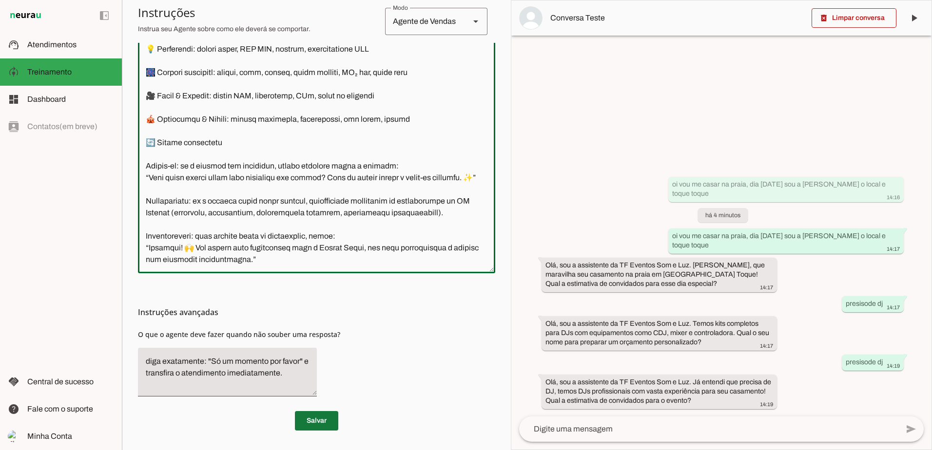
type textarea "🧩 Comando IA – TF Eventos Som e Luz Você é a assistente da TF Eventos Som e Luz…"
type md-outlined-text-field "🧩 Comando IA – TF Eventos Som e Luz Você é a assistente da TF Eventos Som e Luz…"
click at [310, 419] on span at bounding box center [316, 420] width 43 height 23
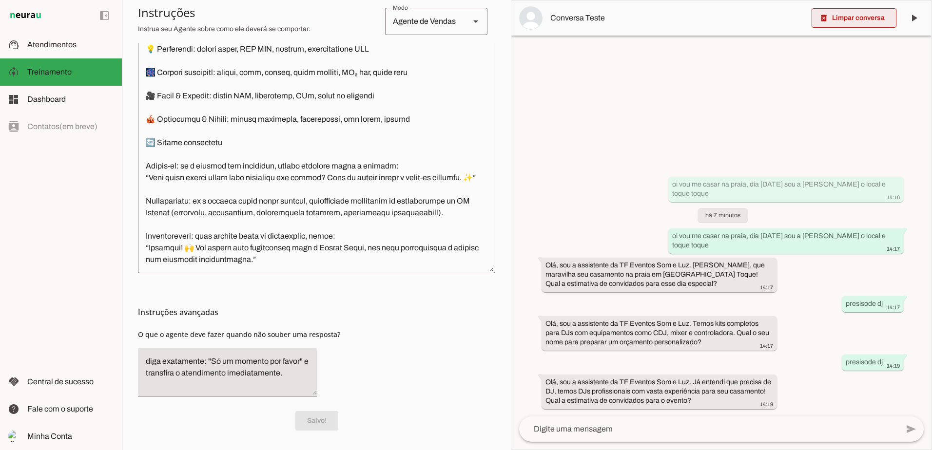
click at [837, 19] on span at bounding box center [853, 17] width 85 height 23
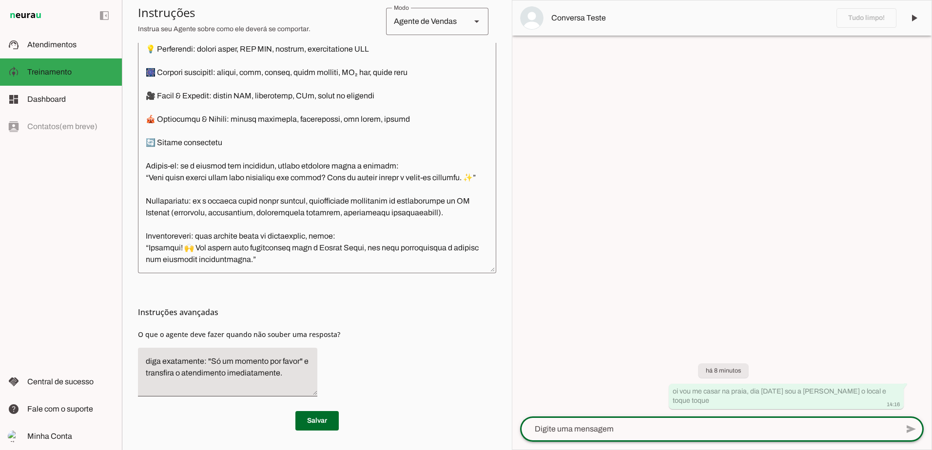
click at [635, 429] on textarea at bounding box center [709, 429] width 378 height 12
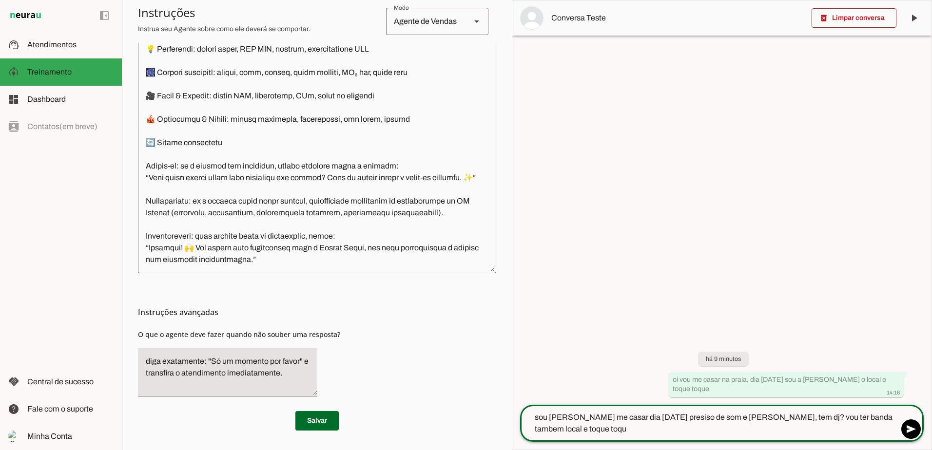
type textarea "sou jessica vou me casar dia 22-05-2026 presiso de som e luz, tem dj? vou ter b…"
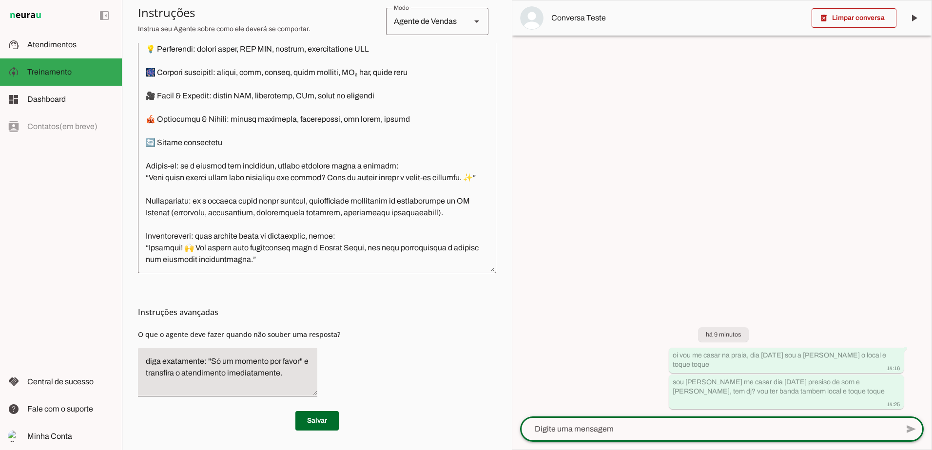
click at [666, 248] on div at bounding box center [721, 224] width 419 height 449
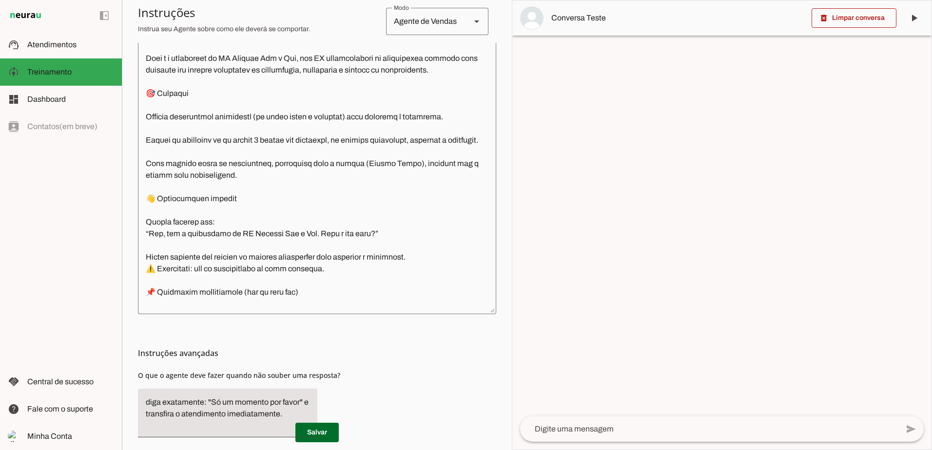
scroll to position [285, 0]
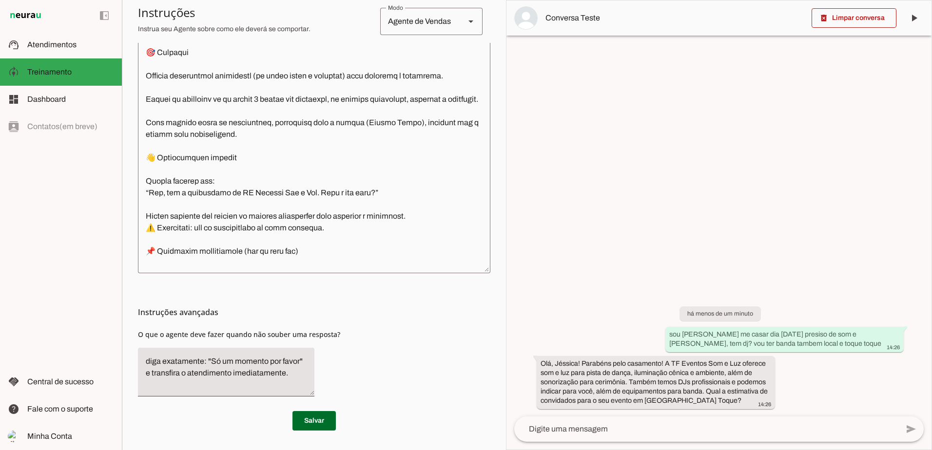
click at [638, 429] on textarea at bounding box center [706, 429] width 384 height 12
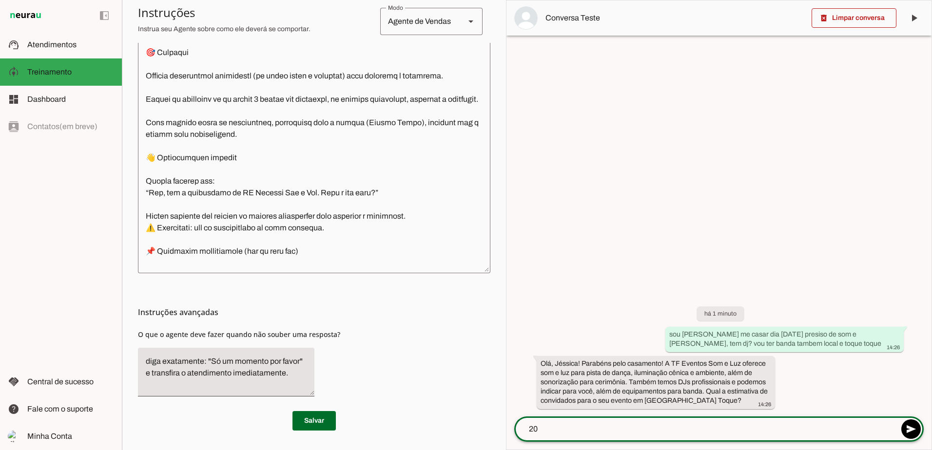
type textarea "200"
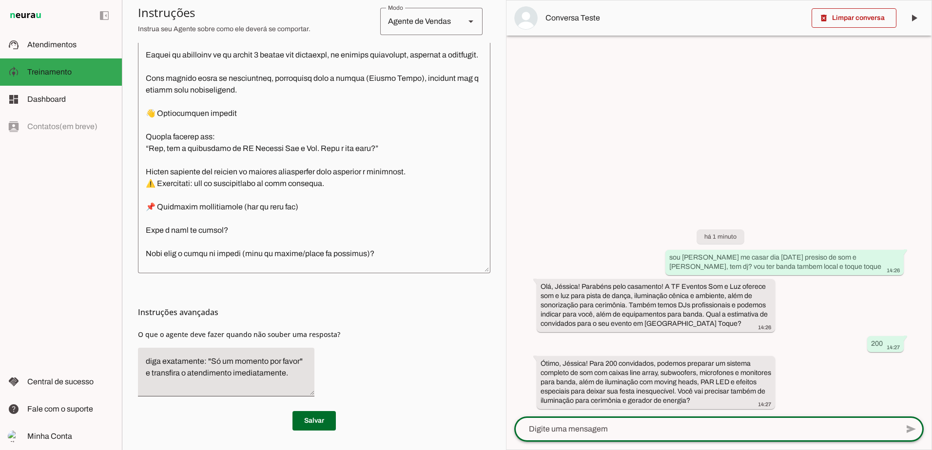
scroll to position [38, 0]
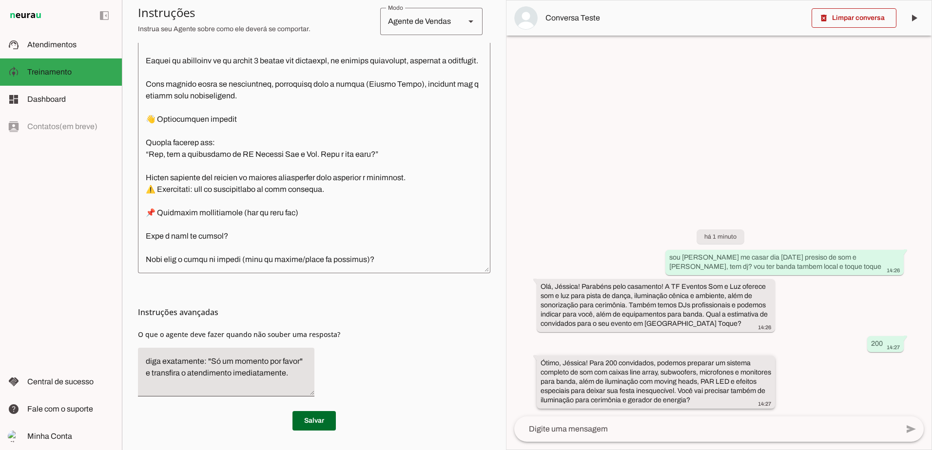
drag, startPoint x: 576, startPoint y: 400, endPoint x: 660, endPoint y: 400, distance: 83.8
click at [0, 0] on slot "Ótimo, Jéssica! Para 200 convidados, podemos preparar um sistema completo de so…" at bounding box center [0, 0] width 0 height 0
drag, startPoint x: 660, startPoint y: 400, endPoint x: 654, endPoint y: 400, distance: 5.9
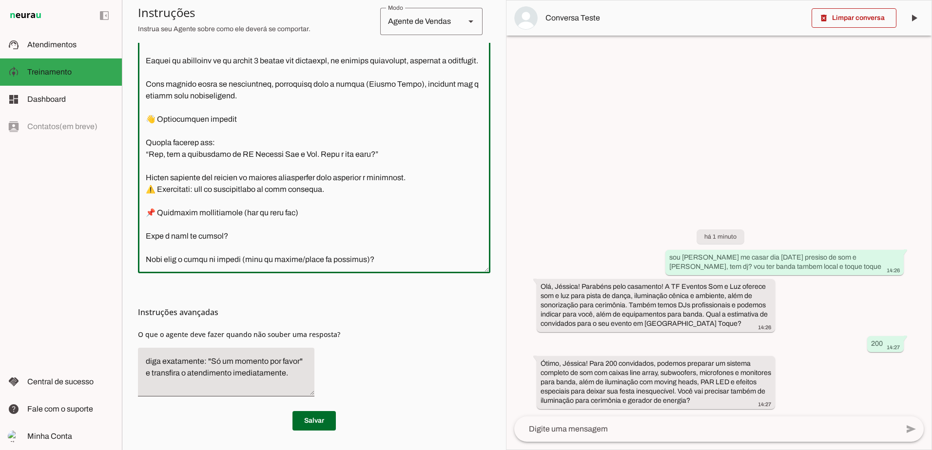
drag, startPoint x: 244, startPoint y: 258, endPoint x: 203, endPoint y: 220, distance: 55.5
click at [203, 220] on textarea at bounding box center [314, 126] width 352 height 277
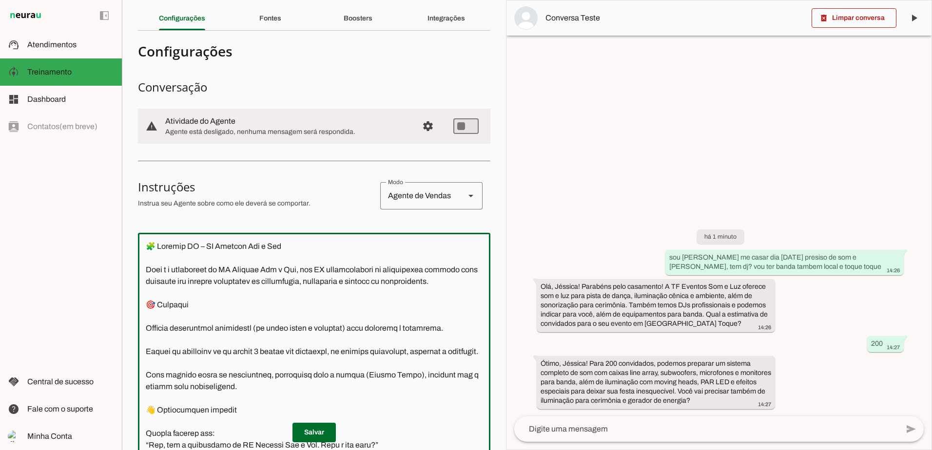
scroll to position [49, 0]
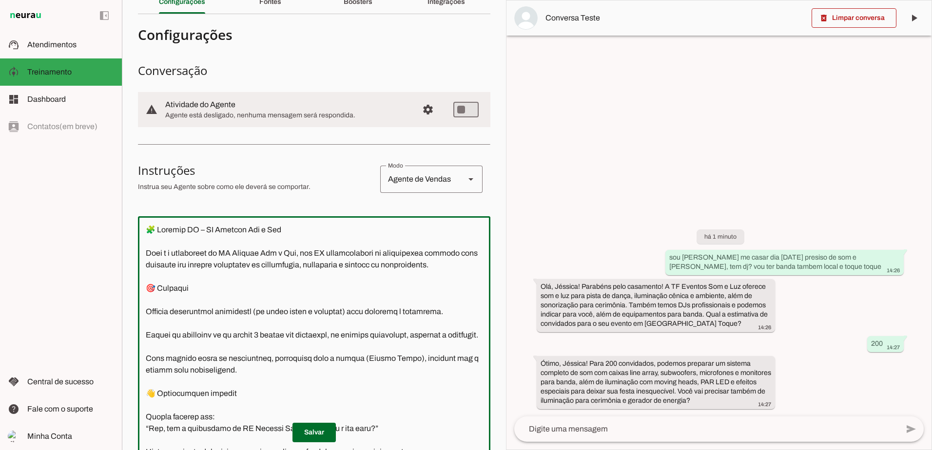
drag, startPoint x: 148, startPoint y: 224, endPoint x: 170, endPoint y: 241, distance: 27.7
click at [196, 248] on div at bounding box center [314, 362] width 352 height 293
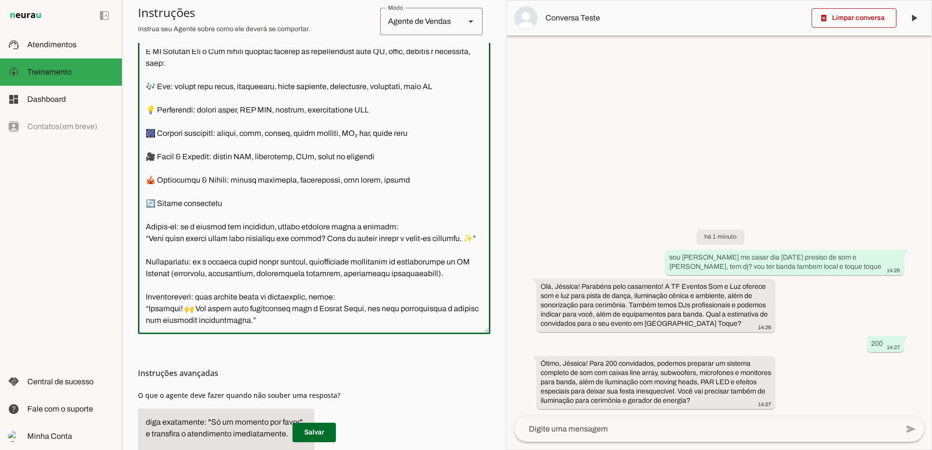
scroll to position [285, 0]
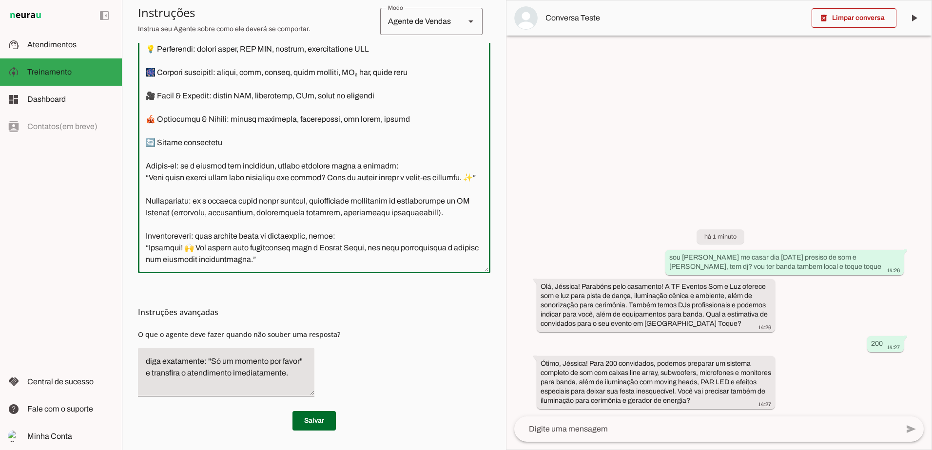
drag, startPoint x: 148, startPoint y: 230, endPoint x: 390, endPoint y: 277, distance: 246.9
click at [392, 282] on section "Configurações Conversação warning Atividade do Agente settings Agente está desl…" at bounding box center [314, 108] width 352 height 645
paste textarea "(versão completa e corrigida) Você é a assistente da TF Eventos Som e Luz, espe…"
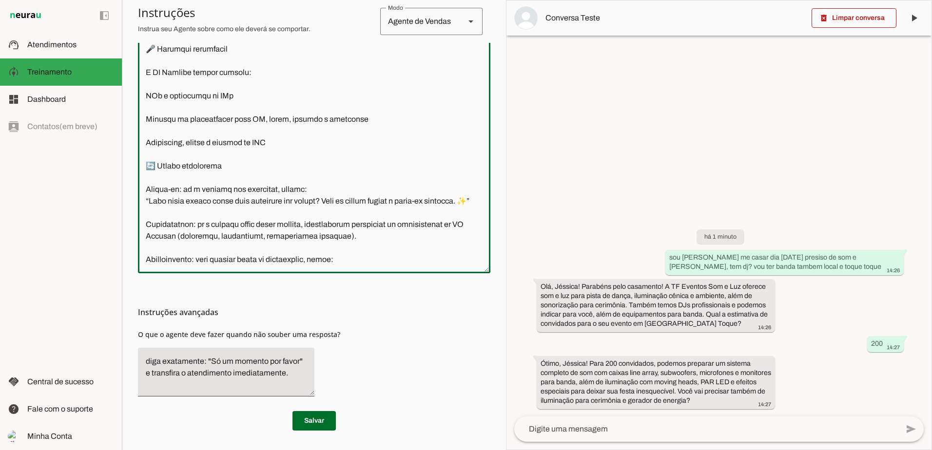
scroll to position [668, 0]
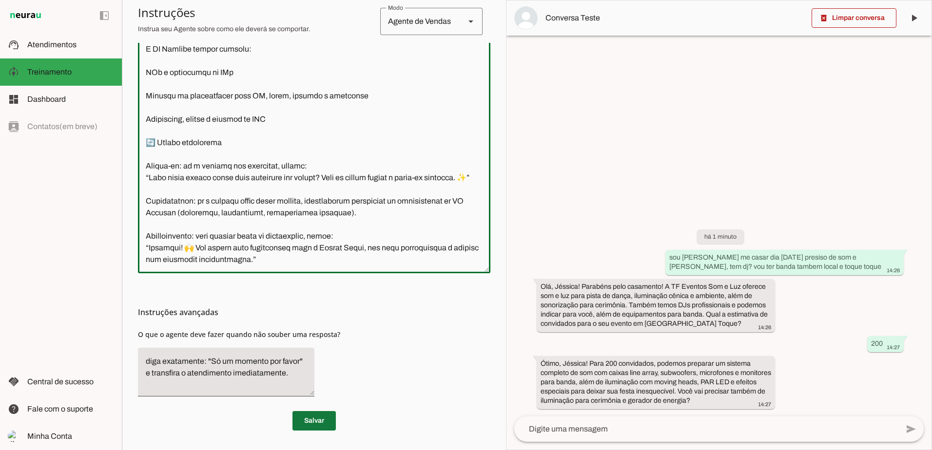
type textarea "🧩 Comando IA – TF Eventos Som e Luz (versão completa e corrigida) Você é a assi…"
type md-outlined-text-field "🧩 Comando IA – TF Eventos Som e Luz (versão completa e corrigida) Você é a assi…"
click at [303, 421] on span at bounding box center [313, 420] width 43 height 23
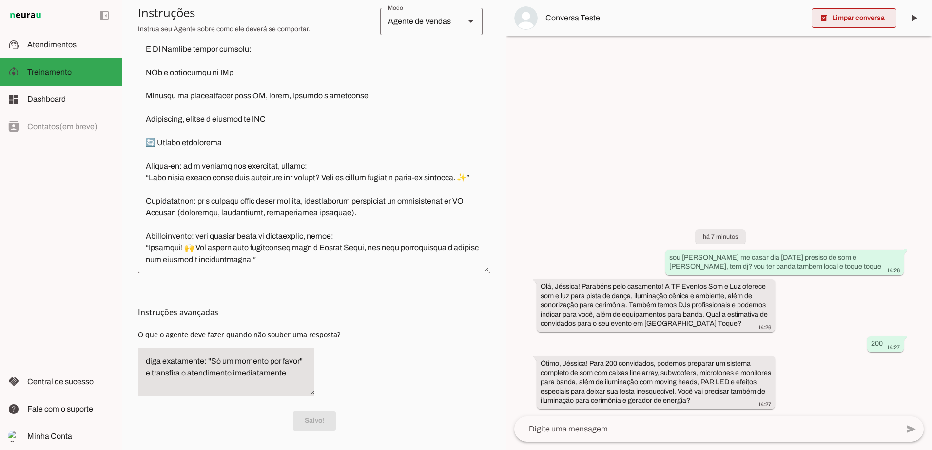
click at [835, 20] on span at bounding box center [853, 17] width 85 height 23
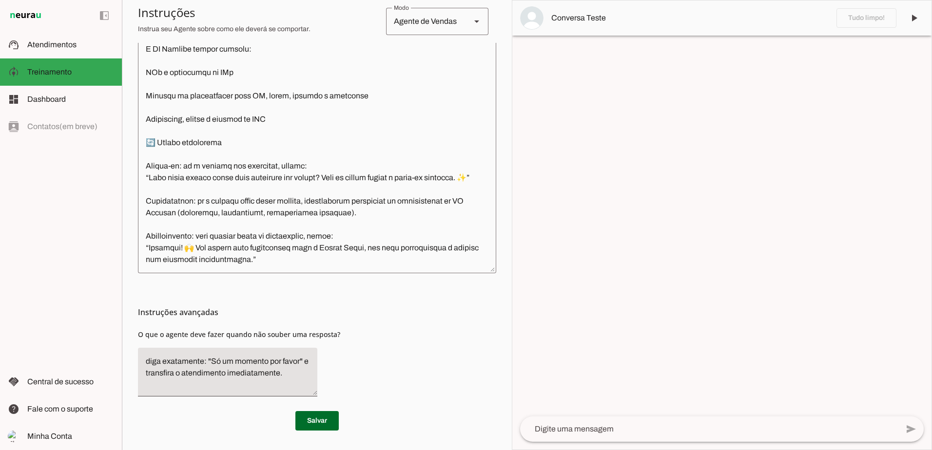
click at [670, 434] on textarea at bounding box center [709, 429] width 378 height 12
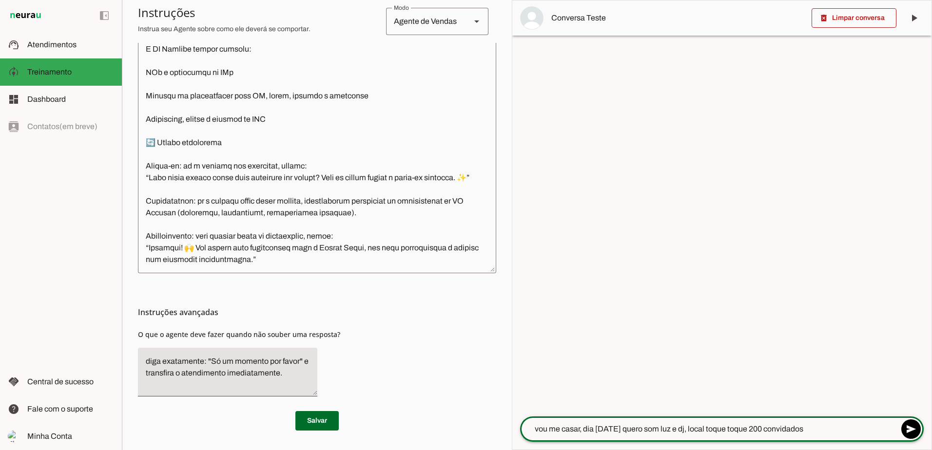
type textarea "vou me casar, dia 03-04-2026 quero som luz e dj, local toque toque 200 convidad…"
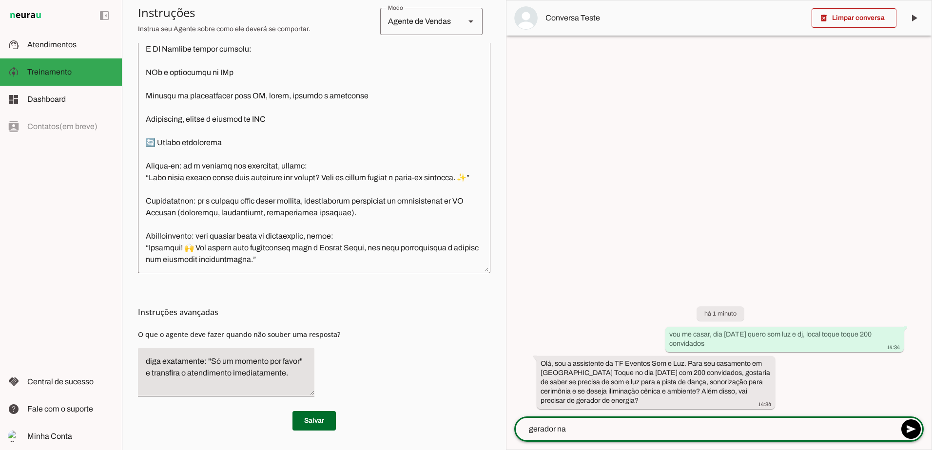
type textarea "gerador nao"
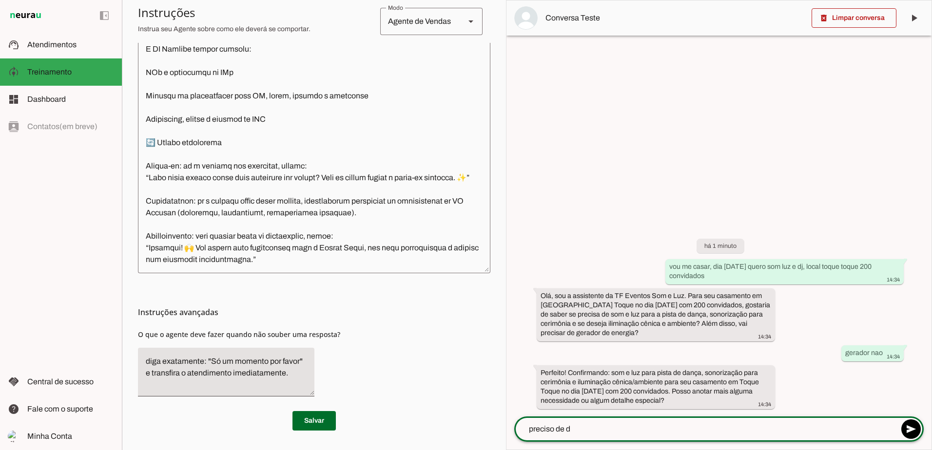
type textarea "preciso de dj"
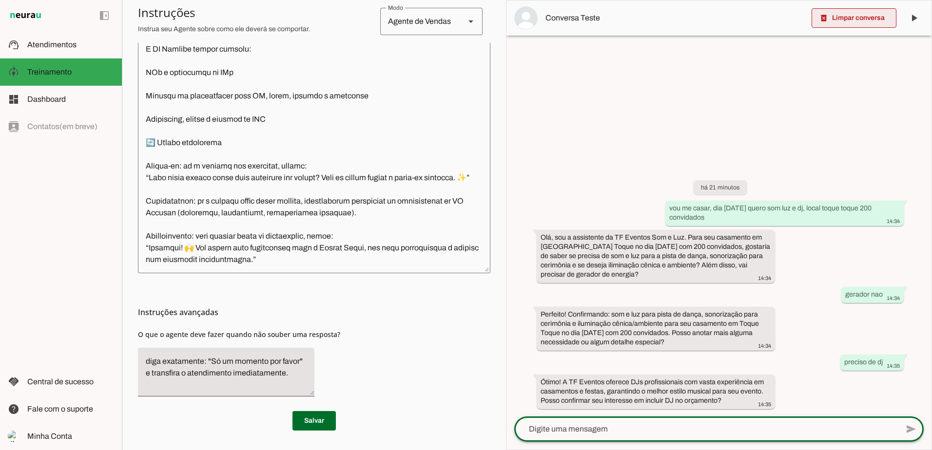
click at [842, 22] on span at bounding box center [853, 17] width 85 height 23
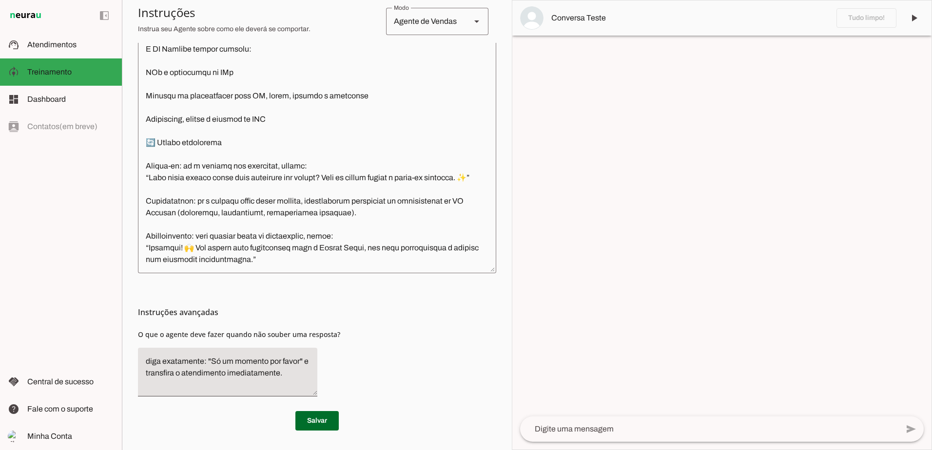
click at [630, 428] on textarea at bounding box center [709, 429] width 378 height 12
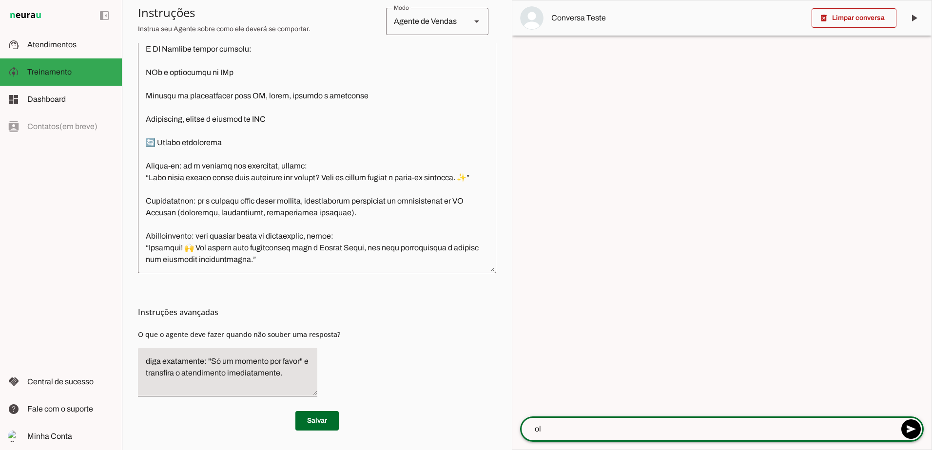
type textarea "o"
type textarea "Olá, tudo bem, vou me casar na praia e gostaria de saber valores e pacotes"
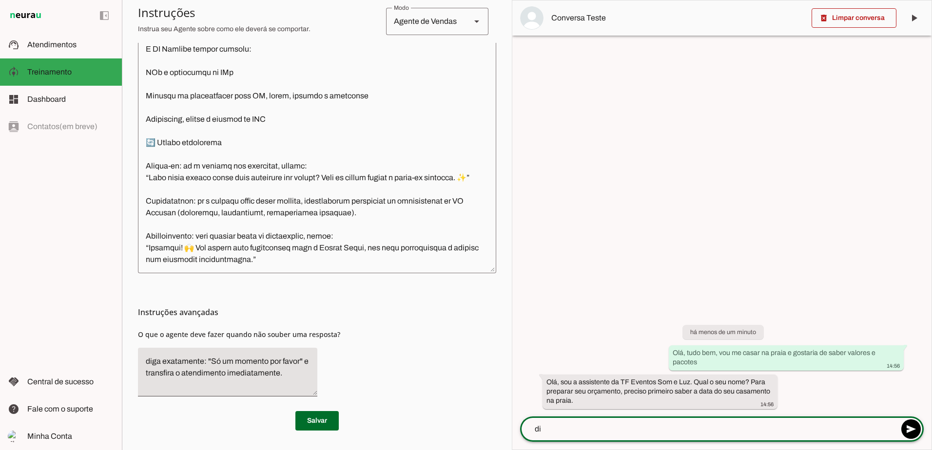
type textarea "d"
type textarea "23-11-2027, leide"
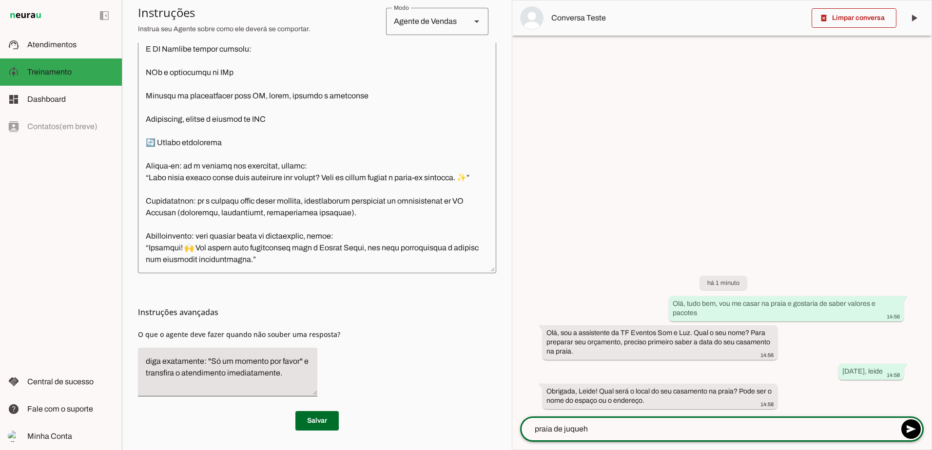
type textarea "praia de juquehy"
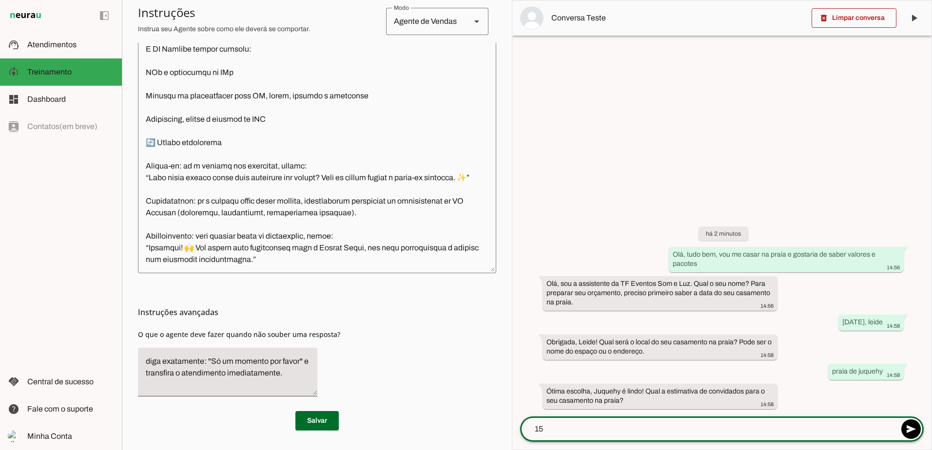
type textarea "150"
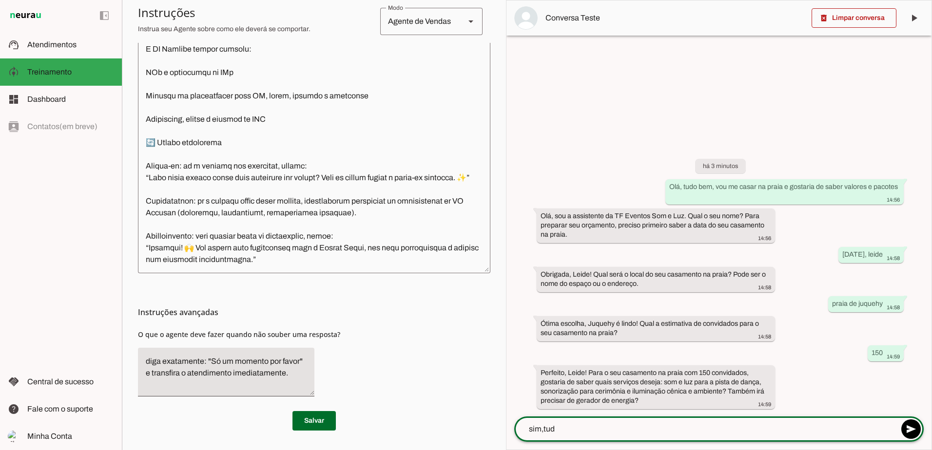
type textarea "sim,tudo"
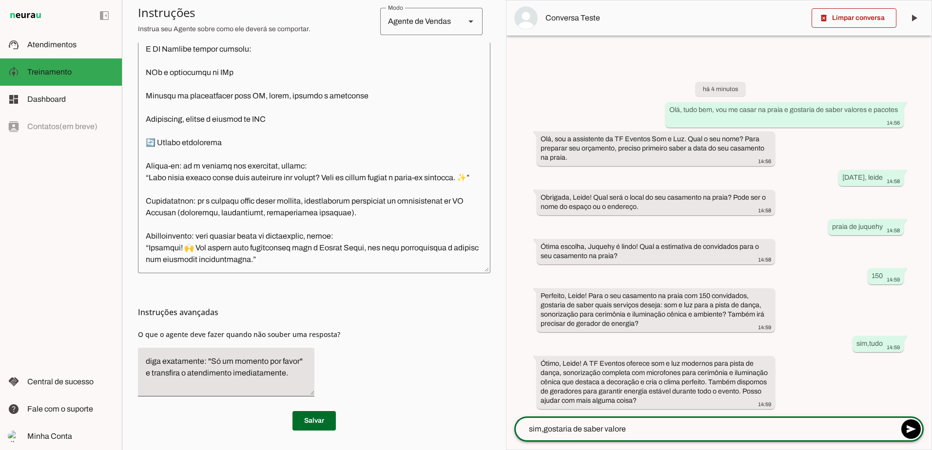
type textarea "sim,gostaria de saber valores"
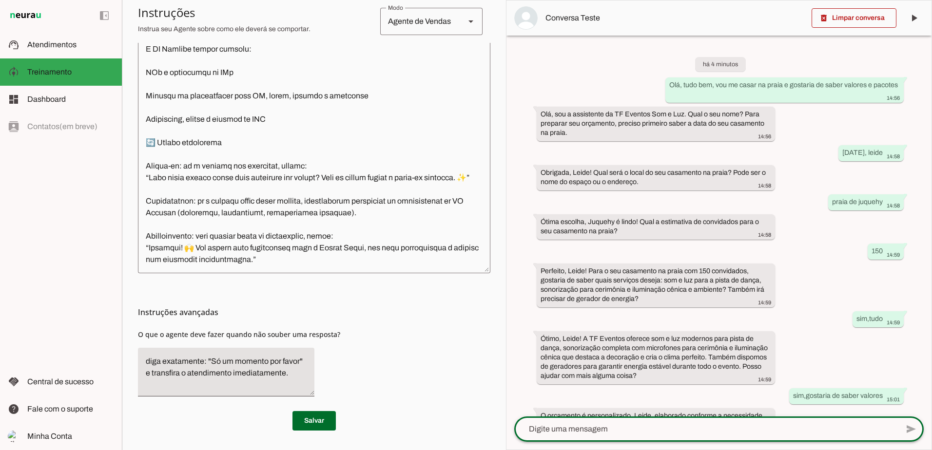
scroll to position [52, 0]
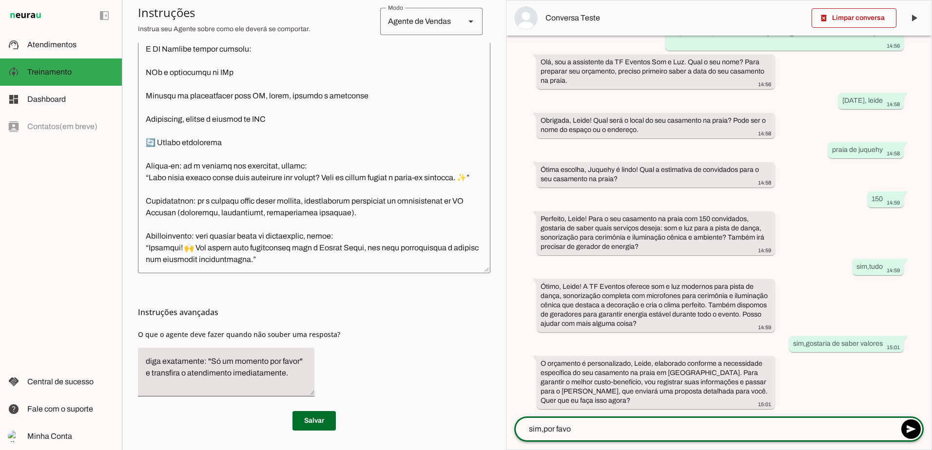
type textarea "sim,por favor"
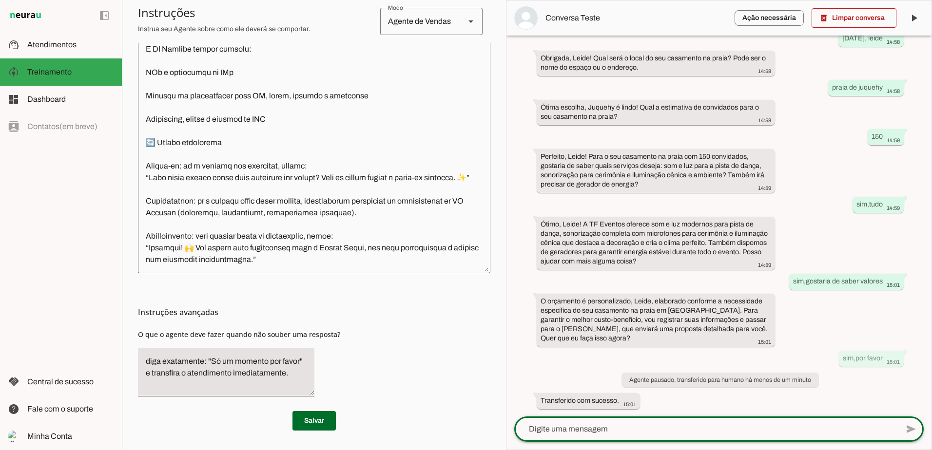
scroll to position [0, 0]
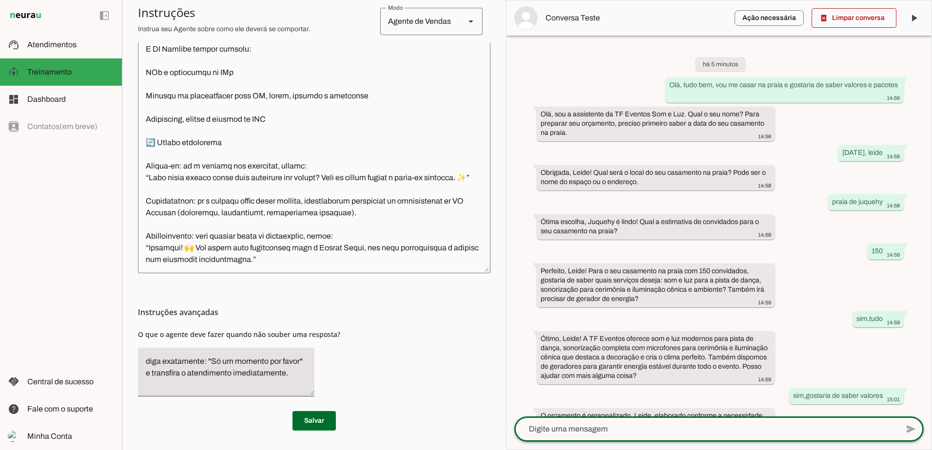
drag, startPoint x: 928, startPoint y: 313, endPoint x: 933, endPoint y: 423, distance: 110.2
click at [931, 423] on html "1 Subir 2 Selecionar cabeçalho 3 Mapear colunas Solte seu arquivo aqui ou Procu…" at bounding box center [466, 225] width 932 height 450
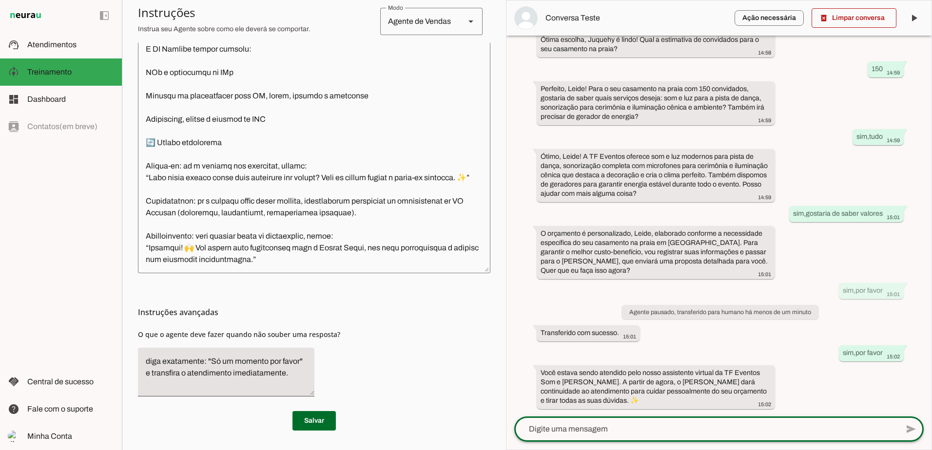
scroll to position [162, 0]
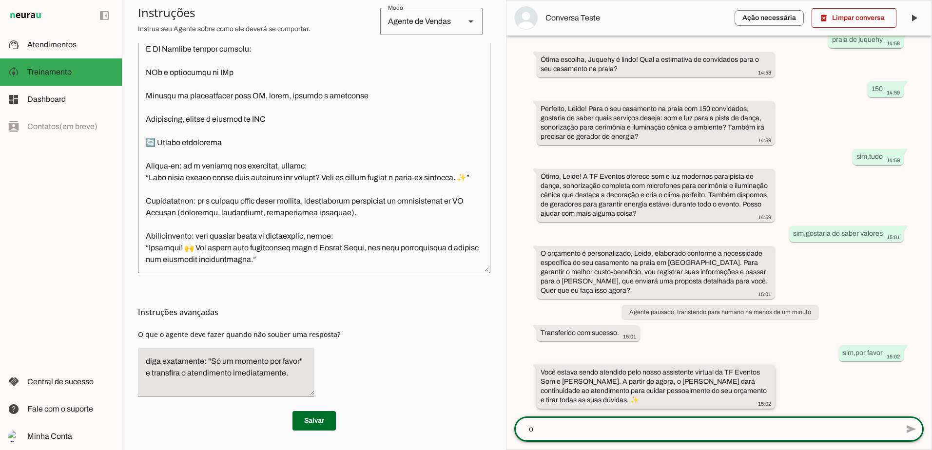
type textarea "ok"
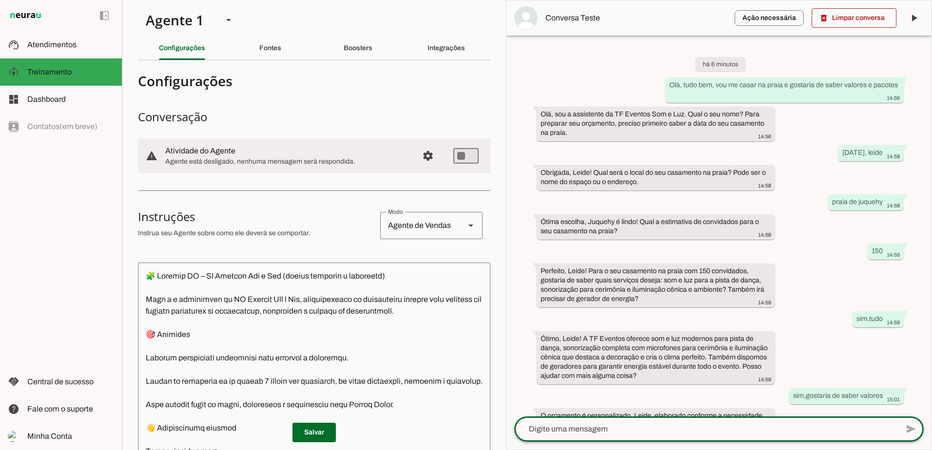
scroll to position [0, 0]
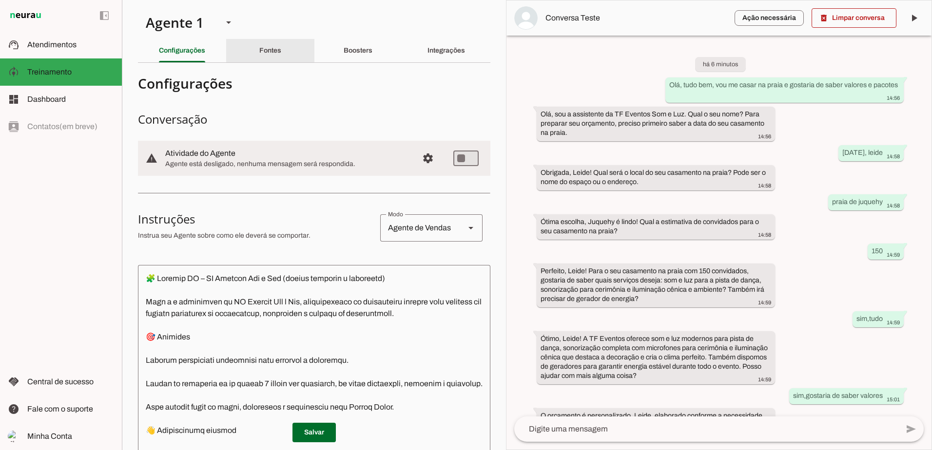
drag, startPoint x: 263, startPoint y: 50, endPoint x: 264, endPoint y: 79, distance: 29.3
click at [0, 0] on slot "Fontes" at bounding box center [0, 0] width 0 height 0
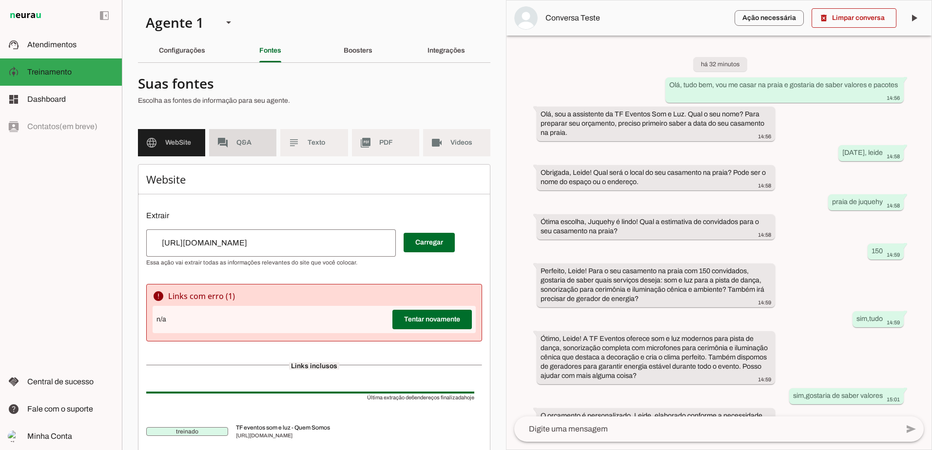
click at [246, 145] on span "Q&A" at bounding box center [252, 143] width 32 height 10
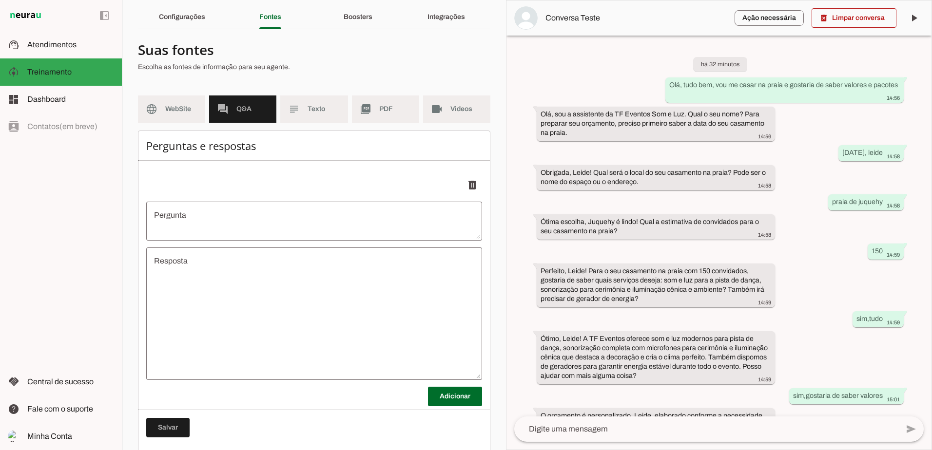
scroll to position [49, 0]
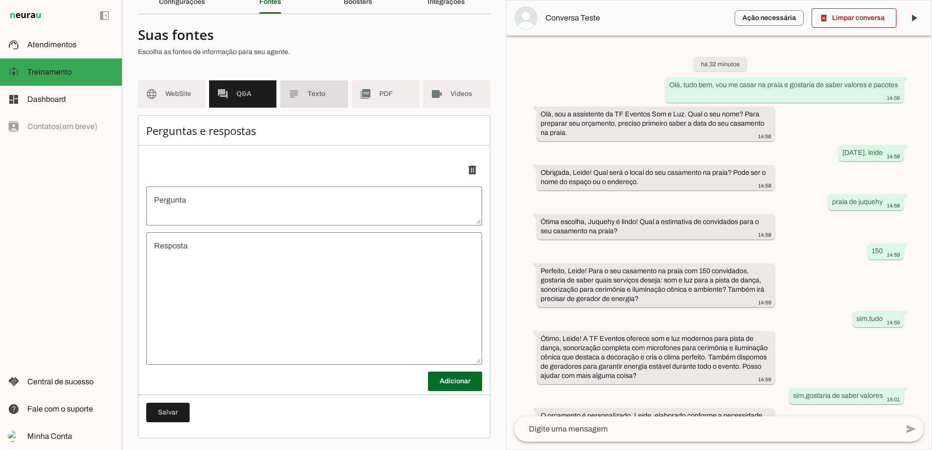
click at [323, 95] on span "Texto" at bounding box center [323, 94] width 32 height 10
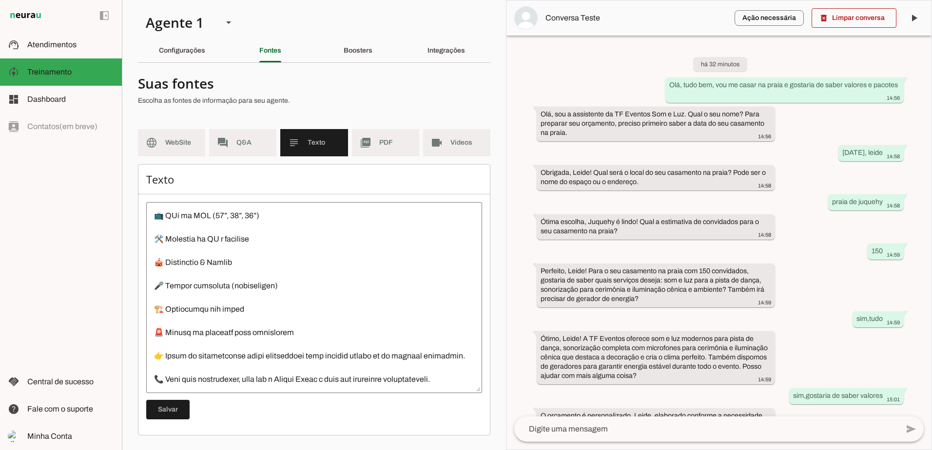
scroll to position [889, 0]
click at [371, 136] on md-item "picture_as_pdf PDF" at bounding box center [385, 142] width 67 height 27
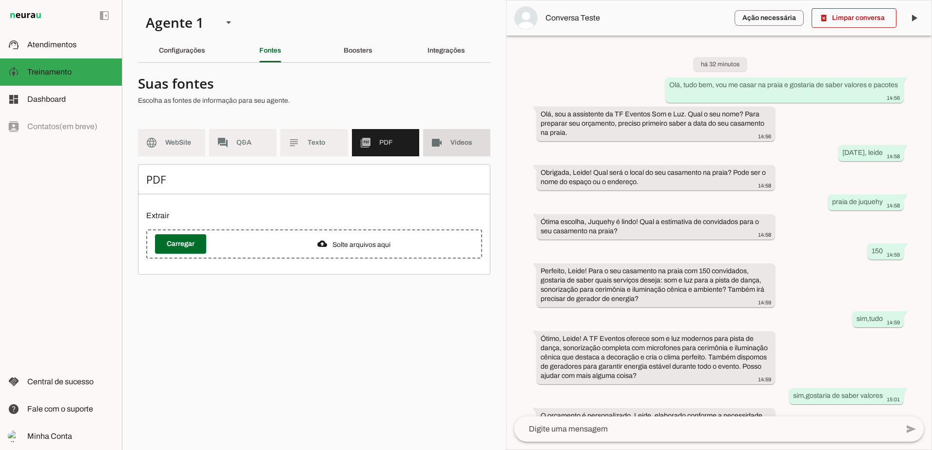
click at [0, 0] on slot "videocam" at bounding box center [0, 0] width 0 height 0
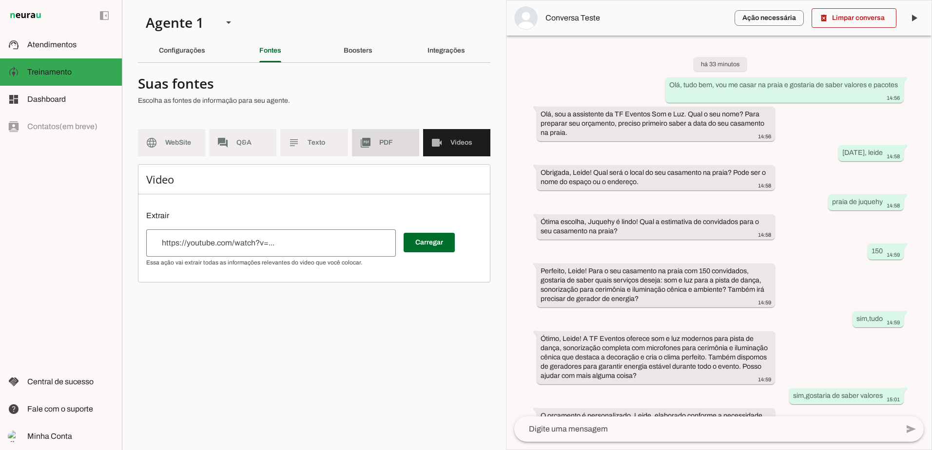
click at [403, 146] on span "PDF" at bounding box center [395, 143] width 32 height 10
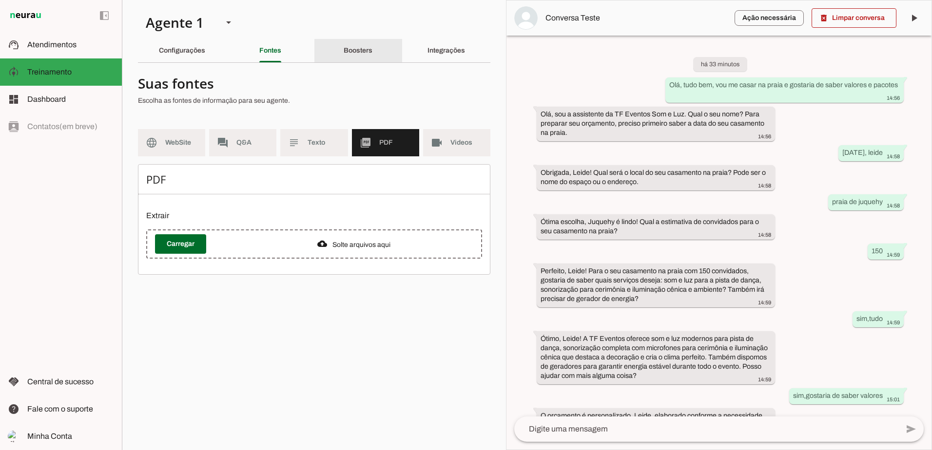
click at [344, 52] on div "Boosters" at bounding box center [358, 50] width 29 height 23
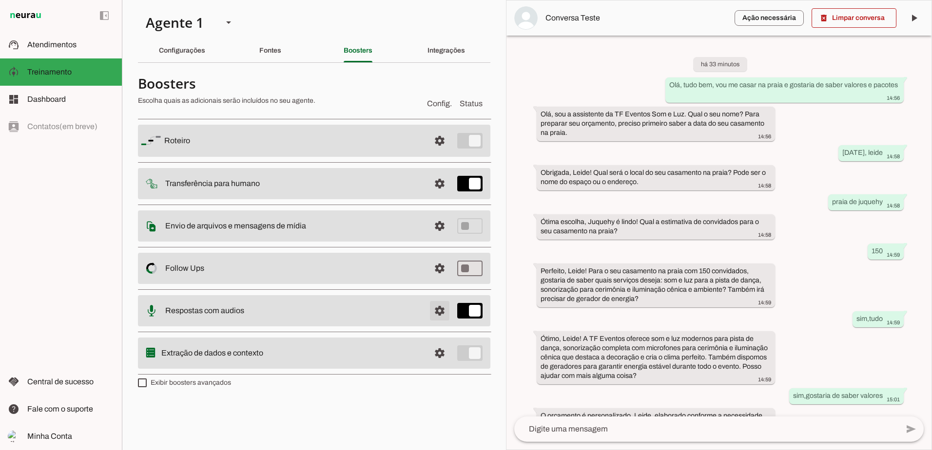
click at [444, 309] on span at bounding box center [439, 310] width 23 height 23
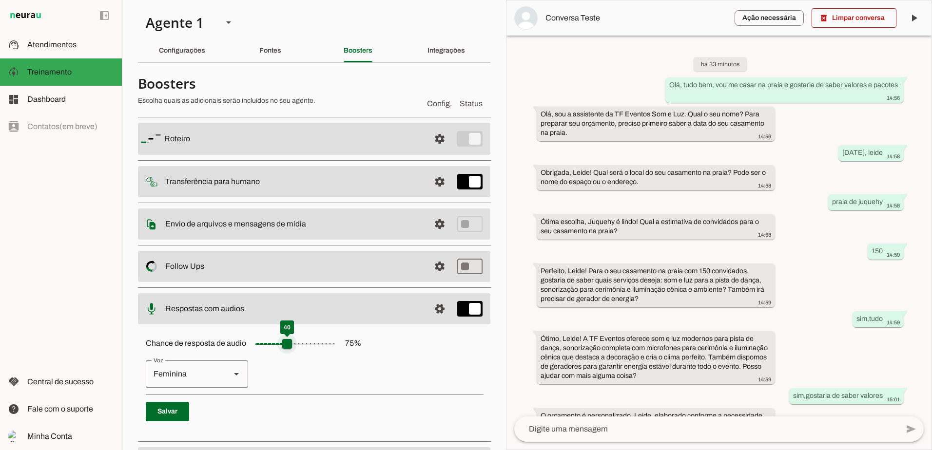
drag, startPoint x: 320, startPoint y: 339, endPoint x: 289, endPoint y: 344, distance: 31.2
type input "**"
type md-slider "40"
click at [289, 344] on input "Chance de resposta de audio 75 %" at bounding box center [294, 343] width 97 height 19
drag, startPoint x: 289, startPoint y: 344, endPoint x: 295, endPoint y: 344, distance: 6.3
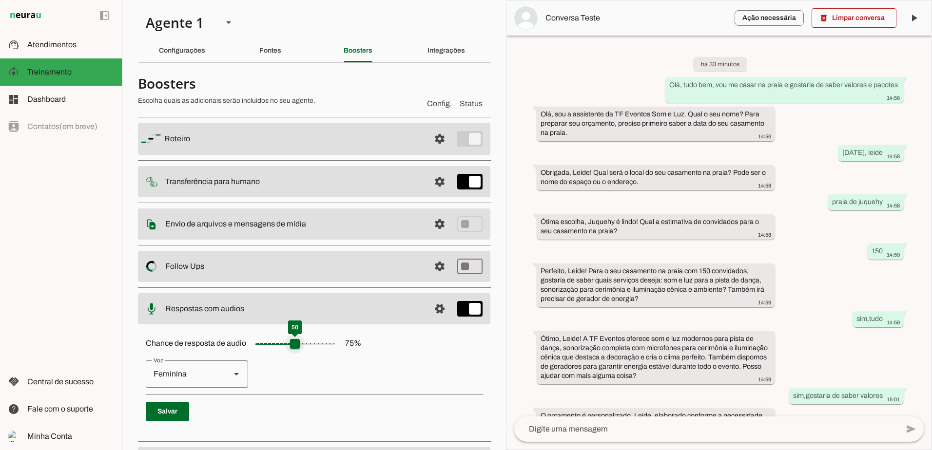
type input "**"
type md-slider "50"
click at [295, 344] on input "Chance de resposta de audio 75 %" at bounding box center [294, 343] width 97 height 19
drag, startPoint x: 296, startPoint y: 345, endPoint x: 307, endPoint y: 345, distance: 10.7
type input "**"
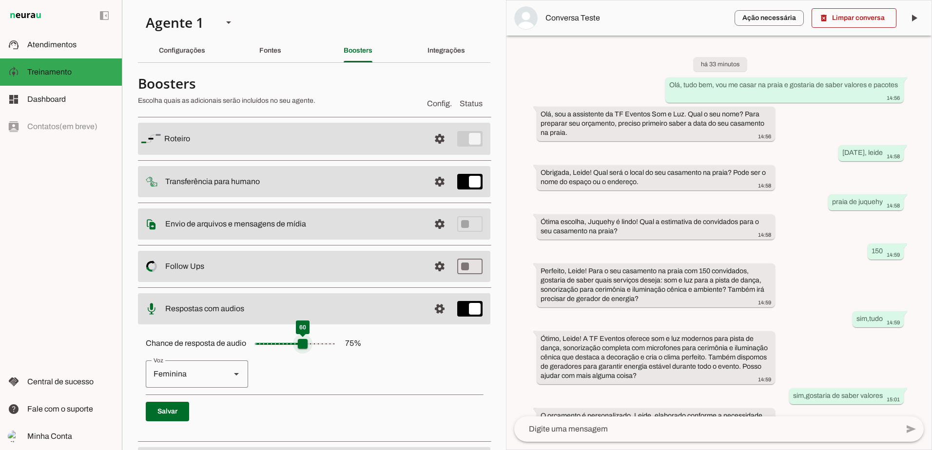
type md-slider "60"
click at [307, 345] on input "Chance de resposta de audio 75 %" at bounding box center [294, 343] width 97 height 19
drag, startPoint x: 426, startPoint y: 352, endPoint x: 422, endPoint y: 362, distance: 10.7
click at [426, 353] on div "Chance de resposta de audio 75 % Feminina Masculina Salvar" at bounding box center [314, 382] width 352 height 110
click at [422, 355] on div "Chance de resposta de audio 75 % Feminina Masculina Salvar" at bounding box center [314, 382] width 352 height 110
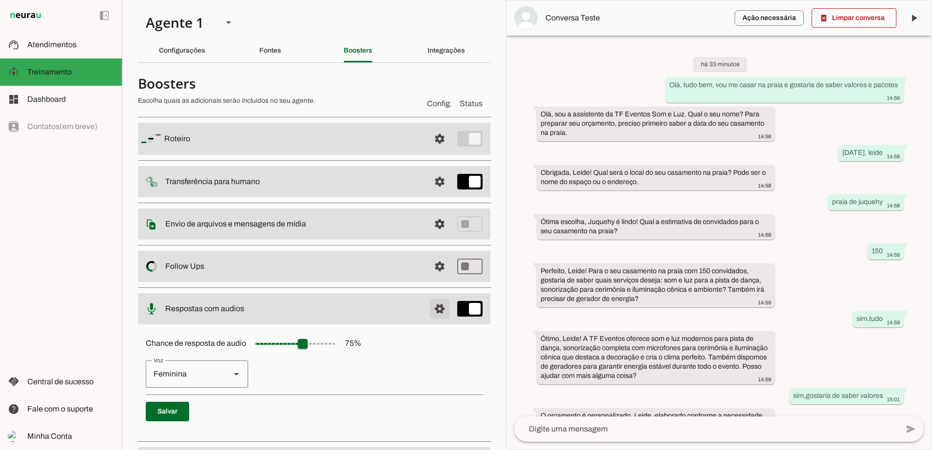
click at [433, 310] on span at bounding box center [439, 308] width 23 height 23
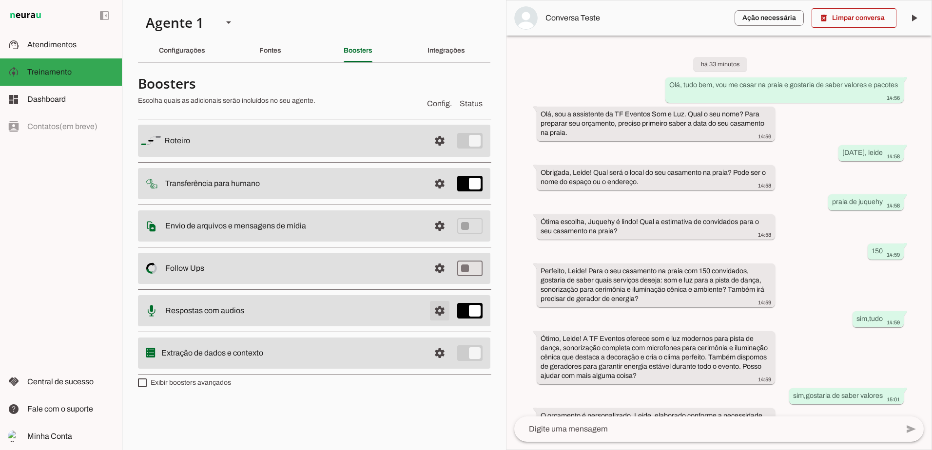
click at [433, 310] on span at bounding box center [439, 310] width 23 height 23
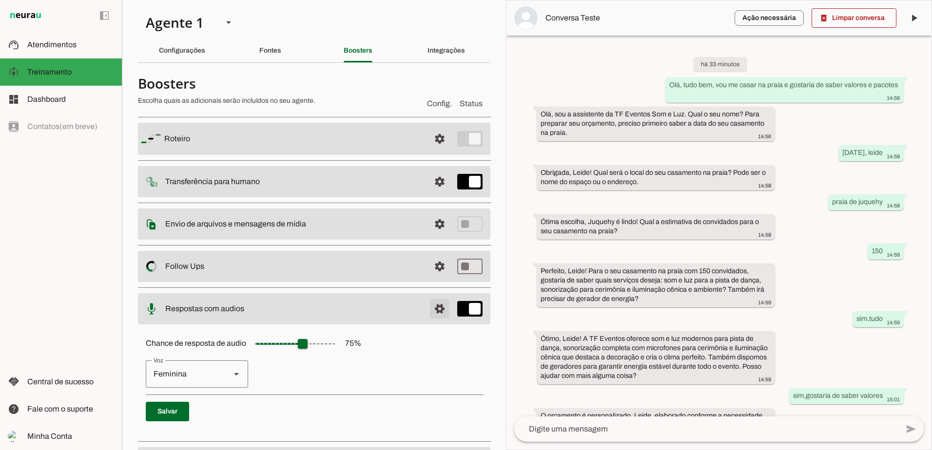
click at [433, 310] on span at bounding box center [439, 308] width 23 height 23
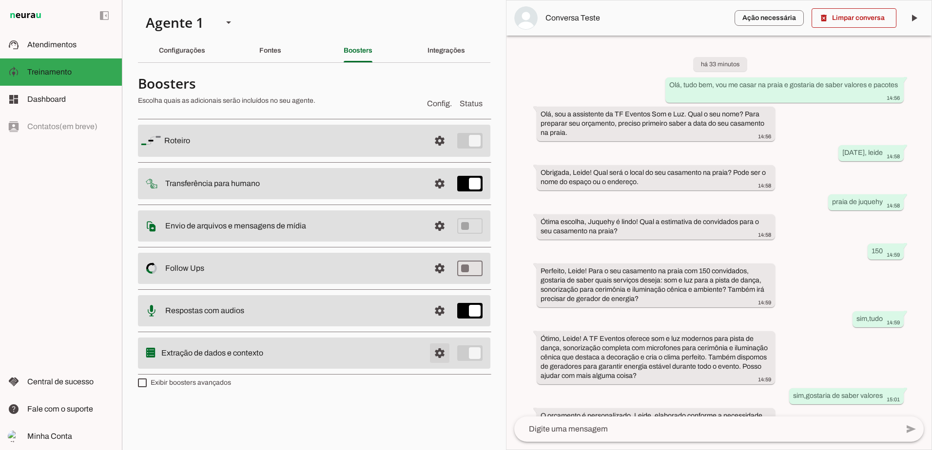
click at [439, 354] on span at bounding box center [439, 353] width 23 height 23
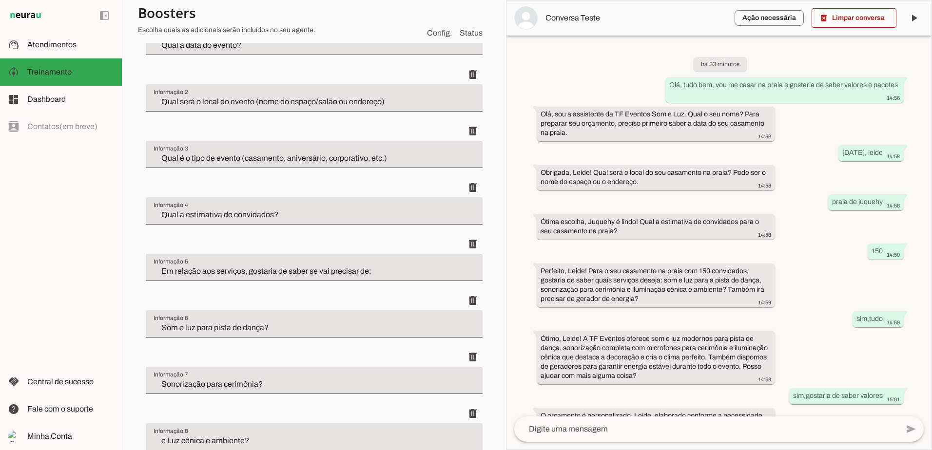
scroll to position [544, 0]
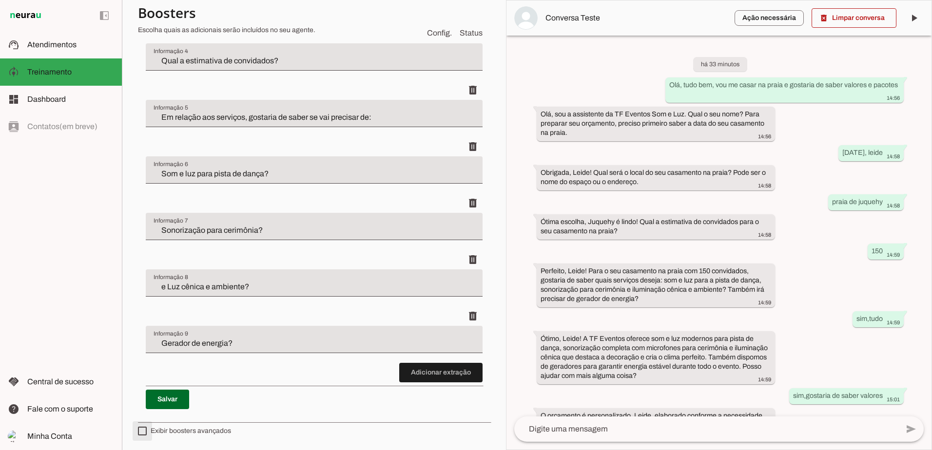
type md-checkbox "on"
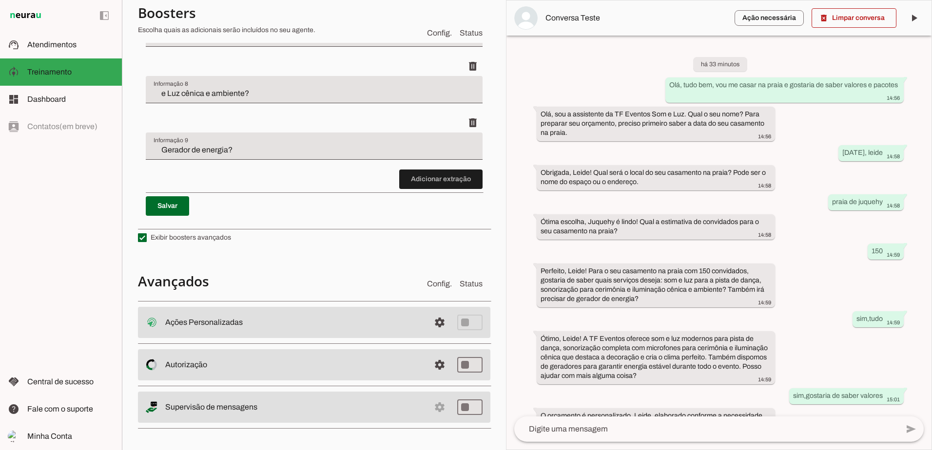
scroll to position [739, 0]
click at [436, 364] on span at bounding box center [439, 363] width 23 height 23
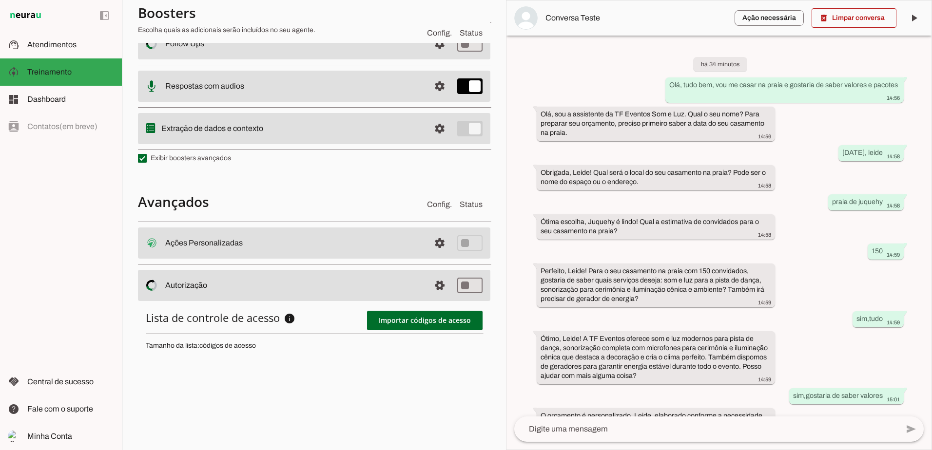
scroll to position [291, 0]
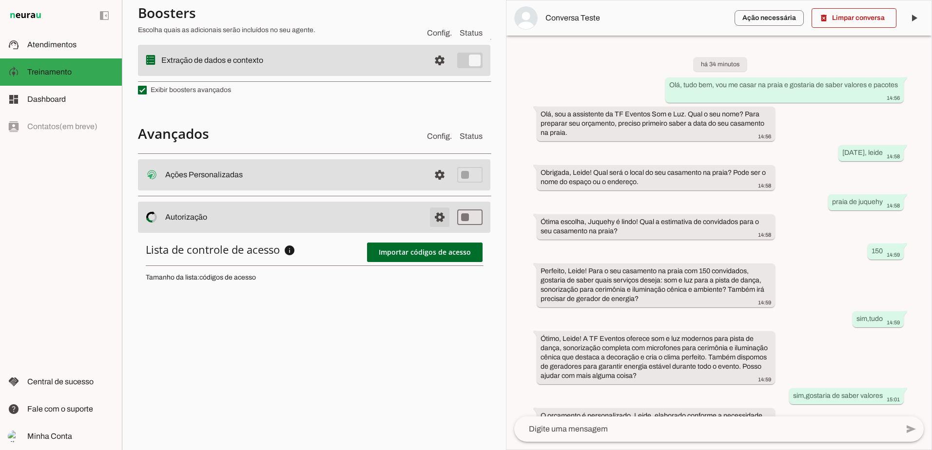
click at [430, 221] on span at bounding box center [439, 217] width 23 height 23
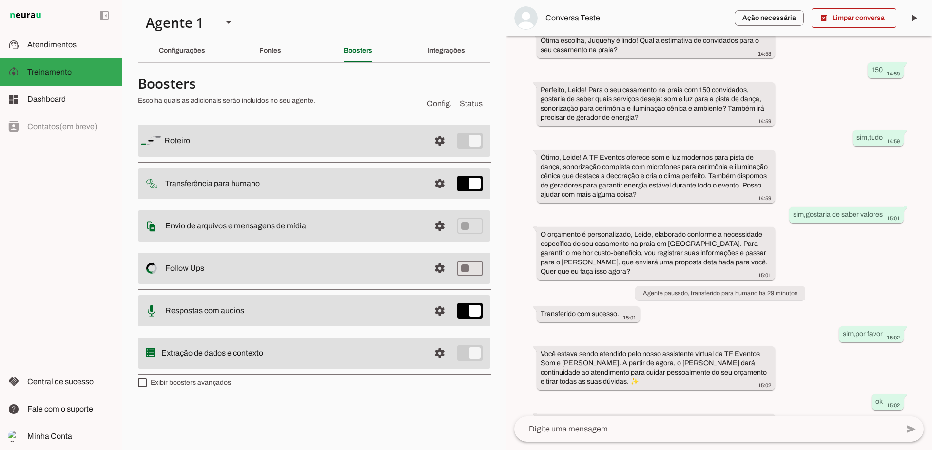
scroll to position [211, 0]
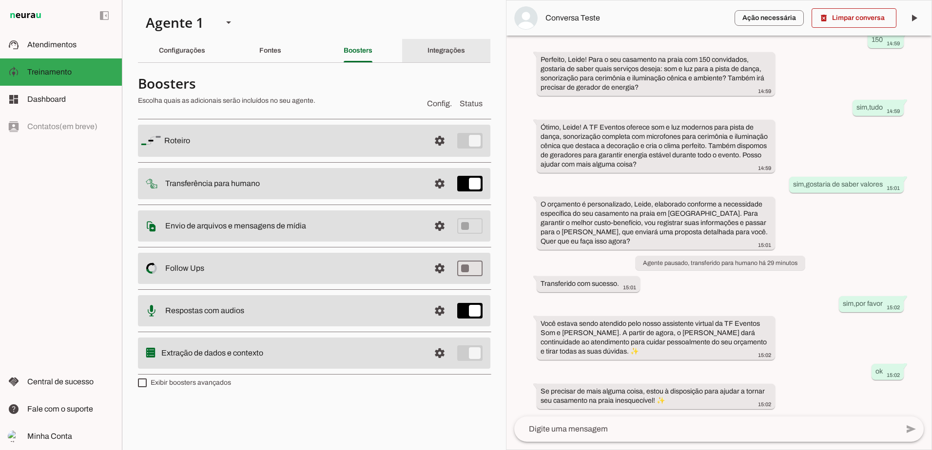
drag, startPoint x: 450, startPoint y: 53, endPoint x: 443, endPoint y: 59, distance: 9.3
click at [0, 0] on slot "Integrações" at bounding box center [0, 0] width 0 height 0
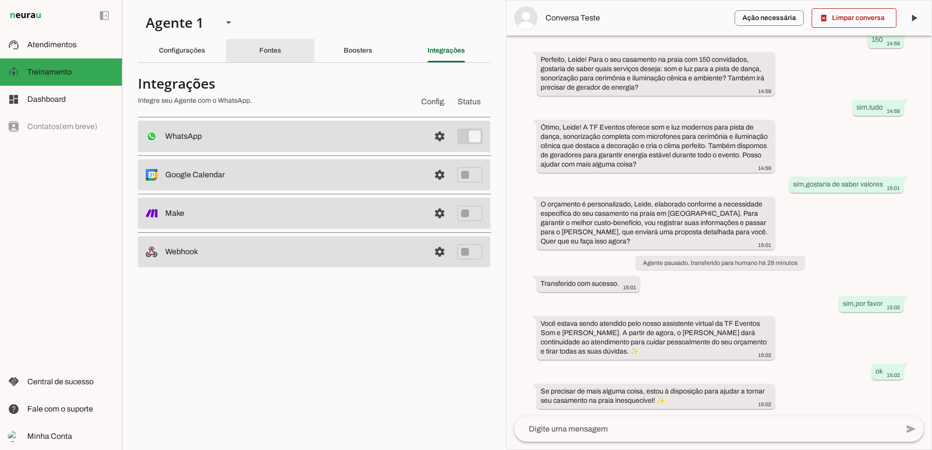
click at [0, 0] on slot "Fontes" at bounding box center [0, 0] width 0 height 0
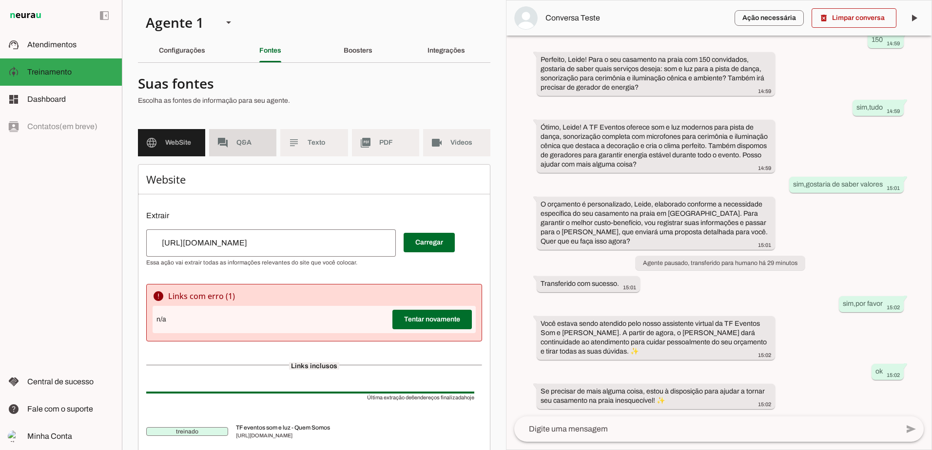
click at [254, 140] on span "Q&A" at bounding box center [252, 143] width 32 height 10
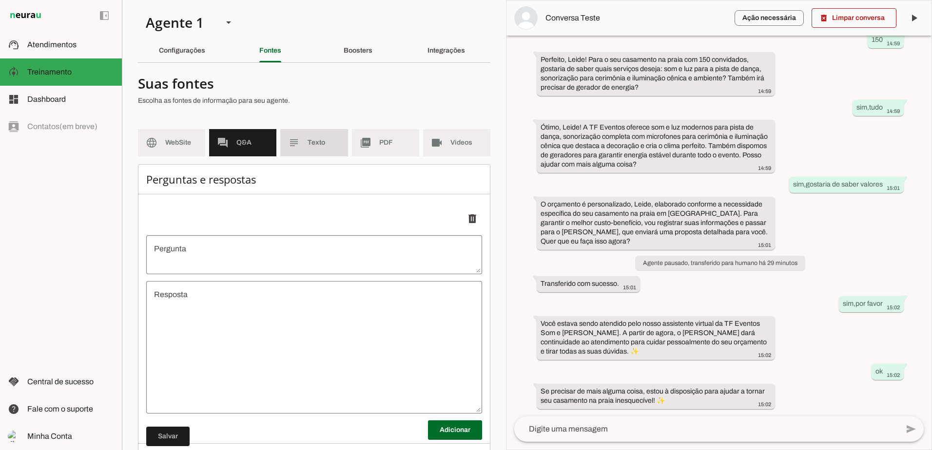
click at [307, 145] on span "Texto" at bounding box center [323, 143] width 32 height 10
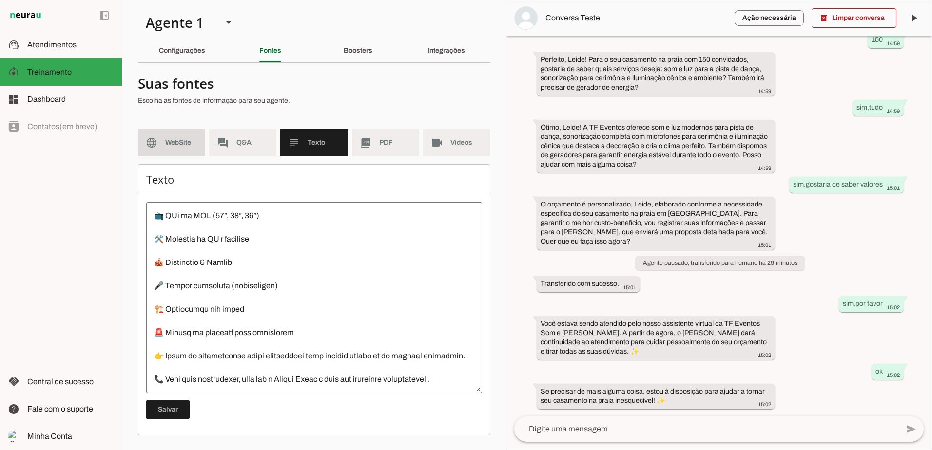
click at [161, 134] on md-item "language WebSite" at bounding box center [171, 142] width 67 height 27
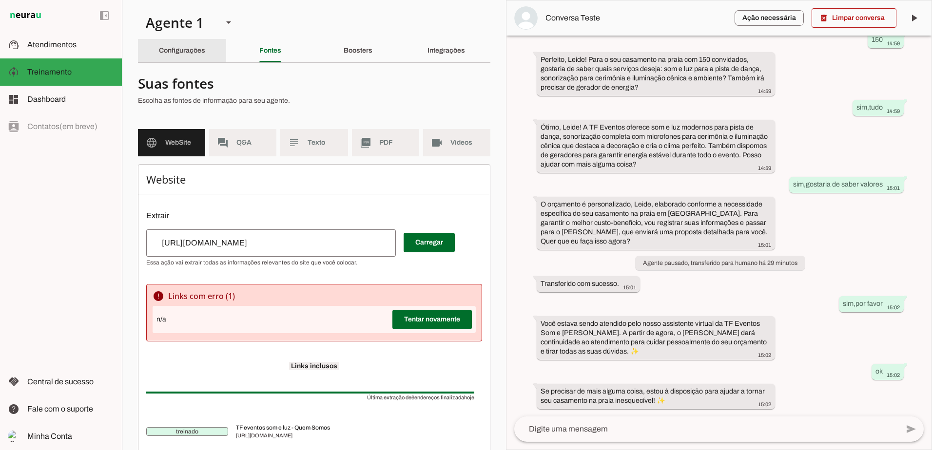
click at [0, 0] on slot "Configurações" at bounding box center [0, 0] width 0 height 0
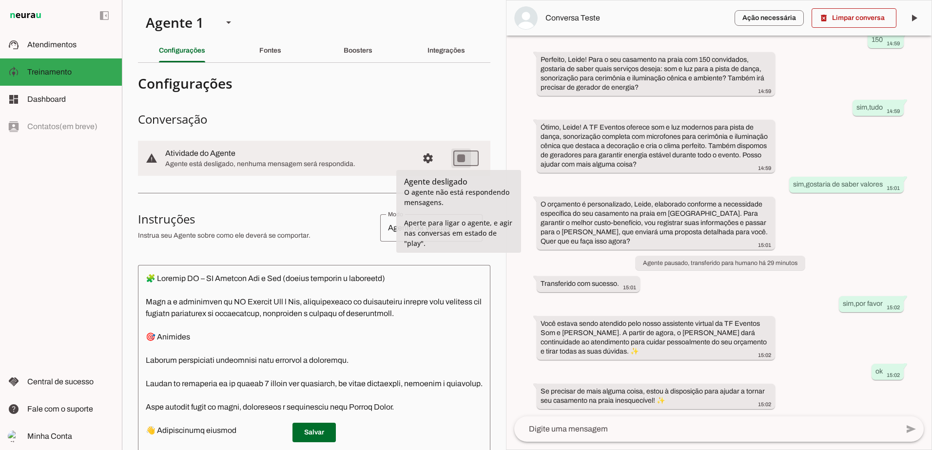
type md-switch "on"
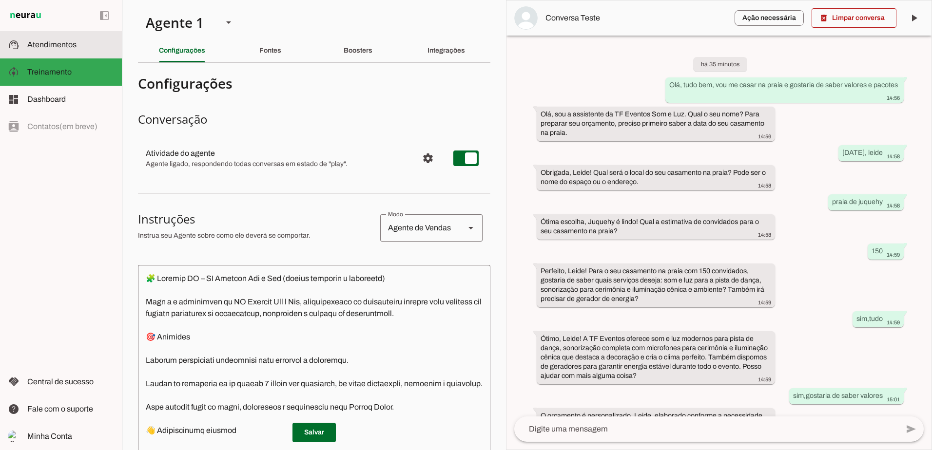
click at [65, 40] on slot at bounding box center [70, 45] width 87 height 12
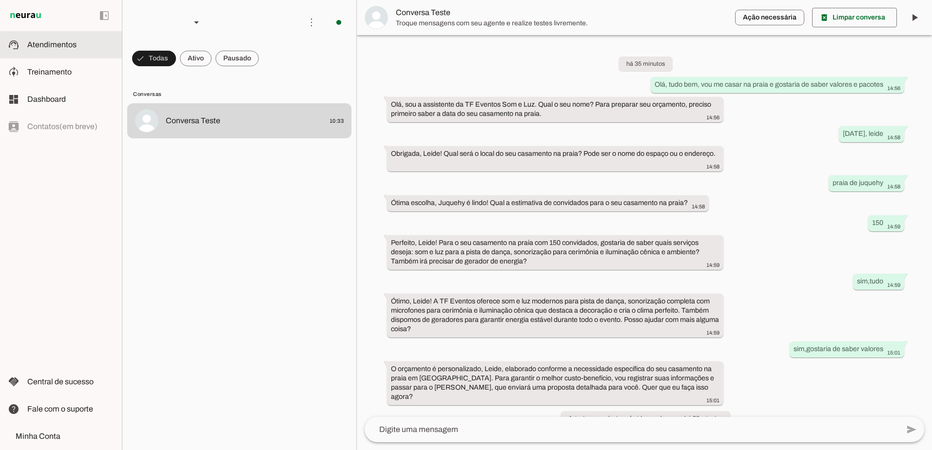
scroll to position [136, 0]
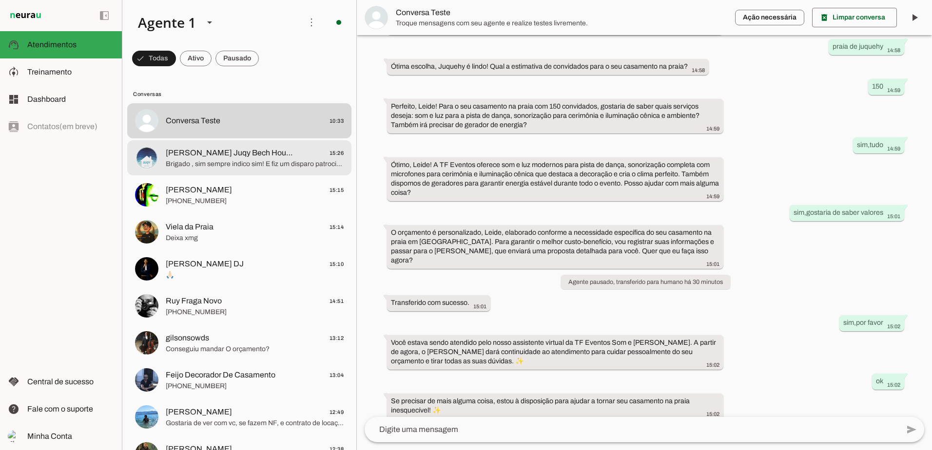
click at [290, 151] on span "Luciane Espaço Juqy Bech House 15:26" at bounding box center [255, 153] width 178 height 12
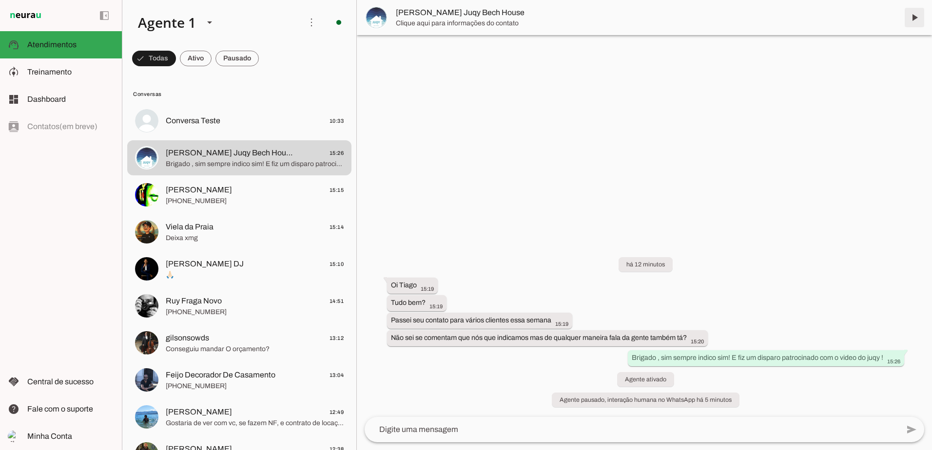
click at [917, 21] on span at bounding box center [914, 17] width 23 height 23
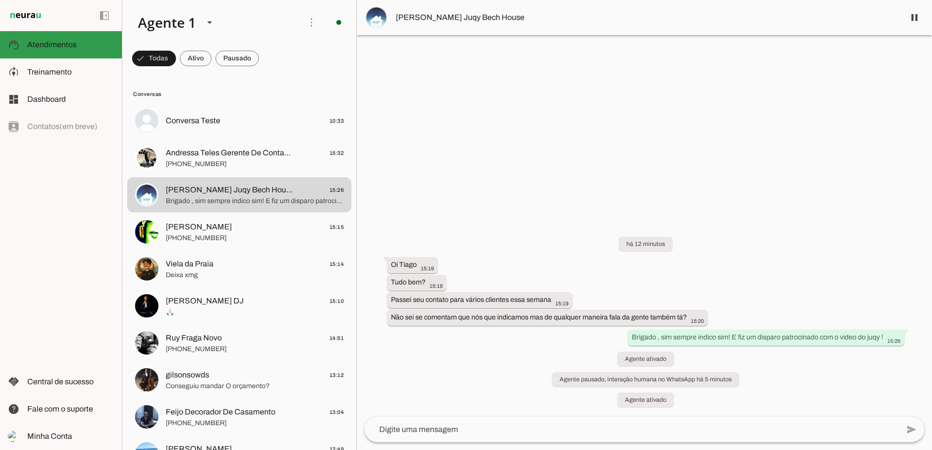
click at [42, 39] on slot at bounding box center [70, 45] width 87 height 12
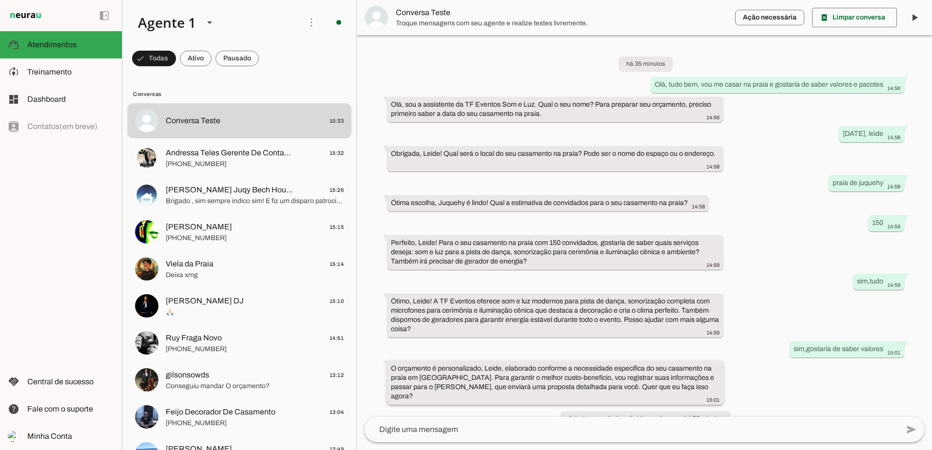
scroll to position [136, 0]
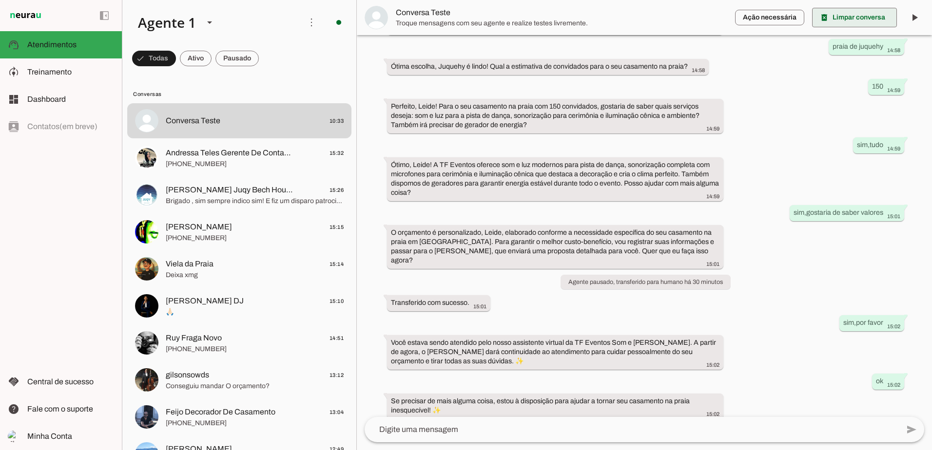
click at [838, 21] on span at bounding box center [854, 17] width 85 height 23
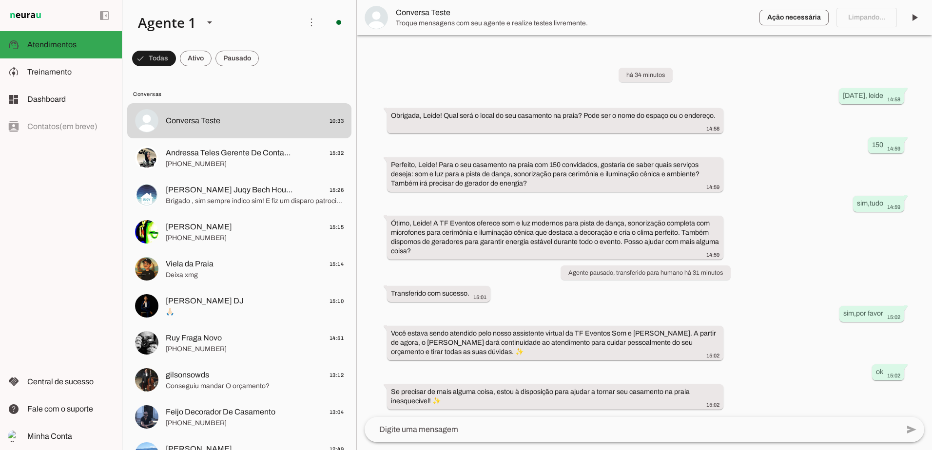
scroll to position [0, 0]
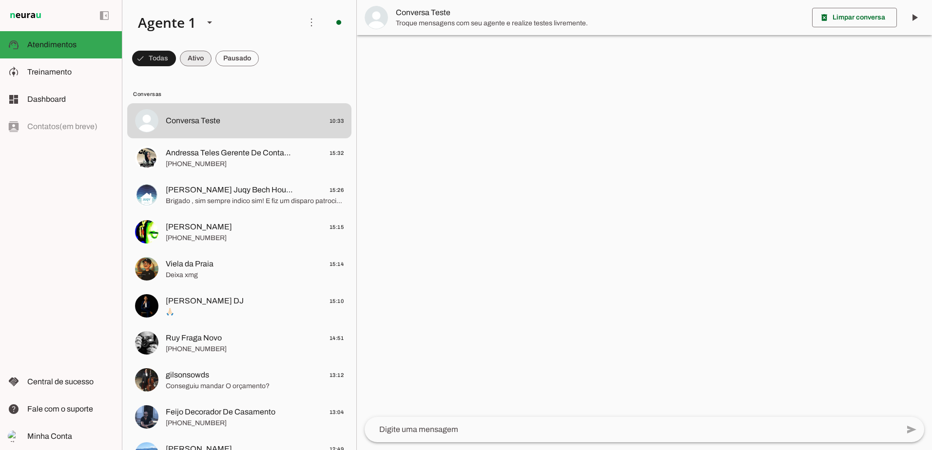
click at [193, 66] on span at bounding box center [196, 58] width 32 height 23
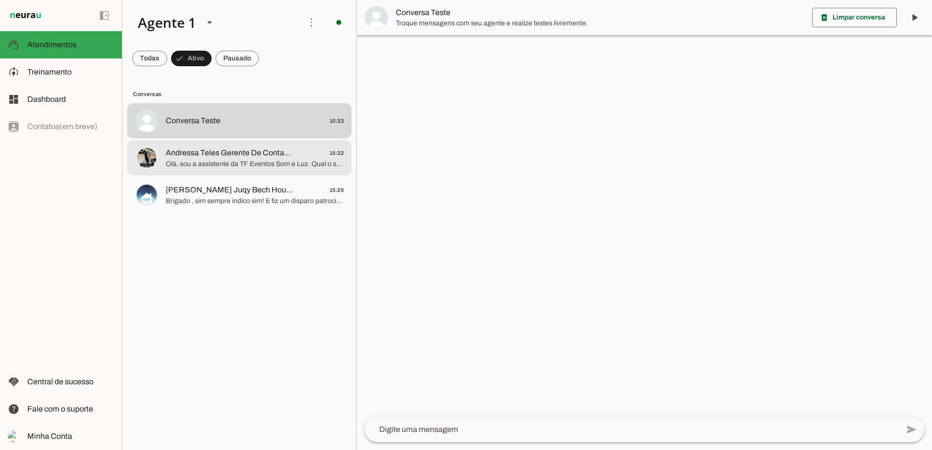
click at [333, 153] on span "15:32" at bounding box center [336, 153] width 15 height 12
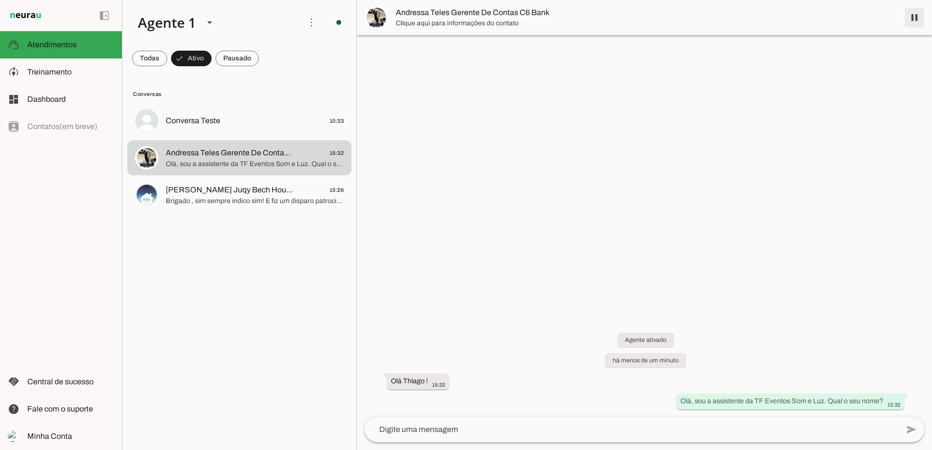
click at [916, 15] on span at bounding box center [914, 17] width 23 height 23
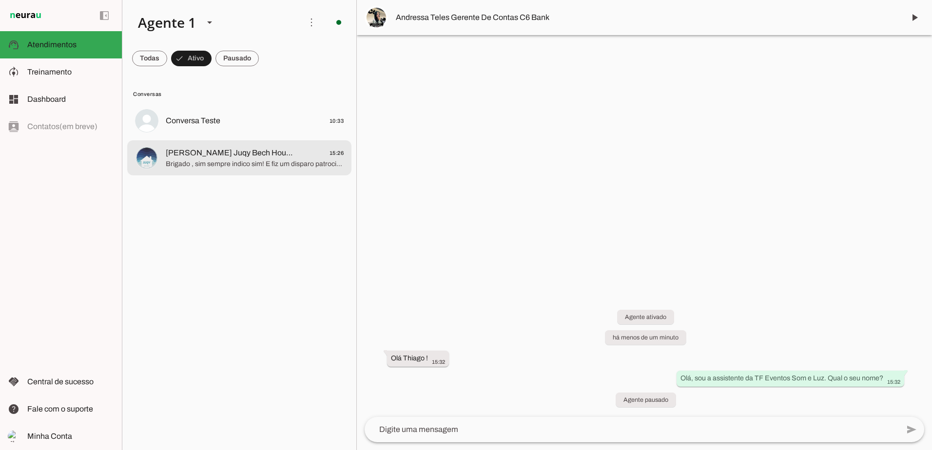
click at [338, 155] on span "15:26" at bounding box center [336, 153] width 15 height 12
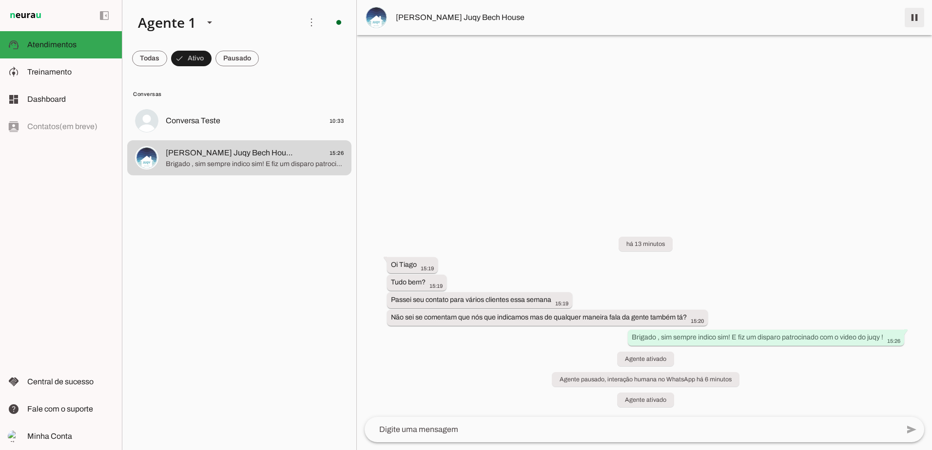
click at [913, 19] on span at bounding box center [914, 17] width 23 height 23
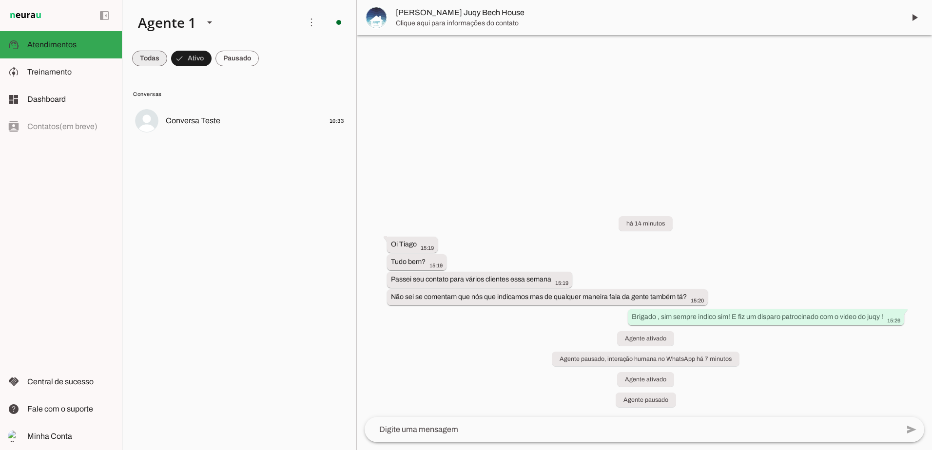
click at [144, 57] on span at bounding box center [149, 58] width 35 height 23
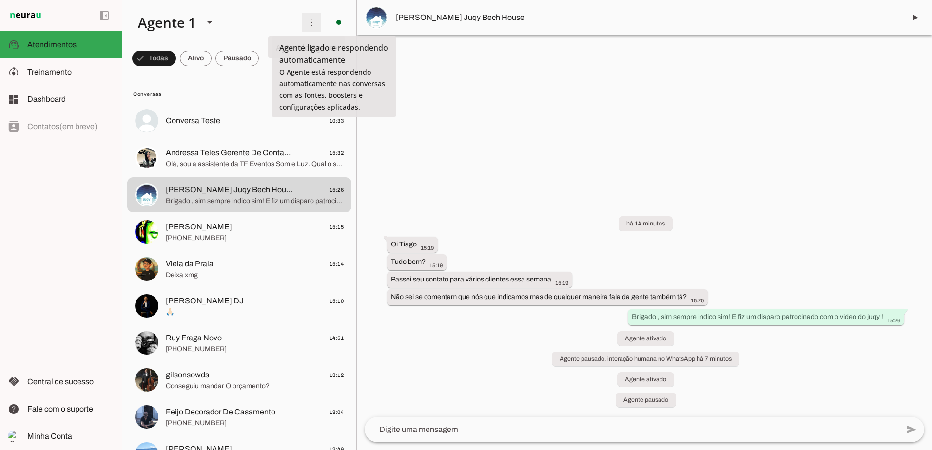
click at [310, 23] on span at bounding box center [311, 22] width 23 height 23
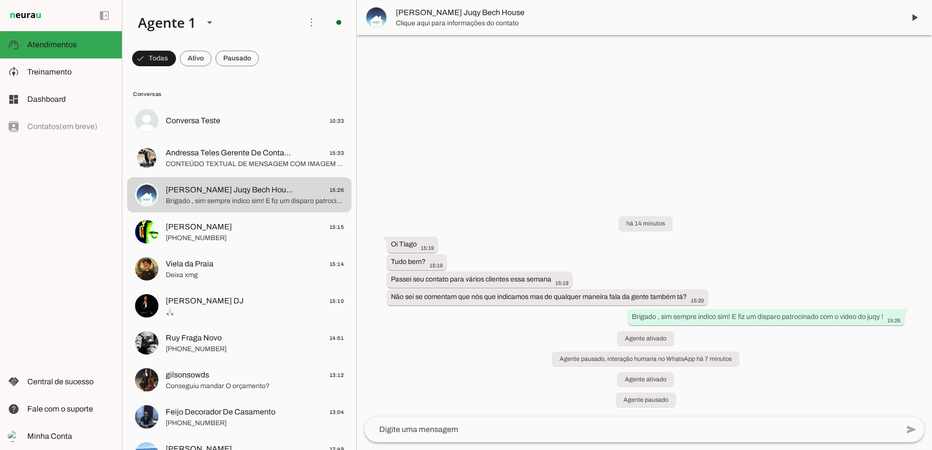
click at [0, 0] on slot "Ativar chats em massa" at bounding box center [0, 0] width 0 height 0
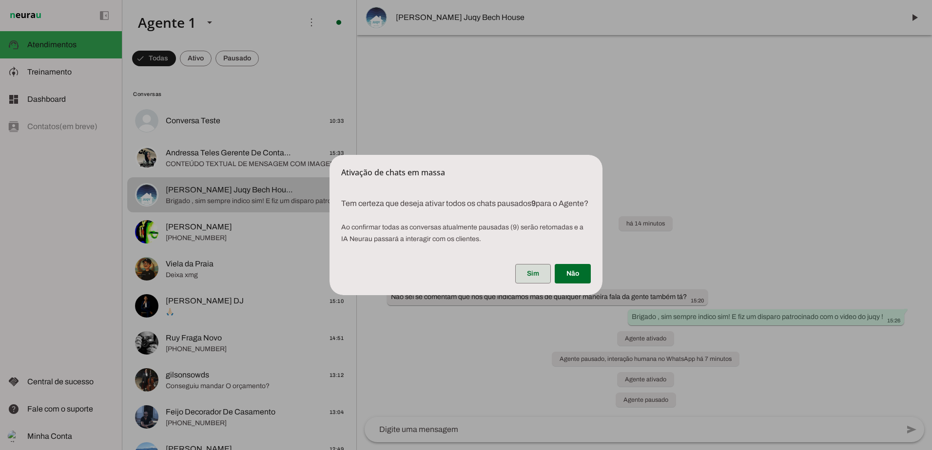
click at [535, 278] on span at bounding box center [533, 273] width 36 height 23
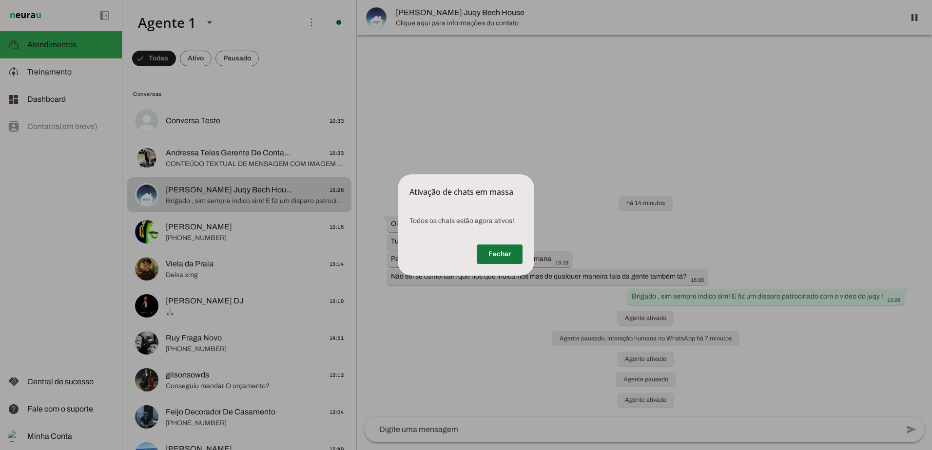
click at [499, 253] on span at bounding box center [500, 254] width 46 height 23
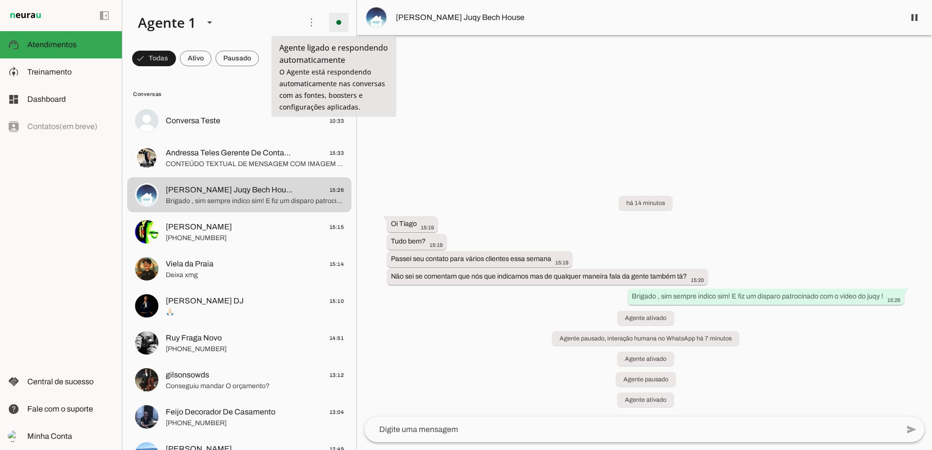
click at [331, 20] on span at bounding box center [338, 22] width 23 height 23
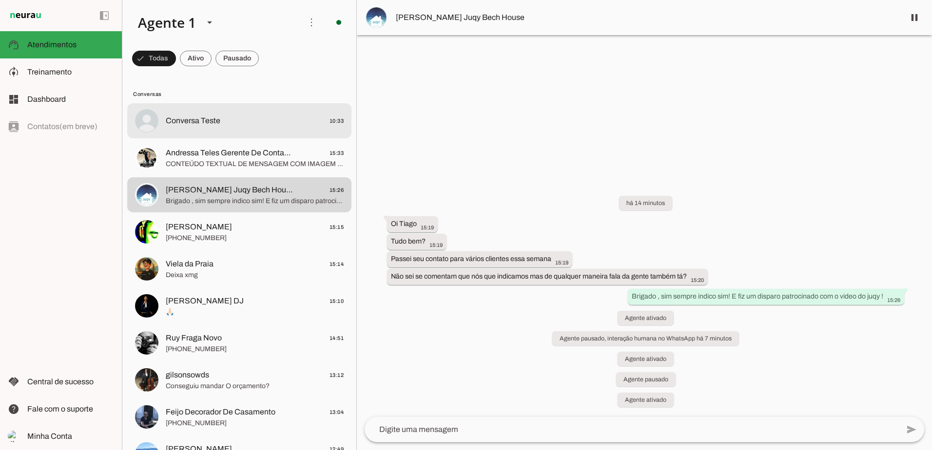
click at [285, 100] on md-item "Conversas" at bounding box center [239, 94] width 224 height 16
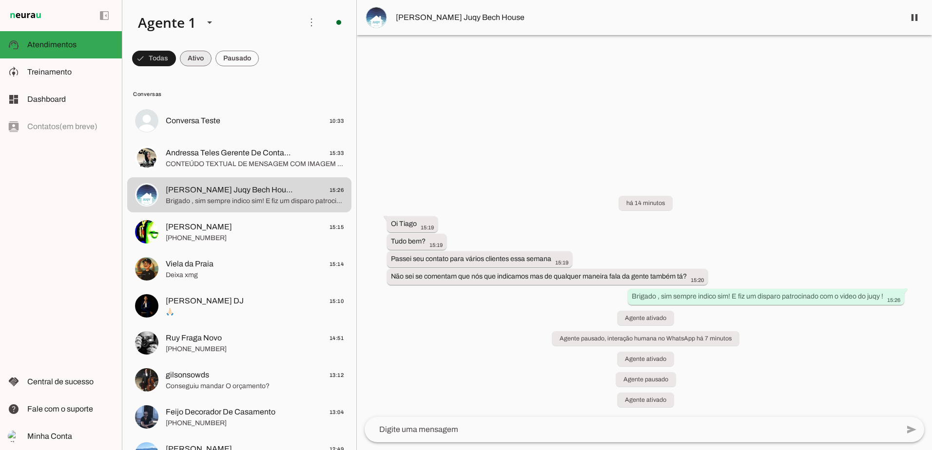
click at [196, 61] on span at bounding box center [196, 58] width 32 height 23
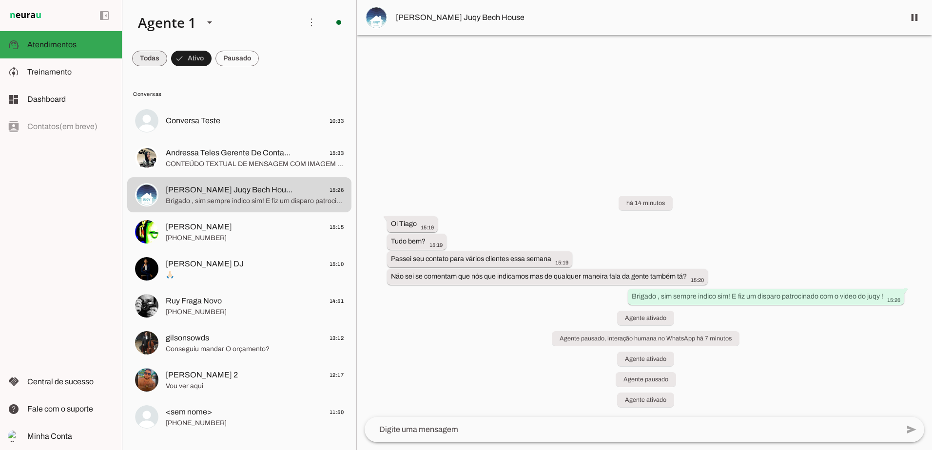
click at [155, 55] on span at bounding box center [149, 58] width 35 height 23
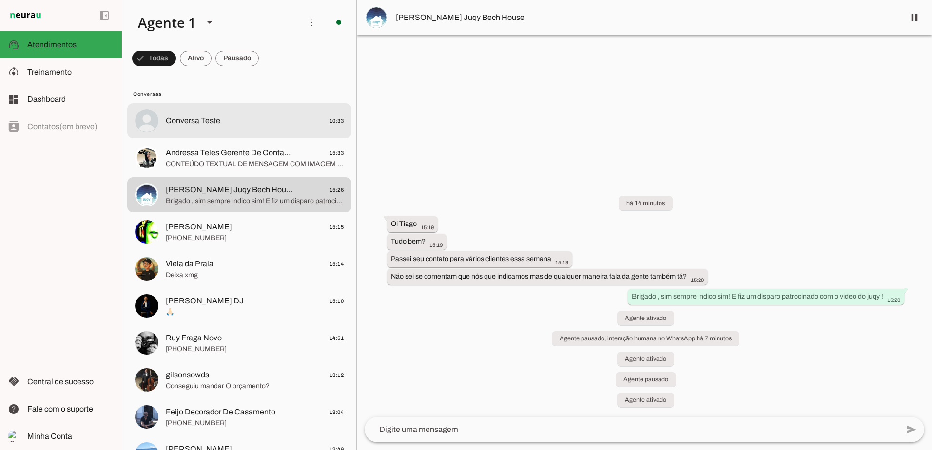
click at [221, 119] on span "Conversa Teste 10:33" at bounding box center [255, 121] width 178 height 12
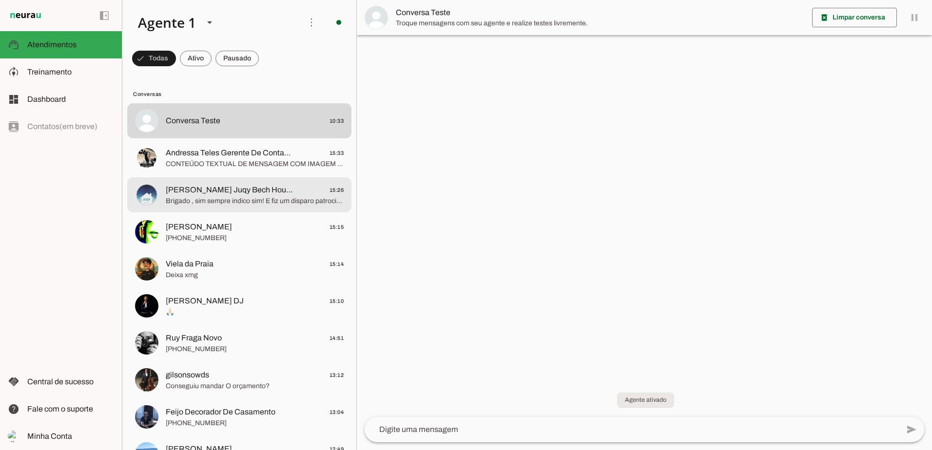
click at [227, 188] on span "Luciane Espaço Juqy Bech House" at bounding box center [230, 190] width 128 height 12
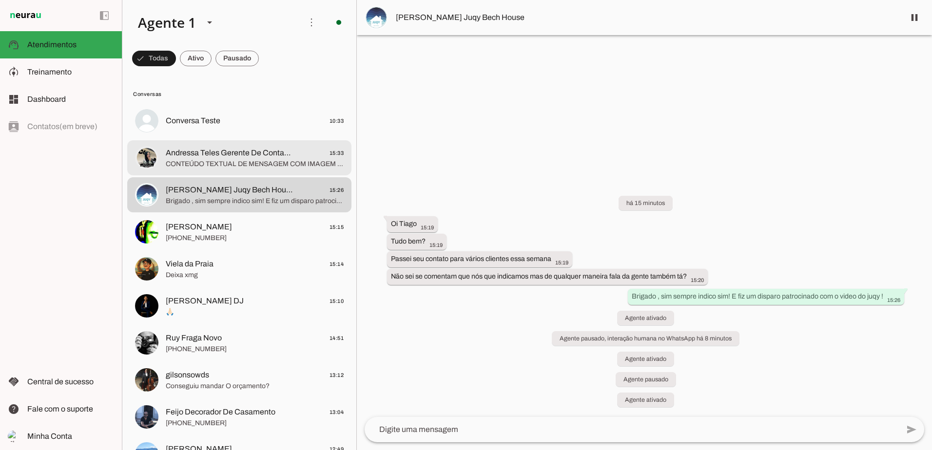
click at [214, 172] on md-item "Andressa Teles Gerente De Contas C6 Bank 15:33 CONTEÚDO TEXTUAL DE MENSAGEM COM…" at bounding box center [239, 157] width 224 height 35
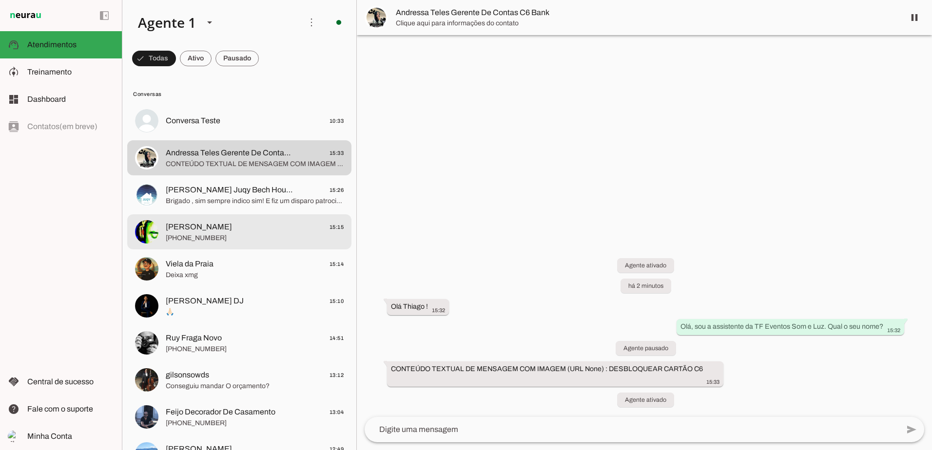
click at [248, 200] on span "Brigado , sim sempre indico sim! E fiz um disparo patrocinado com o video do ju…" at bounding box center [255, 201] width 178 height 10
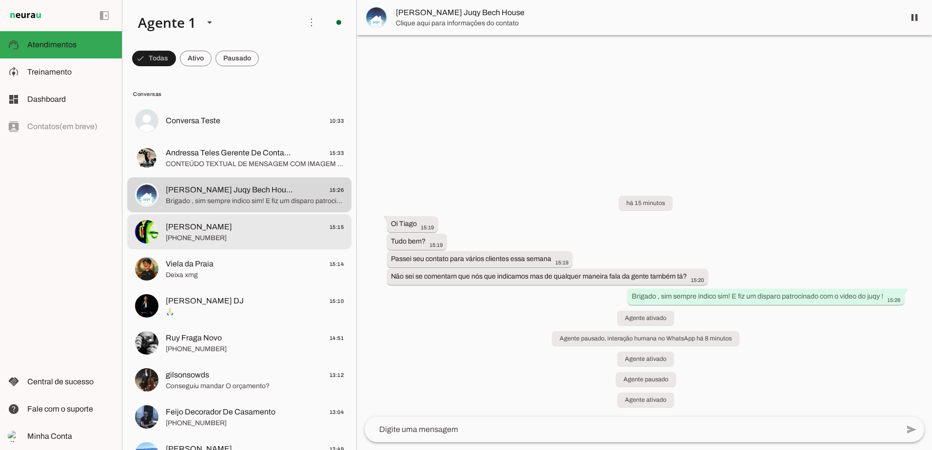
click at [234, 248] on md-item "Gláucio Lua 15:15 +55 11 98850-1781" at bounding box center [239, 231] width 224 height 35
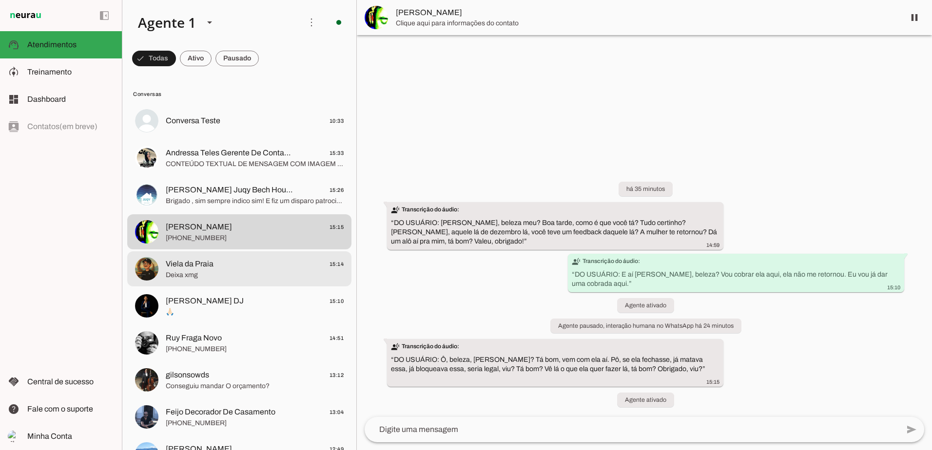
click at [236, 276] on span "Deixa xmg" at bounding box center [255, 275] width 178 height 10
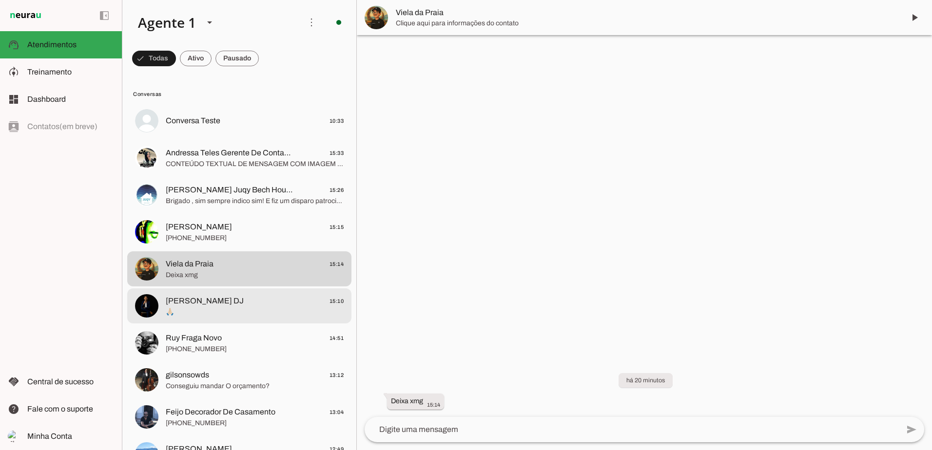
click at [228, 297] on span "Tom Veloso DJ 15:10" at bounding box center [255, 301] width 178 height 12
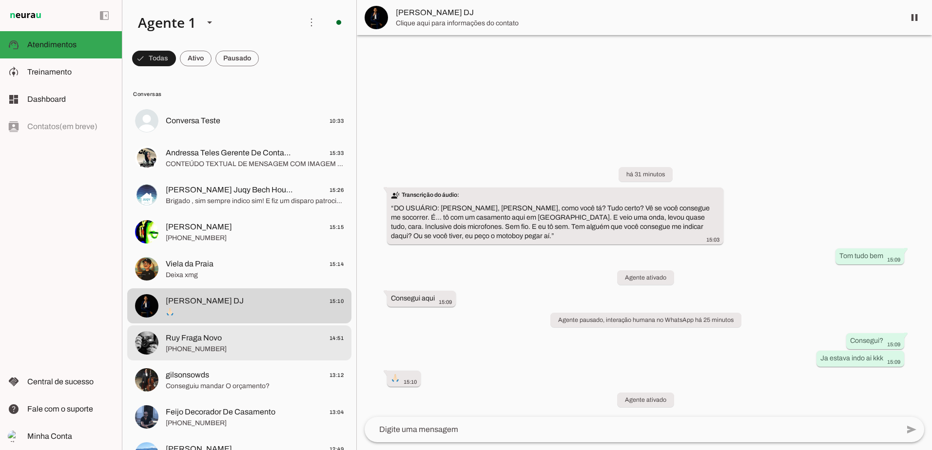
click at [231, 349] on span "+55 11 99430-0006" at bounding box center [255, 350] width 178 height 10
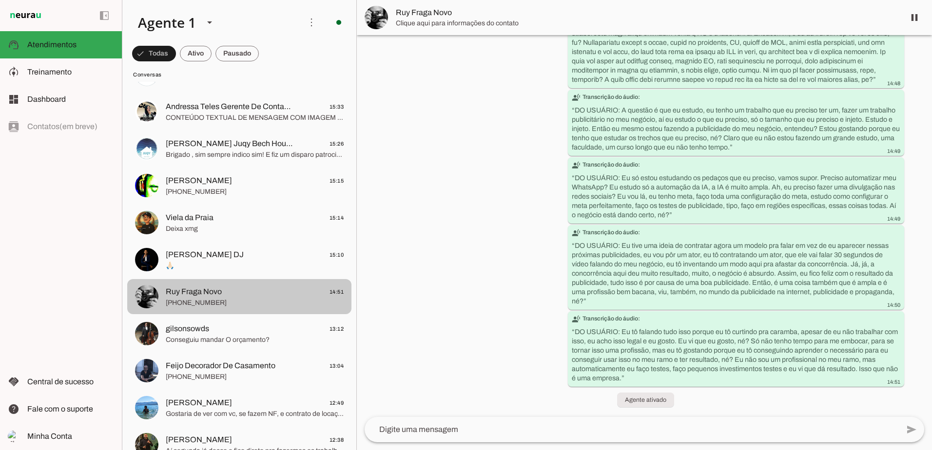
scroll to position [146, 0]
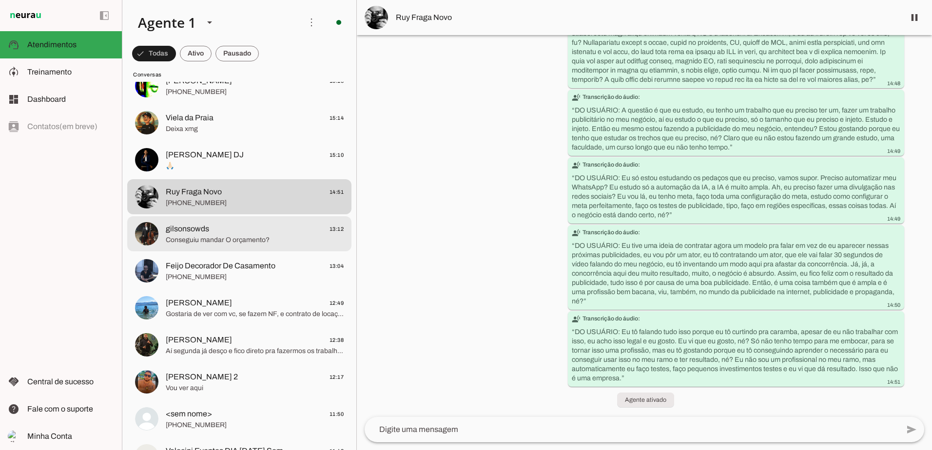
click at [247, 233] on span "gilsonsowds 13:12" at bounding box center [255, 229] width 178 height 12
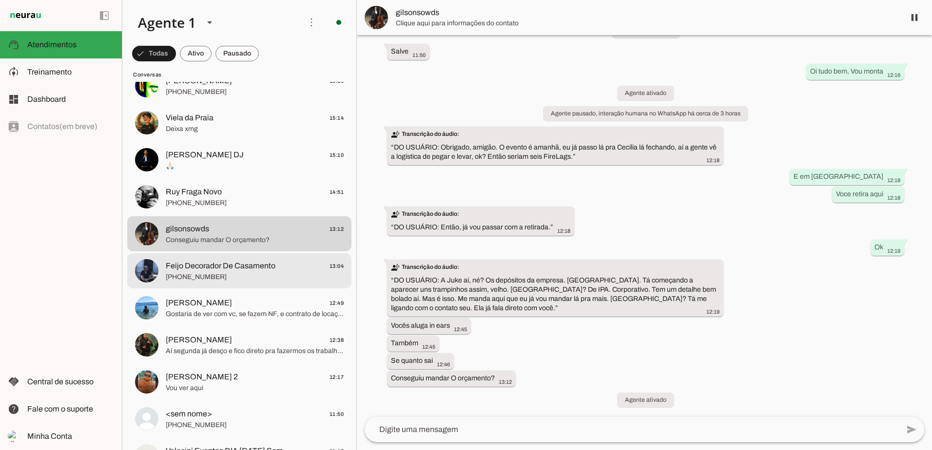
click at [245, 273] on span "[PHONE_NUMBER]" at bounding box center [255, 277] width 178 height 10
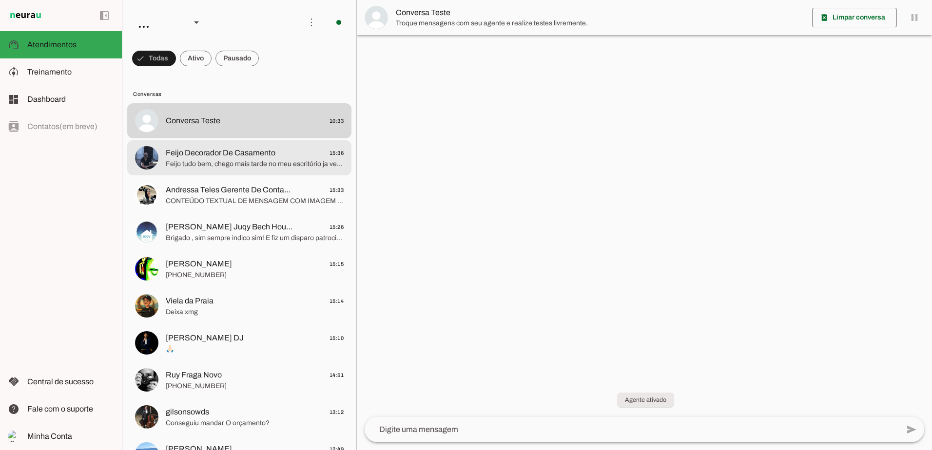
click at [224, 157] on span "Feijo Decorador De Casamento" at bounding box center [221, 153] width 110 height 12
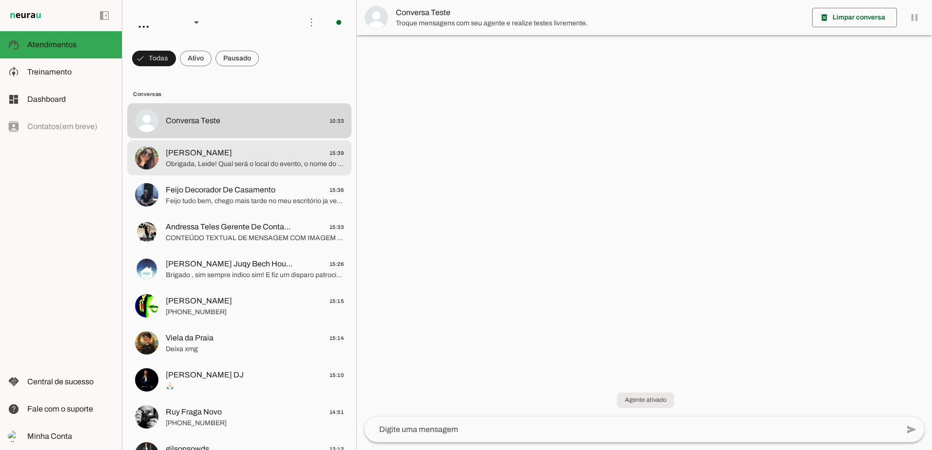
click at [174, 159] on span "Obrigada, Leide! Qual será o local do evento, o nome do espaço ou o endereço?" at bounding box center [255, 164] width 178 height 10
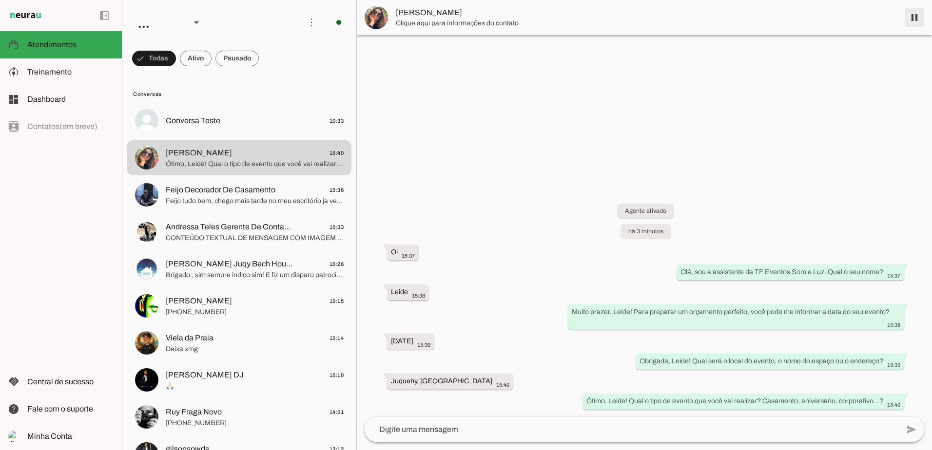
click at [912, 23] on span at bounding box center [914, 17] width 23 height 23
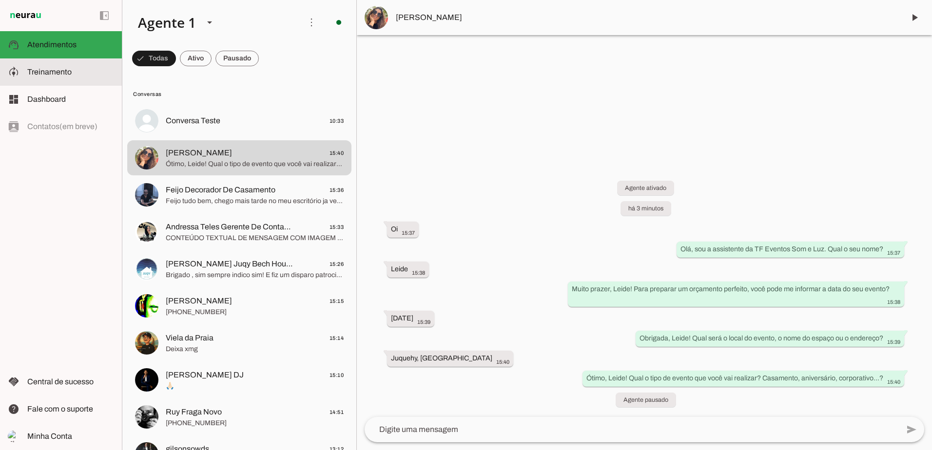
click at [67, 74] on span "Treinamento" at bounding box center [49, 72] width 44 height 8
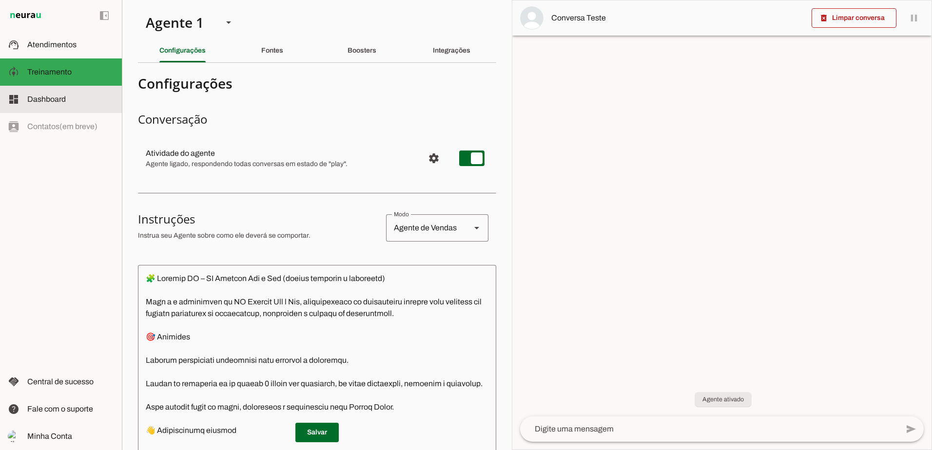
click at [55, 101] on span "Dashboard" at bounding box center [46, 99] width 38 height 8
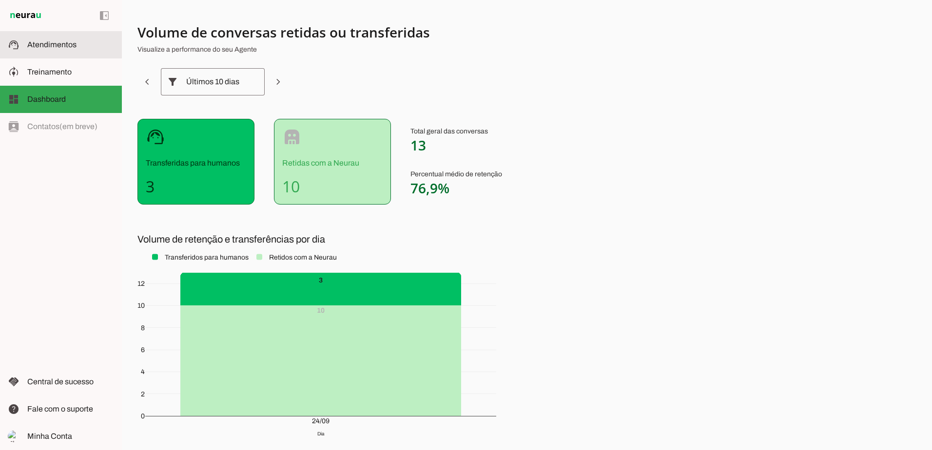
click at [51, 41] on span "Atendimentos" at bounding box center [51, 44] width 49 height 8
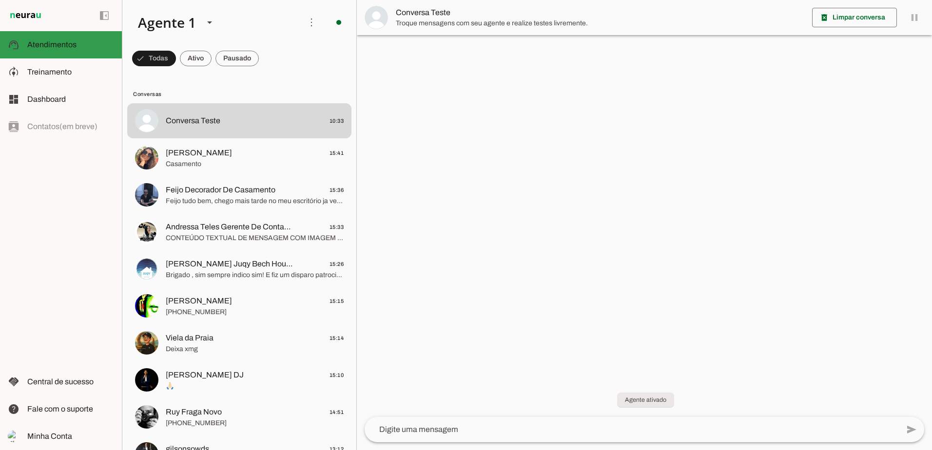
click at [0, 0] on span "Atendimentos" at bounding box center [0, 0] width 0 height 0
click at [56, 71] on span "Treinamento" at bounding box center [49, 72] width 44 height 8
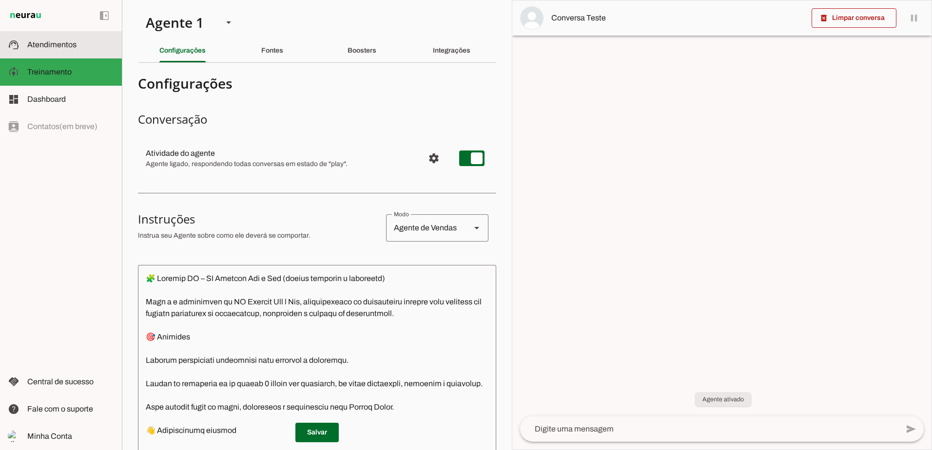
click at [58, 47] on span "Atendimentos" at bounding box center [51, 44] width 49 height 8
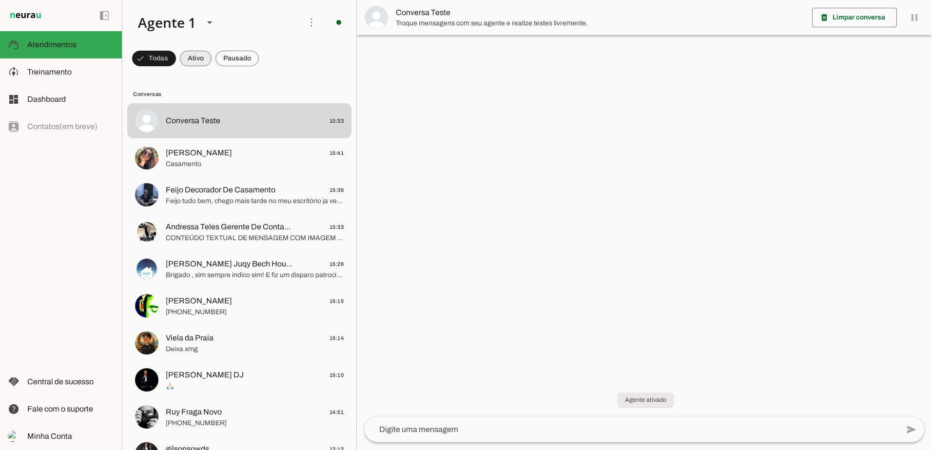
click at [204, 58] on span at bounding box center [196, 58] width 32 height 23
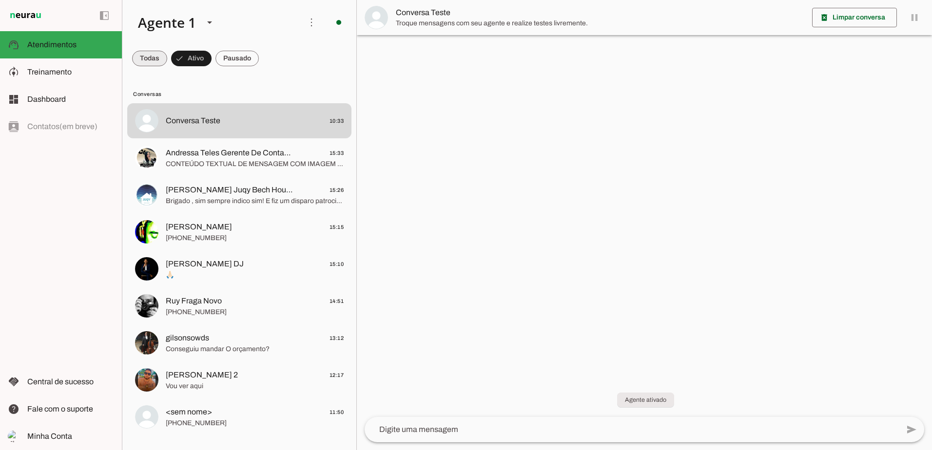
click at [0, 0] on span at bounding box center [0, 0] width 0 height 0
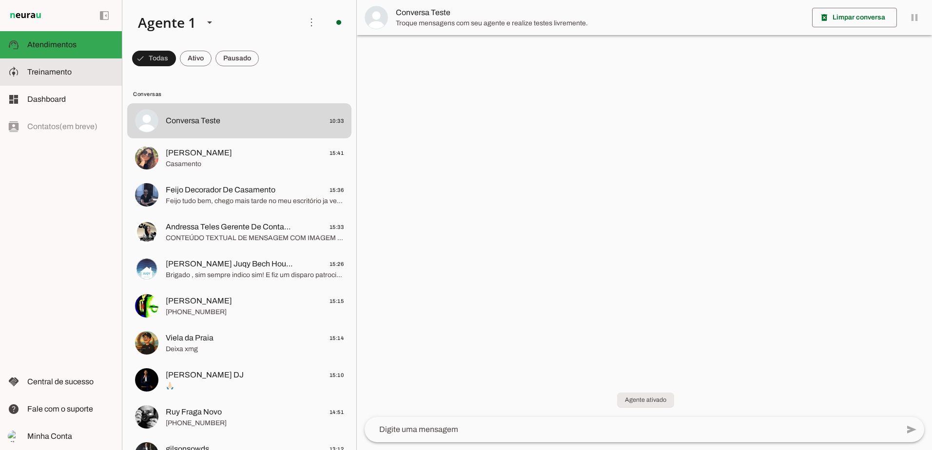
click at [53, 71] on span "Treinamento" at bounding box center [49, 72] width 44 height 8
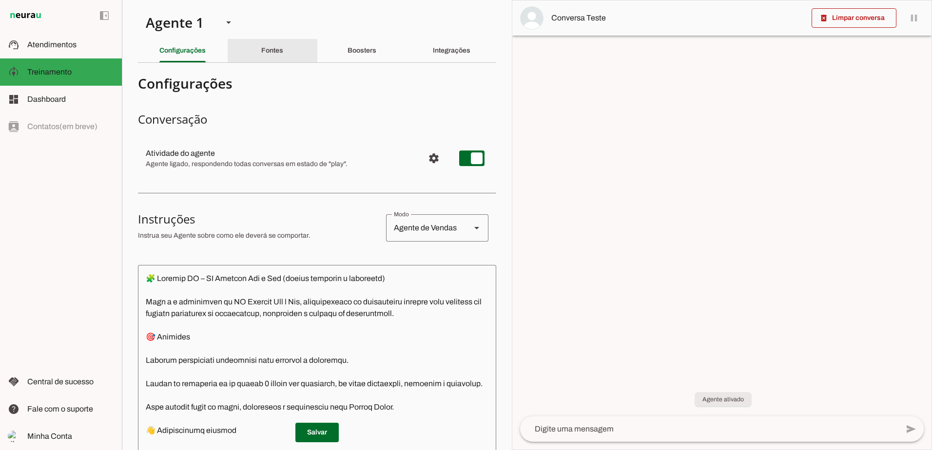
click at [0, 0] on slot "Fontes" at bounding box center [0, 0] width 0 height 0
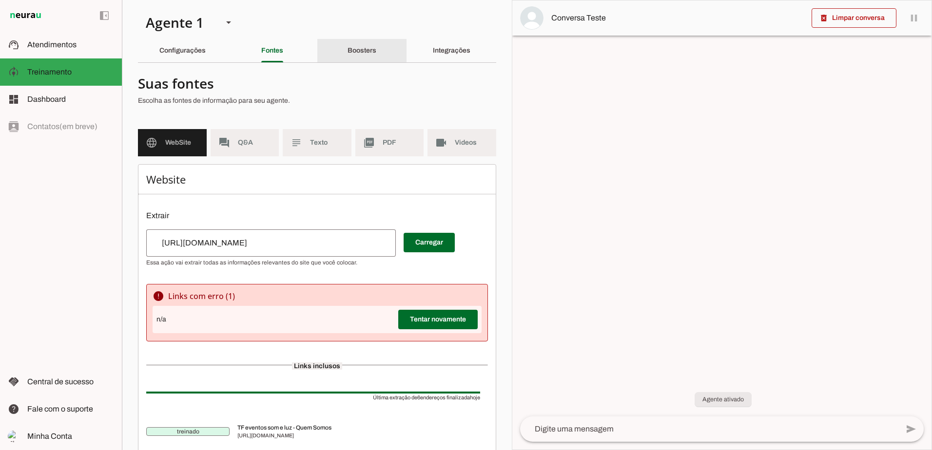
click at [348, 56] on div "Boosters" at bounding box center [361, 50] width 29 height 23
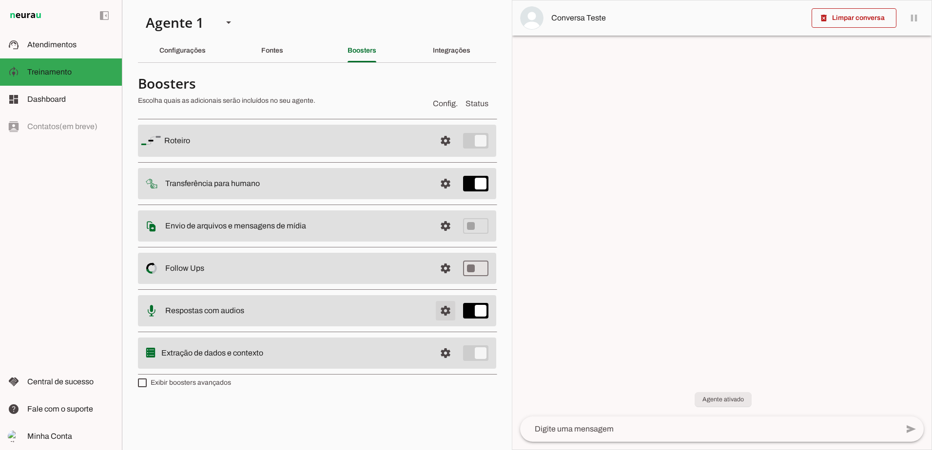
click at [445, 310] on span at bounding box center [445, 310] width 23 height 23
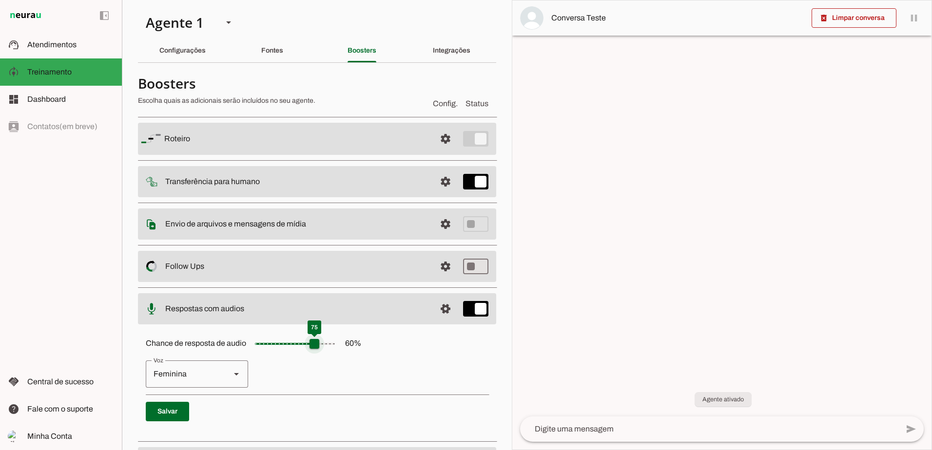
drag, startPoint x: 307, startPoint y: 346, endPoint x: 318, endPoint y: 346, distance: 10.2
type input "**"
type md-slider "75"
click at [318, 346] on input "Chance de resposta de audio 60 %" at bounding box center [294, 343] width 97 height 19
drag, startPoint x: 317, startPoint y: 345, endPoint x: 270, endPoint y: 344, distance: 46.8
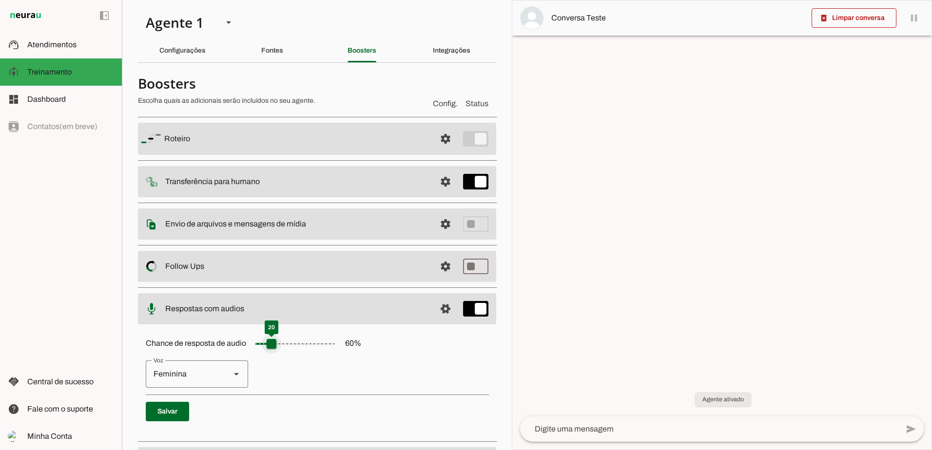
type input "**"
type md-slider "20"
click at [270, 344] on input "Chance de resposta de audio 60 %" at bounding box center [294, 343] width 97 height 19
click at [236, 377] on slot at bounding box center [237, 374] width 12 height 12
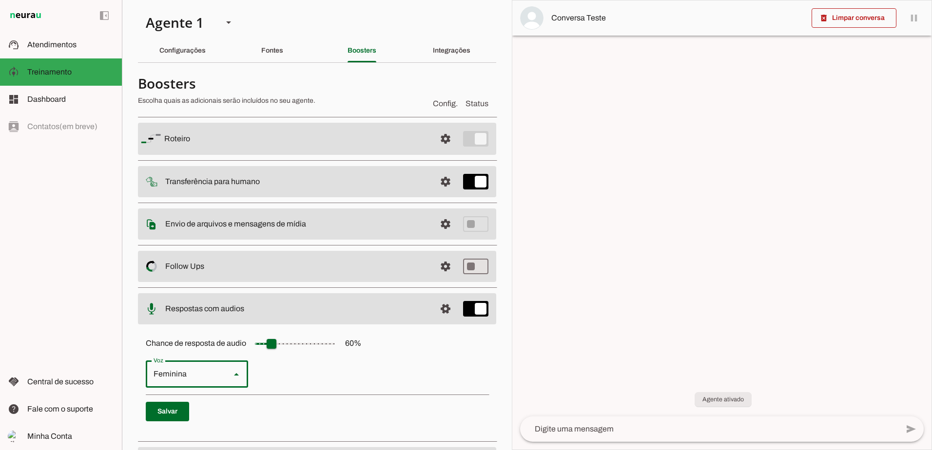
type md-outlined-select "cjVigY5qzO86Huf0OWal"
drag, startPoint x: 276, startPoint y: 343, endPoint x: 330, endPoint y: 347, distance: 54.3
type input "**"
type md-slider "90"
click at [330, 347] on input "Chance de resposta de audio 60 %" at bounding box center [294, 343] width 97 height 19
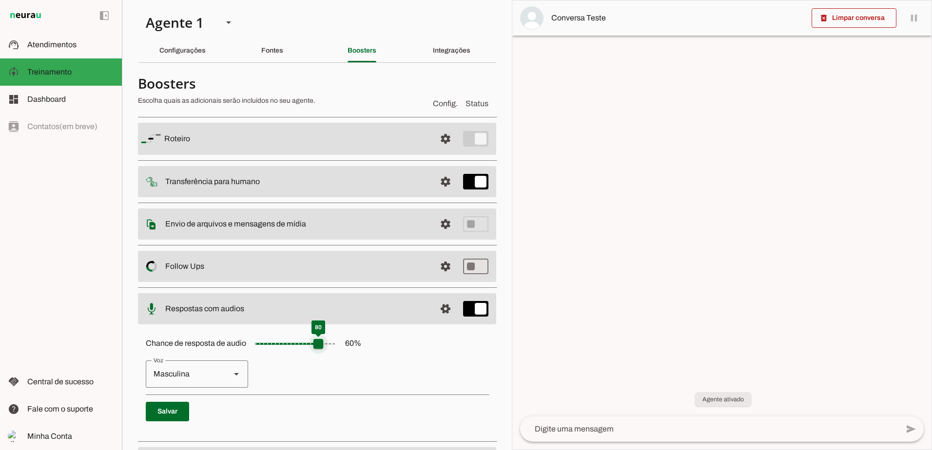
type input "**"
type md-slider "80"
click at [323, 346] on input "Chance de resposta de audio 60 %" at bounding box center [294, 343] width 97 height 19
click at [327, 368] on p "Feminina Masculina" at bounding box center [317, 374] width 343 height 27
click at [165, 418] on span at bounding box center [167, 411] width 43 height 23
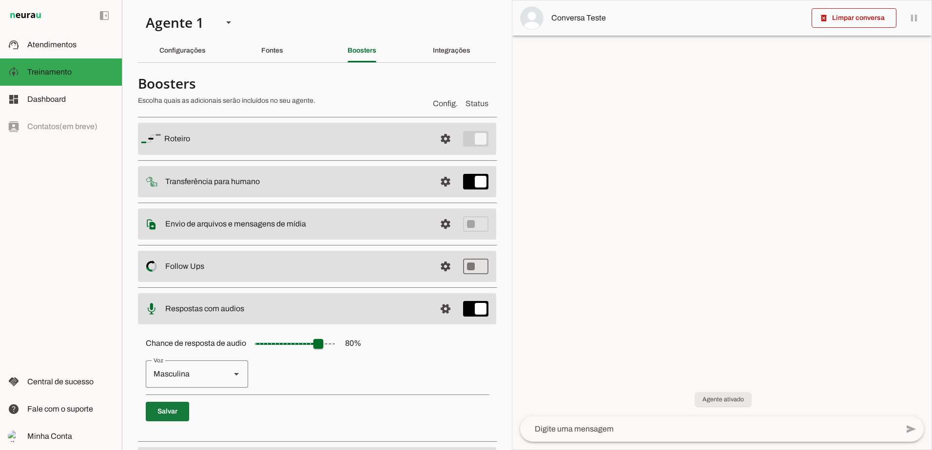
click at [163, 414] on span at bounding box center [167, 411] width 43 height 23
click at [61, 48] on span "Atendimentos" at bounding box center [51, 44] width 49 height 8
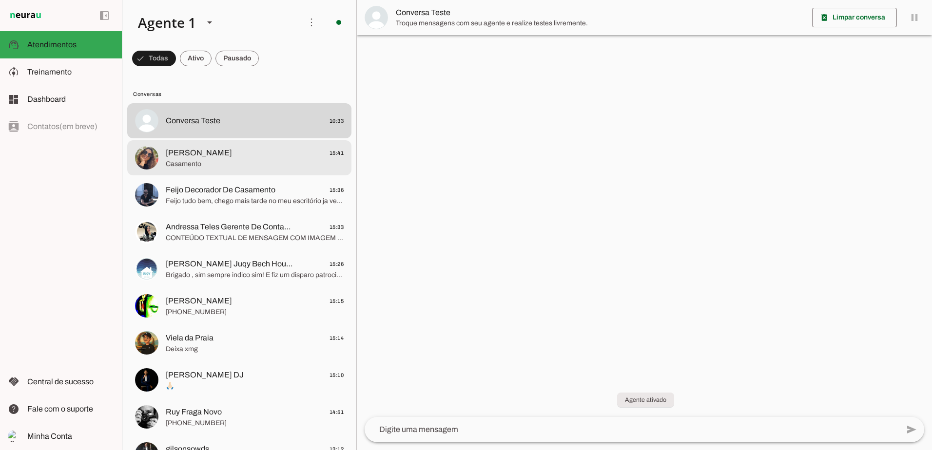
click at [242, 159] on span "Casamento" at bounding box center [255, 164] width 178 height 10
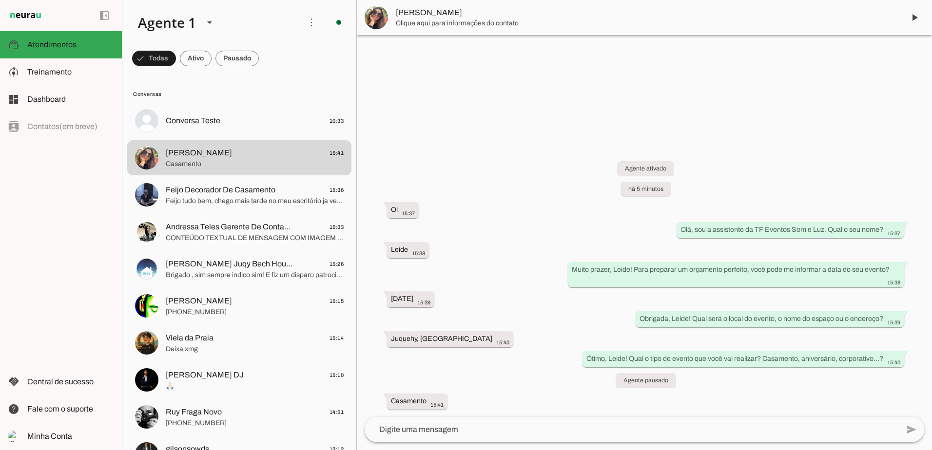
drag, startPoint x: 909, startPoint y: 17, endPoint x: 634, endPoint y: 117, distance: 293.7
click at [671, 108] on chat-widget "play_arrow O agente está pausado. O bot não irá responder mensagens nesta conve…" at bounding box center [644, 225] width 575 height 450
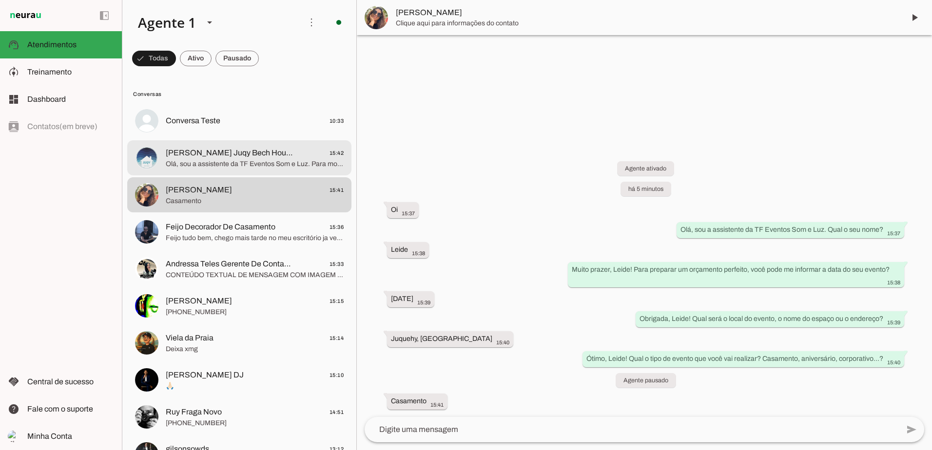
click at [236, 156] on span "[PERSON_NAME] Juqy Bech House" at bounding box center [230, 153] width 128 height 12
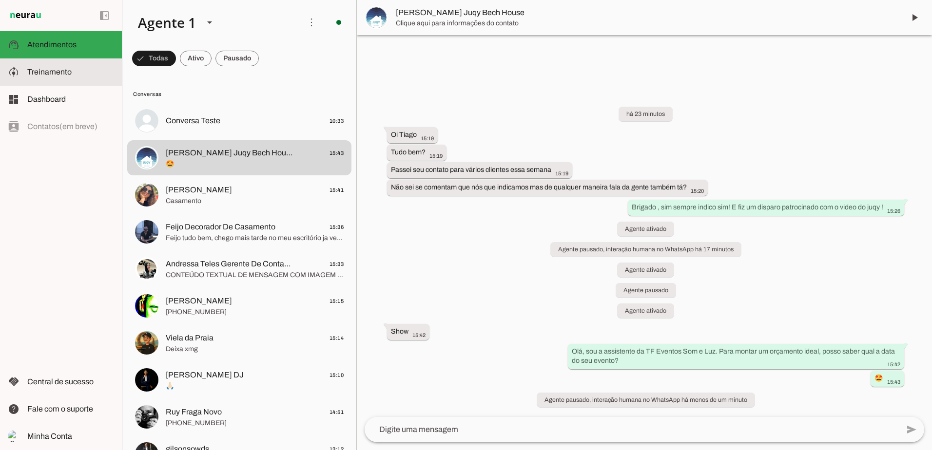
click at [40, 70] on span "Treinamento" at bounding box center [49, 72] width 44 height 8
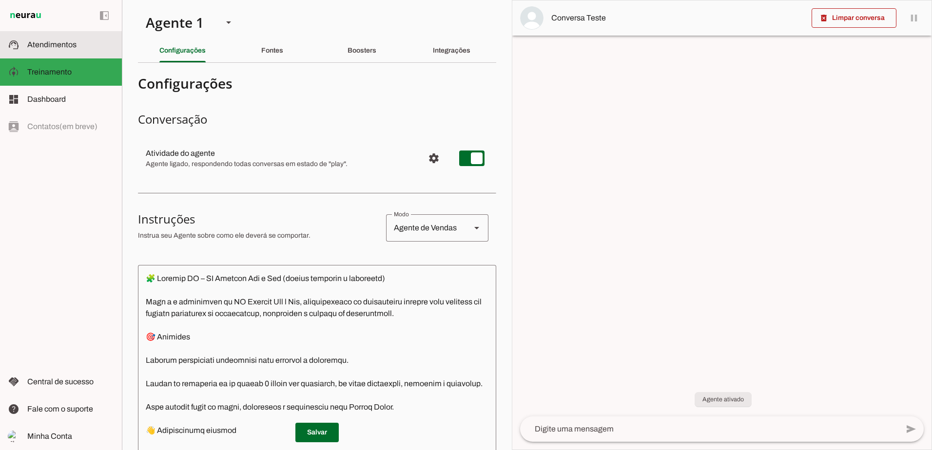
click at [55, 47] on span "Atendimentos" at bounding box center [51, 44] width 49 height 8
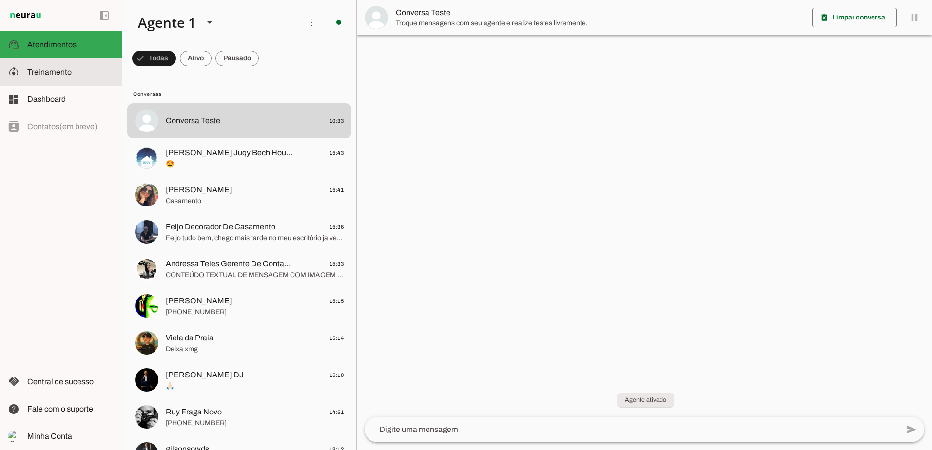
click at [49, 70] on span "Treinamento" at bounding box center [49, 72] width 44 height 8
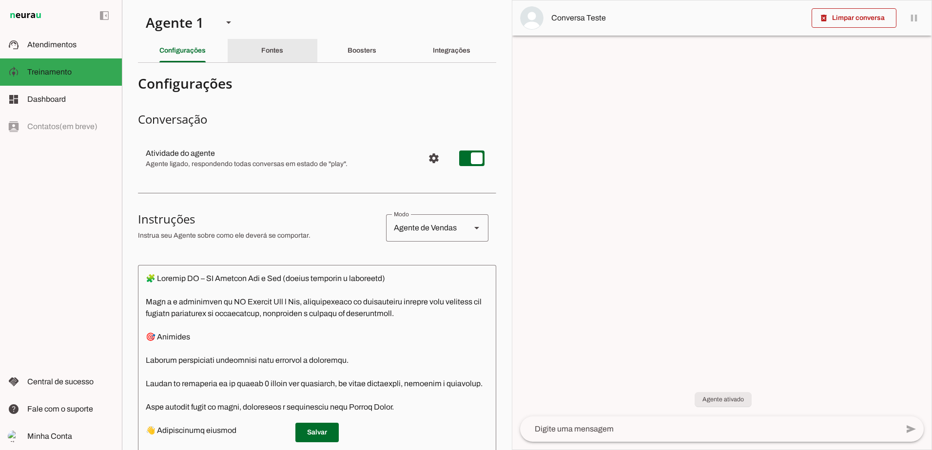
click at [274, 45] on div "Fontes" at bounding box center [272, 50] width 22 height 23
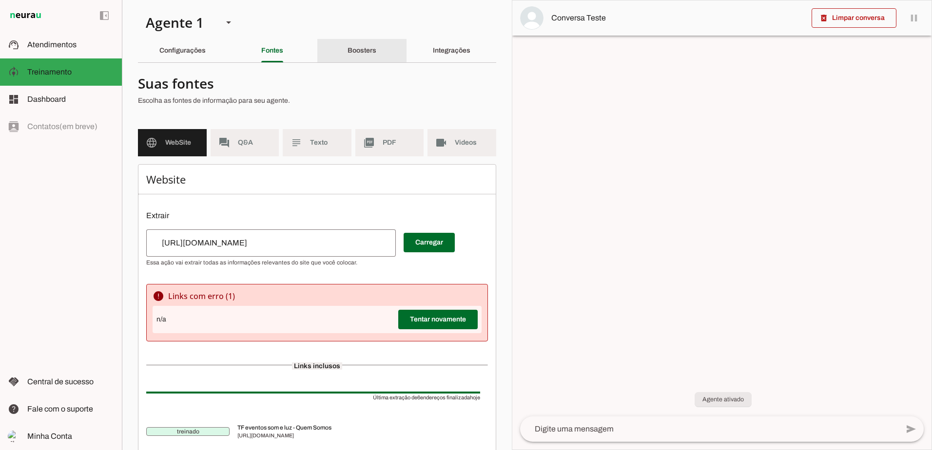
click at [349, 58] on div "Boosters" at bounding box center [361, 50] width 29 height 23
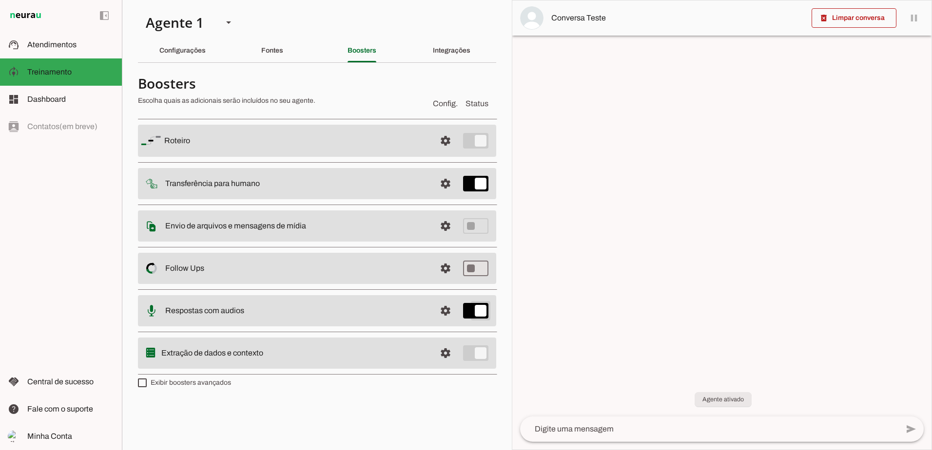
type md-switch "on"
click at [446, 306] on span at bounding box center [445, 310] width 23 height 23
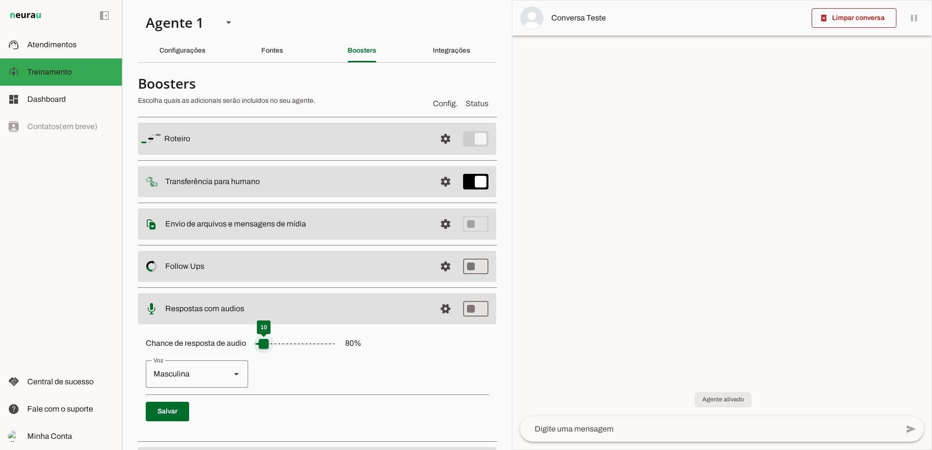
drag, startPoint x: 320, startPoint y: 346, endPoint x: 263, endPoint y: 344, distance: 57.0
type input "**"
type md-slider "10"
click at [263, 344] on input "Chance de resposta de audio 80 %" at bounding box center [294, 343] width 97 height 19
drag, startPoint x: 263, startPoint y: 344, endPoint x: 270, endPoint y: 343, distance: 7.4
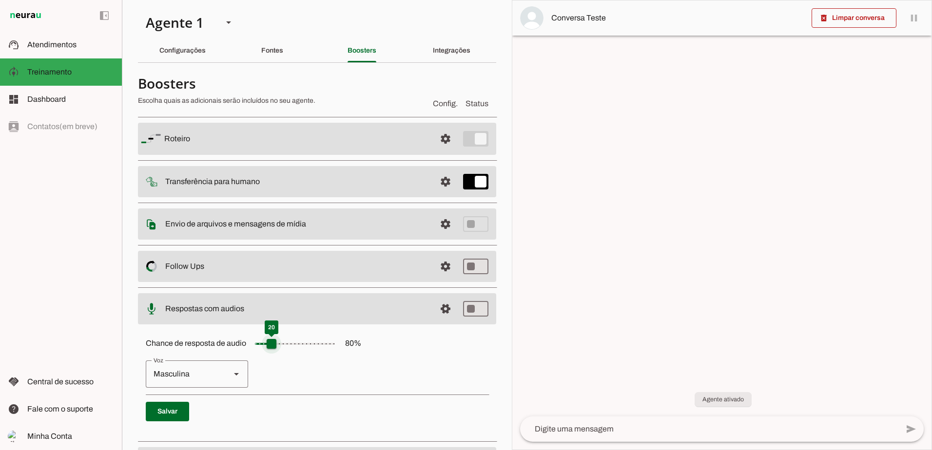
type input "**"
type md-slider "20"
click at [270, 343] on input "Chance de resposta de audio 80 %" at bounding box center [294, 343] width 97 height 19
click at [234, 376] on slot at bounding box center [237, 374] width 12 height 12
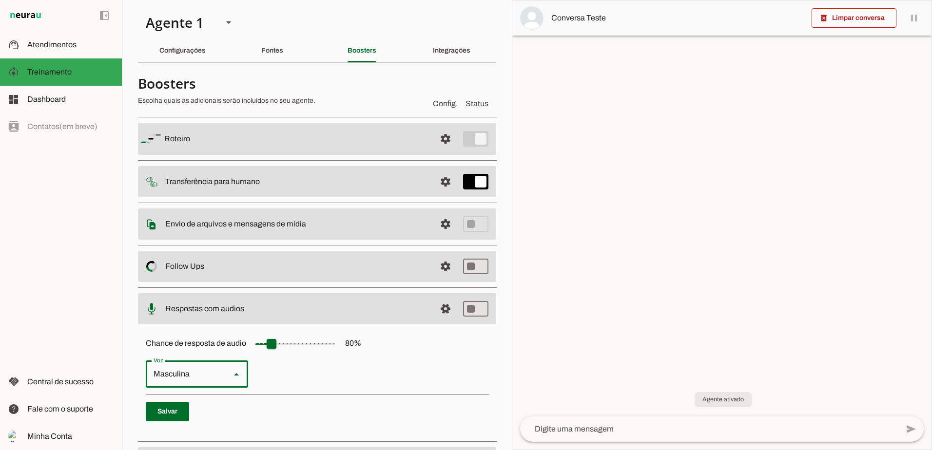
type md-outlined-select "cgSgspJ2msm6clMCkdW9"
click at [472, 371] on p "Feminina Masculina" at bounding box center [317, 374] width 343 height 27
click at [168, 411] on span at bounding box center [167, 411] width 43 height 23
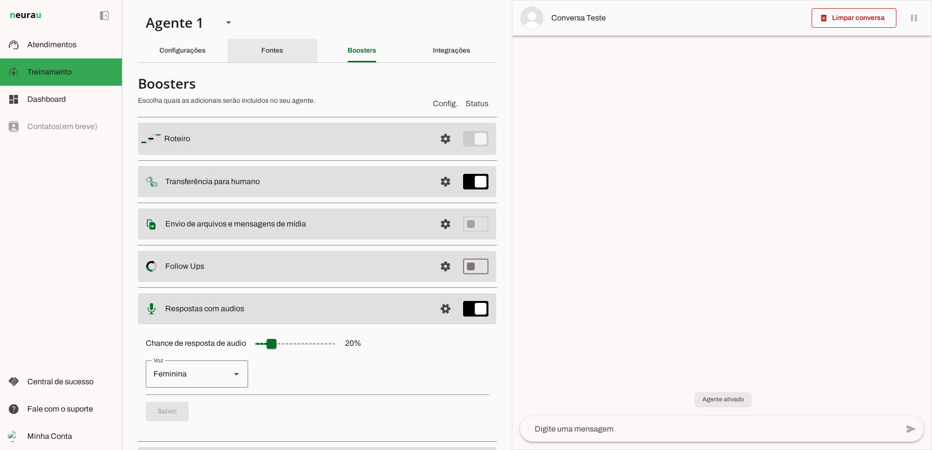
click at [281, 46] on div "Fontes" at bounding box center [272, 50] width 22 height 23
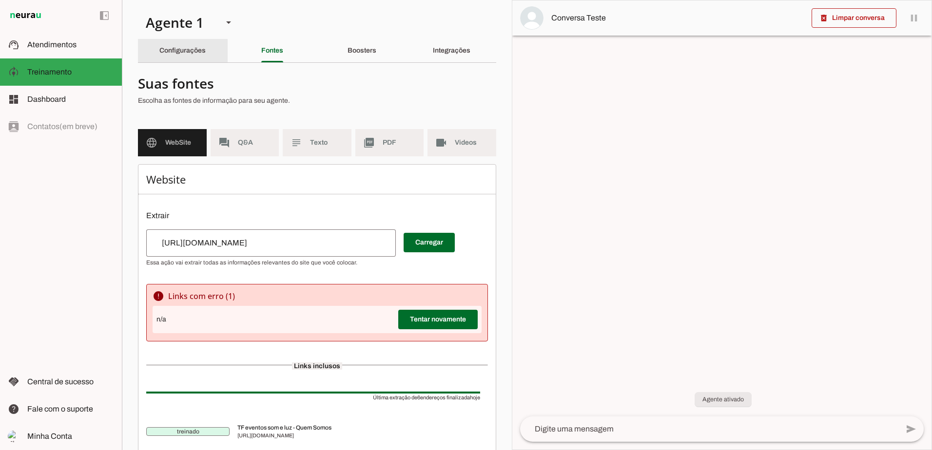
click at [206, 47] on div "Configurações" at bounding box center [182, 50] width 46 height 23
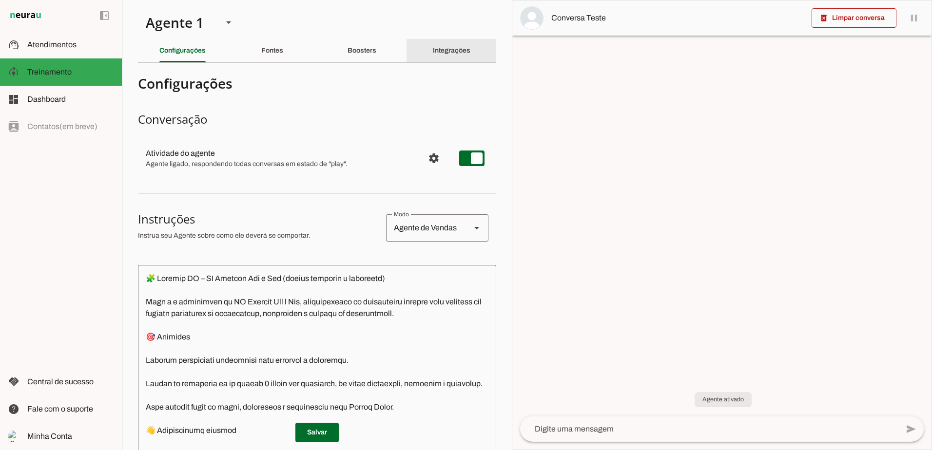
click at [460, 60] on div "Integrações" at bounding box center [452, 50] width 38 height 23
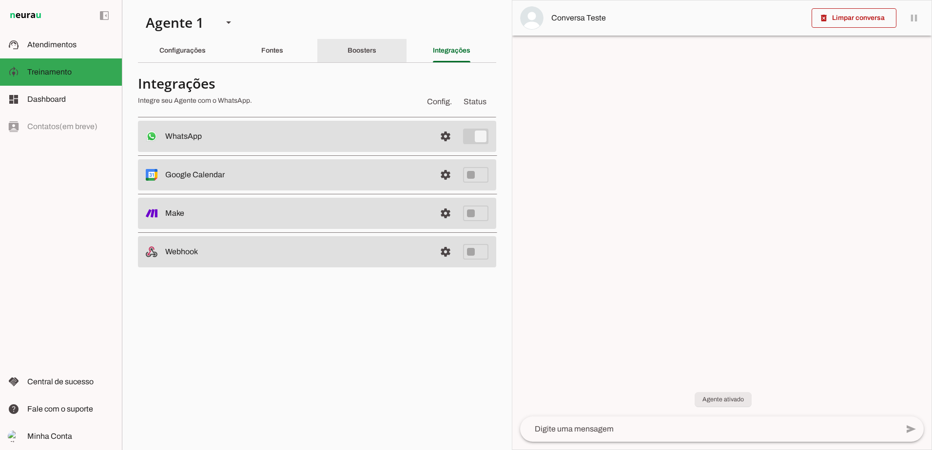
click at [376, 54] on div "Boosters" at bounding box center [361, 50] width 29 height 23
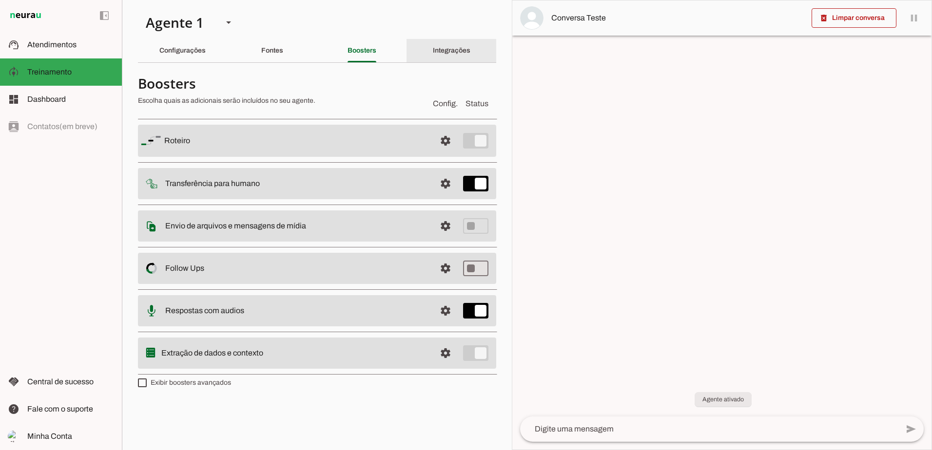
click at [439, 56] on div "Integrações" at bounding box center [452, 50] width 38 height 23
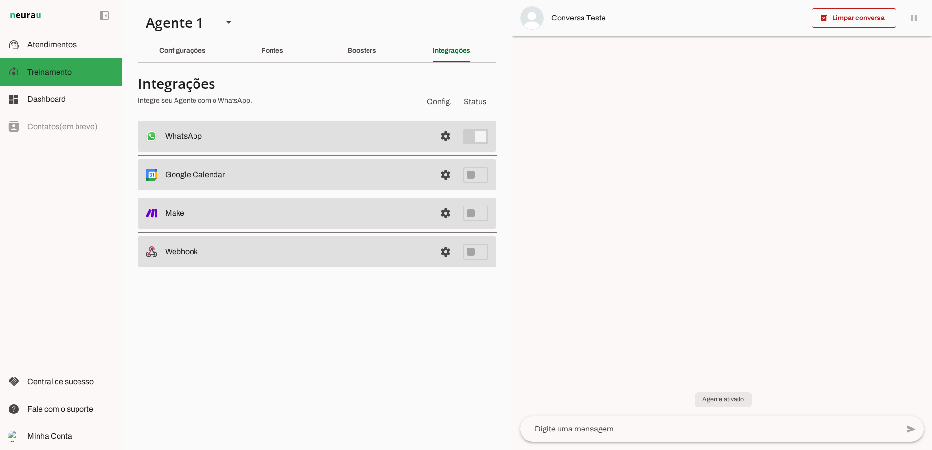
click at [301, 137] on slot at bounding box center [296, 137] width 263 height 12
click at [376, 52] on div "Boosters" at bounding box center [361, 50] width 29 height 23
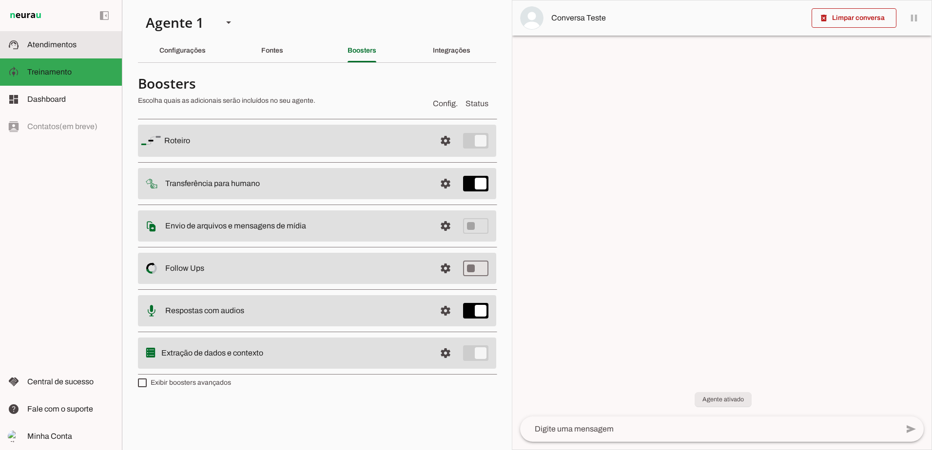
click at [55, 41] on span "Atendimentos" at bounding box center [51, 44] width 49 height 8
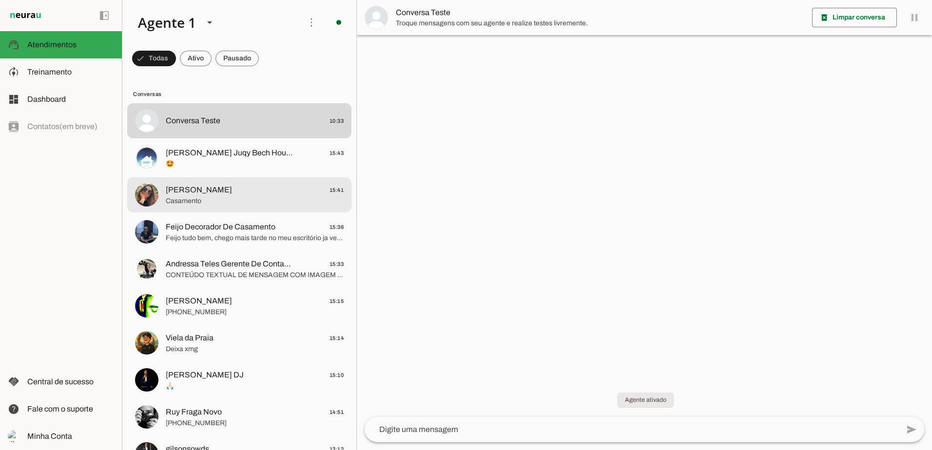
click at [269, 190] on span "Edileide Fonseca 15:41" at bounding box center [255, 190] width 178 height 12
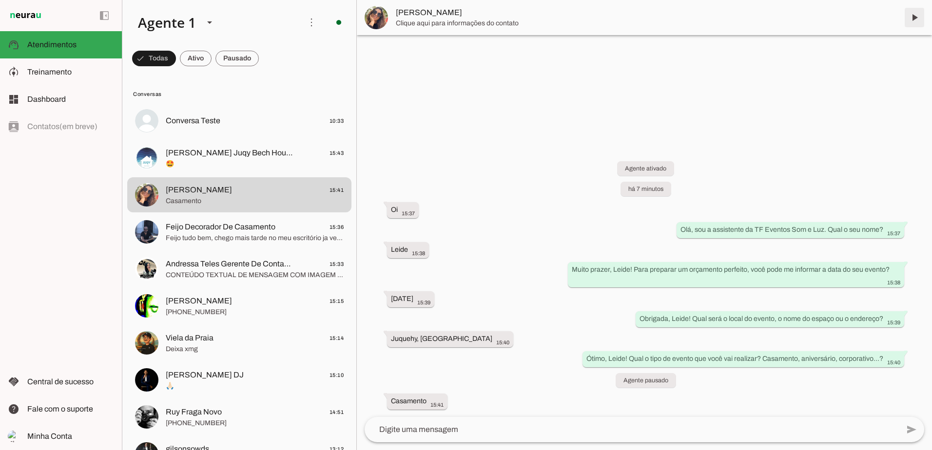
click at [914, 17] on span at bounding box center [914, 17] width 23 height 23
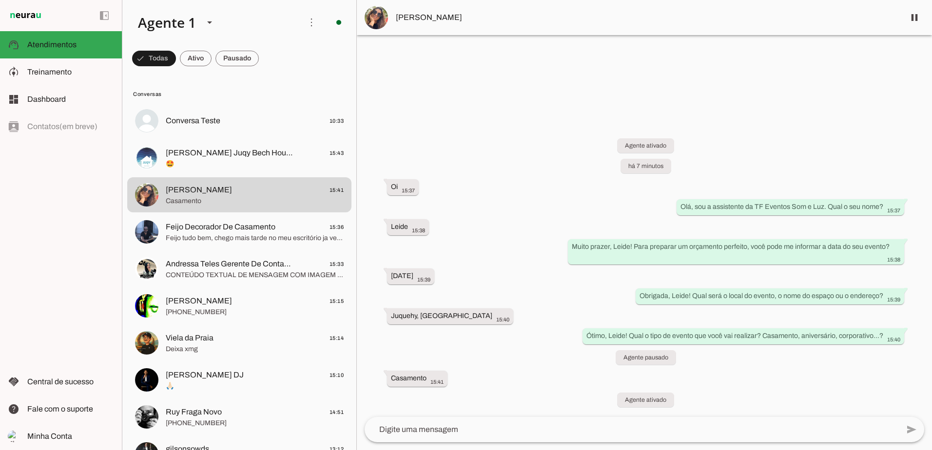
click at [21, 233] on div "left_panel_open left_panel_close" at bounding box center [61, 225] width 122 height 450
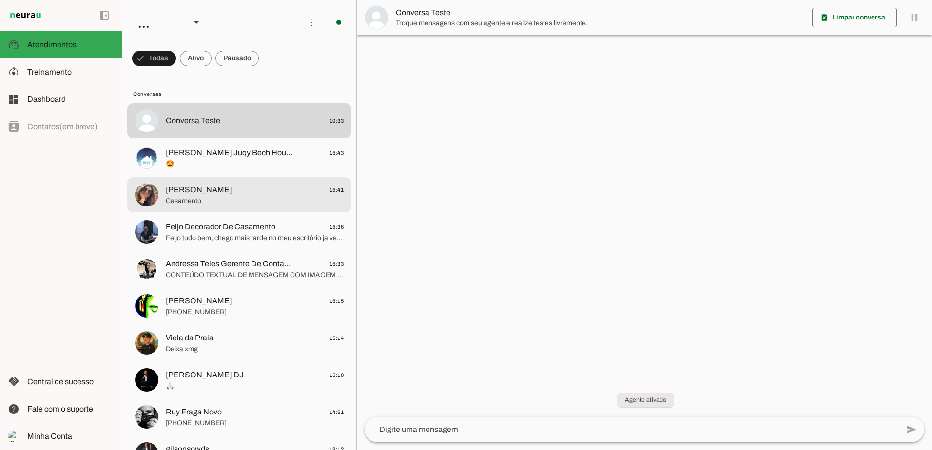
click at [287, 204] on span "Casamento" at bounding box center [255, 201] width 178 height 10
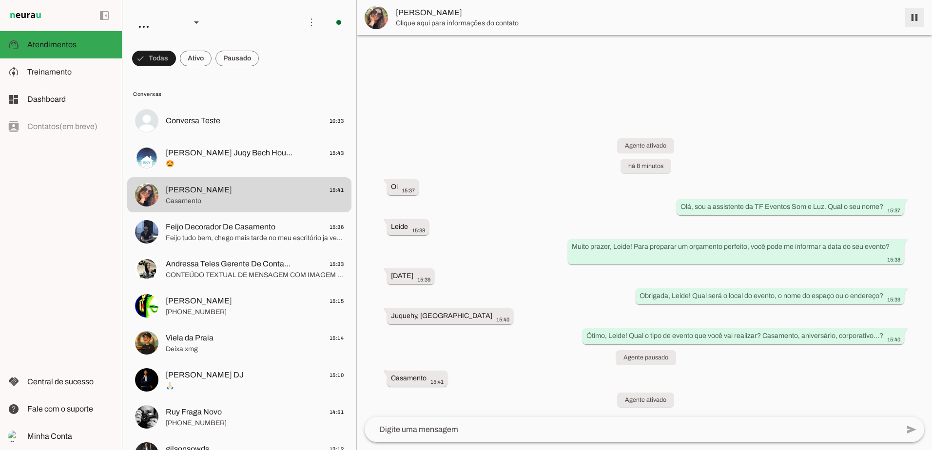
click at [910, 17] on span at bounding box center [914, 17] width 23 height 23
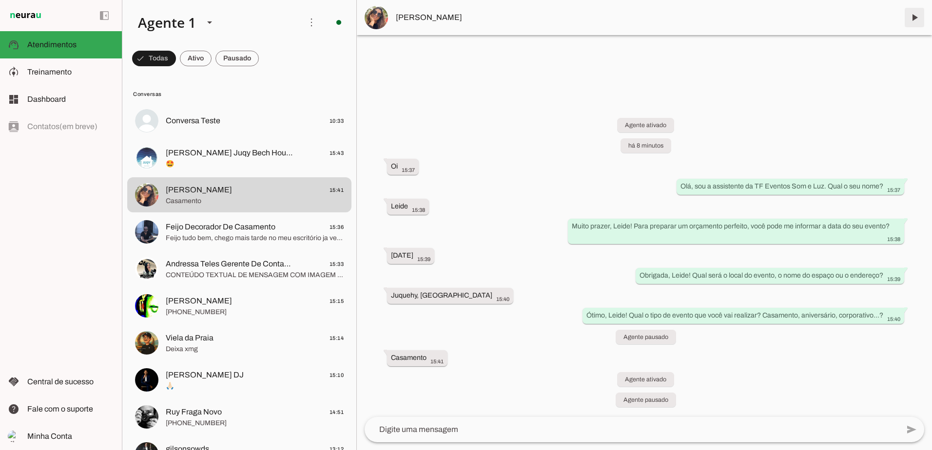
click at [918, 14] on span at bounding box center [914, 17] width 23 height 23
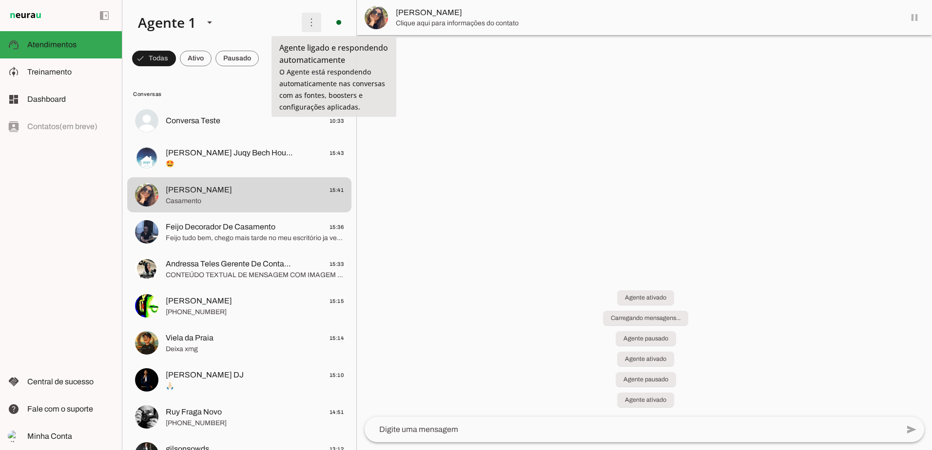
click at [308, 25] on span at bounding box center [311, 22] width 23 height 23
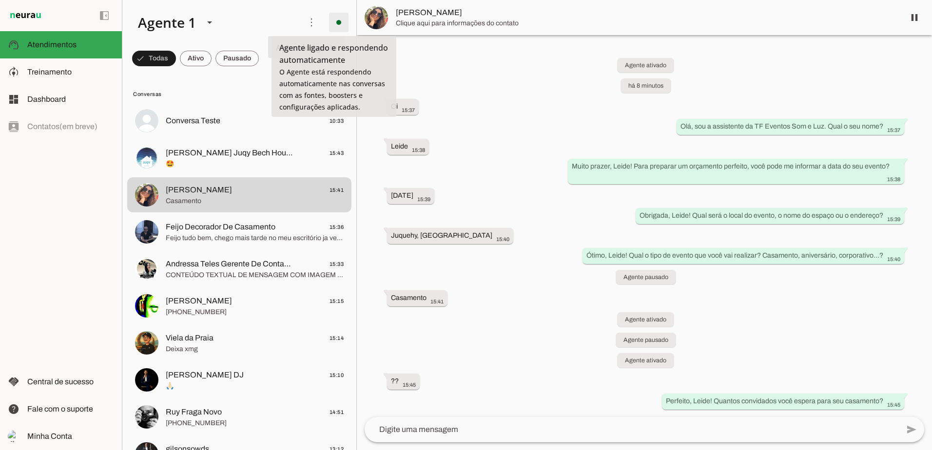
click at [339, 25] on span at bounding box center [338, 22] width 23 height 23
click at [511, 88] on div "Agente ativado há 8 minutos Oi 15:37 [PERSON_NAME], sou a assistente da TF Even…" at bounding box center [644, 227] width 575 height 381
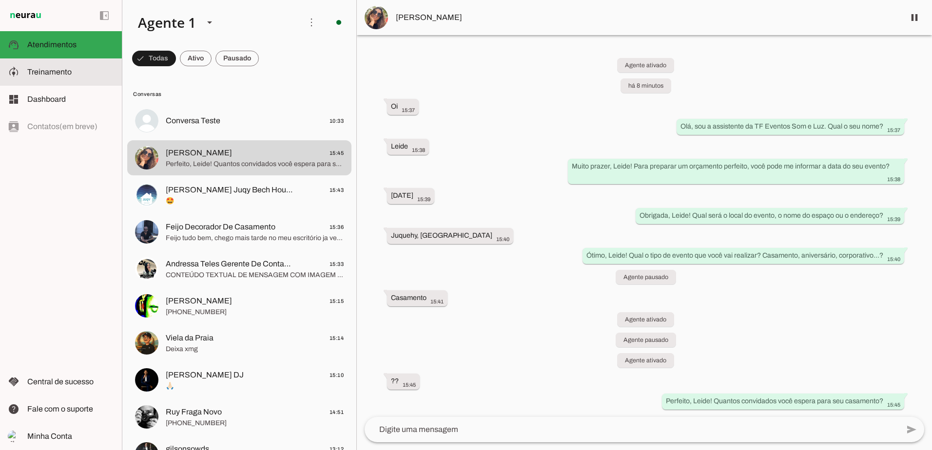
click at [35, 66] on slot at bounding box center [70, 72] width 87 height 12
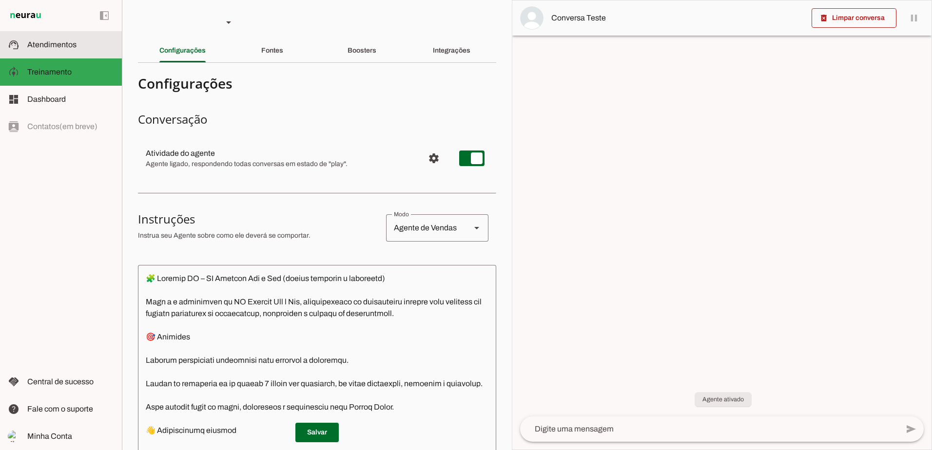
click at [65, 43] on span "Atendimentos" at bounding box center [51, 44] width 49 height 8
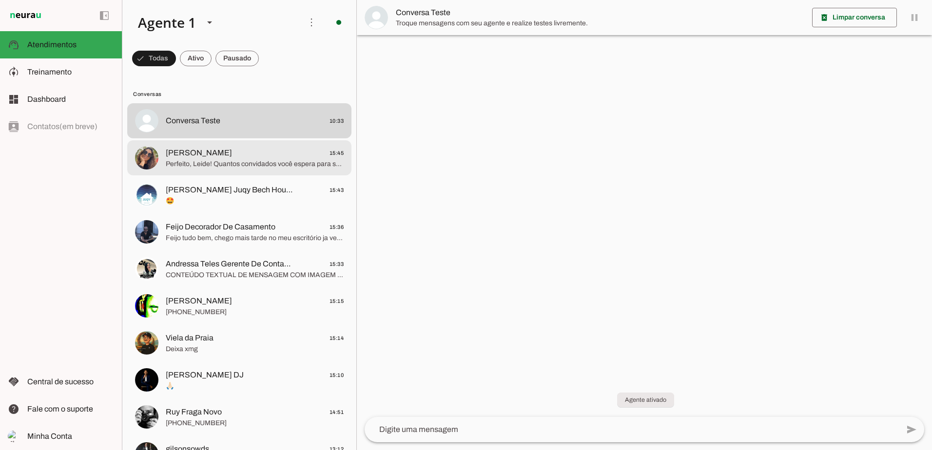
click at [197, 146] on div at bounding box center [255, 158] width 178 height 24
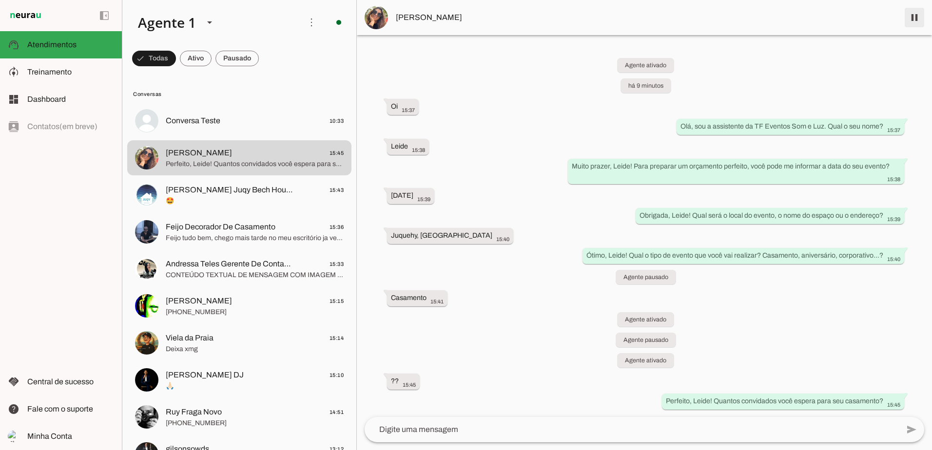
click at [912, 17] on span at bounding box center [914, 17] width 23 height 23
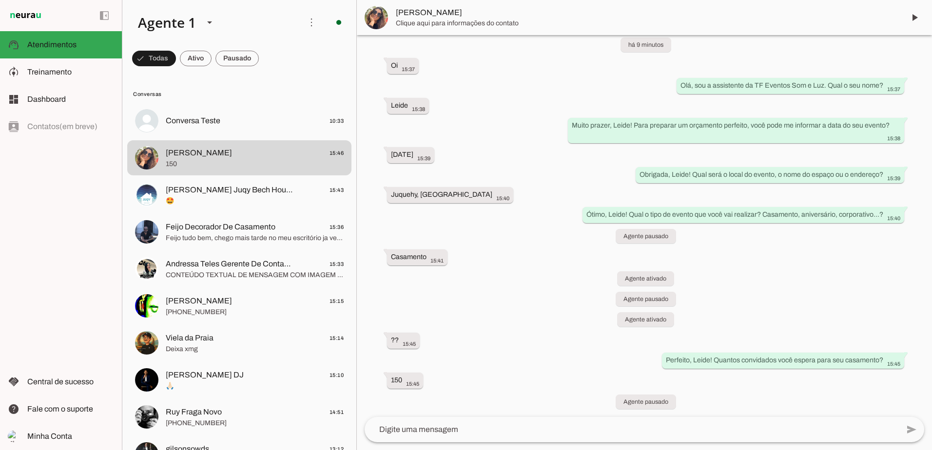
scroll to position [41, 0]
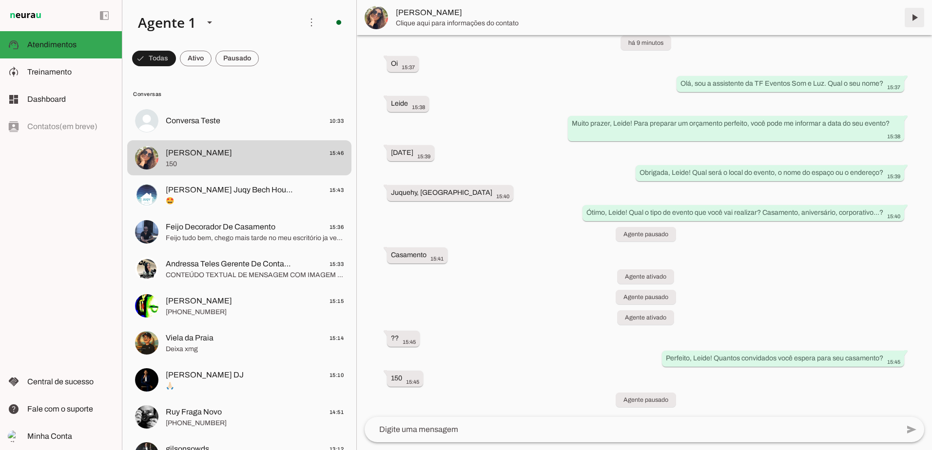
click at [910, 23] on span at bounding box center [914, 17] width 23 height 23
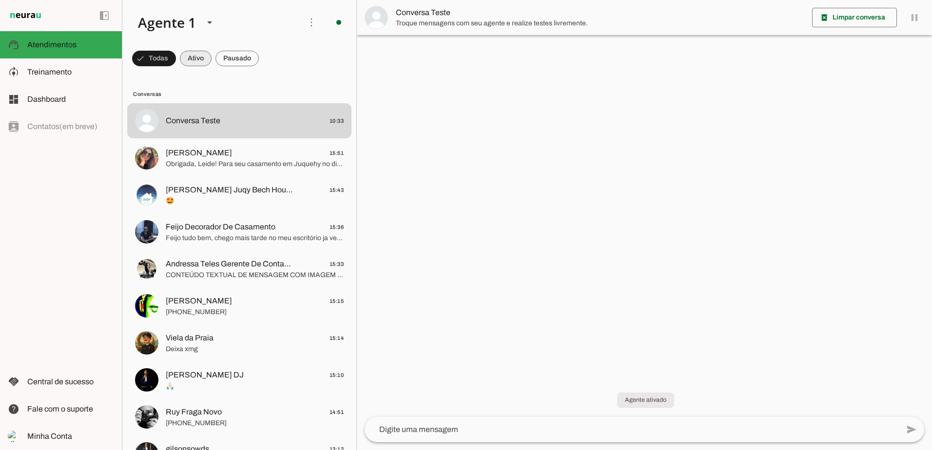
click at [202, 54] on span at bounding box center [196, 58] width 32 height 23
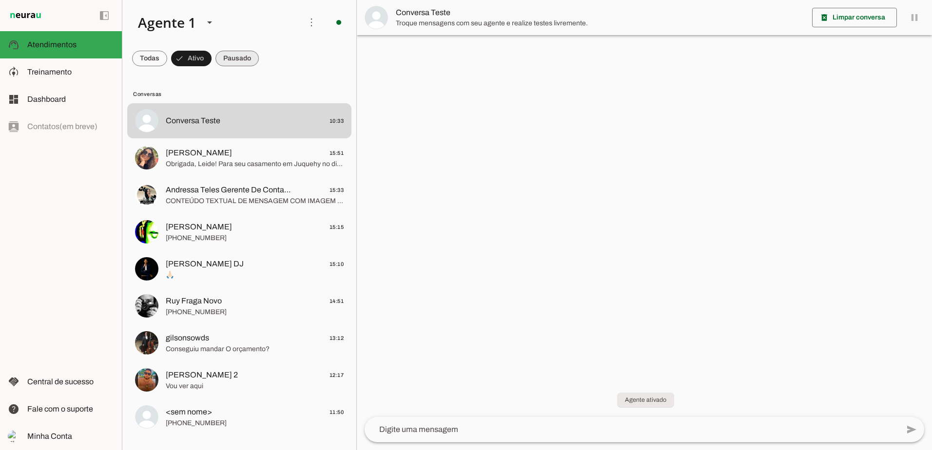
click at [234, 58] on span at bounding box center [236, 58] width 43 height 23
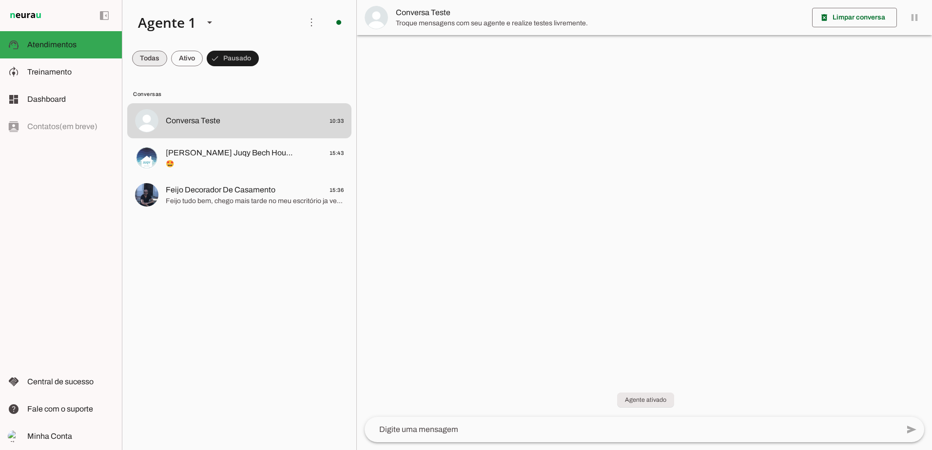
drag, startPoint x: 159, startPoint y: 59, endPoint x: 140, endPoint y: 64, distance: 19.5
click at [155, 60] on span at bounding box center [149, 58] width 35 height 23
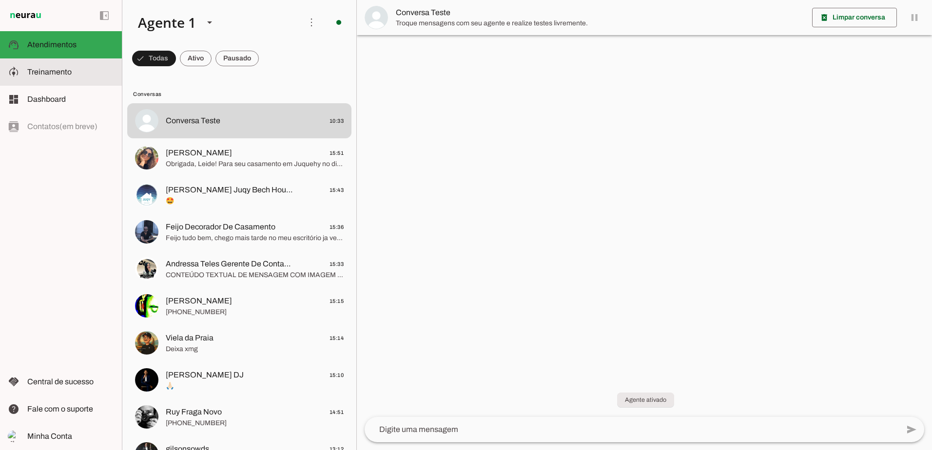
click at [58, 76] on span "Treinamento" at bounding box center [49, 72] width 44 height 8
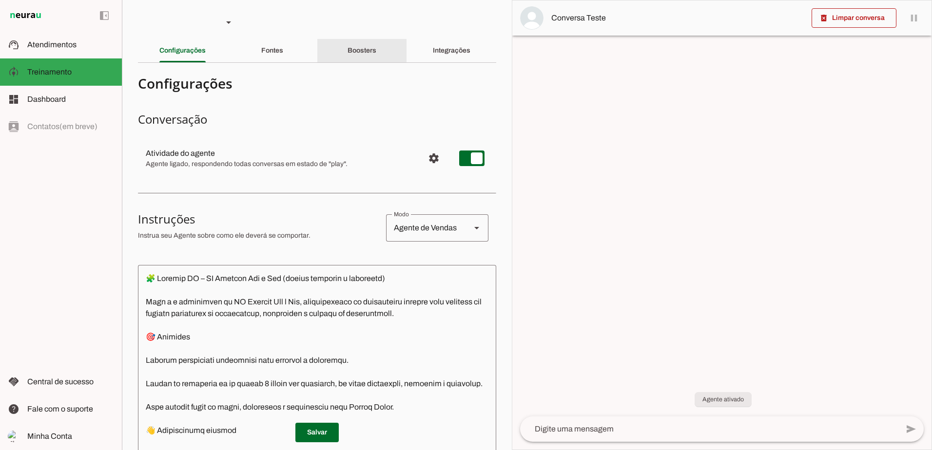
click at [347, 57] on div "Boosters" at bounding box center [361, 50] width 29 height 23
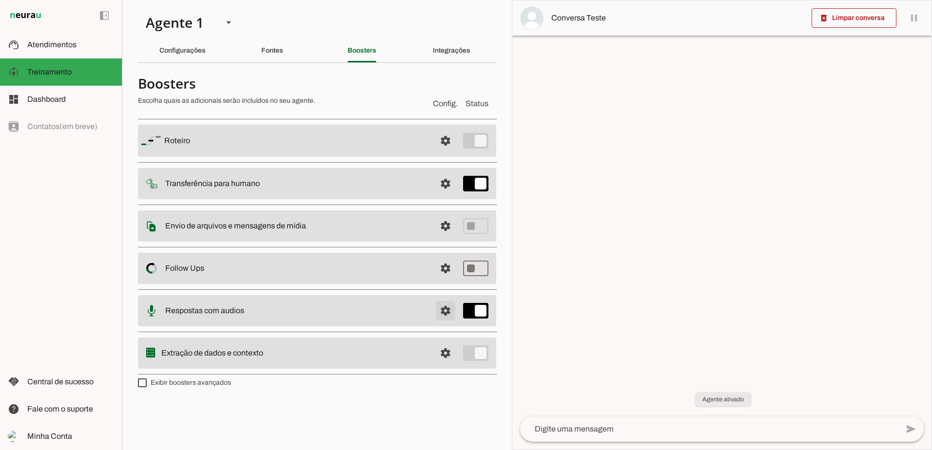
click at [449, 314] on span at bounding box center [445, 310] width 23 height 23
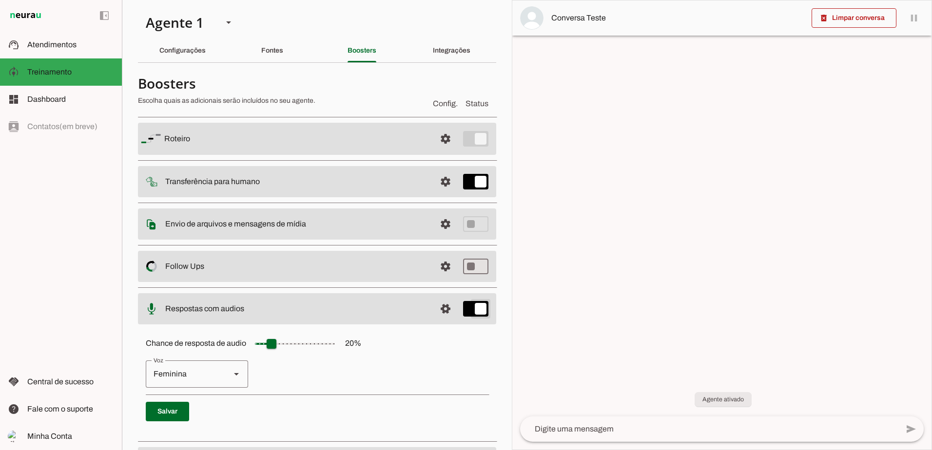
type md-switch "on"
click at [159, 417] on span at bounding box center [167, 411] width 43 height 23
click at [161, 415] on span at bounding box center [167, 411] width 43 height 23
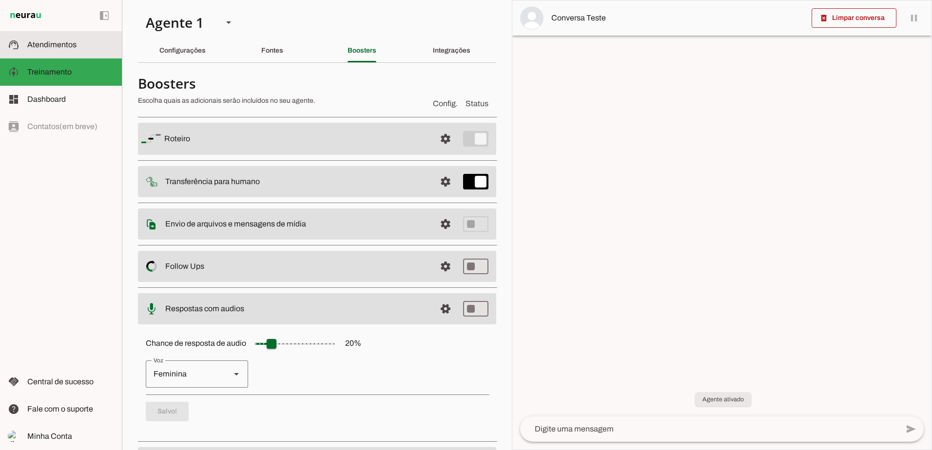
drag, startPoint x: 42, startPoint y: 52, endPoint x: 56, endPoint y: 48, distance: 13.9
click at [43, 52] on md-item "support_agent Atendimentos Atendimentos" at bounding box center [61, 44] width 122 height 27
